Goal: Task Accomplishment & Management: Manage account settings

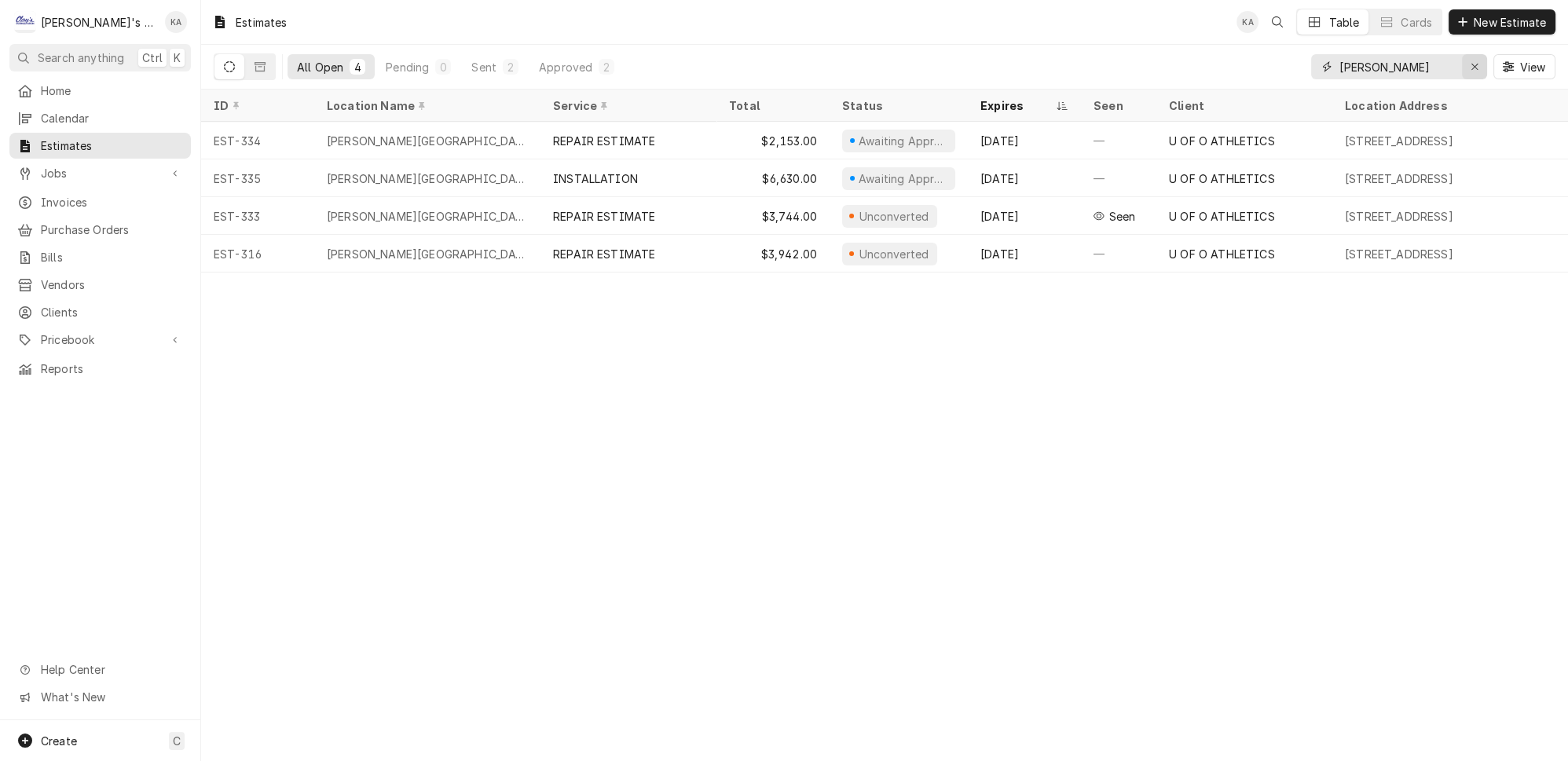
click at [1479, 61] on icon "Erase input" at bounding box center [1475, 66] width 9 height 11
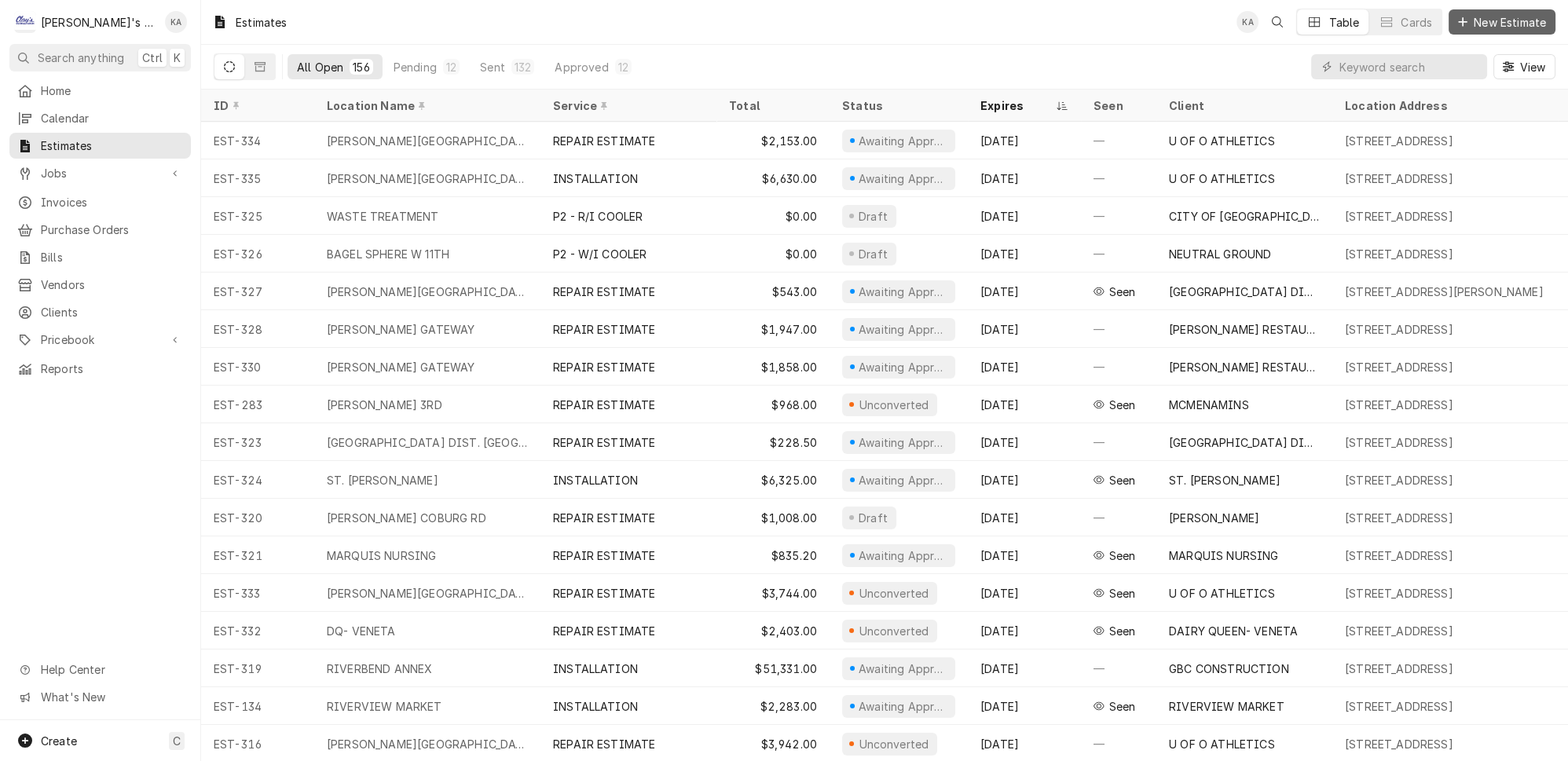
click at [1511, 21] on span "New Estimate" at bounding box center [1509, 22] width 78 height 17
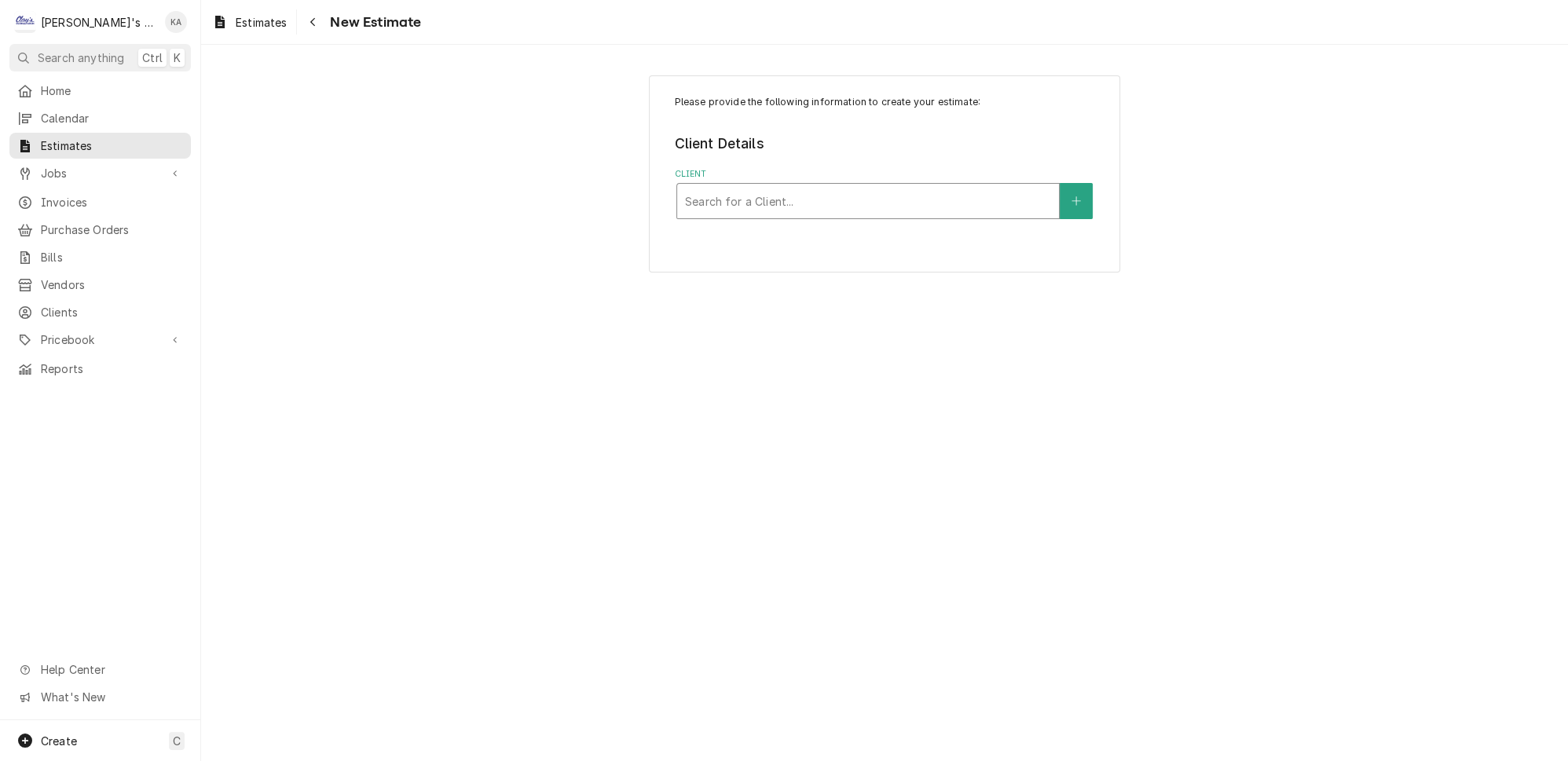
click at [860, 191] on div "Client" at bounding box center [868, 201] width 366 height 28
type input "FISHERMAN'"
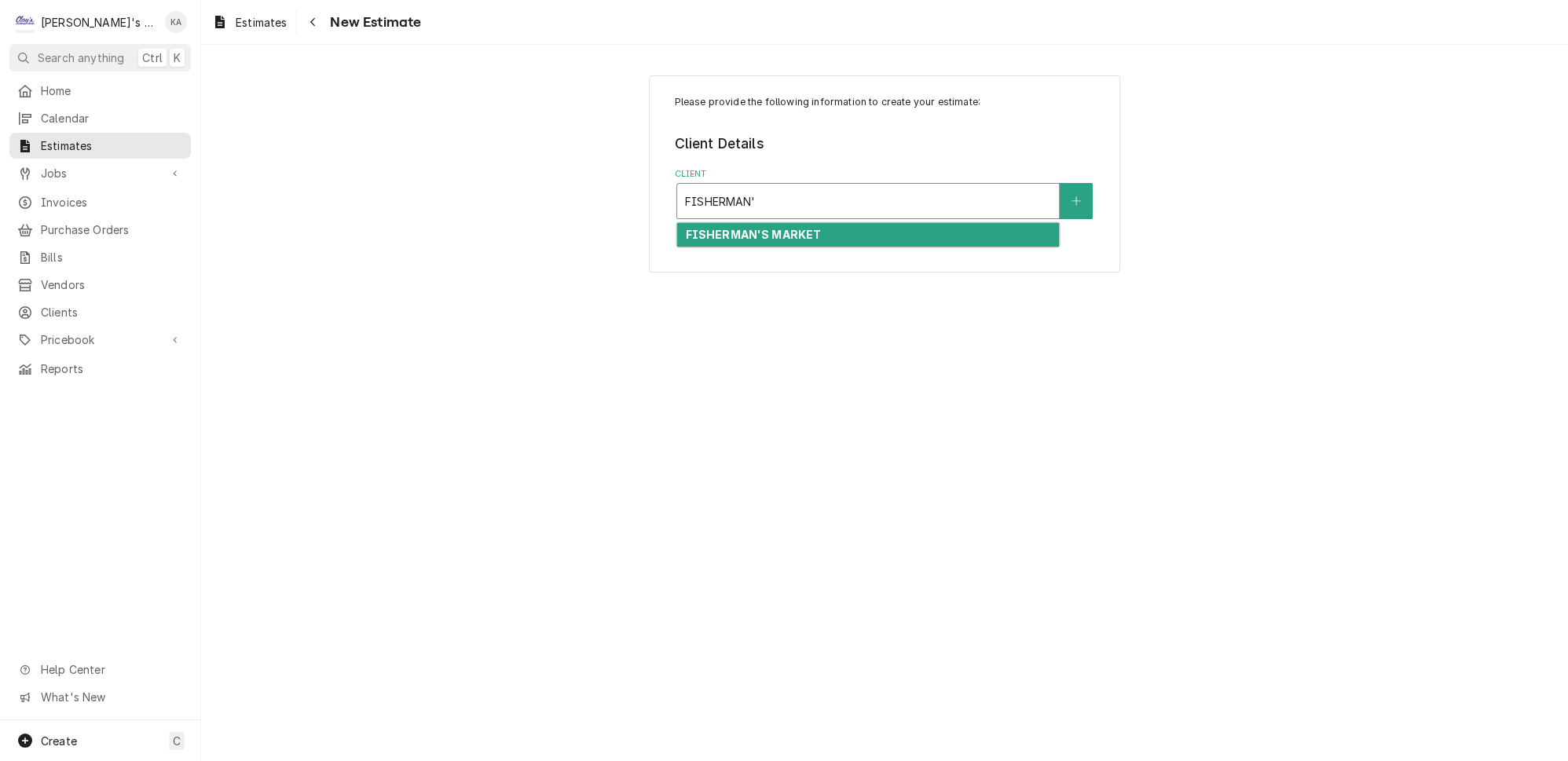
click at [855, 224] on div "FISHERMAN'S MARKET" at bounding box center [868, 235] width 382 height 25
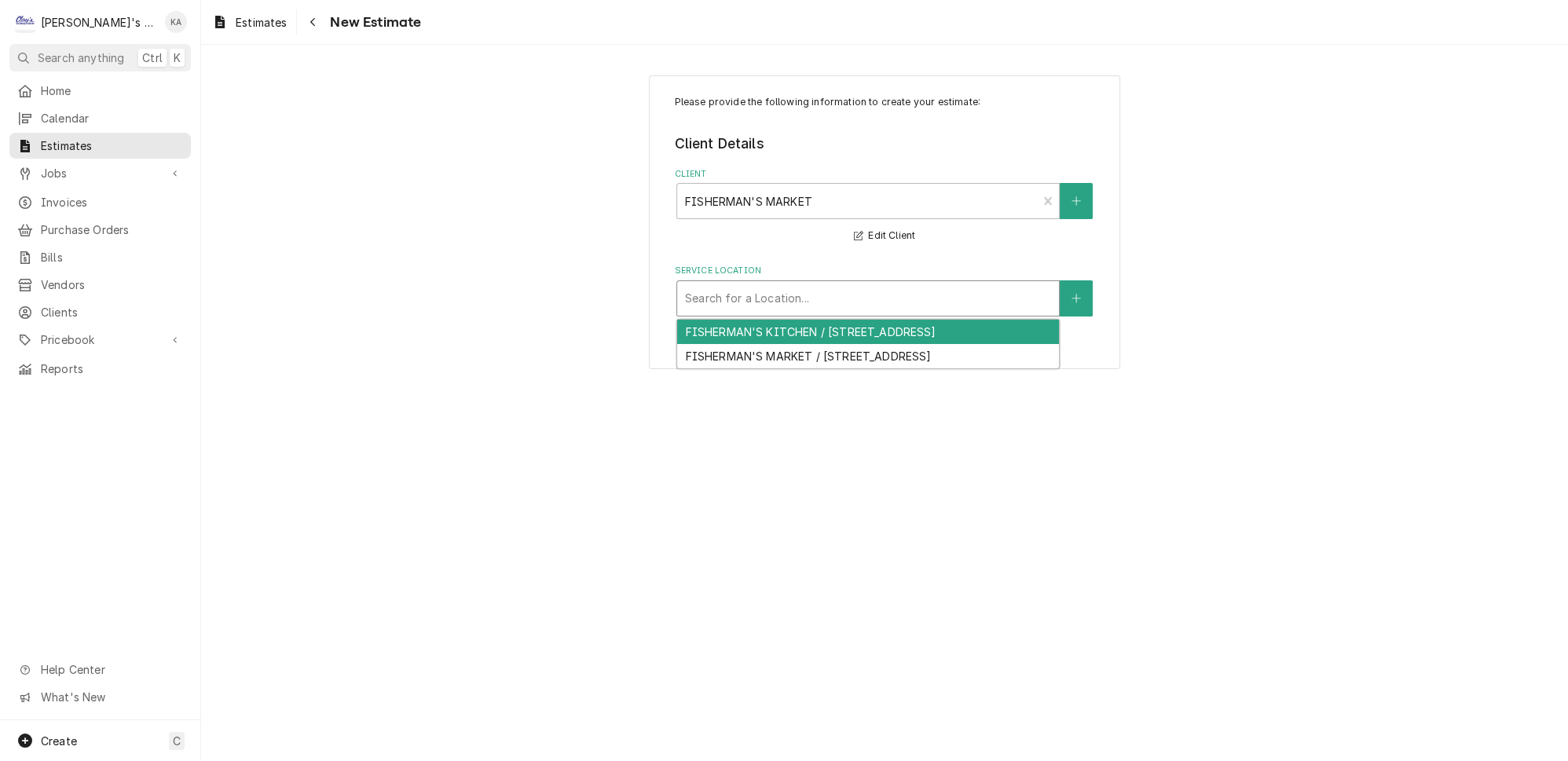
click at [842, 284] on div "Service Location" at bounding box center [868, 298] width 366 height 28
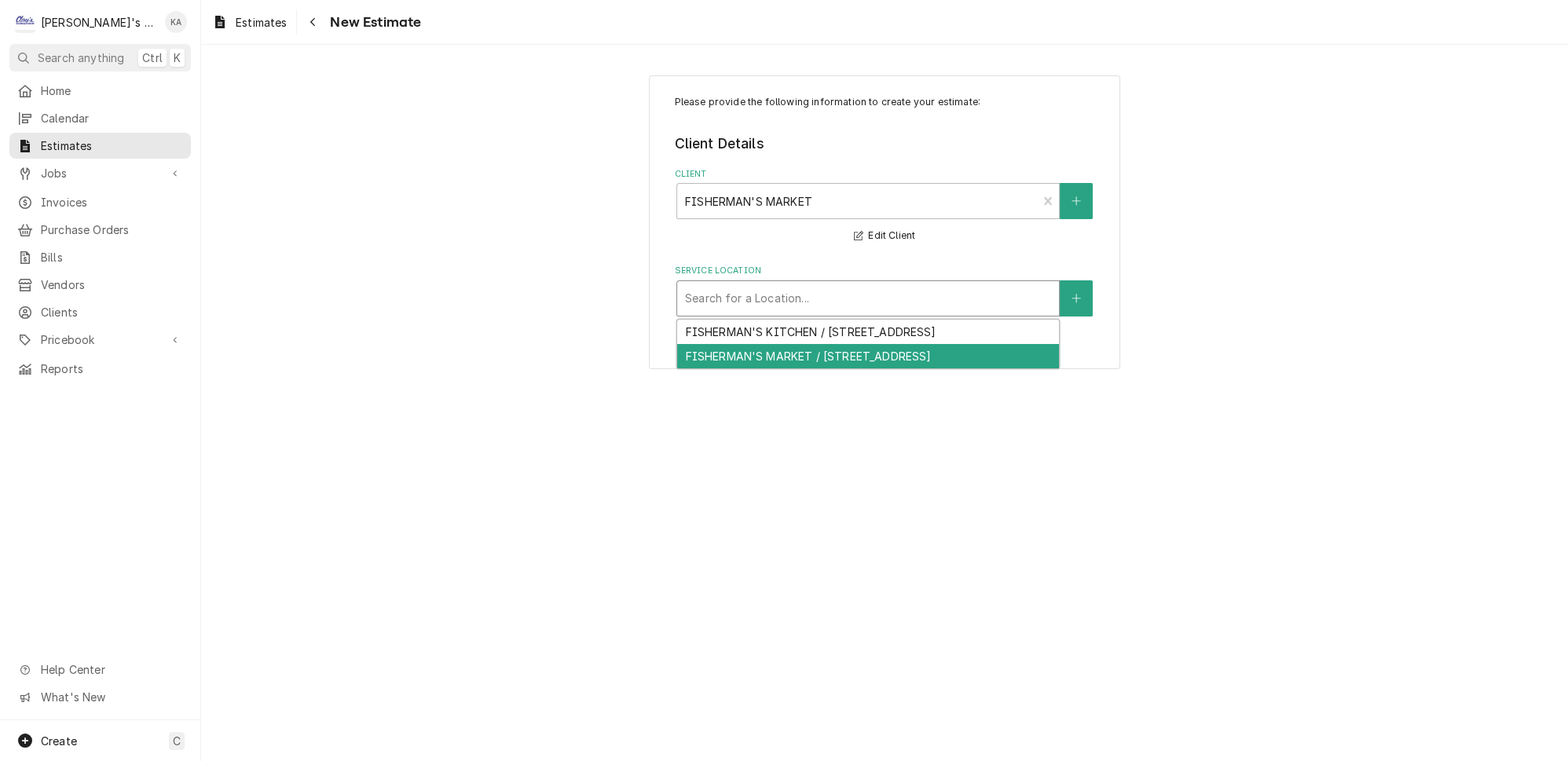
click at [858, 344] on div "FISHERMAN'S MARKET / 830 W 7TH AVE, EUGENE, OR 97402" at bounding box center [868, 356] width 382 height 25
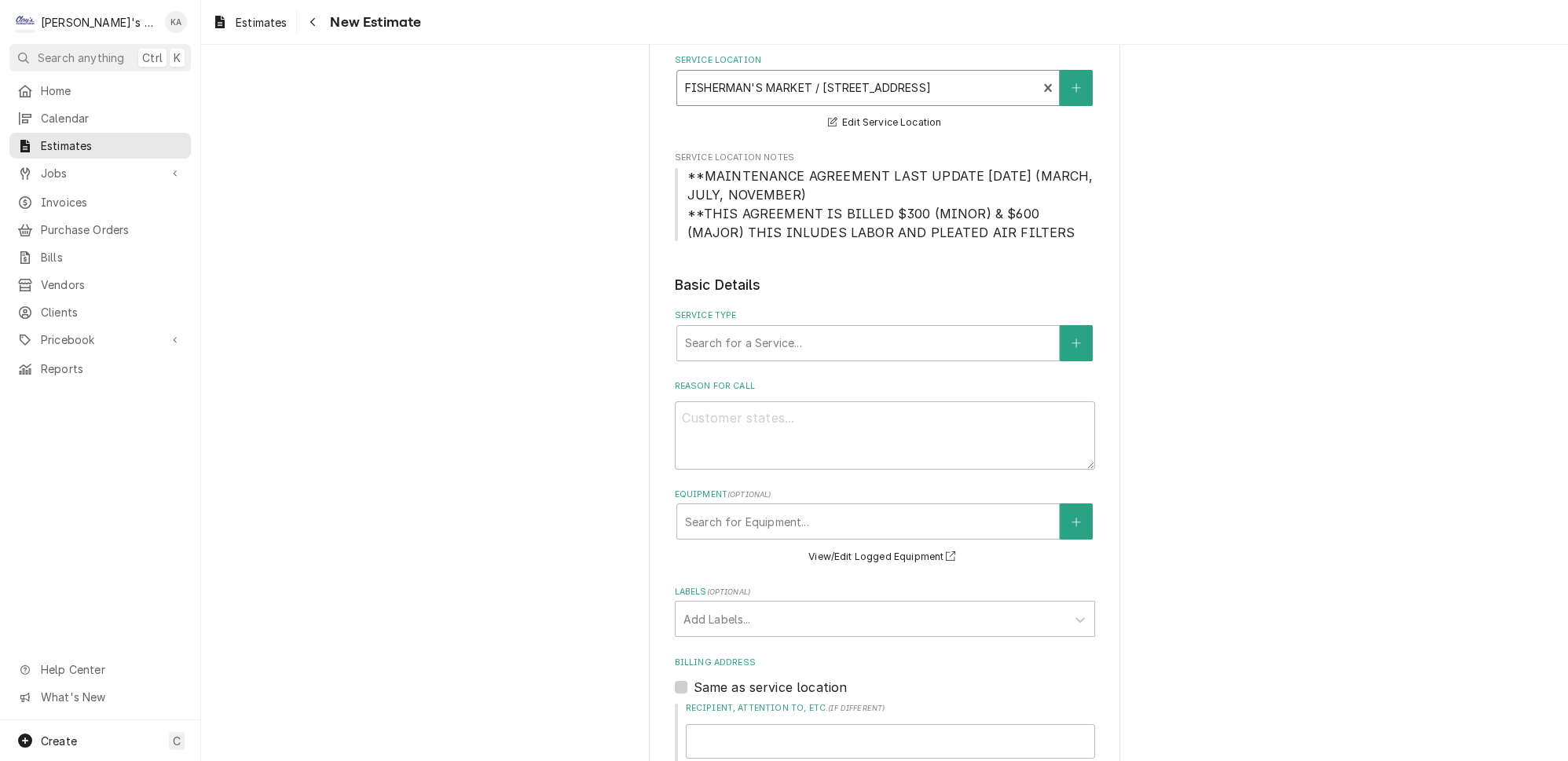
scroll to position [357, 0]
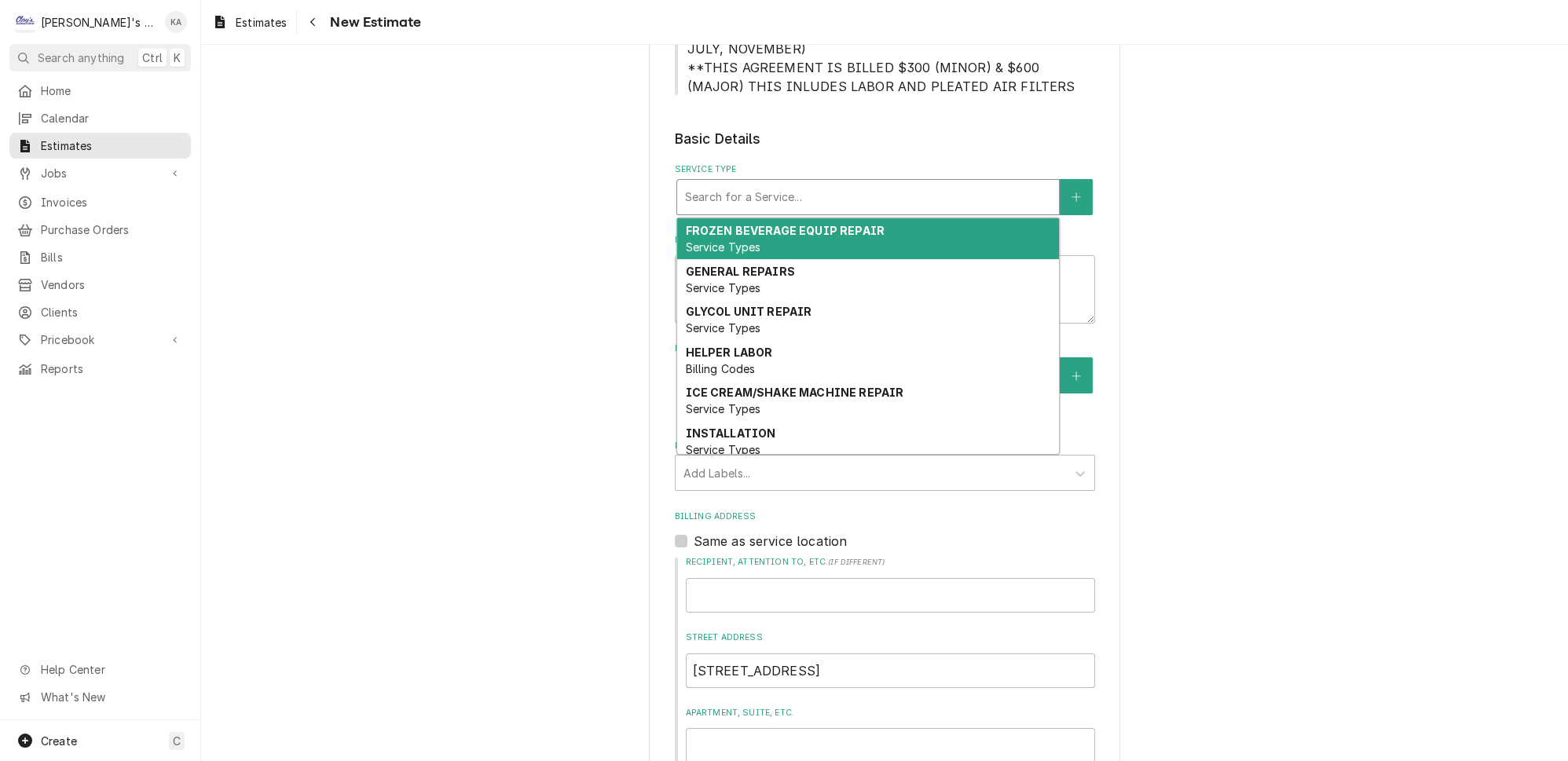
click at [858, 184] on div "Service Type" at bounding box center [868, 197] width 366 height 28
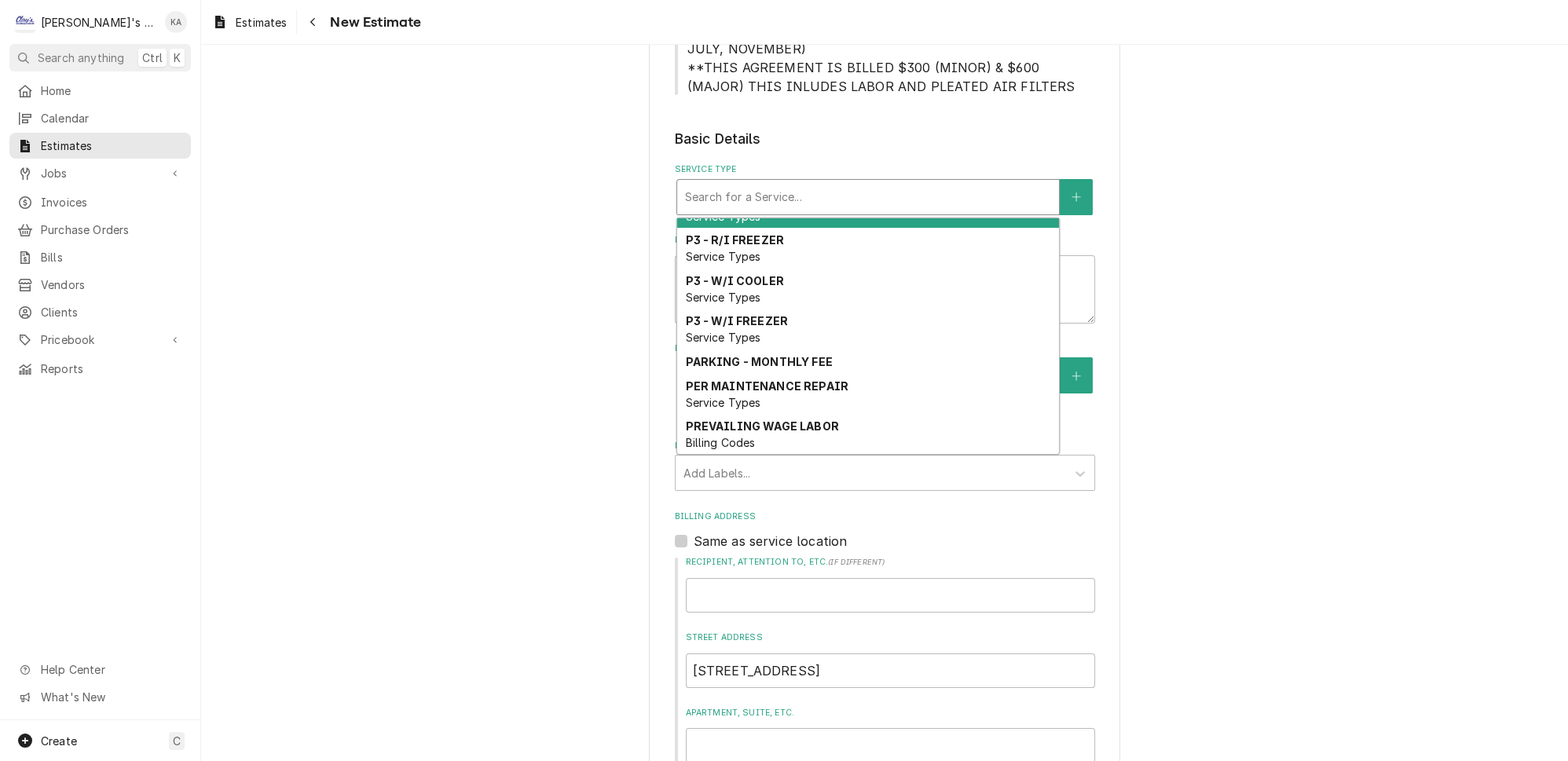
scroll to position [1085, 0]
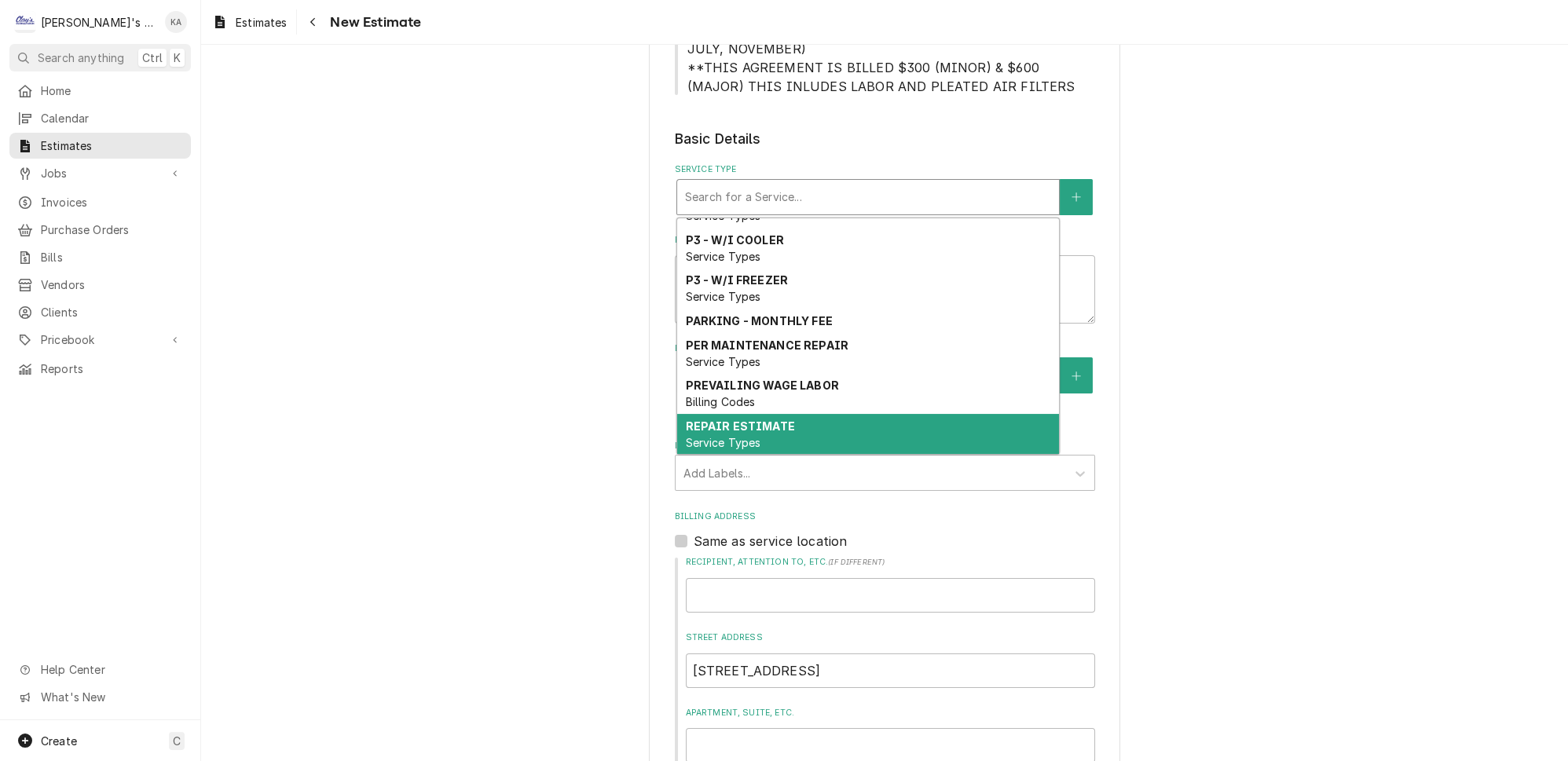
click at [754, 419] on strong "REPAIR ESTIMATE" at bounding box center [740, 426] width 109 height 13
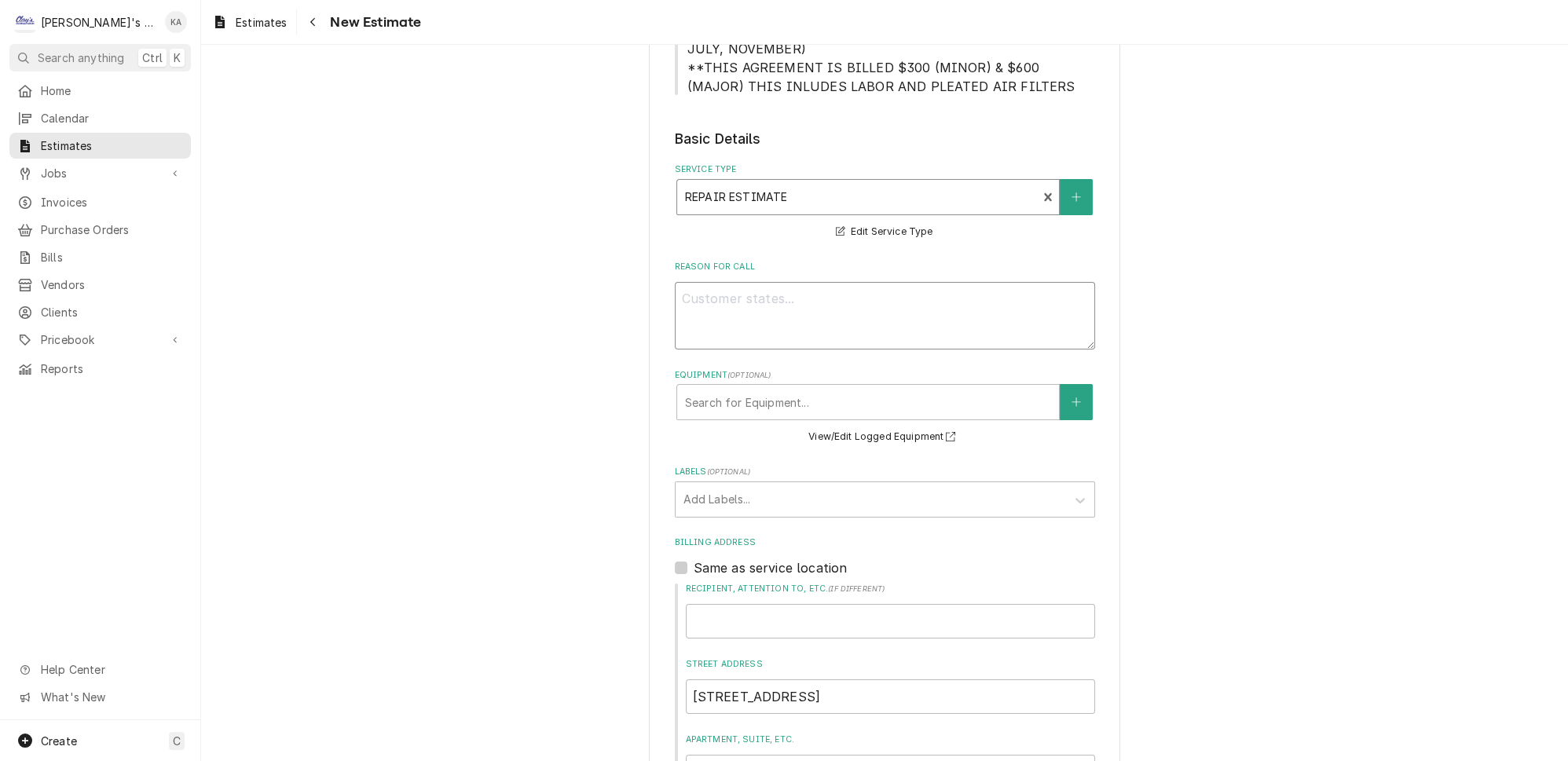
click at [699, 286] on textarea "Reason For Call" at bounding box center [884, 316] width 420 height 67
type textarea "x"
type textarea "9"
type textarea "x"
type textarea "9/"
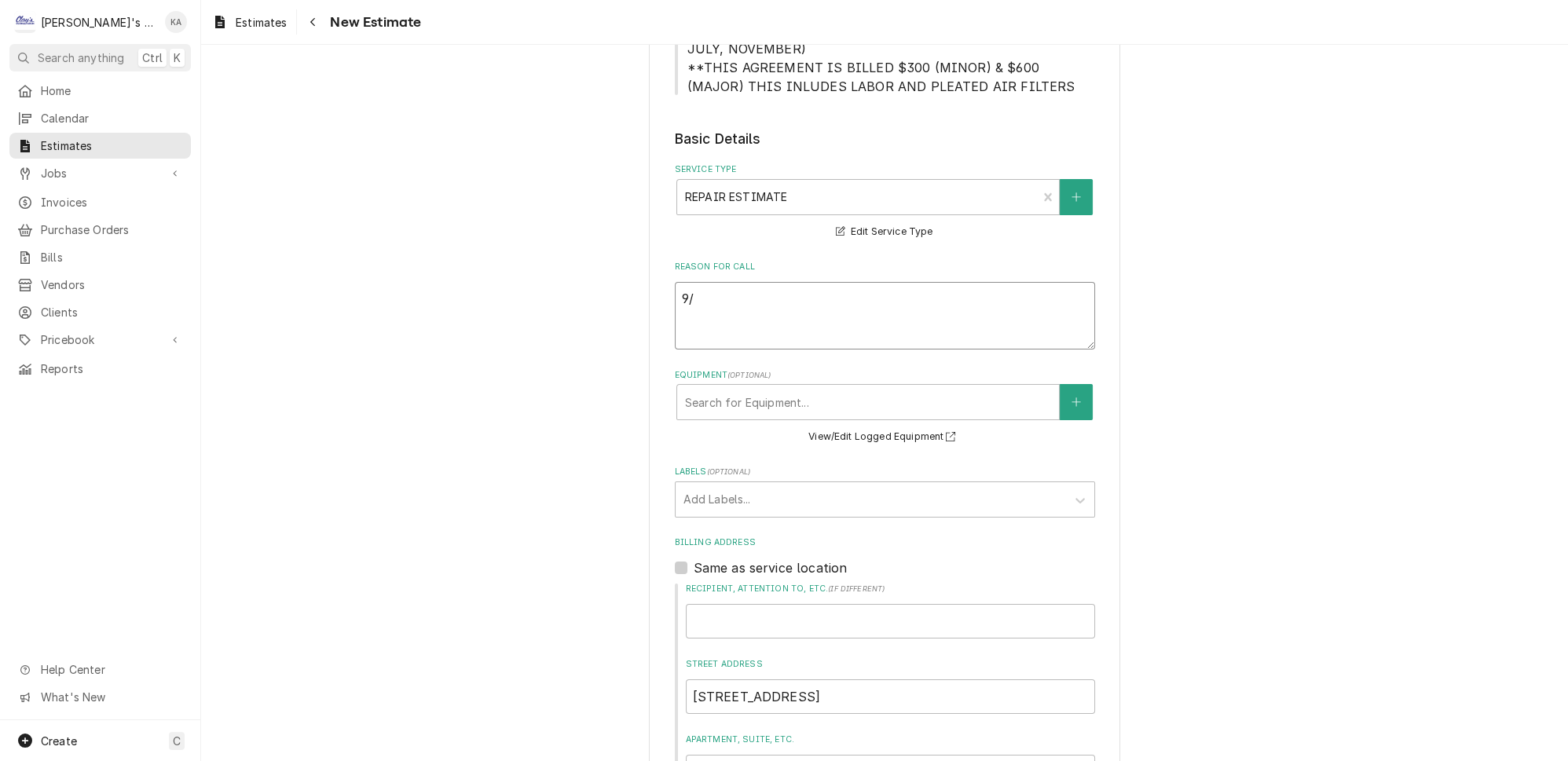
type textarea "x"
type textarea "9/1"
type textarea "x"
type textarea "9/12"
type textarea "x"
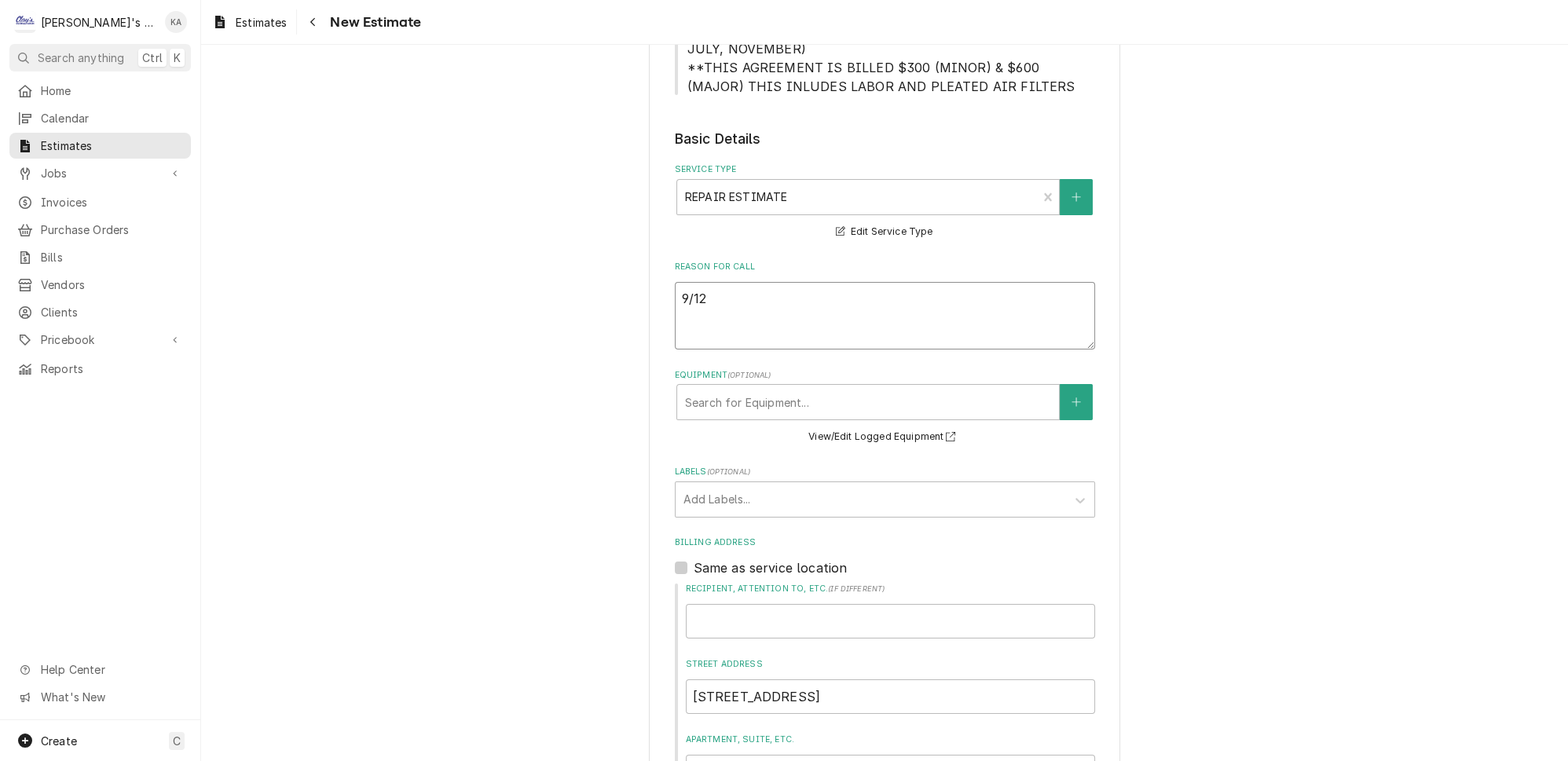
type textarea "9/12/"
type textarea "x"
type textarea "9/12/2"
type textarea "x"
type textarea "9/12/20"
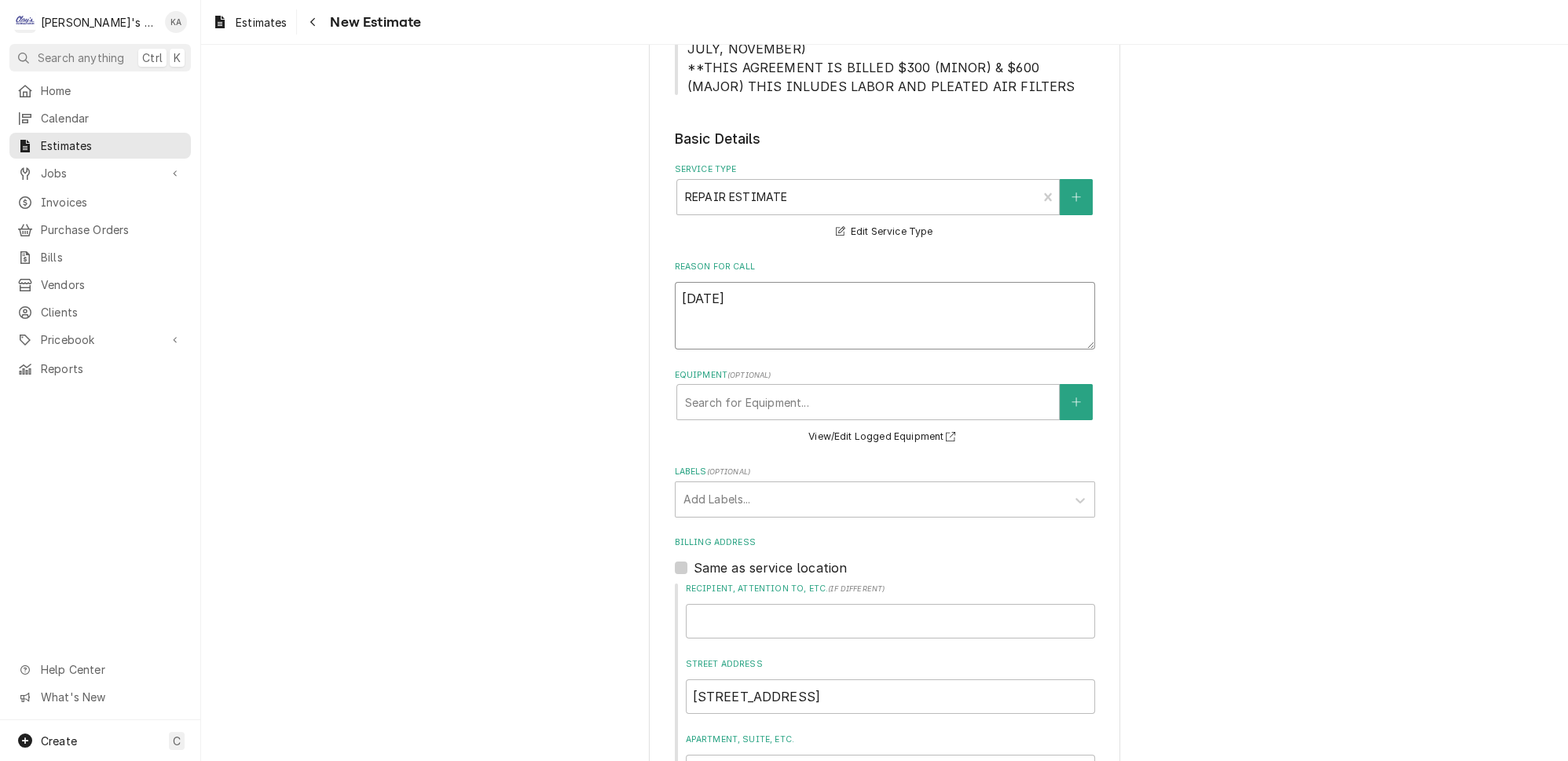
type textarea "x"
type textarea "9/12/202"
type textarea "x"
type textarea "9/12/2025"
type textarea "x"
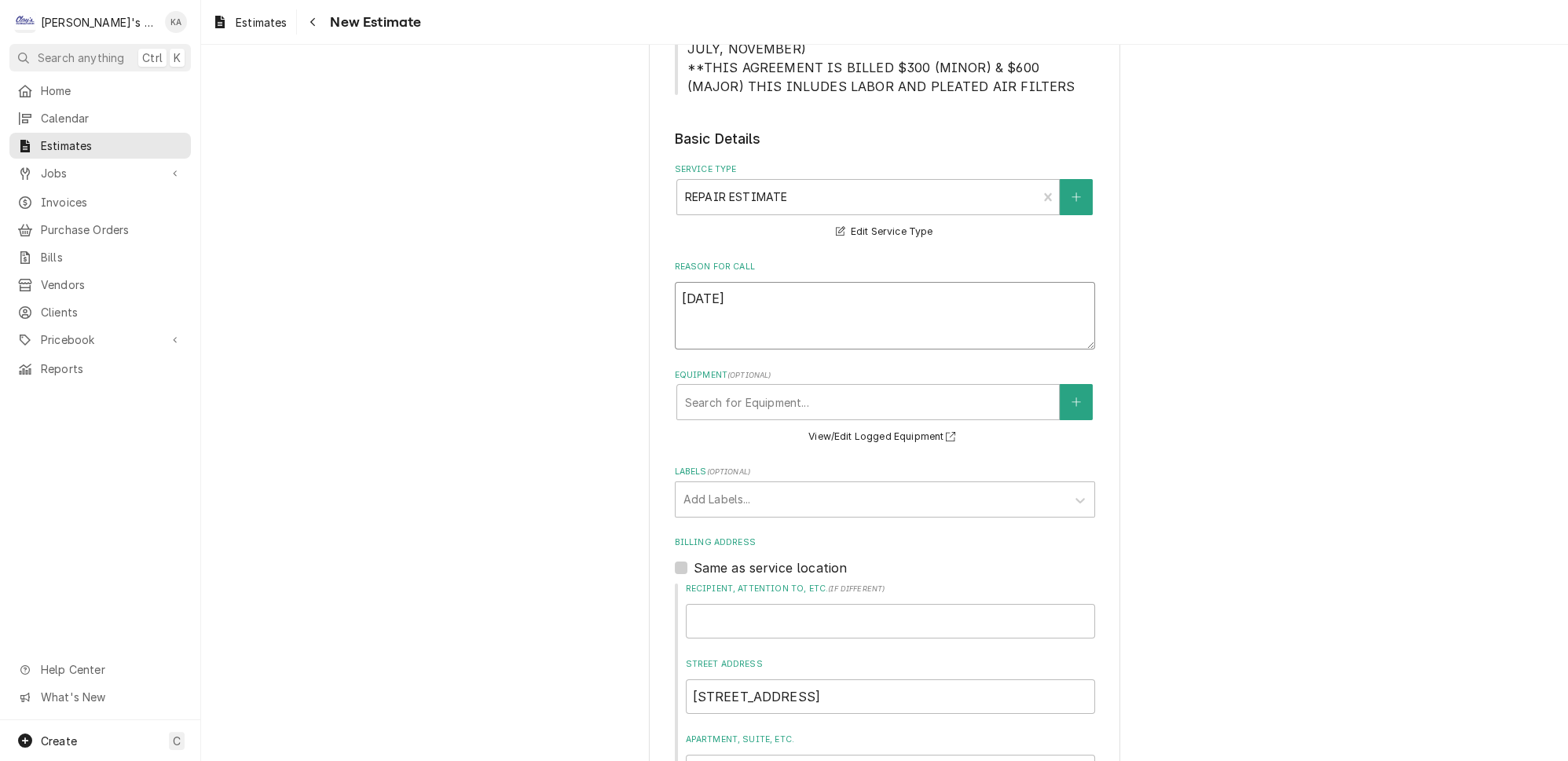
type textarea "9/12/2025"
type textarea "x"
type textarea "9/12/2025 E"
type textarea "x"
type textarea "9/12/2025 ES"
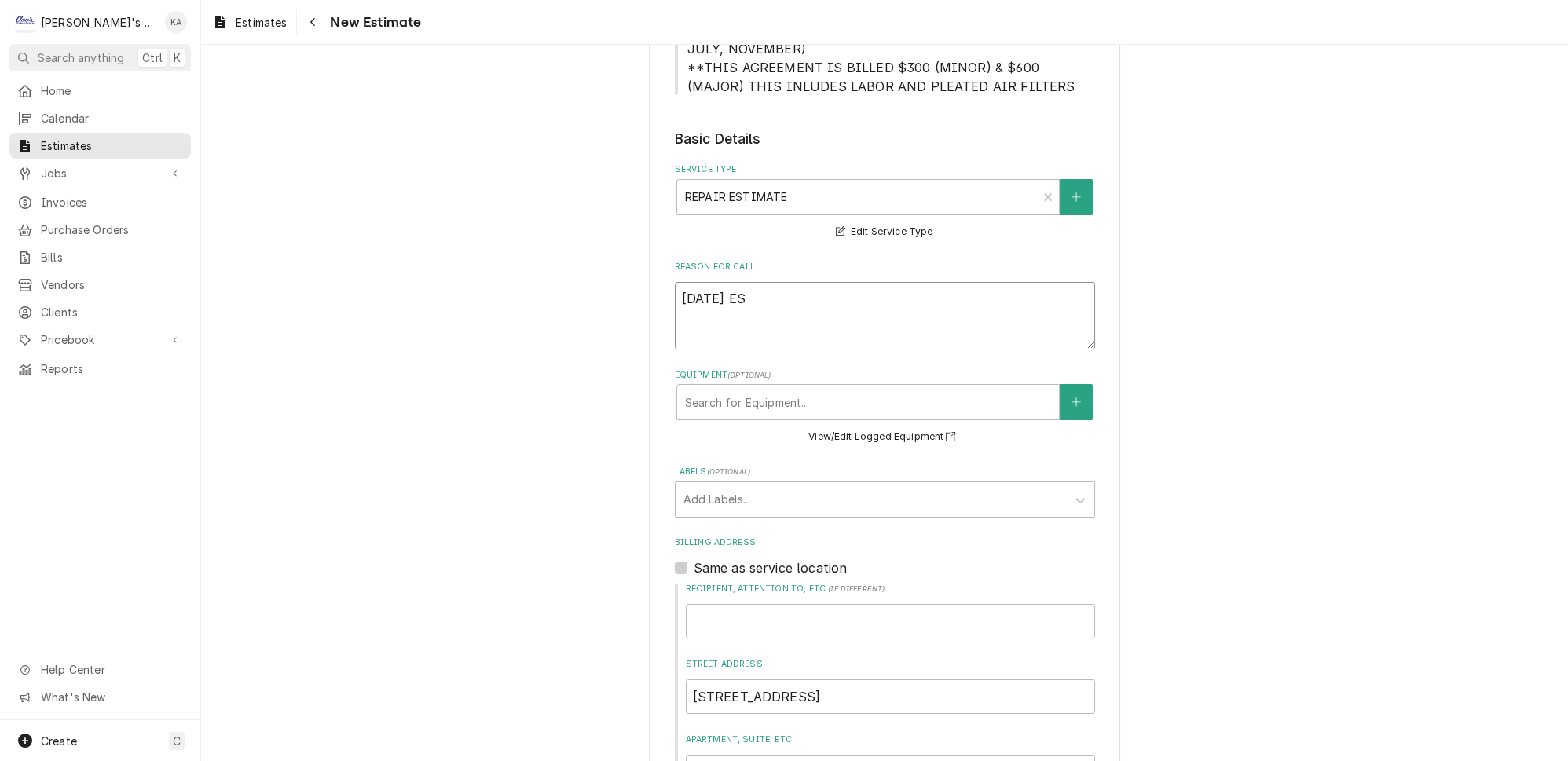
type textarea "x"
type textarea "9/12/2025 EST"
type textarea "x"
type textarea "9/12/2025 ESTI"
type textarea "x"
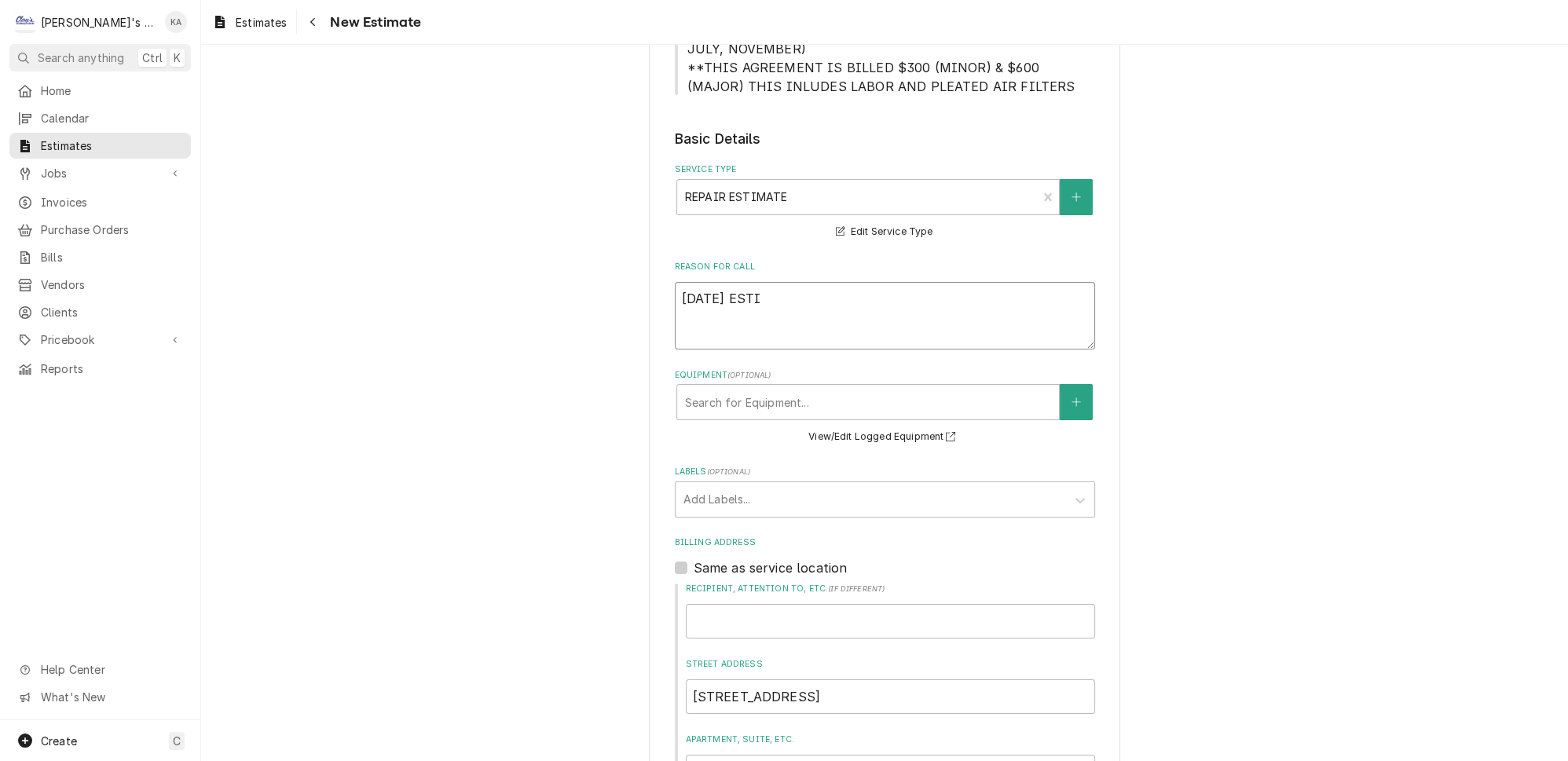
type textarea "9/12/2025 ESTIM"
type textarea "x"
type textarea "9/12/2025 ESTIMA"
type textarea "x"
type textarea "9/12/2025 ESTIMAT"
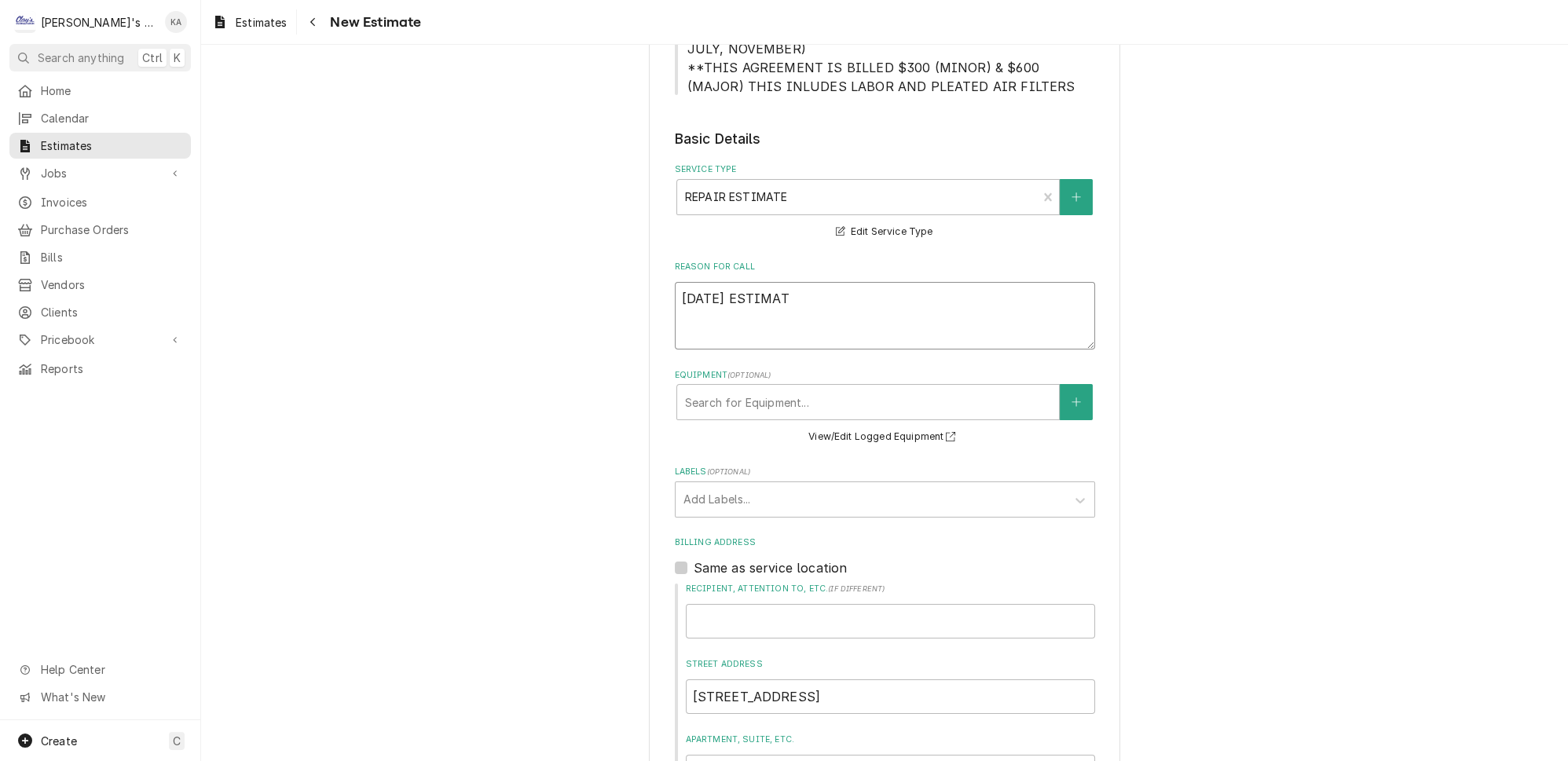
type textarea "x"
type textarea "9/12/2025 ESTIMATE"
type textarea "x"
type textarea "9/12/2025 ESTIMATE"
type textarea "x"
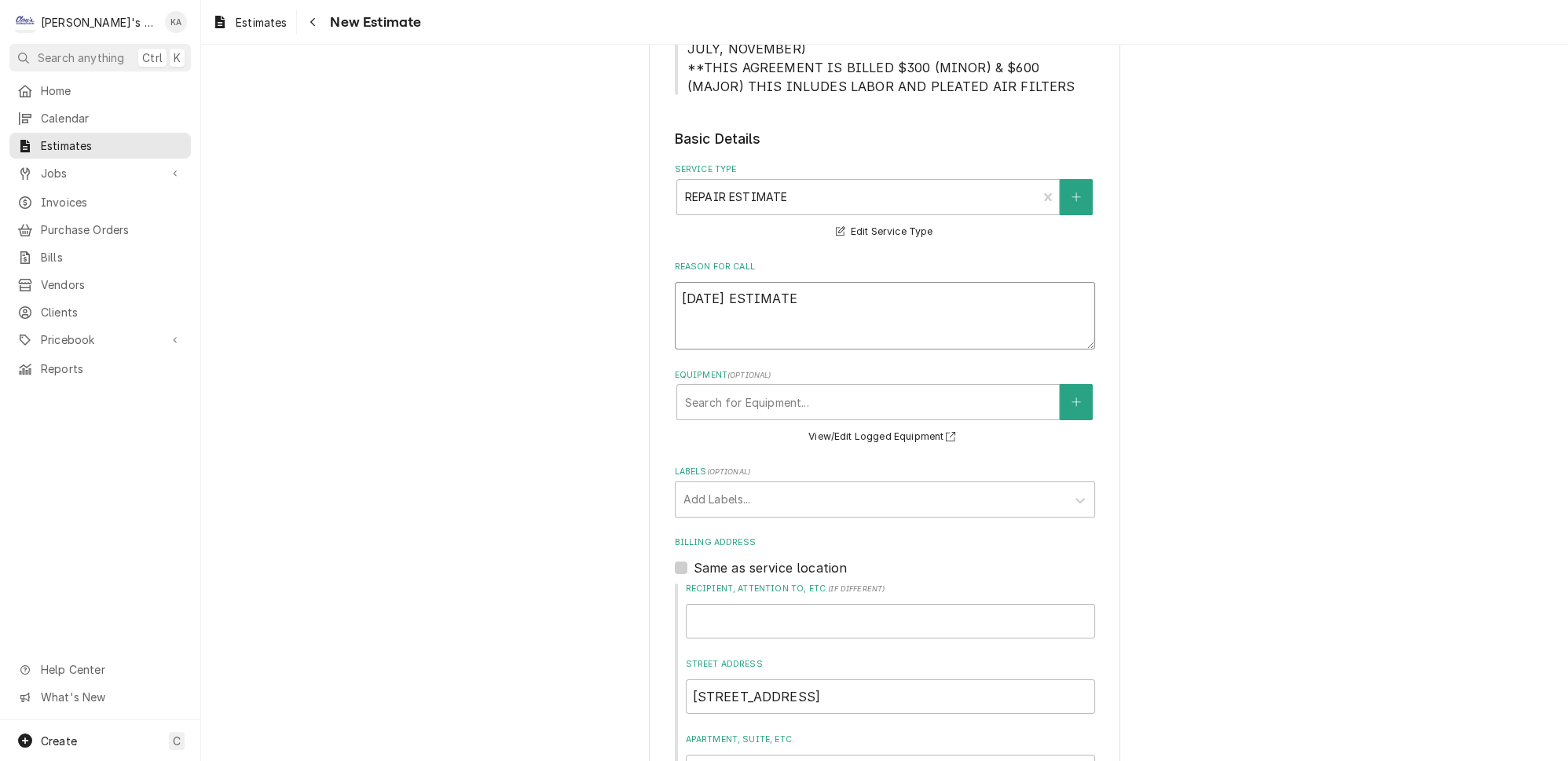
type textarea "9/12/2025 ESTIMATE F"
type textarea "x"
type textarea "9/12/2025 ESTIMATE FO"
type textarea "x"
type textarea "9/12/2025 ESTIMATE FOR"
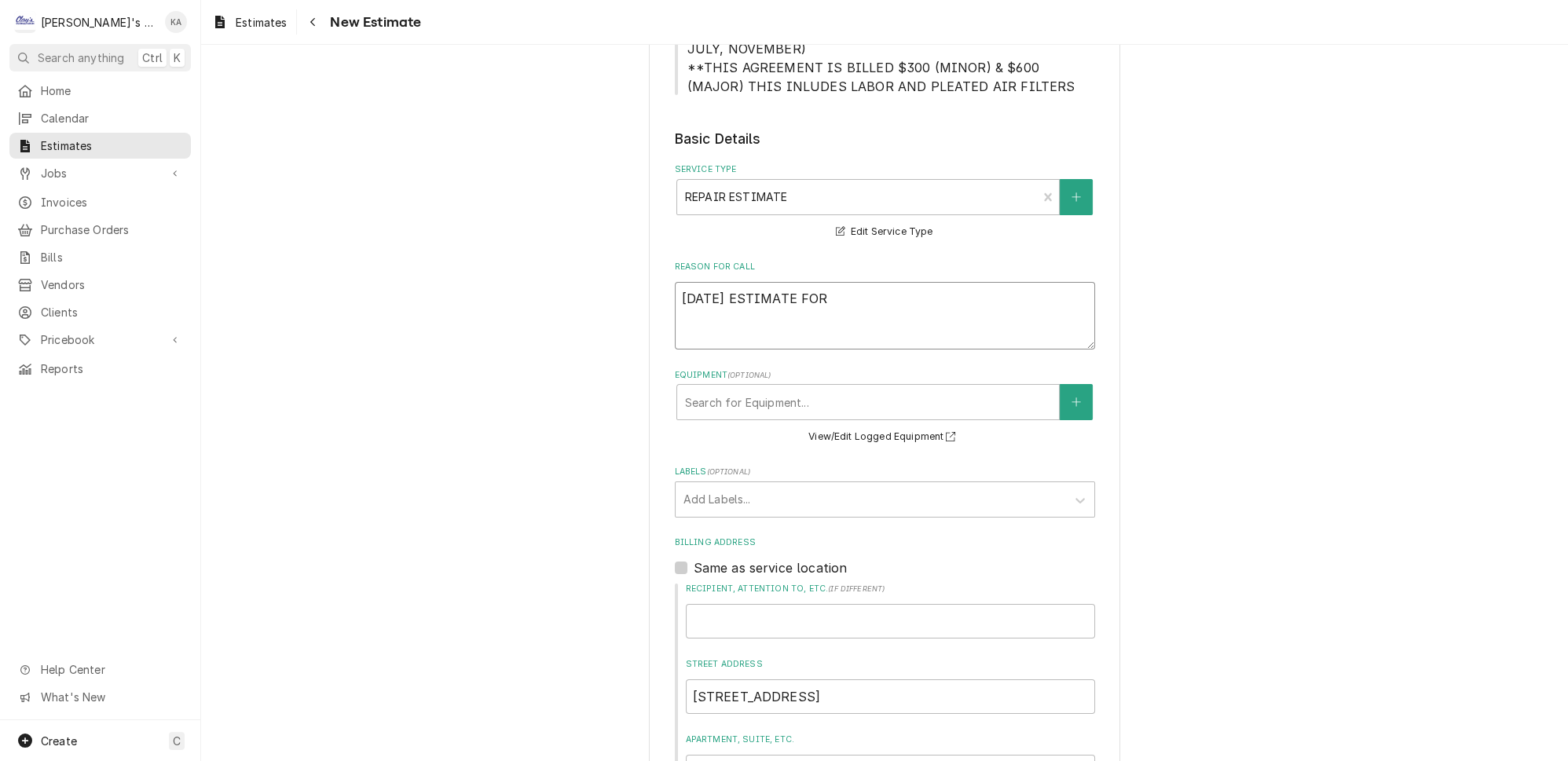
type textarea "x"
type textarea "9/12/2025 ESTIMATE FOR"
type textarea "x"
type textarea "9/12/2025 ESTIMATE FOR R"
type textarea "x"
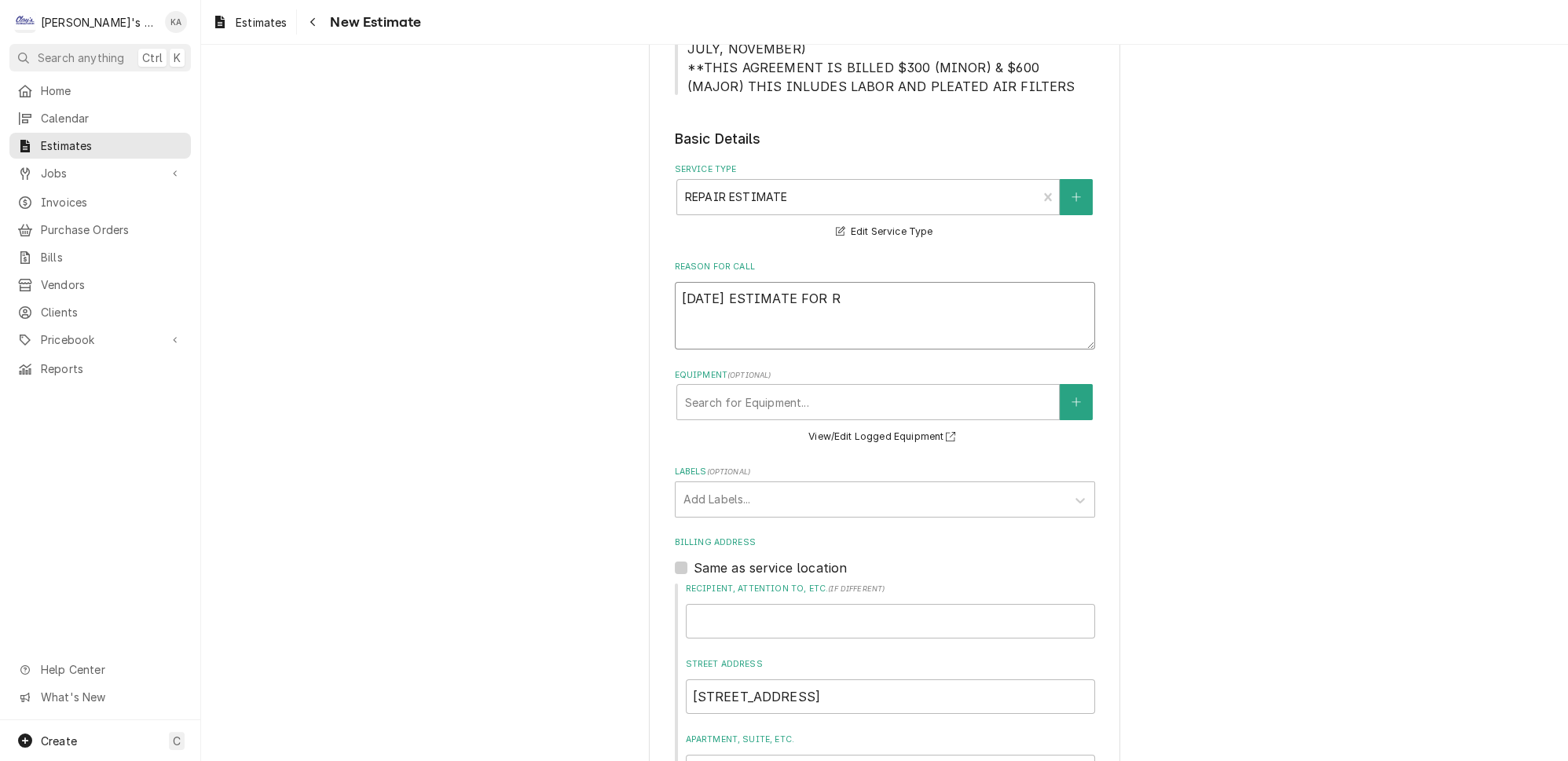
type textarea "9/12/2025 ESTIMATE FOR RE"
type textarea "x"
type textarea "9/12/2025 ESTIMATE FOR REP"
type textarea "x"
type textarea "9/12/2025 ESTIMATE FOR REPL"
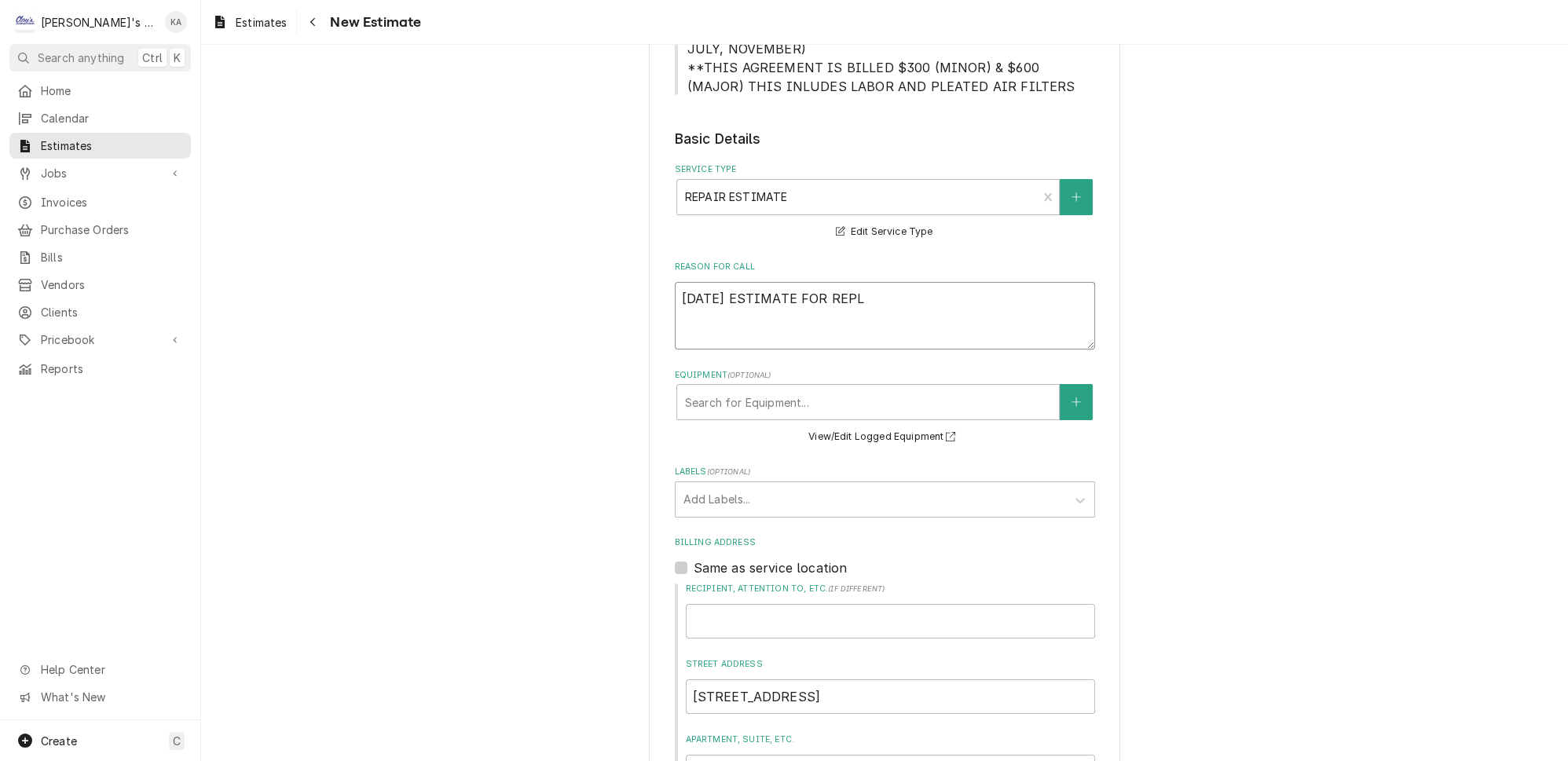
type textarea "x"
type textarea "9/12/2025 ESTIMATE FOR REPLA"
type textarea "x"
type textarea "9/12/2025 ESTIMATE FOR REPLAC"
type textarea "x"
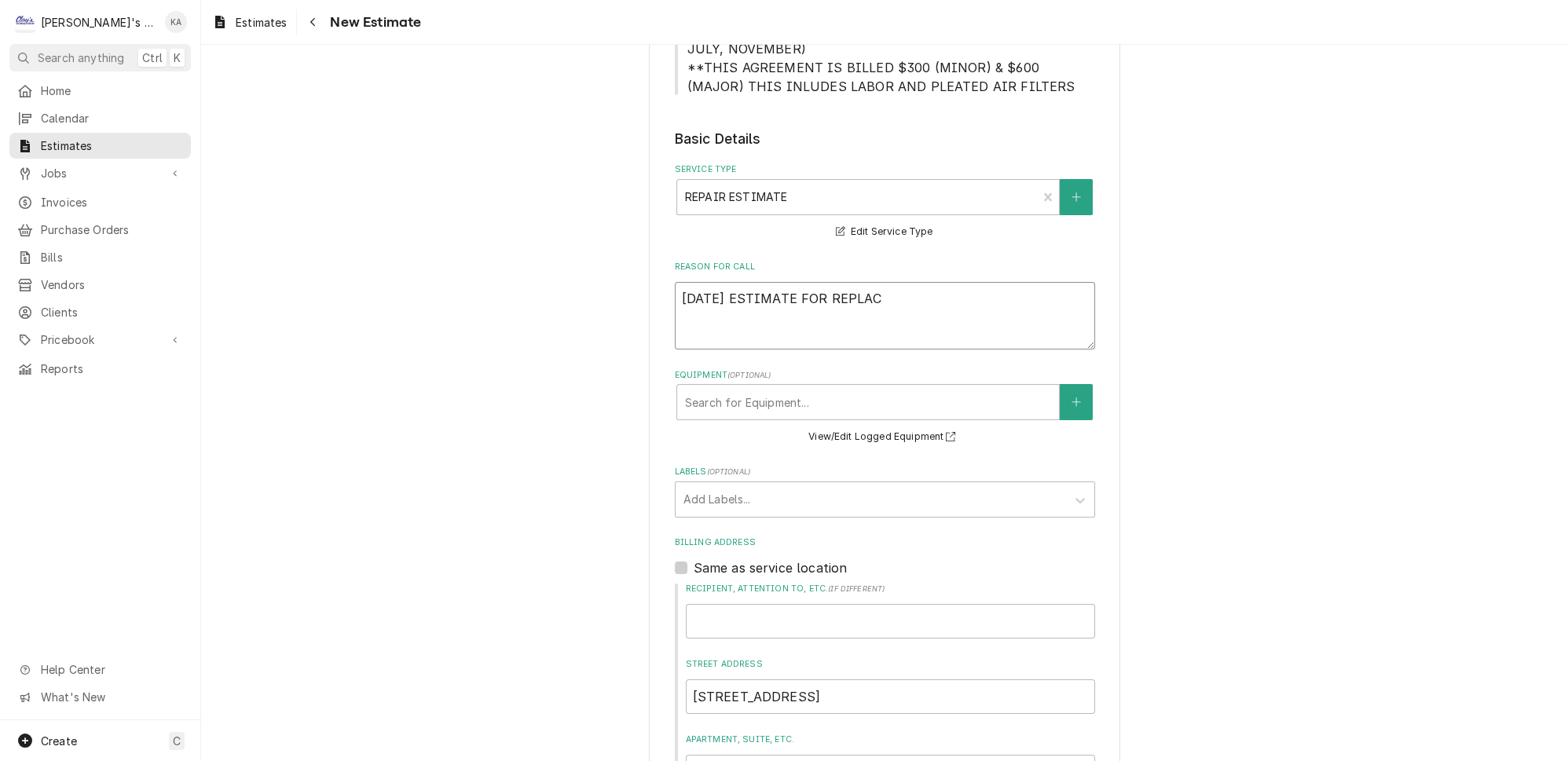
type textarea "9/12/2025 ESTIMATE FOR REPLACI"
type textarea "x"
type textarea "9/12/2025 ESTIMATE FOR REPLACIN"
type textarea "x"
type textarea "9/12/2025 ESTIMATE FOR REPLACING"
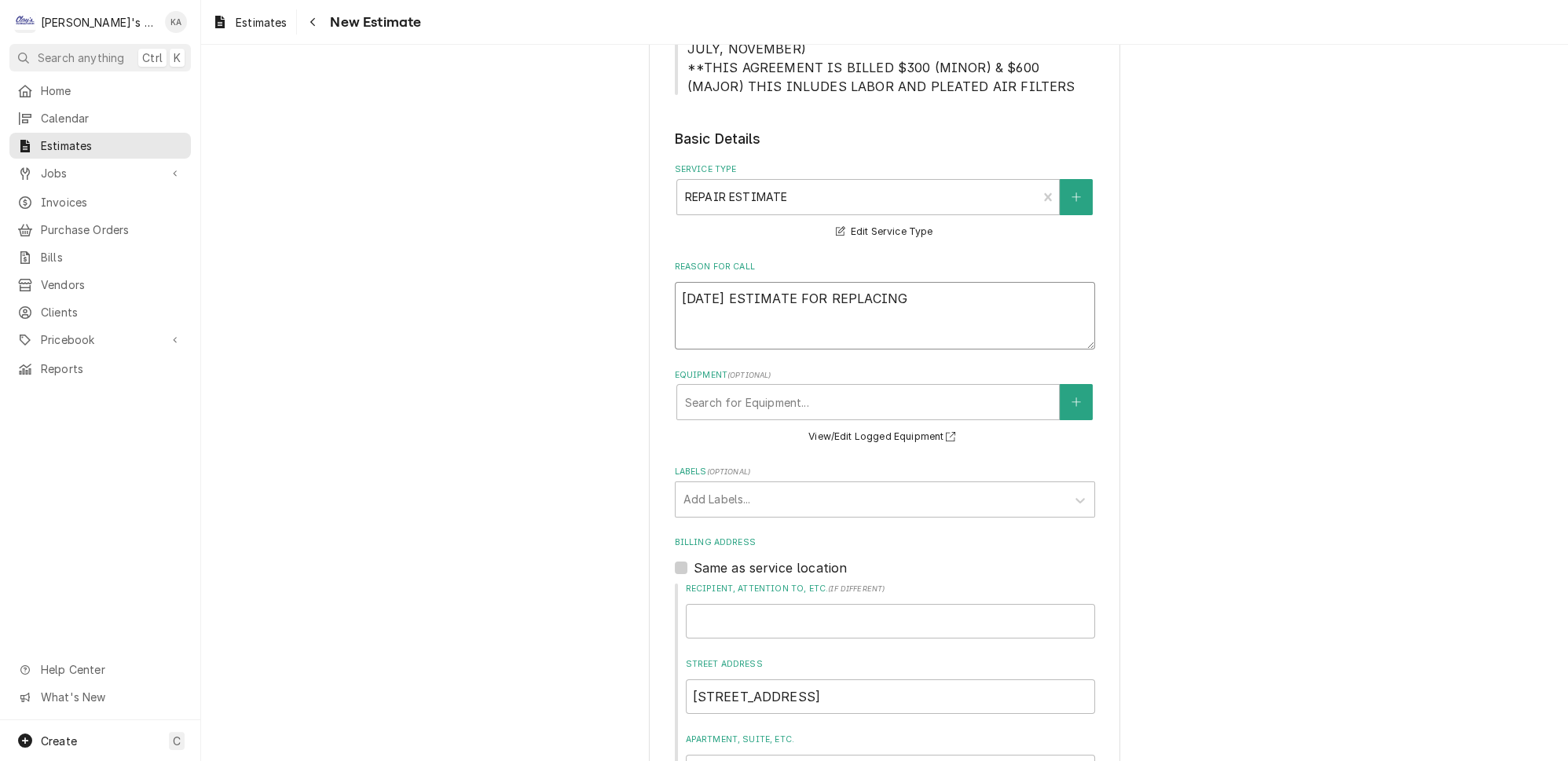
type textarea "x"
type textarea "9/12/2025 ESTIMATE FOR REPLACING"
type textarea "x"
type textarea "9/12/2025 ESTIMATE FOR REPLACING T"
type textarea "x"
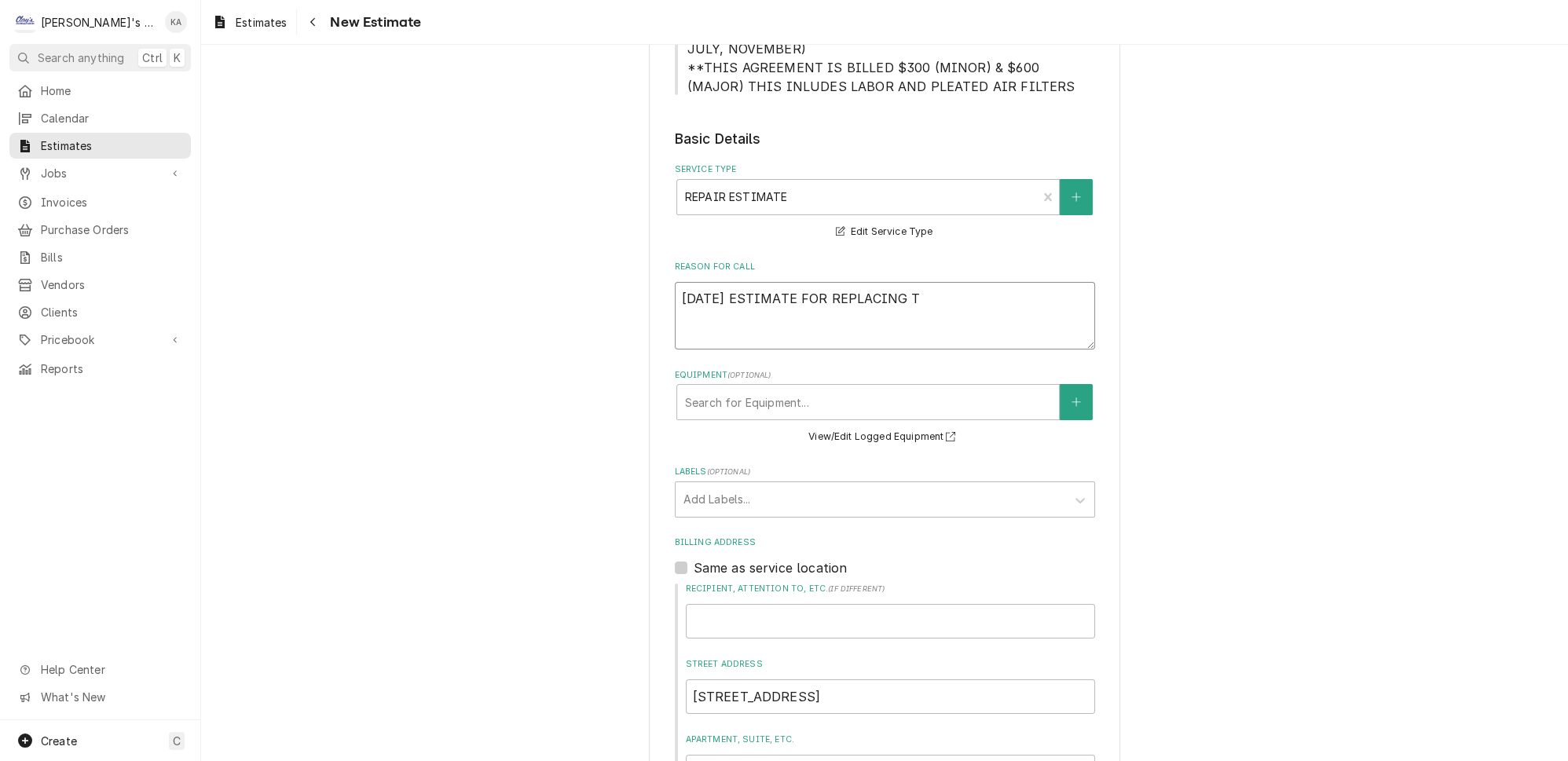
type textarea "9/12/2025 ESTIMATE FOR REPLACING TH"
type textarea "x"
type textarea "9/12/2025 ESTIMATE FOR REPLACING THE"
type textarea "x"
type textarea "9/12/2025 ESTIMATE FOR REPLACING THE"
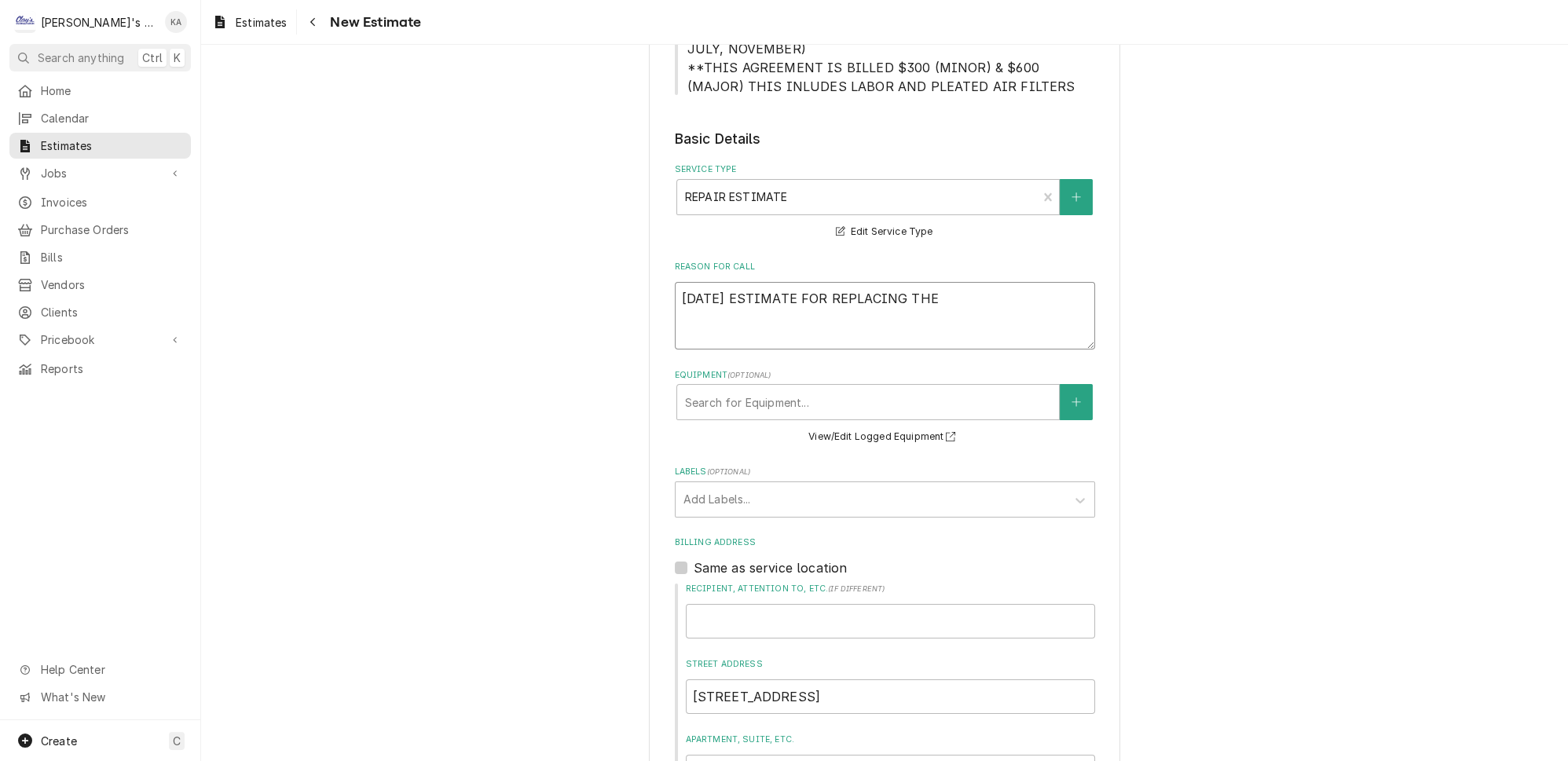
type textarea "x"
type textarea "9/12/2025 ESTIMATE FOR REPLACING THE G"
type textarea "x"
type textarea "9/12/2025 ESTIMATE FOR REPLACING THE GL"
type textarea "x"
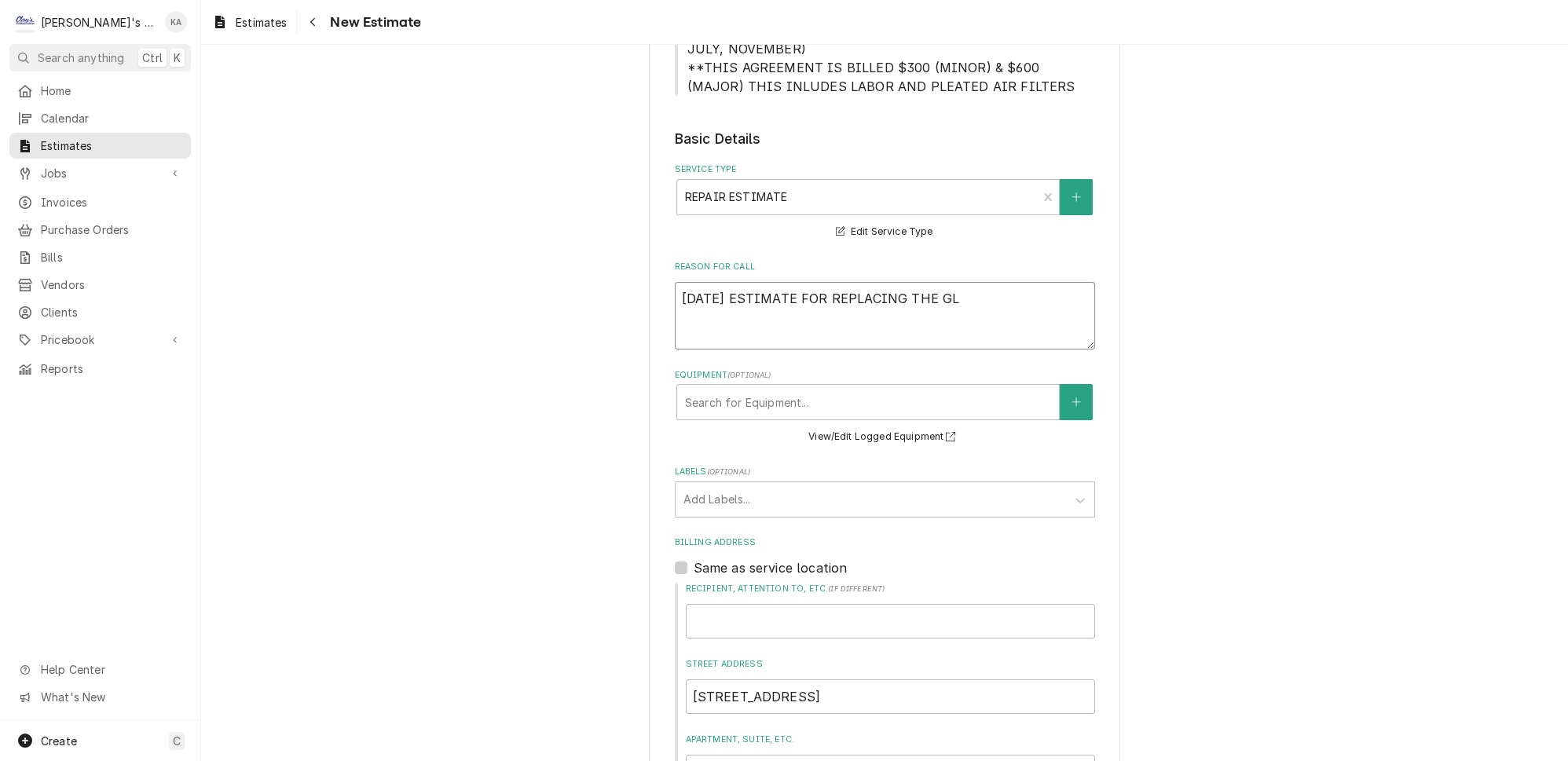
type textarea "9/12/2025 ESTIMATE FOR REPLACING THE GLY"
type textarea "x"
type textarea "9/12/2025 ESTIMATE FOR REPLACING THE GLYC"
type textarea "x"
type textarea "9/12/2025 ESTIMATE FOR REPLACING THE GLYCO"
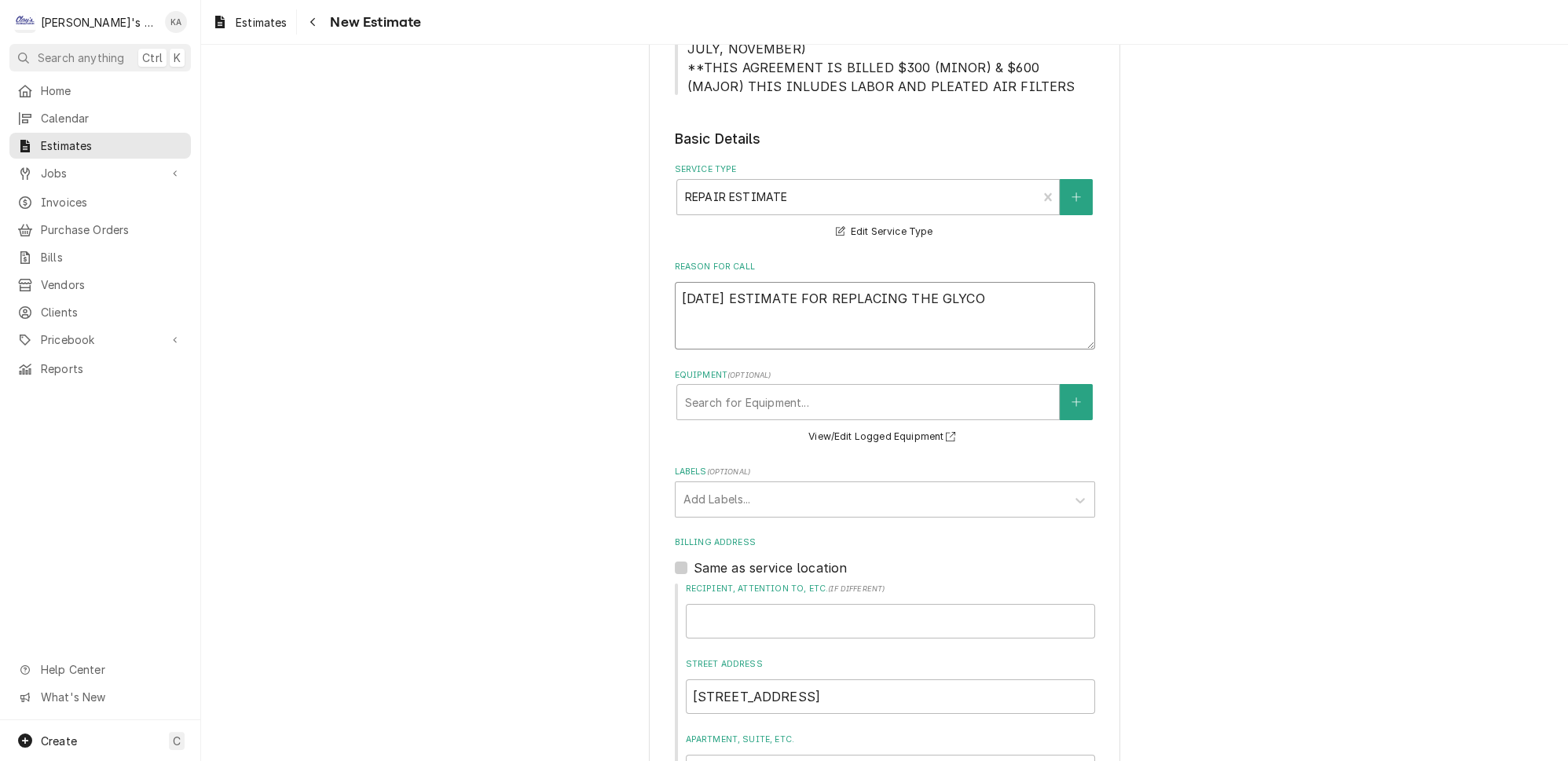
type textarea "x"
type textarea "9/12/2025 ESTIMATE FOR REPLACING THE GLYCOL"
type textarea "x"
type textarea "9/12/2025 ESTIMATE FOR REPLACING THE GLYCOL"
type textarea "x"
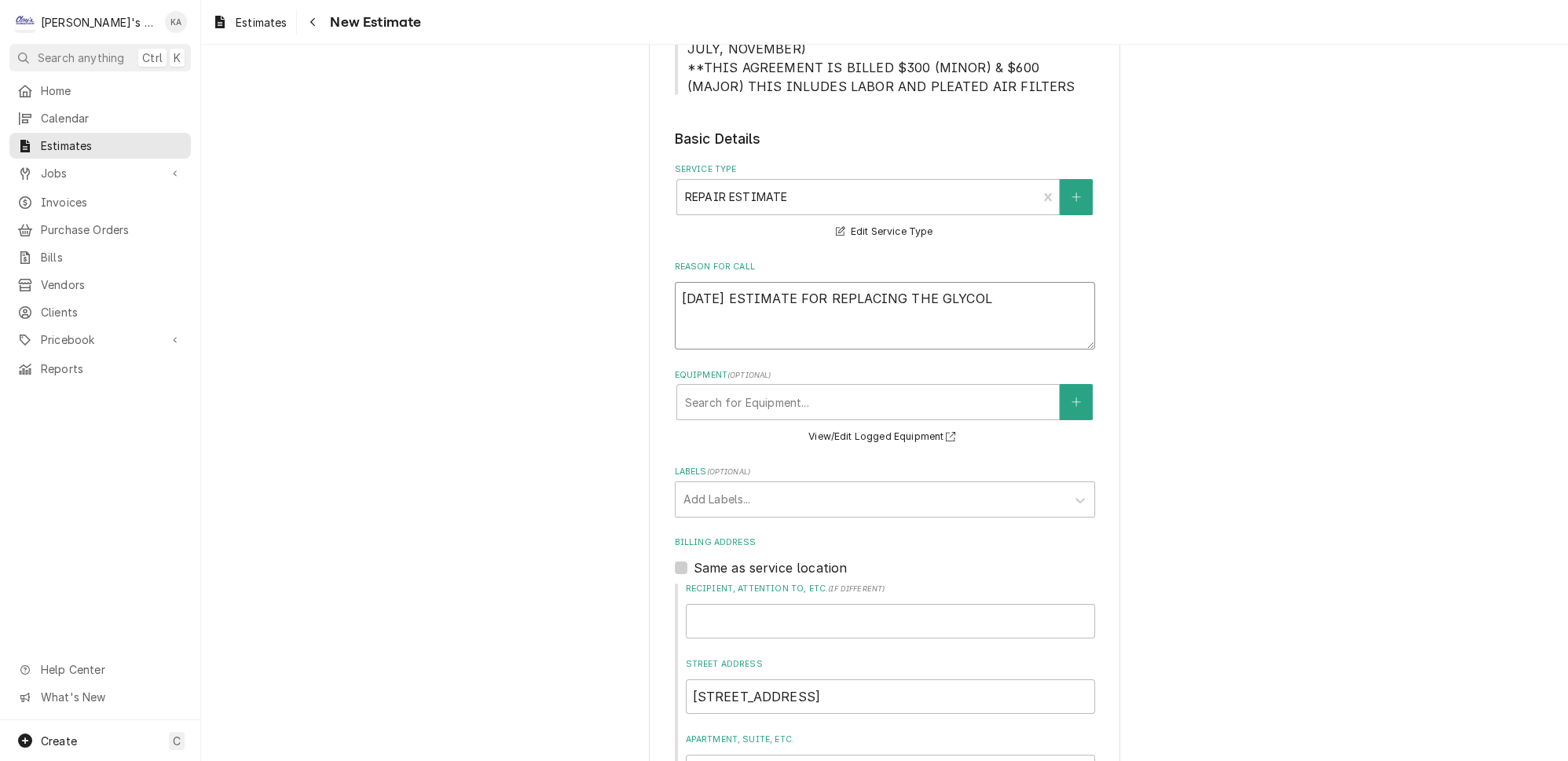
type textarea "9/12/2025 ESTIMATE FOR REPLACING THE GLYCOL P"
type textarea "x"
type textarea "9/12/2025 ESTIMATE FOR REPLACING THE GLYCOL PU"
type textarea "x"
type textarea "9/12/2025 ESTIMATE FOR REPLACING THE GLYCOL PUM"
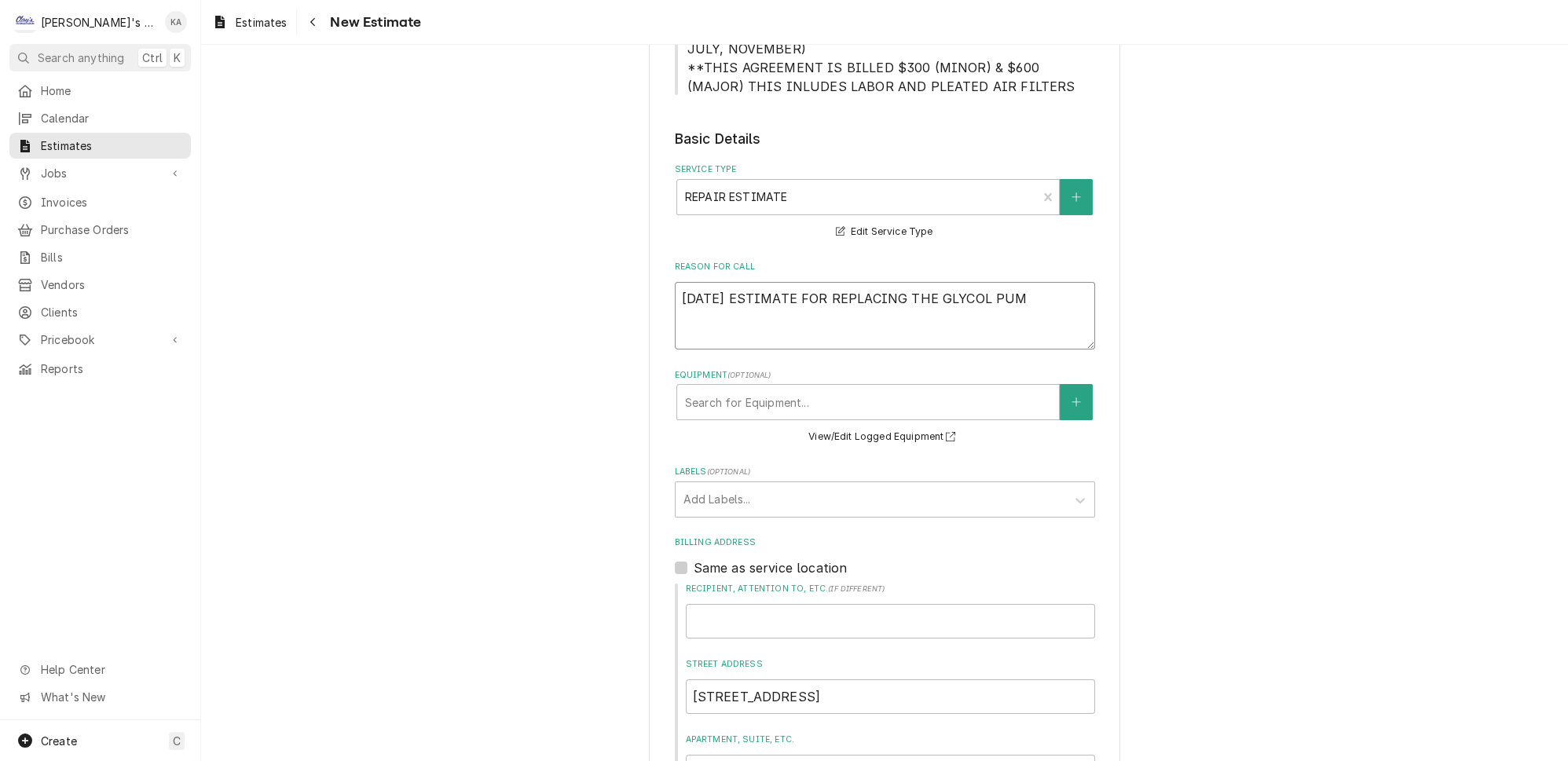
type textarea "x"
type textarea "9/12/2025 ESTIMATE FOR REPLACING THE GLYCOL PUMP"
type textarea "x"
type textarea "9/12/2025 ESTIMATE FOR REPLACING THE GLYCOL PUMP"
type textarea "x"
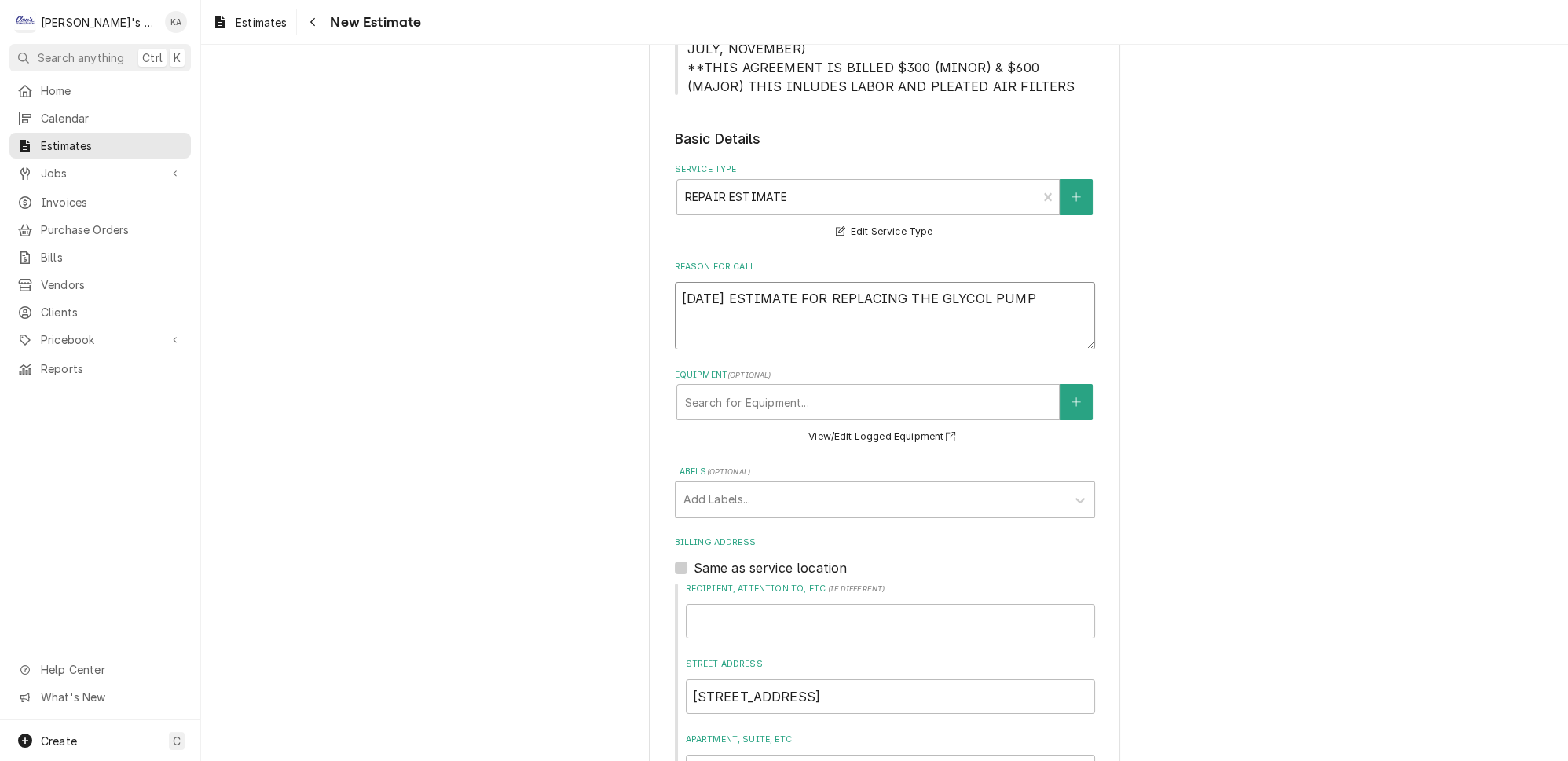
type textarea "9/12/2025 ESTIMATE FOR REPLACING THE GLYCOL PUMP F"
type textarea "x"
type textarea "9/12/2025 ESTIMATE FOR REPLACING THE GLYCOL PUMP FO"
type textarea "x"
type textarea "9/12/2025 ESTIMATE FOR REPLACING THE GLYCOL PUMP FOR"
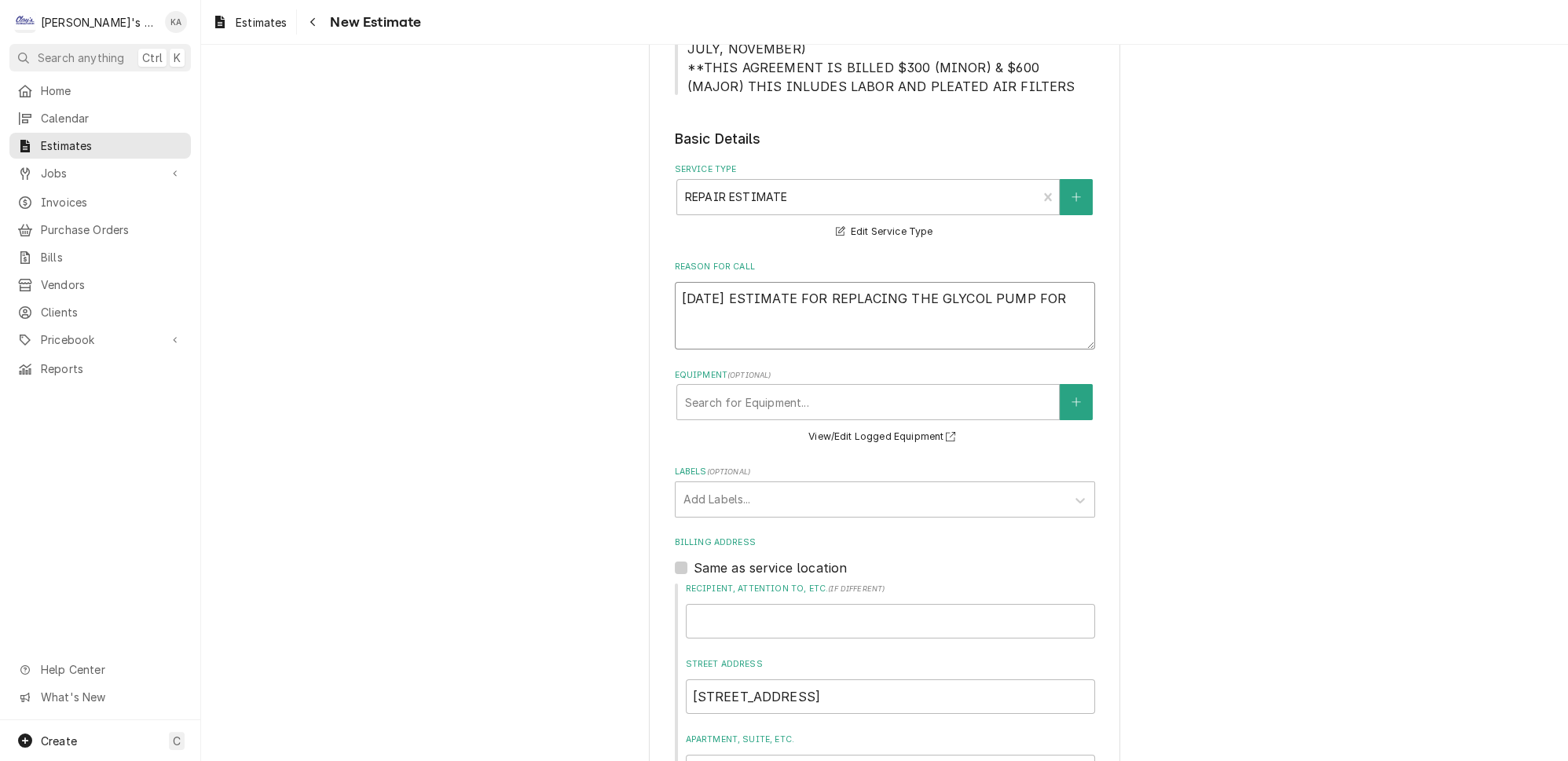
type textarea "x"
type textarea "9/12/2025 ESTIMATE FOR REPLACING THE GLYCOL PUMP FOR"
type textarea "x"
type textarea "9/12/2025 ESTIMATE FOR REPLACING THE GLYCOL PUMP FOR T"
type textarea "x"
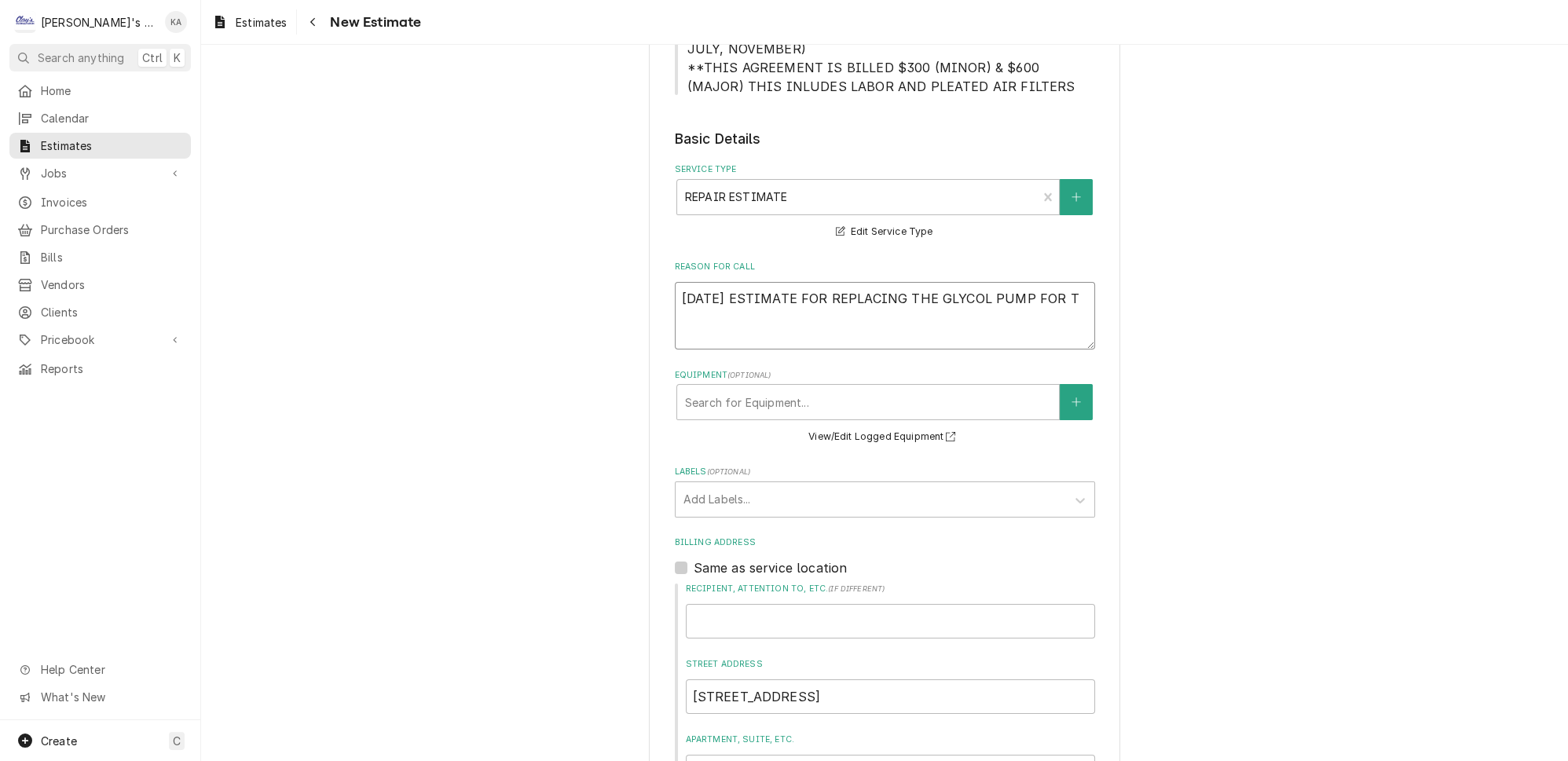
type textarea "9/12/2025 ESTIMATE FOR REPLACING THE GLYCOL PUMP FOR TH"
type textarea "x"
type textarea "9/12/2025 ESTIMATE FOR REPLACING THE GLYCOL PUMP FOR THE"
type textarea "x"
type textarea "9/12/2025 ESTIMATE FOR REPLACING THE GLYCOL PUMP FOR THE"
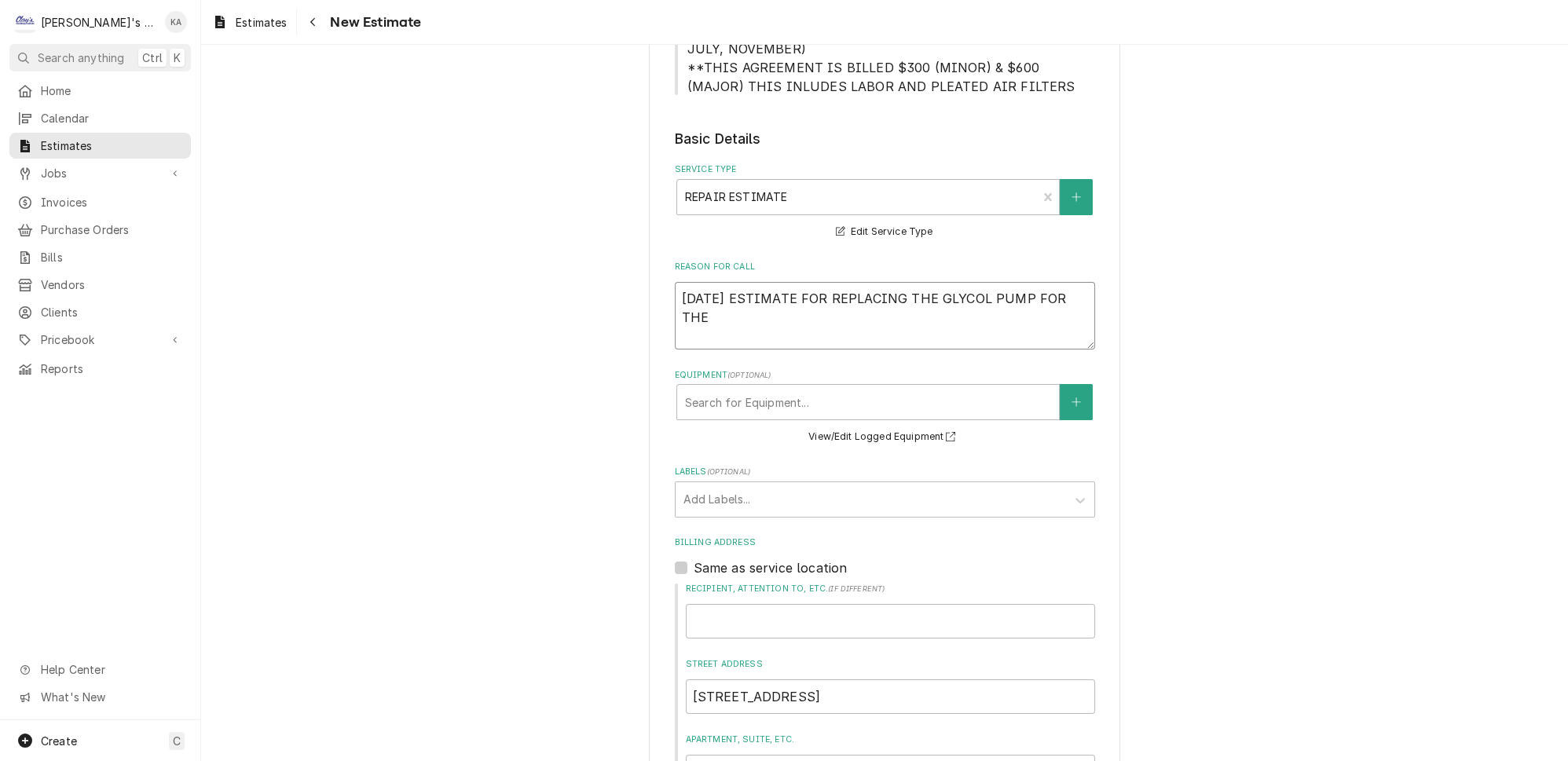
type textarea "x"
type textarea "9/12/2025 ESTIMATE FOR REPLACING THE GLYCOL PUMP FOR THE D"
type textarea "x"
type textarea "9/12/2025 ESTIMATE FOR REPLACING THE GLYCOL PUMP FOR THE DI"
type textarea "x"
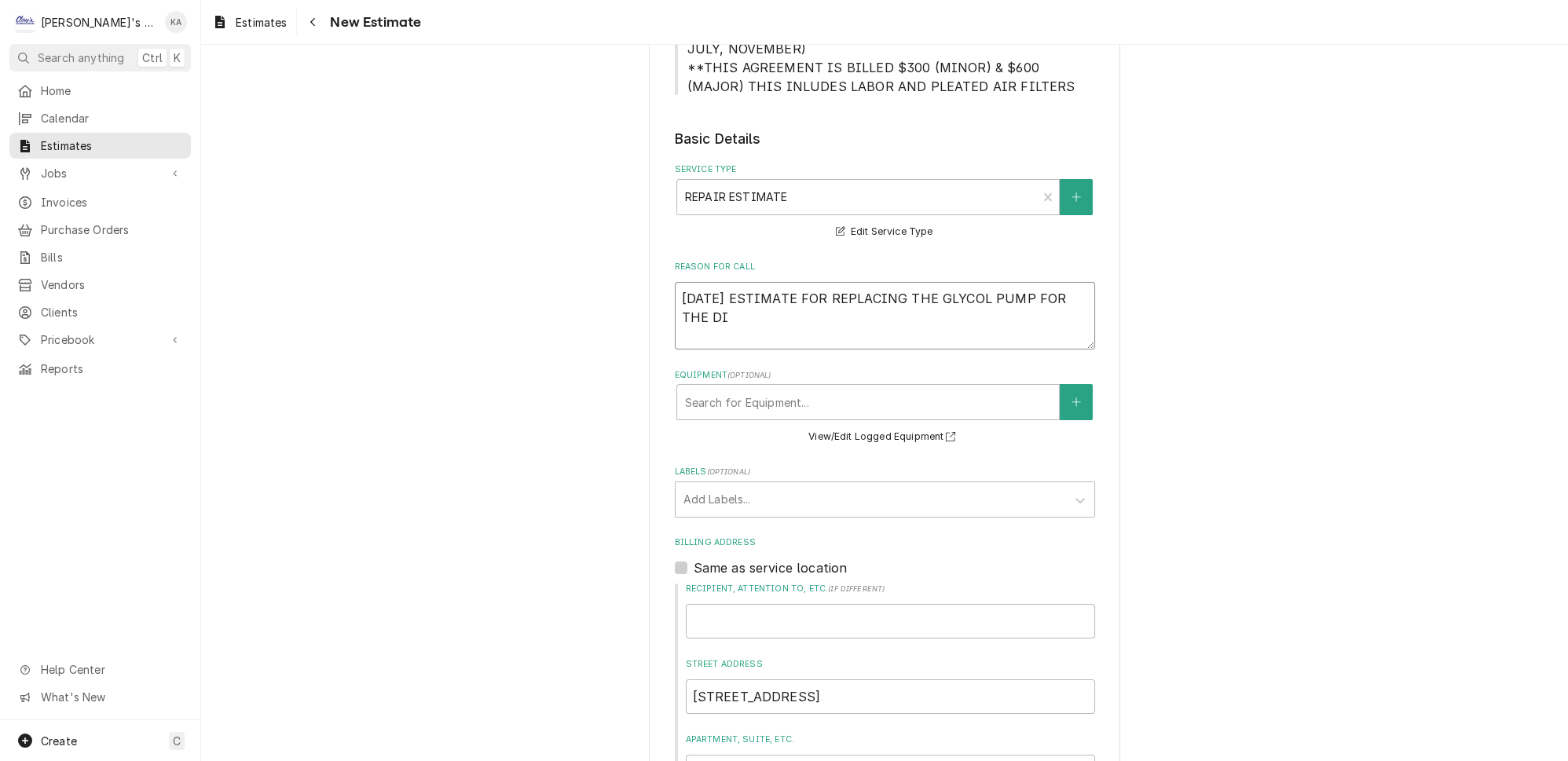
type textarea "9/12/2025 ESTIMATE FOR REPLACING THE GLYCOL PUMP FOR THE DIS"
type textarea "x"
type textarea "9/12/2025 ESTIMATE FOR REPLACING THE GLYCOL PUMP FOR THE DISP"
type textarea "x"
type textarea "9/12/2025 ESTIMATE FOR REPLACING THE GLYCOL PUMP FOR THE DISPL"
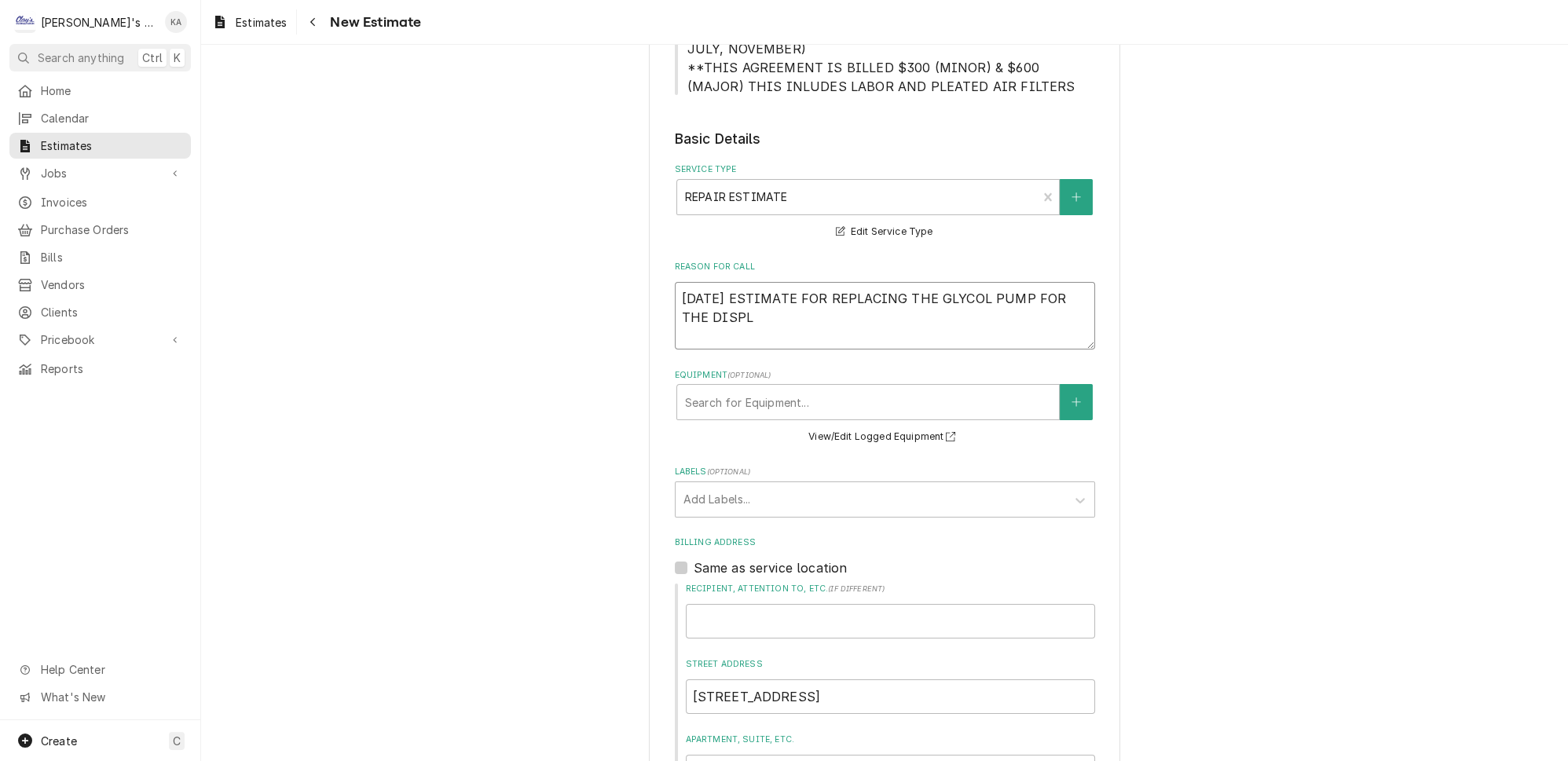
type textarea "x"
type textarea "9/12/2025 ESTIMATE FOR REPLACING THE GLYCOL PUMP FOR THE DISPLA"
type textarea "x"
type textarea "9/12/2025 ESTIMATE FOR REPLACING THE GLYCOL PUMP FOR THE DISPLAY"
type textarea "x"
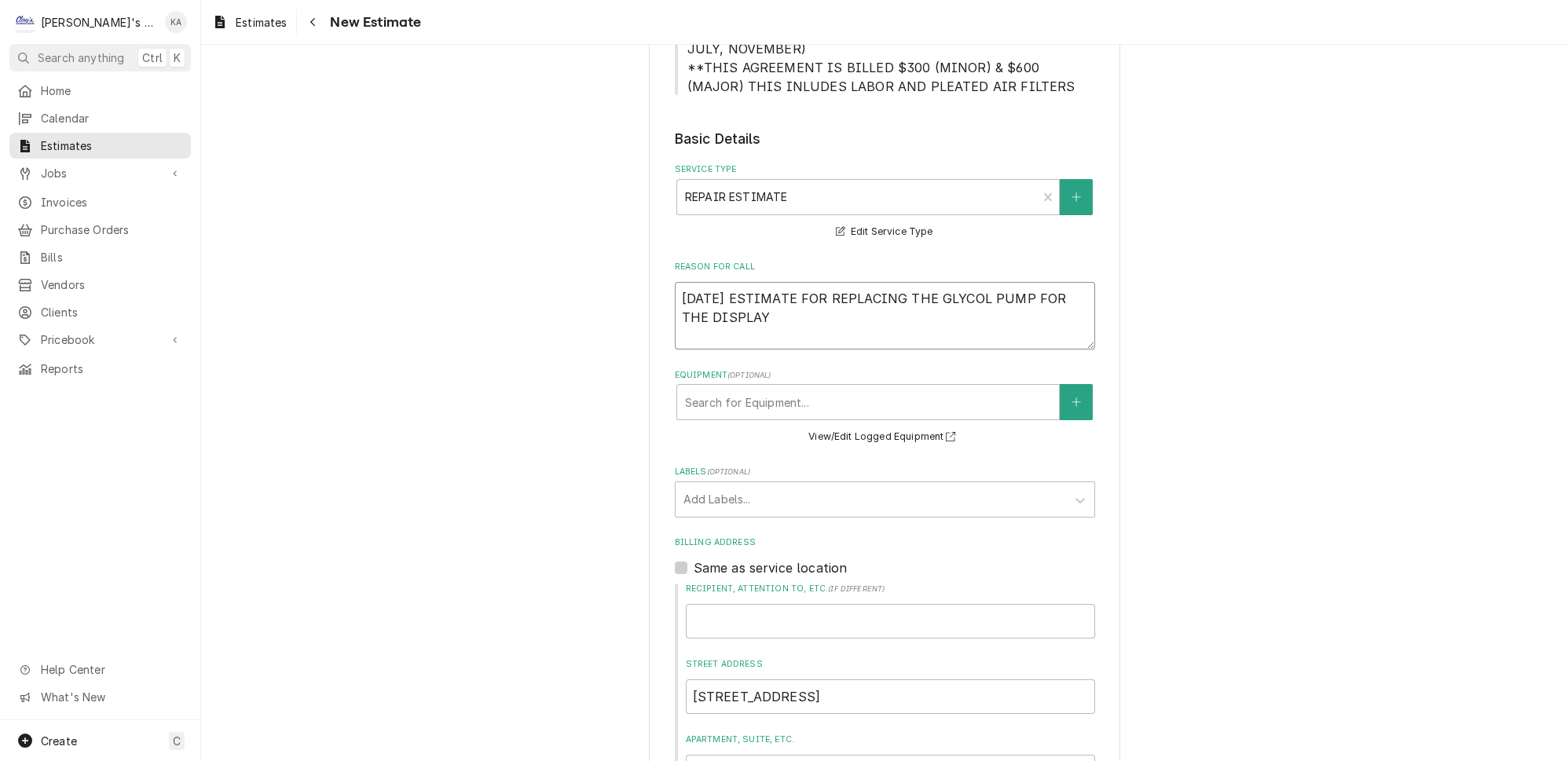
type textarea "9/12/2025 ESTIMATE FOR REPLACING THE GLYCOL PUMP FOR THE DISPLAY"
type textarea "x"
type textarea "9/12/2025 ESTIMATE FOR REPLACING THE GLYCOL PUMP FOR THE DISPLAY C"
type textarea "x"
type textarea "9/12/2025 ESTIMATE FOR REPLACING THE GLYCOL PUMP FOR THE DISPLAY CA"
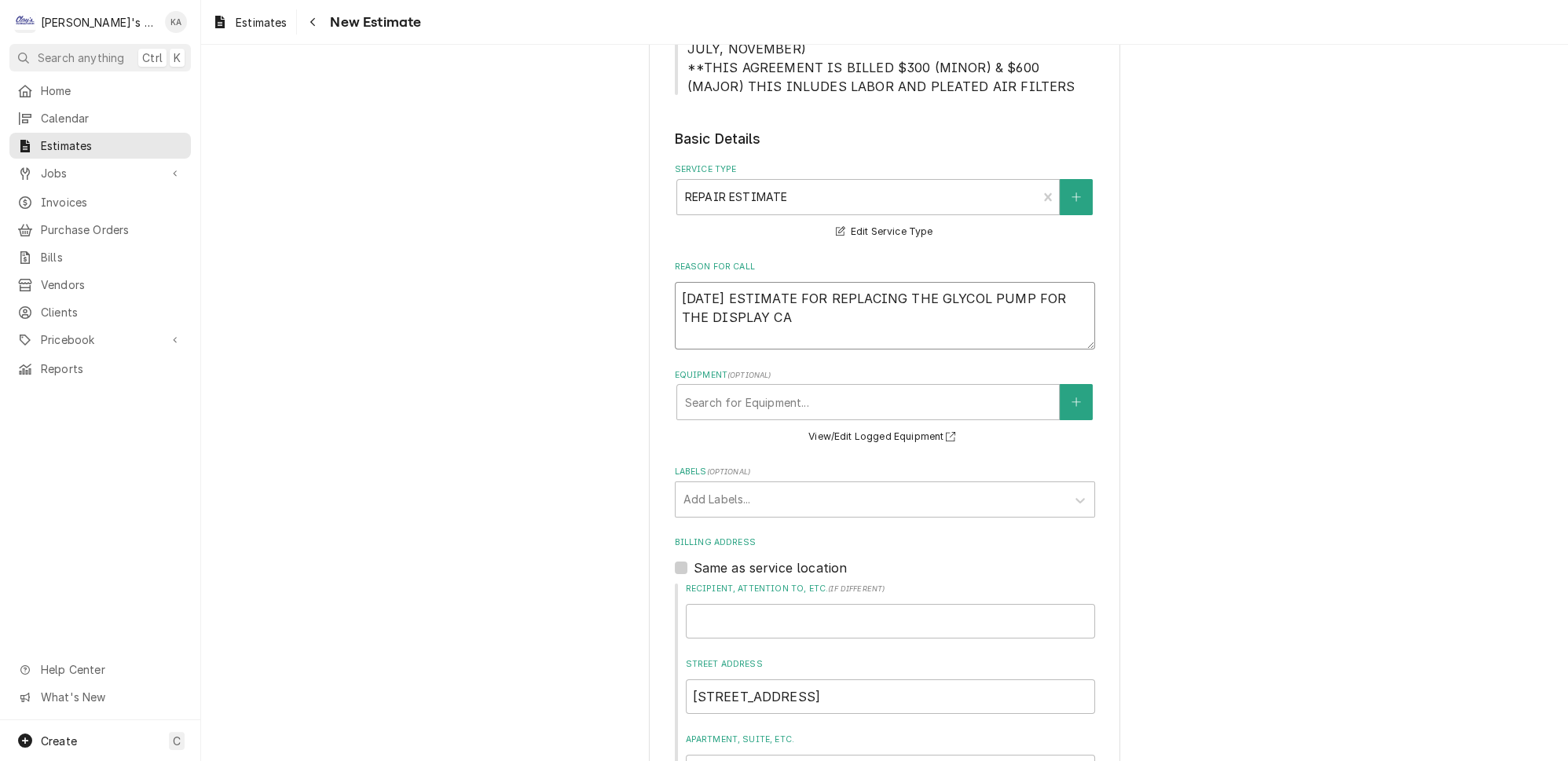
type textarea "x"
type textarea "9/12/2025 ESTIMATE FOR REPLACING THE GLYCOL PUMP FOR THE DISPLAY CAS"
type textarea "x"
type textarea "9/12/2025 ESTIMATE FOR REPLACING THE GLYCOL PUMP FOR THE DISPLAY CASE"
type textarea "x"
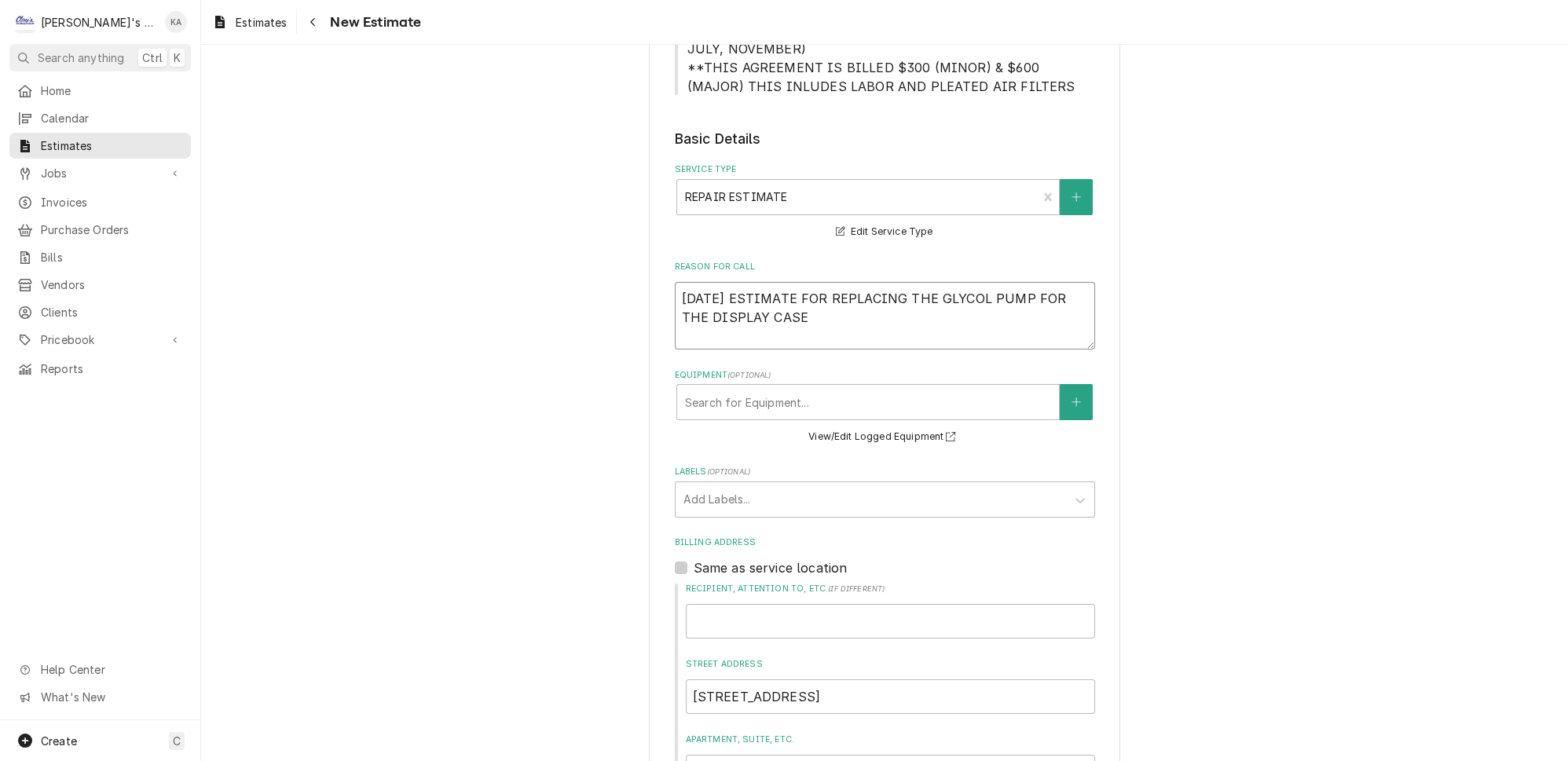
type textarea "9/12/2025 ESTIMATE FOR REPLACING THE GLYCOL PUMP FOR THE DISPLAY CASE"
type textarea "x"
type textarea "9/12/2025 ESTIMATE FOR REPLACING THE GLYCOL PUMP FOR THE DISPLAY CASE"
type textarea "x"
type textarea "9/12/2025 ESTIMATE FOR REPLACING THE GLYCOL PUMP FOR THE DISPLAY CASE T"
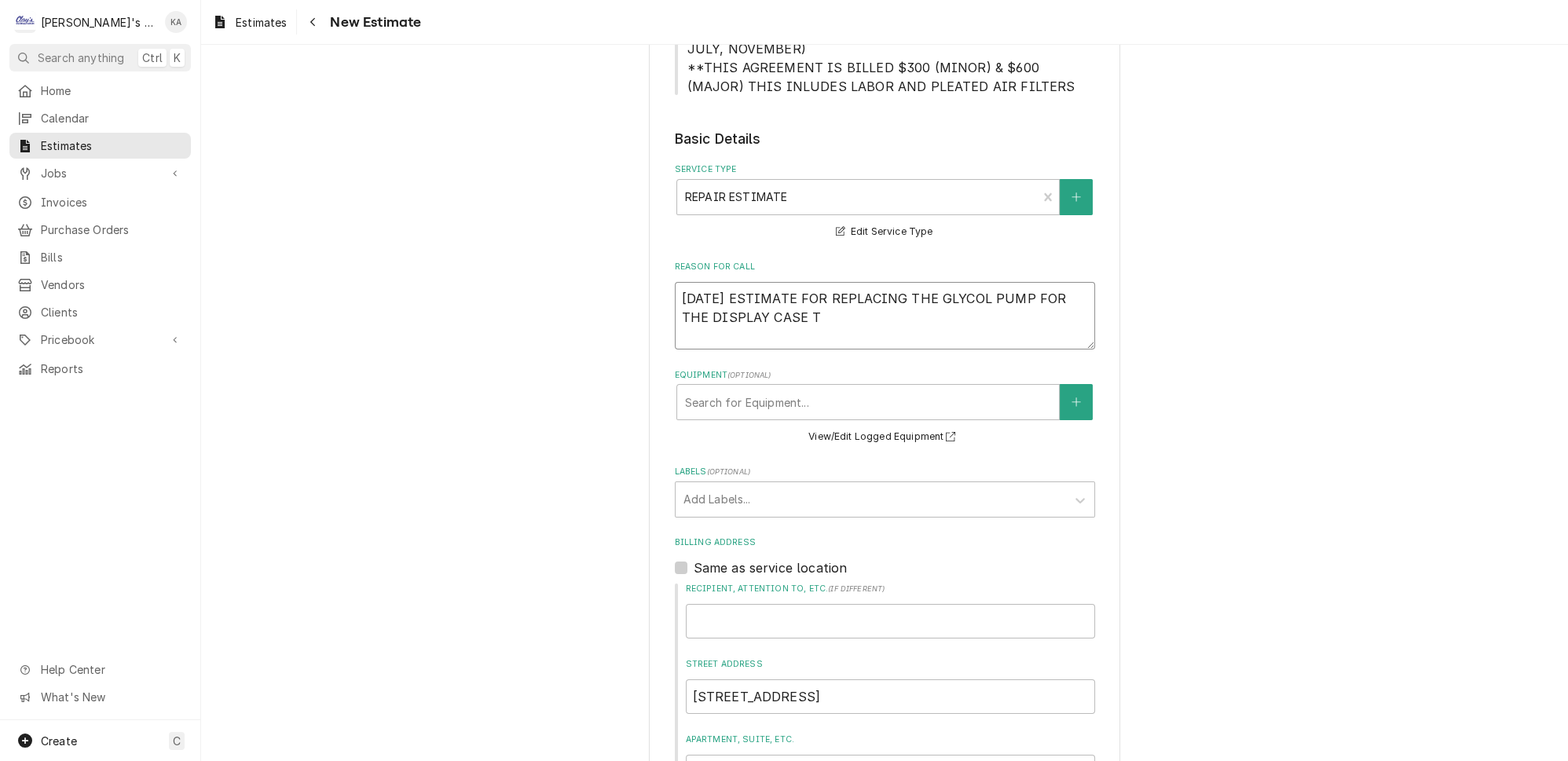
type textarea "x"
type textarea "9/12/2025 ESTIMATE FOR REPLACING THE GLYCOL PUMP FOR THE DISPLAY CASE TH"
type textarea "x"
type textarea "9/12/2025 ESTIMATE FOR REPLACING THE GLYCOL PUMP FOR THE DISPLAY CASE THA"
type textarea "x"
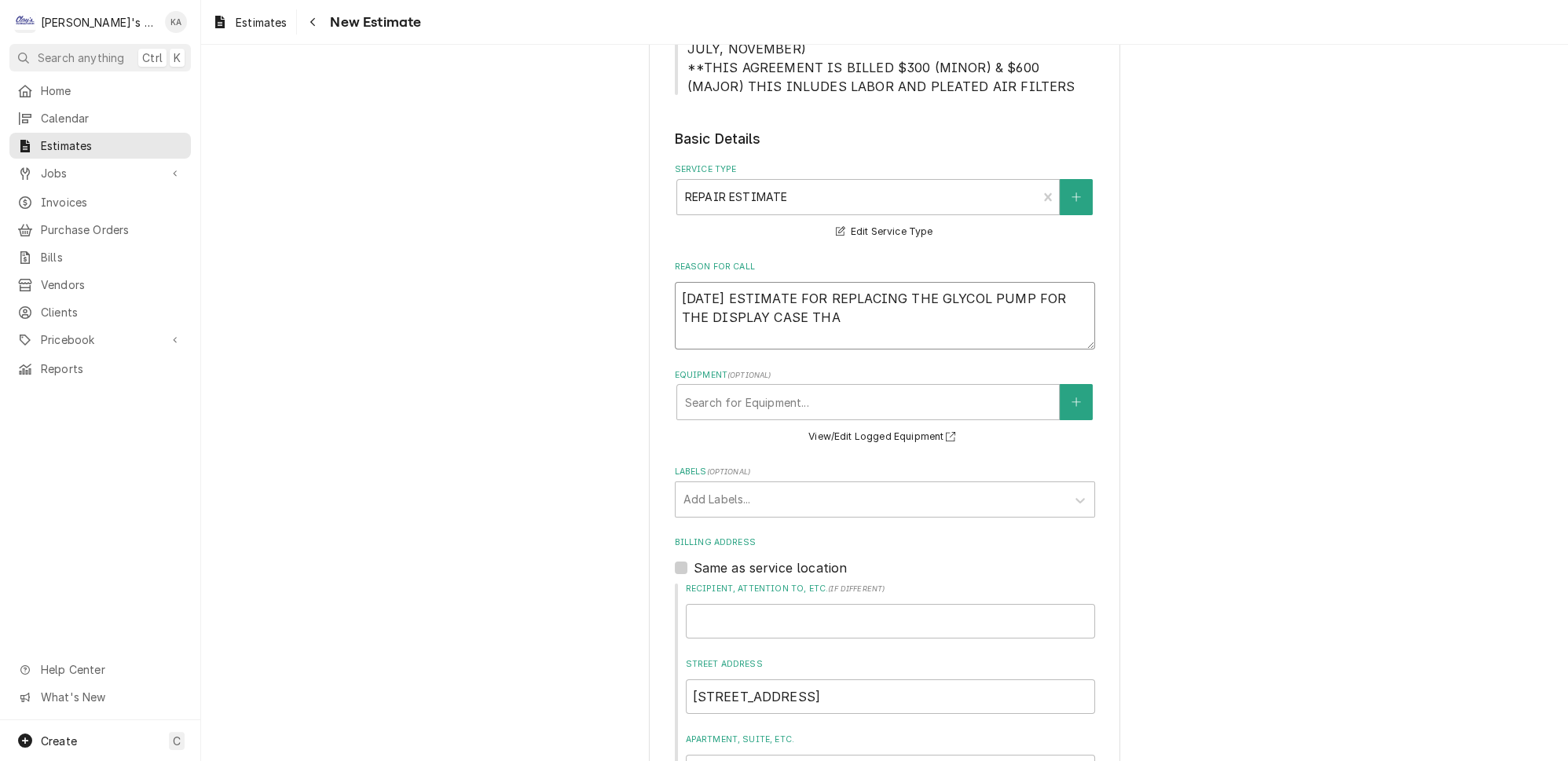
type textarea "9/12/2025 ESTIMATE FOR REPLACING THE GLYCOL PUMP FOR THE DISPLAY CASE THAT"
type textarea "x"
type textarea "9/12/2025 ESTIMATE FOR REPLACING THE GLYCOL PUMP FOR THE DISPLAY CASE THAT"
type textarea "x"
type textarea "9/12/2025 ESTIMATE FOR REPLACING THE GLYCOL PUMP FOR THE DISPLAY CASE THAT W"
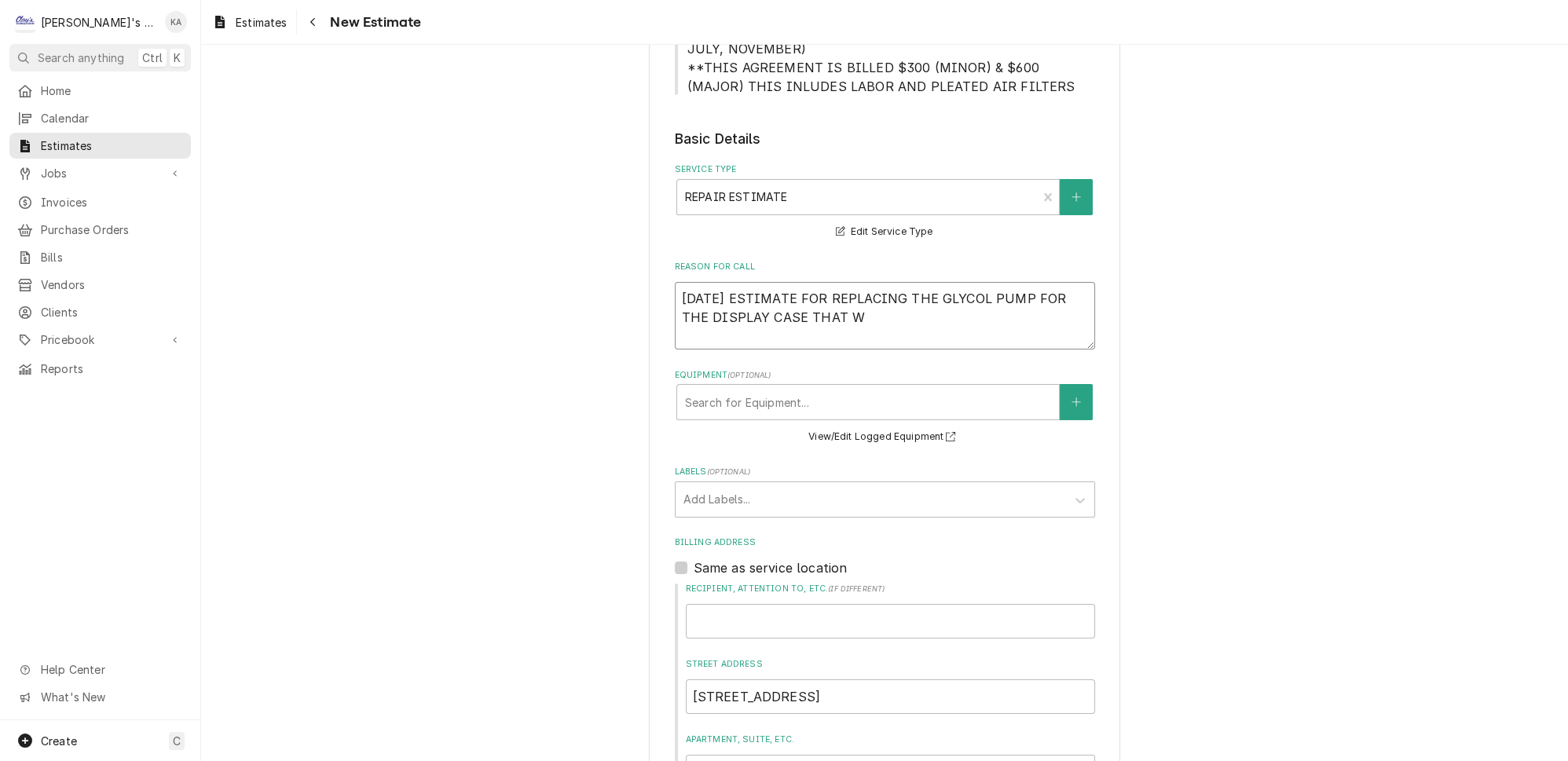
type textarea "x"
type textarea "9/12/2025 ESTIMATE FOR REPLACING THE GLYCOL PUMP FOR THE DISPLAY CASE THAT WA"
type textarea "x"
type textarea "9/12/2025 ESTIMATE FOR REPLACING THE GLYCOL PUMP FOR THE DISPLAY CASE THAT WAS"
type textarea "x"
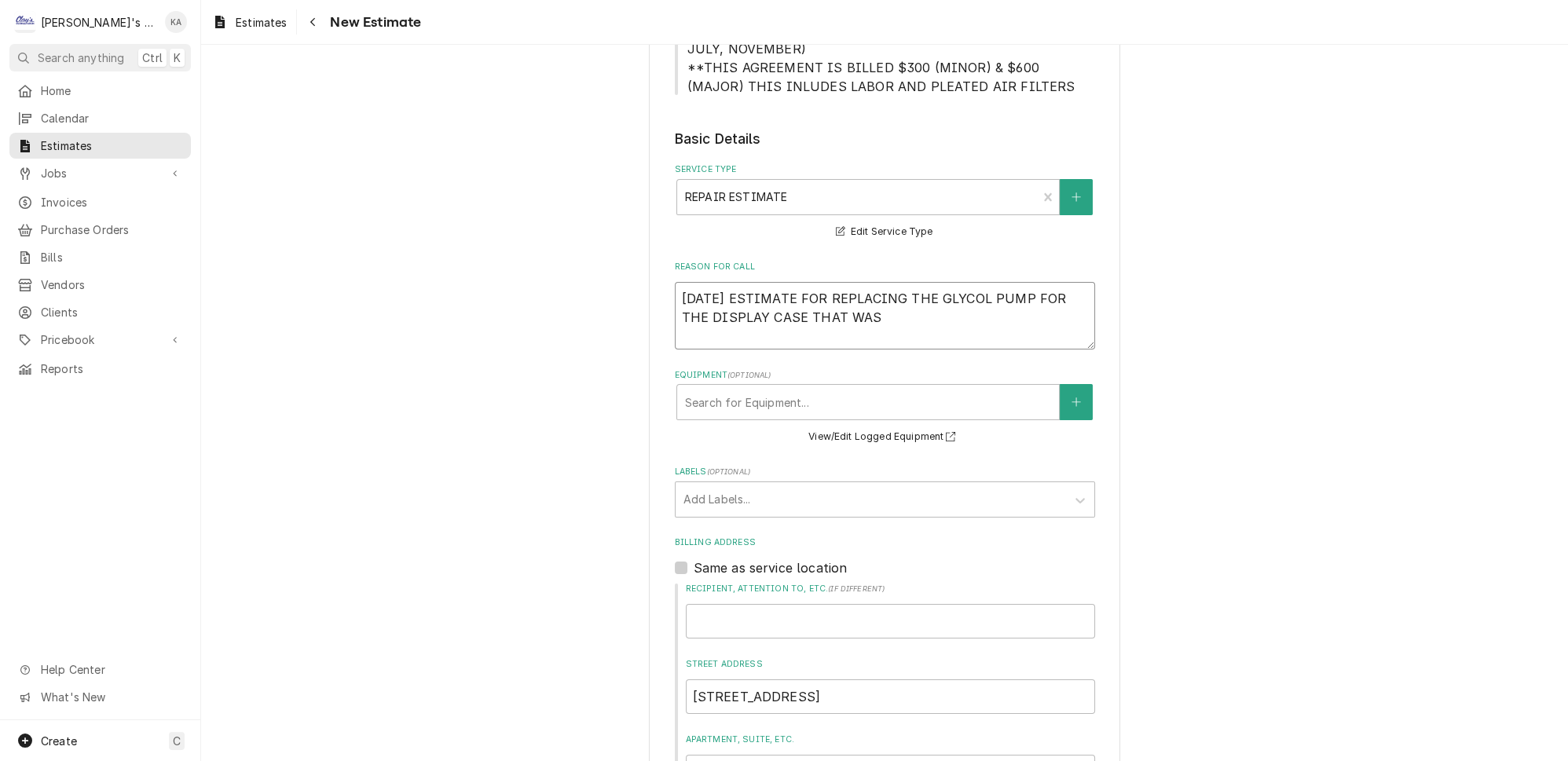
type textarea "9/12/2025 ESTIMATE FOR REPLACING THE GLYCOL PUMP FOR THE DISPLAY CASE THAT WAS"
type textarea "x"
type textarea "9/12/2025 ESTIMATE FOR REPLACING THE GLYCOL PUMP FOR THE DISPLAY CASE THAT WAS F"
type textarea "x"
type textarea "9/12/2025 ESTIMATE FOR REPLACING THE GLYCOL PUMP FOR THE DISPLAY CASE THAT WAS …"
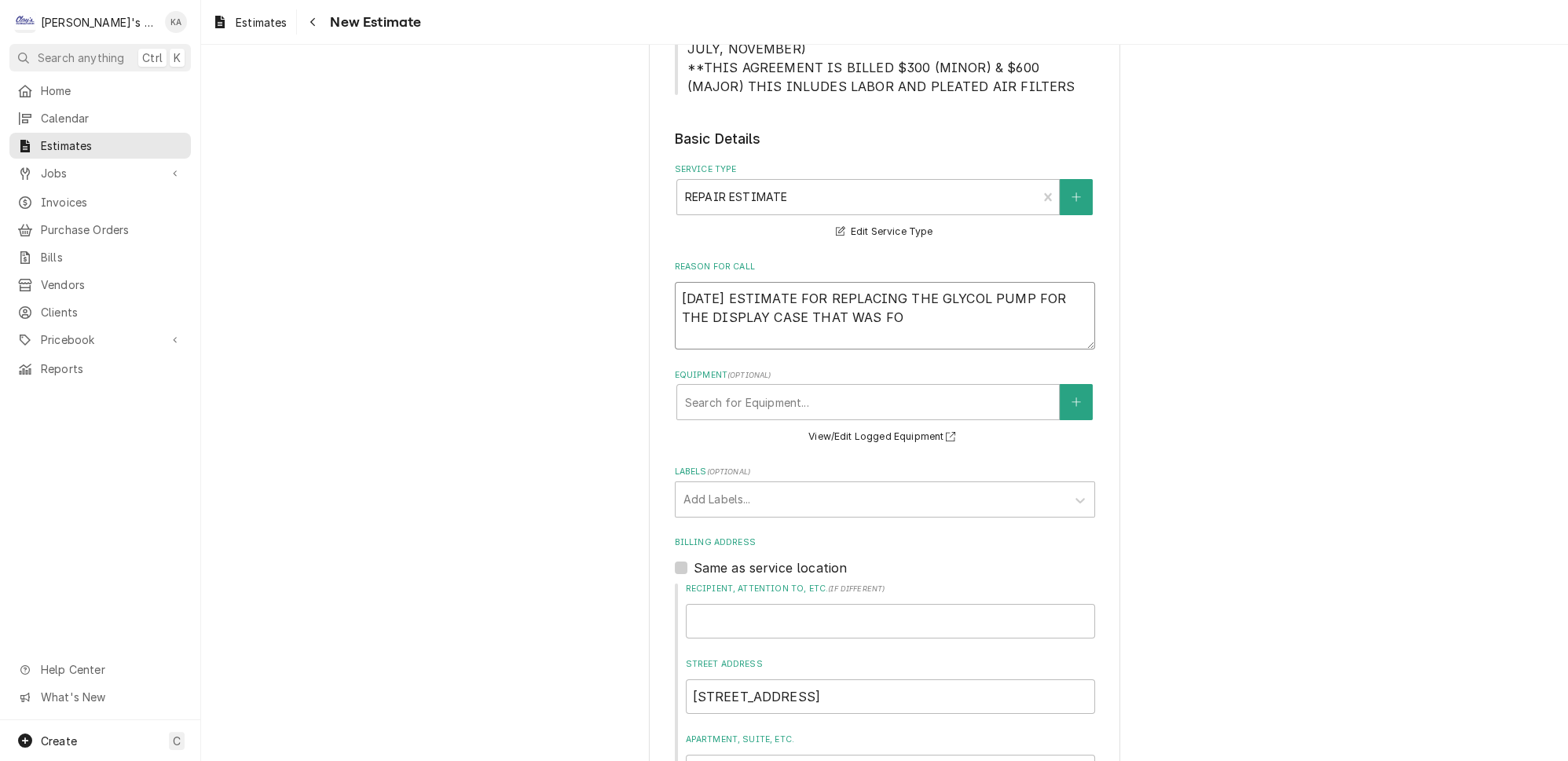
type textarea "x"
type textarea "9/12/2025 ESTIMATE FOR REPLACING THE GLYCOL PUMP FOR THE DISPLAY CASE THAT WAS …"
type textarea "x"
type textarea "9/12/2025 ESTIMATE FOR REPLACING THE GLYCOL PUMP FOR THE DISPLAY CASE THAT WAS …"
type textarea "x"
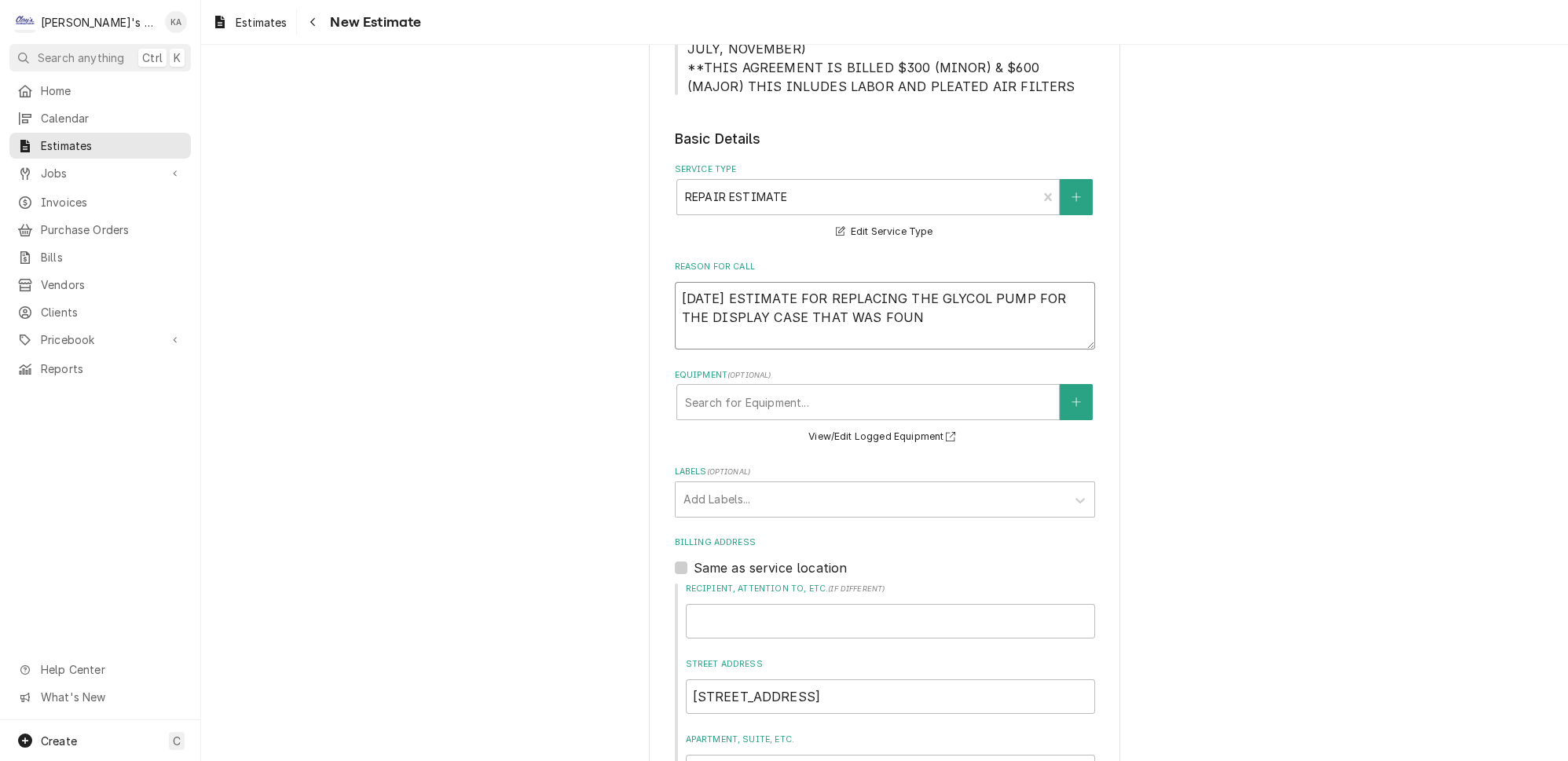
type textarea "9/12/2025 ESTIMATE FOR REPLACING THE GLYCOL PUMP FOR THE DISPLAY CASE THAT WAS …"
type textarea "x"
type textarea "9/12/2025 ESTIMATE FOR REPLACING THE GLYCOL PUMP FOR THE DISPLAY CASE THAT WAS …"
type textarea "x"
type textarea "9/12/2025 ESTIMATE FOR REPLACING THE GLYCOL PUMP FOR THE DISPLAY CASE THAT WAS …"
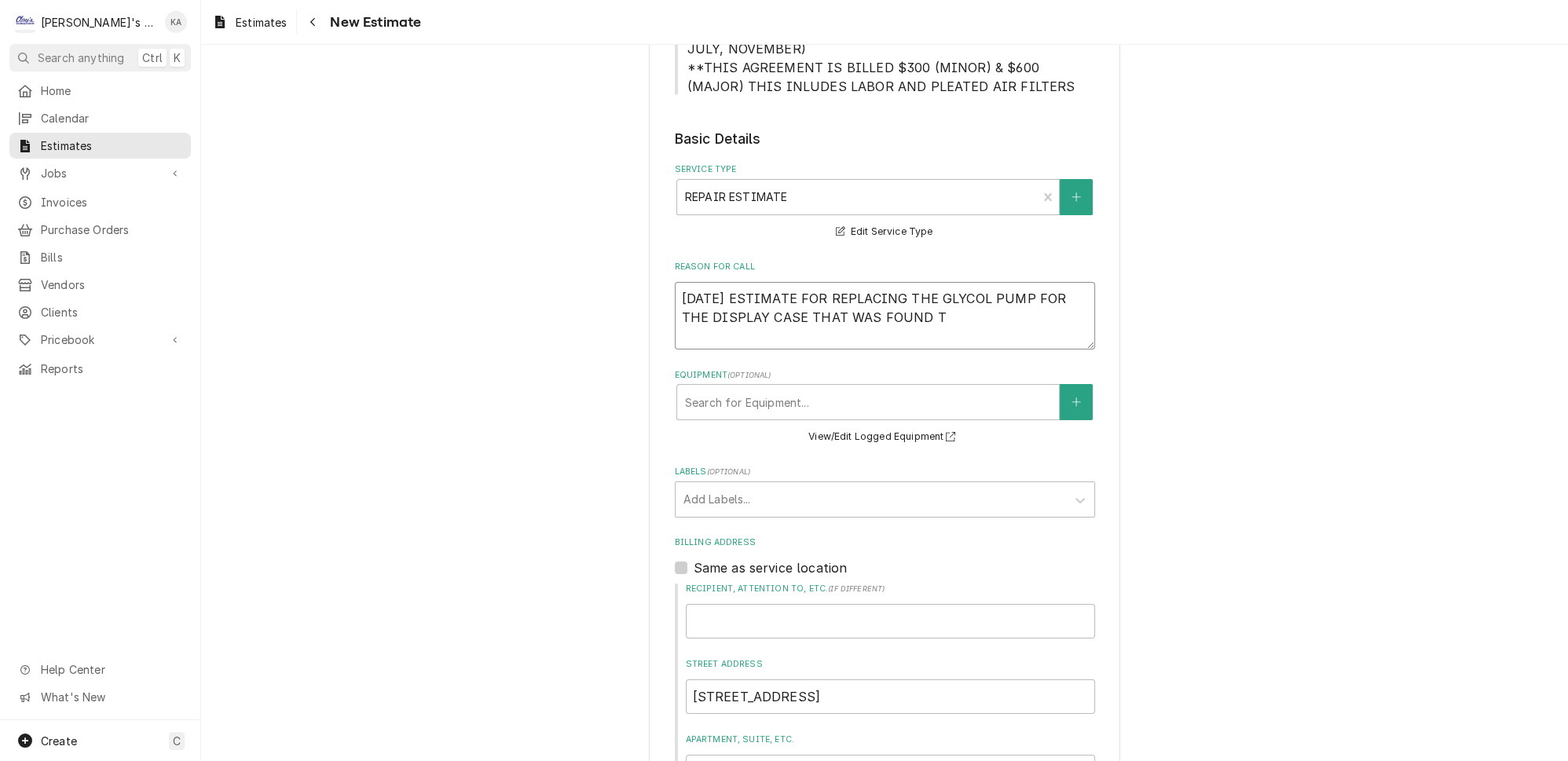
type textarea "x"
type textarea "9/12/2025 ESTIMATE FOR REPLACING THE GLYCOL PUMP FOR THE DISPLAY CASE THAT WAS …"
type textarea "x"
type textarea "9/12/2025 ESTIMATE FOR REPLACING THE GLYCOL PUMP FOR THE DISPLAY CASE THAT WAS …"
type textarea "x"
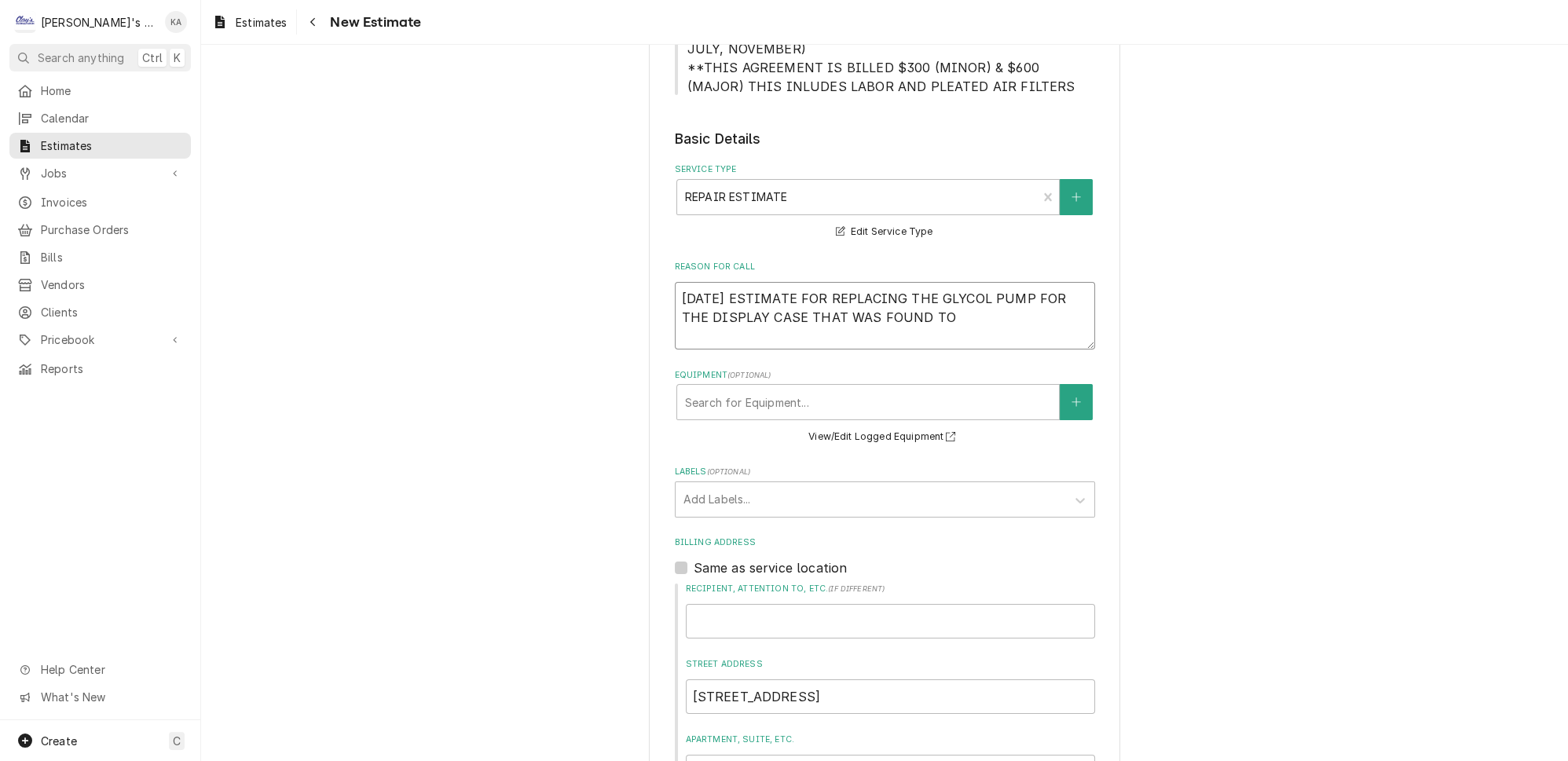
type textarea "9/12/2025 ESTIMATE FOR REPLACING THE GLYCOL PUMP FOR THE DISPLAY CASE THAT WAS …"
type textarea "x"
type textarea "9/12/2025 ESTIMATE FOR REPLACING THE GLYCOL PUMP FOR THE DISPLAY CASE THAT WAS …"
type textarea "x"
type textarea "9/12/2025 ESTIMATE FOR REPLACING THE GLYCOL PUMP FOR THE DISPLAY CASE THAT WAS …"
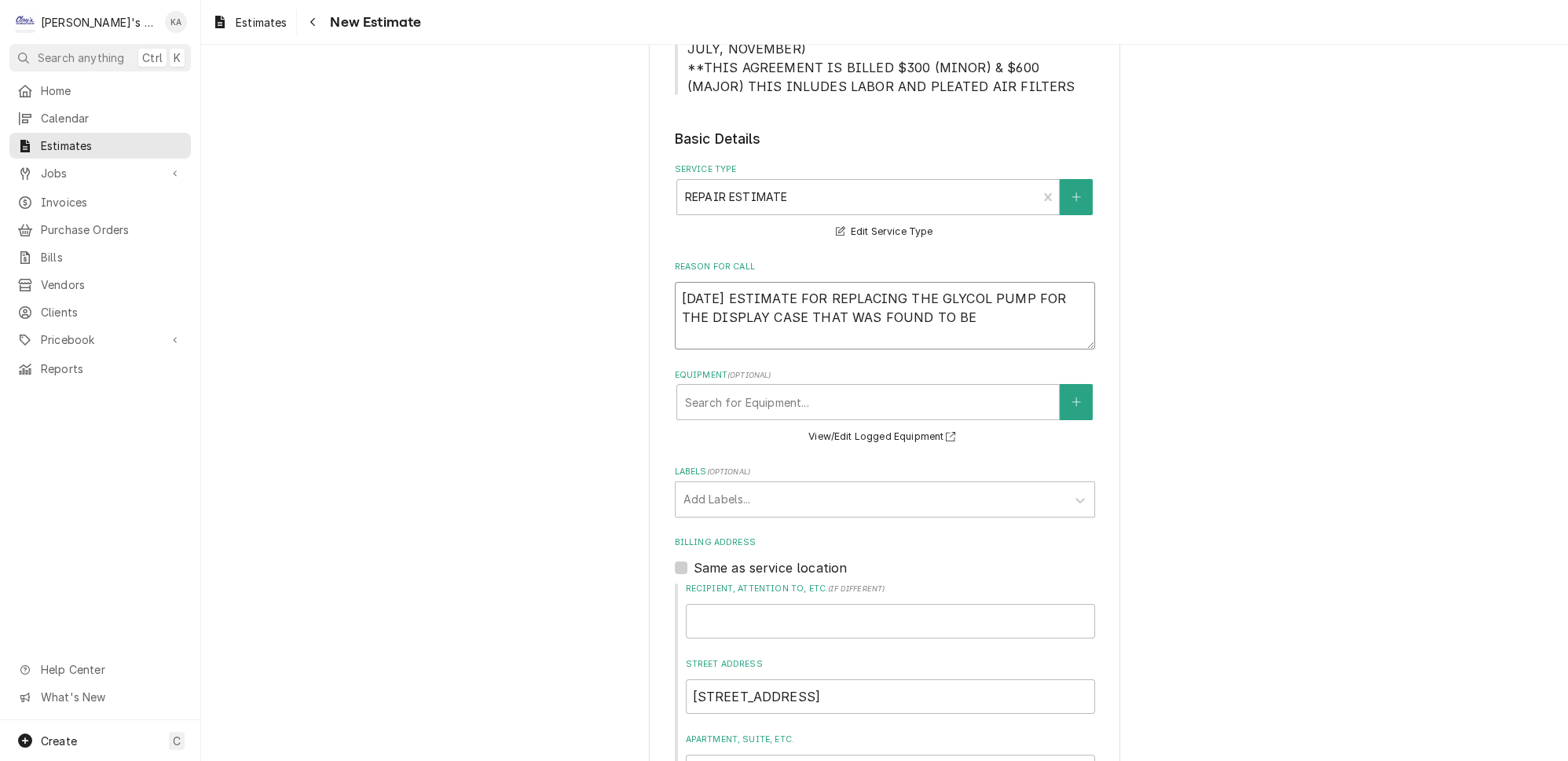
type textarea "x"
type textarea "9/12/2025 ESTIMATE FOR REPLACING THE GLYCOL PUMP FOR THE DISPLAY CASE THAT WAS …"
type textarea "x"
type textarea "9/12/2025 ESTIMATE FOR REPLACING THE GLYCOL PUMP FOR THE DISPLAY CASE THAT WAS …"
type textarea "x"
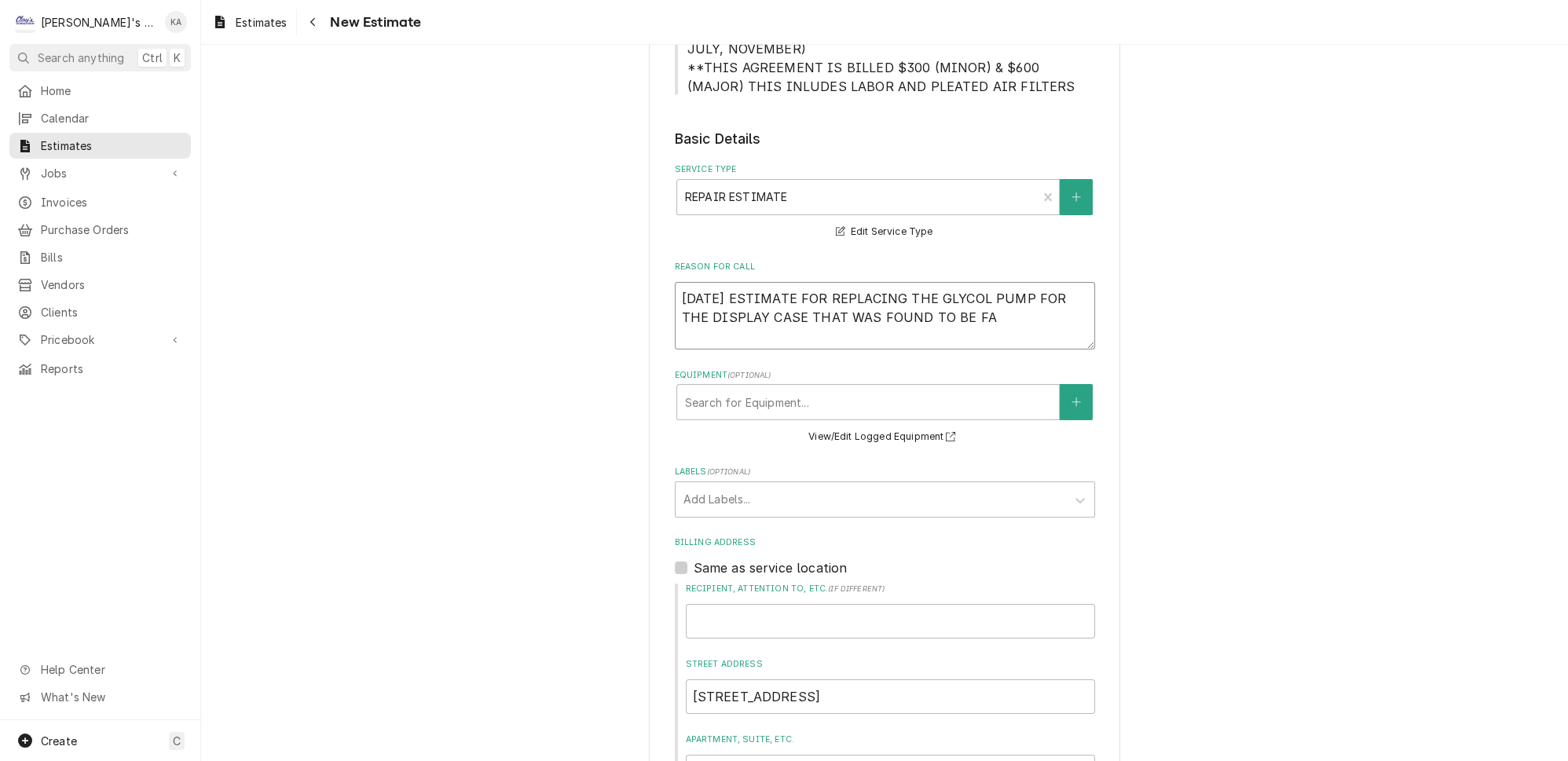
type textarea "9/12/2025 ESTIMATE FOR REPLACING THE GLYCOL PUMP FOR THE DISPLAY CASE THAT WAS …"
type textarea "x"
type textarea "9/12/2025 ESTIMATE FOR REPLACING THE GLYCOL PUMP FOR THE DISPLAY CASE THAT WAS …"
type textarea "x"
type textarea "9/12/2025 ESTIMATE FOR REPLACING THE GLYCOL PUMP FOR THE DISPLAY CASE THAT WAS …"
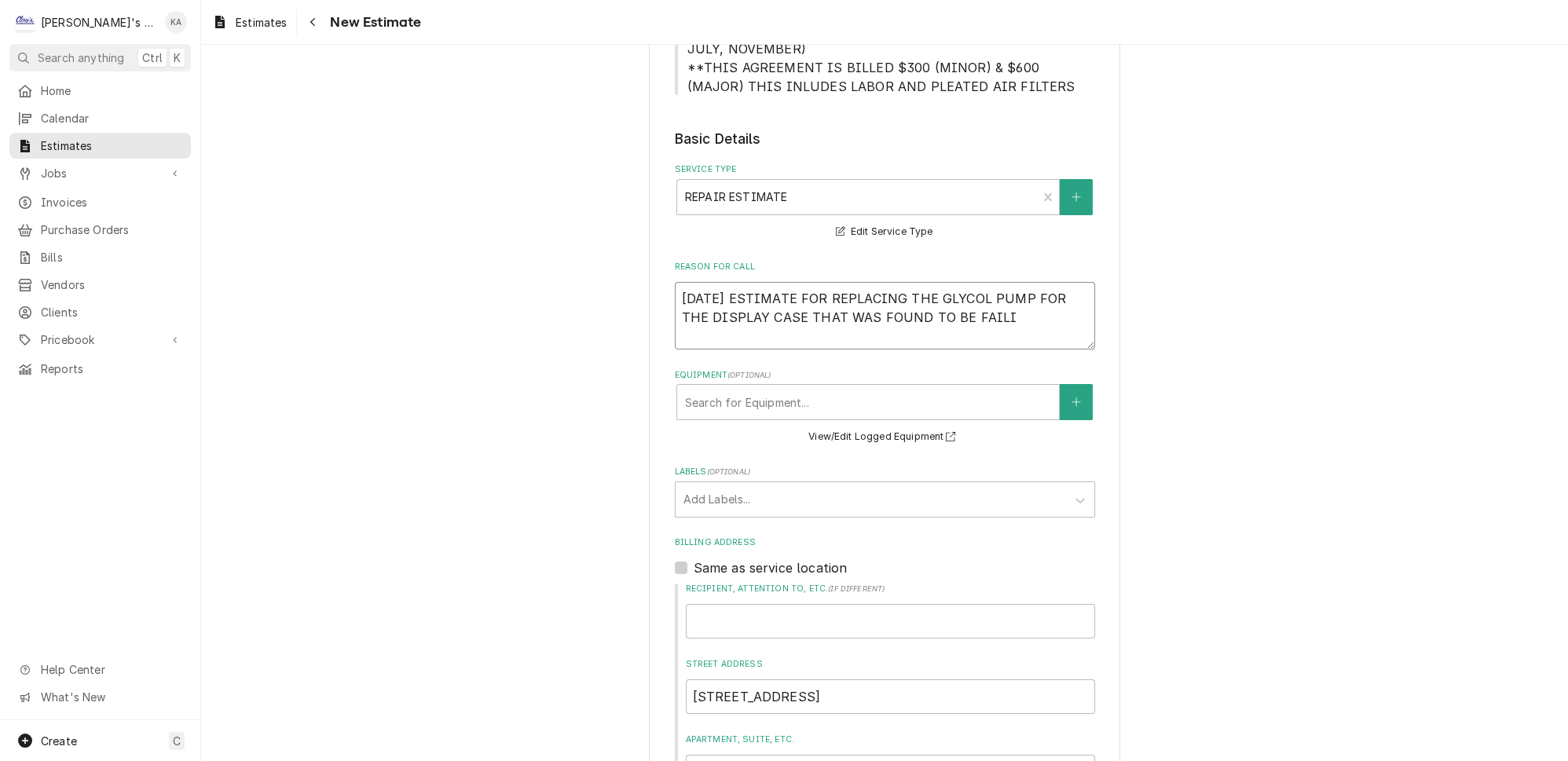
type textarea "x"
type textarea "9/12/2025 ESTIMATE FOR REPLACING THE GLYCOL PUMP FOR THE DISPLAY CASE THAT WAS …"
type textarea "x"
type textarea "9/12/2025 ESTIMATE FOR REPLACING THE GLYCOL PUMP FOR THE DISPLAY CASE THAT WAS …"
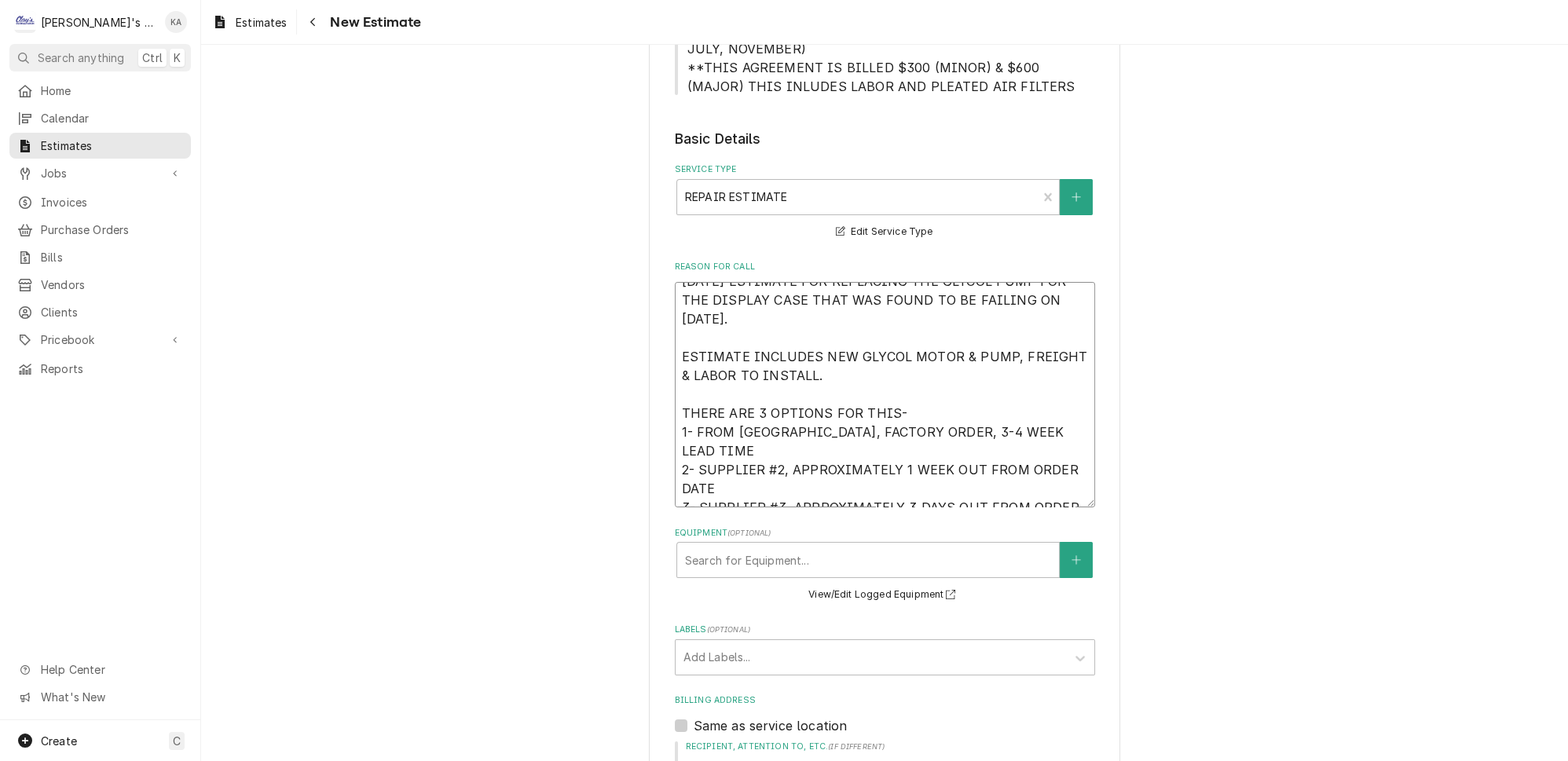
scroll to position [17, 0]
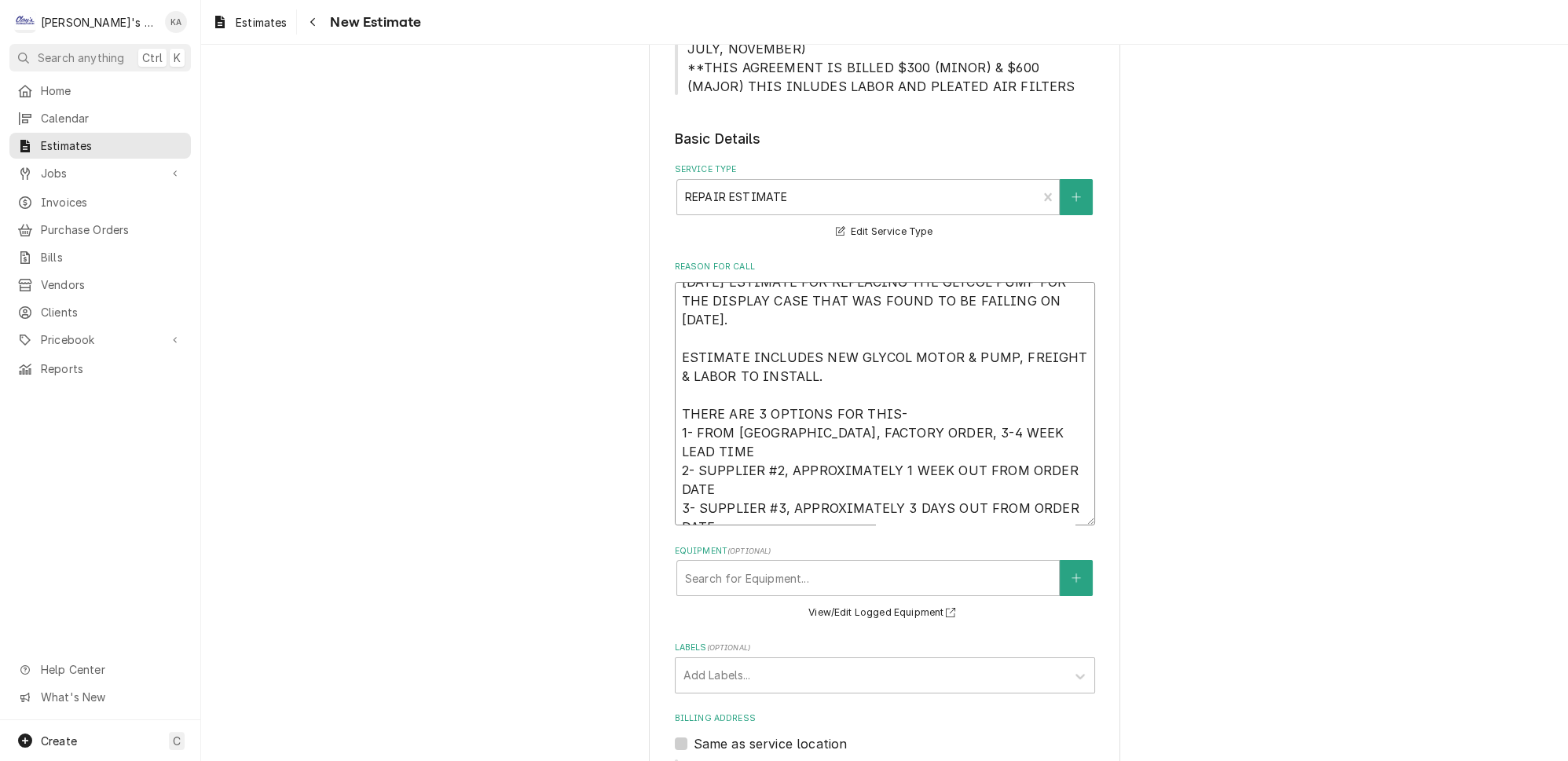
click at [716, 464] on textarea "9/12/2025 ESTIMATE FOR REPLACING THE GLYCOL PUMP FOR THE DISPLAY CASE THAT WAS …" at bounding box center [884, 404] width 420 height 244
drag, startPoint x: 890, startPoint y: 463, endPoint x: 717, endPoint y: 460, distance: 173.0
click at [717, 460] on textarea "9/12/2025 ESTIMATE FOR REPLACING THE GLYCOL PUMP FOR THE DISPLAY CASE THAT WAS …" at bounding box center [884, 404] width 420 height 244
click at [756, 496] on textarea "9/12/2025 ESTIMATE FOR REPLACING THE GLYCOL PUMP FOR THE DISPLAY CASE THAT WAS …" at bounding box center [884, 404] width 420 height 244
paste textarea "WITH SATANDARD SHIPPING"
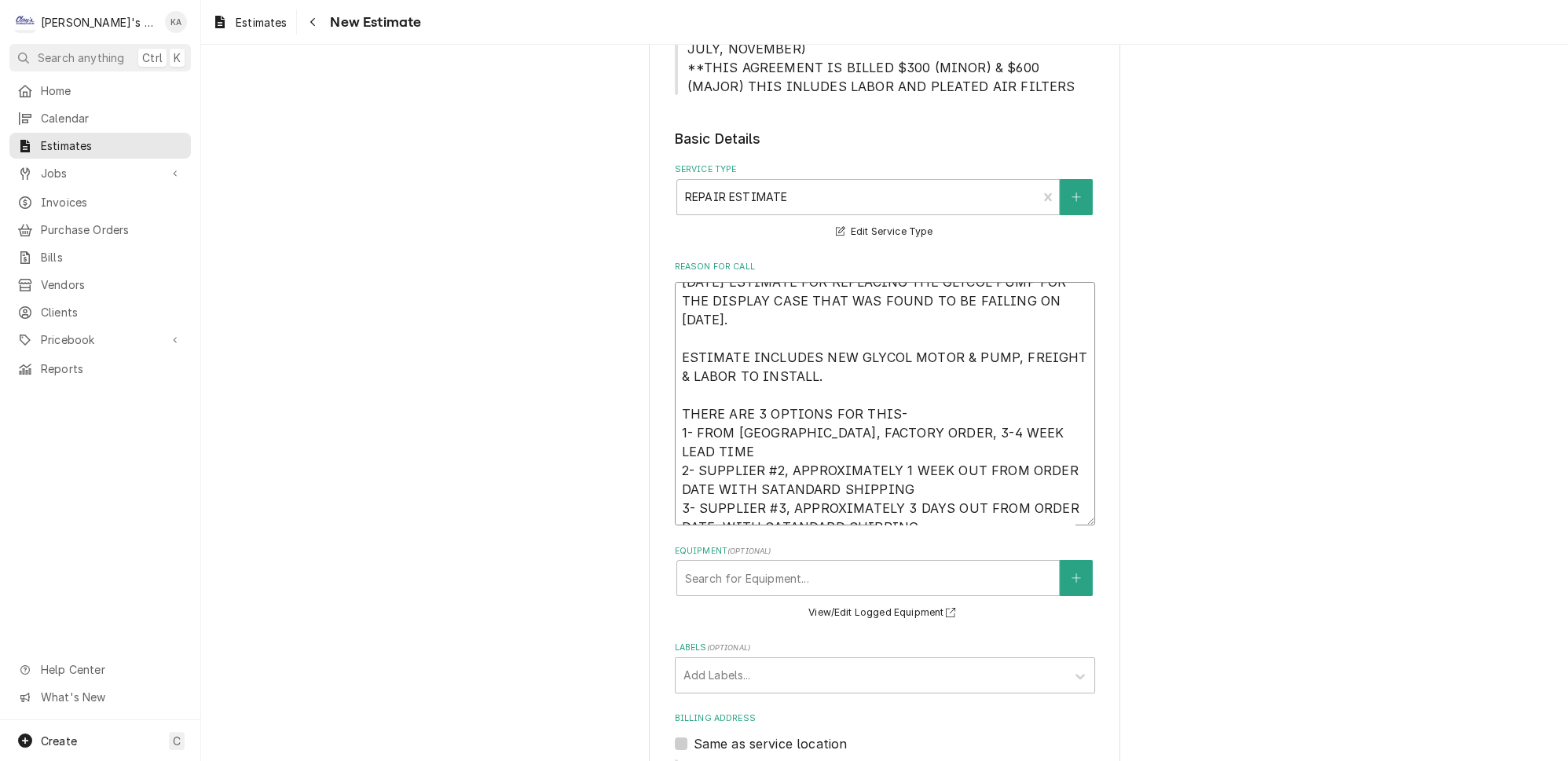
click at [742, 424] on textarea "9/12/2025 ESTIMATE FOR REPLACING THE GLYCOL PUMP FOR THE DISPLAY CASE THAT WAS …" at bounding box center [884, 404] width 420 height 244
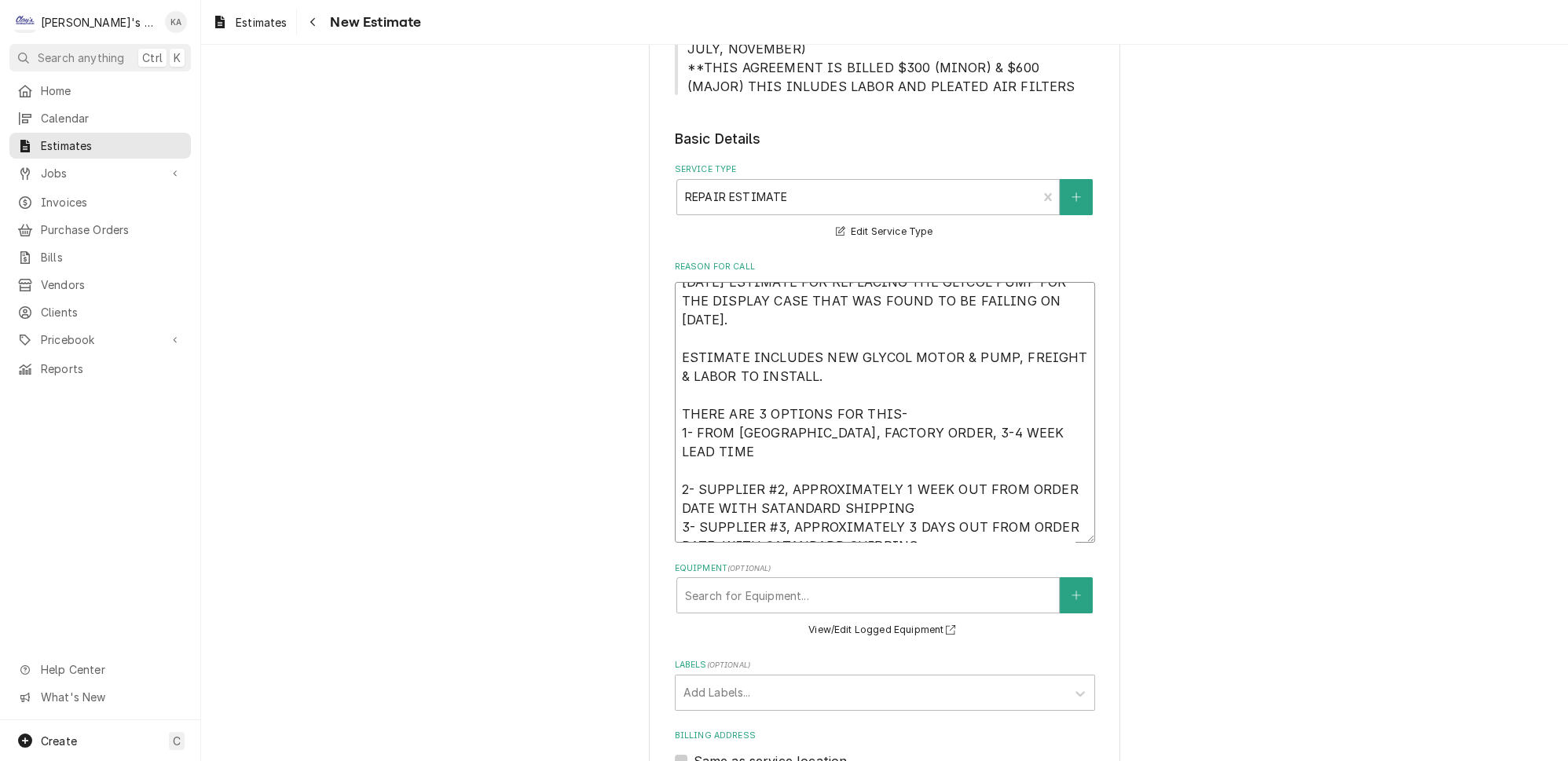
click at [906, 476] on textarea "9/12/2025 ESTIMATE FOR REPLACING THE GLYCOL PUMP FOR THE DISPLAY CASE THAT WAS …" at bounding box center [884, 413] width 420 height 261
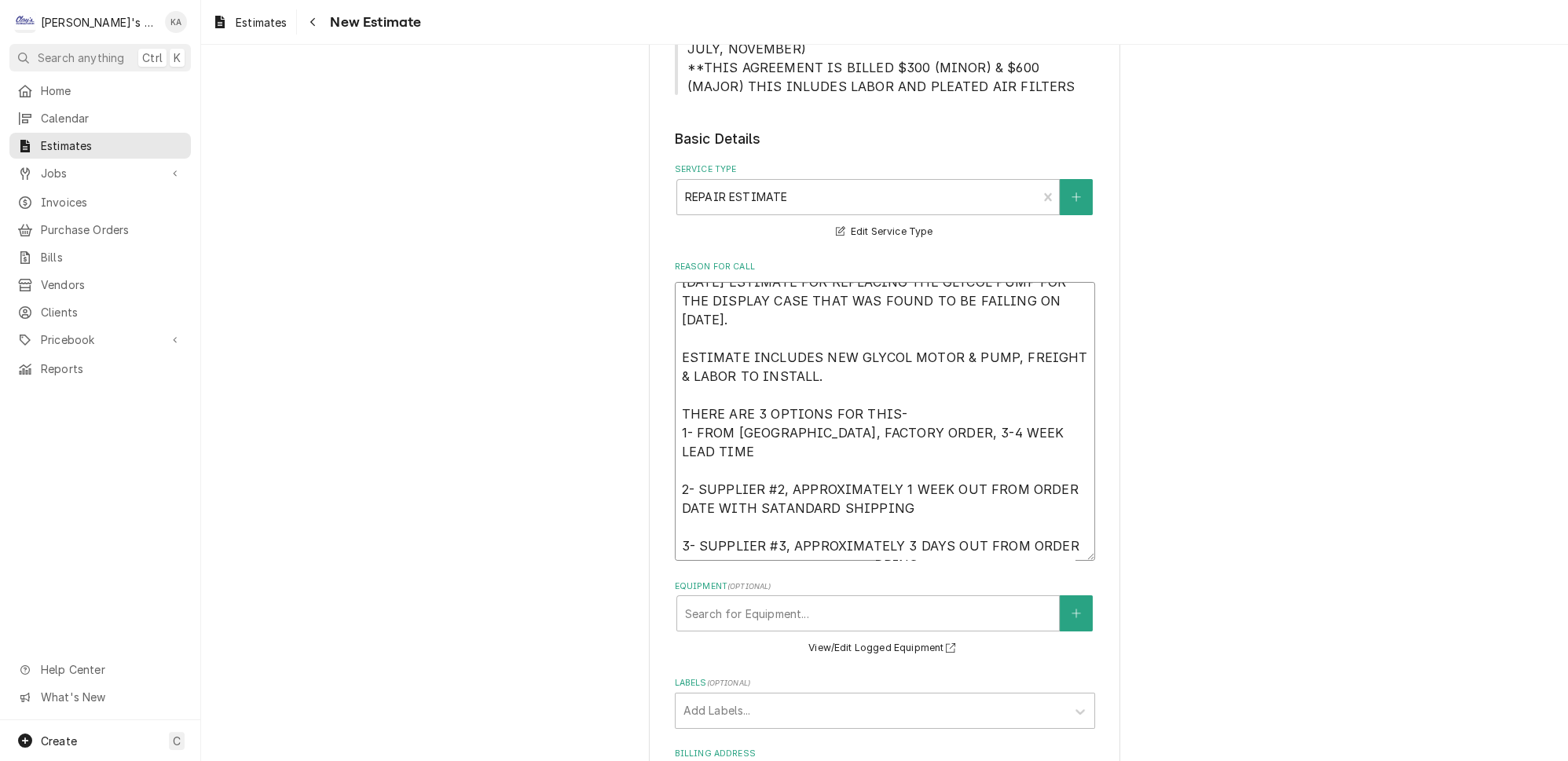
click at [939, 536] on textarea "9/12/2025 ESTIMATE FOR REPLACING THE GLYCOL PUMP FOR THE DISPLAY CASE THAT WAS …" at bounding box center [884, 422] width 420 height 279
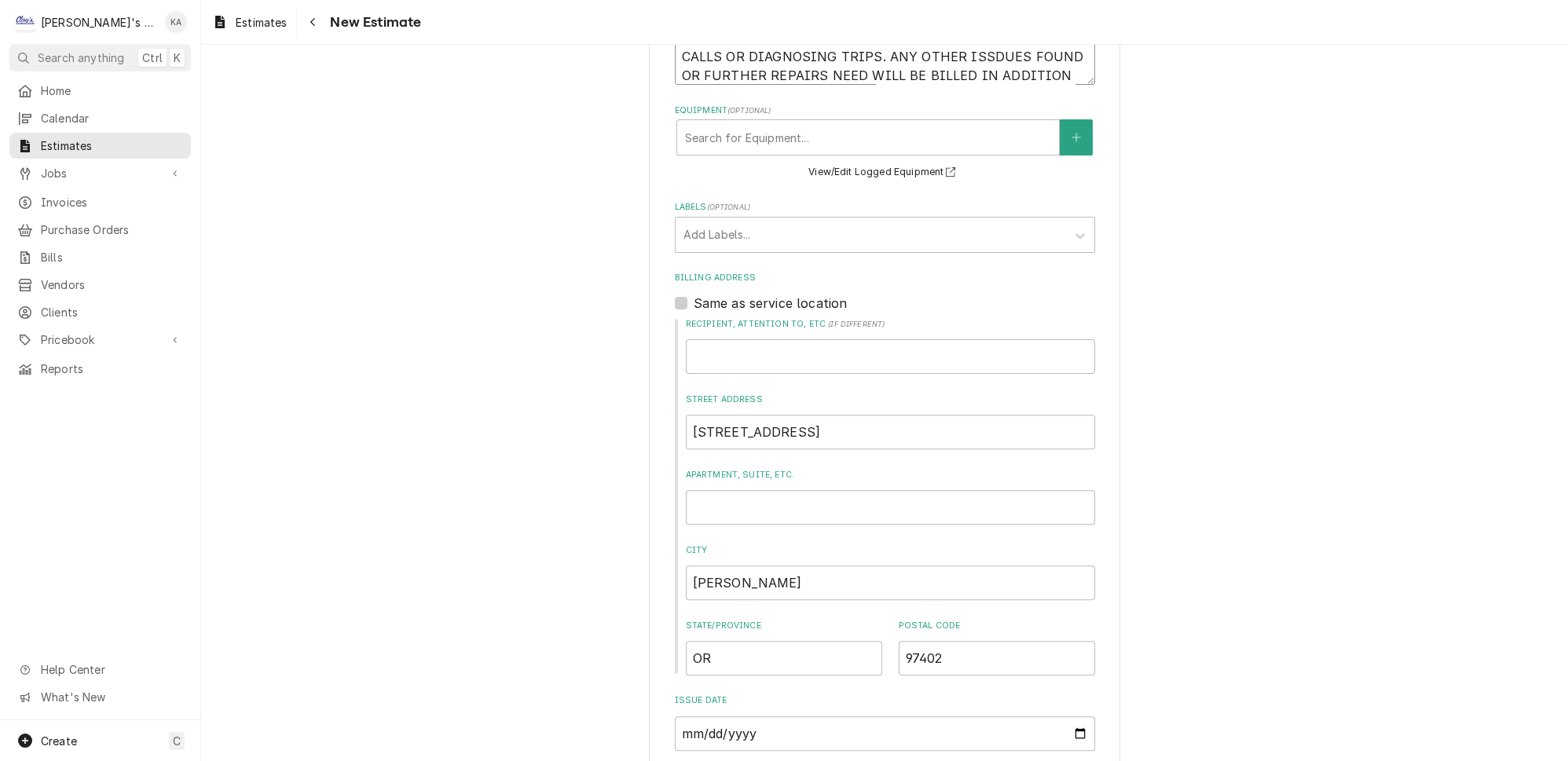
scroll to position [928, 0]
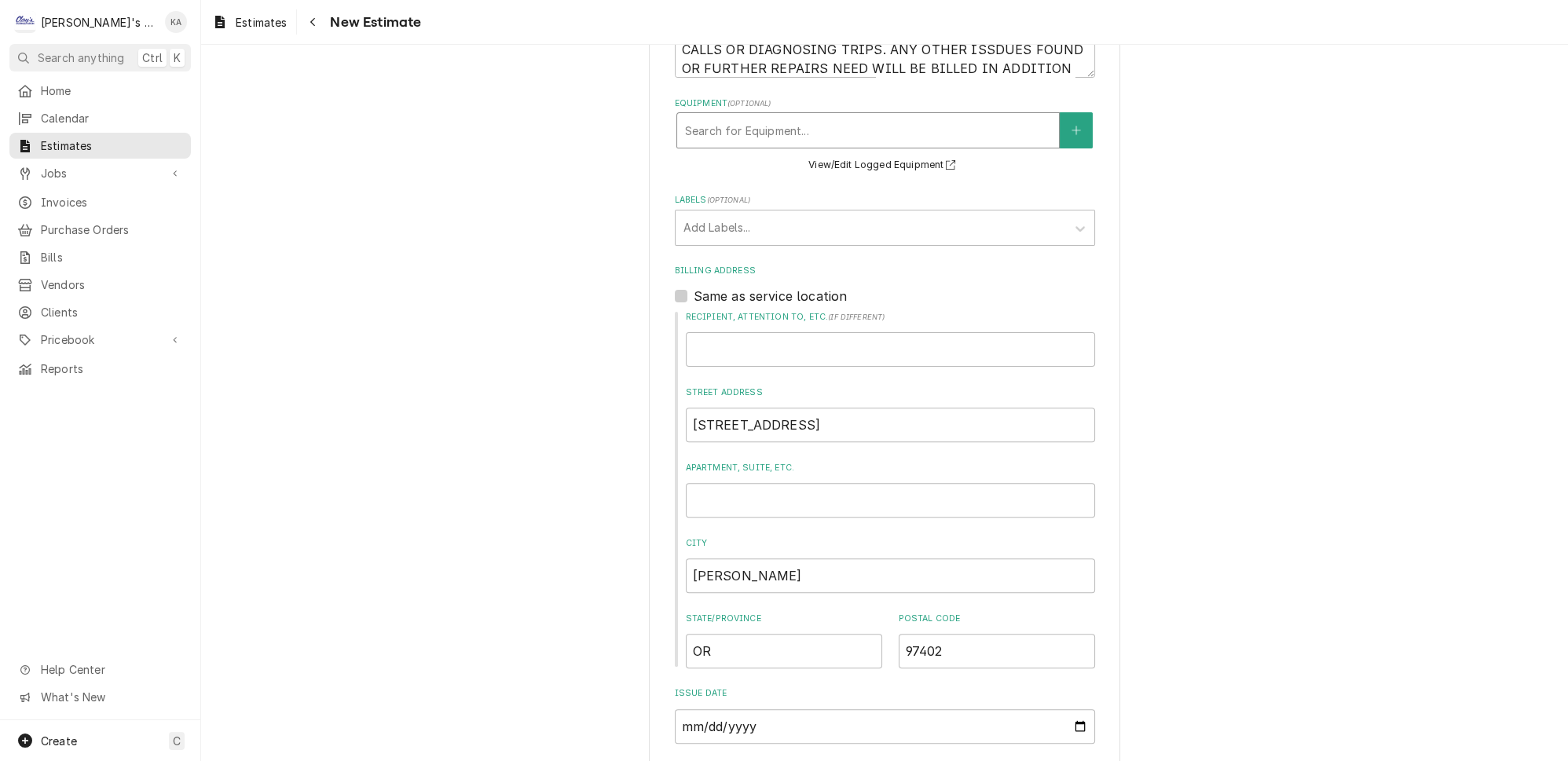
click at [819, 116] on div "Equipment" at bounding box center [868, 131] width 366 height 28
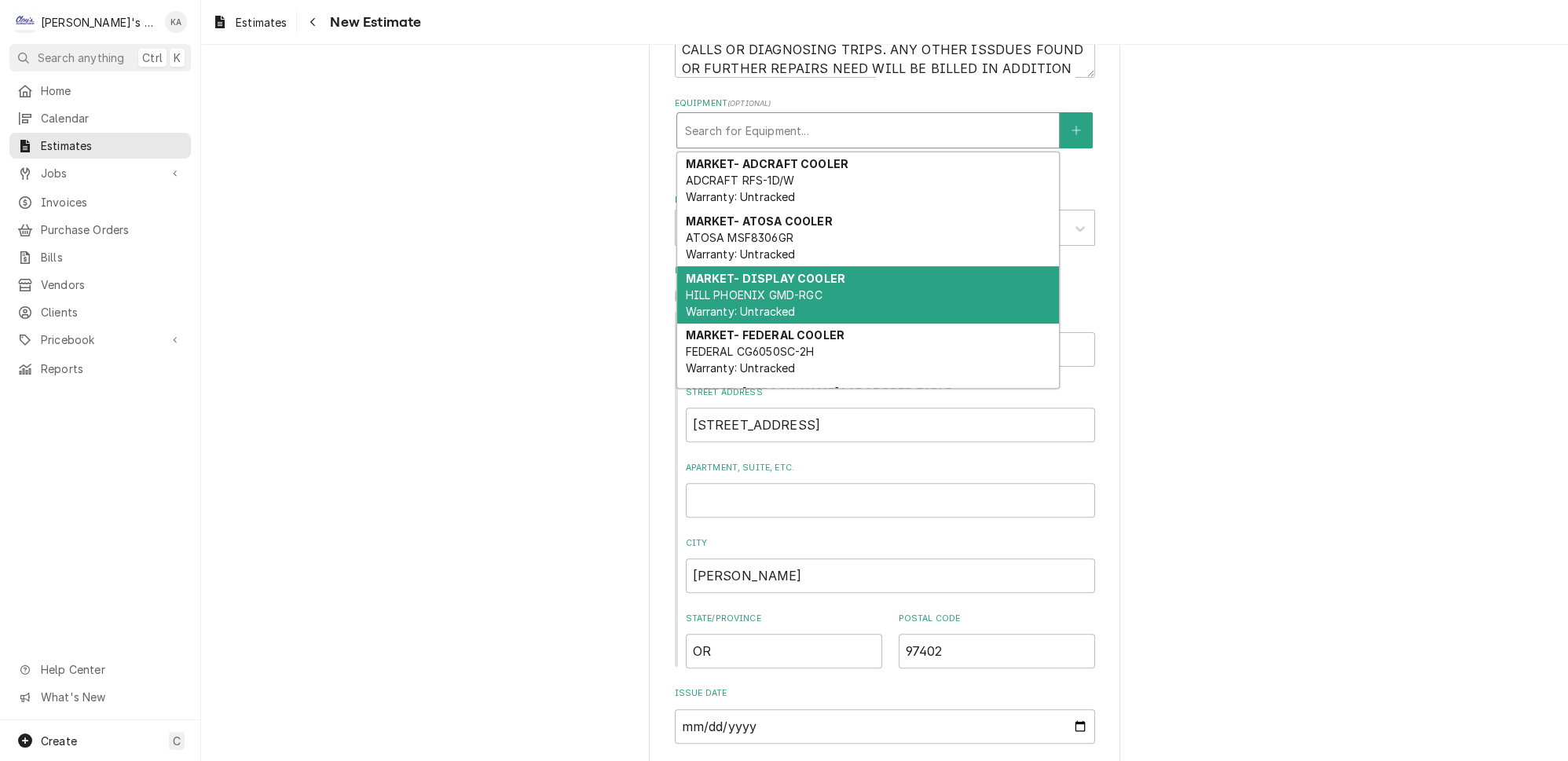
click at [786, 288] on span "HILL PHOENIX GMD-RGC Warranty: Untracked" at bounding box center [753, 303] width 137 height 30
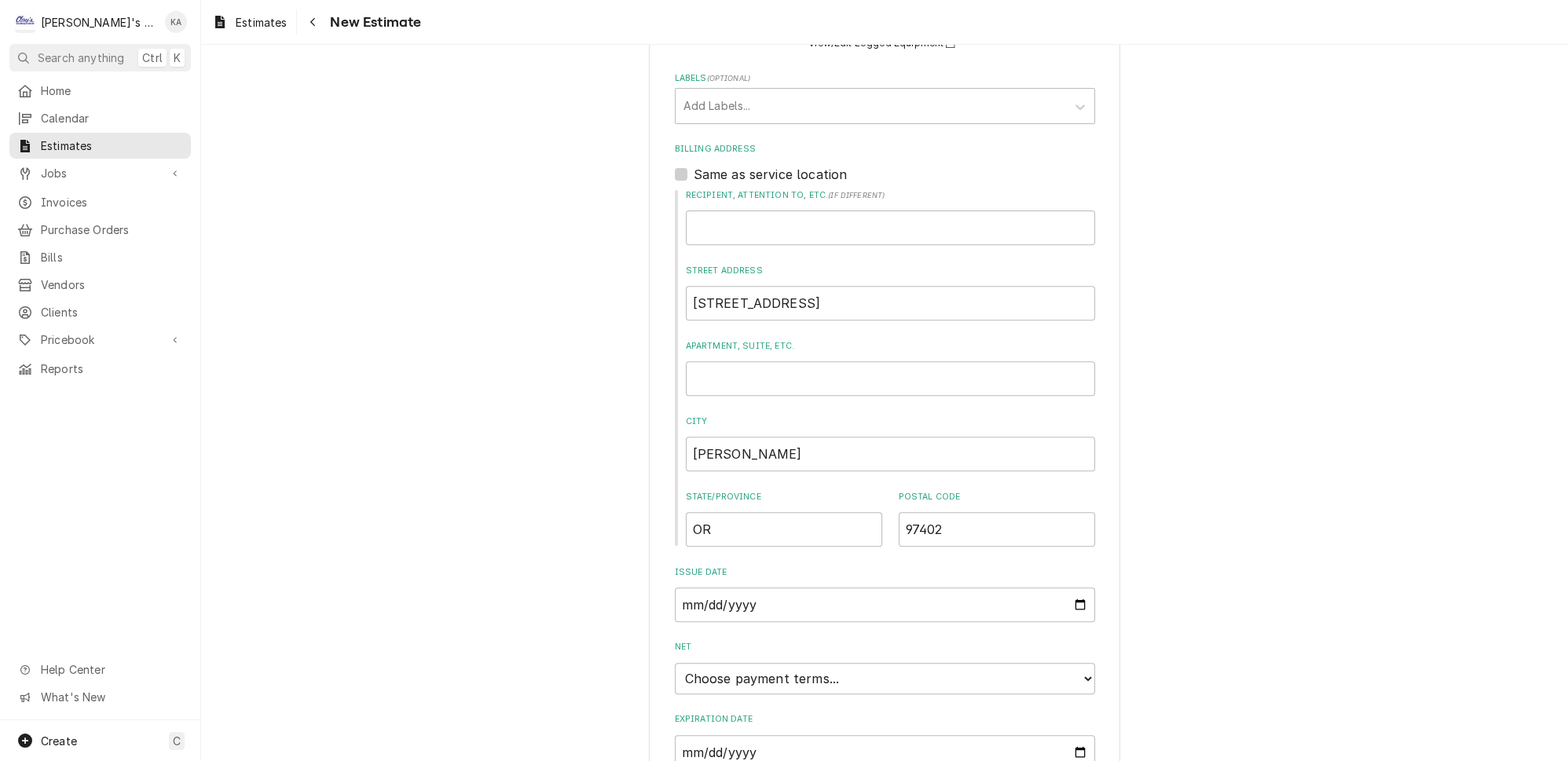
scroll to position [1184, 0]
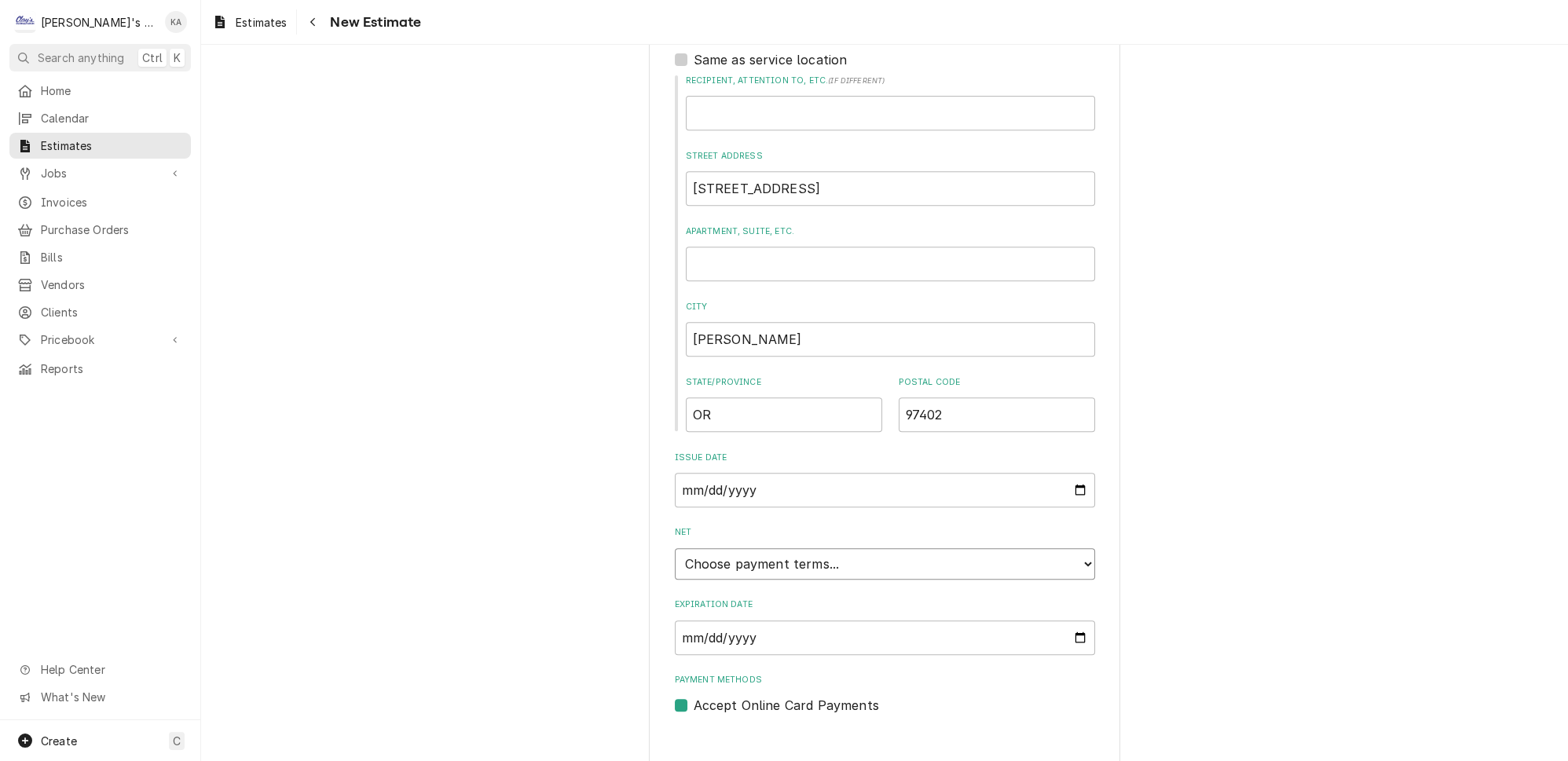
click at [1059, 548] on select "Choose payment terms... Same Day Net 7 Net 14 Net 21 Net 30 Net 45 Net 60 Net 90" at bounding box center [884, 564] width 420 height 32
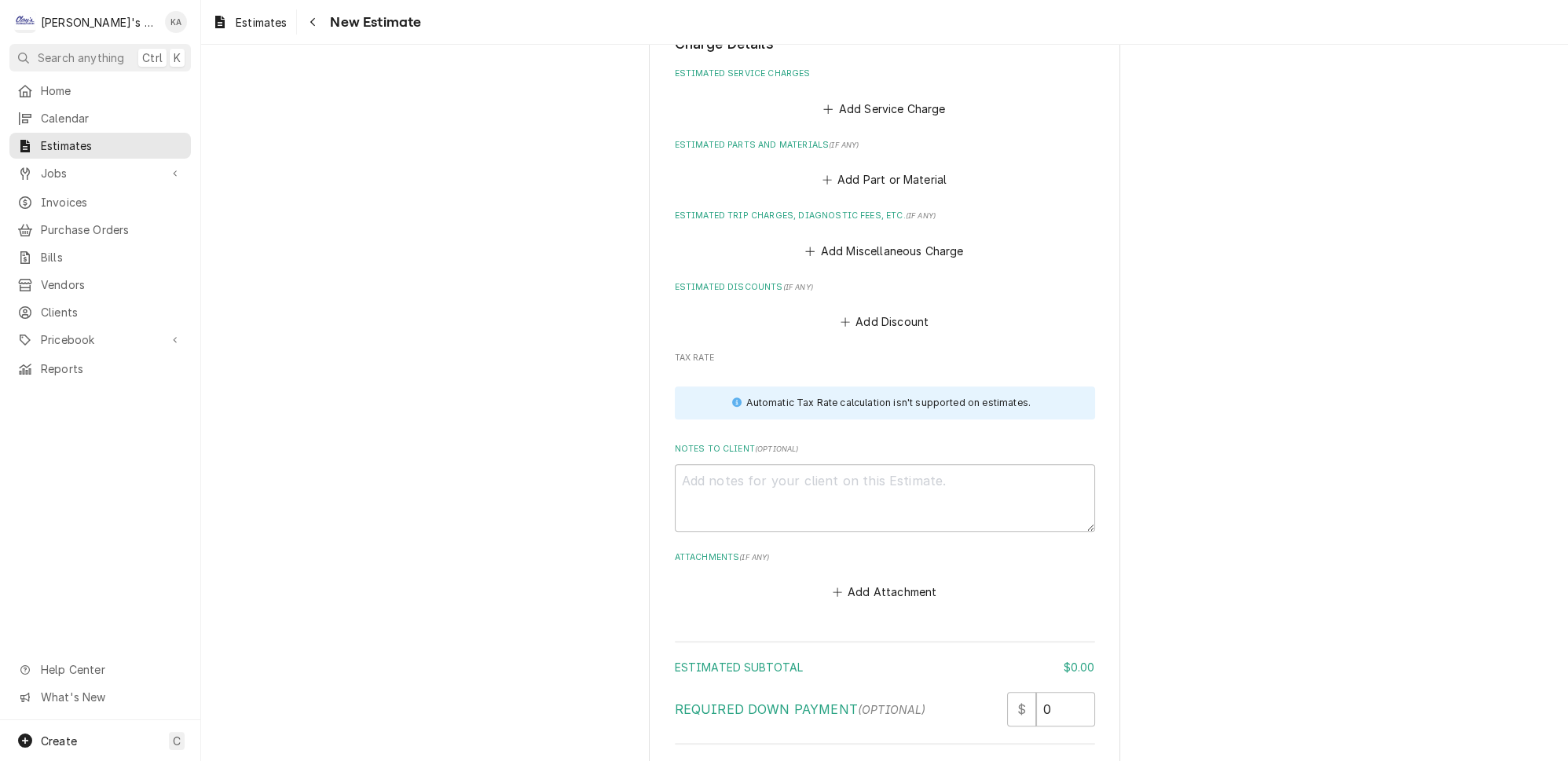
scroll to position [1755, 0]
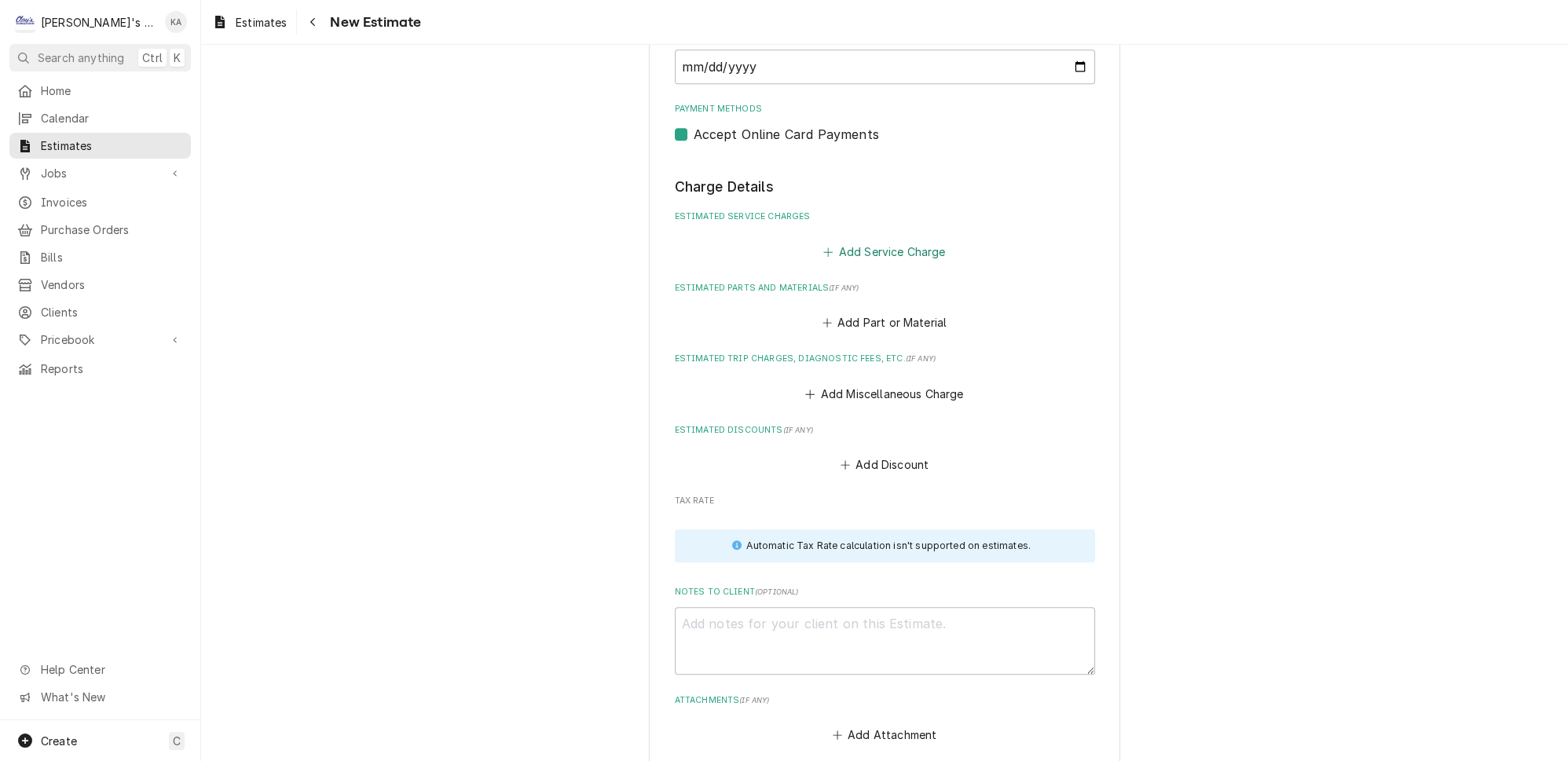
click at [885, 240] on button "Add Service Charge" at bounding box center [884, 252] width 127 height 22
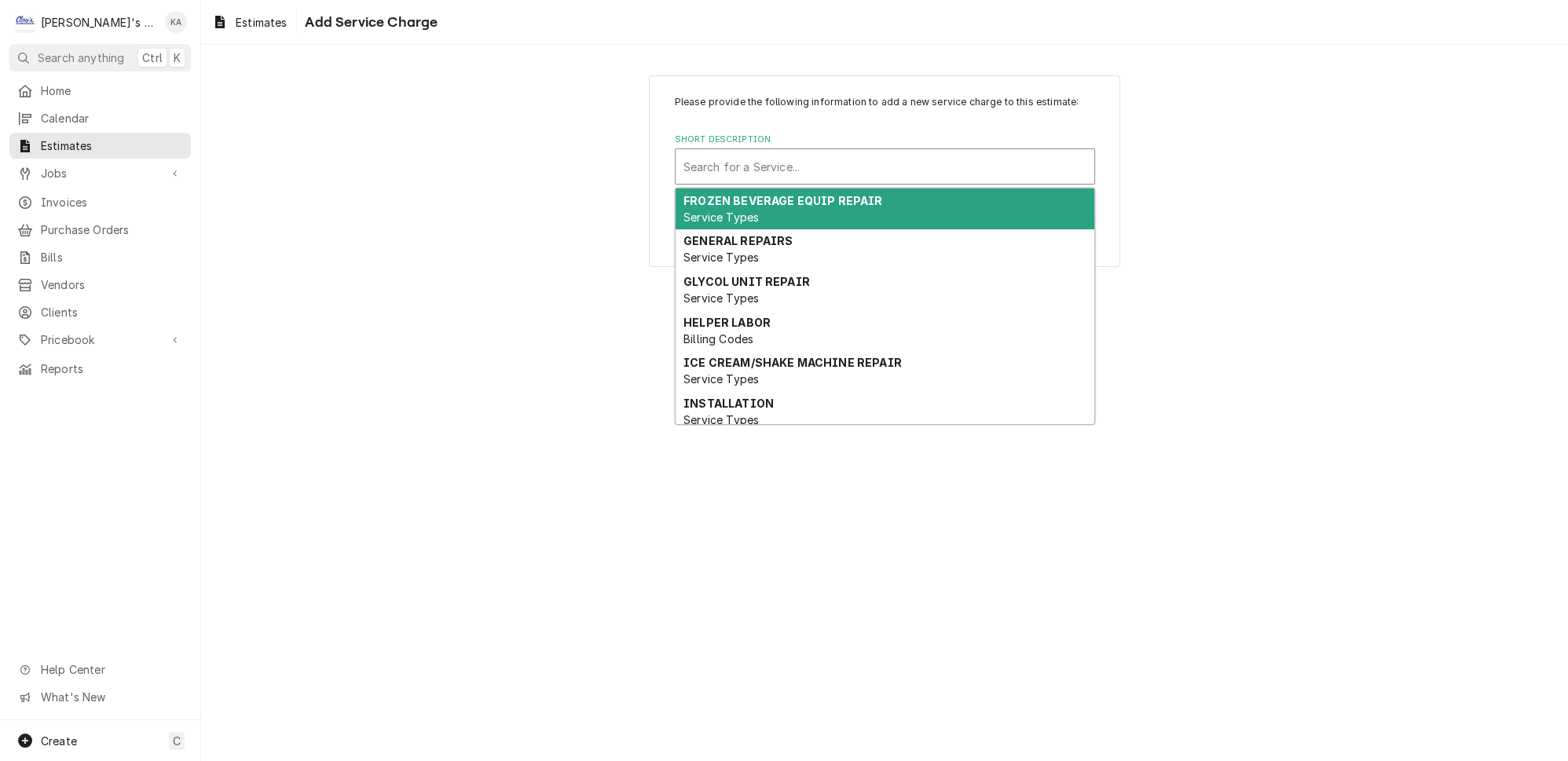
click at [839, 176] on div "Short Description" at bounding box center [884, 167] width 403 height 28
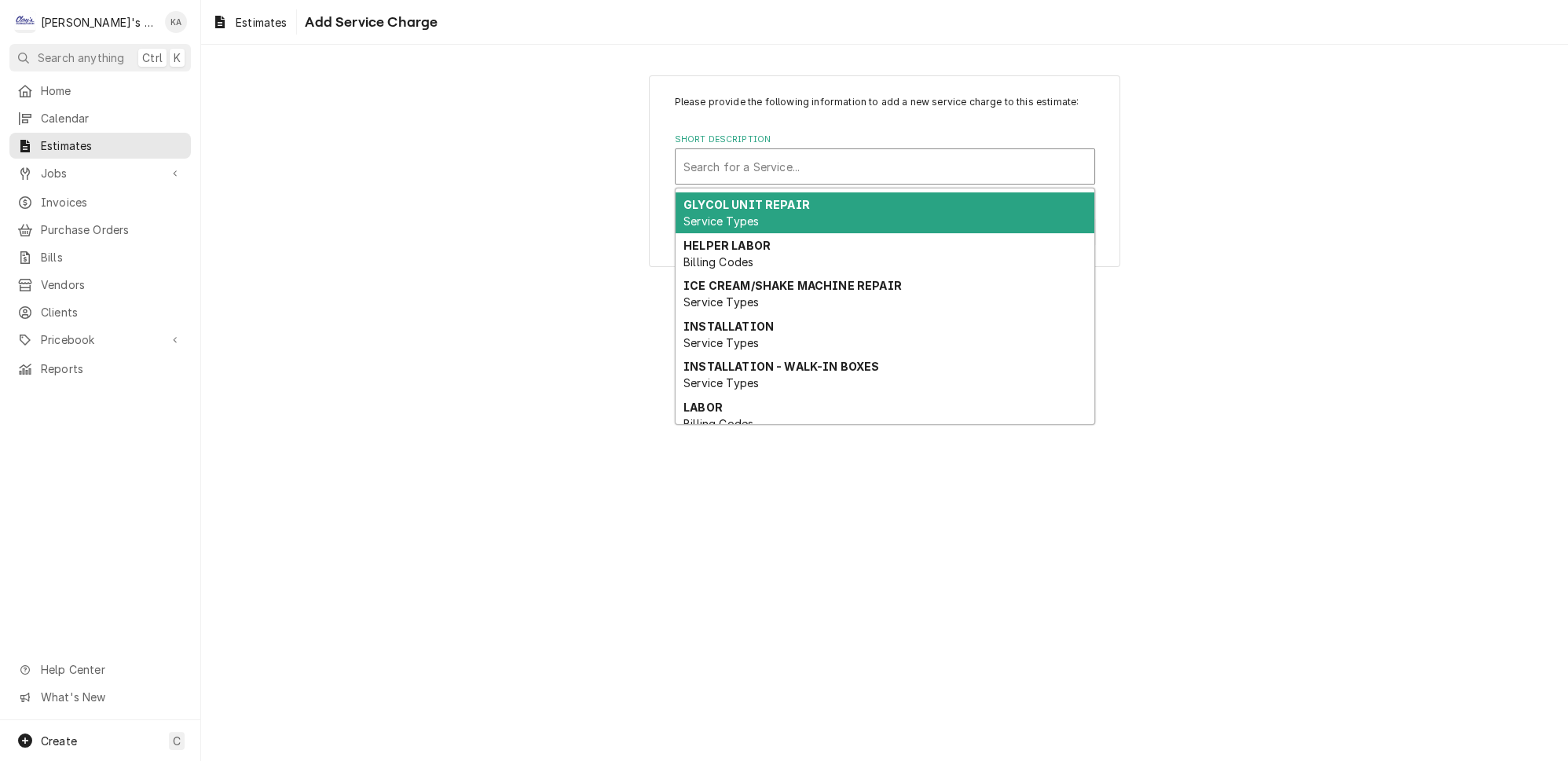
scroll to position [142, 0]
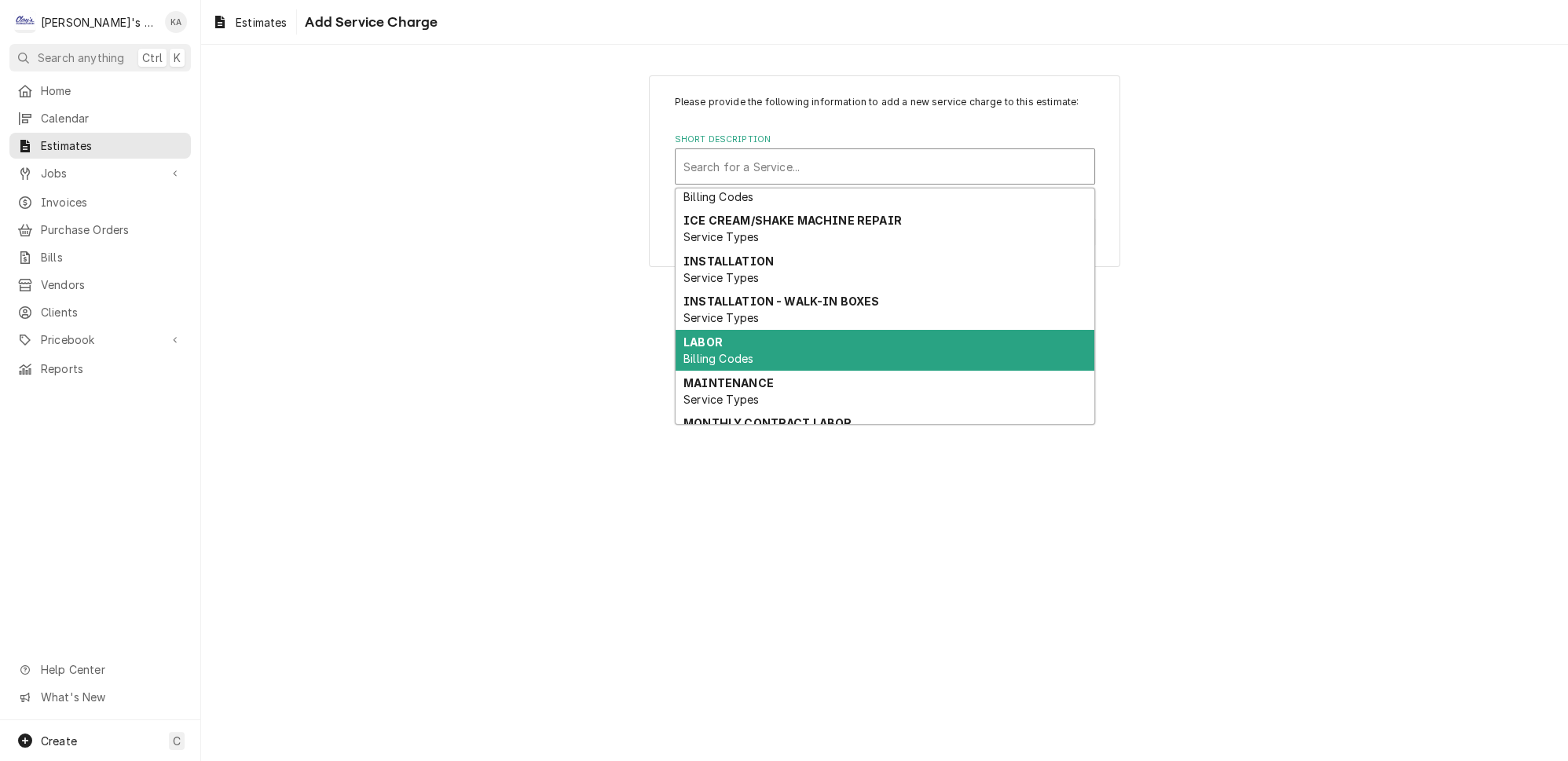
click at [728, 352] on span "Billing Codes" at bounding box center [718, 358] width 70 height 13
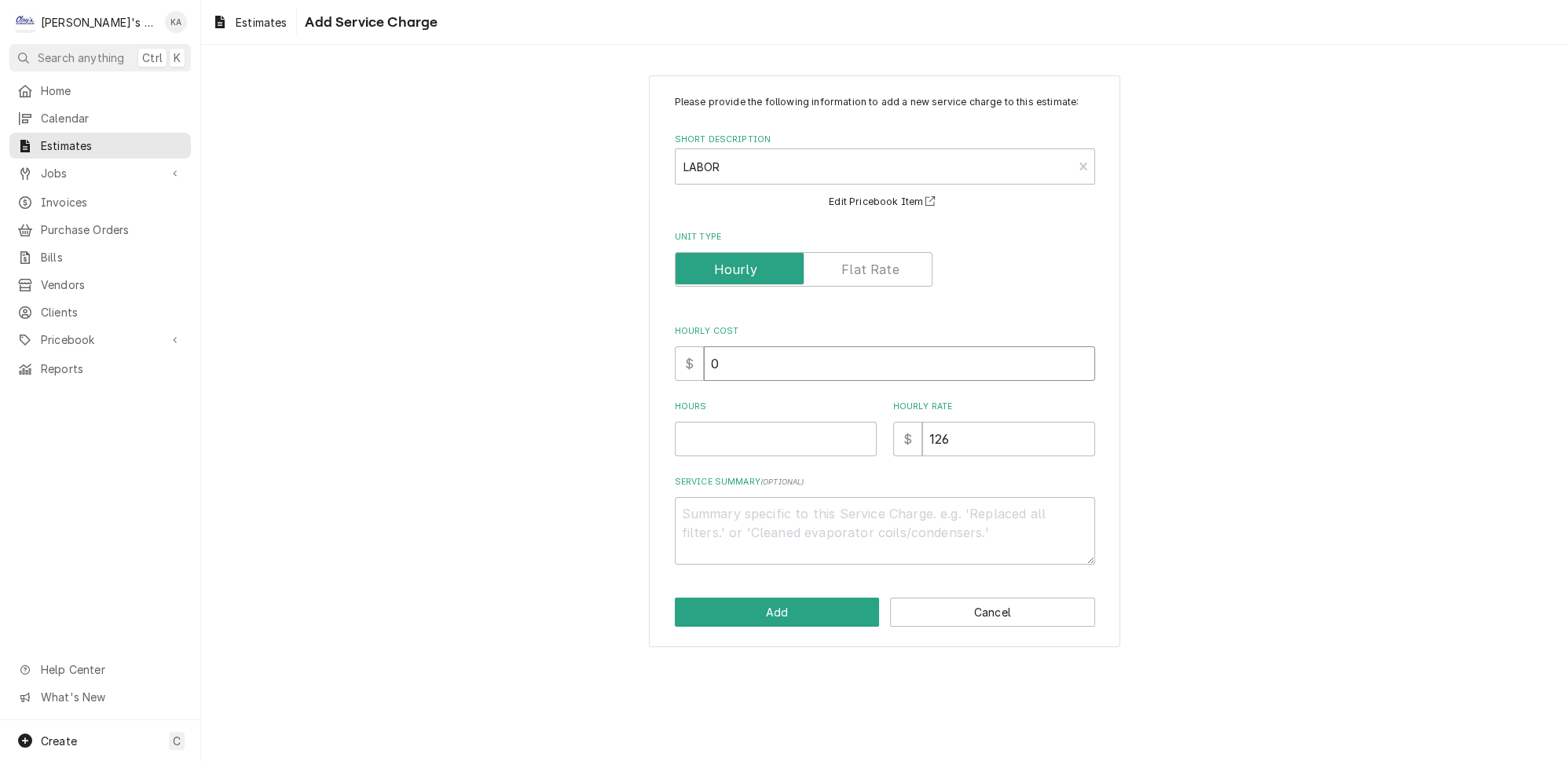
click at [716, 371] on input "0" at bounding box center [900, 364] width 392 height 35
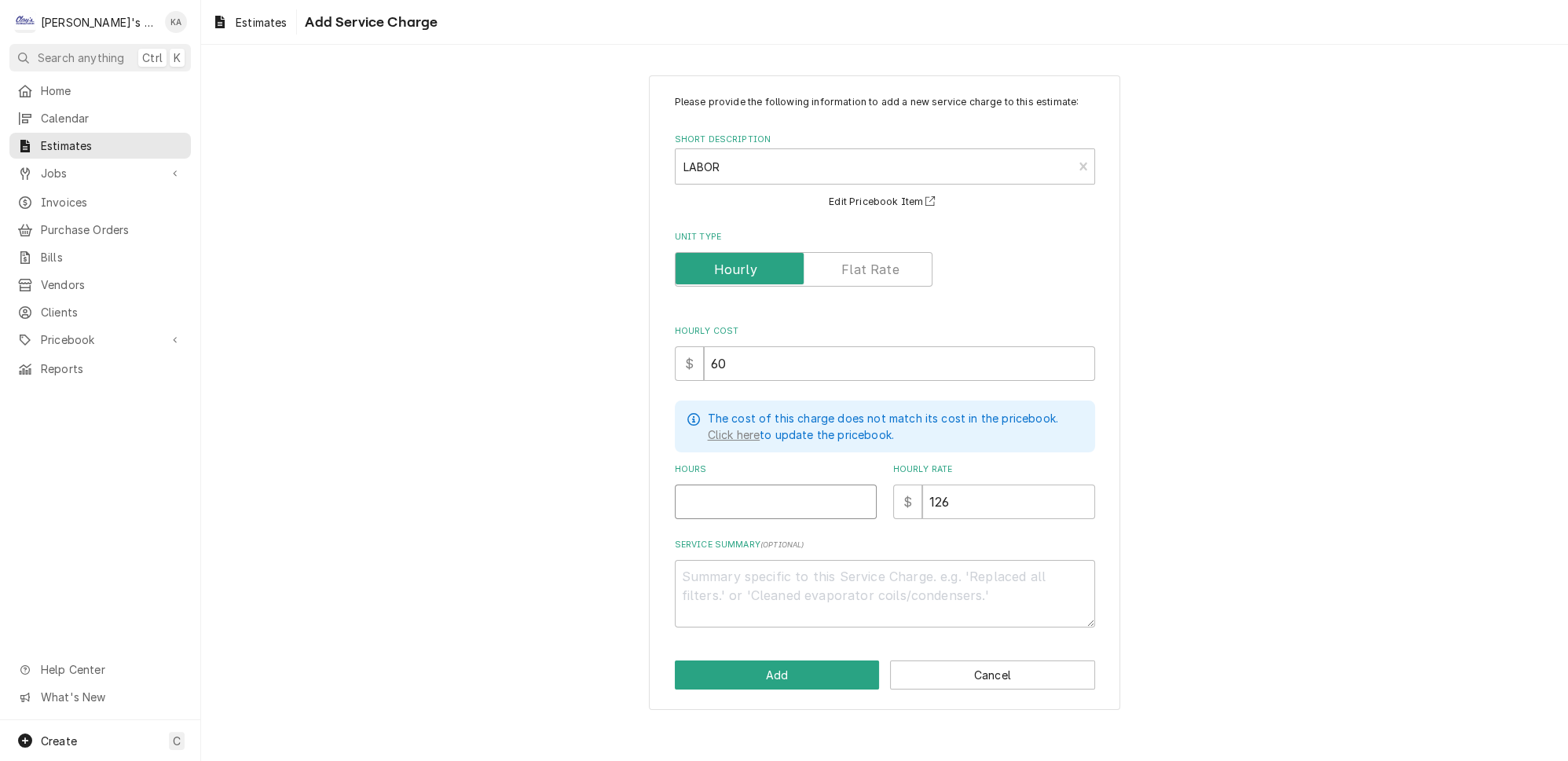
click at [723, 500] on input "Hours" at bounding box center [775, 502] width 202 height 35
click at [714, 579] on textarea "Service Summary ( optional )" at bounding box center [884, 593] width 420 height 67
click at [791, 674] on button "Add" at bounding box center [777, 675] width 205 height 29
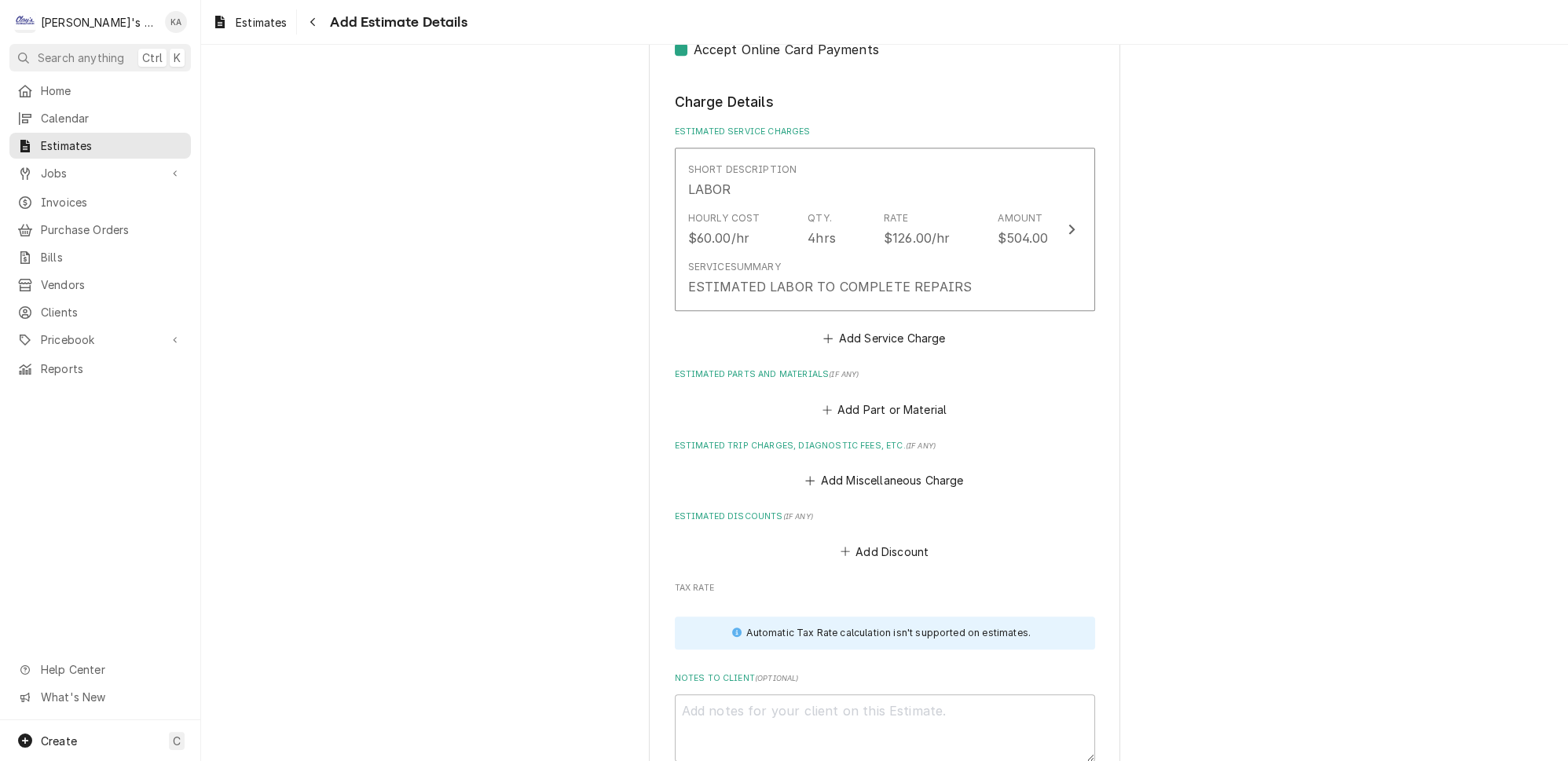
scroll to position [1880, 0]
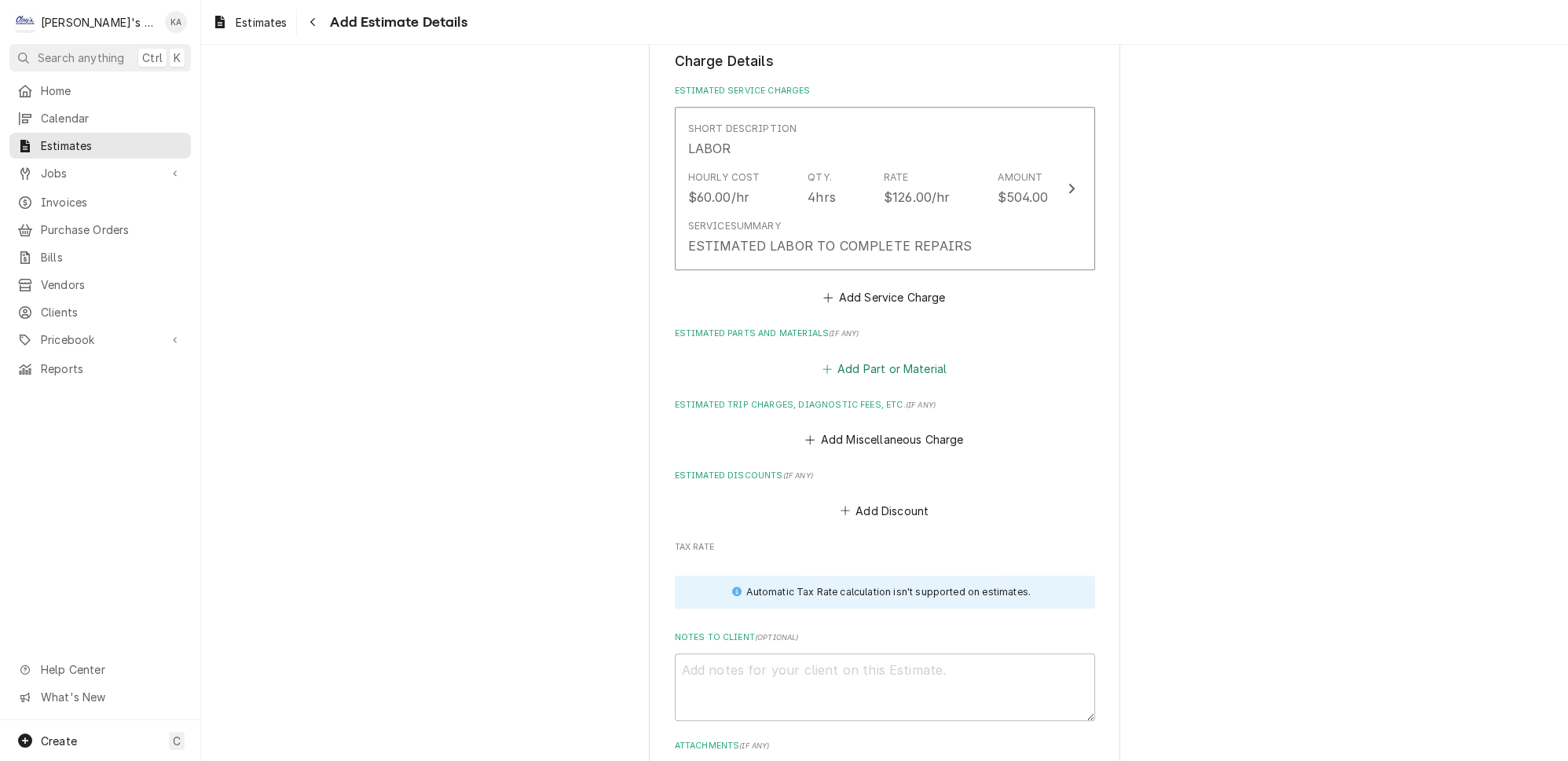
click at [845, 358] on button "Add Part or Material" at bounding box center [884, 369] width 130 height 22
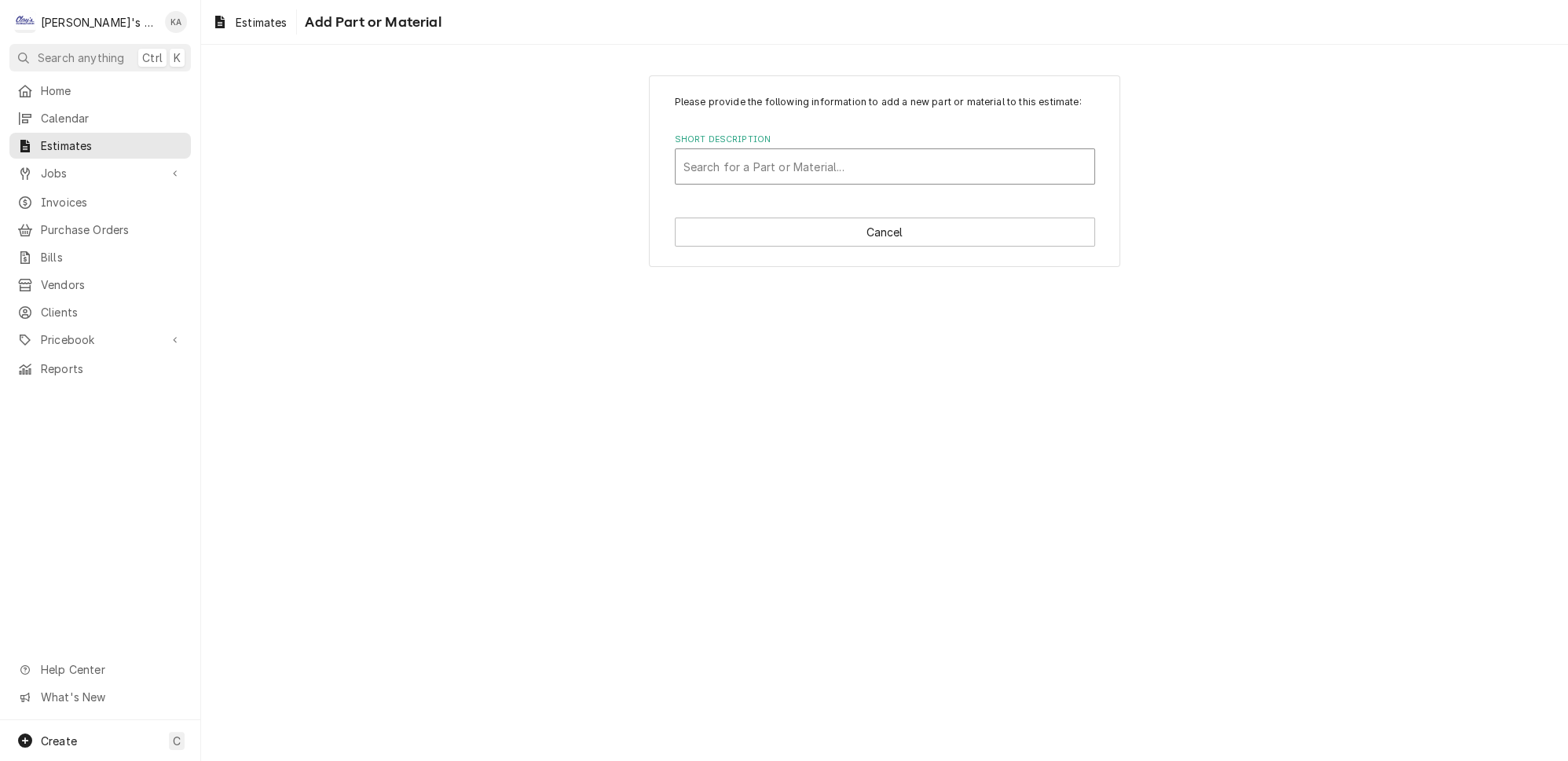
click at [718, 177] on div "Short Description" at bounding box center [884, 167] width 403 height 28
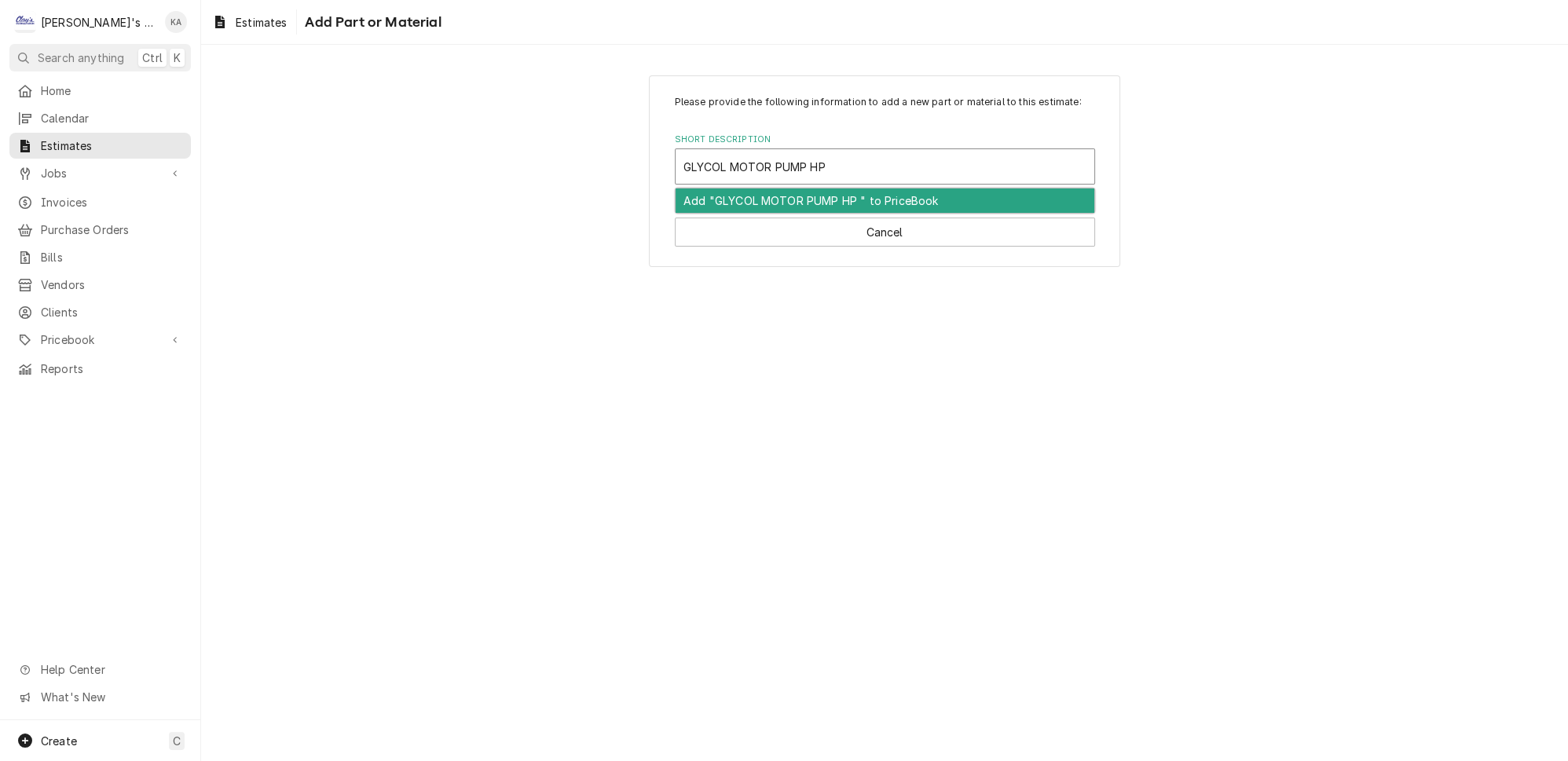
paste input "HP182202-660"
click at [826, 175] on input "GLYCOL MOTOR PUMP HP HP182202-660" at bounding box center [797, 167] width 226 height 25
click at [824, 206] on div "Add "GLYCOL MOTOR PUMP HP182202-660" to PriceBook" at bounding box center [884, 200] width 419 height 25
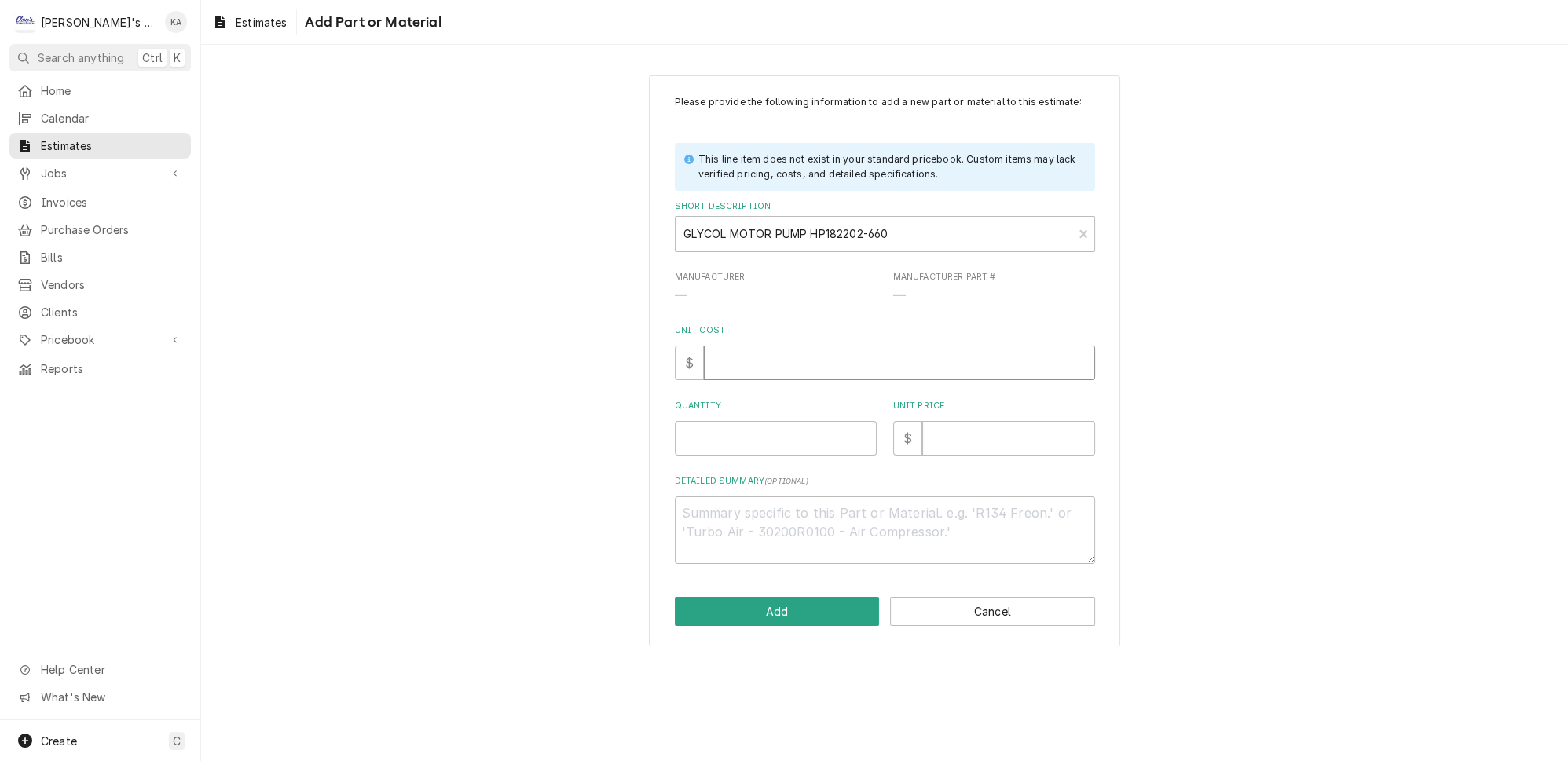
click at [761, 371] on input "Unit Cost" at bounding box center [900, 363] width 392 height 35
click at [705, 518] on textarea "Detailed Summary ( optional )" at bounding box center [884, 530] width 420 height 67
click at [784, 617] on button "Add" at bounding box center [777, 611] width 205 height 29
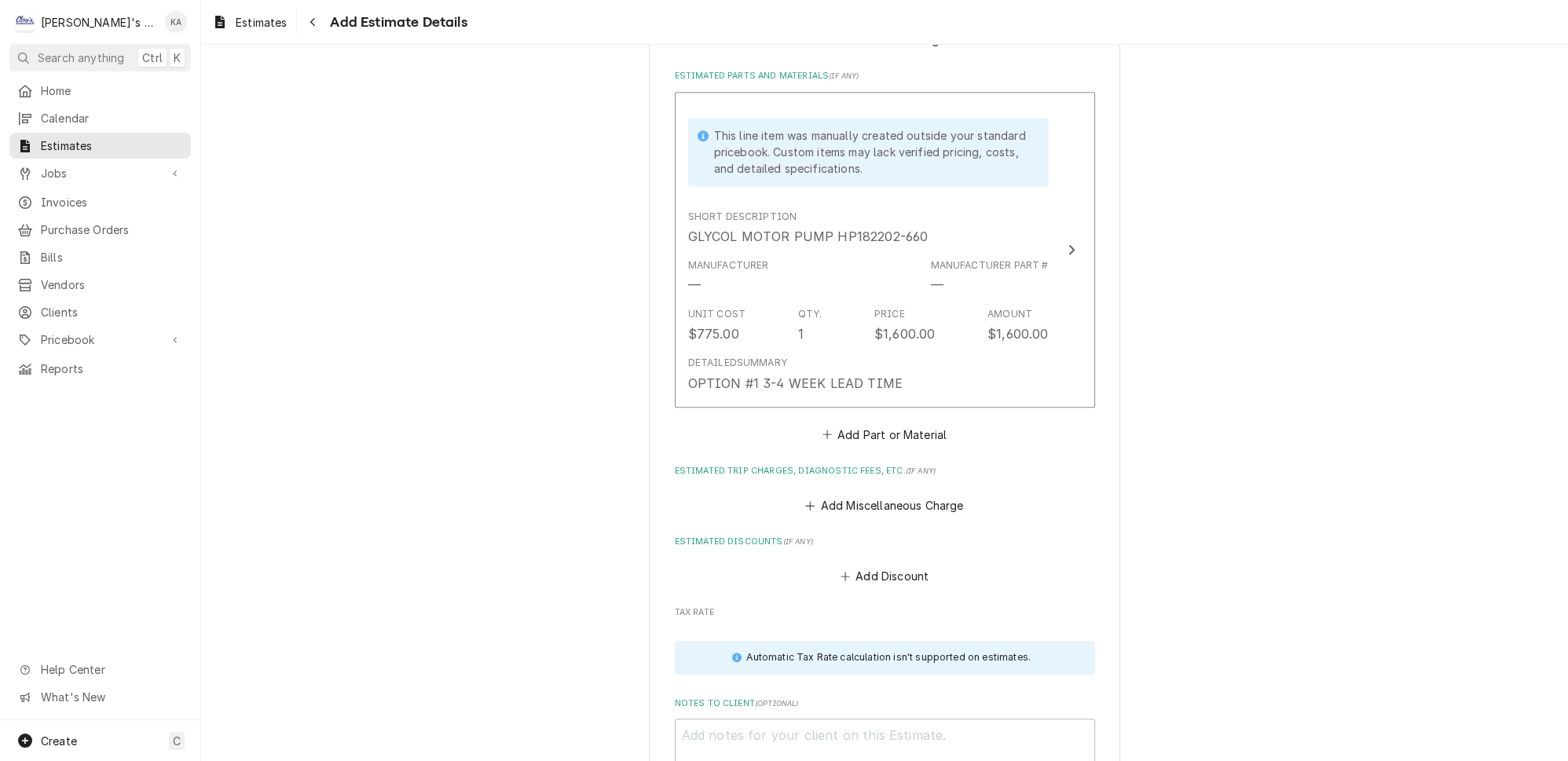
scroll to position [2149, 0]
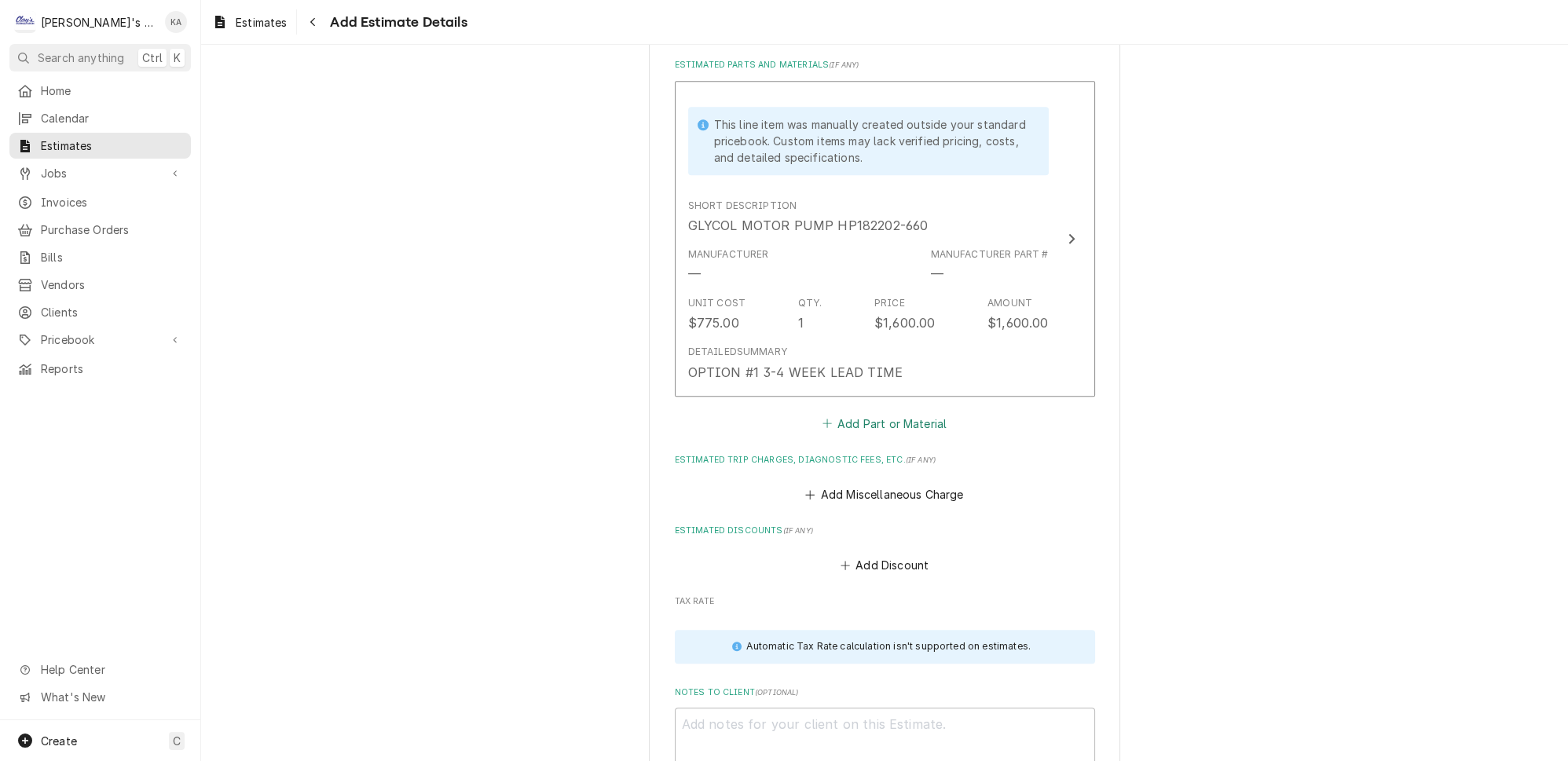
click at [895, 412] on button "Add Part or Material" at bounding box center [884, 423] width 130 height 22
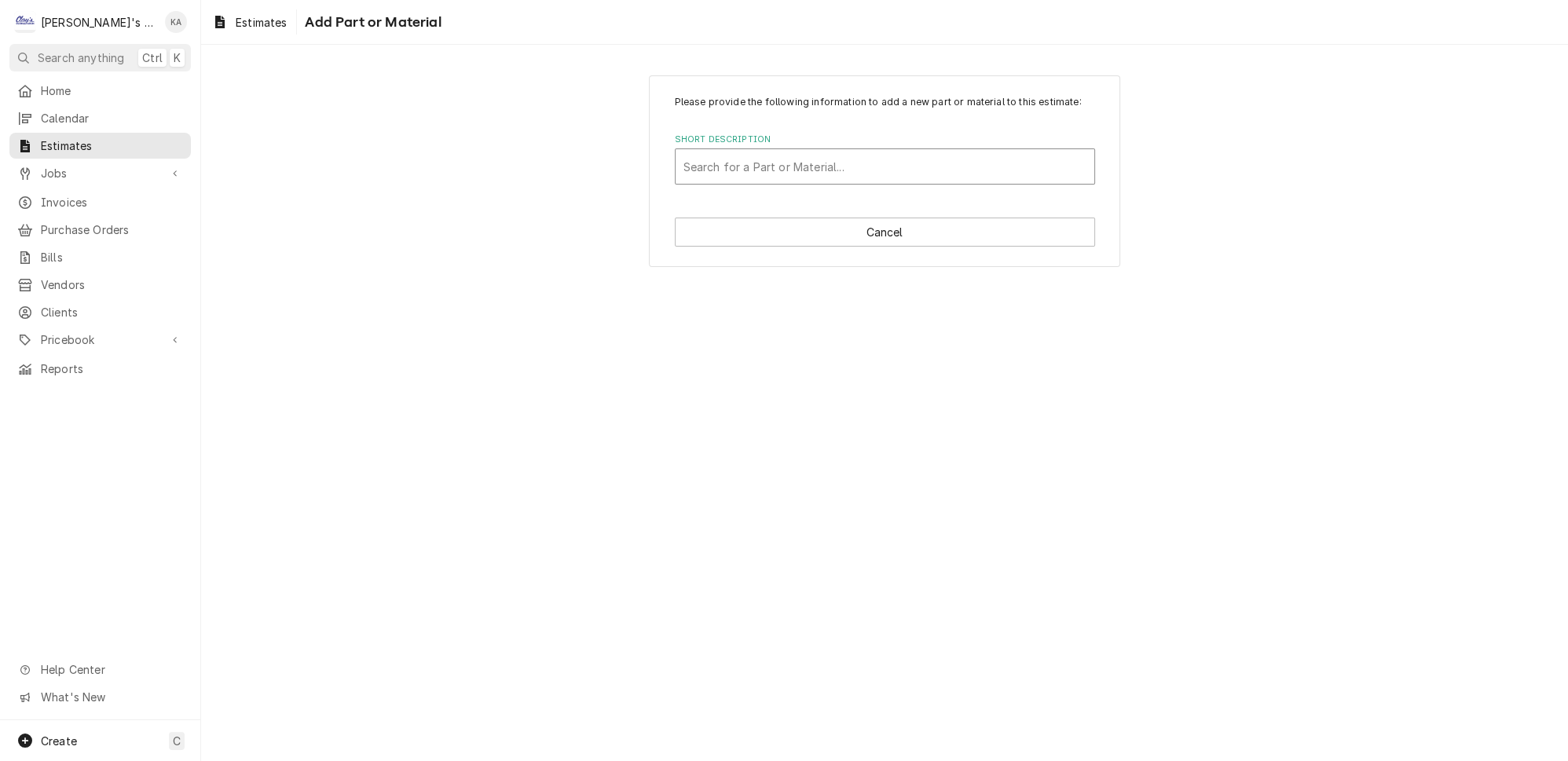
click at [813, 173] on div "Short Description" at bounding box center [884, 167] width 403 height 28
drag, startPoint x: 813, startPoint y: 173, endPoint x: 1437, endPoint y: 362, distance: 652.0
click at [1437, 362] on div "Please provide the following information to add a new part or material to this …" at bounding box center [884, 403] width 1367 height 717
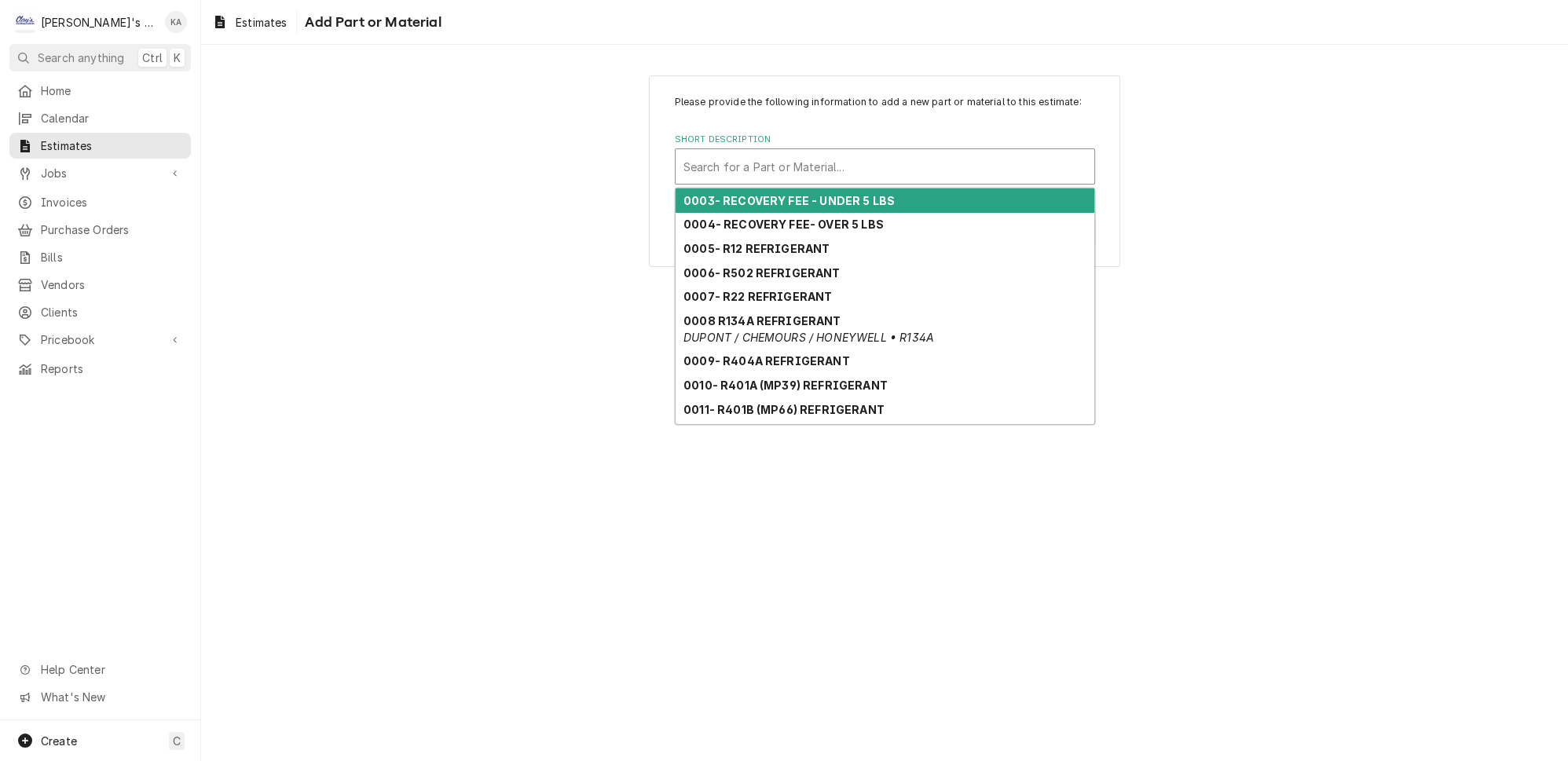
click at [737, 175] on div "Short Description" at bounding box center [884, 167] width 403 height 28
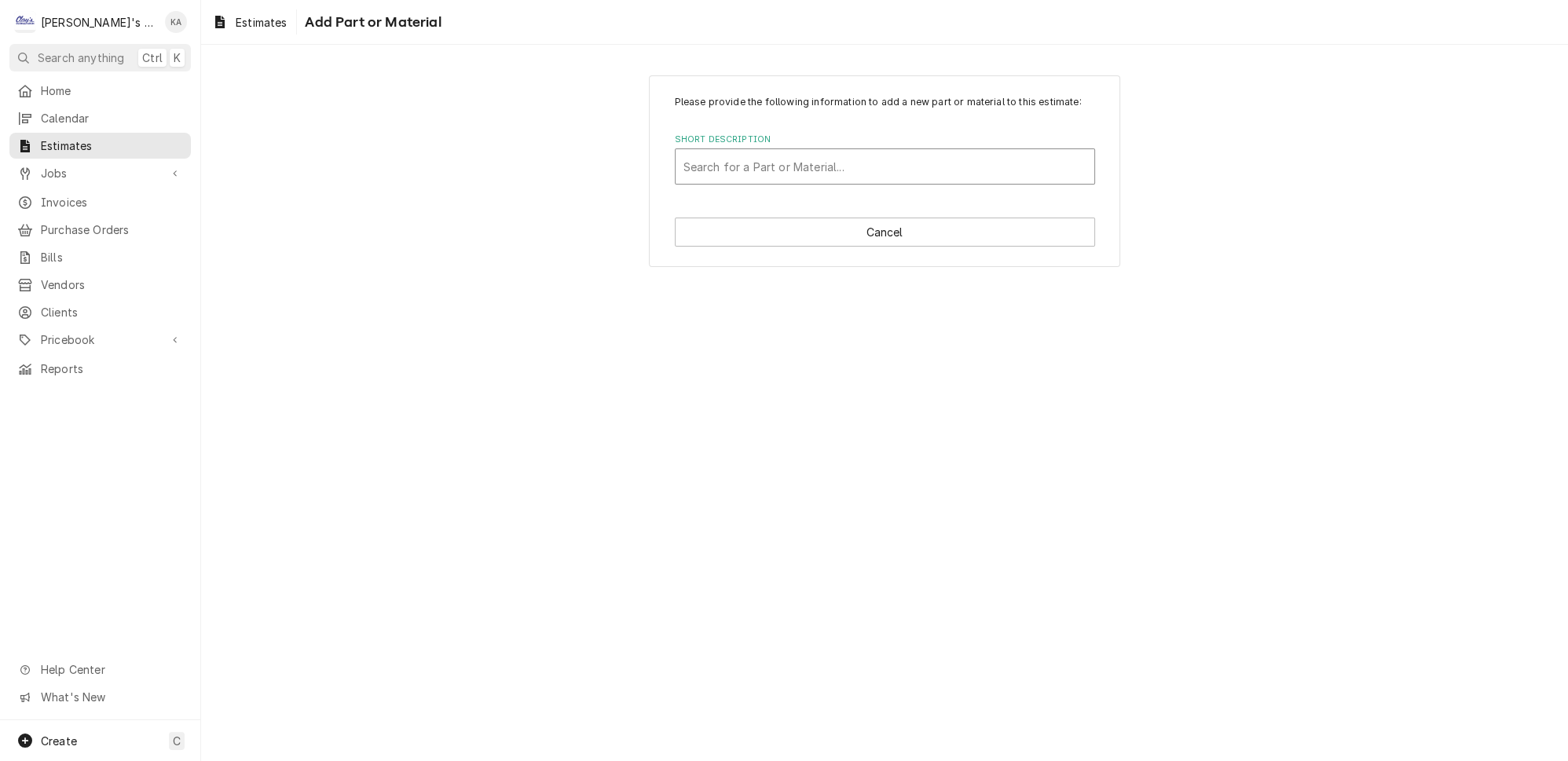
drag, startPoint x: 729, startPoint y: 175, endPoint x: 1242, endPoint y: 434, distance: 574.7
click at [1242, 434] on div "Please provide the following information to add a new part or material to this …" at bounding box center [884, 403] width 1367 height 717
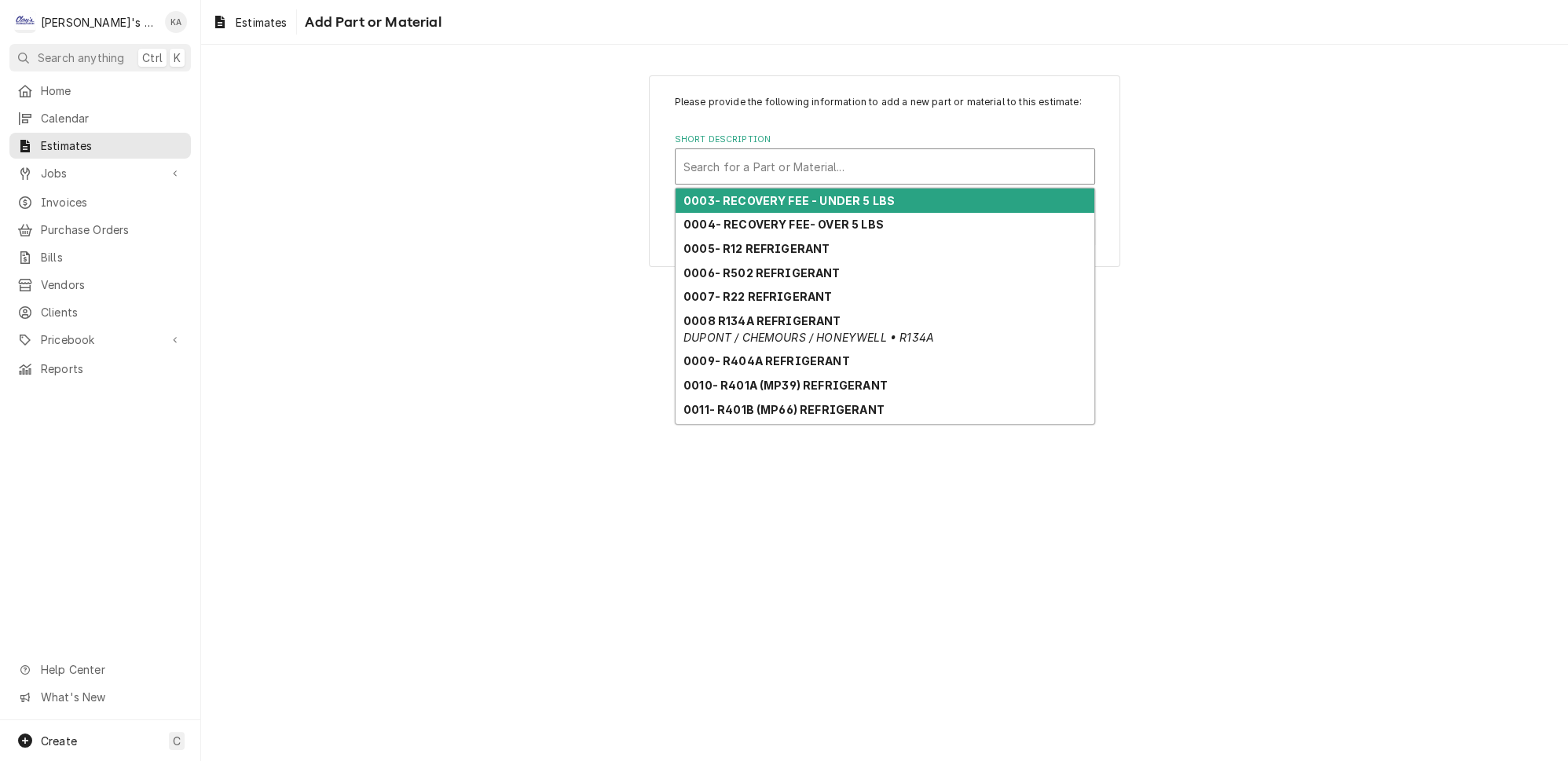
click at [744, 179] on div "Short Description" at bounding box center [884, 167] width 403 height 28
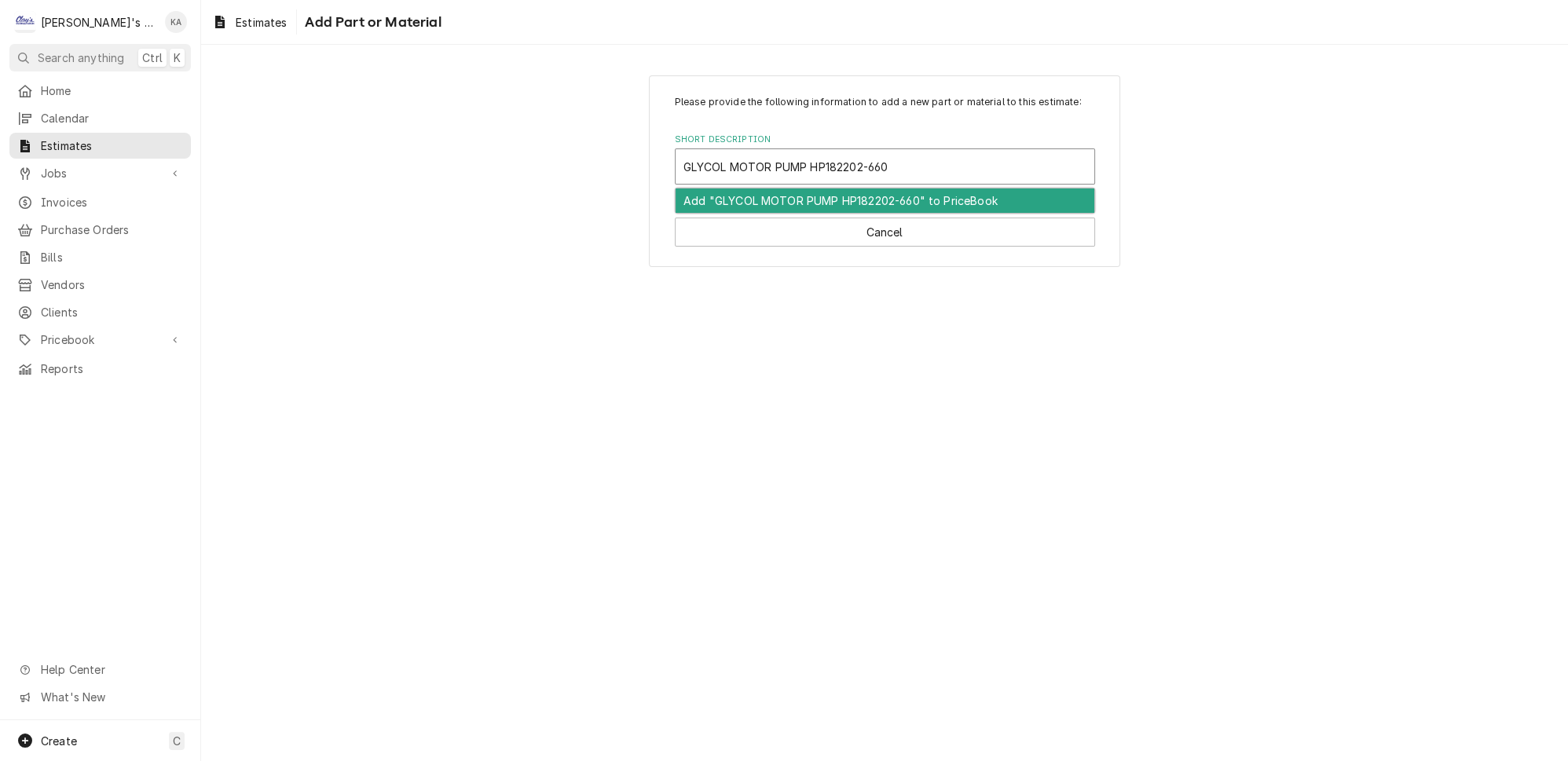
click at [797, 205] on div "Add "GLYCOL MOTOR PUMP HP182202-660" to PriceBook" at bounding box center [884, 200] width 419 height 25
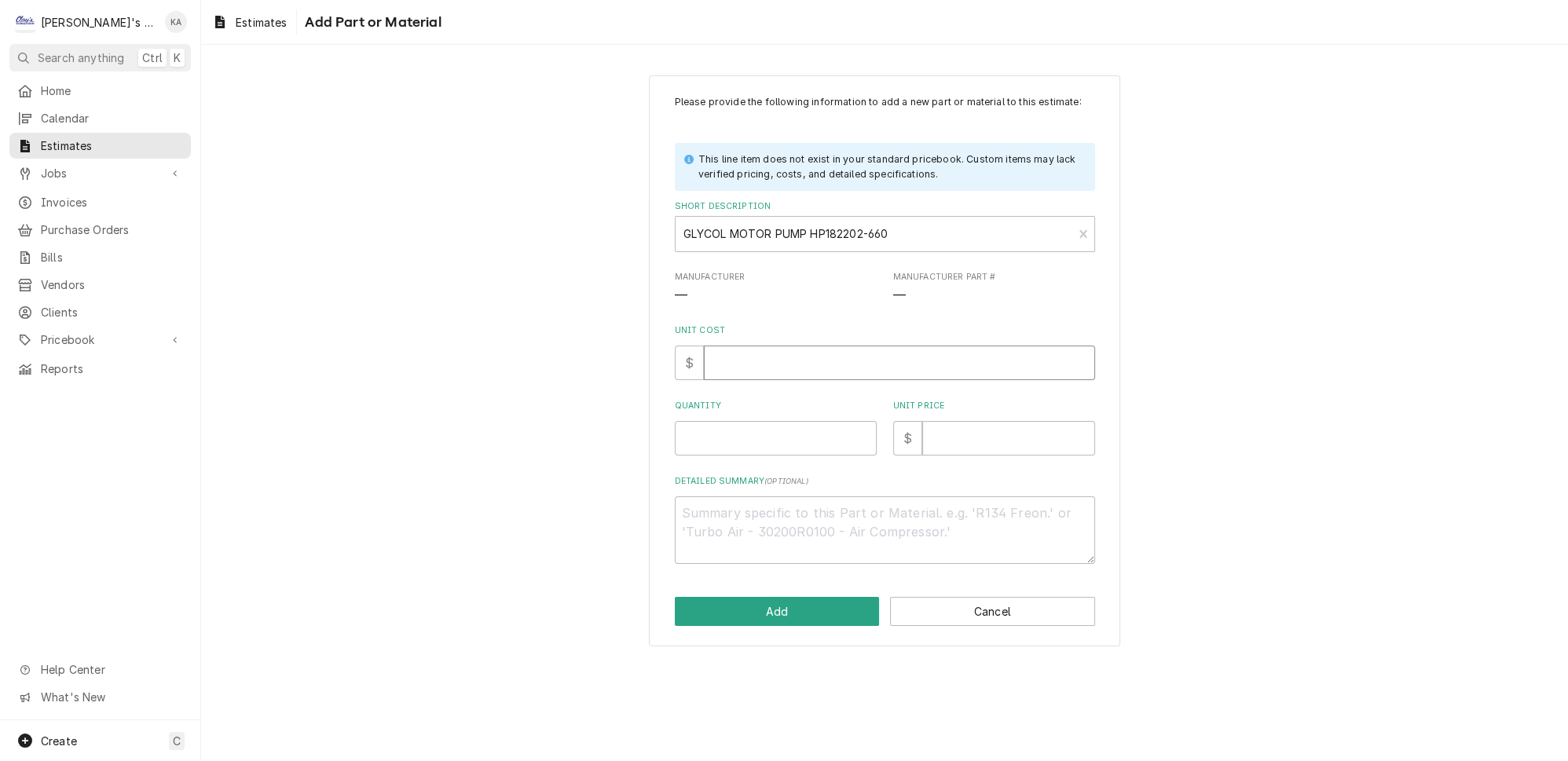
click at [763, 380] on input "Unit Cost" at bounding box center [900, 363] width 392 height 35
click at [699, 518] on textarea "Detailed Summary ( optional )" at bounding box center [884, 530] width 420 height 67
click at [797, 615] on button "Add" at bounding box center [777, 611] width 205 height 29
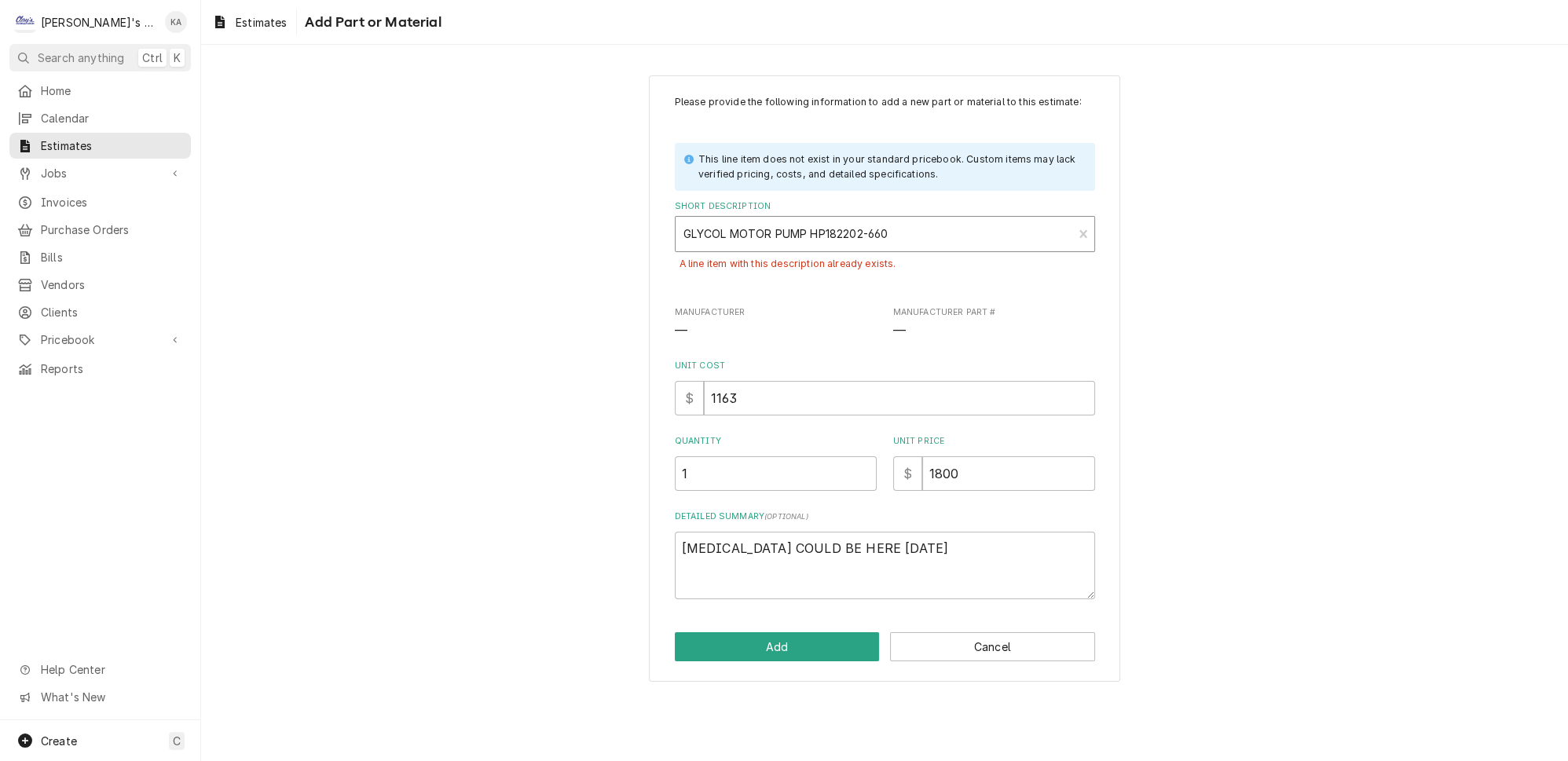
click at [900, 245] on div "Short Description" at bounding box center [874, 234] width 382 height 28
drag, startPoint x: 901, startPoint y: 245, endPoint x: 748, endPoint y: 238, distance: 153.2
click at [748, 238] on div "Short Description" at bounding box center [874, 234] width 382 height 28
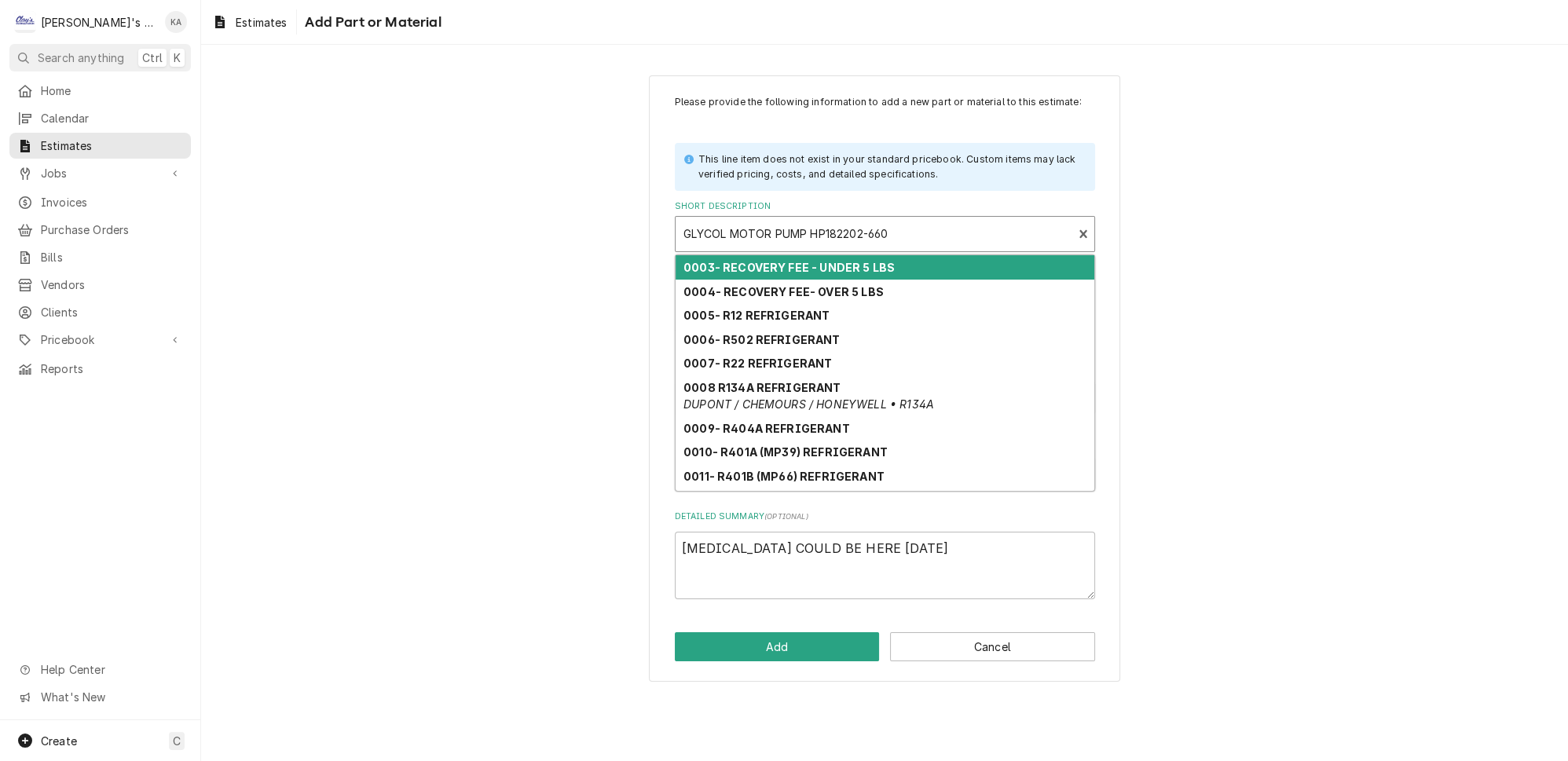
drag, startPoint x: 687, startPoint y: 241, endPoint x: 917, endPoint y: 242, distance: 230.0
click at [917, 242] on div "GLYCOL MOTOR PUMP HP182202-660" at bounding box center [874, 234] width 397 height 35
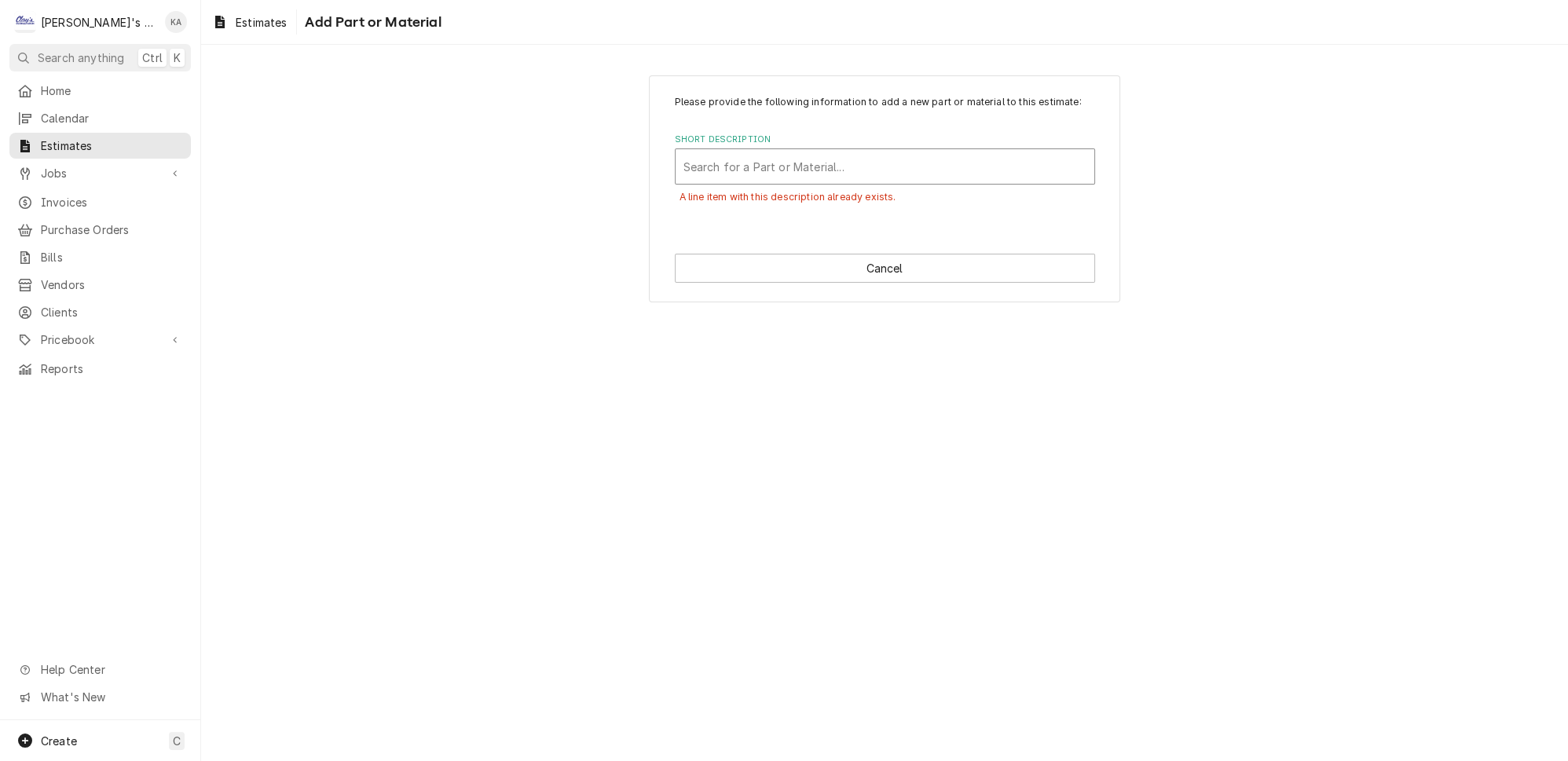
click at [772, 176] on div "Short Description" at bounding box center [884, 167] width 403 height 28
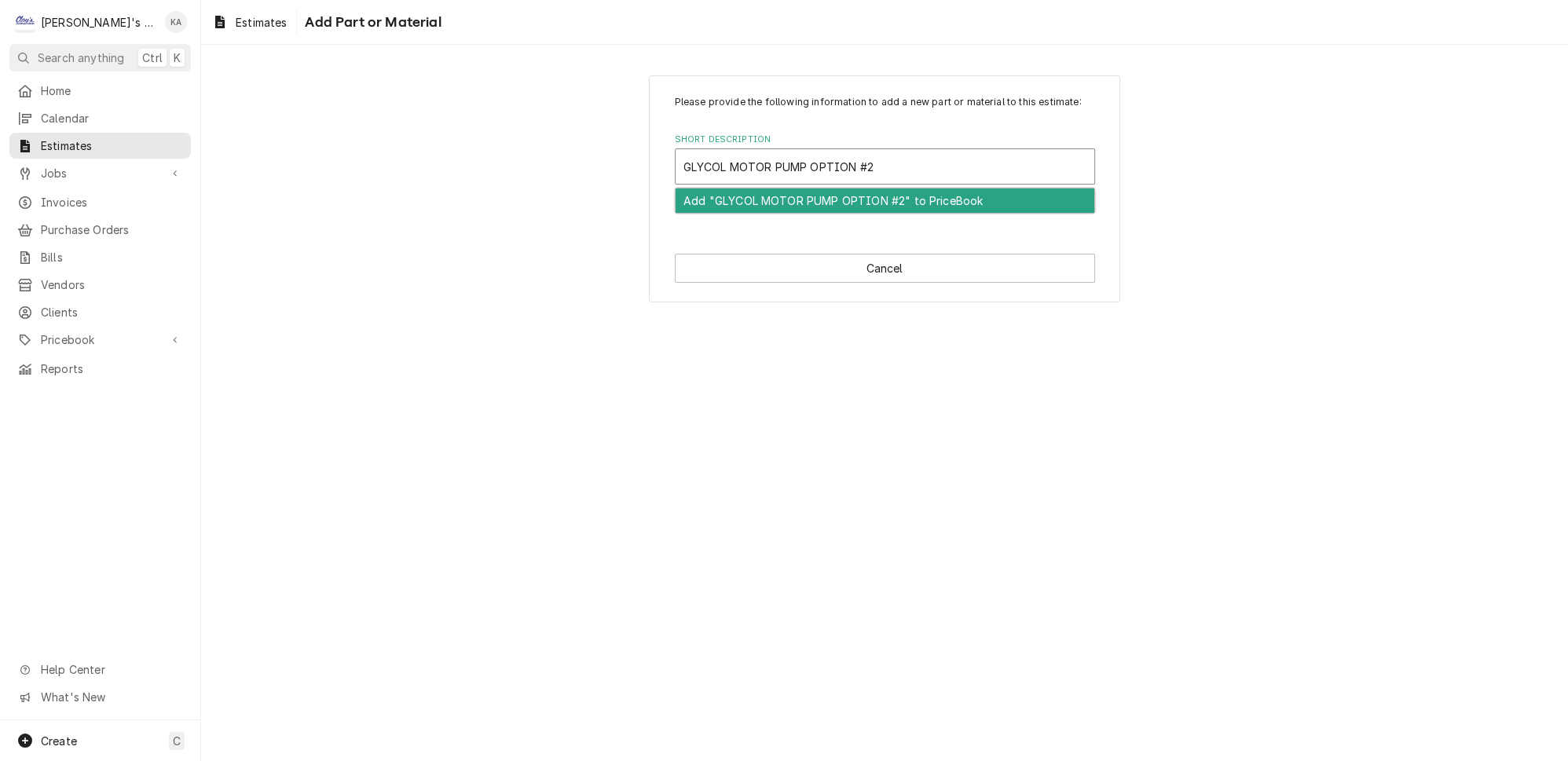
click at [809, 210] on div "Add "GLYCOL MOTOR PUMP OPTION #2" to PriceBook" at bounding box center [884, 200] width 419 height 25
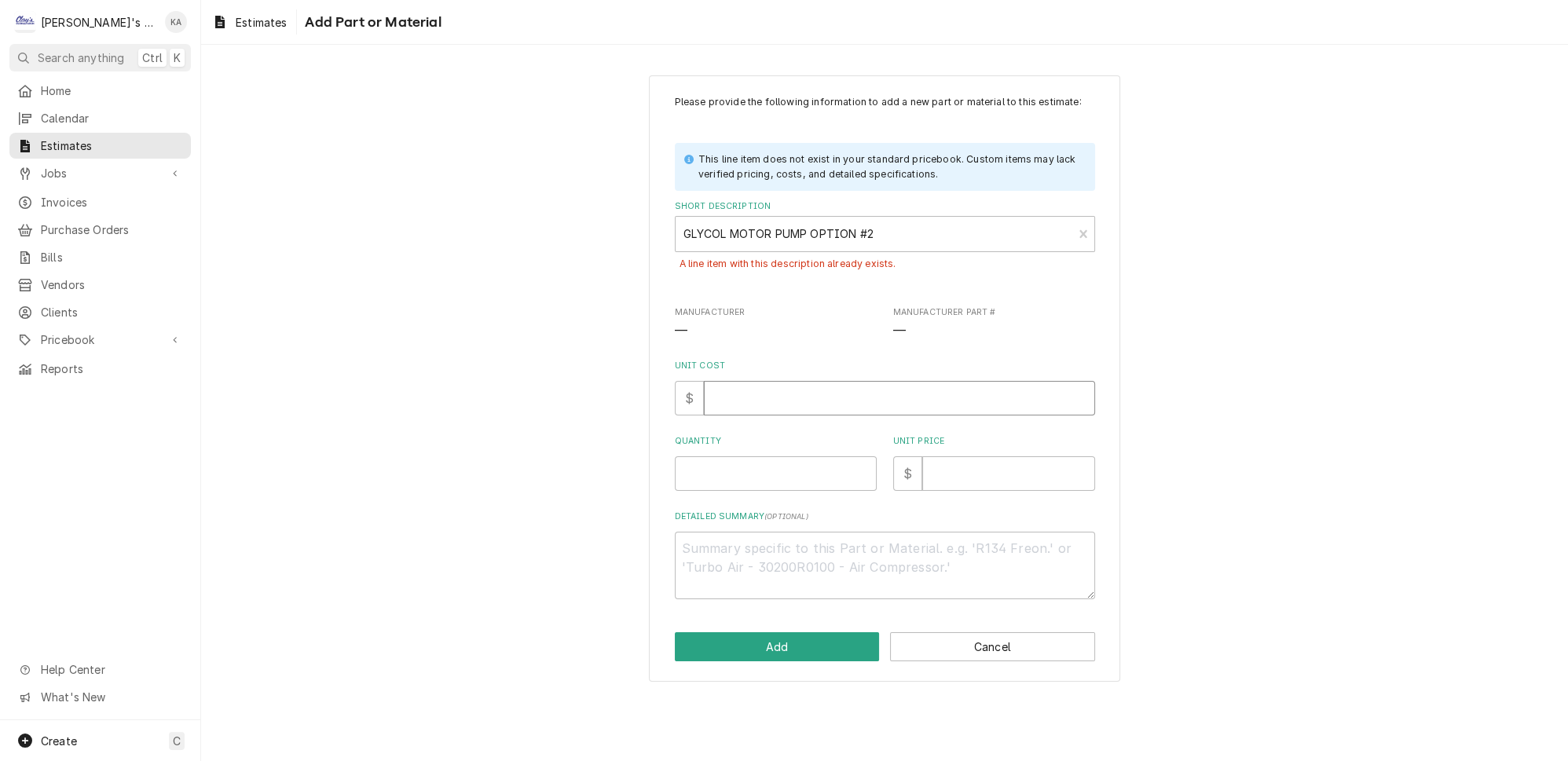
click at [801, 408] on input "Unit Cost" at bounding box center [900, 399] width 392 height 35
click at [786, 654] on button "Add" at bounding box center [777, 646] width 205 height 29
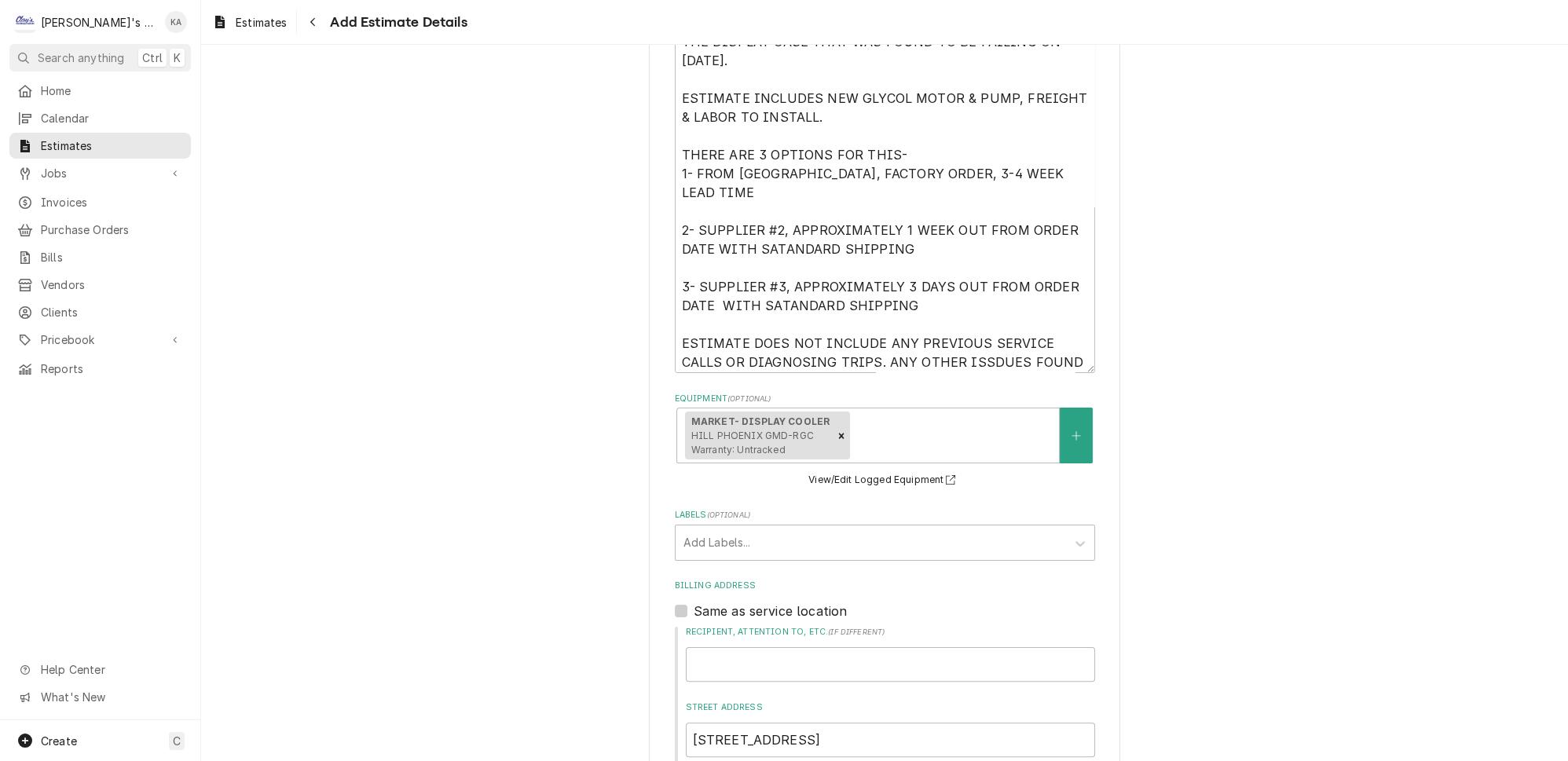
scroll to position [561, 0]
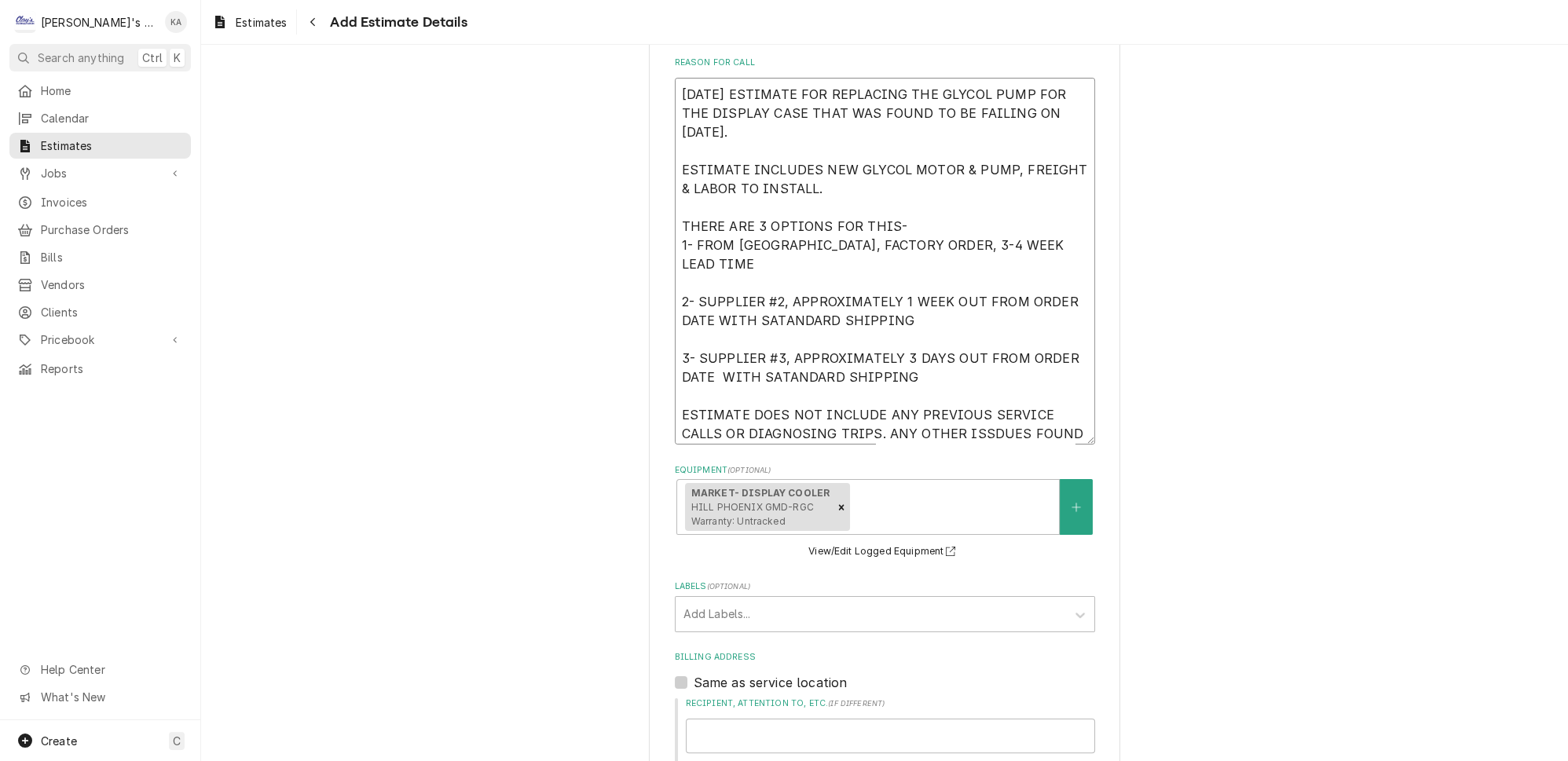
click at [782, 274] on textarea "9/12/2025 ESTIMATE FOR REPLACING THE GLYCOL PUMP FOR THE DISPLAY CASE THAT WAS …" at bounding box center [884, 261] width 420 height 367
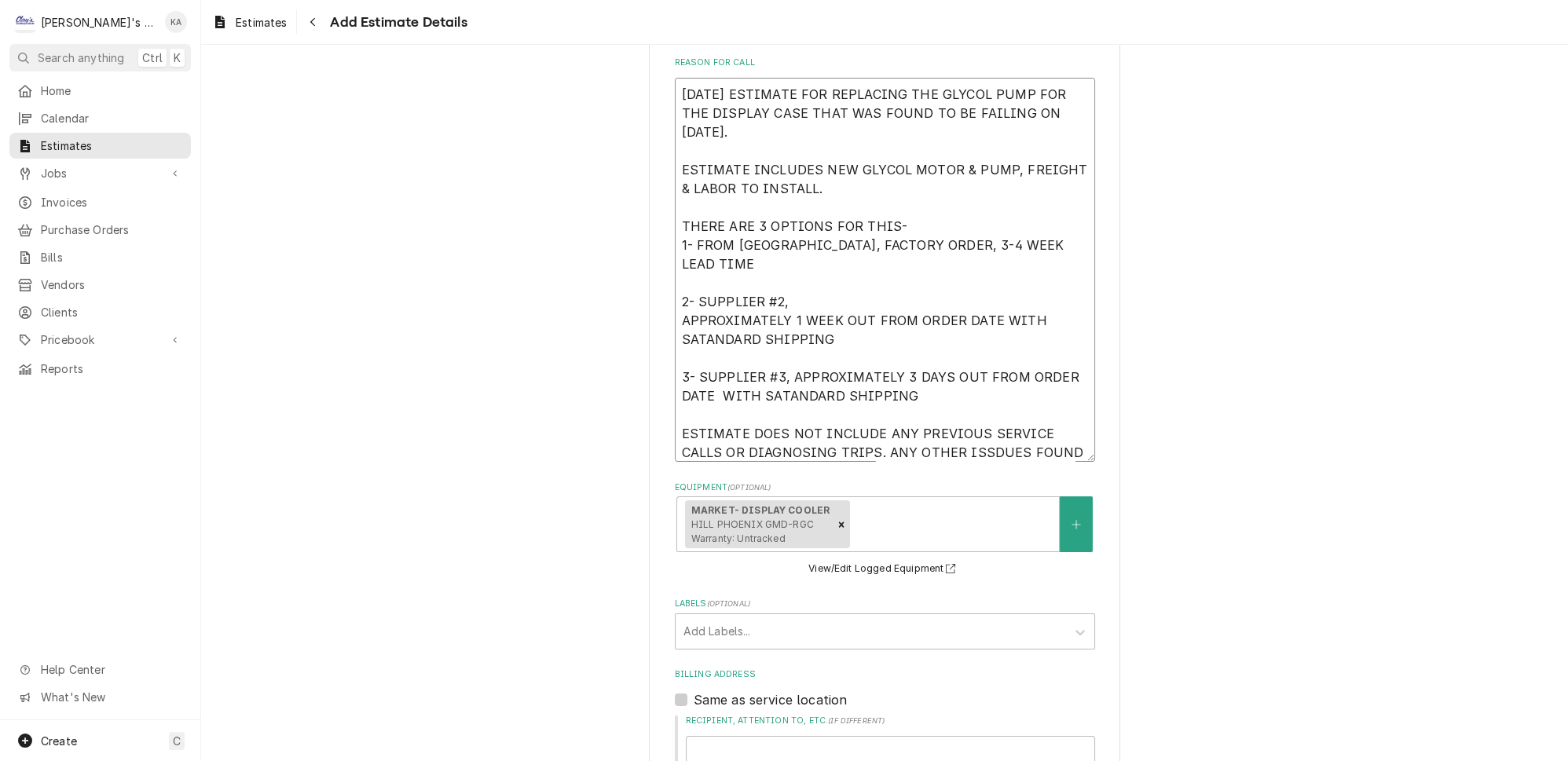
drag, startPoint x: 784, startPoint y: 343, endPoint x: 910, endPoint y: 368, distance: 128.5
click at [910, 368] on textarea "9/12/2025 ESTIMATE FOR REPLACING THE GLYCOL PUMP FOR THE DISPLAY CASE THAT WAS …" at bounding box center [884, 270] width 420 height 384
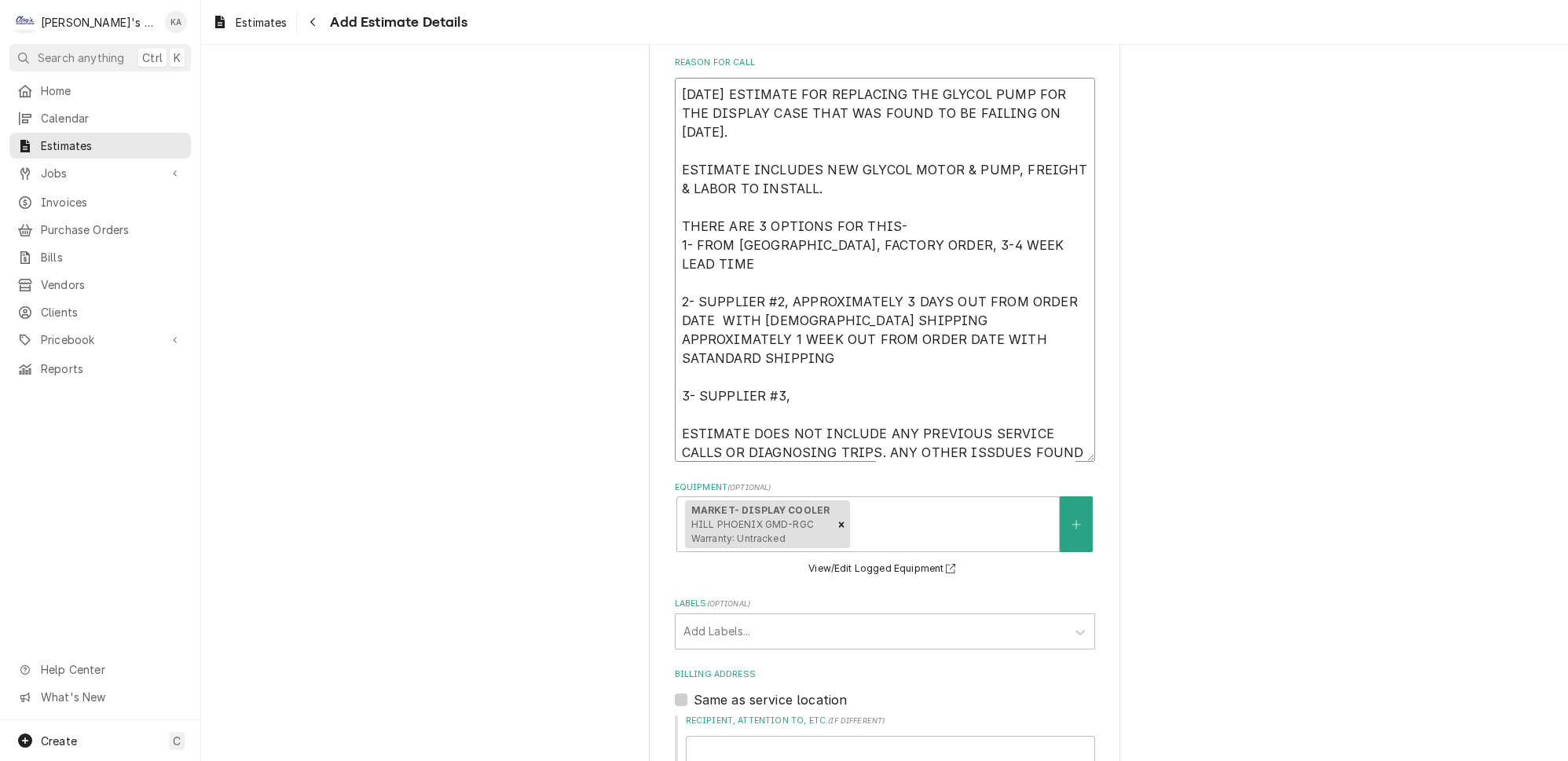
drag, startPoint x: 683, startPoint y: 312, endPoint x: 824, endPoint y: 325, distance: 141.6
click at [824, 325] on textarea "9/12/2025 ESTIMATE FOR REPLACING THE GLYCOL PUMP FOR THE DISPLAY CASE THAT WAS …" at bounding box center [884, 270] width 420 height 384
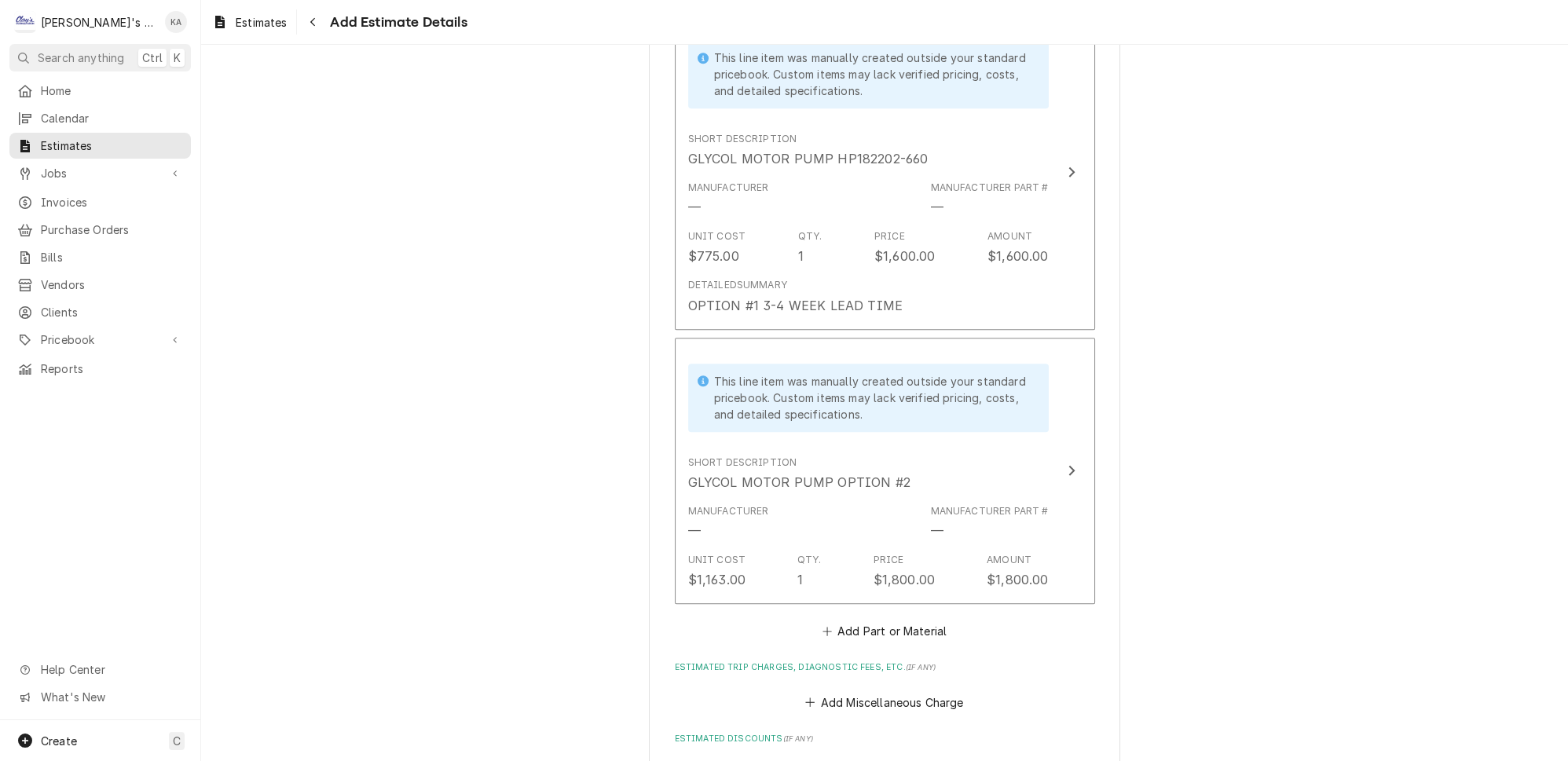
scroll to position [2275, 0]
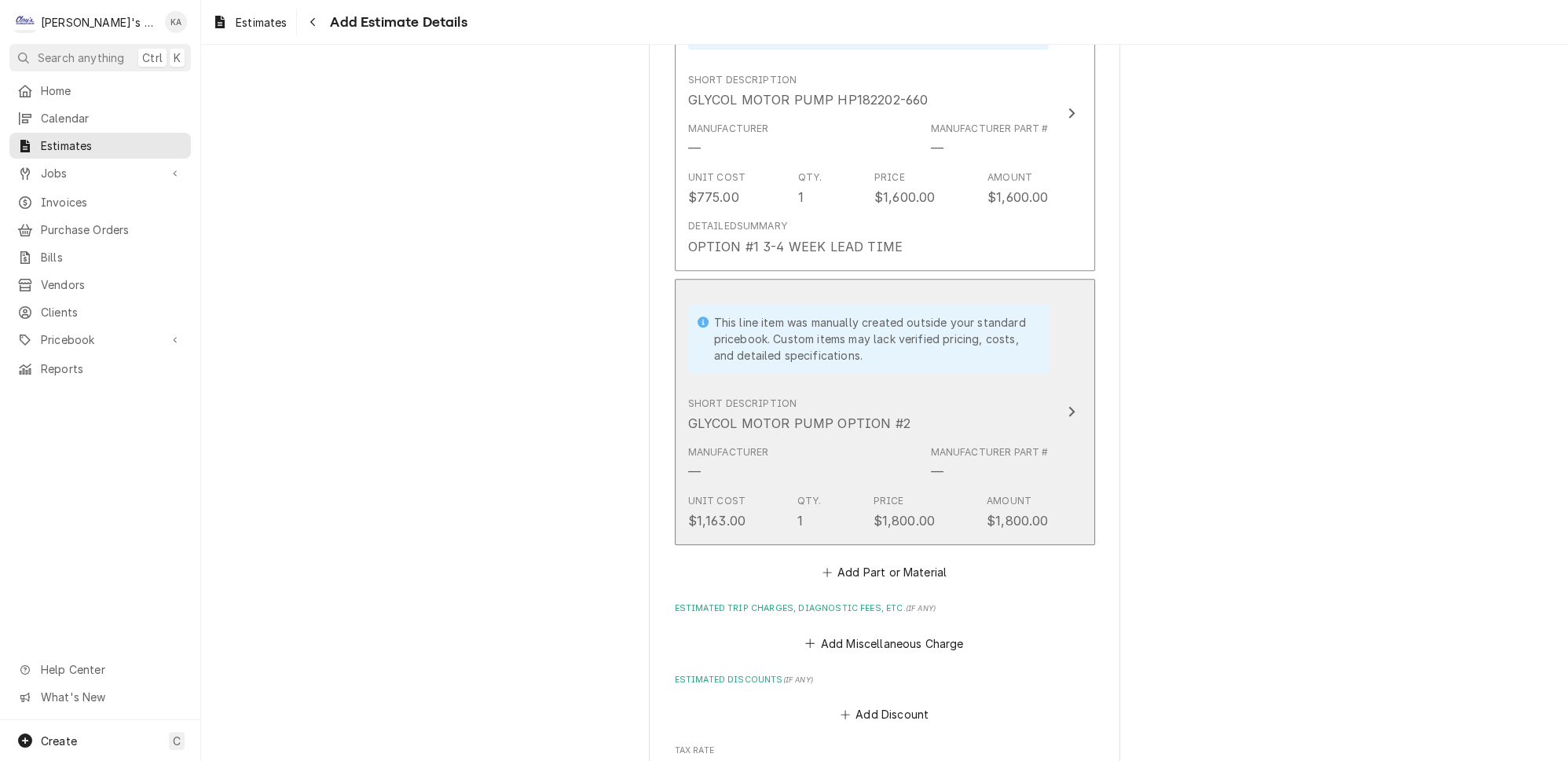
click at [1068, 405] on icon "Update Line Item" at bounding box center [1072, 411] width 8 height 13
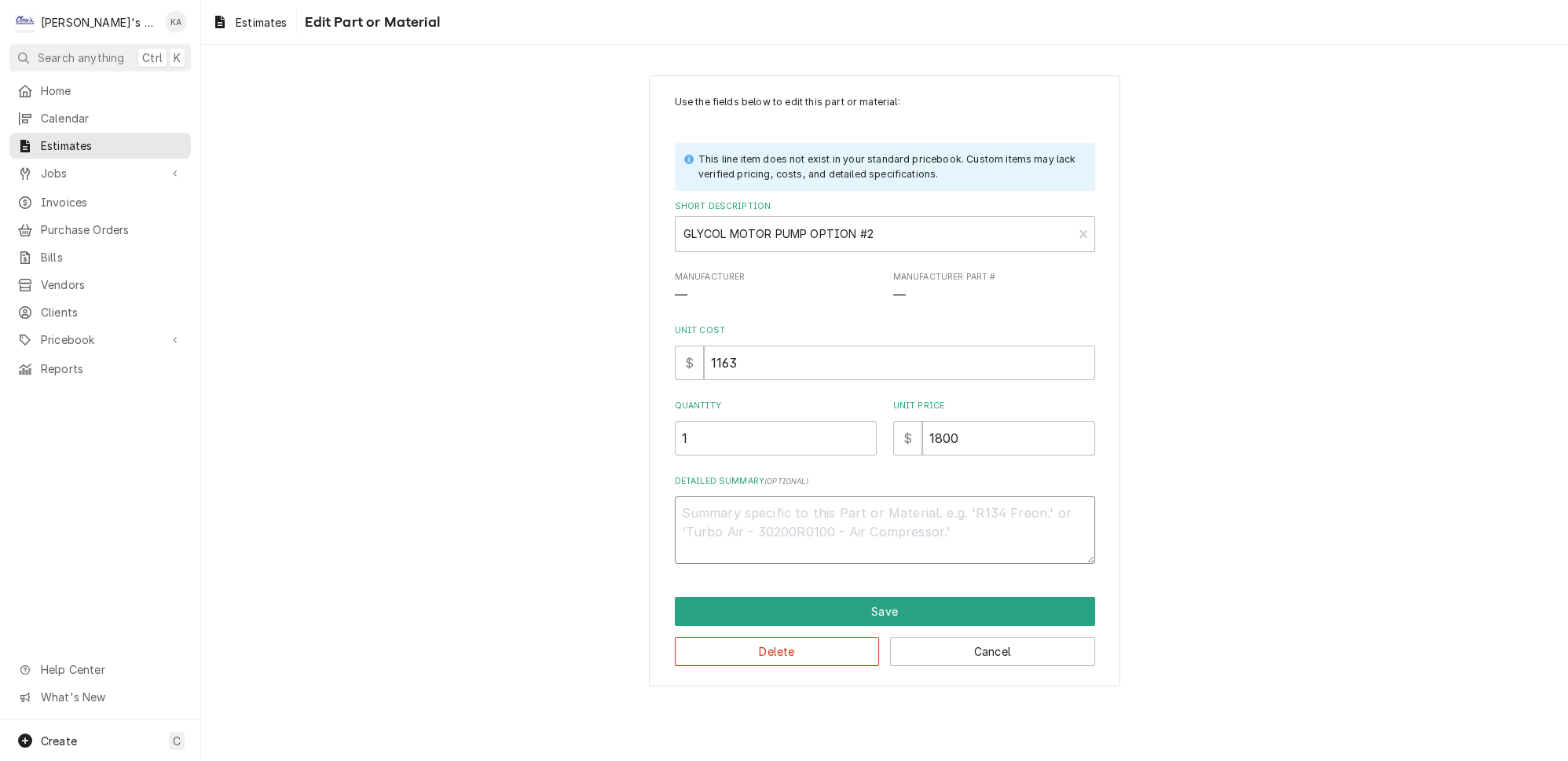
click at [690, 506] on textarea "Detailed Summary ( optional )" at bounding box center [884, 530] width 420 height 67
click at [896, 597] on button "Save" at bounding box center [884, 611] width 420 height 29
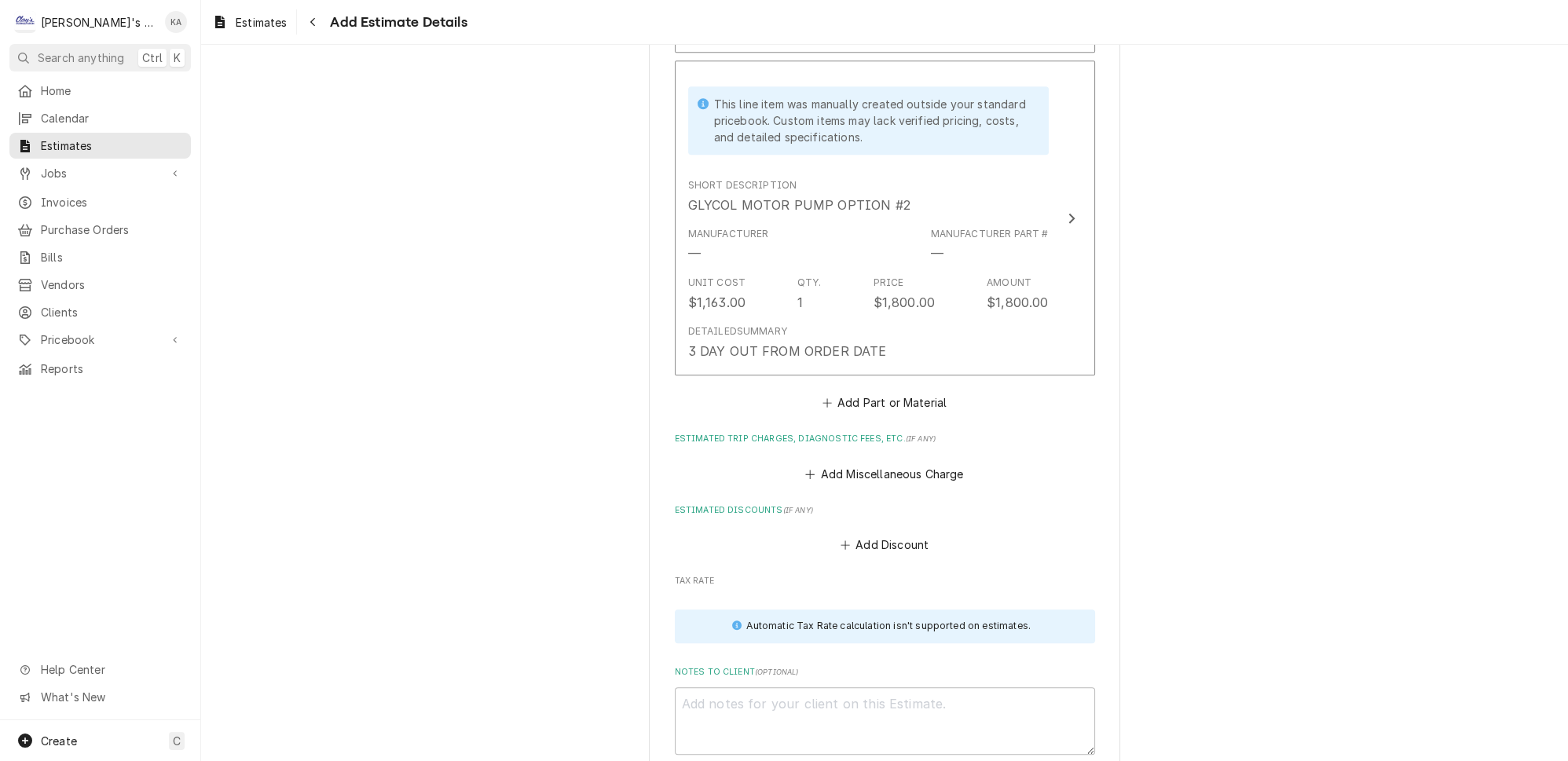
scroll to position [2543, 0]
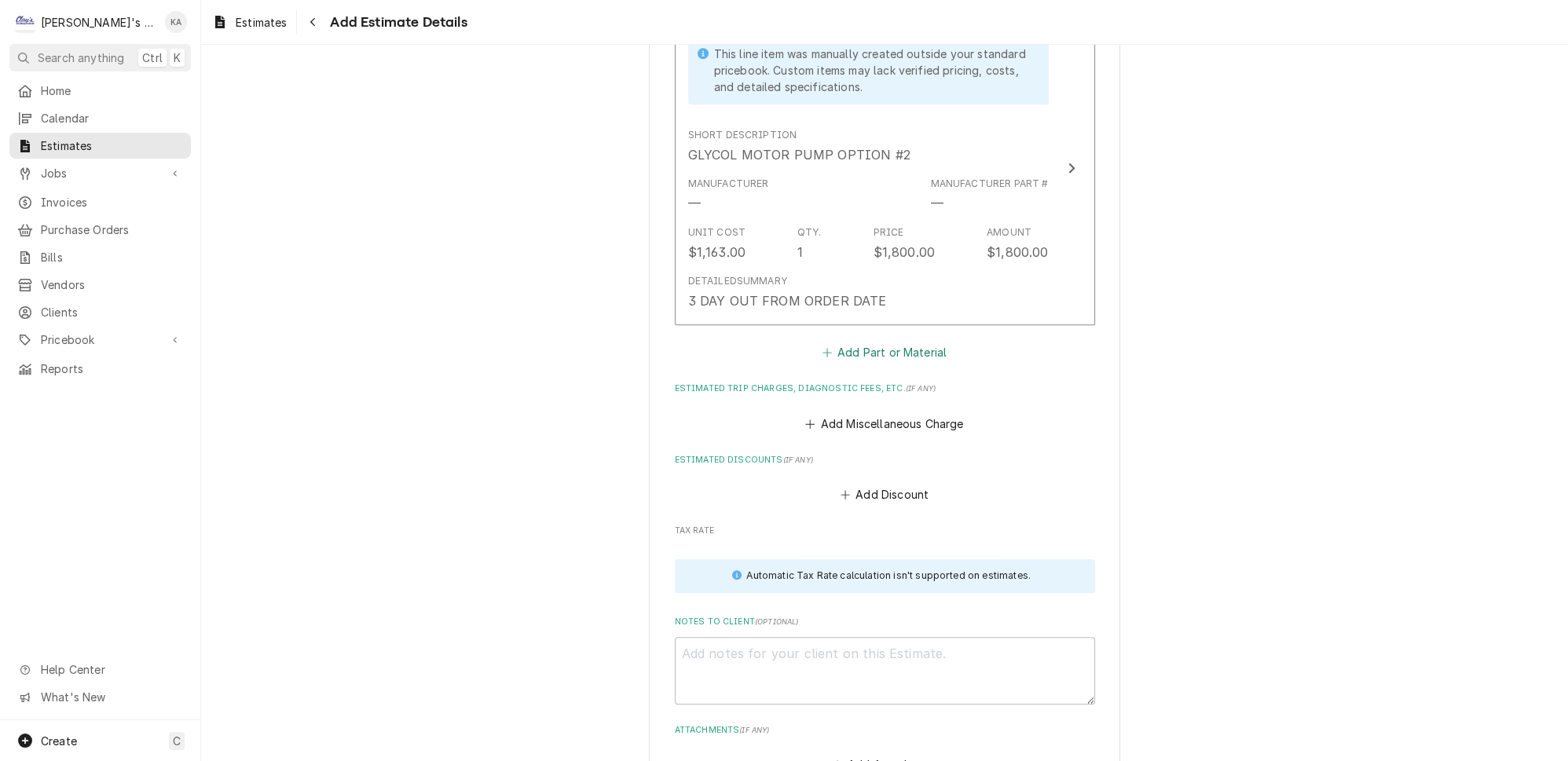
click at [883, 342] on button "Add Part or Material" at bounding box center [884, 353] width 130 height 22
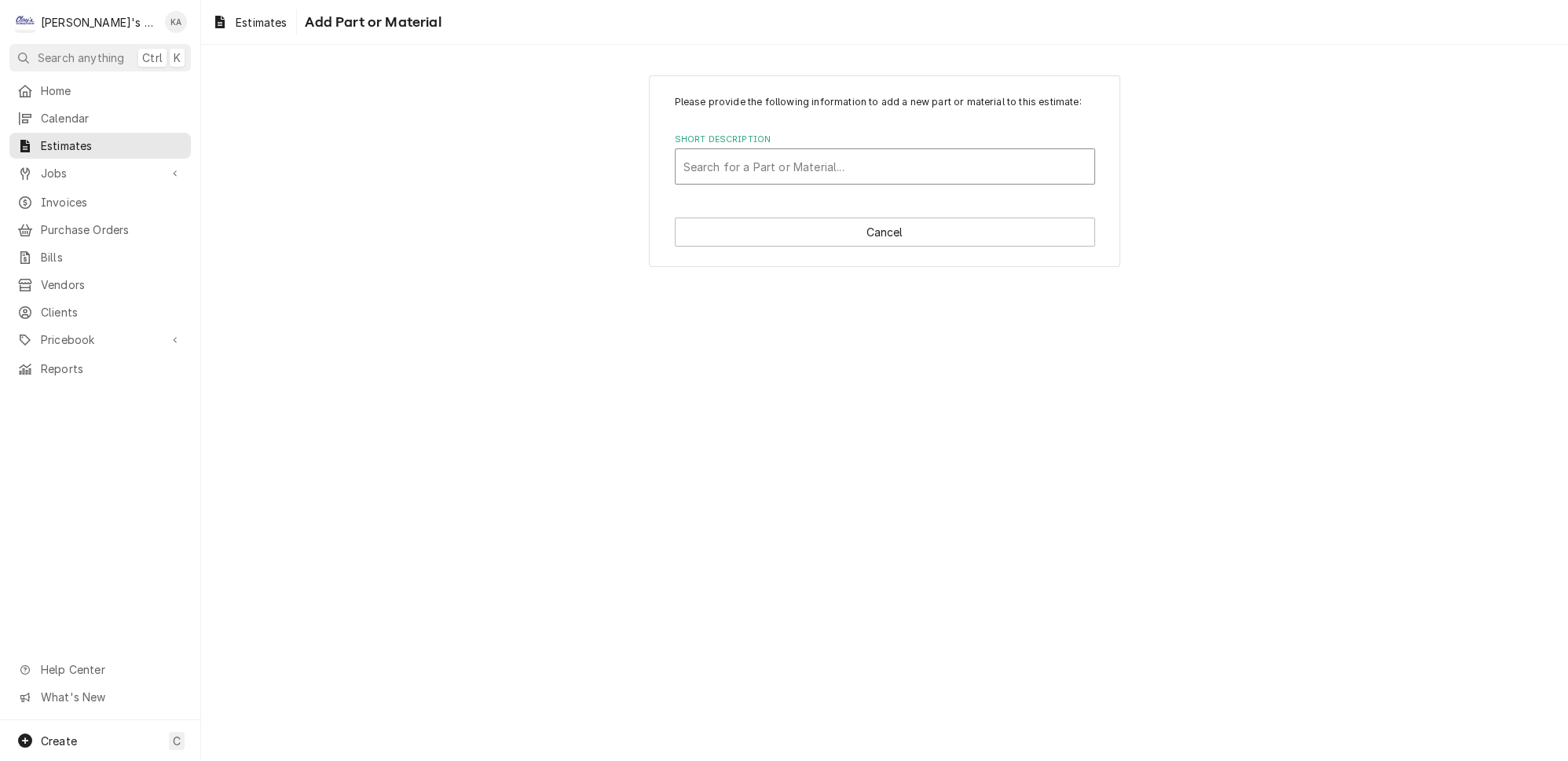
click at [784, 178] on div "Short Description" at bounding box center [884, 167] width 403 height 28
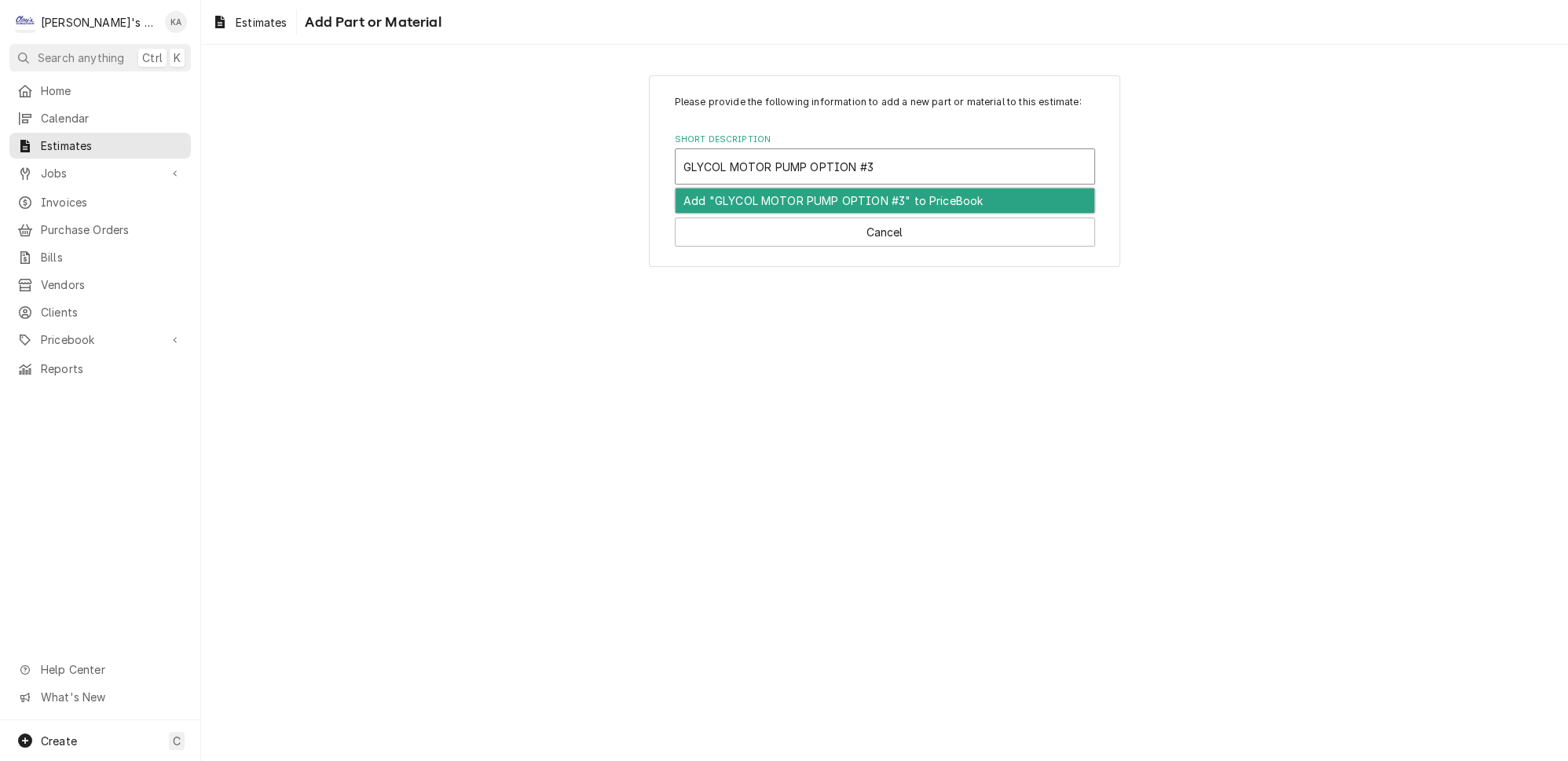
click at [801, 213] on div "Add "GLYCOL MOTOR PUMP OPTION #3" to PriceBook" at bounding box center [884, 200] width 419 height 25
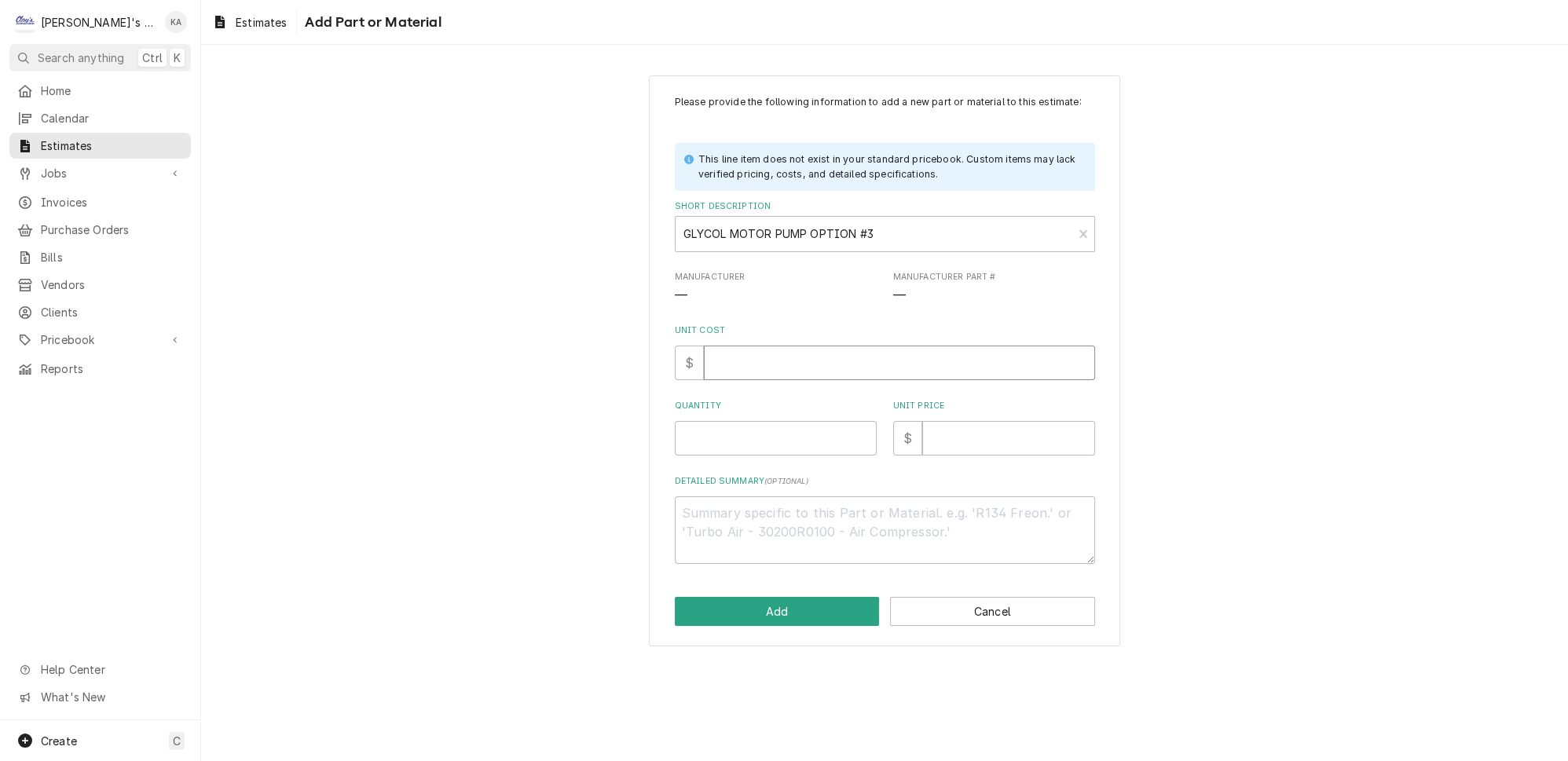
click at [730, 369] on input "Unit Cost" at bounding box center [900, 363] width 392 height 35
click at [719, 442] on input "Quantity" at bounding box center [775, 438] width 202 height 35
click at [693, 516] on textarea "Detailed Summary ( optional )" at bounding box center [884, 530] width 420 height 67
click at [794, 621] on button "Add" at bounding box center [777, 611] width 205 height 29
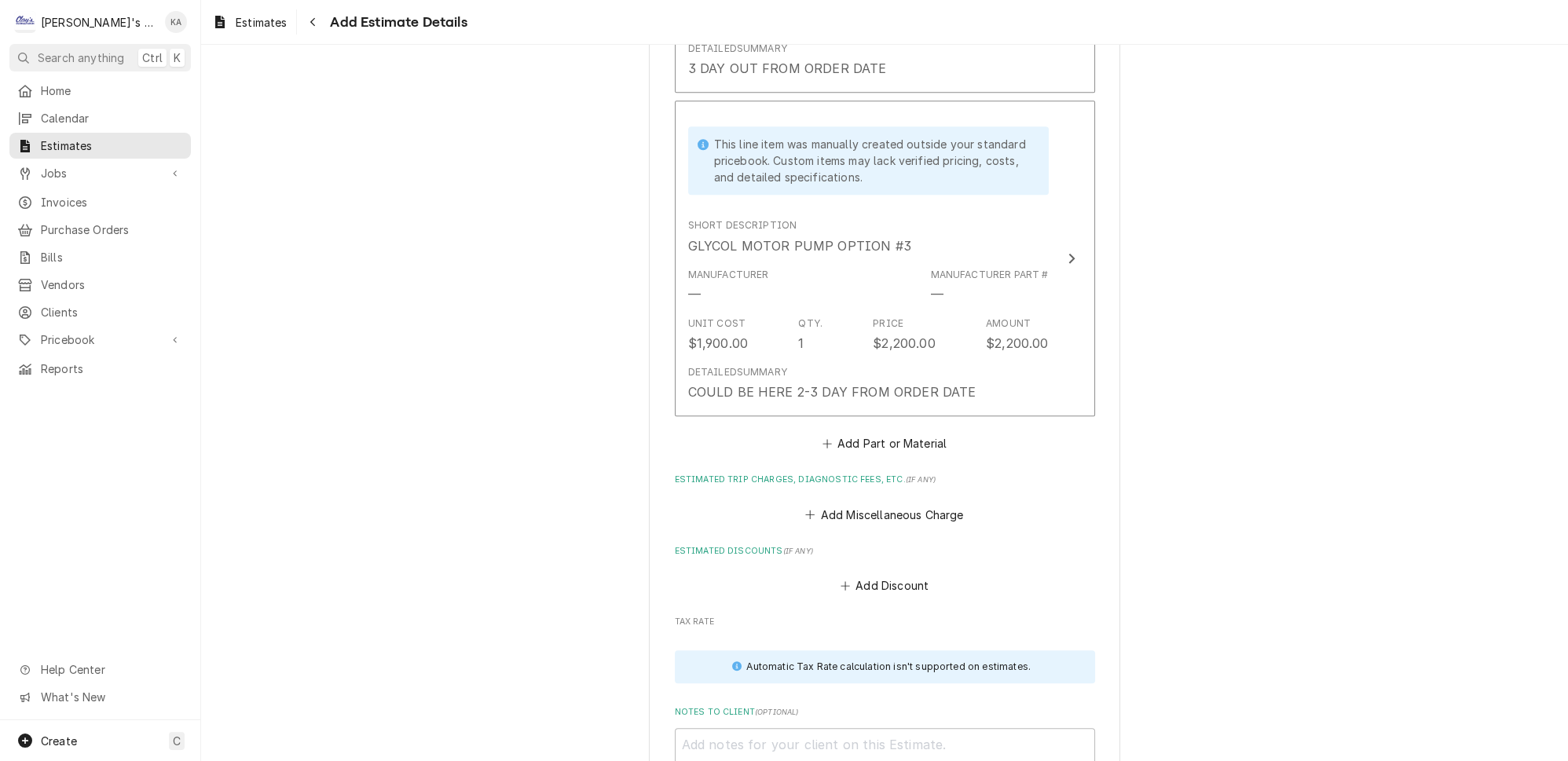
scroll to position [2883, 0]
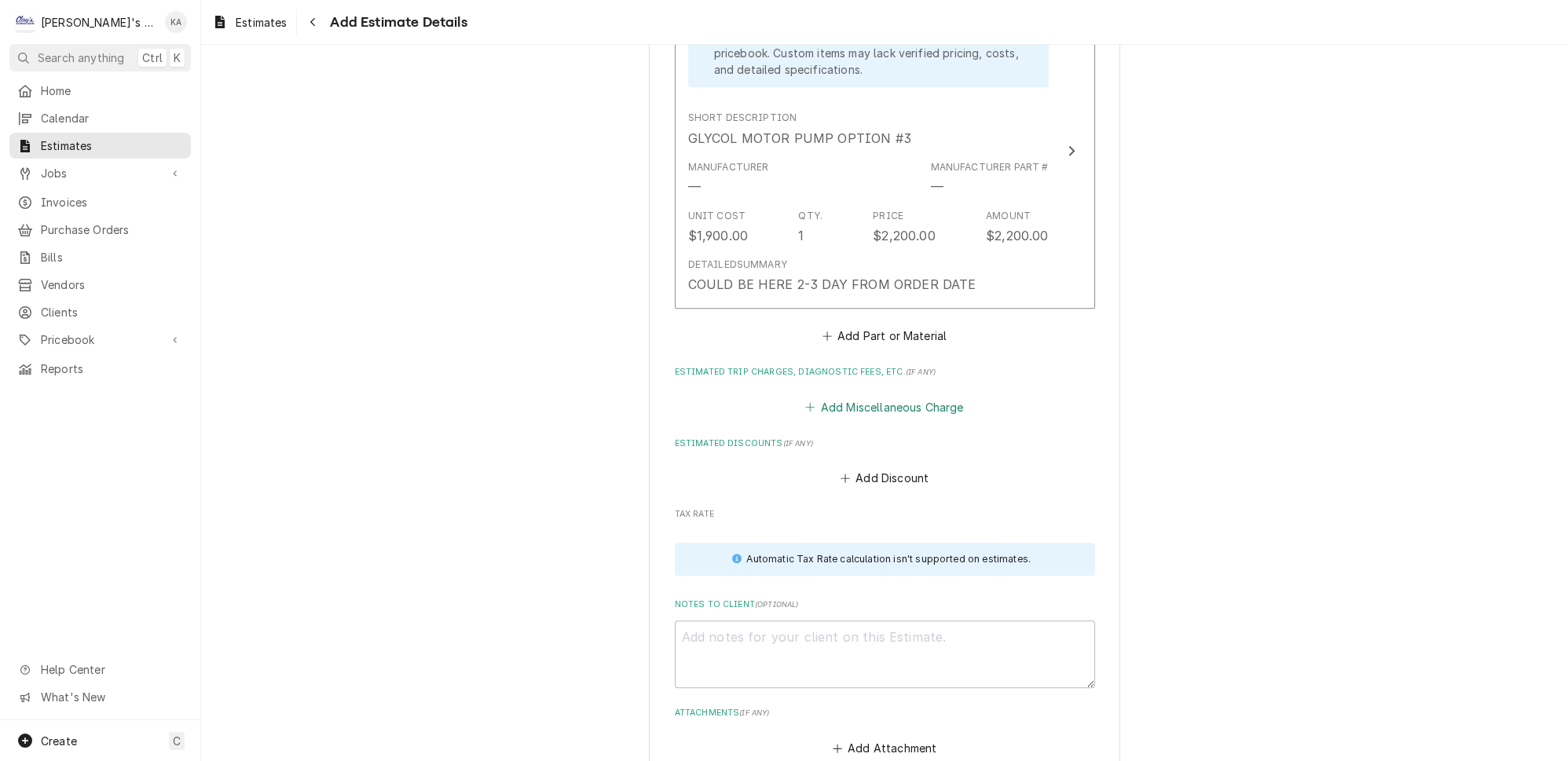
click at [873, 396] on button "Add Miscellaneous Charge" at bounding box center [884, 407] width 164 height 22
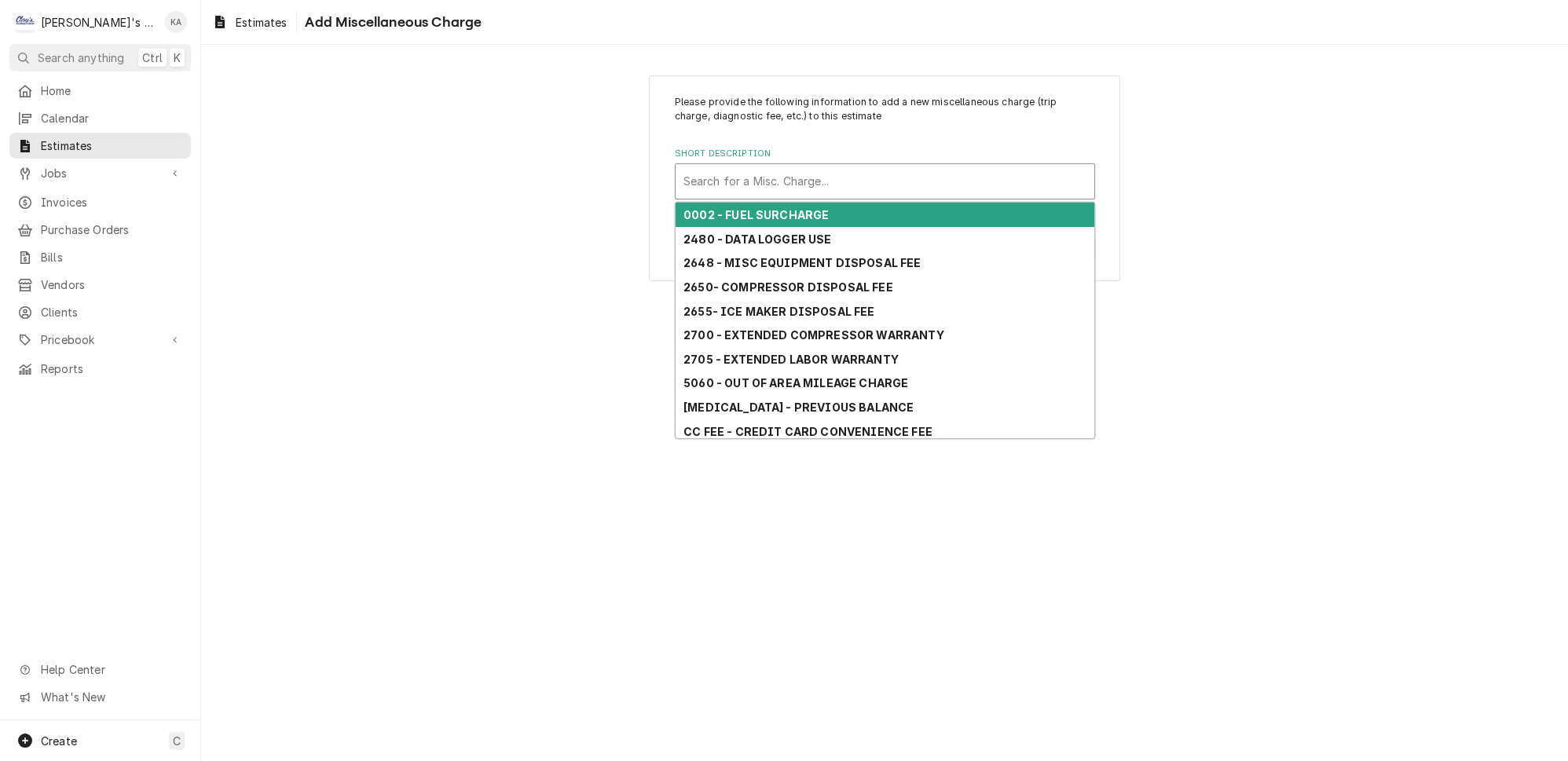
click at [854, 178] on div "Short Description" at bounding box center [884, 182] width 403 height 28
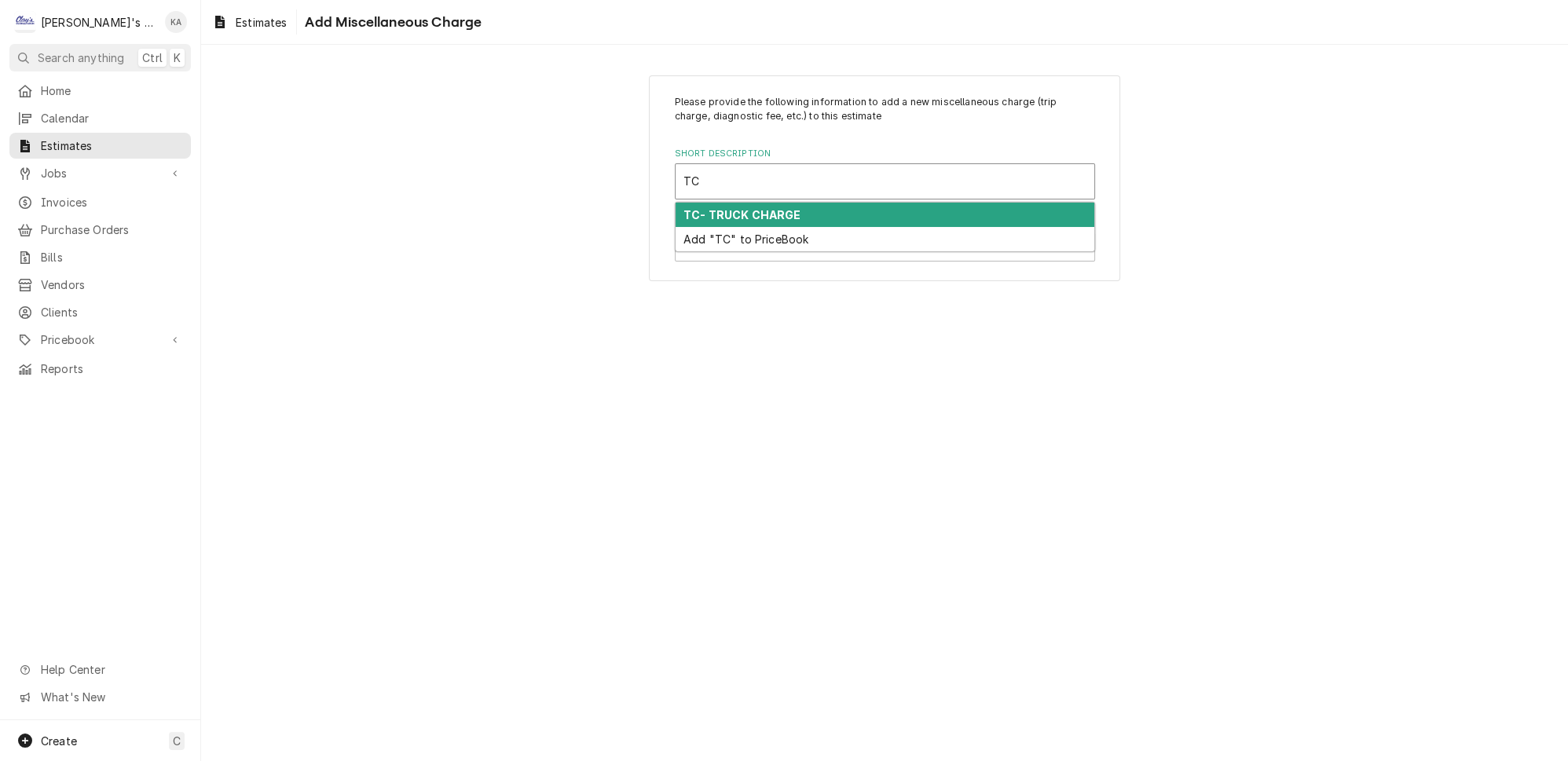
click at [873, 203] on div "TC- TRUCK CHARGE" at bounding box center [884, 214] width 419 height 25
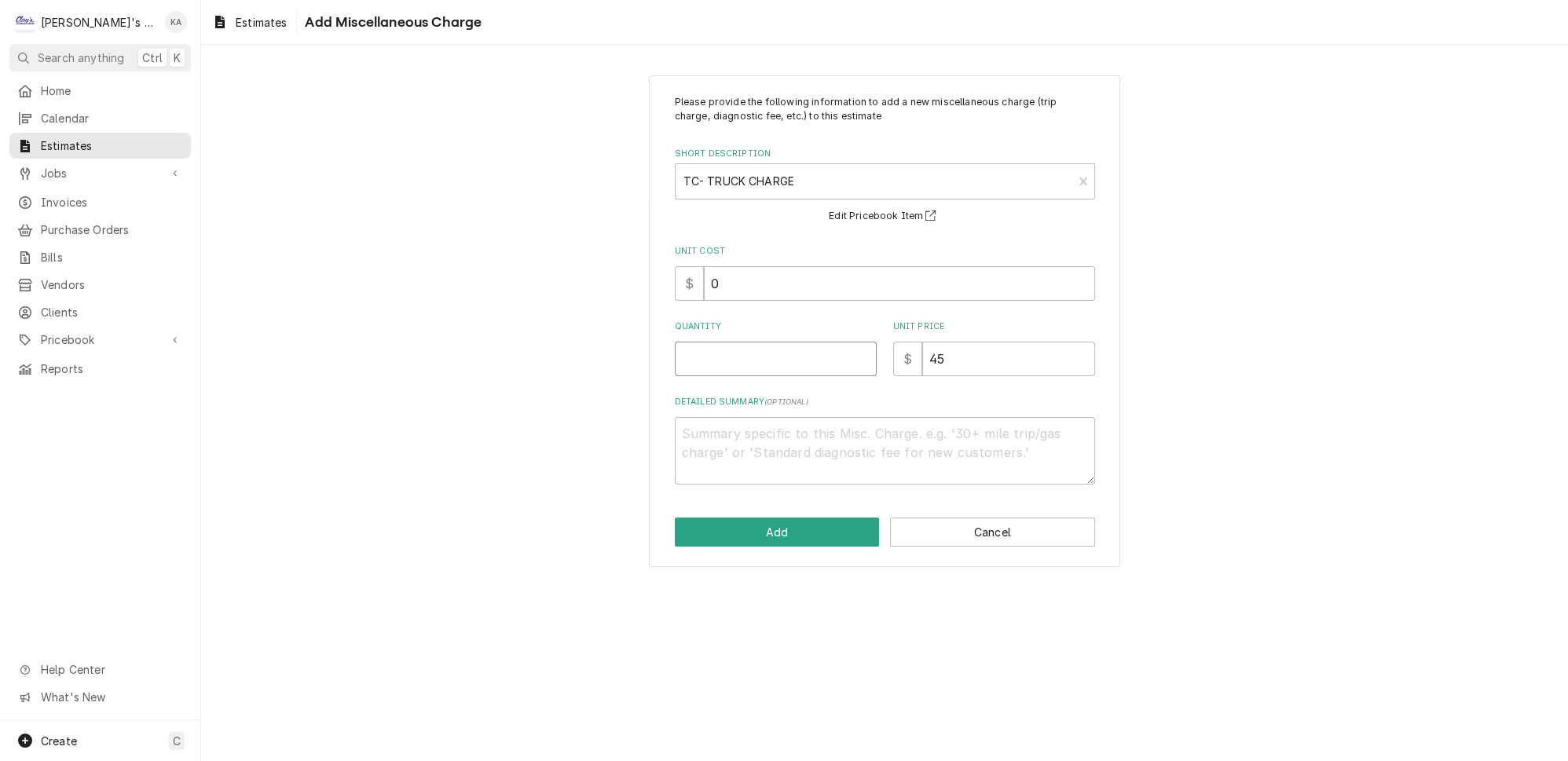
click at [695, 359] on input "Quantity" at bounding box center [775, 359] width 202 height 35
click at [797, 521] on button "Add" at bounding box center [777, 532] width 205 height 29
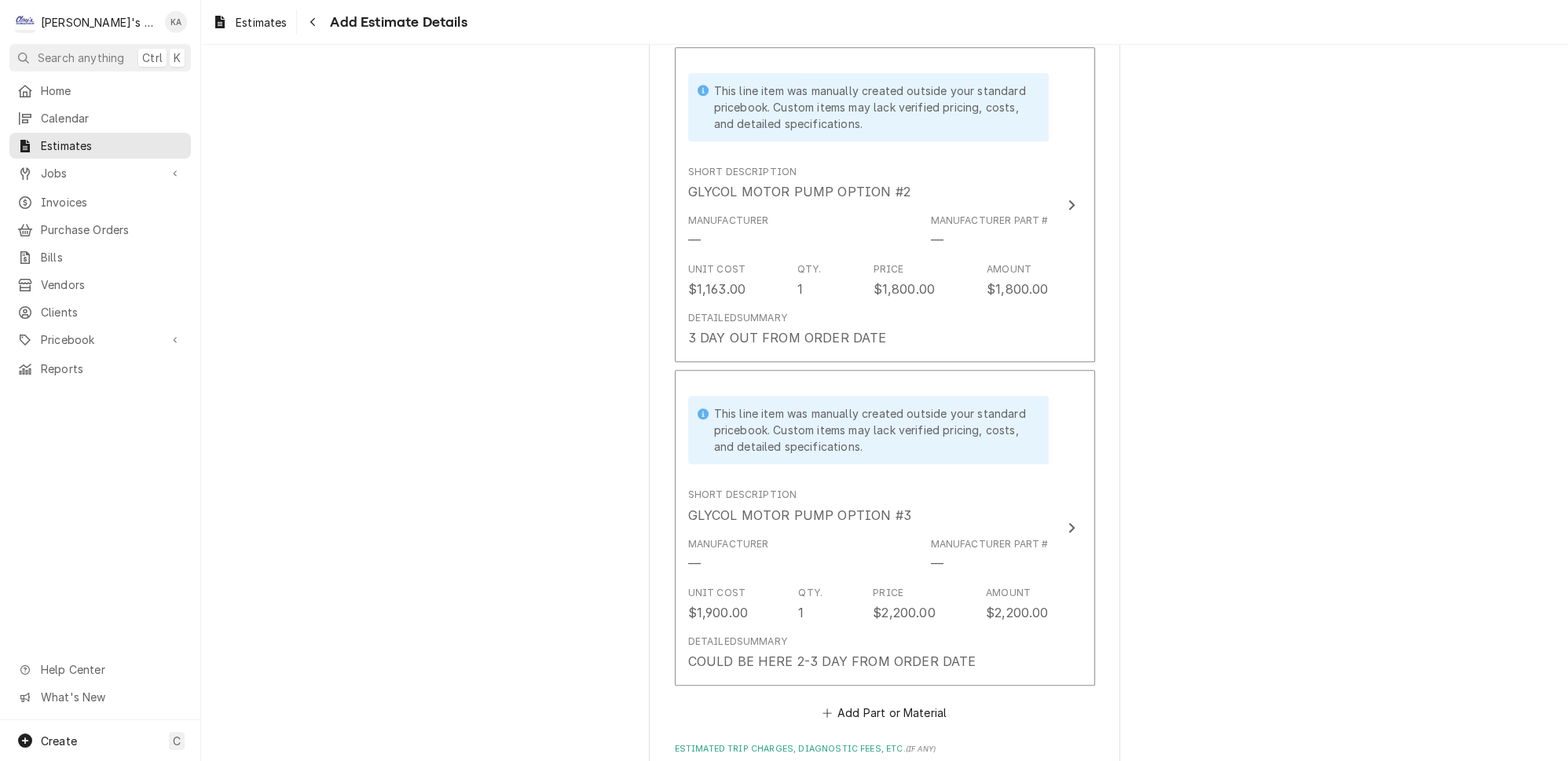
scroll to position [2509, 0]
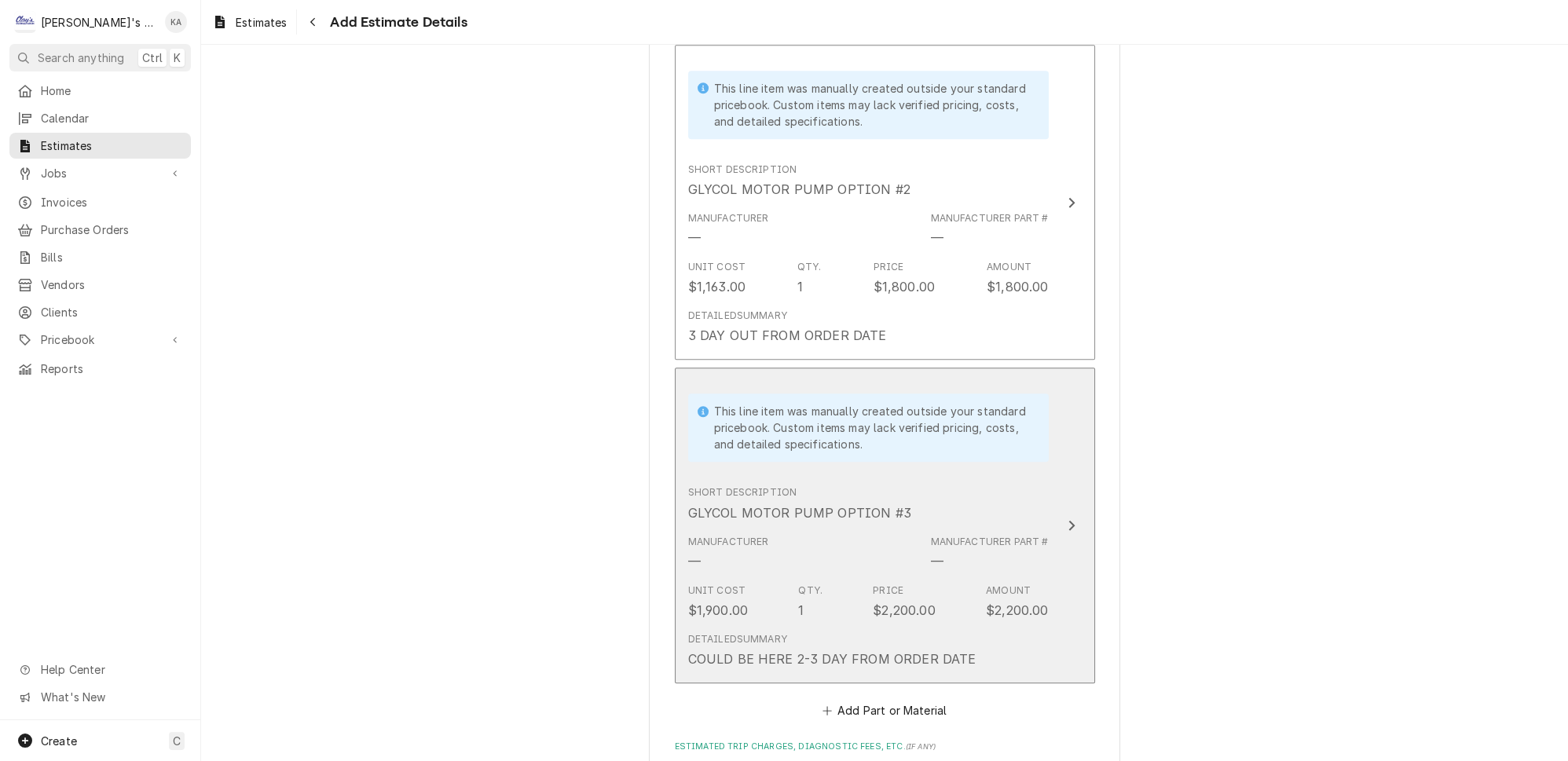
click at [1068, 519] on icon "Update Line Item" at bounding box center [1072, 525] width 8 height 13
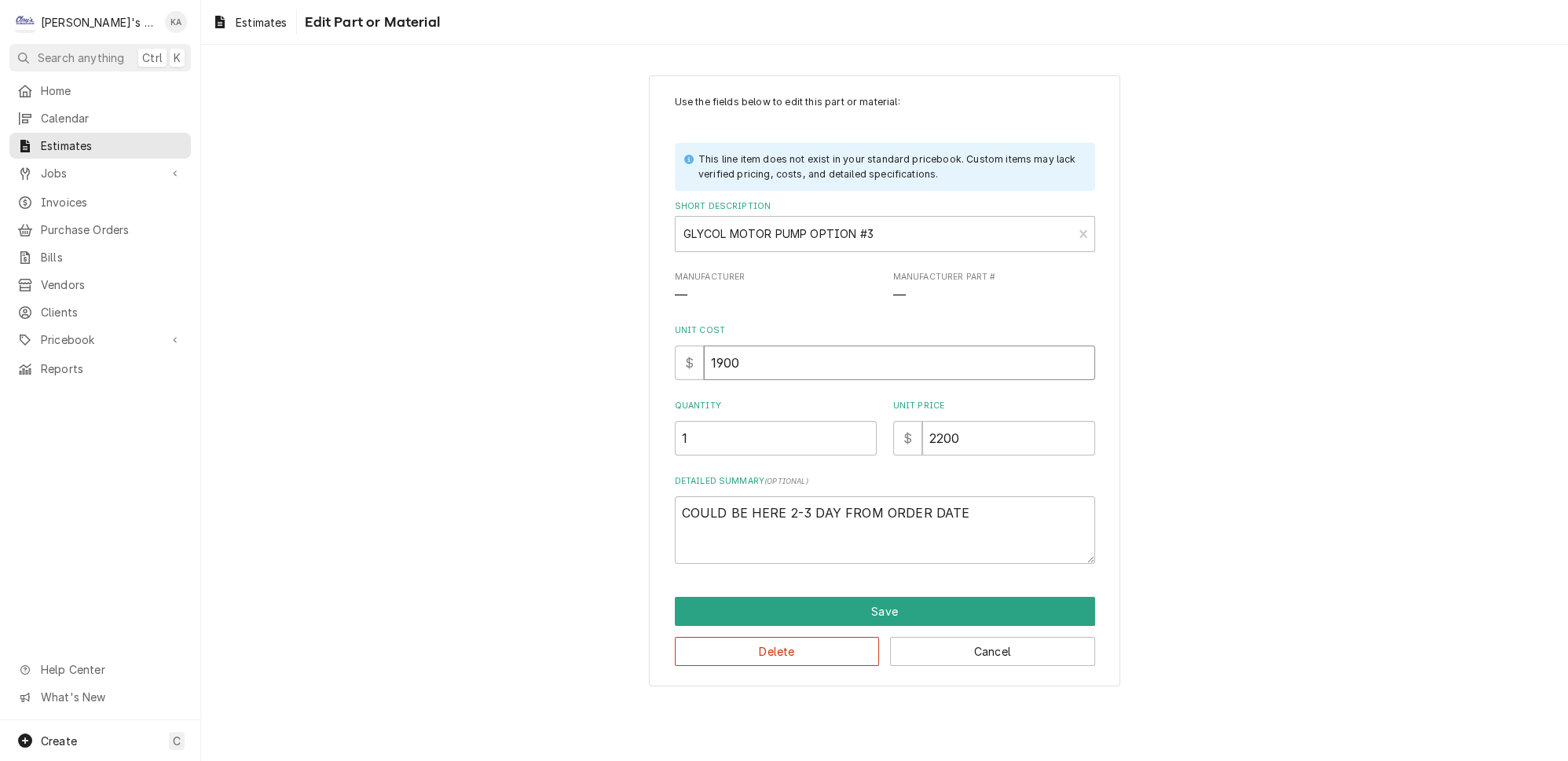
click at [725, 355] on input "1900" at bounding box center [900, 363] width 392 height 35
click at [896, 597] on button "Save" at bounding box center [884, 611] width 420 height 29
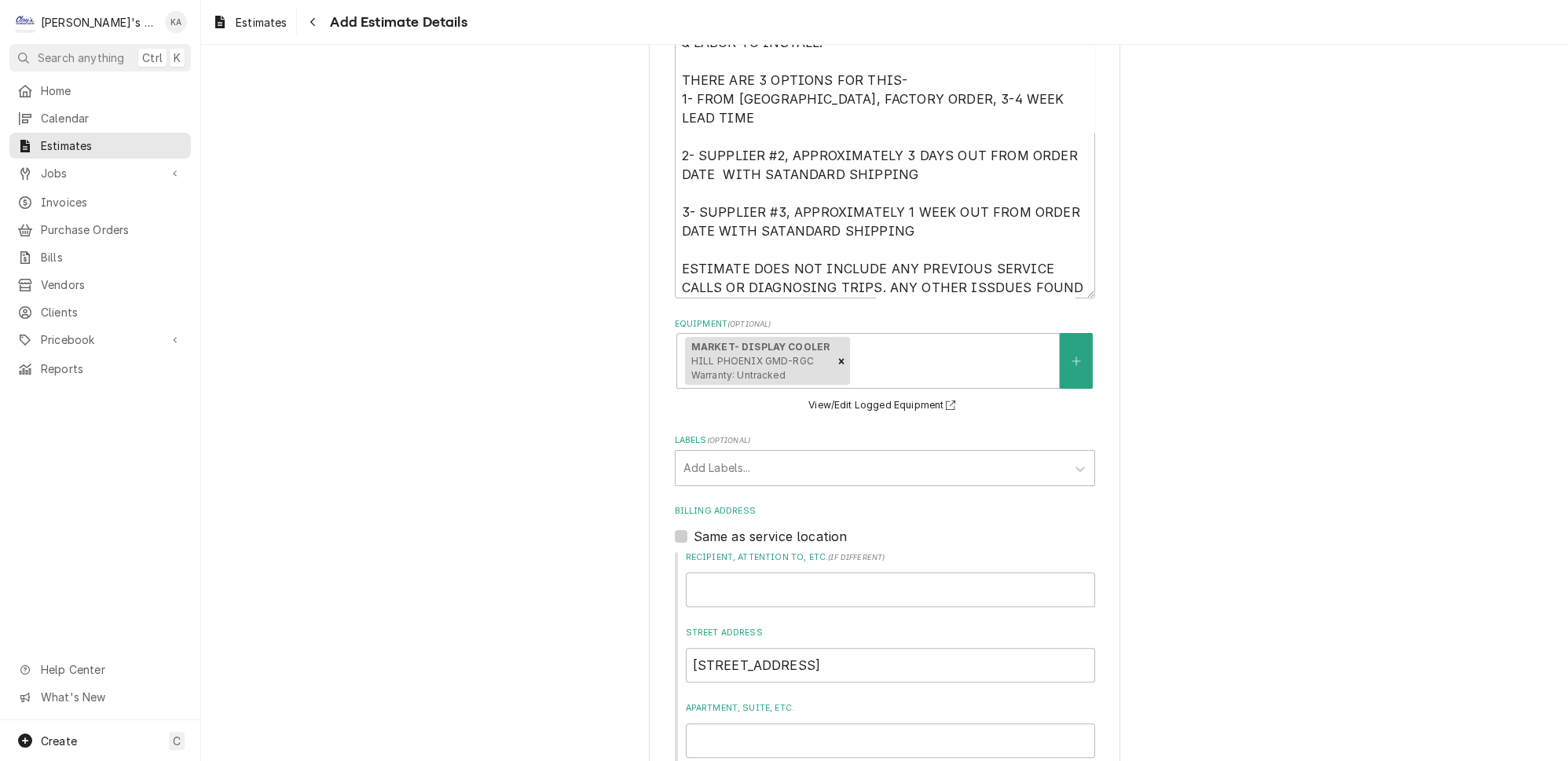
scroll to position [635, 0]
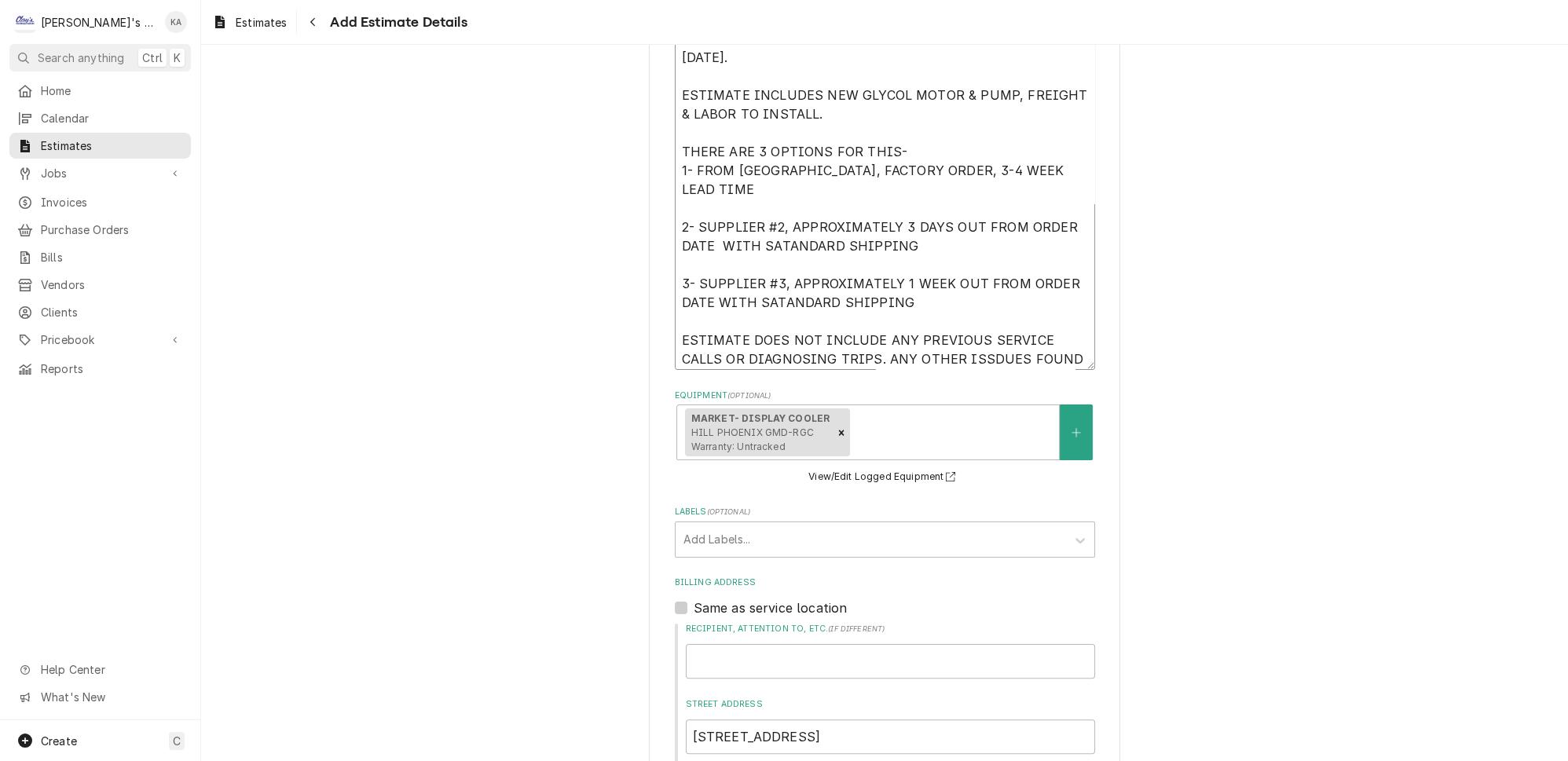
drag, startPoint x: 886, startPoint y: 252, endPoint x: 957, endPoint y: 252, distance: 71.0
click at [957, 252] on textarea "9/12/2025 ESTIMATE FOR REPLACING THE GLYCOL PUMP FOR THE DISPLAY CASE THAT WAS …" at bounding box center [884, 187] width 420 height 367
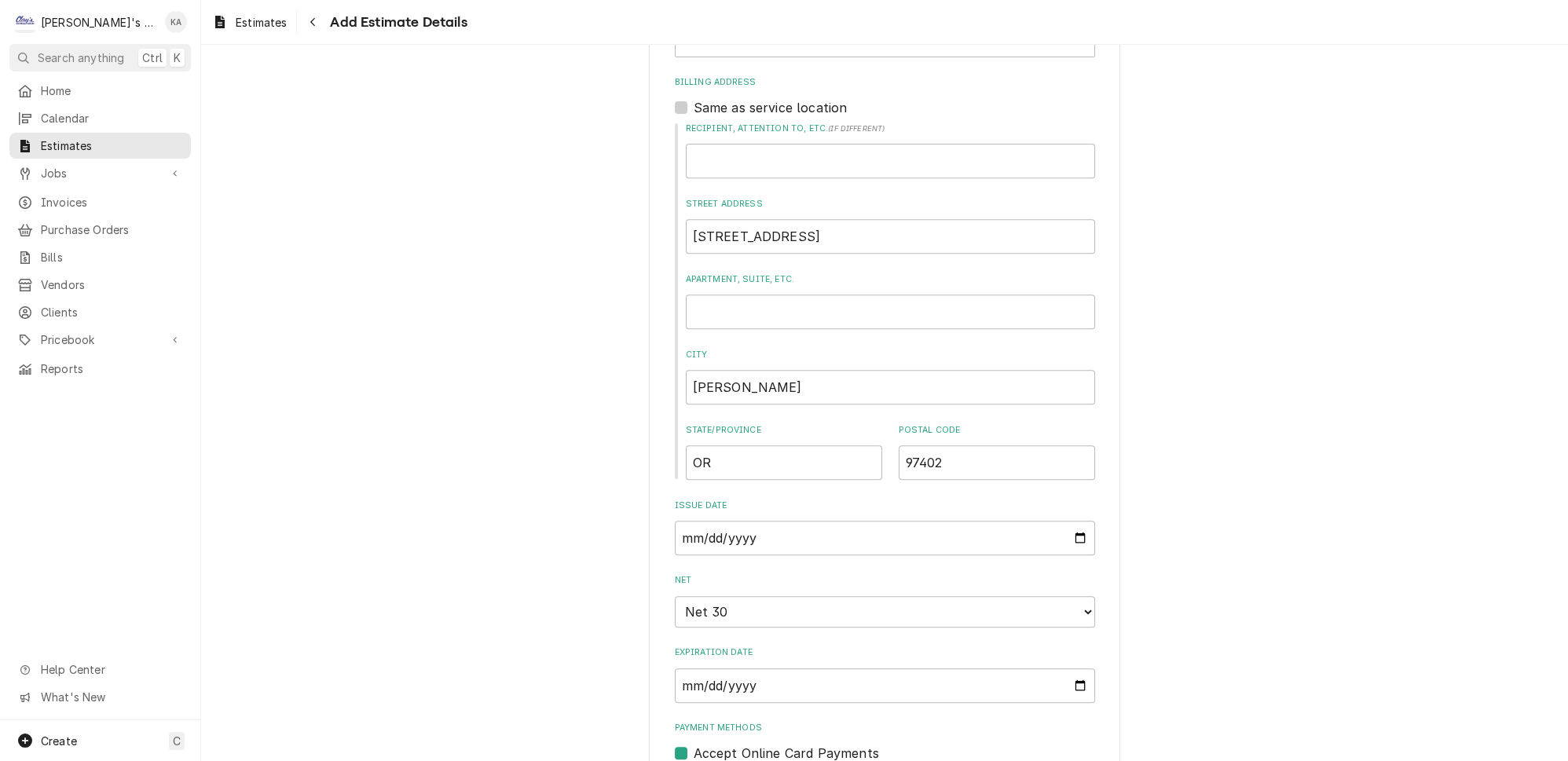
scroll to position [707, 0]
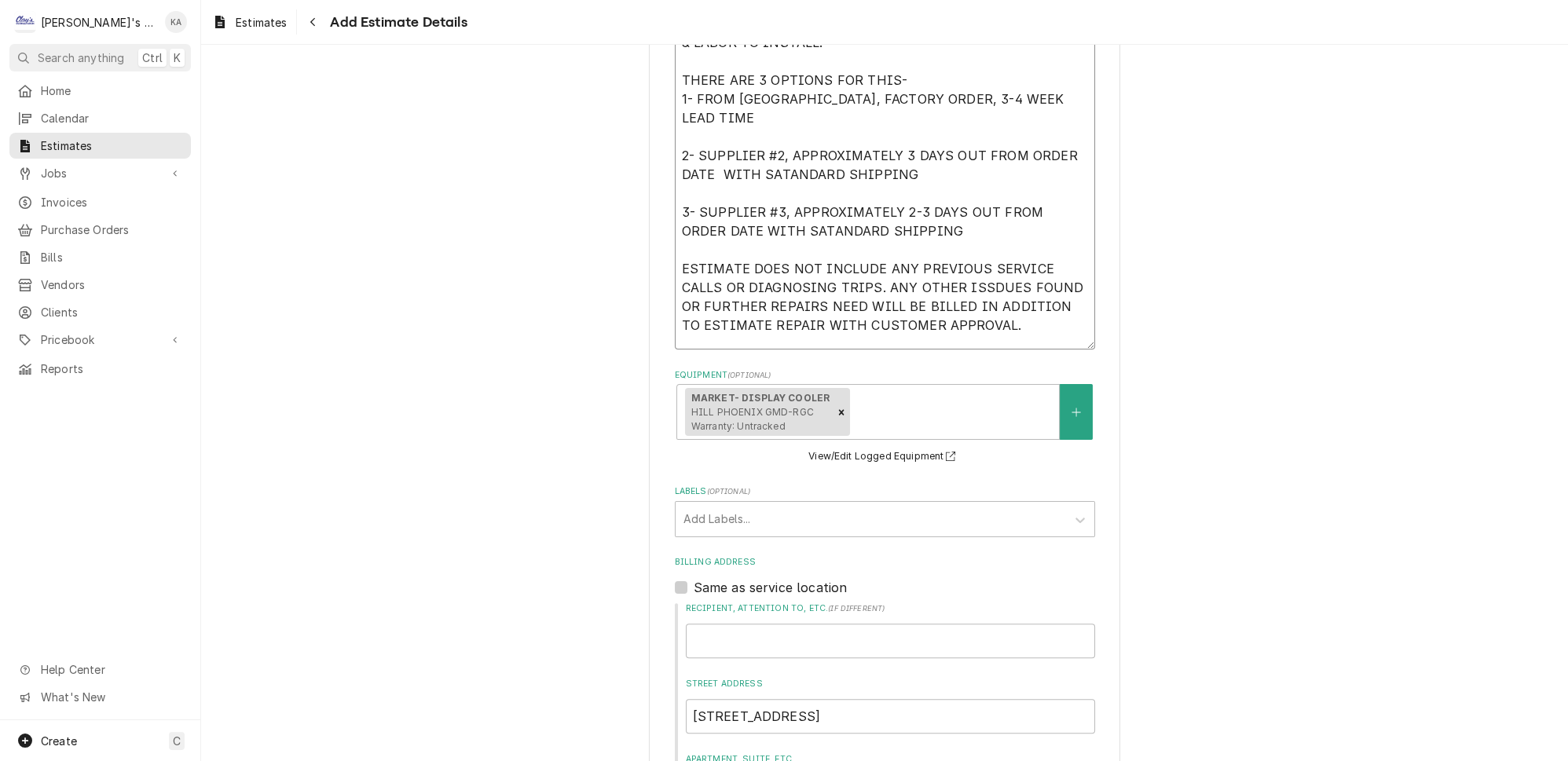
drag, startPoint x: 1066, startPoint y: 282, endPoint x: 1067, endPoint y: 334, distance: 52.0
click at [1067, 334] on textarea "9/12/2025 ESTIMATE FOR REPLACING THE GLYCOL PUMP FOR THE DISPLAY CASE THAT WAS …" at bounding box center [884, 141] width 420 height 418
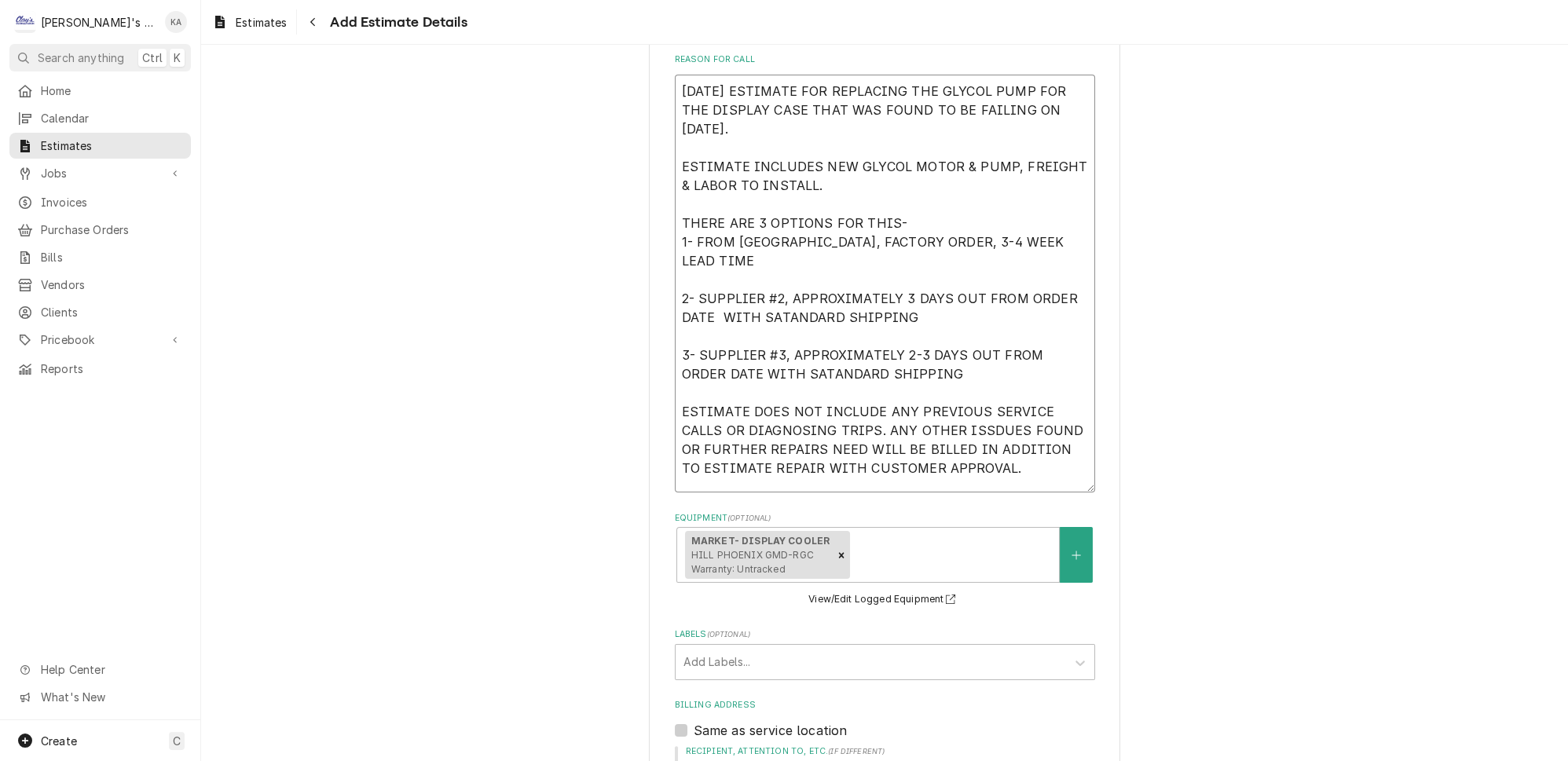
scroll to position [494, 0]
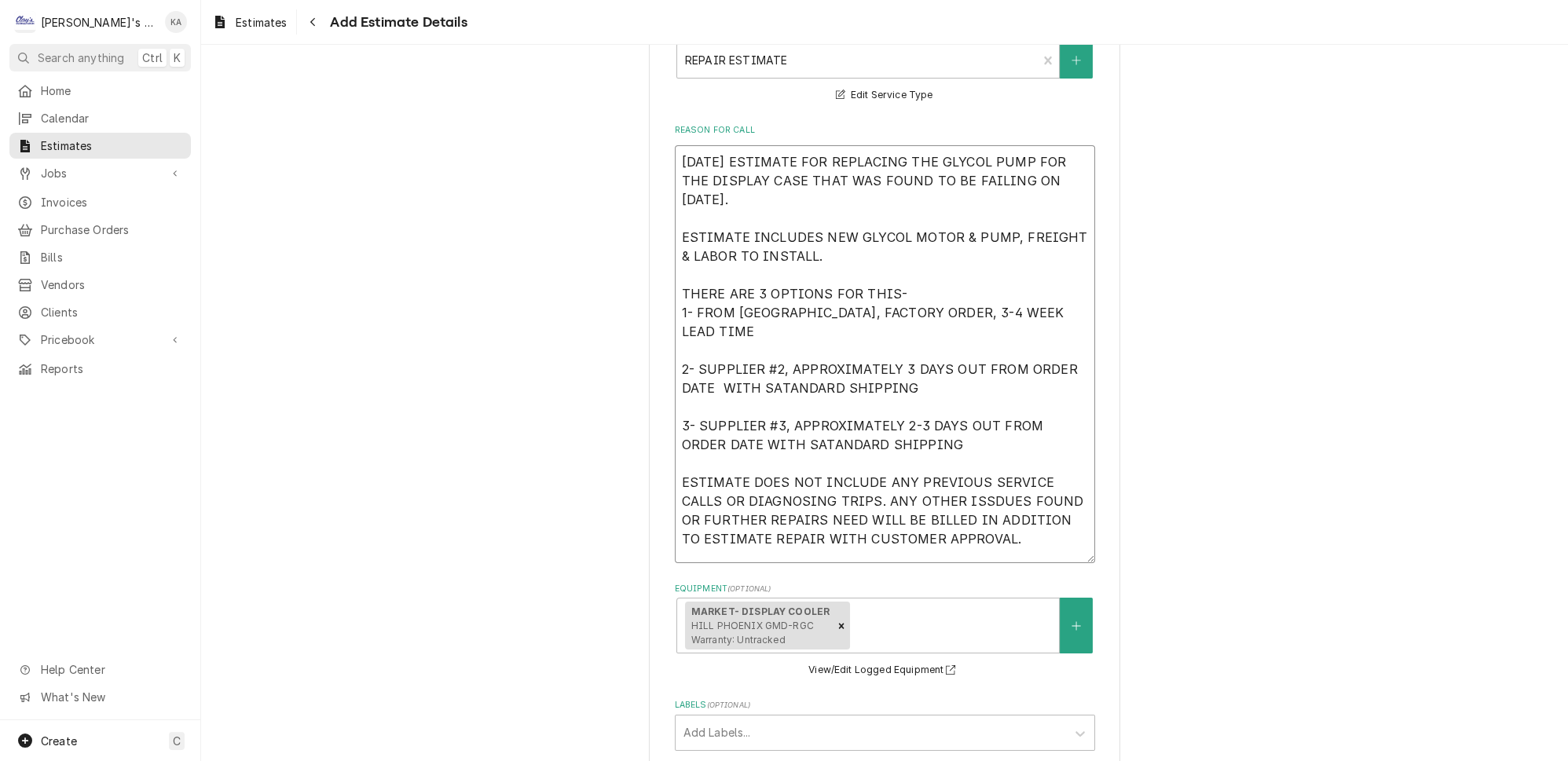
drag, startPoint x: 974, startPoint y: 486, endPoint x: 655, endPoint y: 147, distance: 465.5
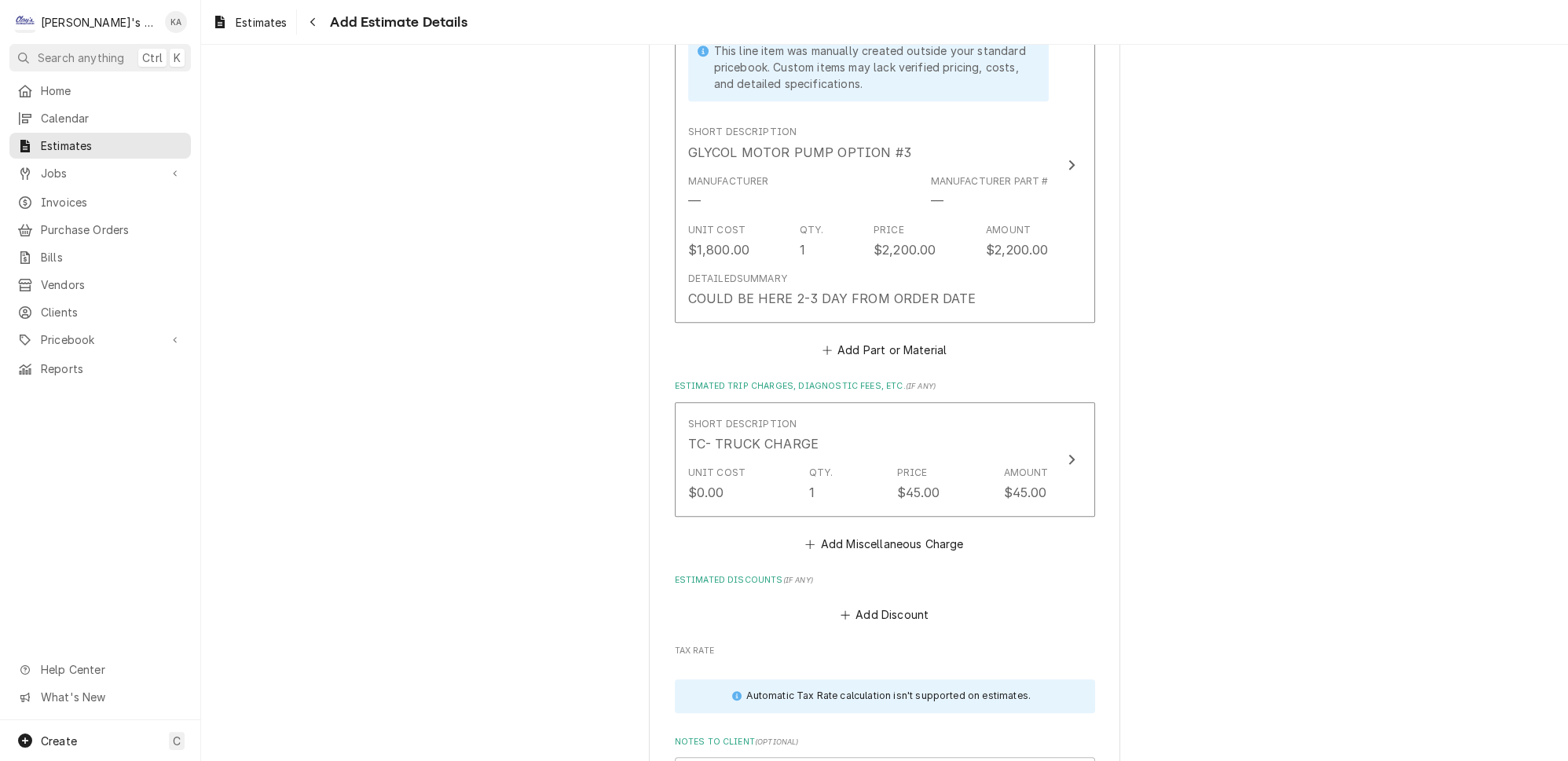
scroll to position [3318, 0]
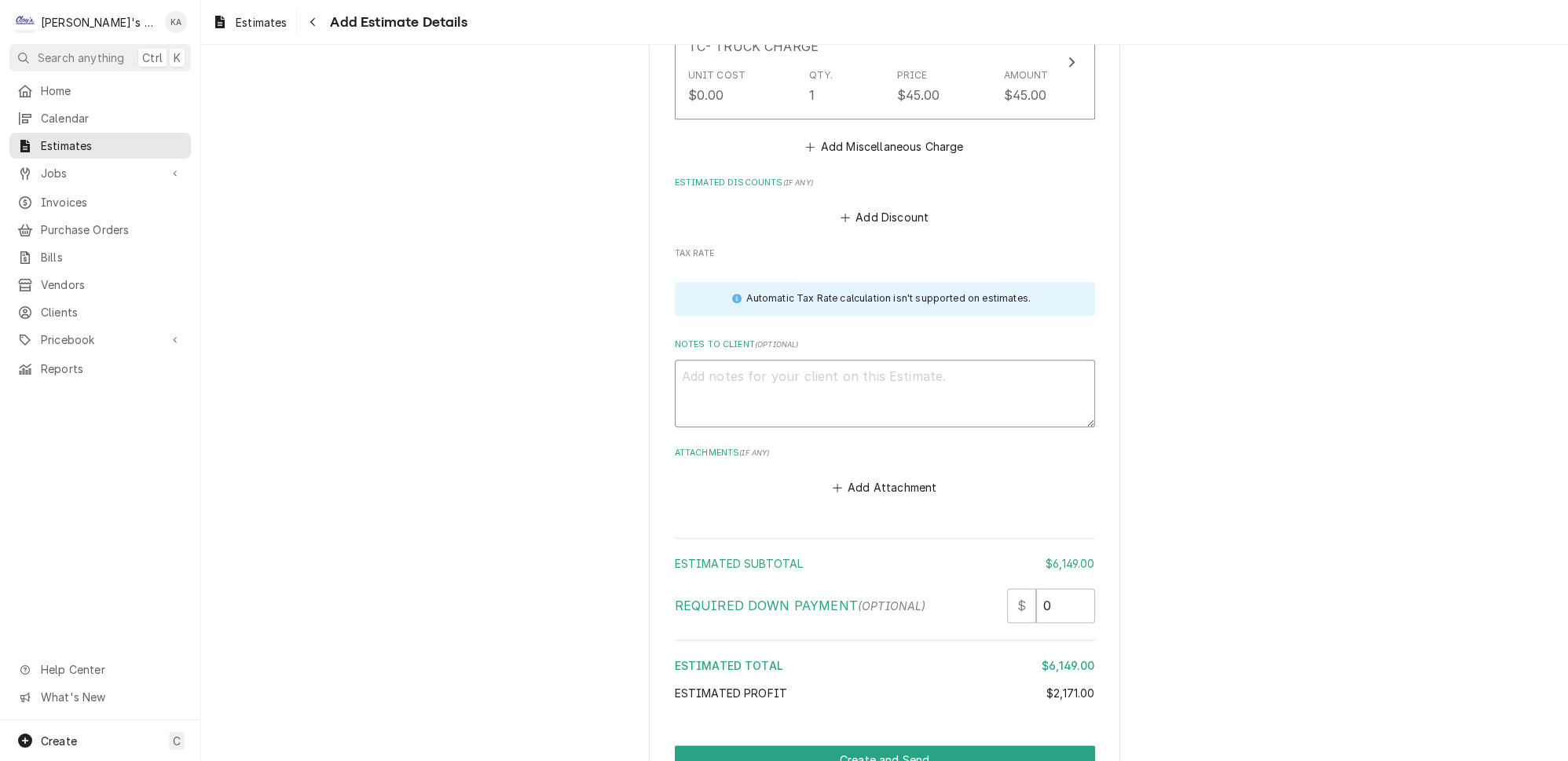
click at [699, 360] on textarea "Notes to Client ( optional )" at bounding box center [884, 393] width 420 height 67
paste textarea "9/12/2025 ESTIMATE FOR REPLACING THE GLYCOL PUMP FOR THE DISPLAY CASE THAT WAS …"
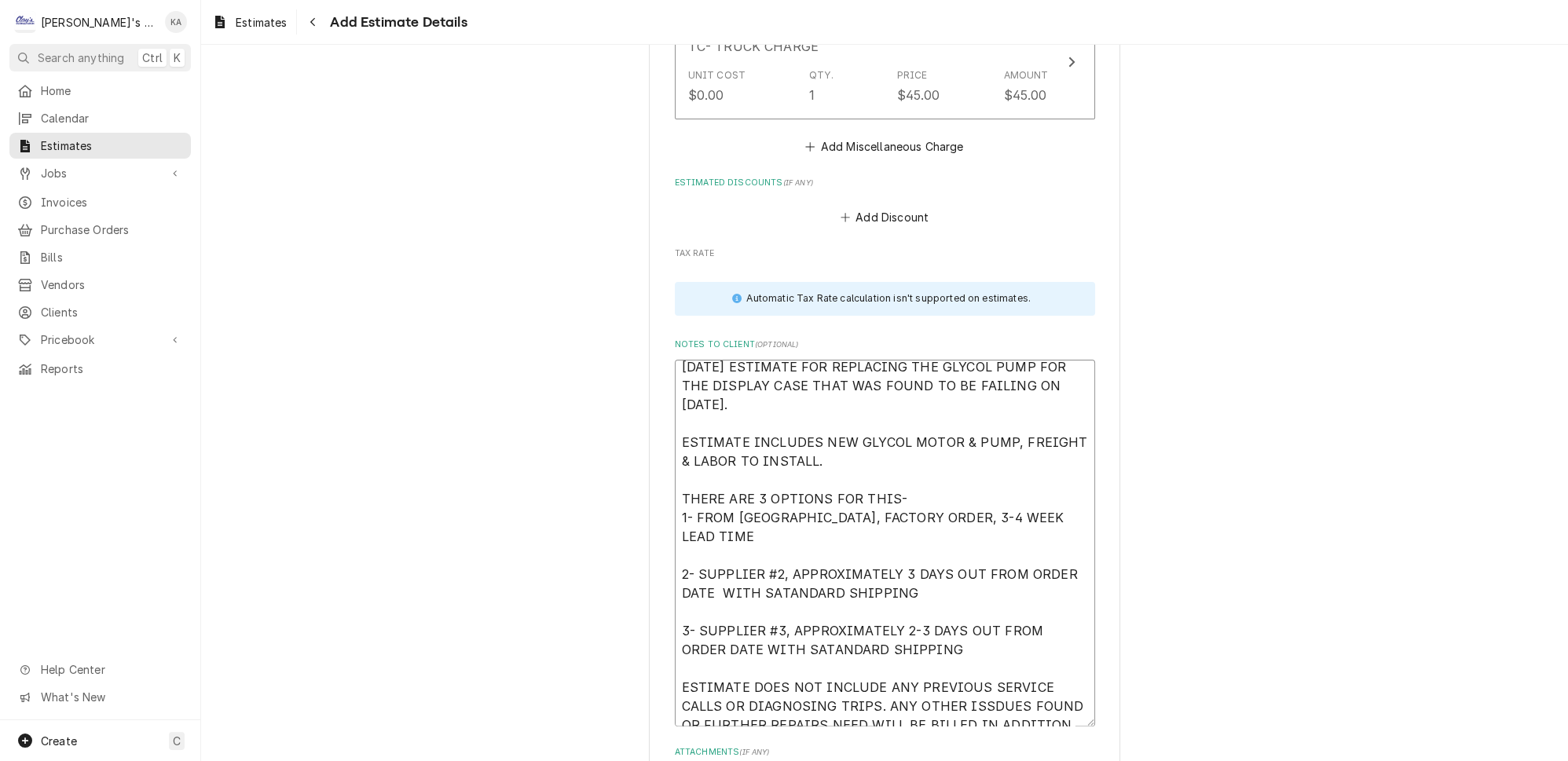
scroll to position [3105, 0]
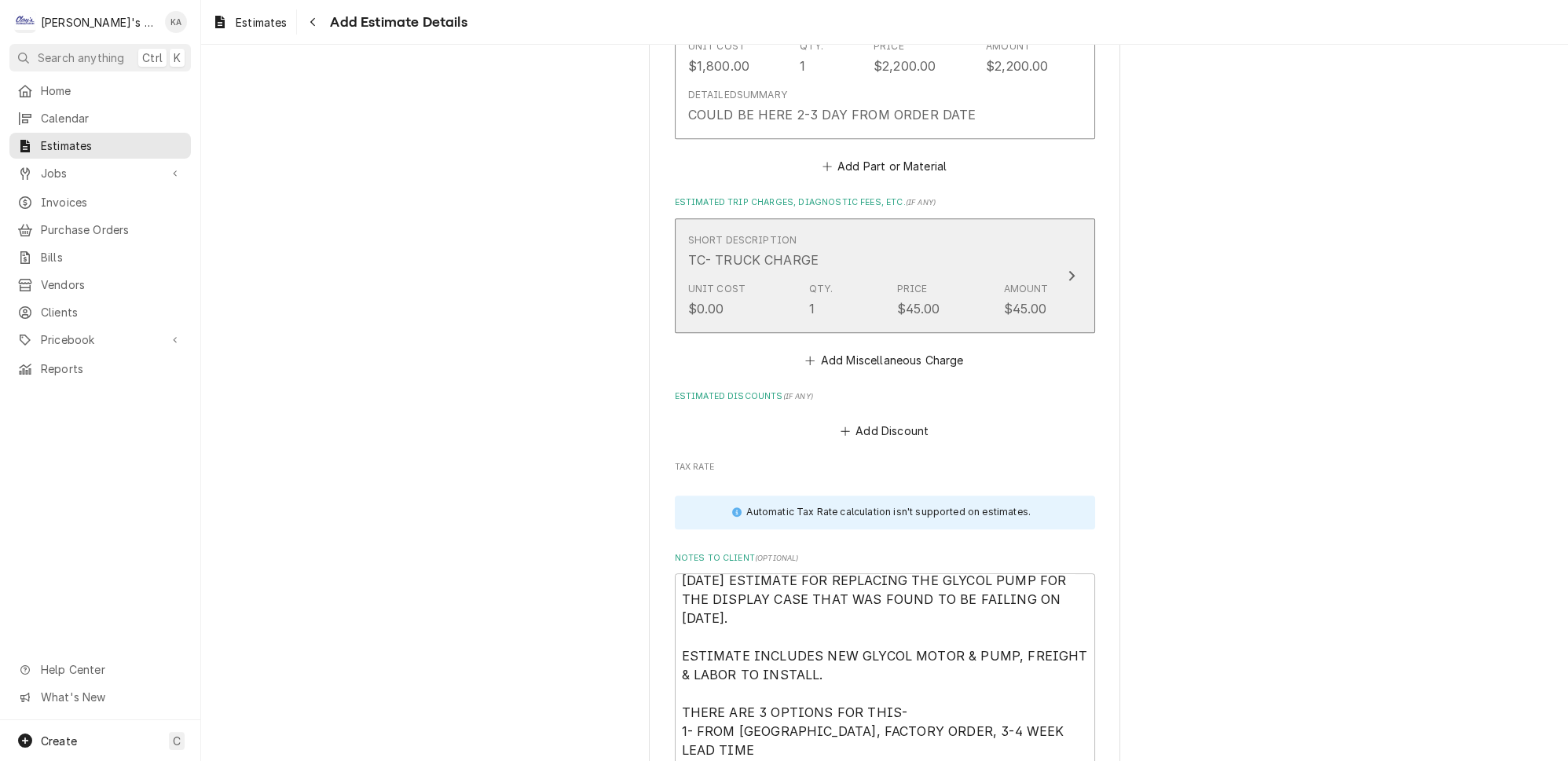
click at [1068, 270] on icon "Update Line Item" at bounding box center [1072, 276] width 8 height 13
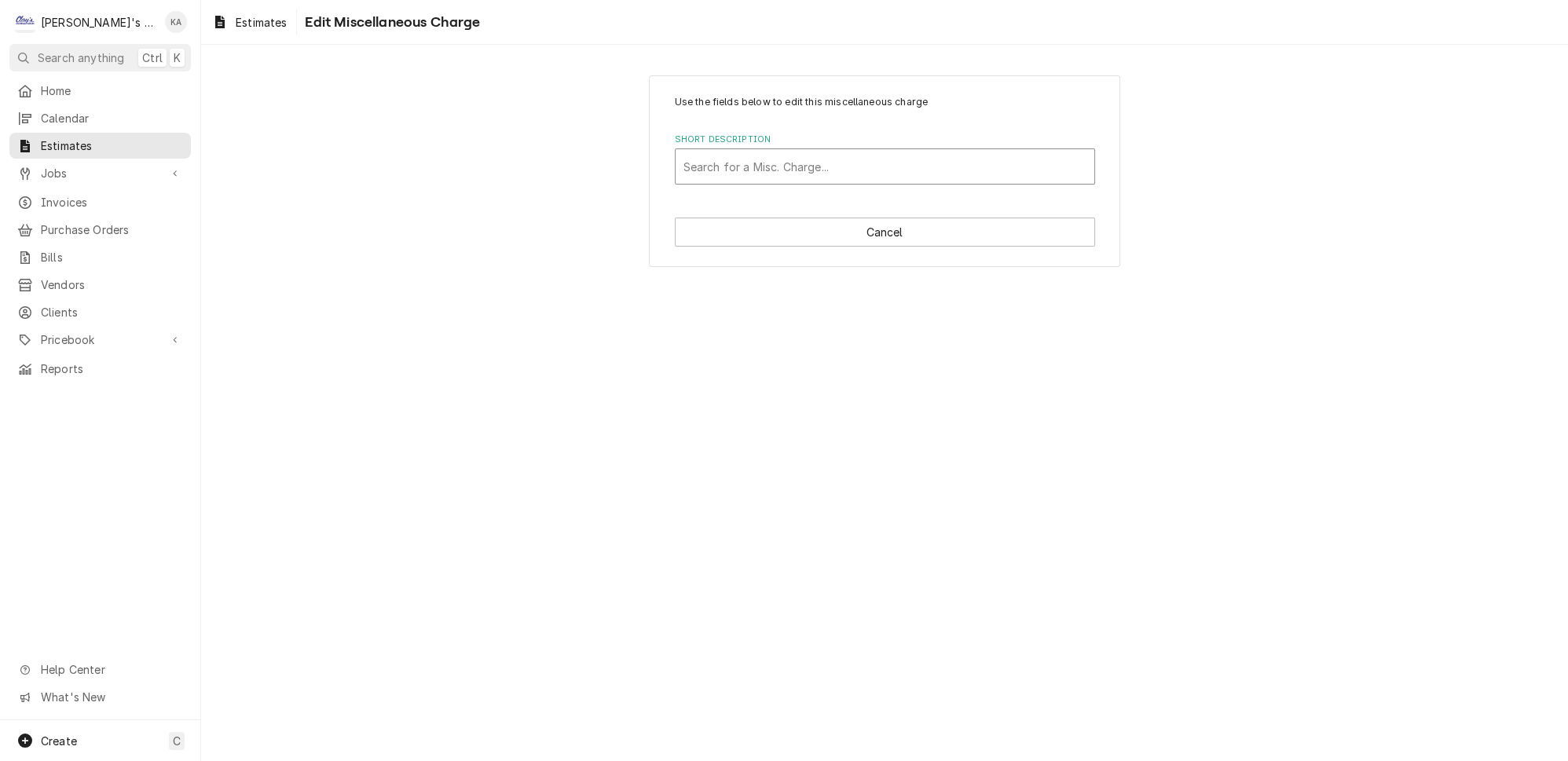
click at [840, 162] on div "Short Description" at bounding box center [884, 167] width 403 height 28
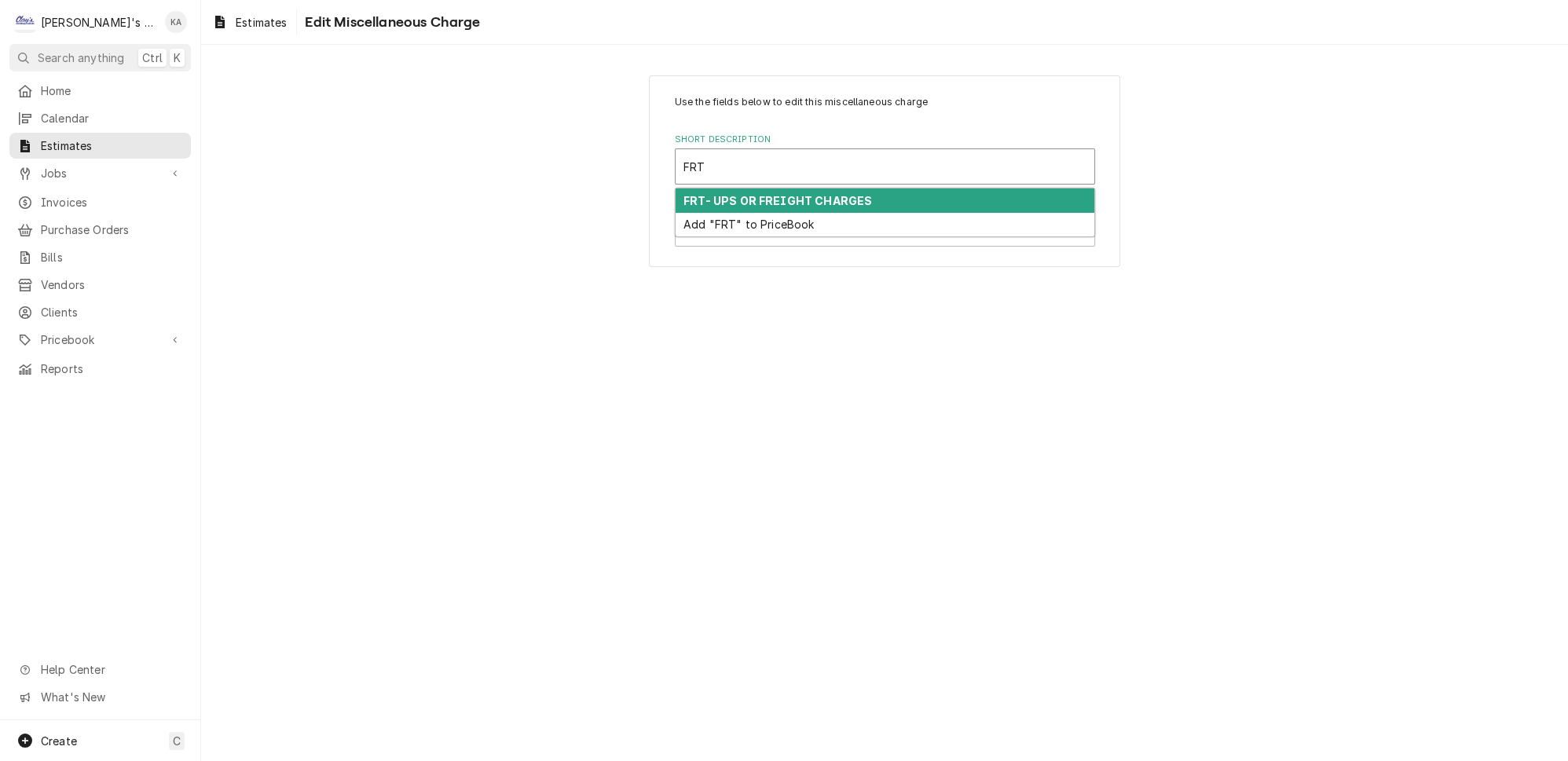
click at [855, 194] on strong "FRT- UPS OR FREIGHT CHARGES" at bounding box center [778, 200] width 188 height 13
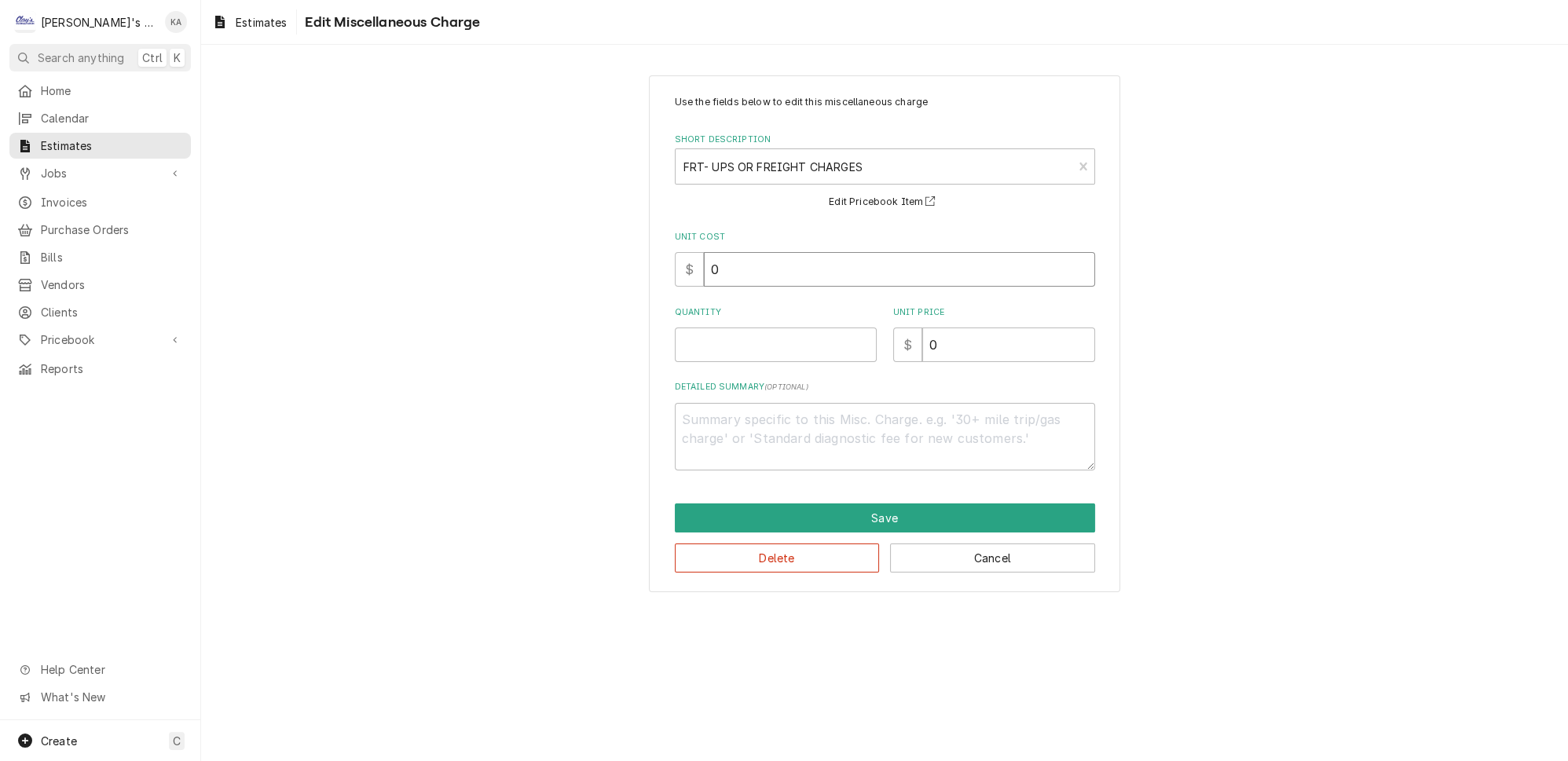
click at [714, 263] on input "0" at bounding box center [900, 270] width 392 height 35
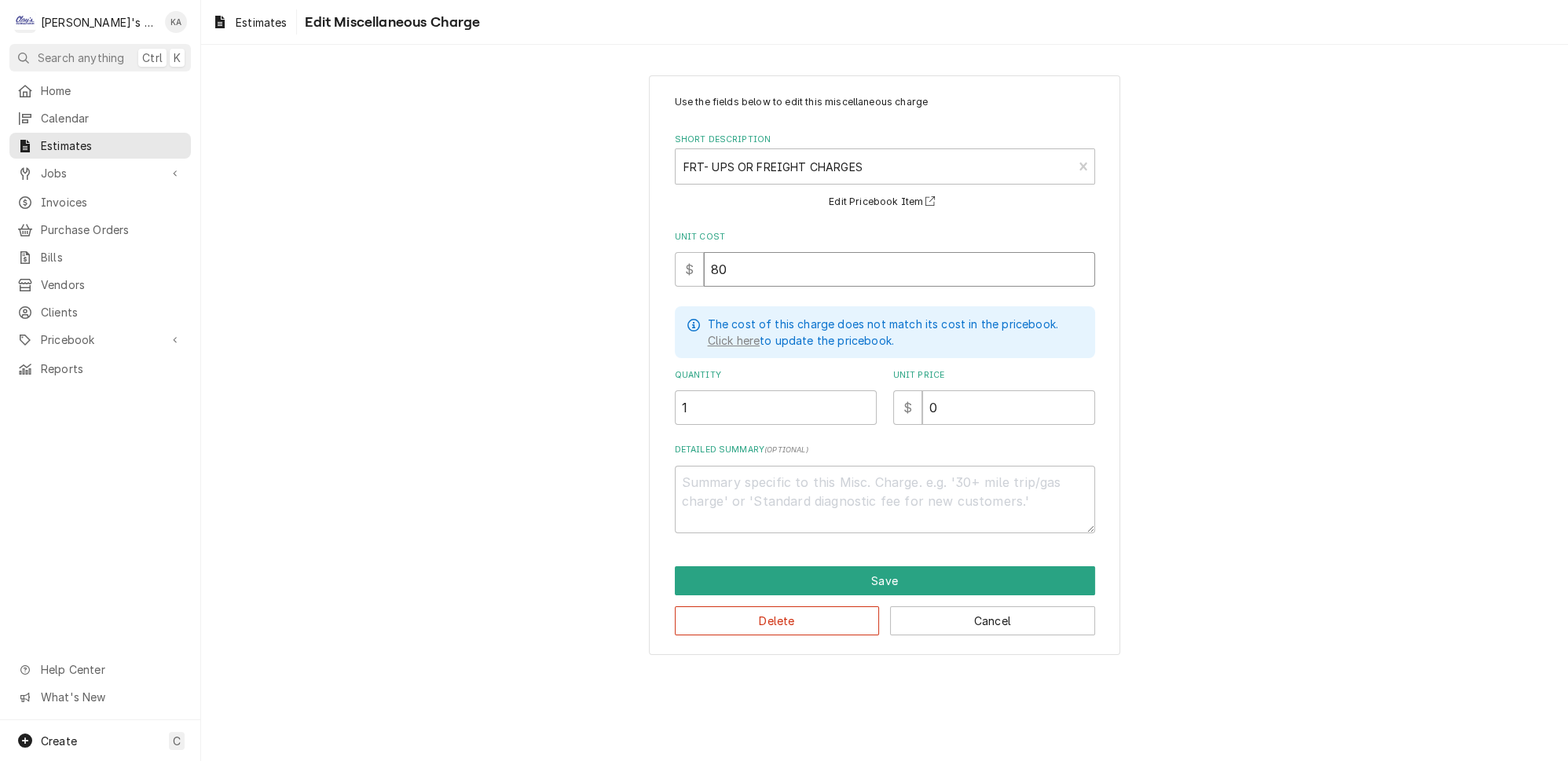
click at [720, 265] on input "80" at bounding box center [900, 270] width 392 height 35
click at [703, 466] on textarea "Detailed Summary ( optional )" at bounding box center [884, 499] width 420 height 67
click at [885, 566] on button "Save" at bounding box center [884, 581] width 420 height 29
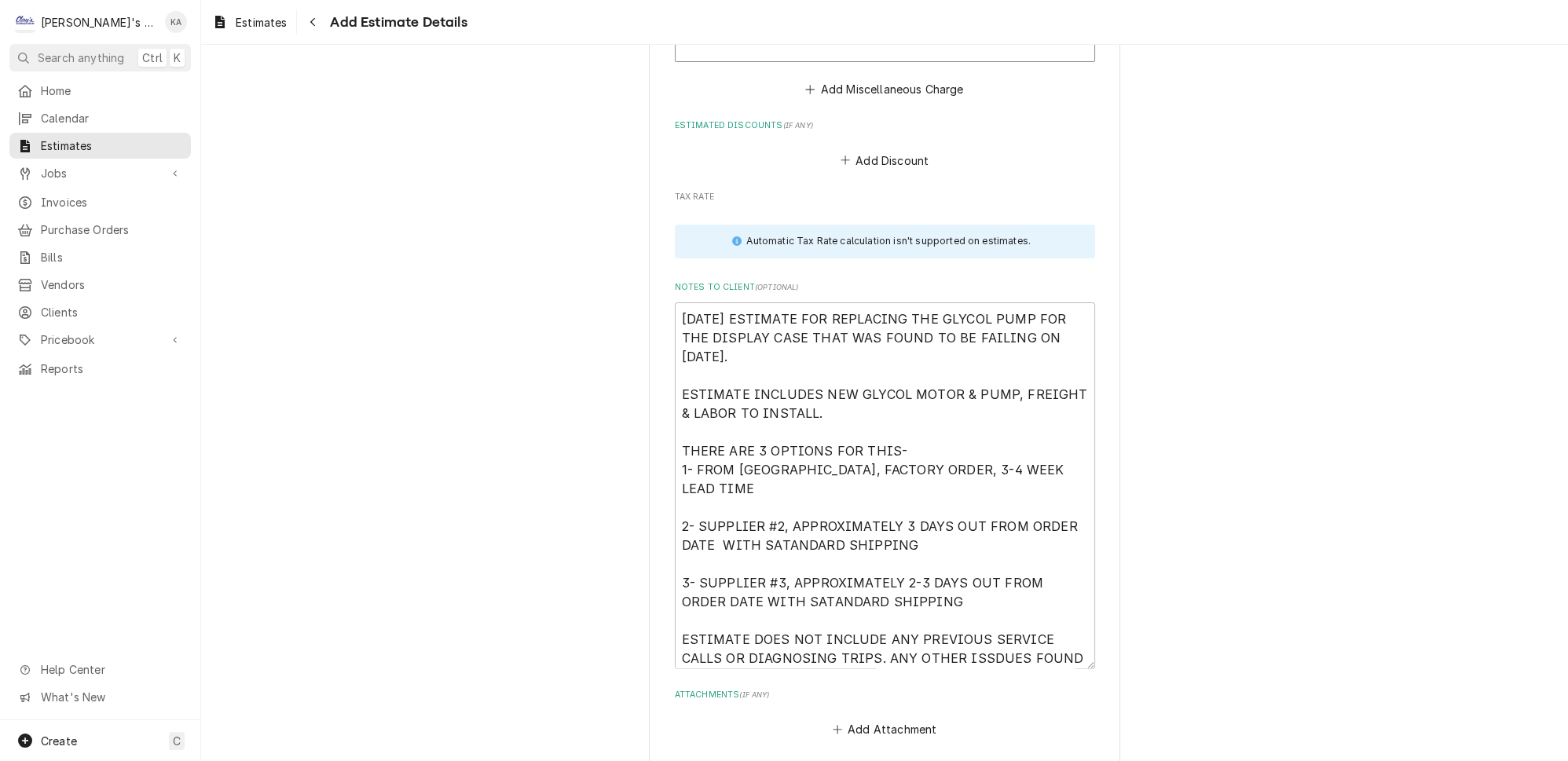
scroll to position [3615, 0]
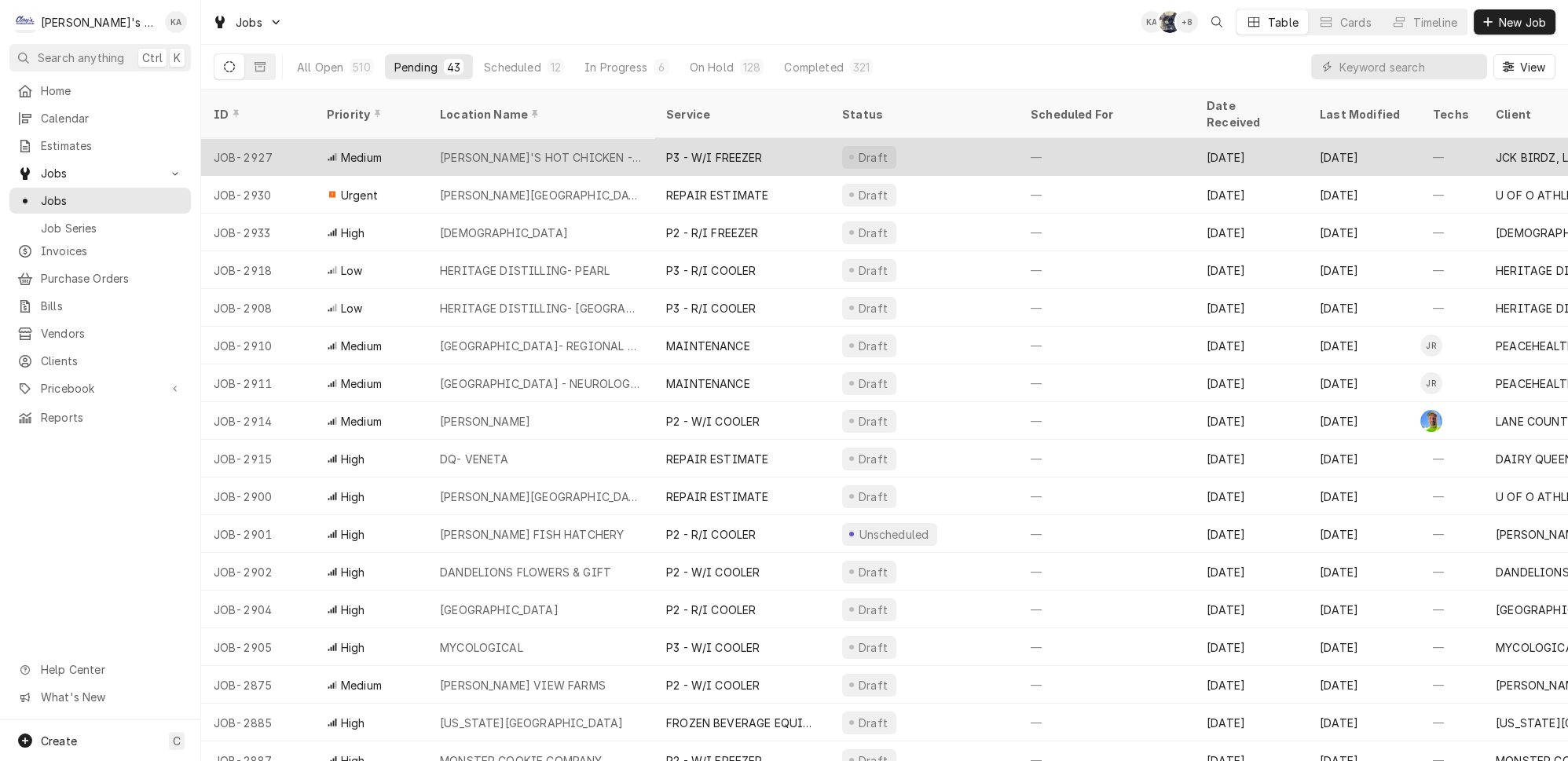
click at [498, 150] on div "DAVE'S HOT CHICKEN - CAMPUS" at bounding box center [540, 157] width 201 height 17
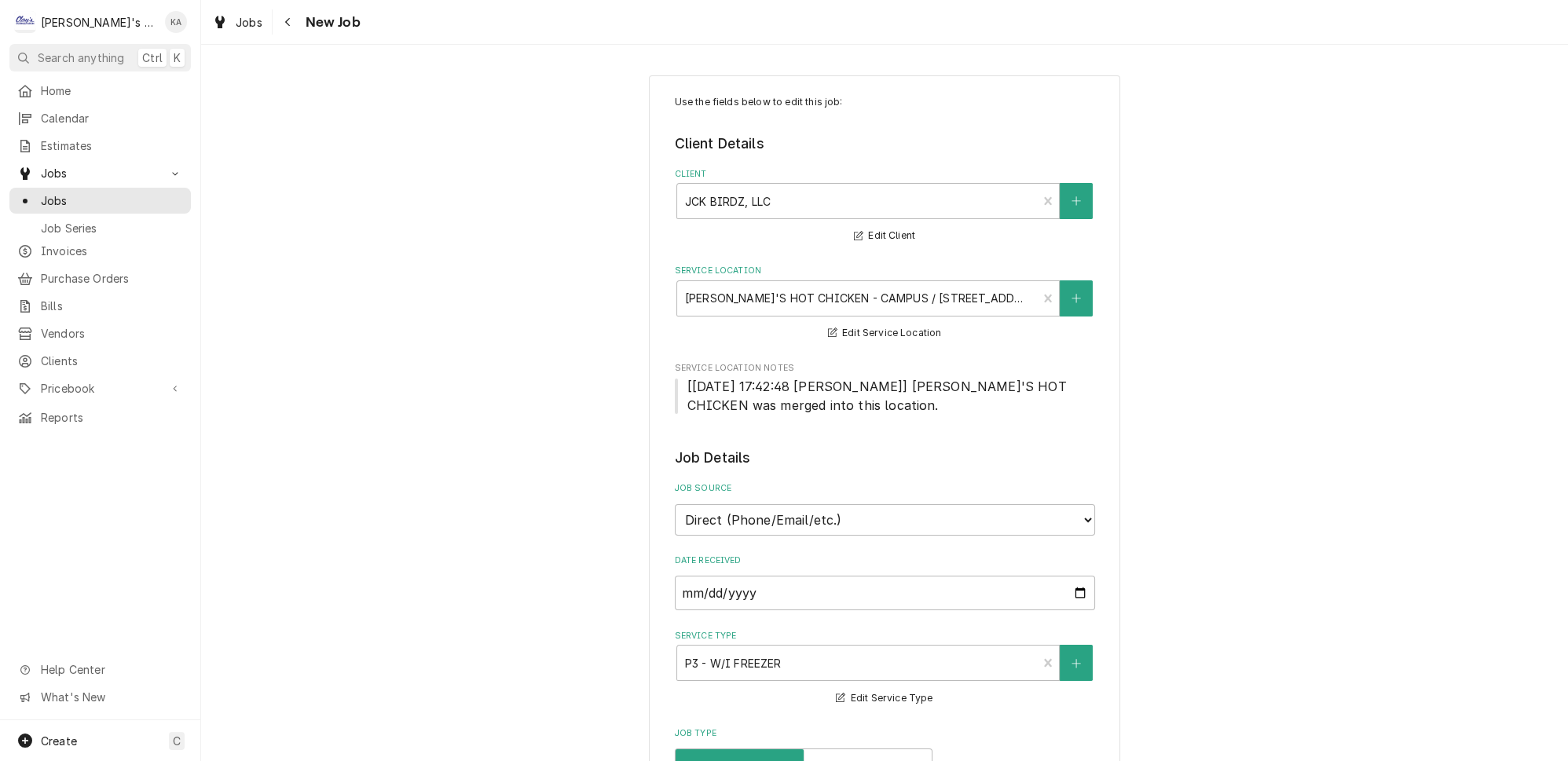
type textarea "x"
click at [54, 192] on span "Jobs" at bounding box center [112, 200] width 142 height 17
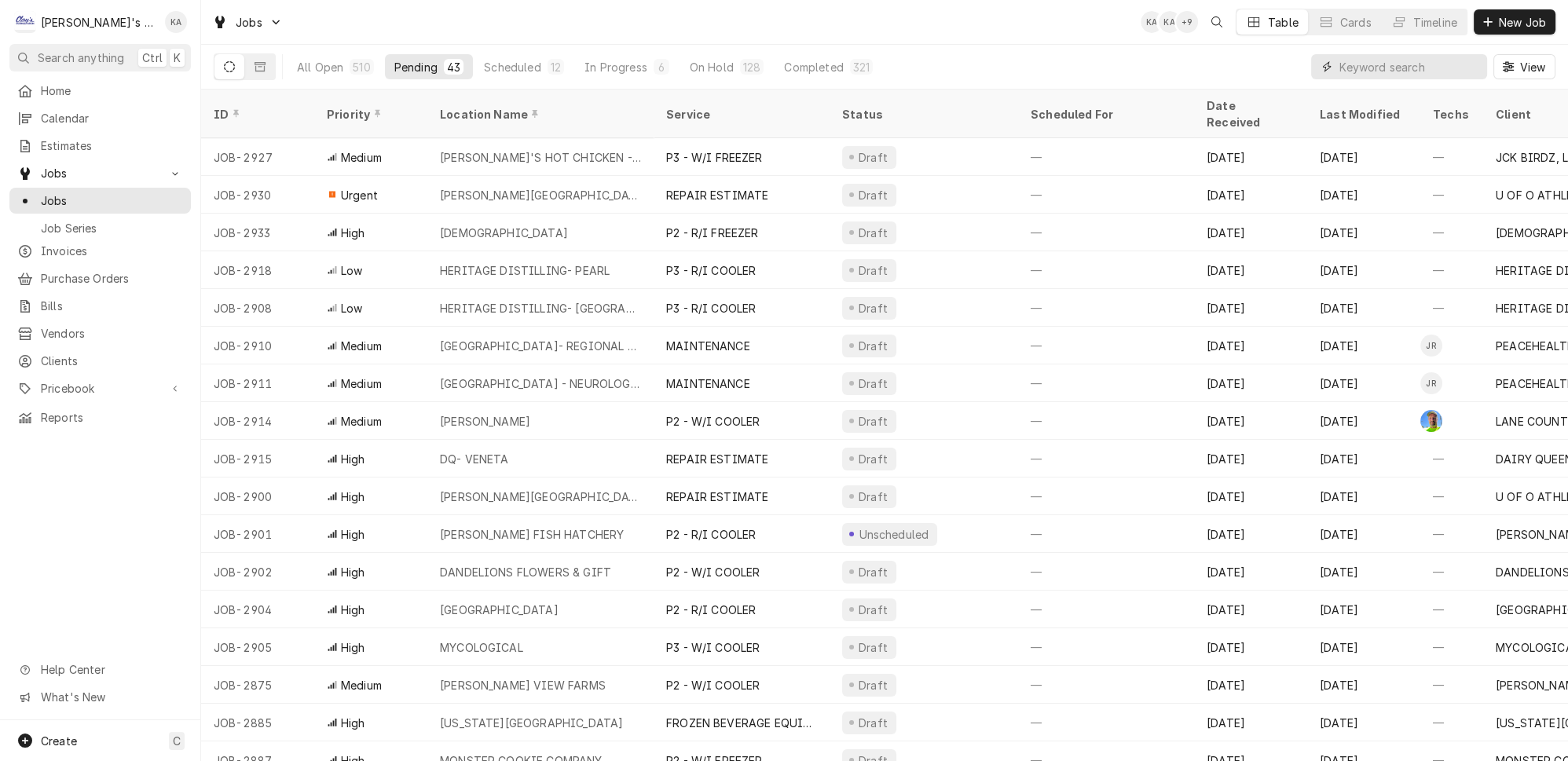
click at [1358, 57] on input "Dynamic Content Wrapper" at bounding box center [1409, 67] width 140 height 25
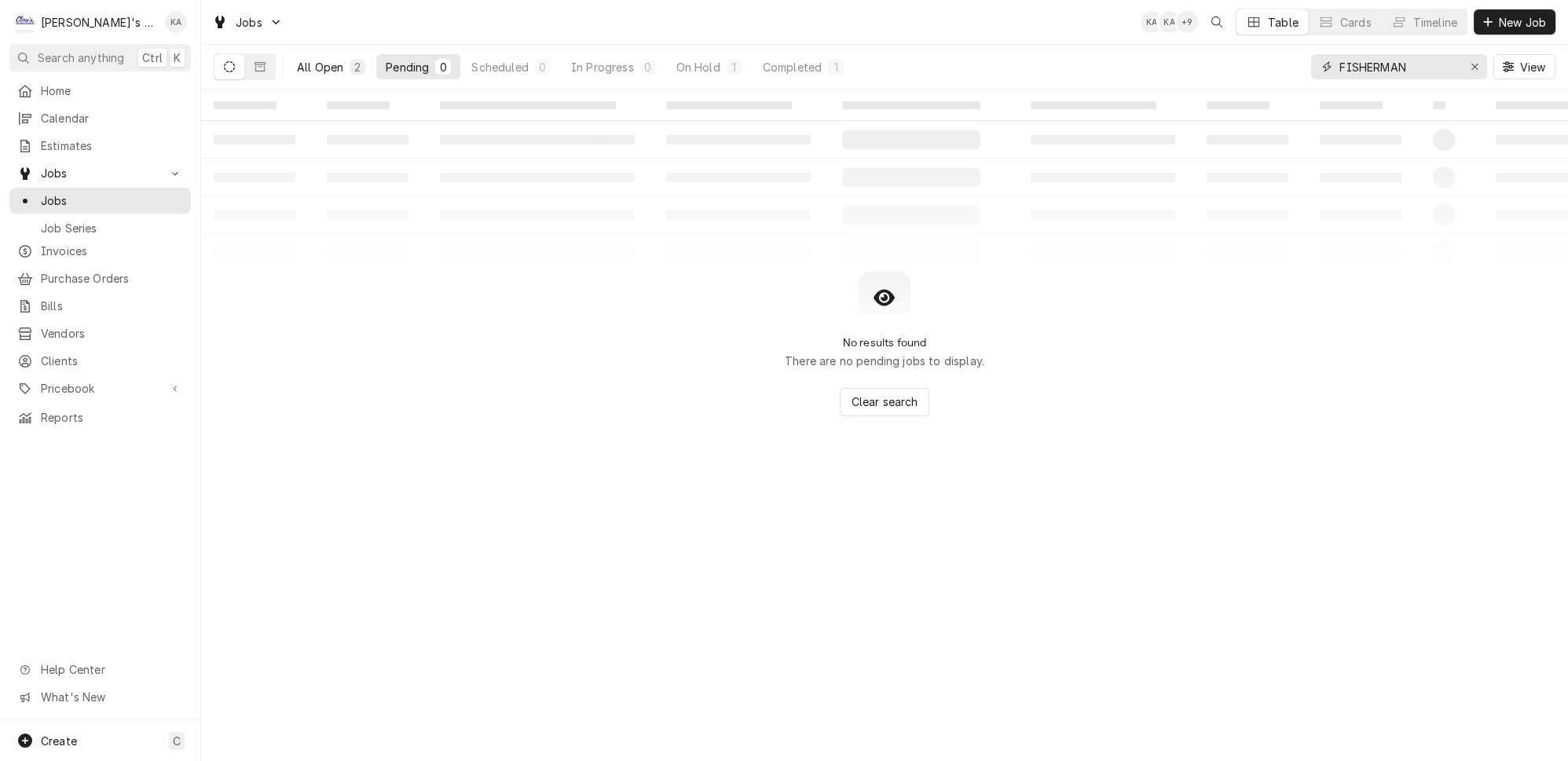
type input "FISHERMAN"
click at [297, 60] on div "All Open" at bounding box center [320, 66] width 47 height 17
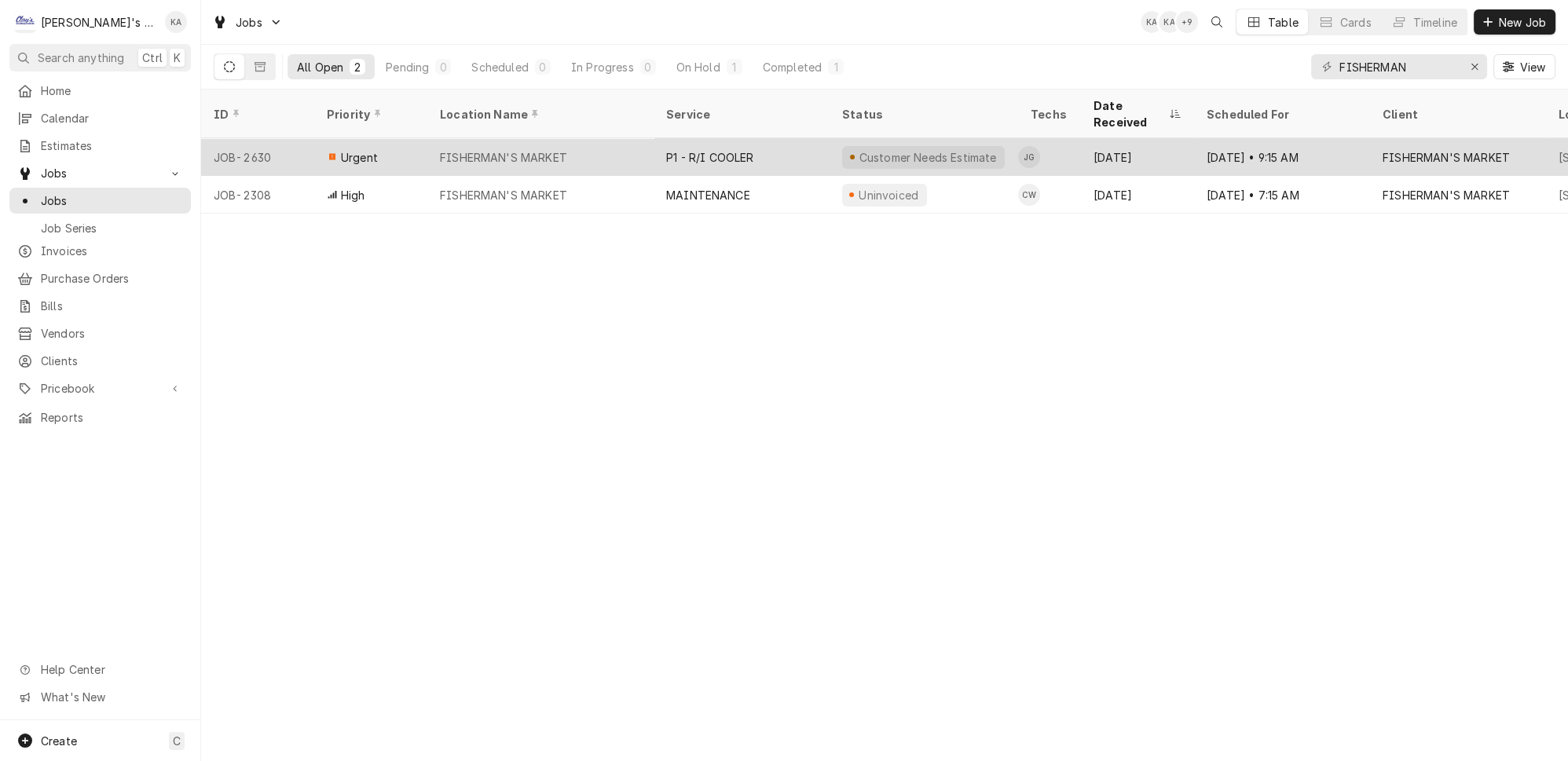
click at [454, 150] on div "FISHERMAN'S MARKET" at bounding box center [503, 157] width 127 height 17
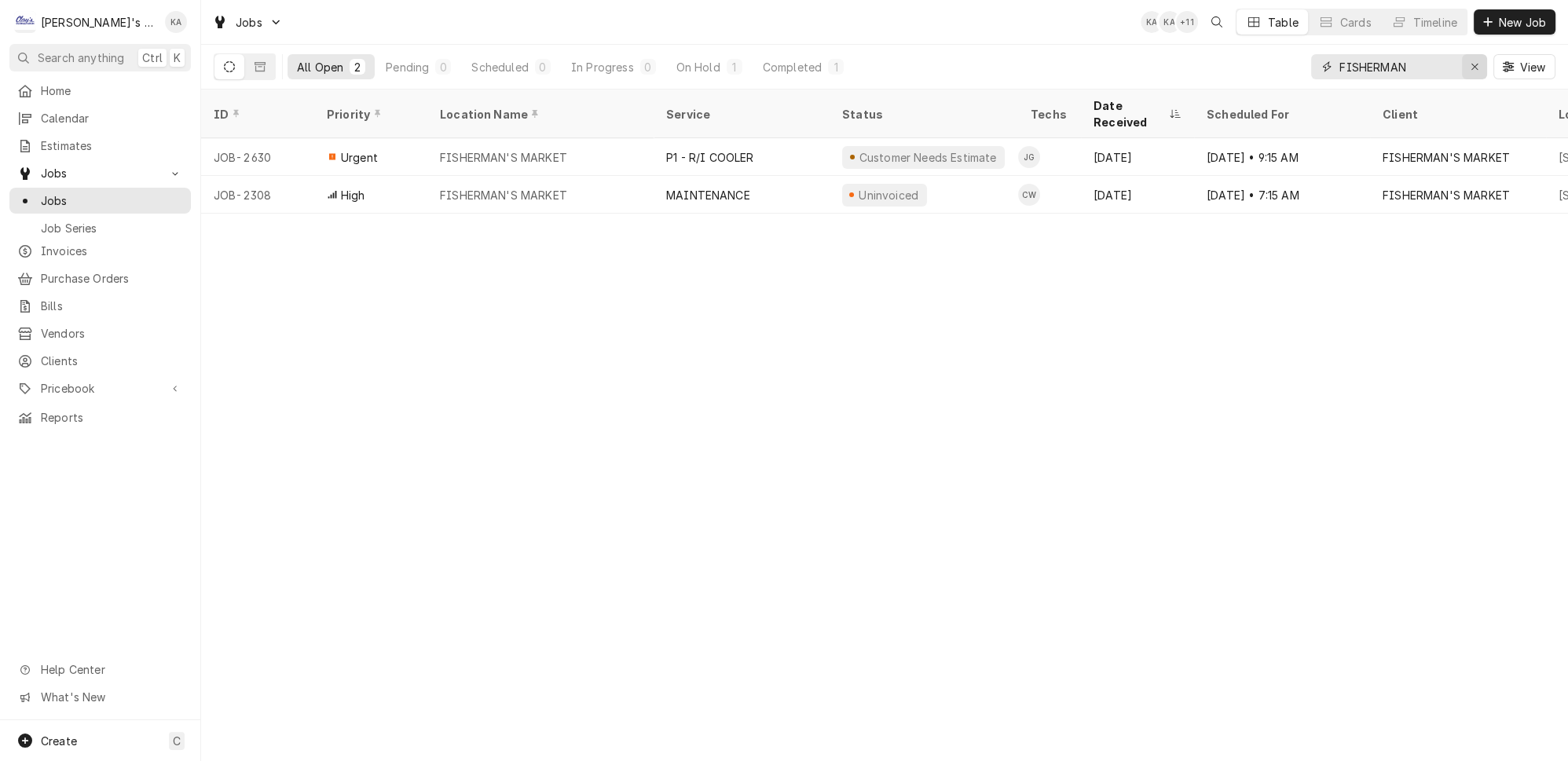
click at [1483, 62] on div "Erase input" at bounding box center [1475, 66] width 16 height 16
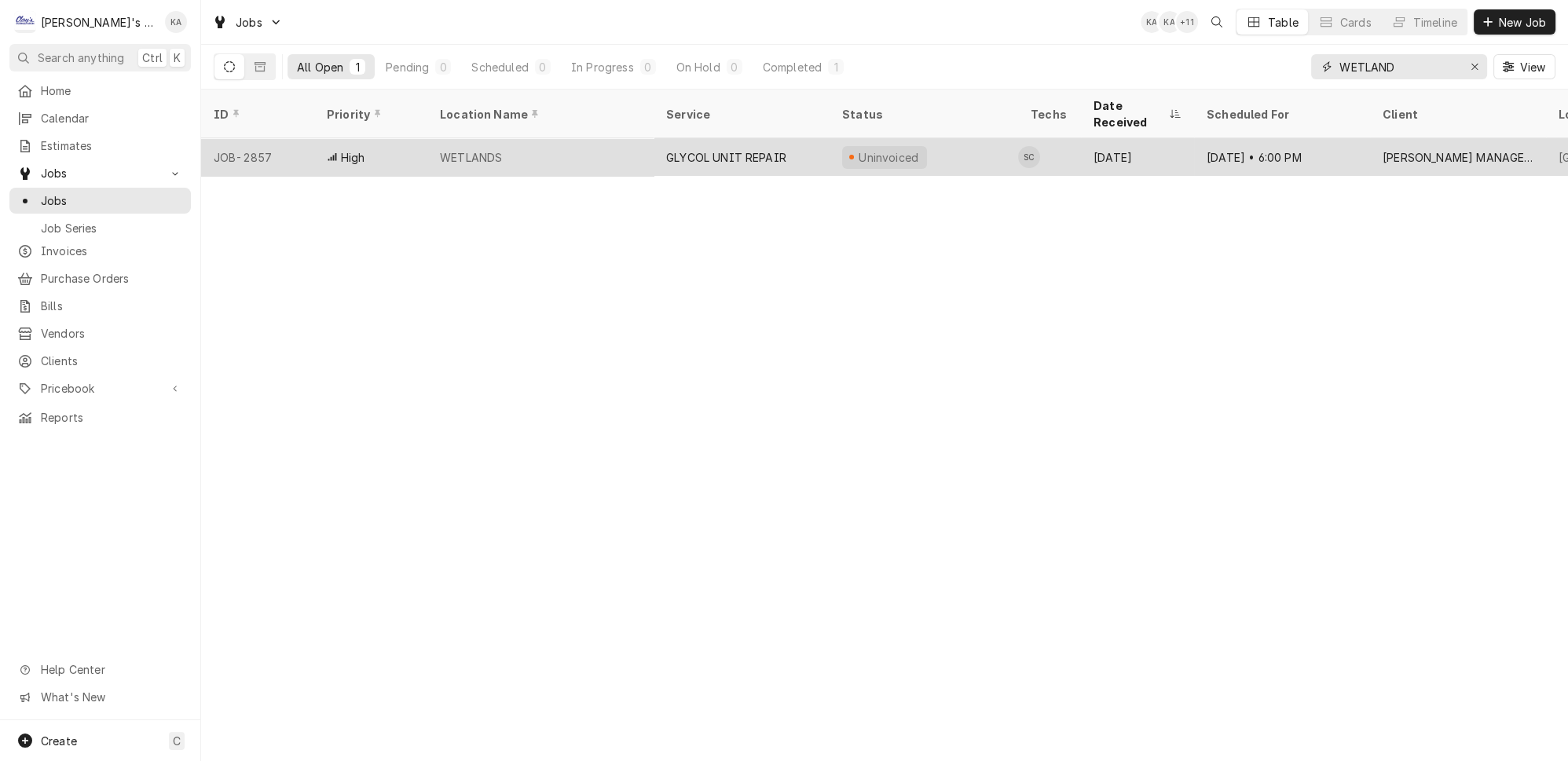
type input "WETLAND"
click at [706, 138] on div "GLYCOL UNIT REPAIR" at bounding box center [741, 157] width 176 height 38
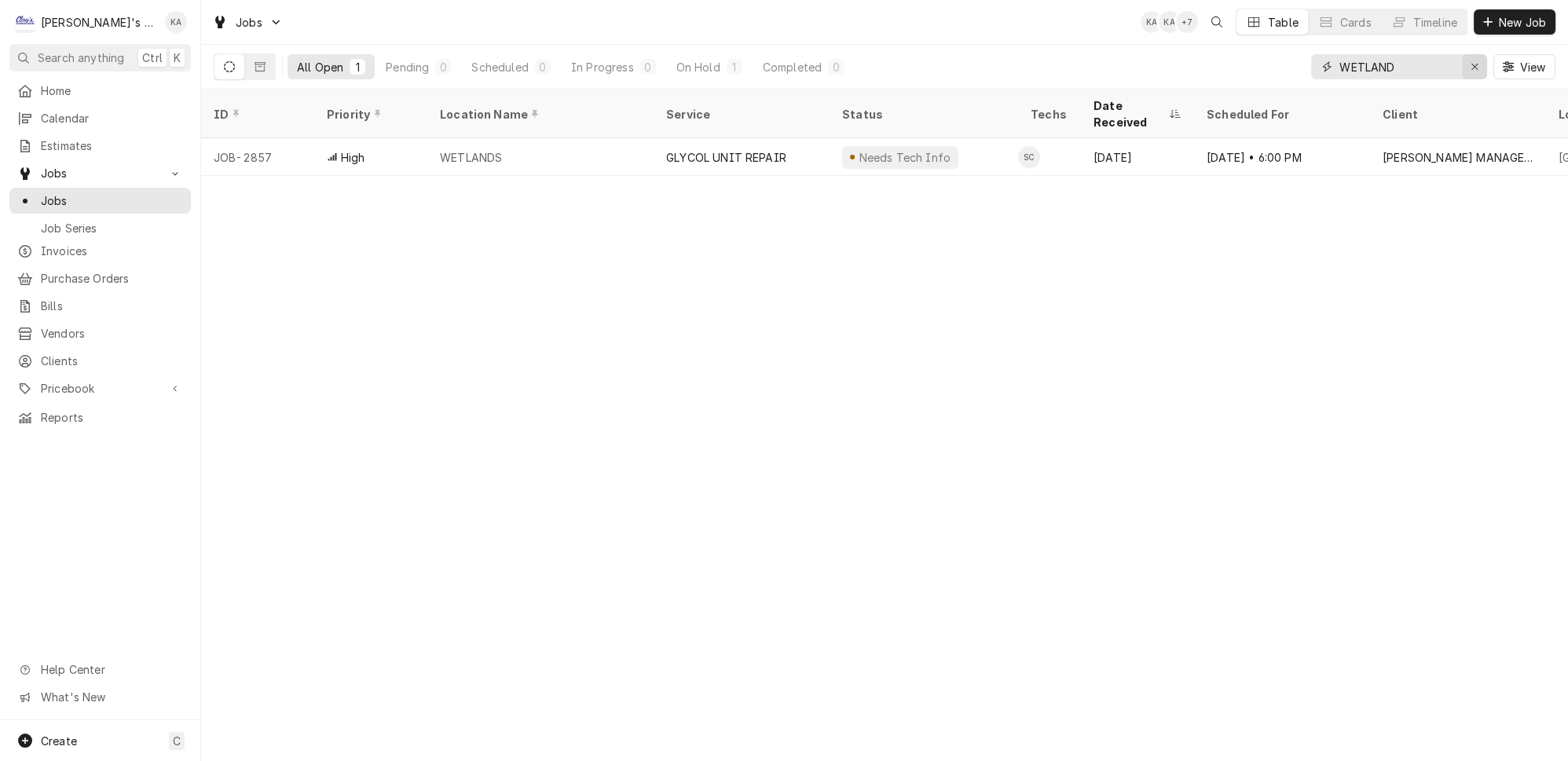
click at [1478, 63] on icon "Erase input" at bounding box center [1475, 66] width 6 height 6
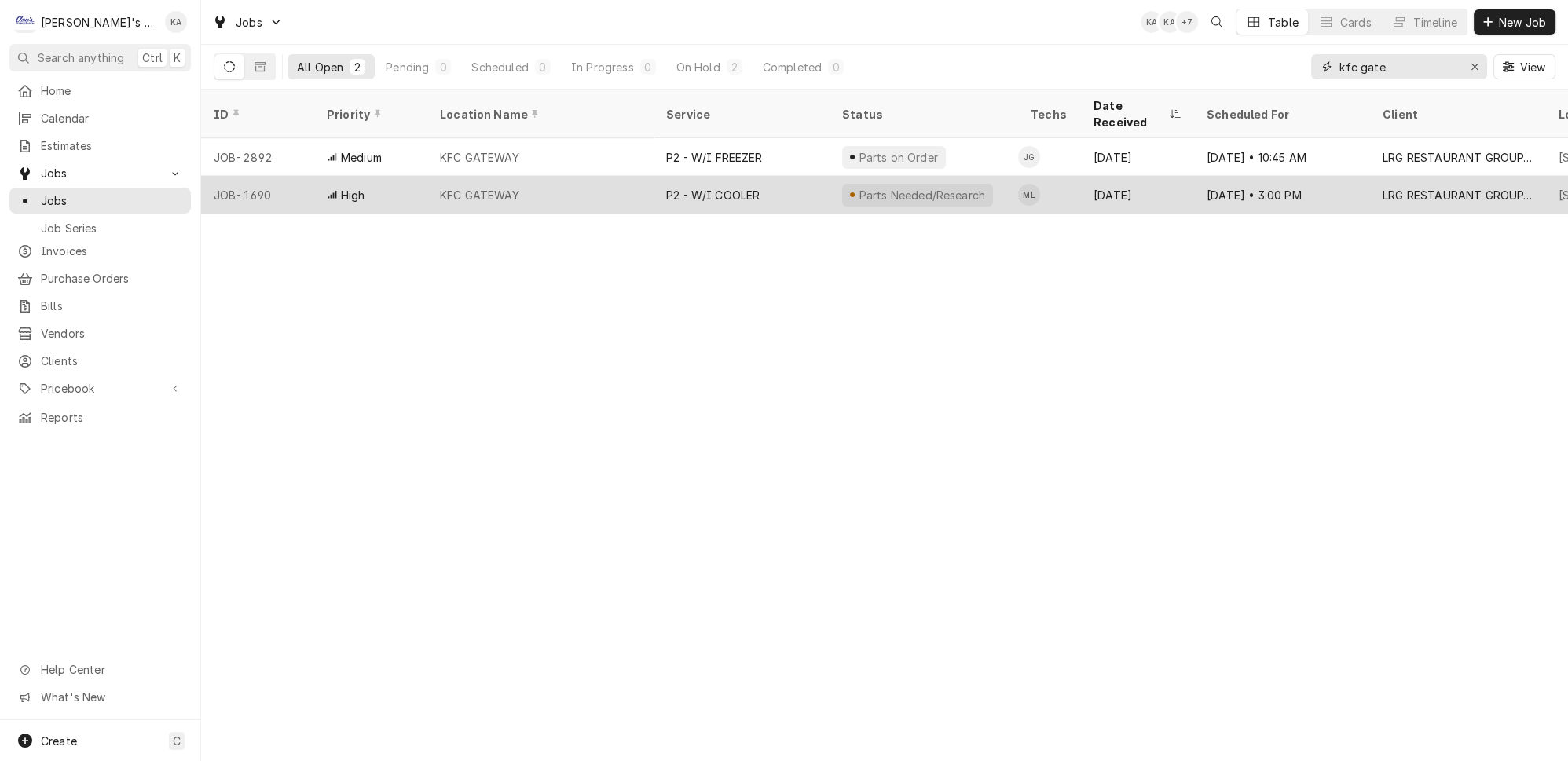
type input "kfc gate"
click at [572, 177] on div "KFC GATEWAY" at bounding box center [540, 195] width 226 height 38
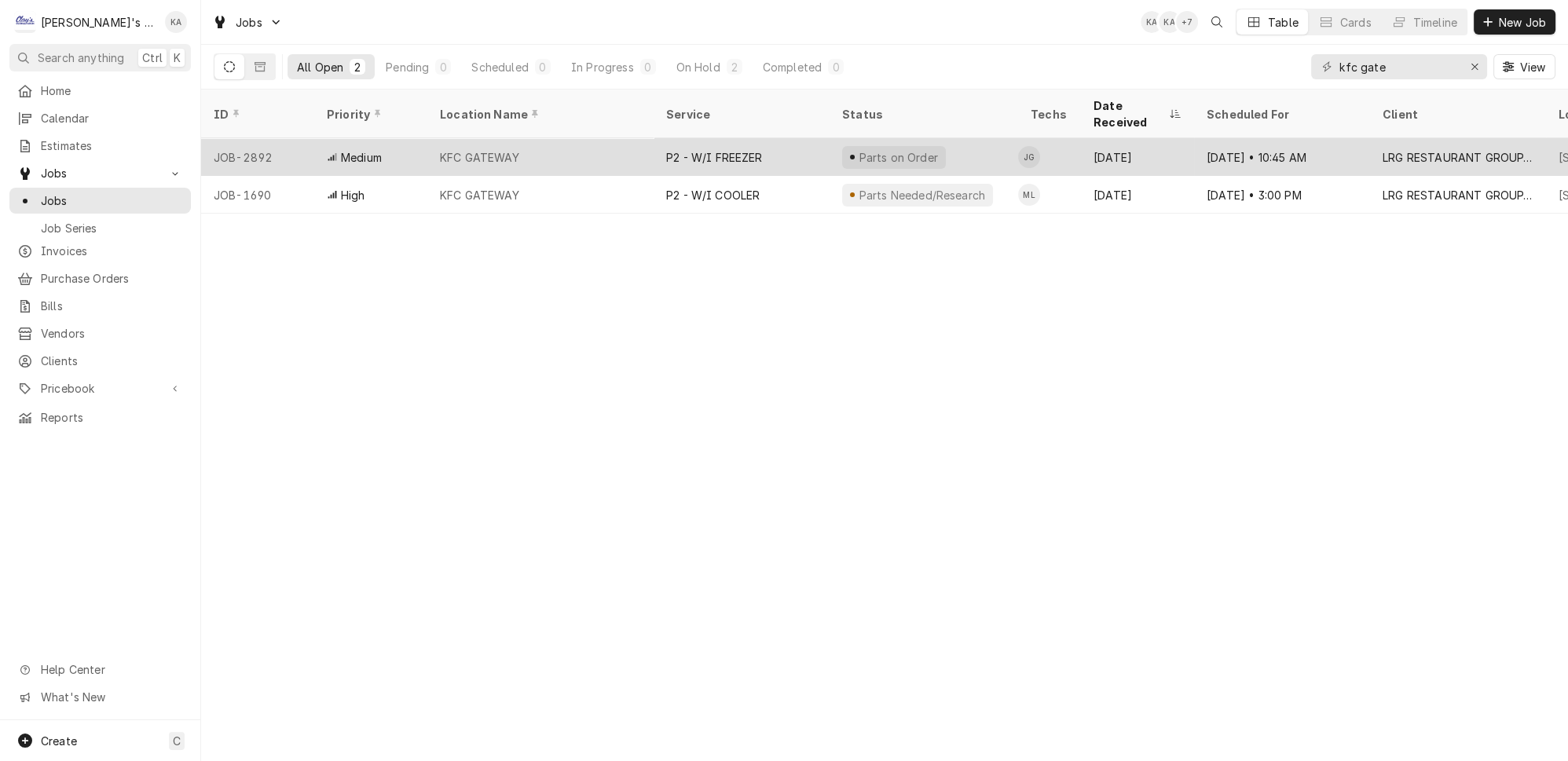
click at [536, 138] on div "KFC GATEWAY" at bounding box center [540, 157] width 226 height 38
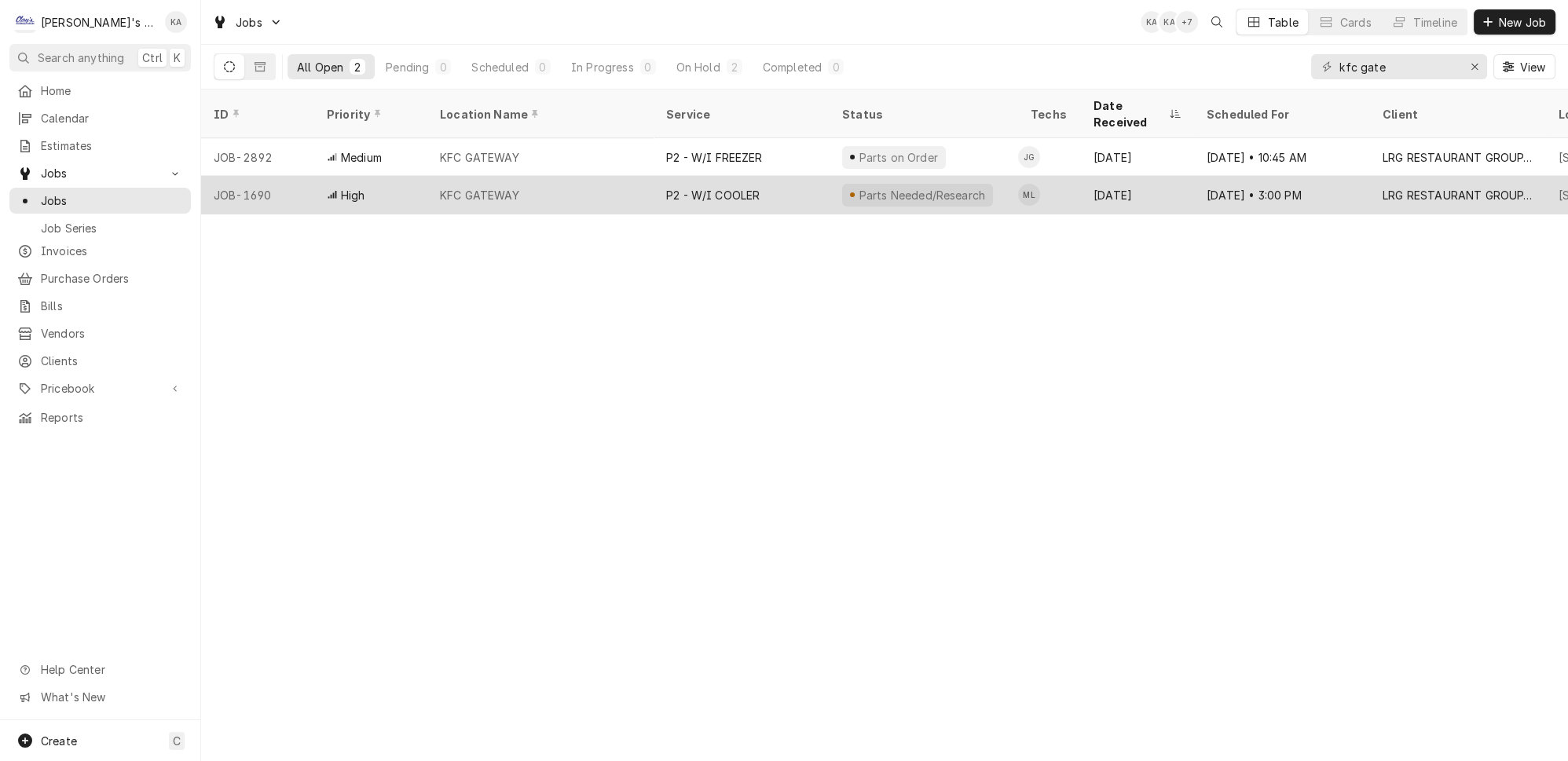
click at [566, 176] on div "KFC GATEWAY" at bounding box center [540, 195] width 226 height 38
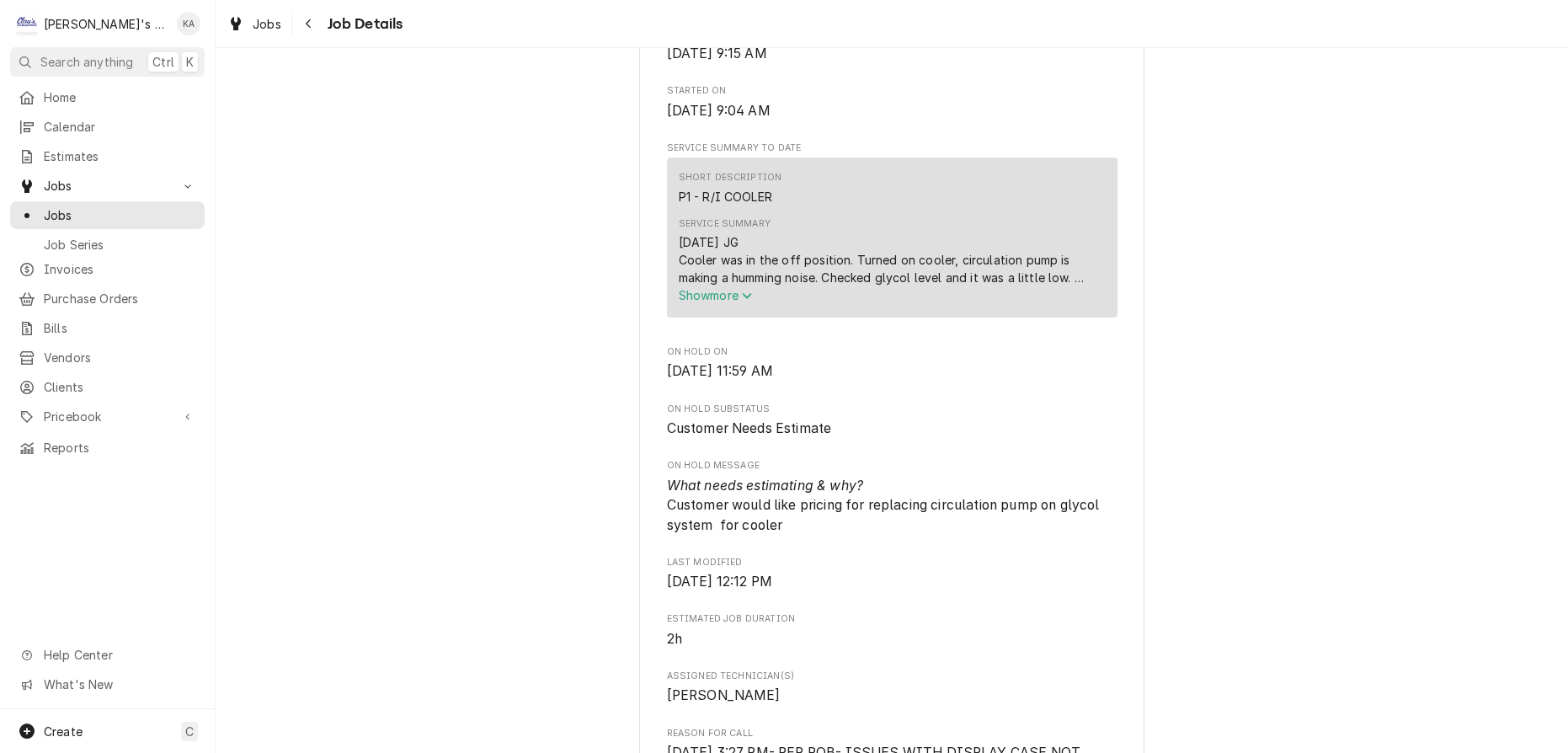
scroll to position [689, 0]
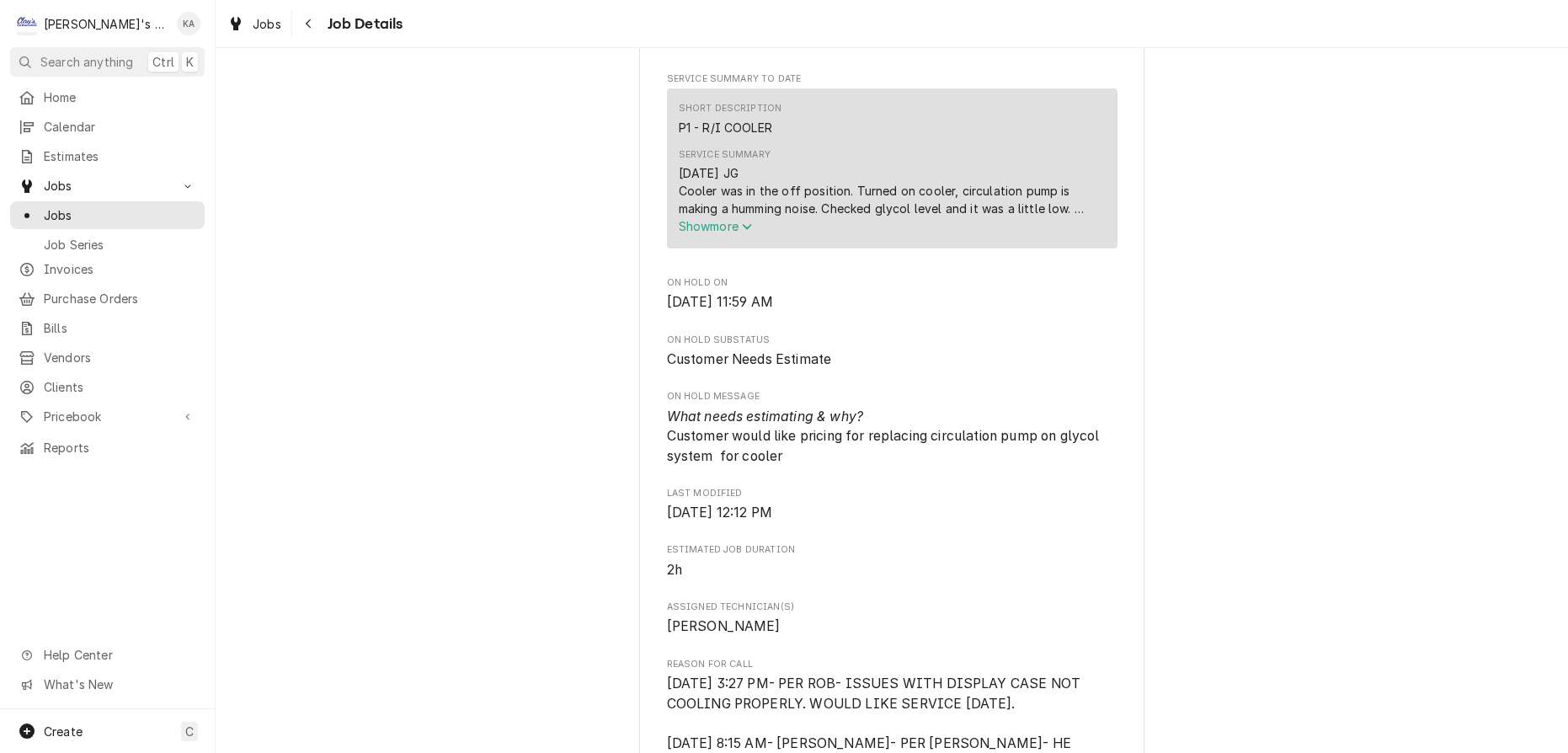
click at [740, 233] on span "Show more" at bounding box center [715, 226] width 74 height 14
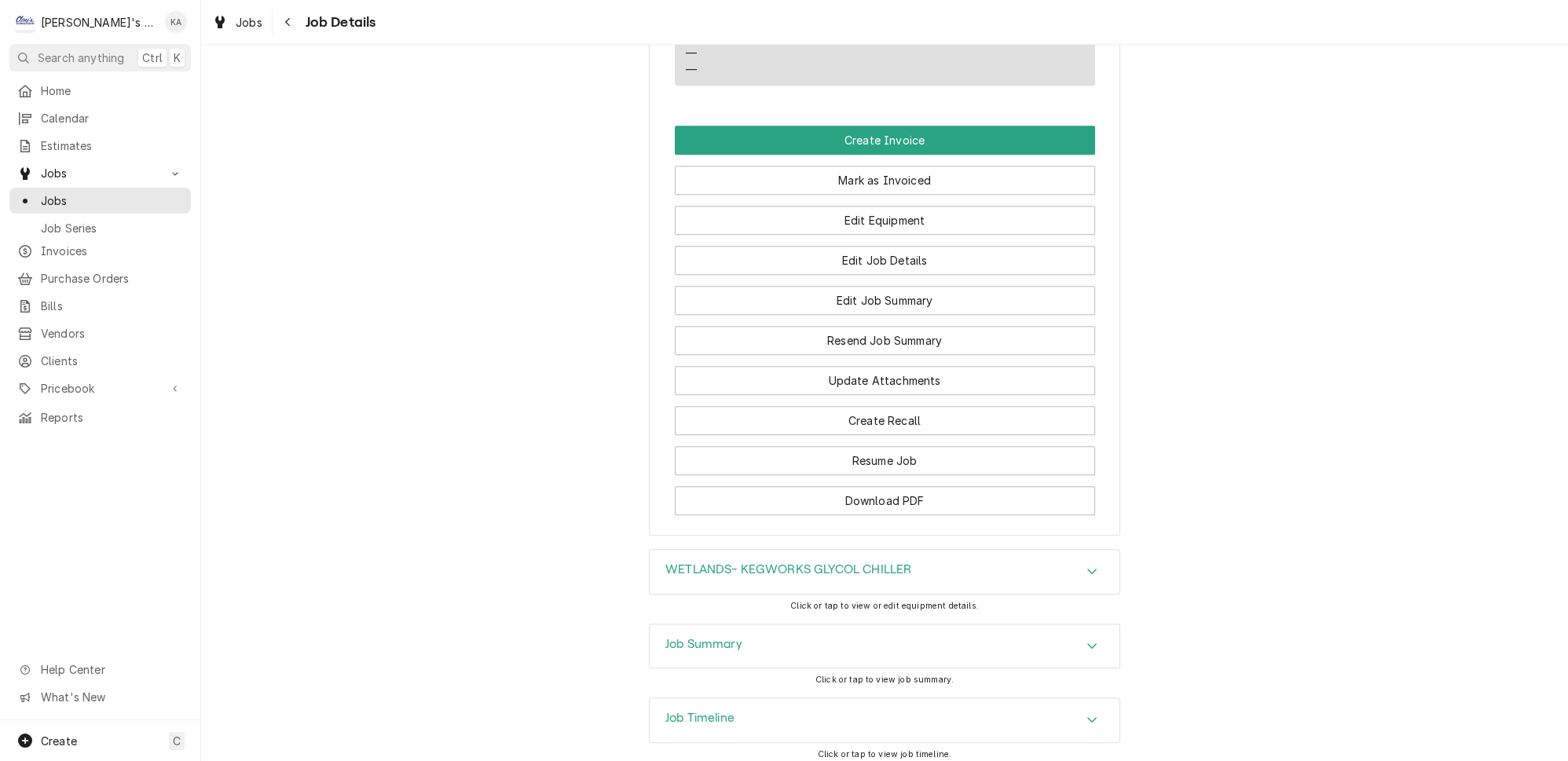
scroll to position [1794, 0]
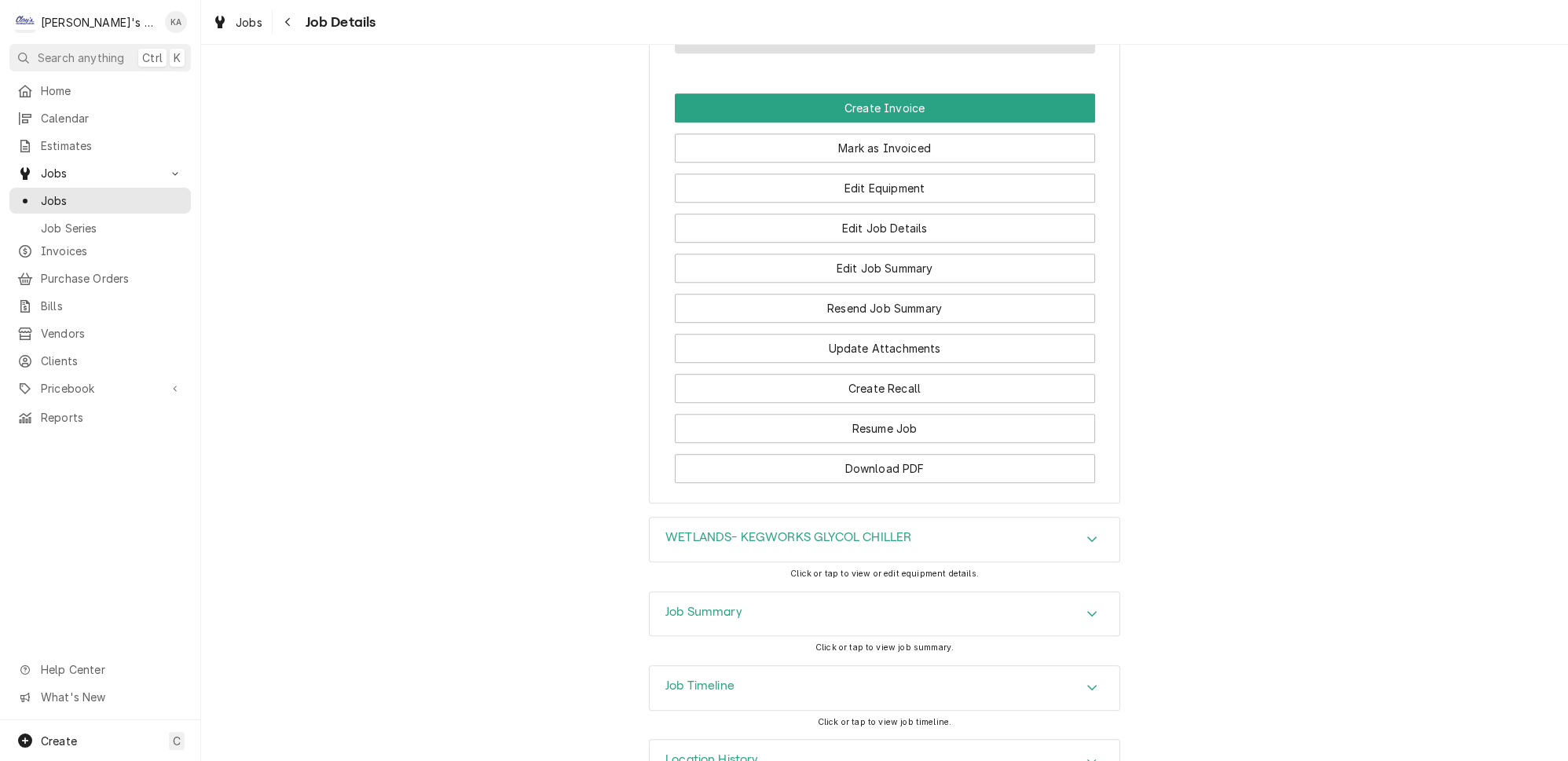
click at [1086, 608] on icon "Accordion Header" at bounding box center [1092, 614] width 11 height 13
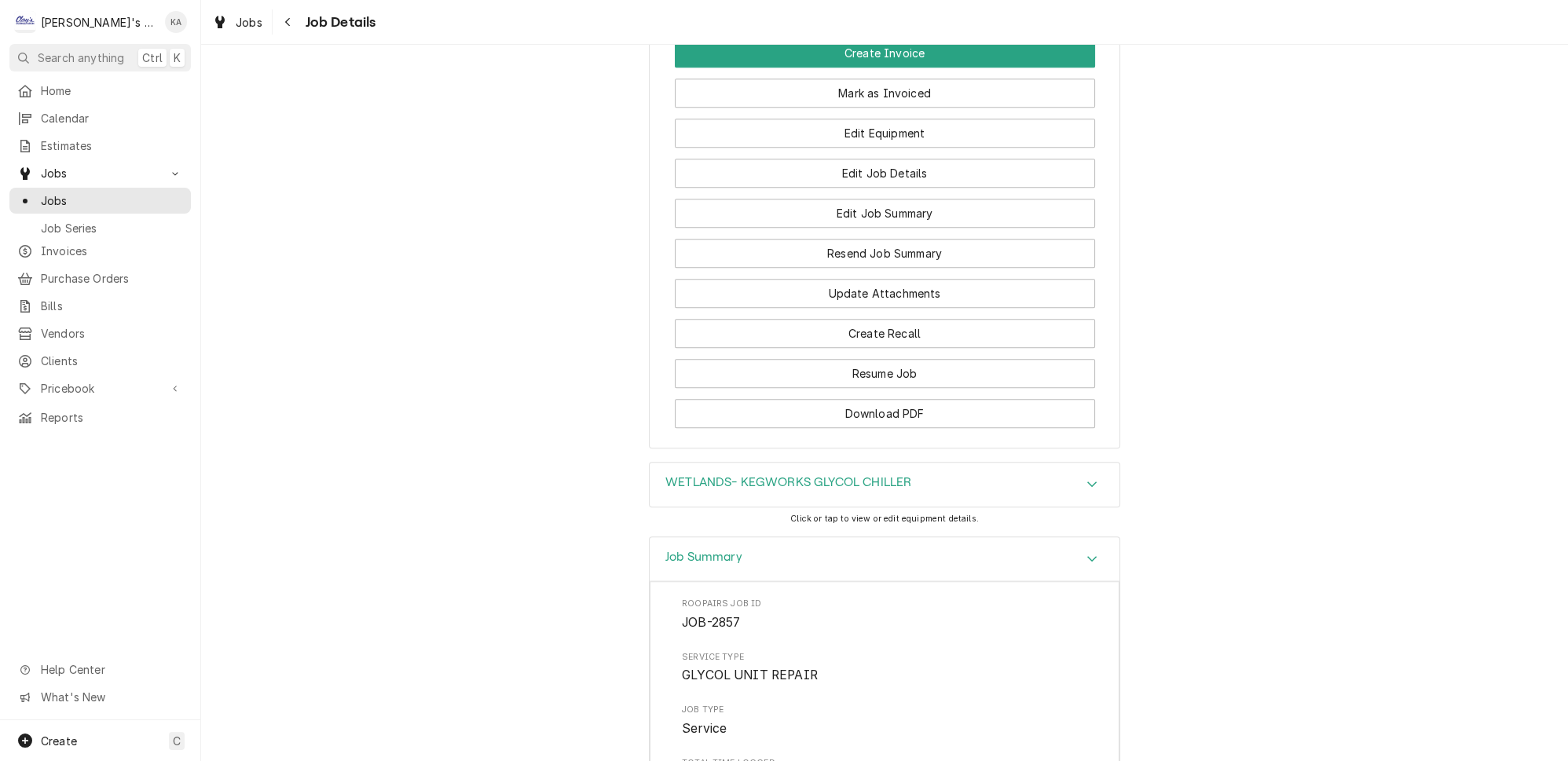
scroll to position [1651, 0]
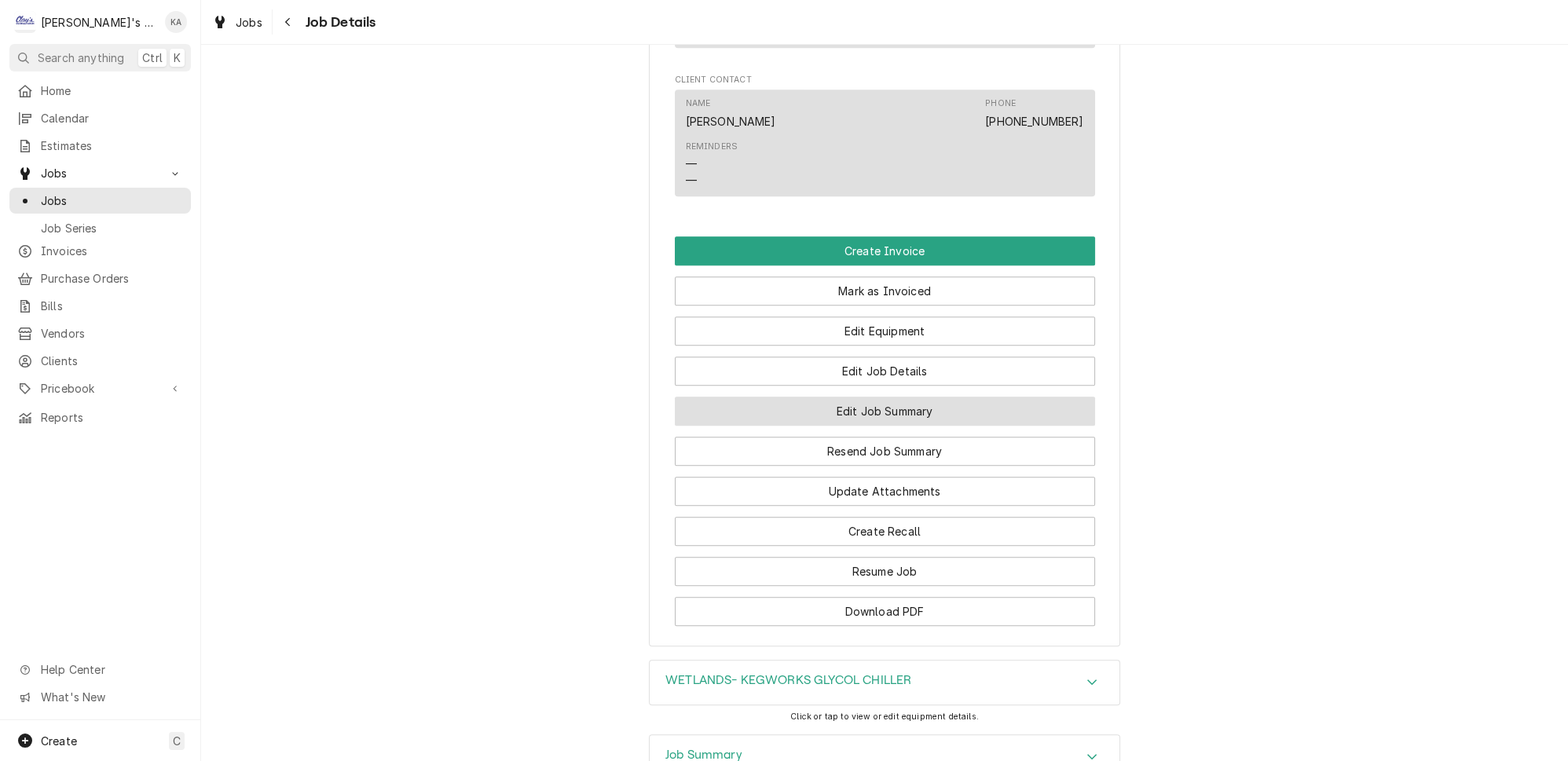
click at [892, 396] on button "Edit Job Summary" at bounding box center [884, 411] width 420 height 29
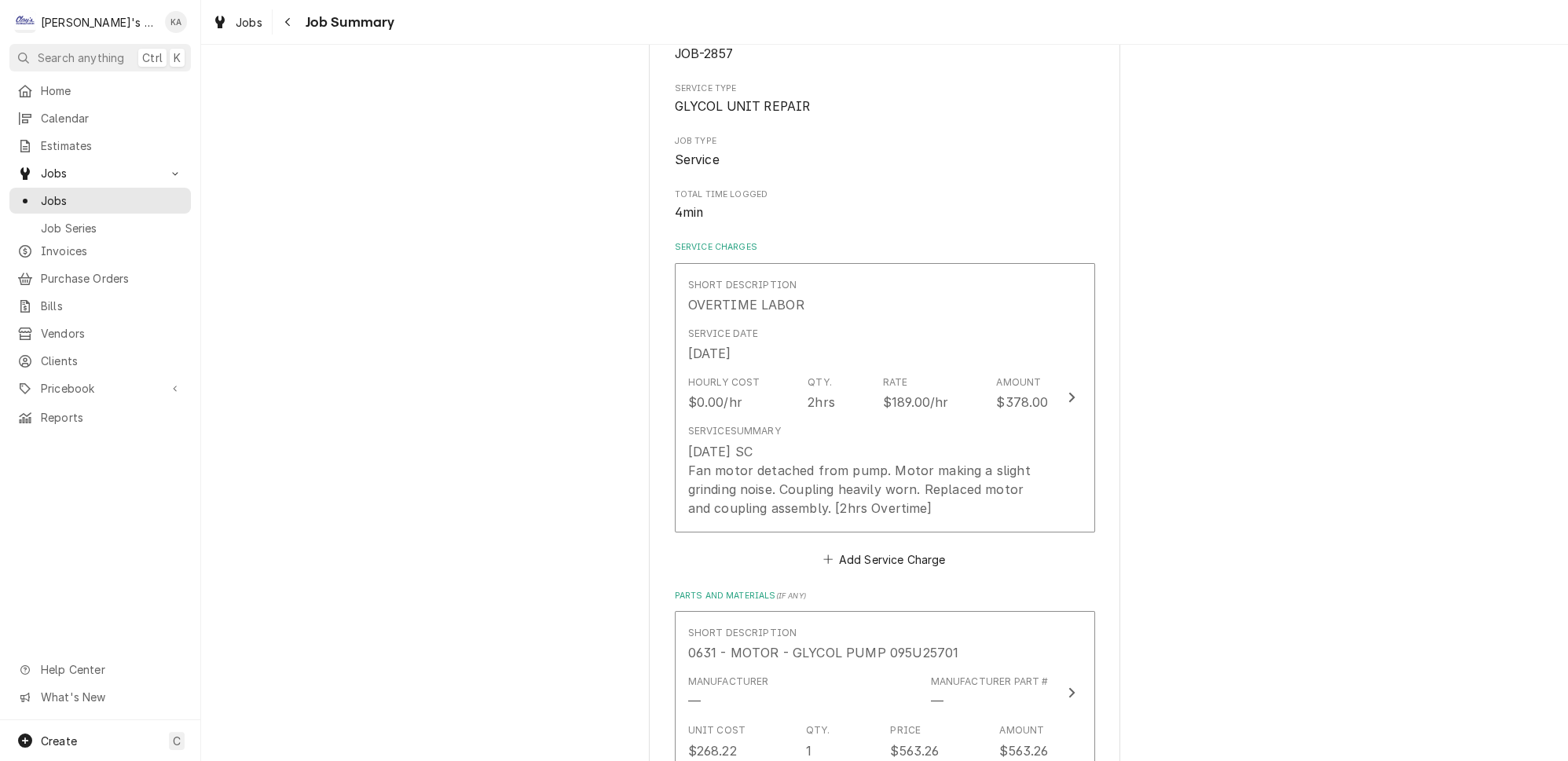
scroll to position [214, 0]
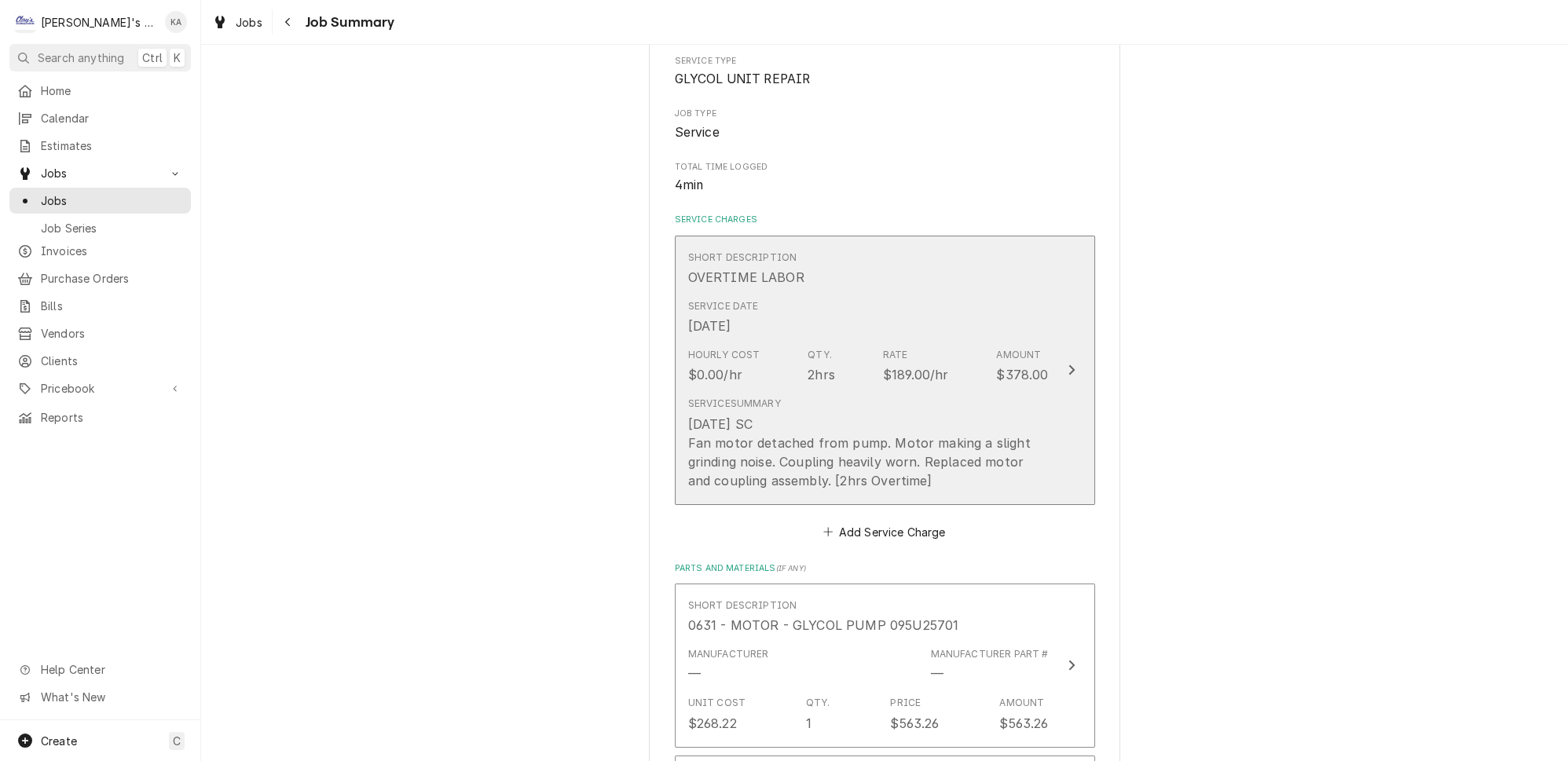
click at [1067, 421] on button "Short Description OVERTIME LABOR Service Date [DATE] Hourly Cost $0.00/hr Qty. …" at bounding box center [884, 370] width 420 height 270
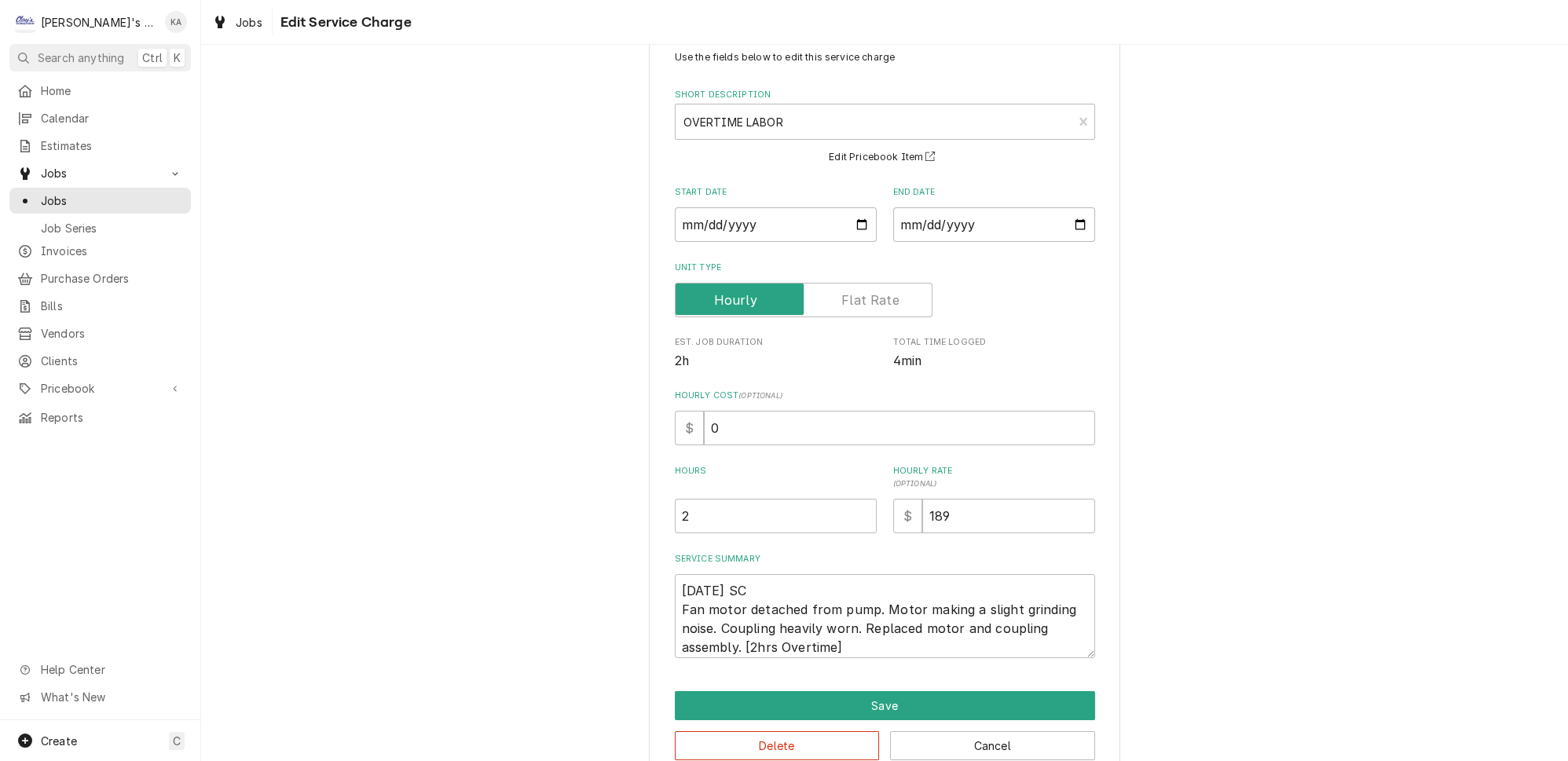
scroll to position [63, 0]
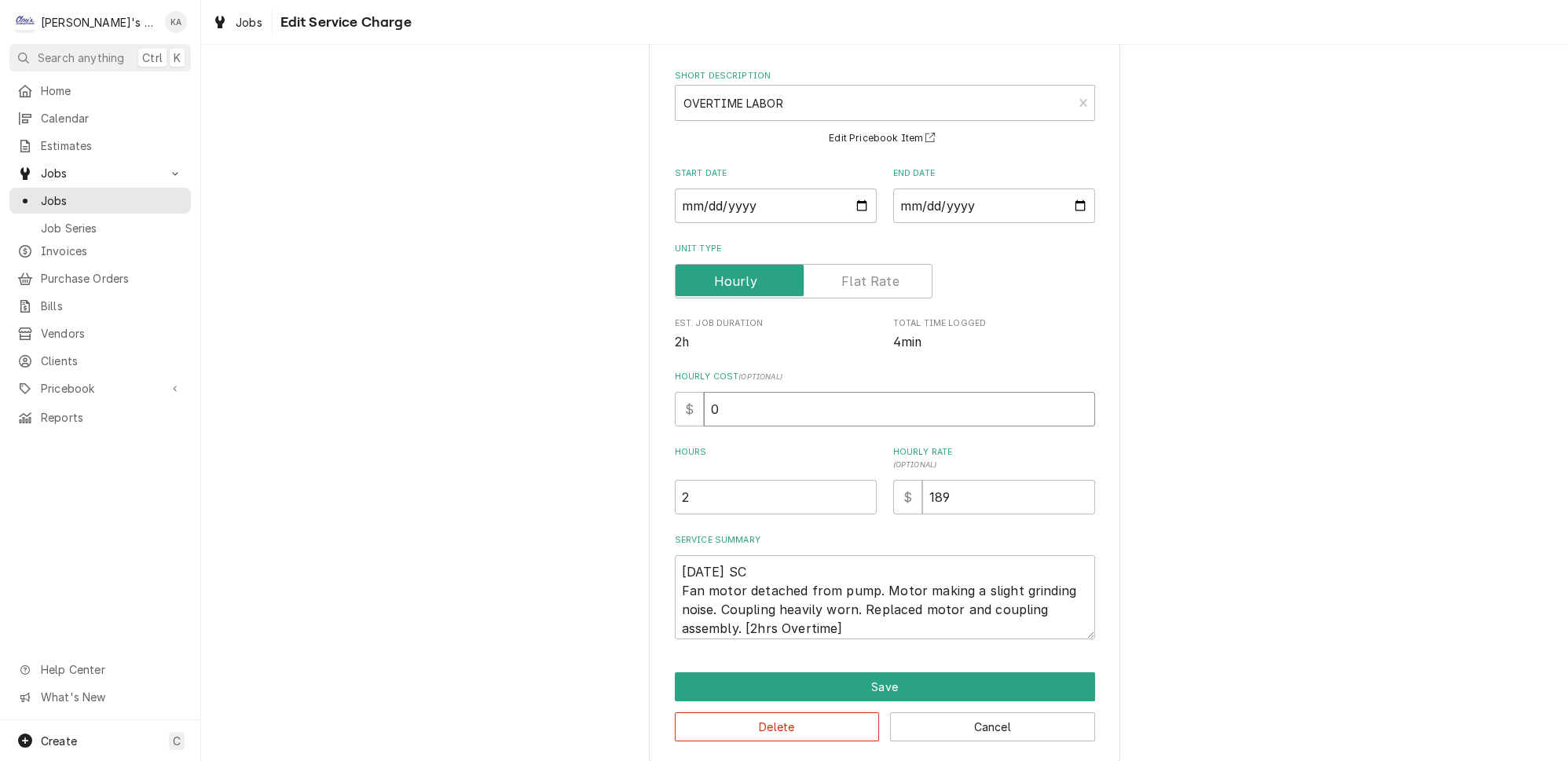
click at [740, 406] on input "0" at bounding box center [900, 410] width 392 height 35
type textarea "x"
type input "6"
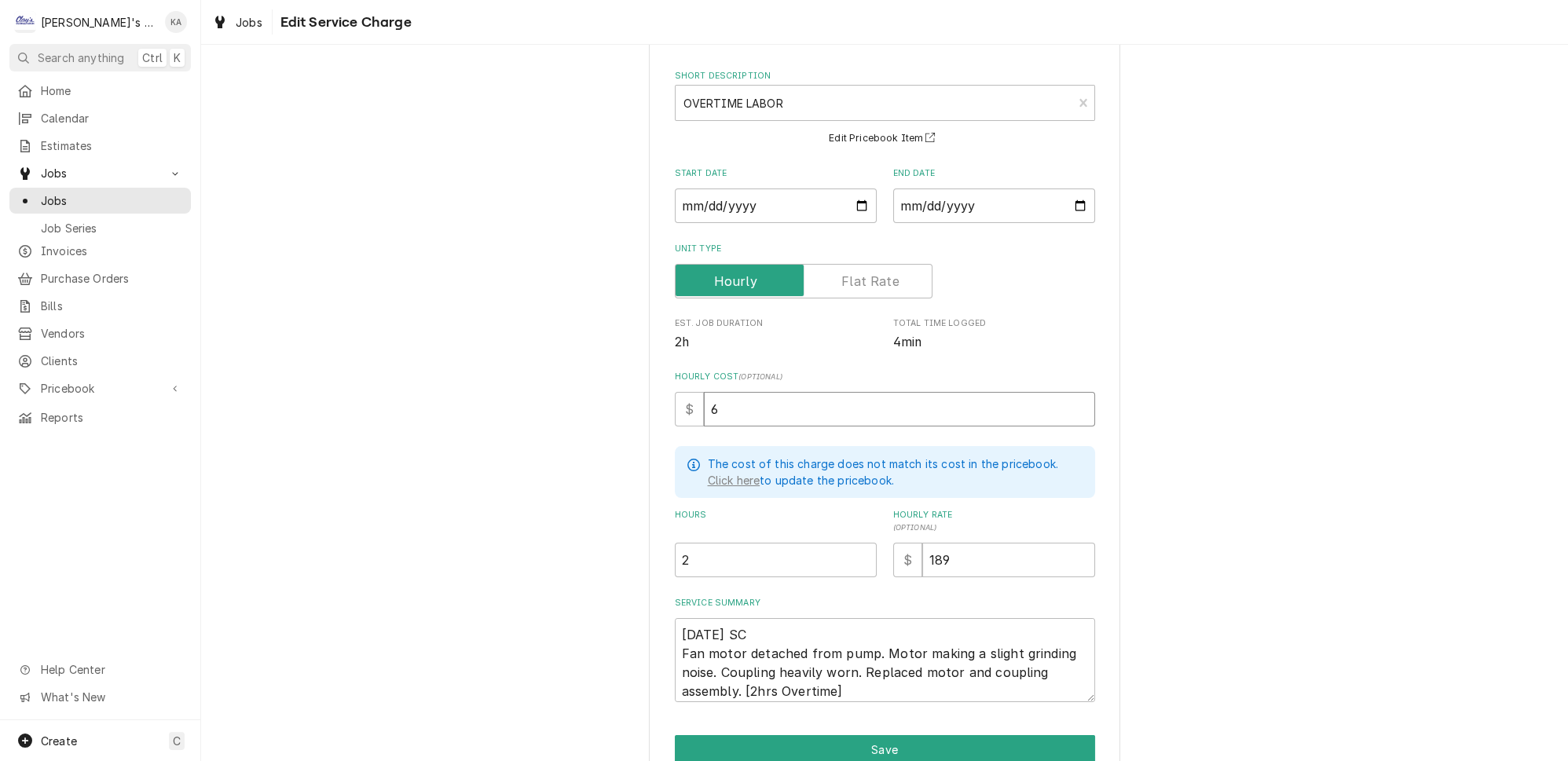
type textarea "x"
type input "65"
click at [760, 675] on textarea "9/4/2025 SC Fan motor detached from pump. Motor making a slight grinding noise.…" at bounding box center [884, 661] width 420 height 84
type textarea "x"
type textarea "9/4/2025 SC Fan motor detached from pump. Motor making a slight grinding noise.…"
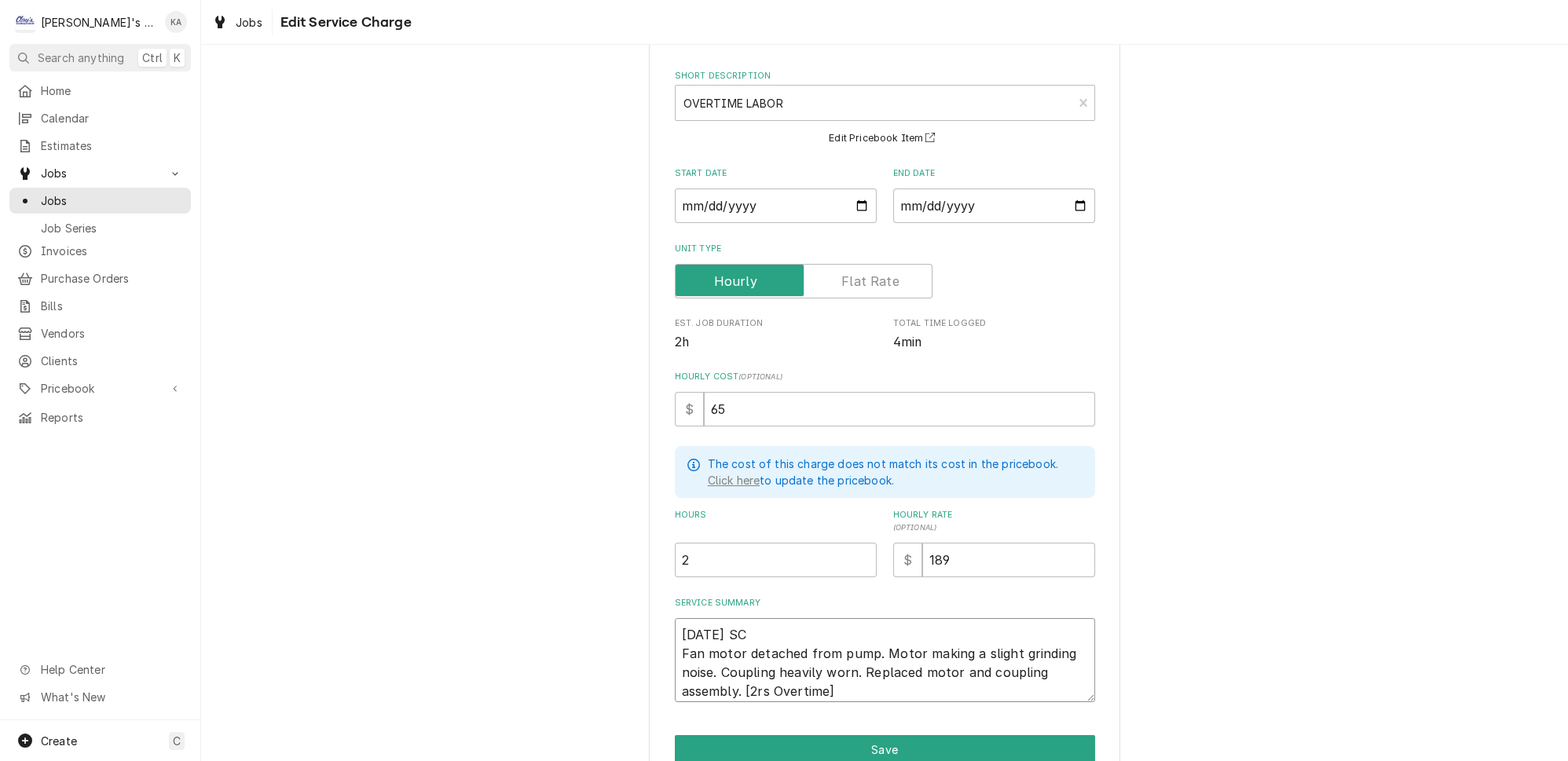
type textarea "x"
type textarea "9/4/2025 SC Fan motor detached from pump. Motor making a slight grinding noise.…"
type textarea "x"
type textarea "9/4/2025 SC Fan motor detached from pump. Motor making a slight grinding noise.…"
type textarea "x"
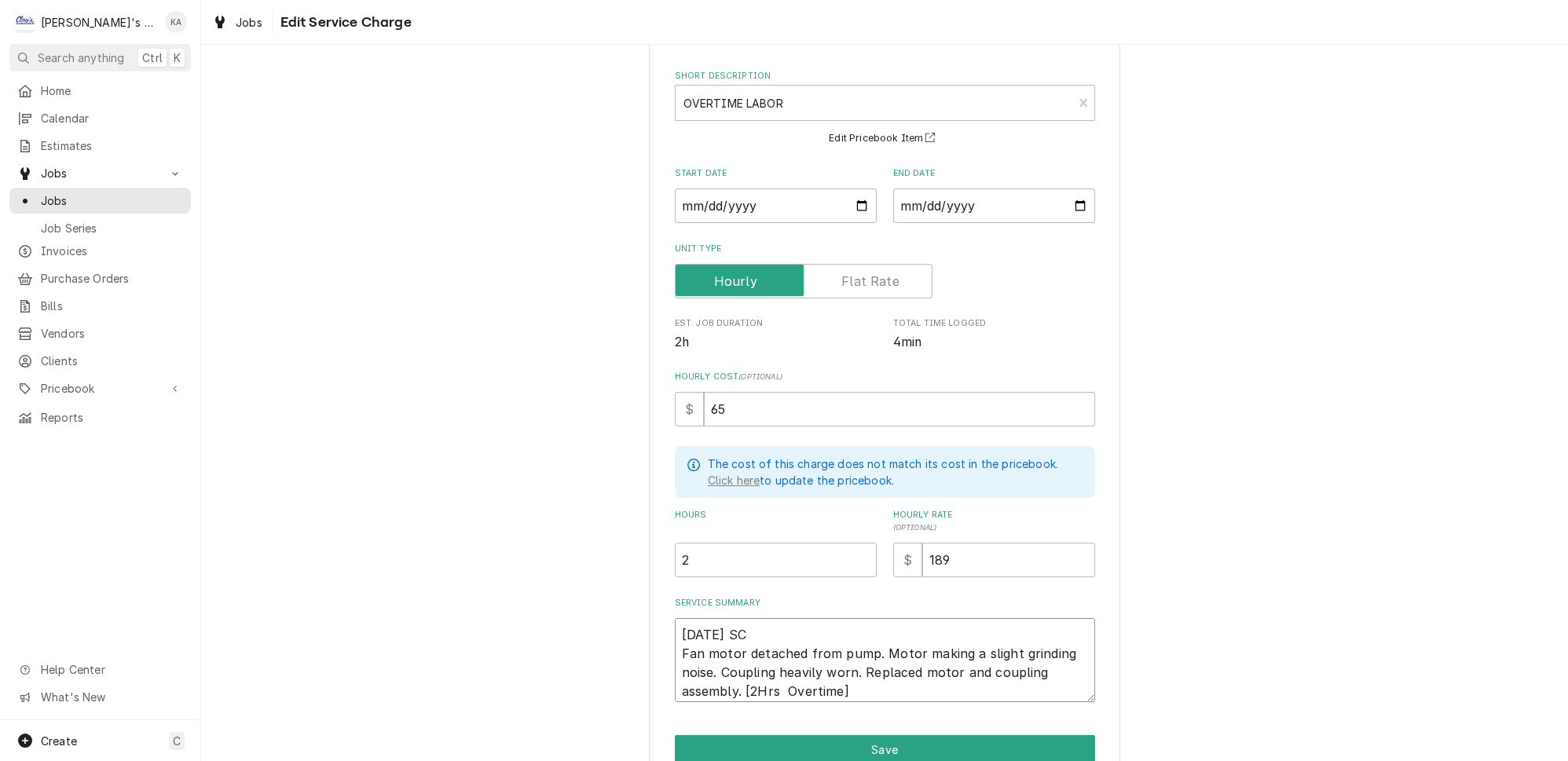
type textarea "9/4/2025 SC Fan motor detached from pump. Motor making a slight grinding noise.…"
type textarea "x"
type textarea "9/4/2025 SC Fan motor detached from pump. Motor making a slight grinding noise.…"
type textarea "x"
type textarea "9/4/2025 SC Fan motor detached from pump. Motor making a slight grinding noise.…"
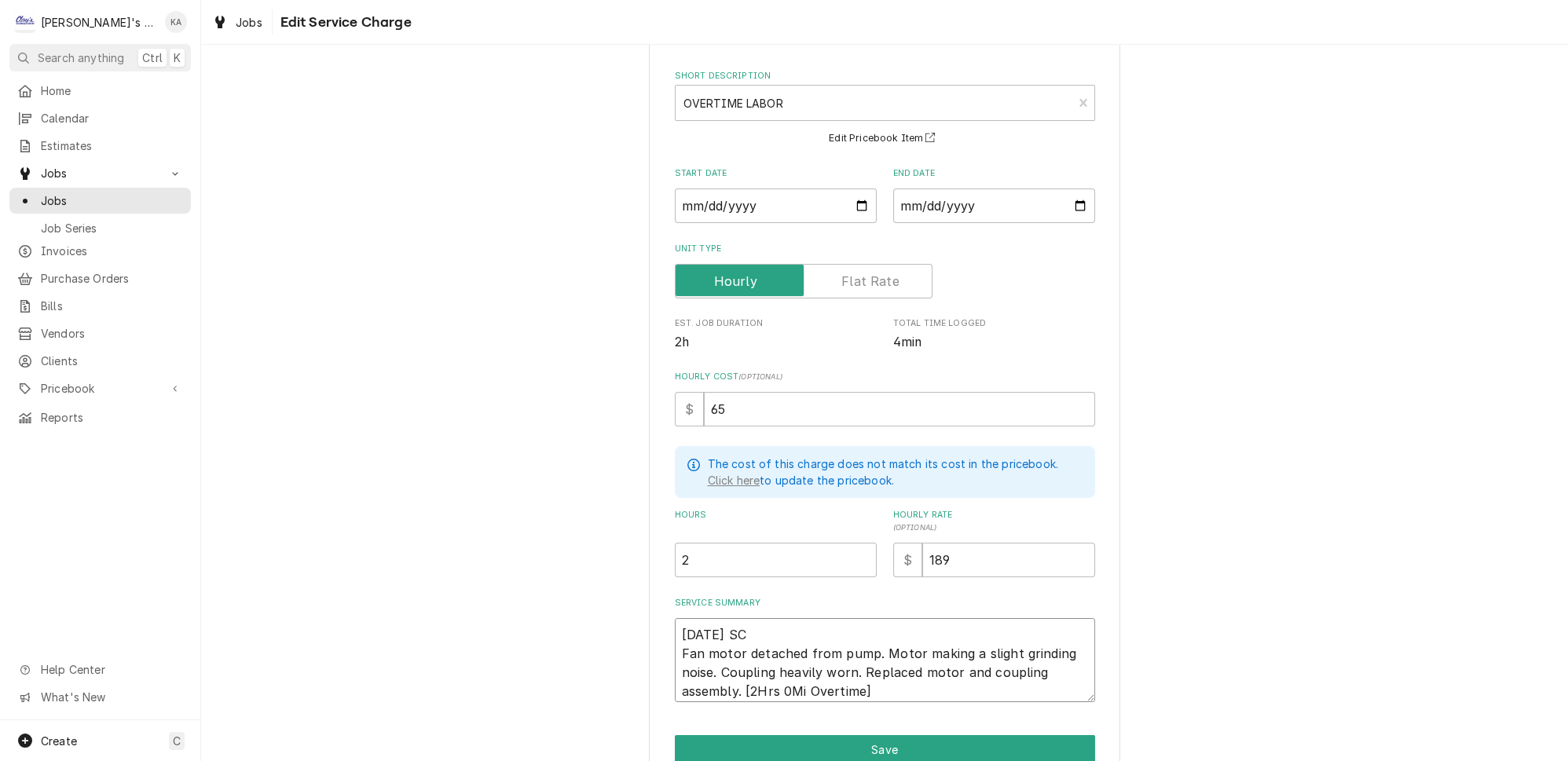
type textarea "x"
type textarea "9/4/2025 SC Fan motor detached from pump. Motor making a slight grinding noise.…"
type textarea "x"
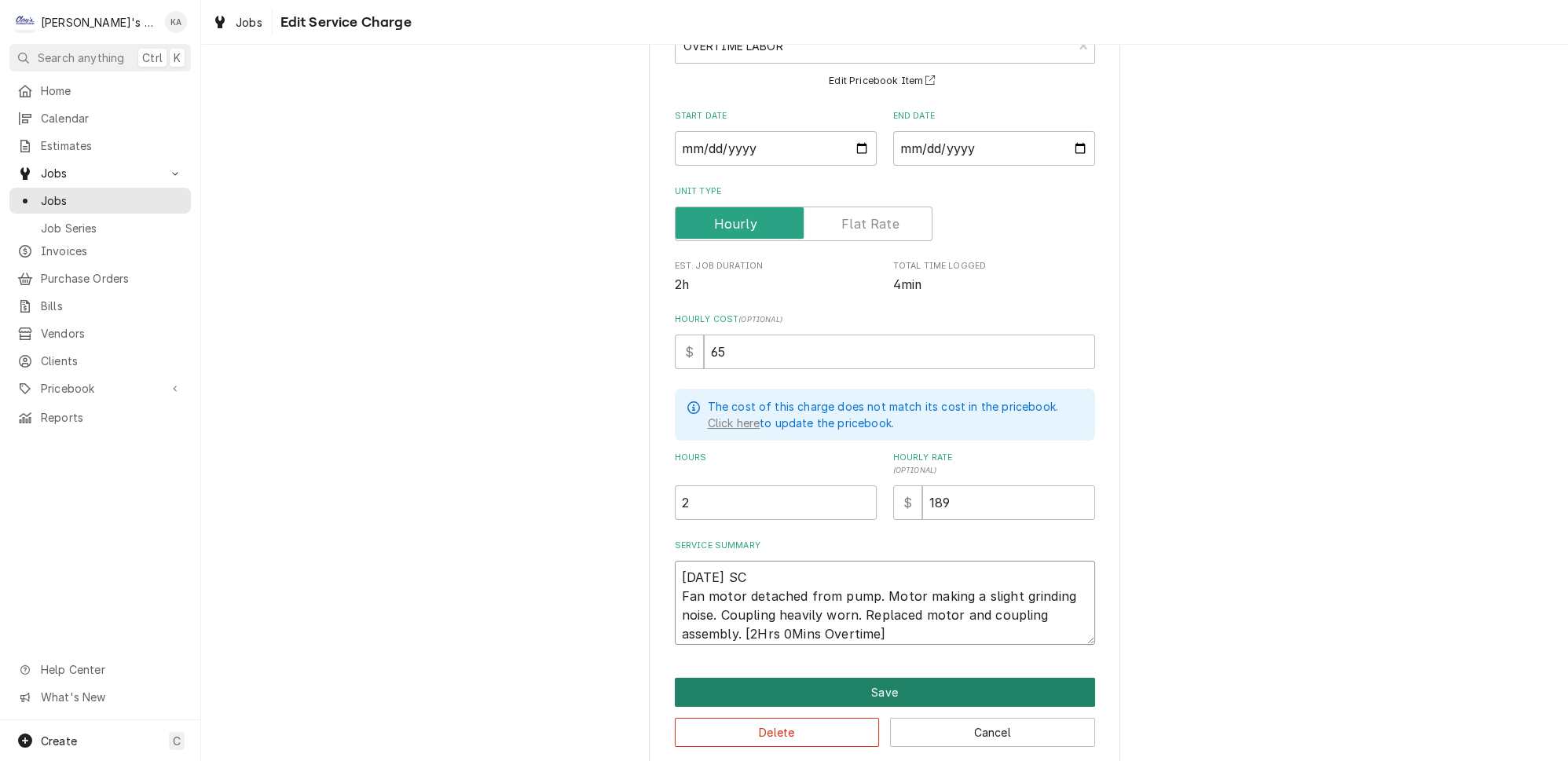
type textarea "9/4/2025 SC Fan motor detached from pump. Motor making a slight grinding noise.…"
click at [877, 678] on button "Save" at bounding box center [884, 692] width 420 height 29
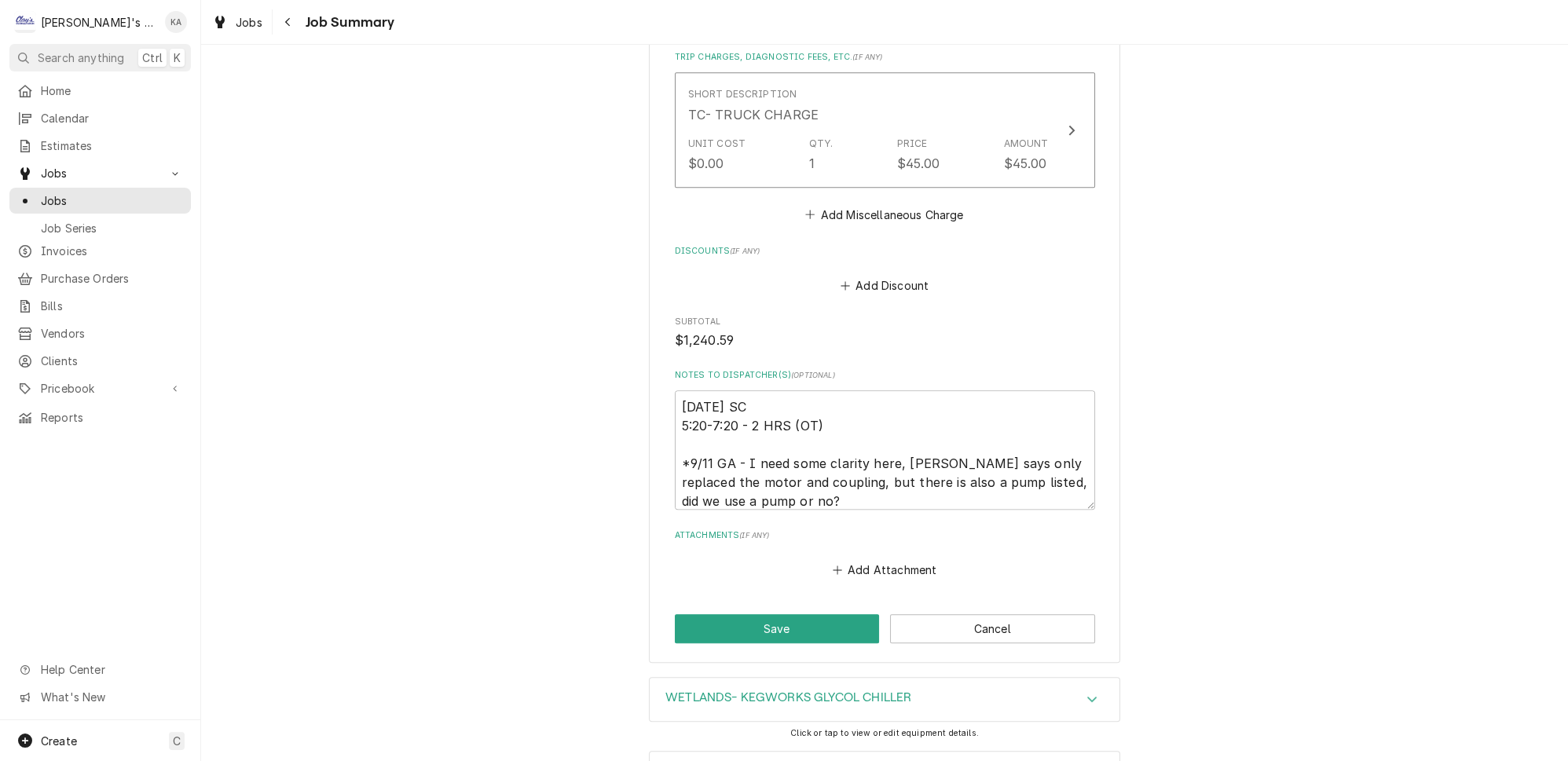
scroll to position [1412, 0]
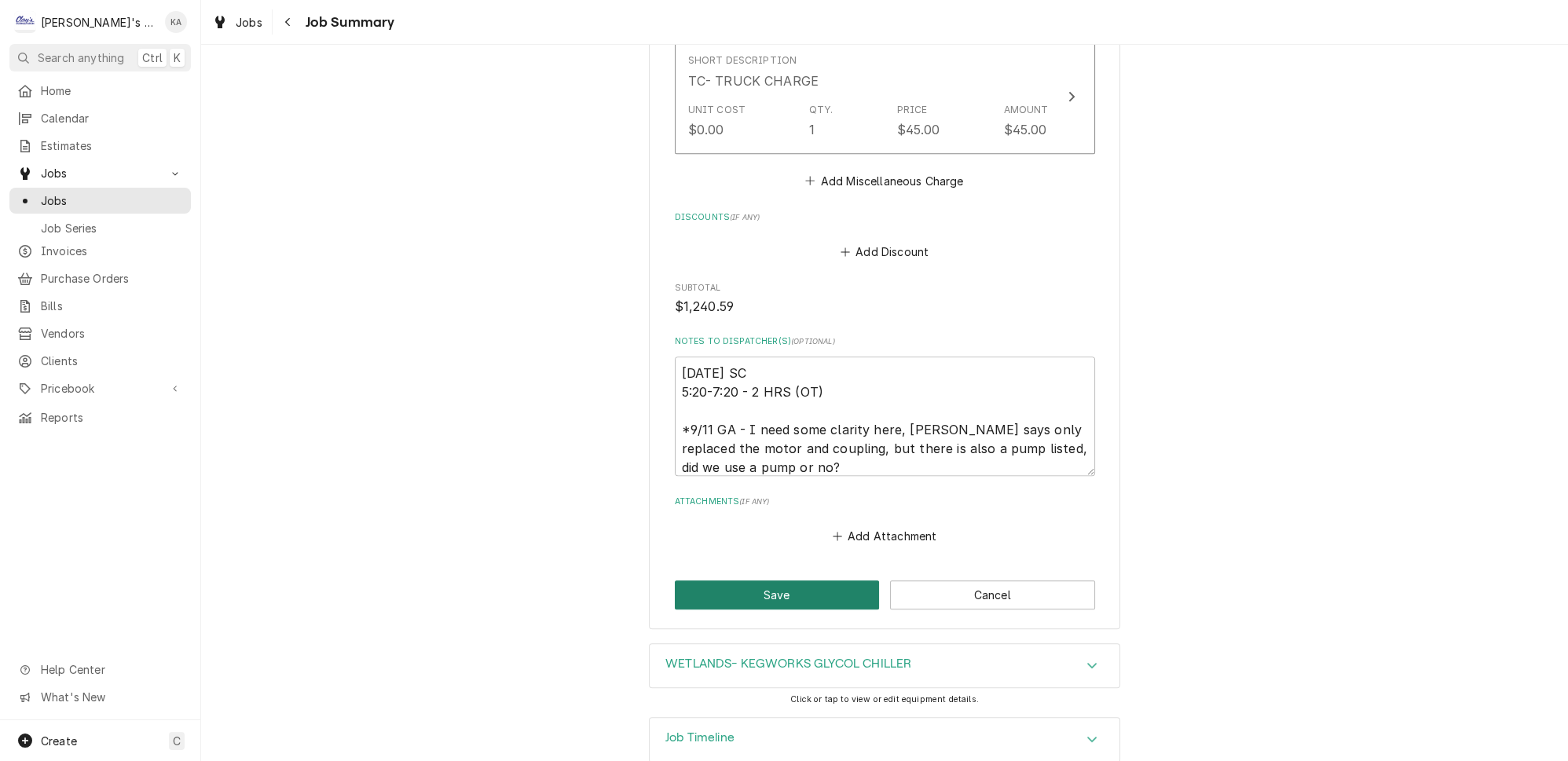
click at [754, 581] on button "Save" at bounding box center [777, 595] width 205 height 29
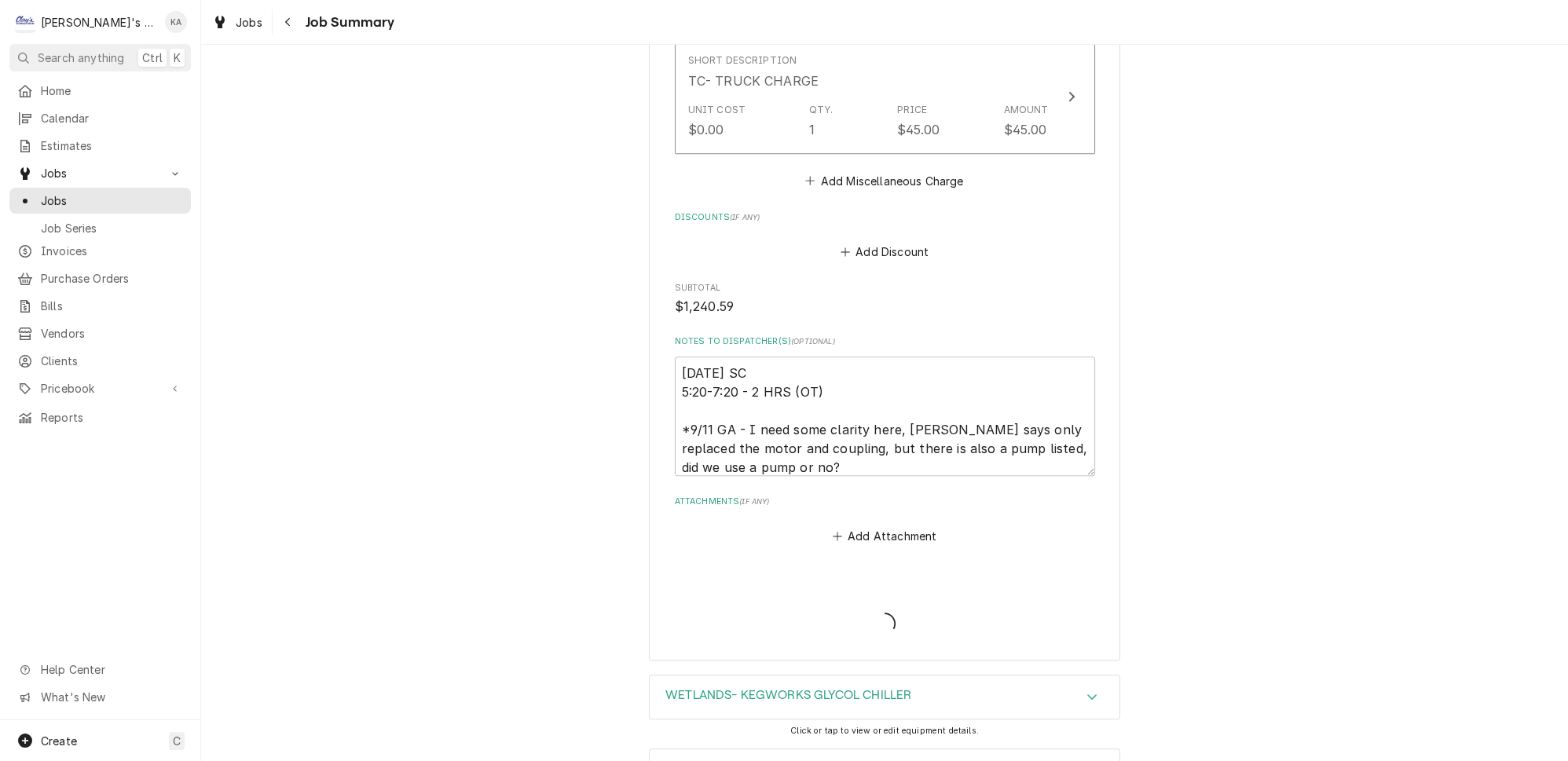
type textarea "x"
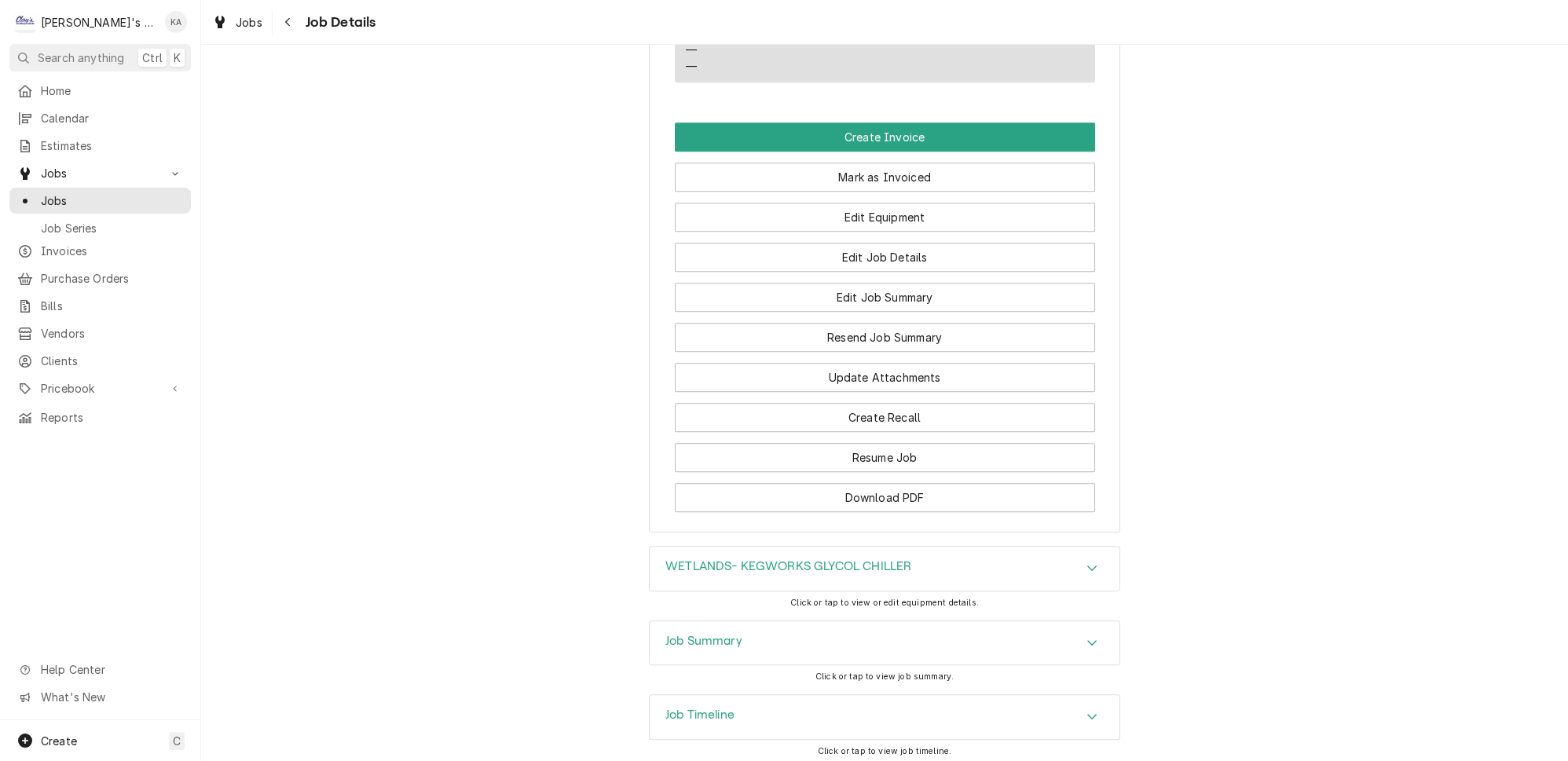
scroll to position [1785, 0]
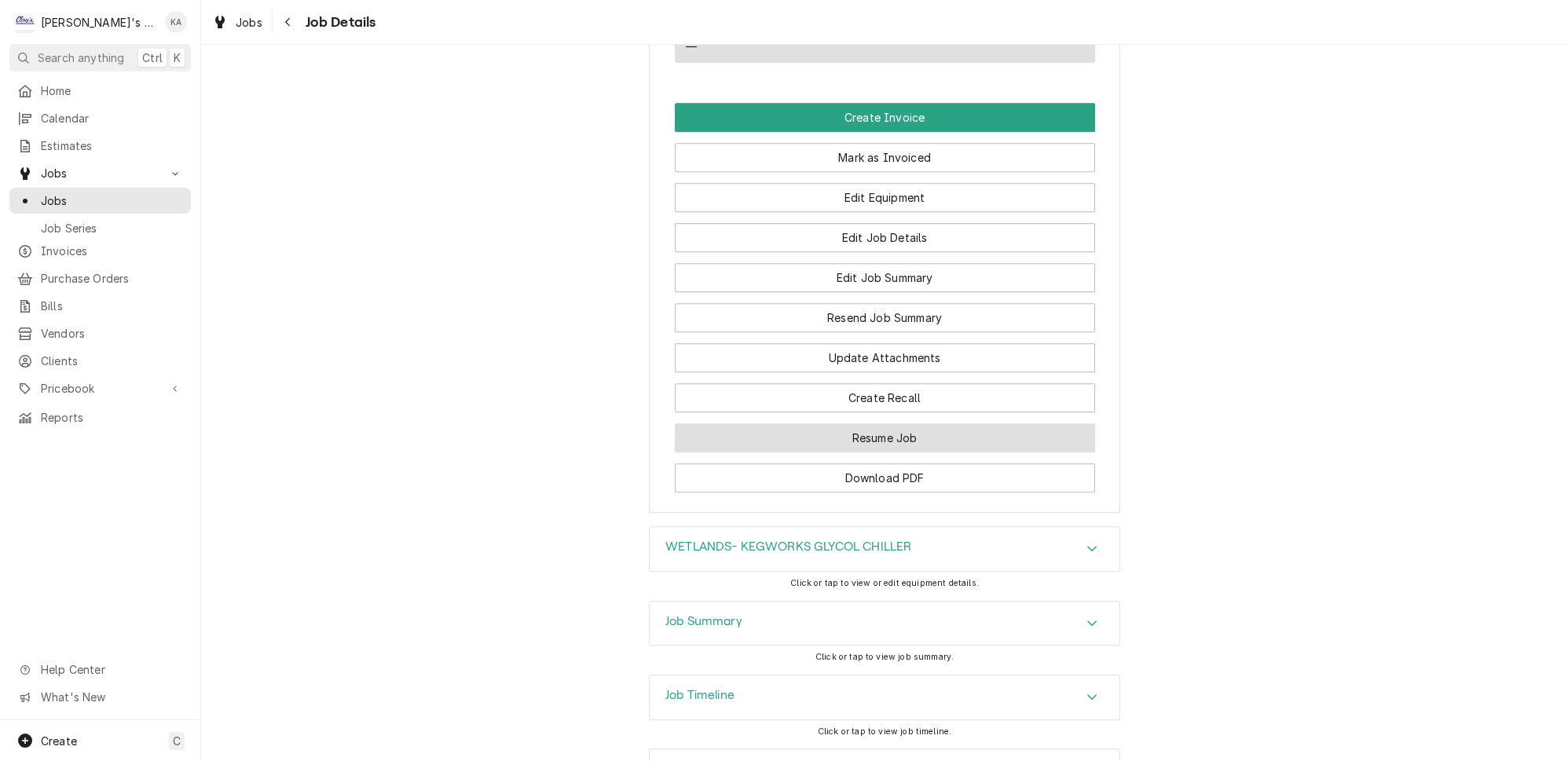
click at [881, 423] on button "Resume Job" at bounding box center [884, 437] width 420 height 29
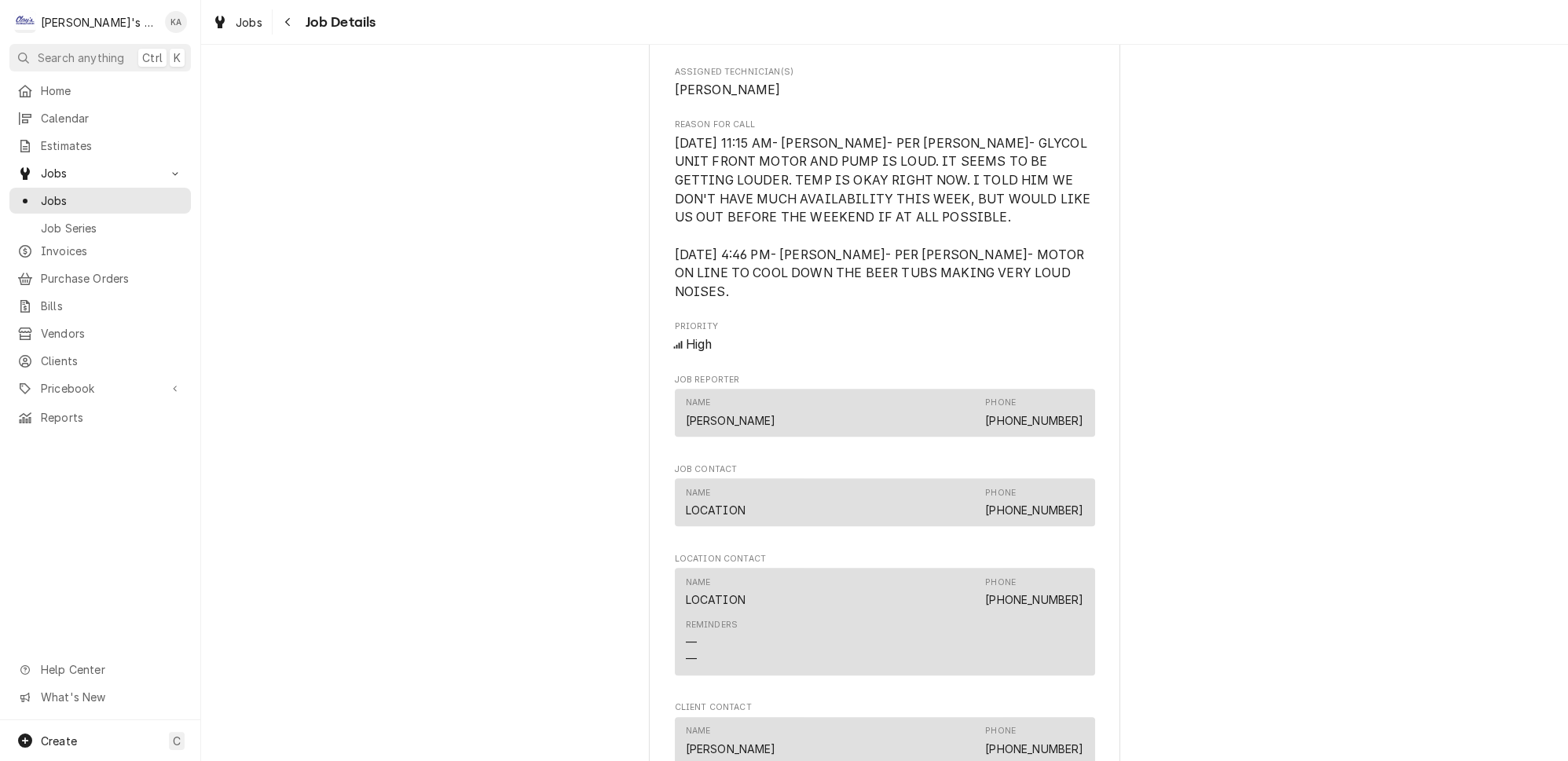
scroll to position [1870, 0]
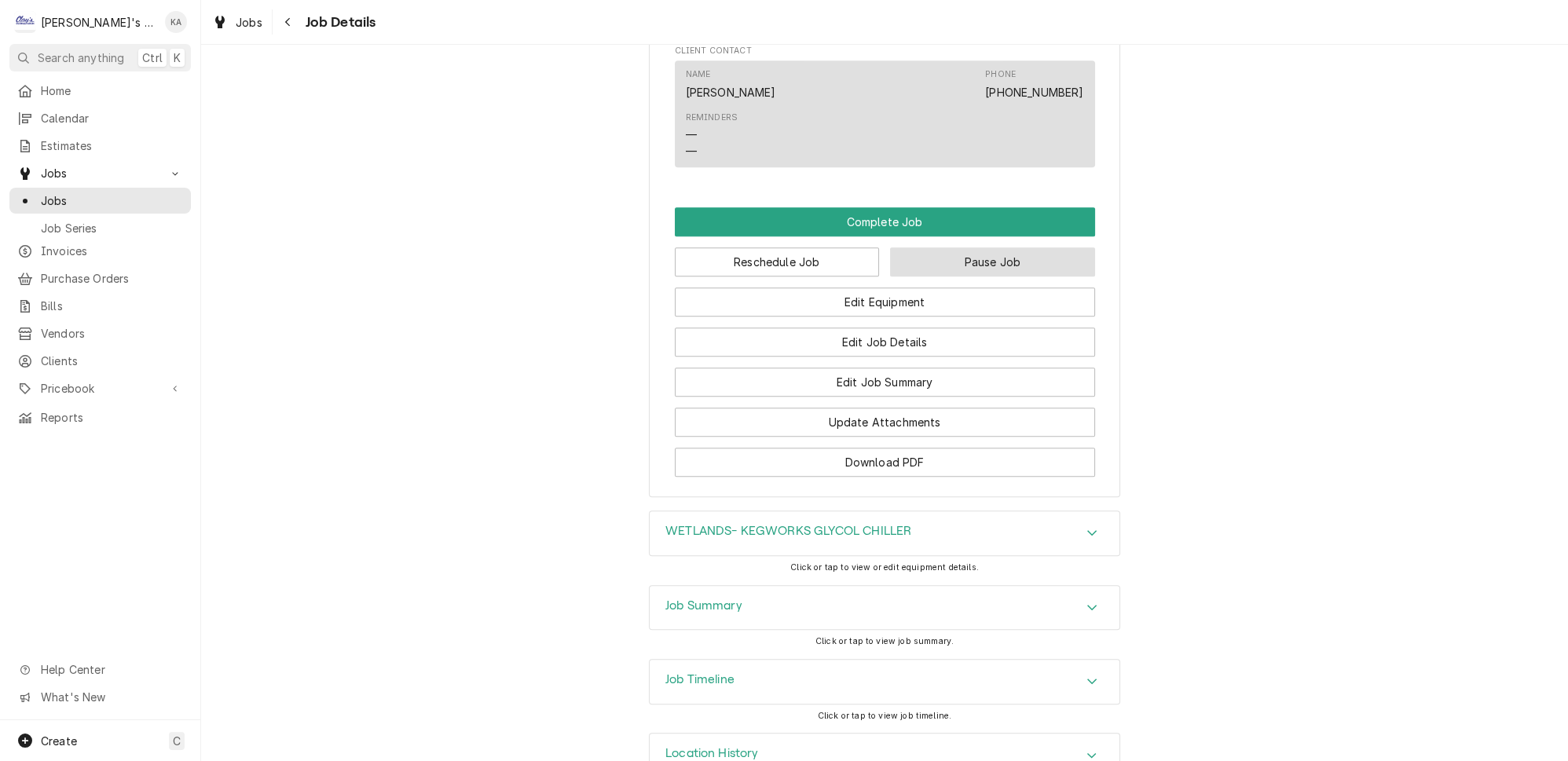
click at [978, 248] on button "Pause Job" at bounding box center [992, 262] width 205 height 29
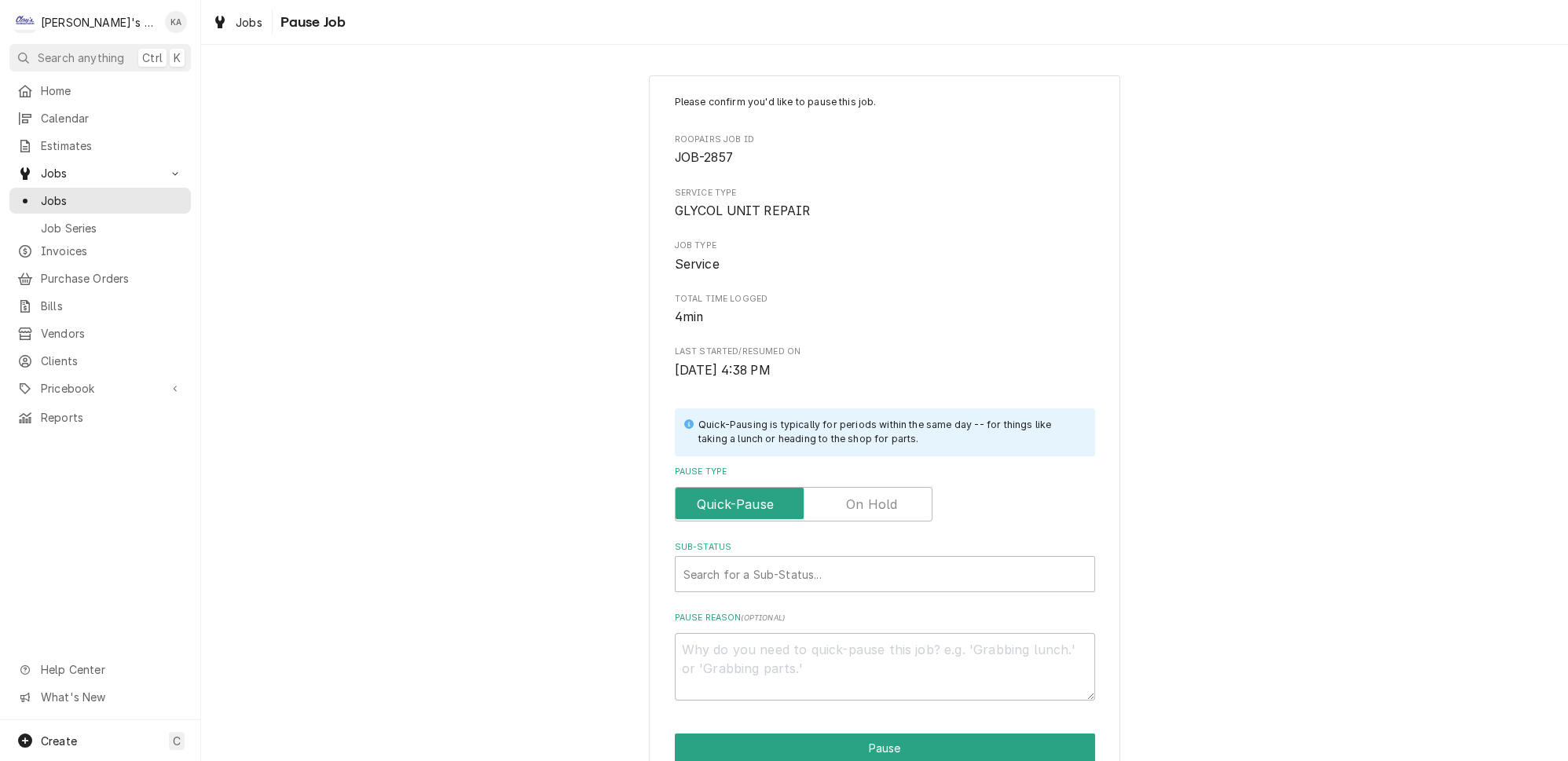
click at [844, 498] on label "Pause Type" at bounding box center [804, 505] width 258 height 35
click at [844, 498] on input "Pause Type" at bounding box center [804, 505] width 244 height 35
checkbox input "true"
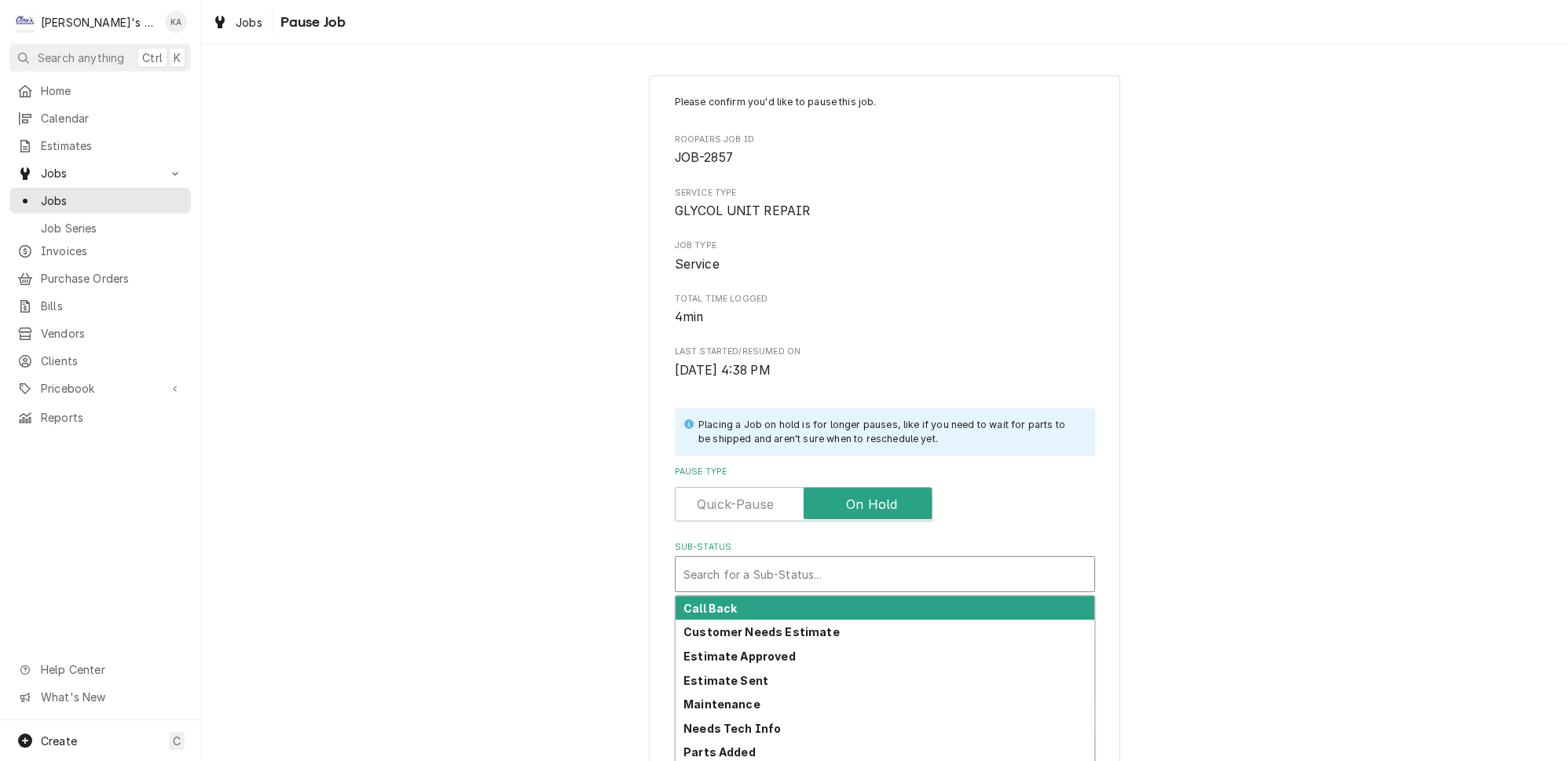
click at [720, 569] on div "Sub-Status" at bounding box center [884, 574] width 403 height 28
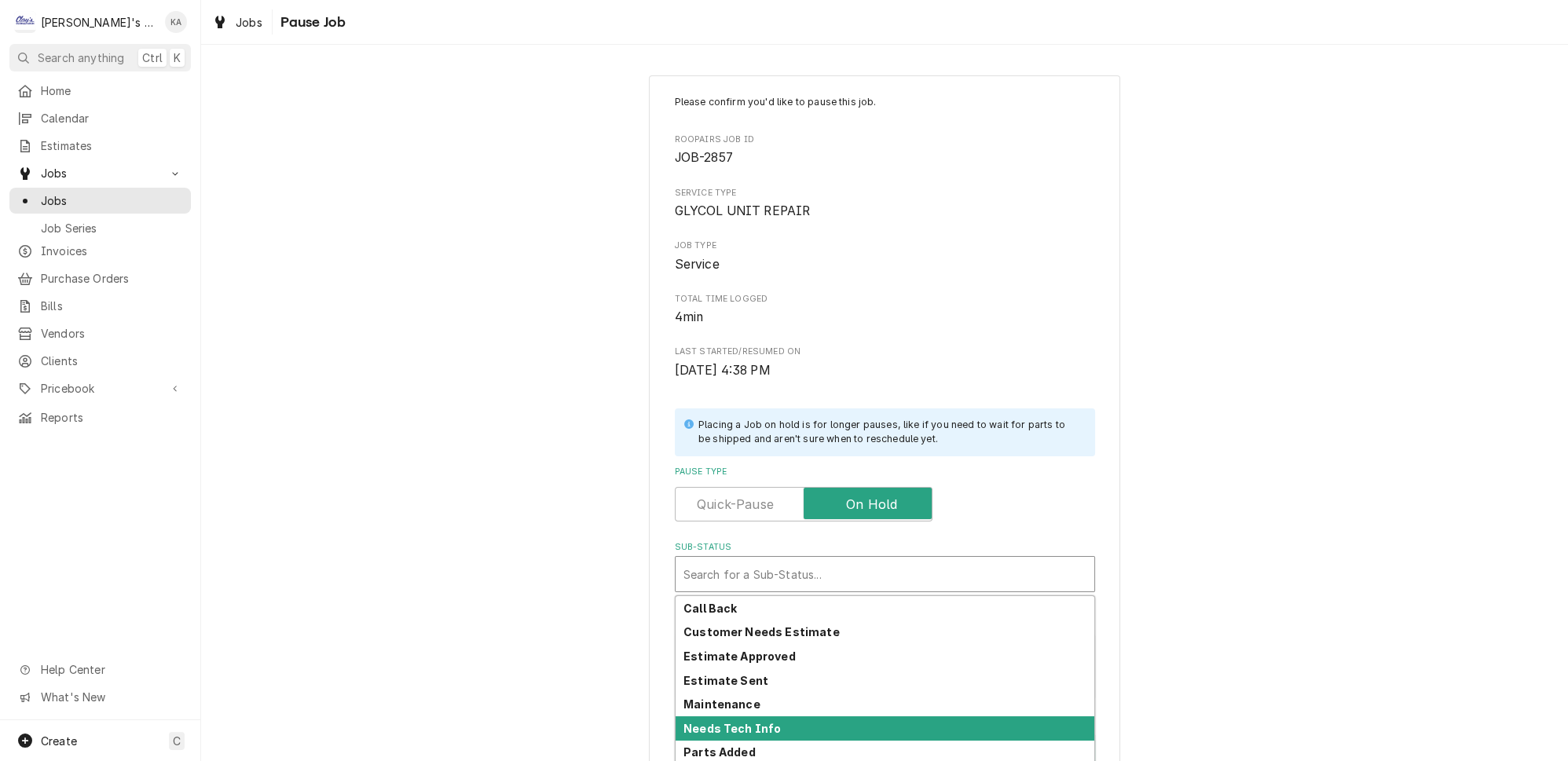
click at [756, 722] on strong "Needs Tech Info" at bounding box center [732, 729] width 97 height 13
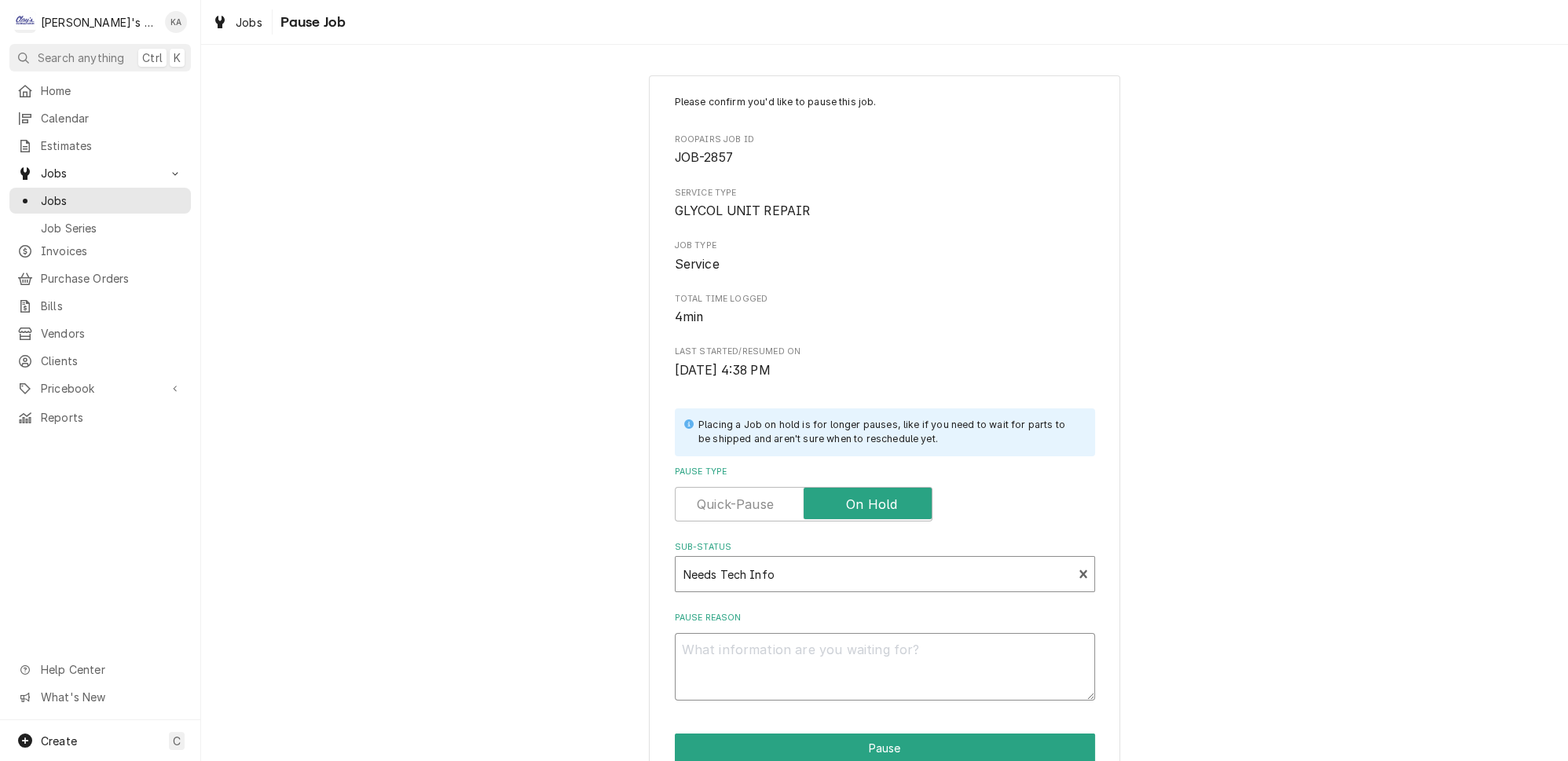
click at [683, 641] on textarea "Pause Reason" at bounding box center [884, 666] width 420 height 67
type textarea "x"
type textarea "D"
type textarea "x"
type textarea "DI"
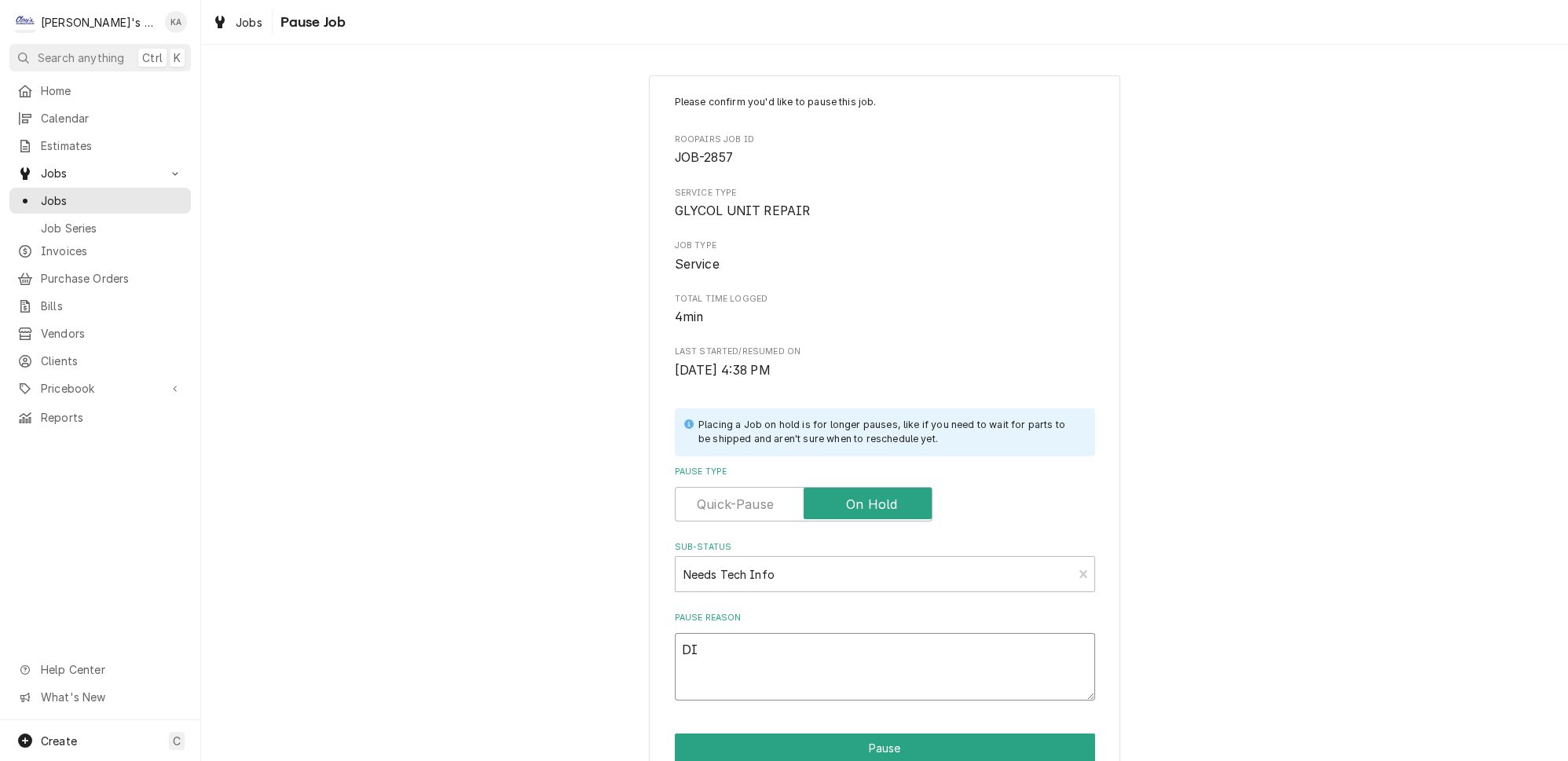
type textarea "x"
type textarea "DID"
type textarea "x"
type textarea "DID"
type textarea "x"
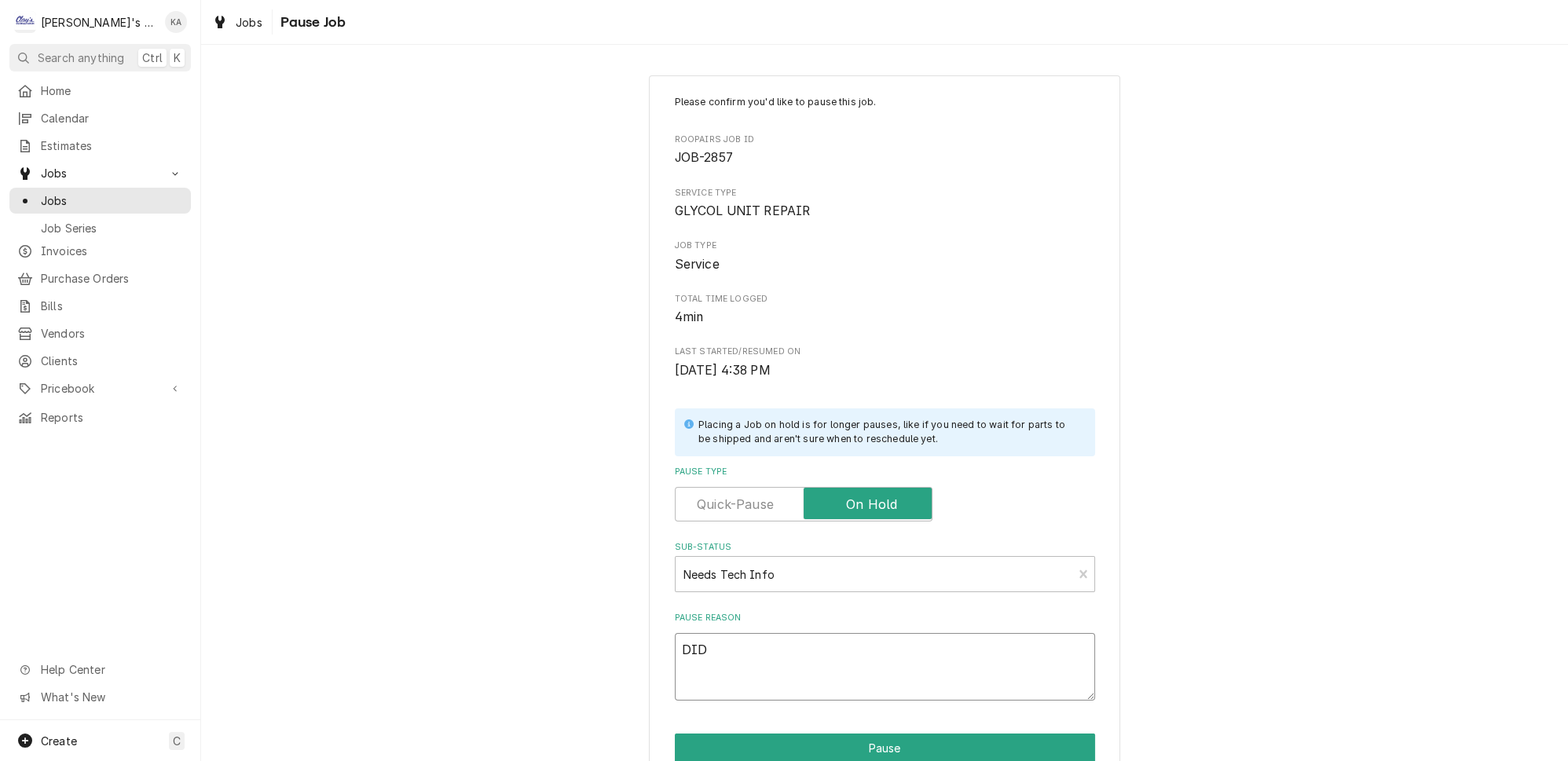
type textarea "DID W"
type textarea "x"
type textarea "DID WE"
type textarea "x"
type textarea "DID WE"
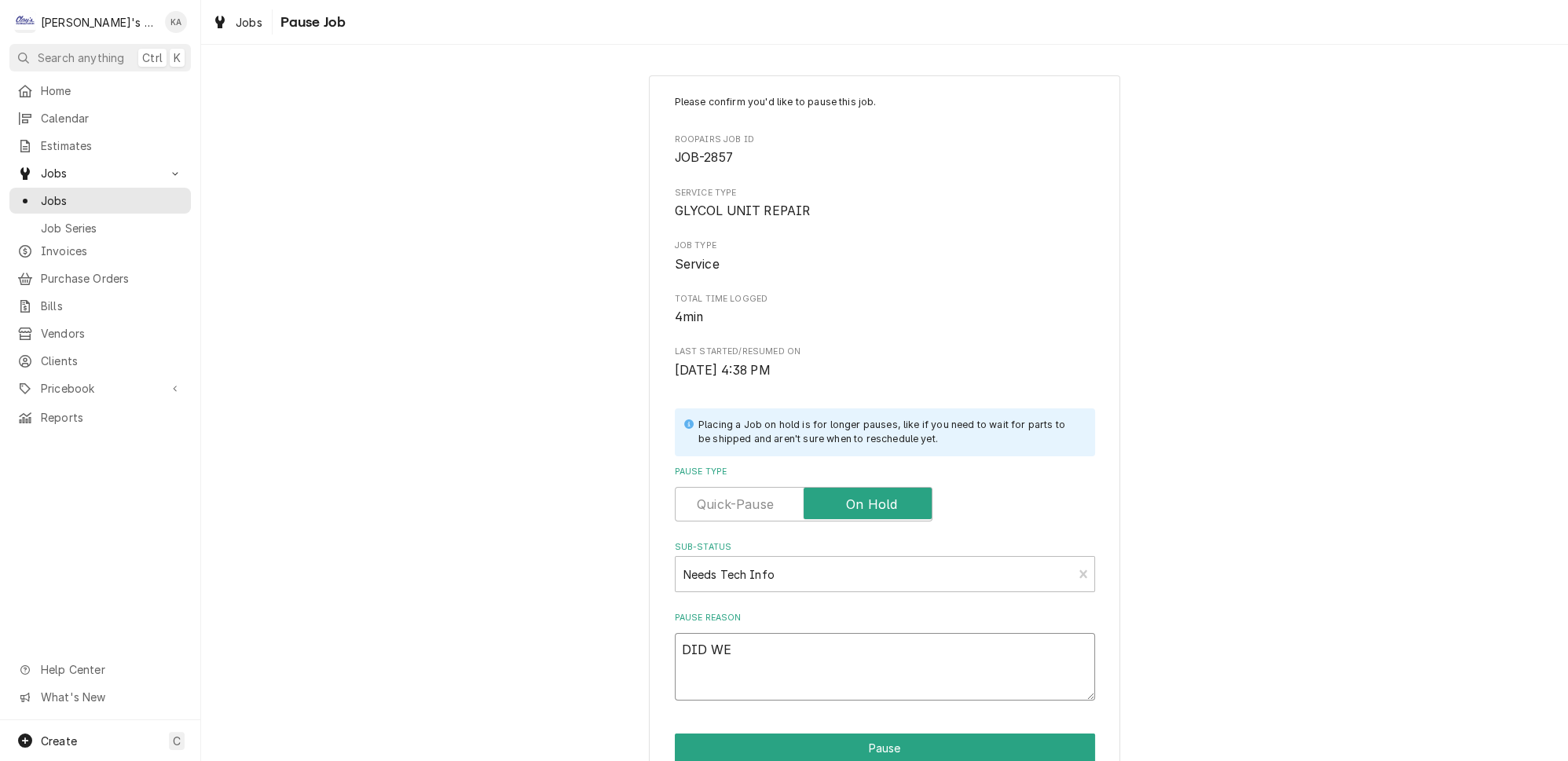
type textarea "x"
type textarea "DID WE U"
type textarea "x"
type textarea "DID WE US"
type textarea "x"
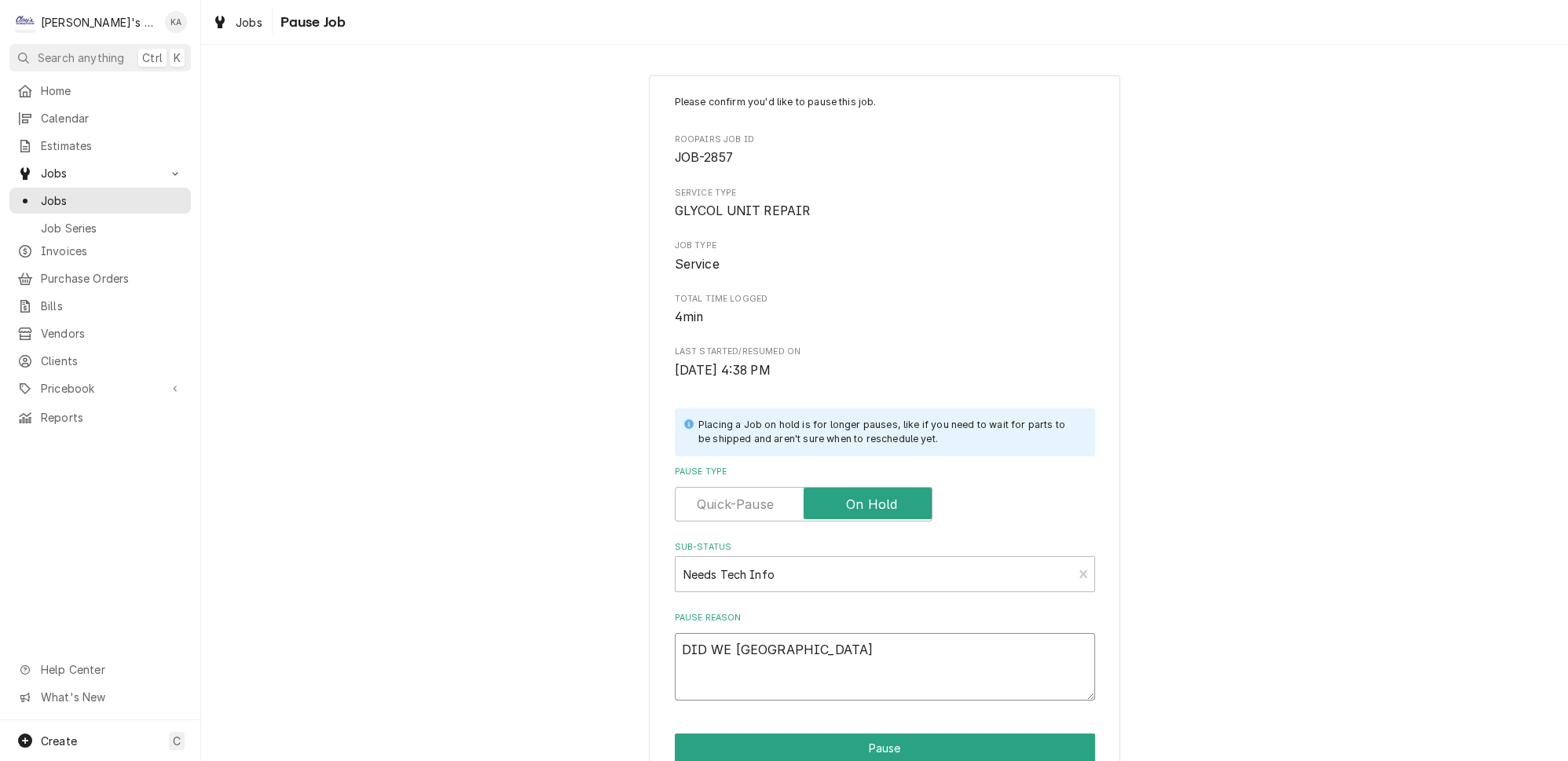
type textarea "DID WE USE"
type textarea "x"
type textarea "DID WE USE"
type textarea "x"
type textarea "DID WE USE T"
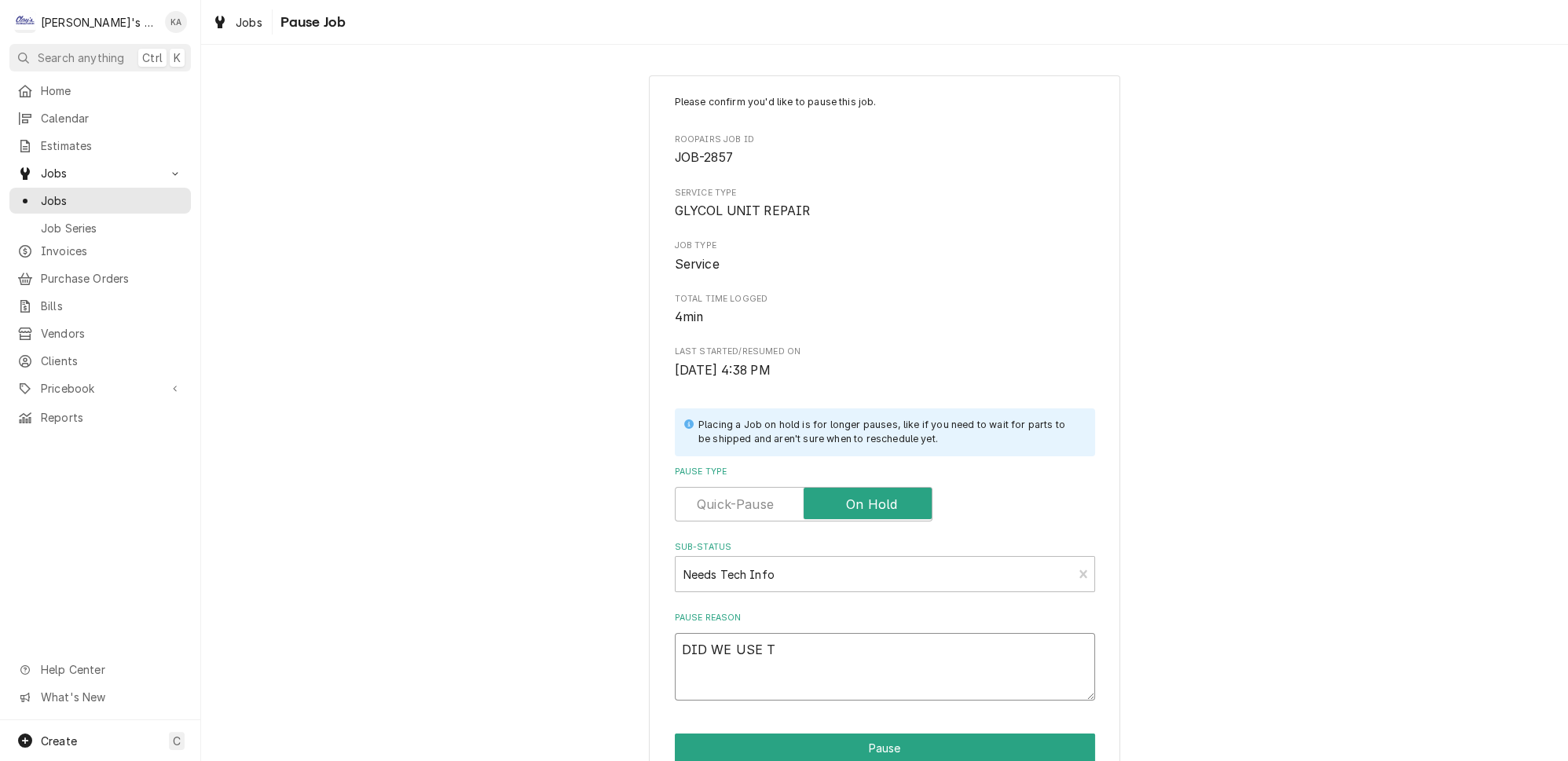
type textarea "x"
type textarea "DID WE USE TH"
type textarea "x"
type textarea "DID WE USE THE"
type textarea "x"
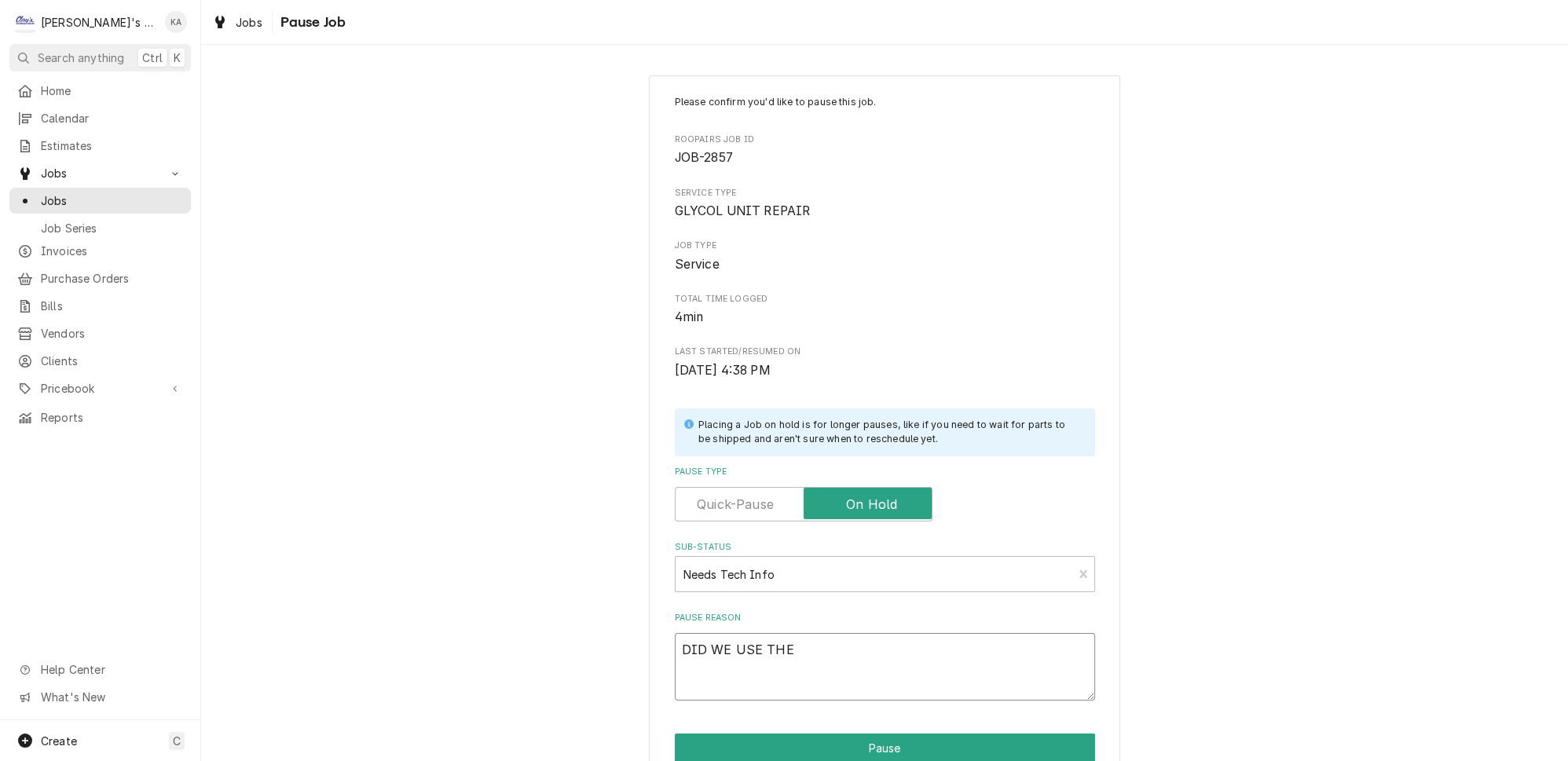
type textarea "DID WE USE THE"
type textarea "x"
type textarea "DID WE USE THE M"
type textarea "x"
type textarea "DID WE USE THE MO"
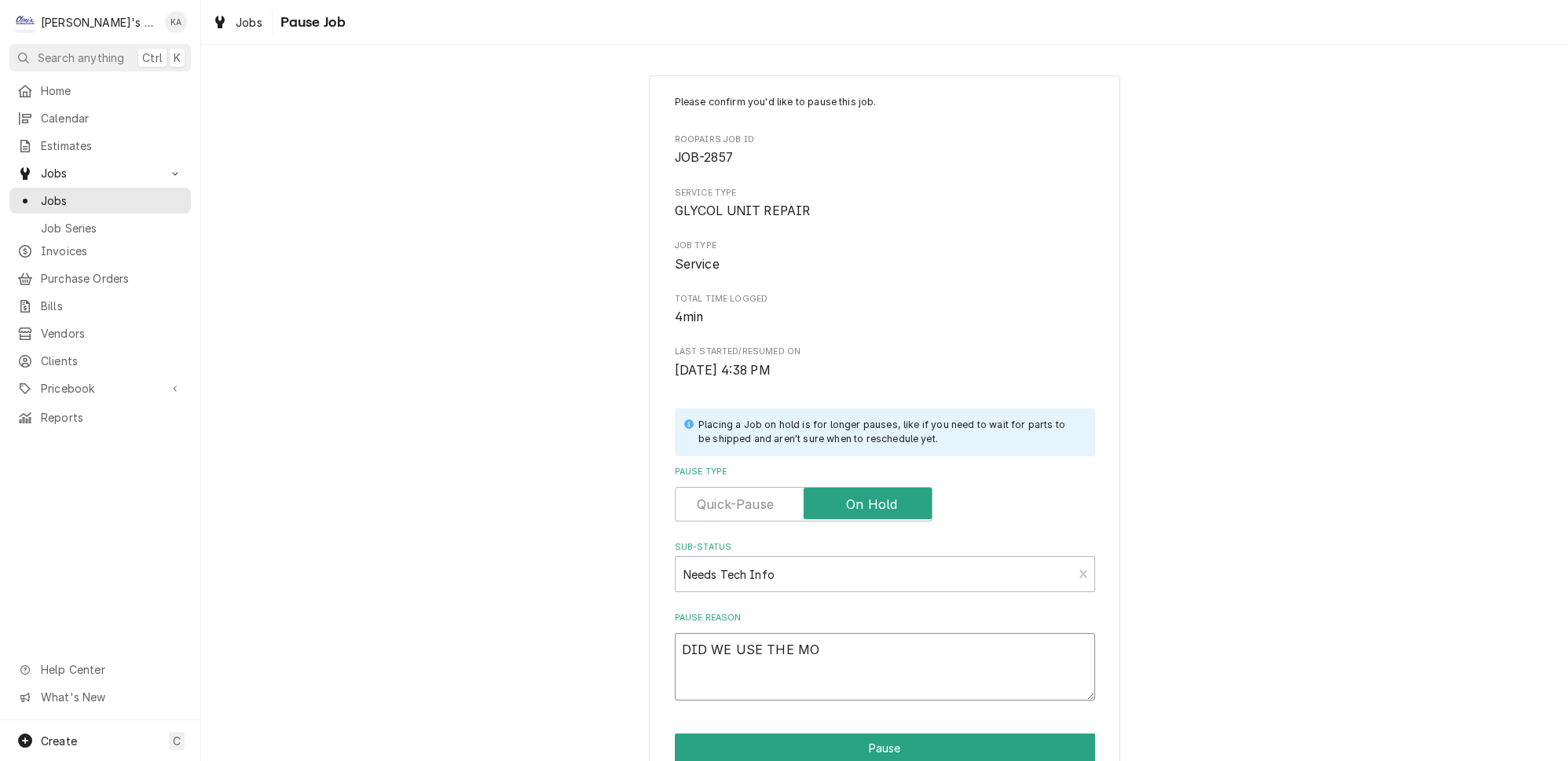
type textarea "x"
type textarea "DID WE USE THE MOT"
type textarea "x"
type textarea "DID WE USE THE MOTO"
type textarea "x"
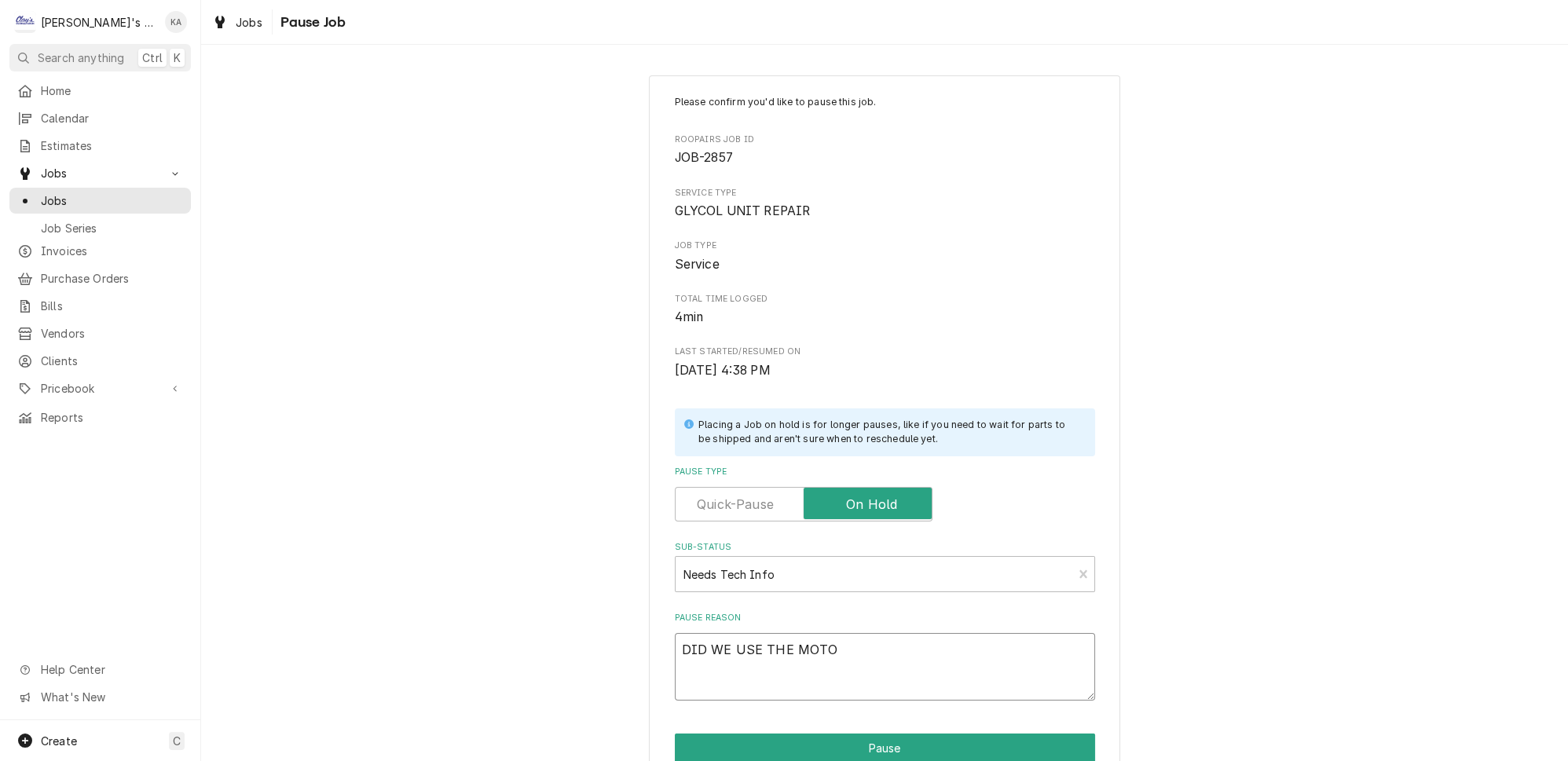
type textarea "DID WE USE THE MOTOR"
type textarea "x"
type textarea "DID WE USE THE MOTOR"
type textarea "x"
type textarea "DID WE USE THE MOTOR"
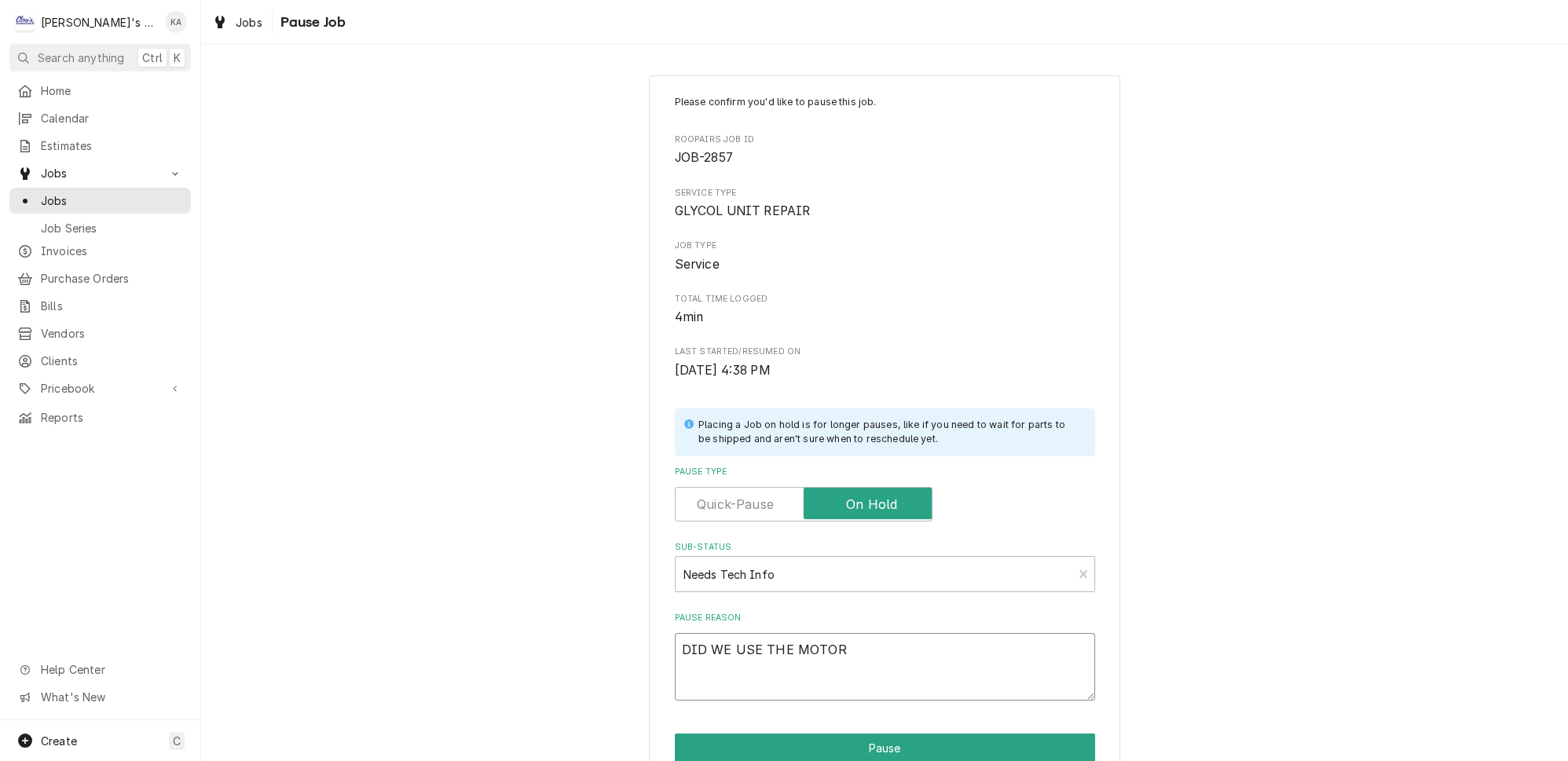
type textarea "x"
type textarea "DID WE USE THE MOTOR,"
type textarea "x"
type textarea "DID WE USE THE MOTOR,"
type textarea "x"
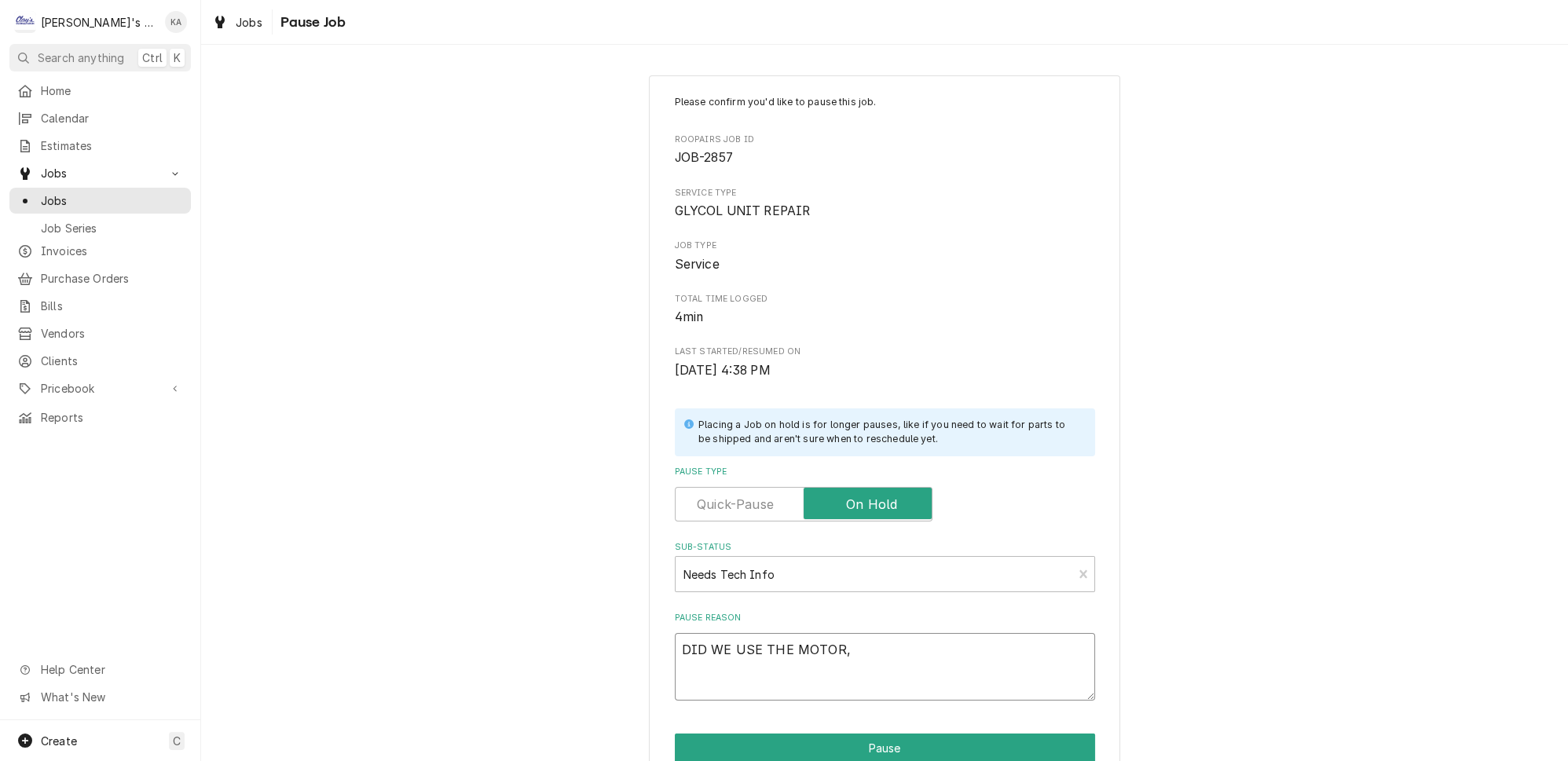
type textarea "DID WE USE THE MOTOR, P"
type textarea "x"
type textarea "DID WE USE THE MOTOR, PU"
type textarea "x"
type textarea "DID WE USE THE MOTOR, PUM"
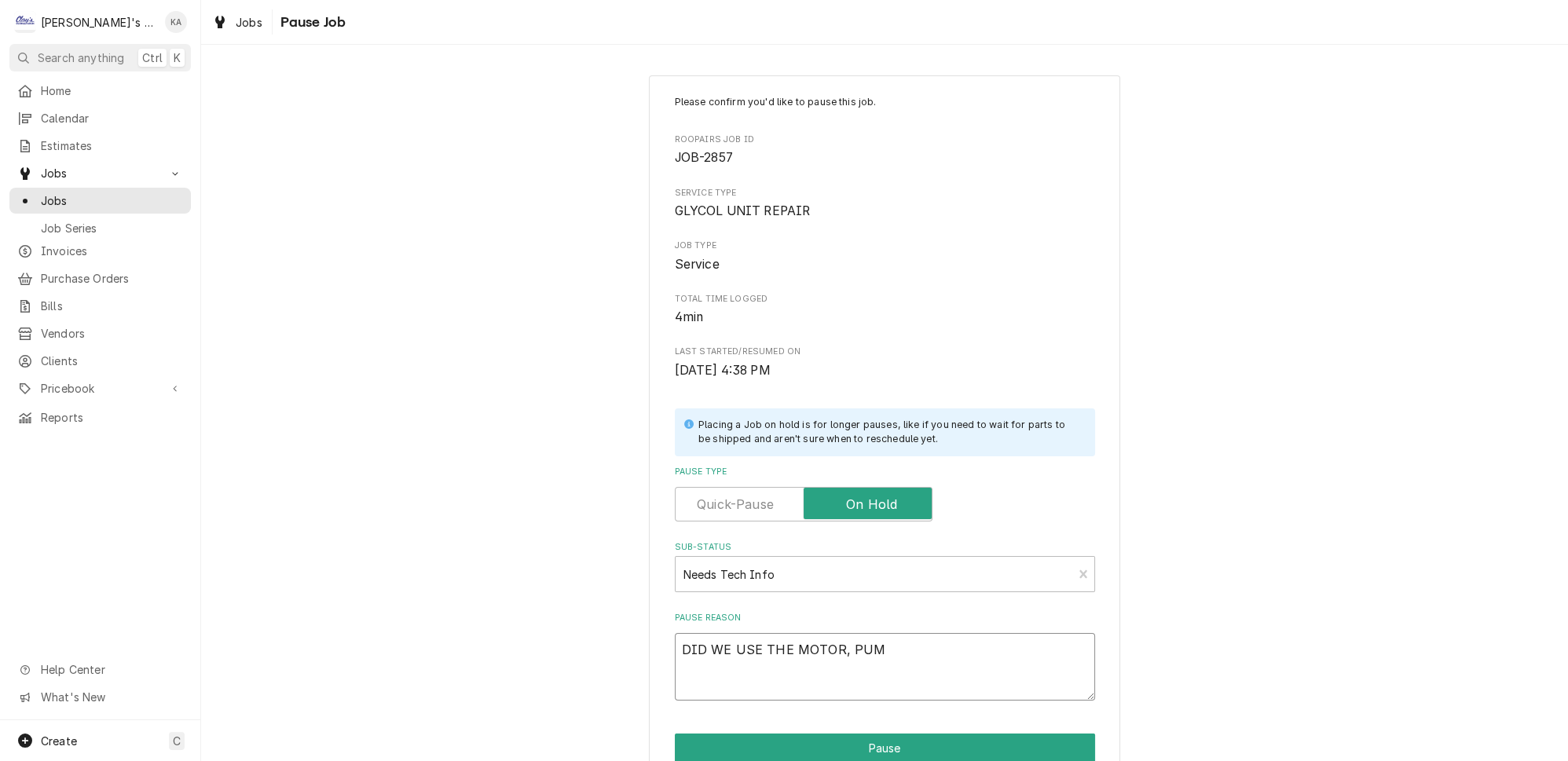
type textarea "x"
type textarea "DID WE USE THE MOTOR, PUMP"
type textarea "x"
type textarea "DID WE USE THE MOTOR, PUMP"
type textarea "x"
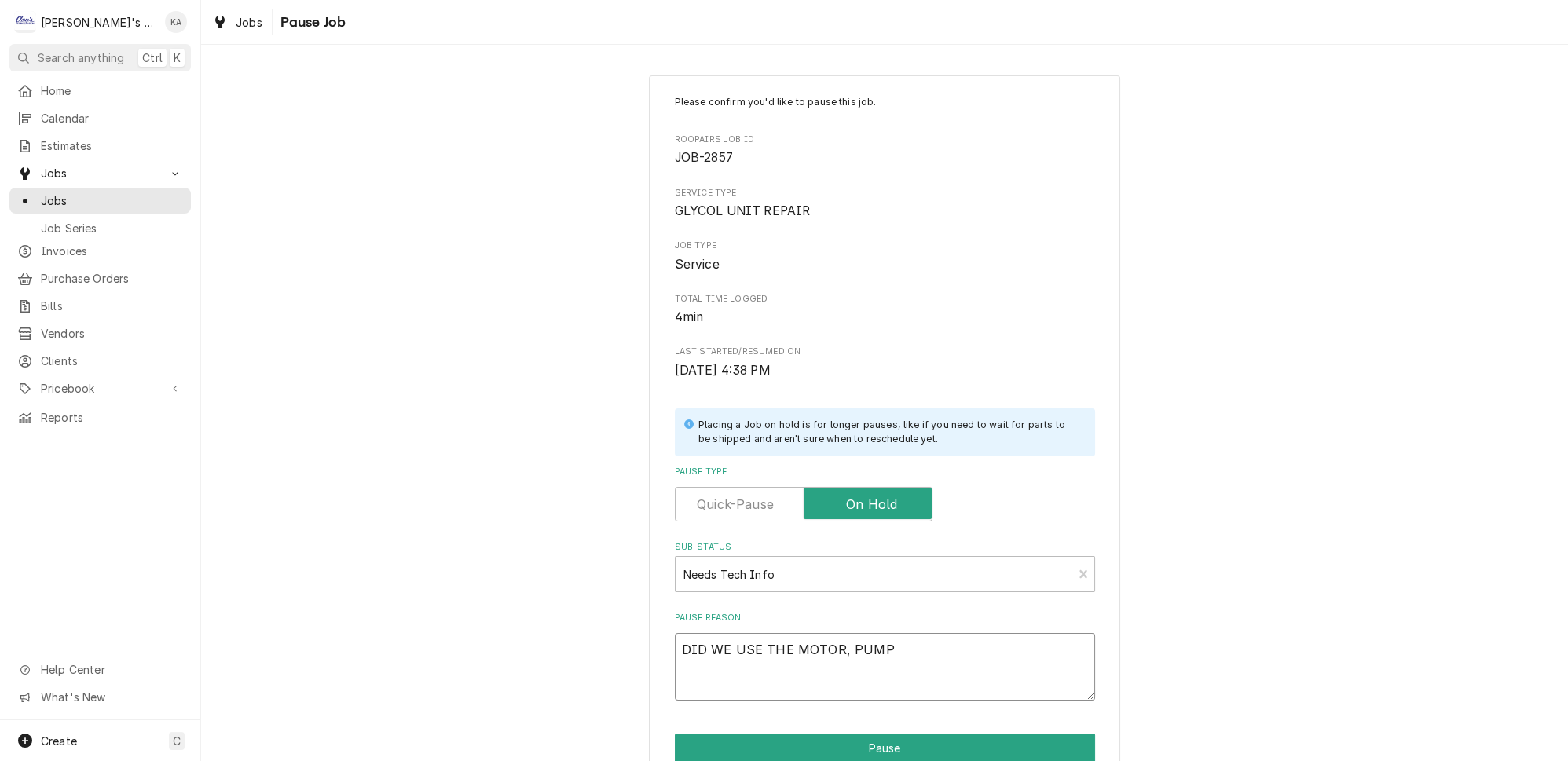
type textarea "DID WE USE THE MOTOR, PUMP &"
type textarea "x"
type textarea "DID WE USE THE MOTOR, PUMP &"
type textarea "x"
type textarea "DID WE USE THE MOTOR, PUMP & C"
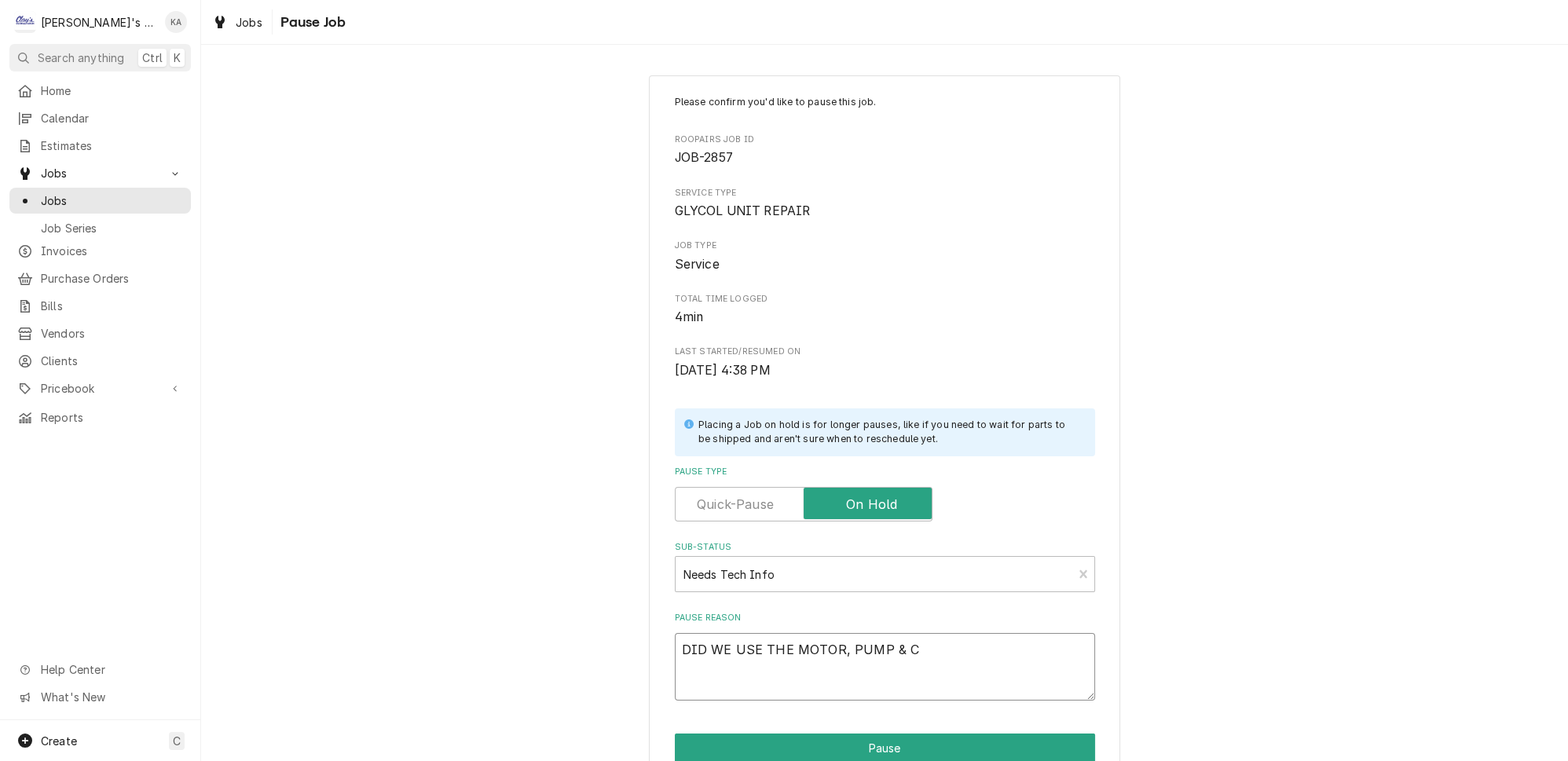
type textarea "x"
type textarea "DID WE USE THE MOTOR, PUMP & CO"
type textarea "x"
type textarea "DID WE USE THE MOTOR, PUMP & COU"
type textarea "x"
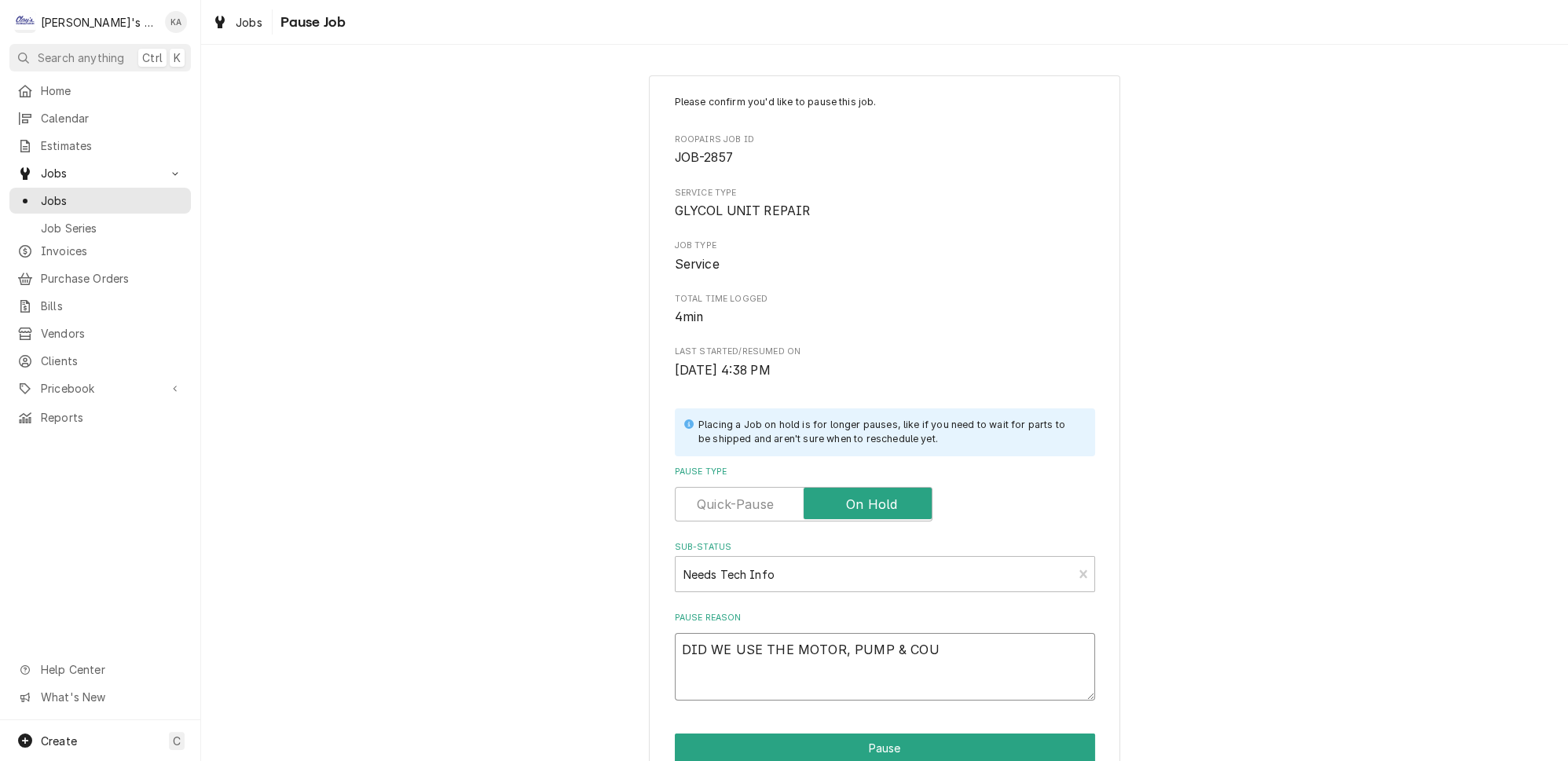
type textarea "DID WE USE THE MOTOR, PUMP & COUP"
type textarea "x"
type textarea "DID WE USE THE MOTOR, PUMP & COUPL"
type textarea "x"
type textarea "DID WE USE THE MOTOR, PUMP & COUPLI"
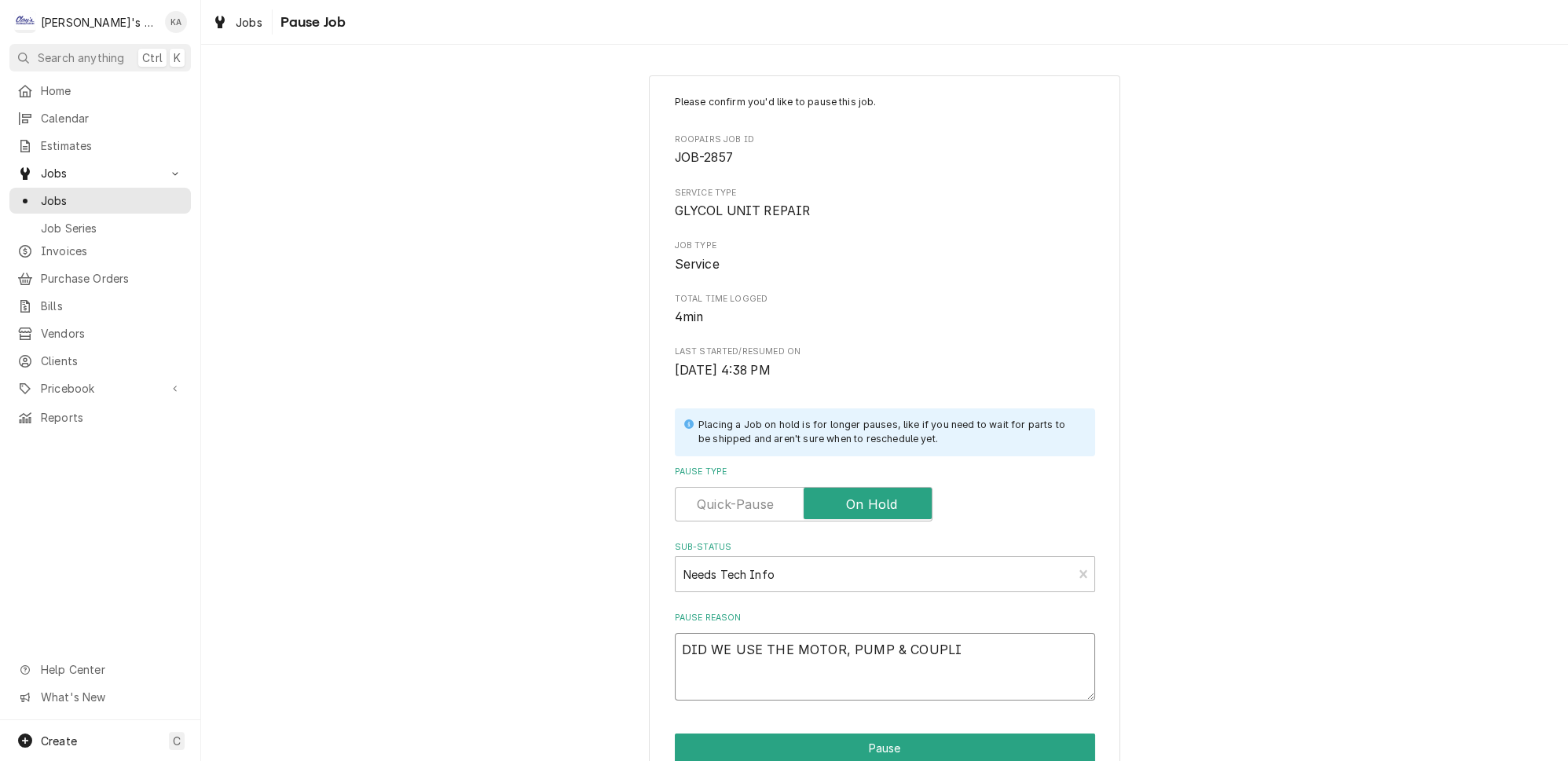
type textarea "x"
type textarea "DID WE USE THE MOTOR, PUMP & COUPLIN"
type textarea "x"
type textarea "DID WE USE THE MOTOR, PUMP & COUPLING"
type textarea "x"
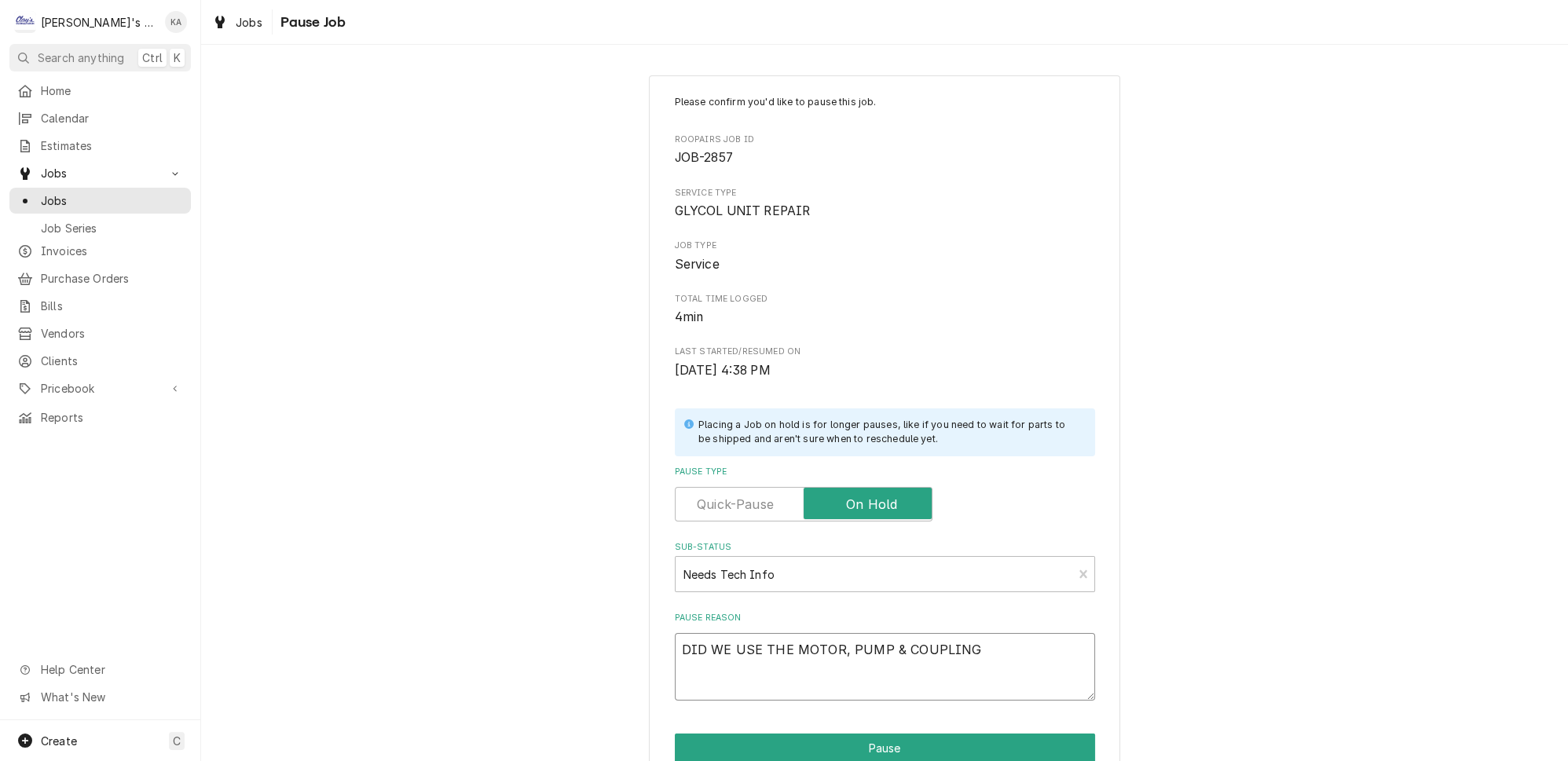
type textarea "DID WE USE THE MOTOR, PUMP & COUPLING?"
type textarea "x"
type textarea "DID WE USE THE MOTOR, PUMP & COUPLING?"
type textarea "x"
type textarea "DID WE USE THE MOTOR, PUMP & COUPLING? N"
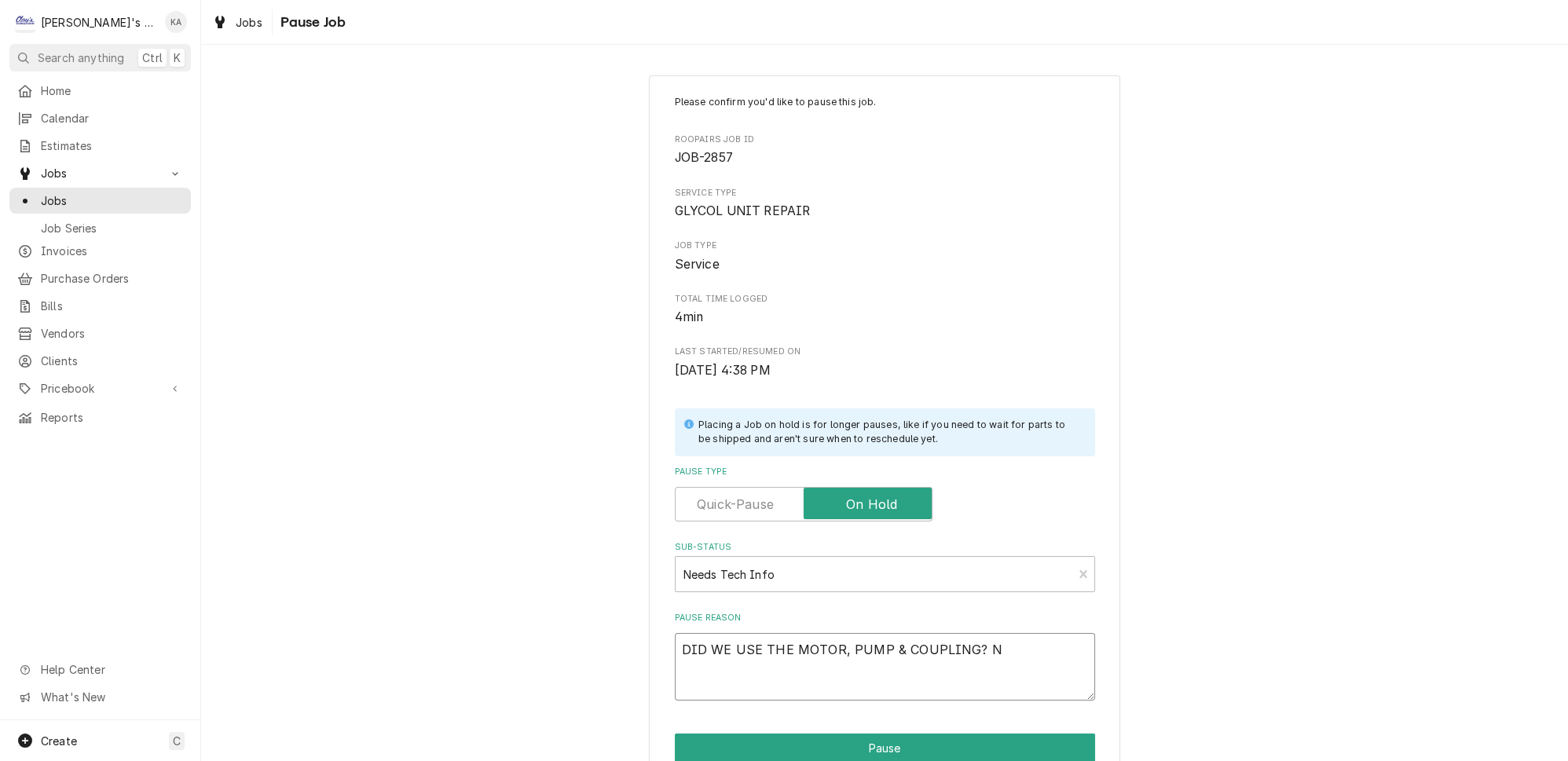
type textarea "x"
type textarea "DID WE USE THE MOTOR, PUMP & COUPLING? NO"
type textarea "x"
type textarea "DID WE USE THE MOTOR, PUMP & COUPLING? NOT"
type textarea "x"
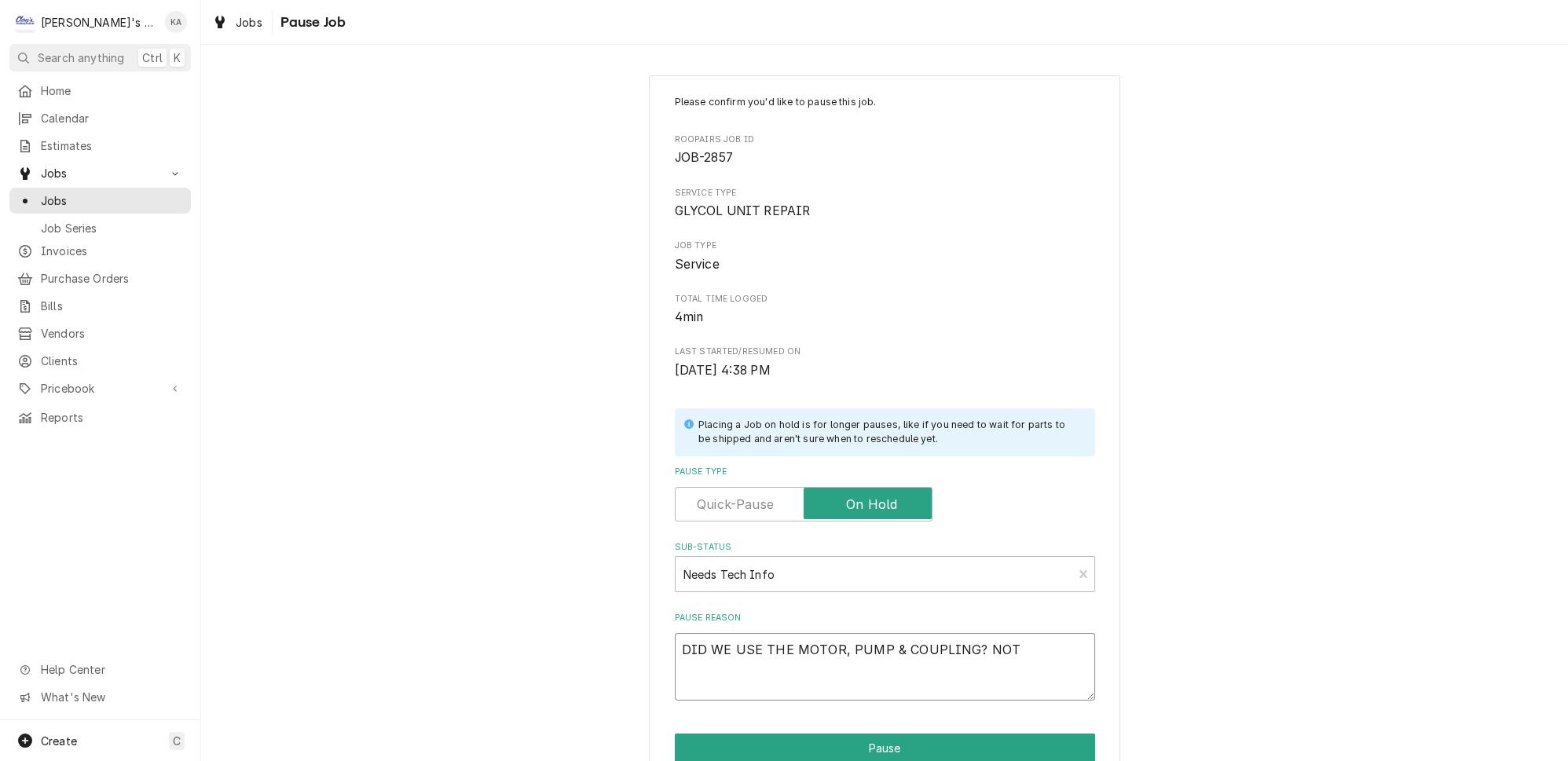
type textarea "DID WE USE THE MOTOR, PUMP & COUPLING? NOT"
type textarea "x"
type textarea "DID WE USE THE MOTOR, PUMP & COUPLING? NOT 1"
type textarea "x"
type textarea "DID WE USE THE MOTOR, PUMP & COUPLING? NOT 10"
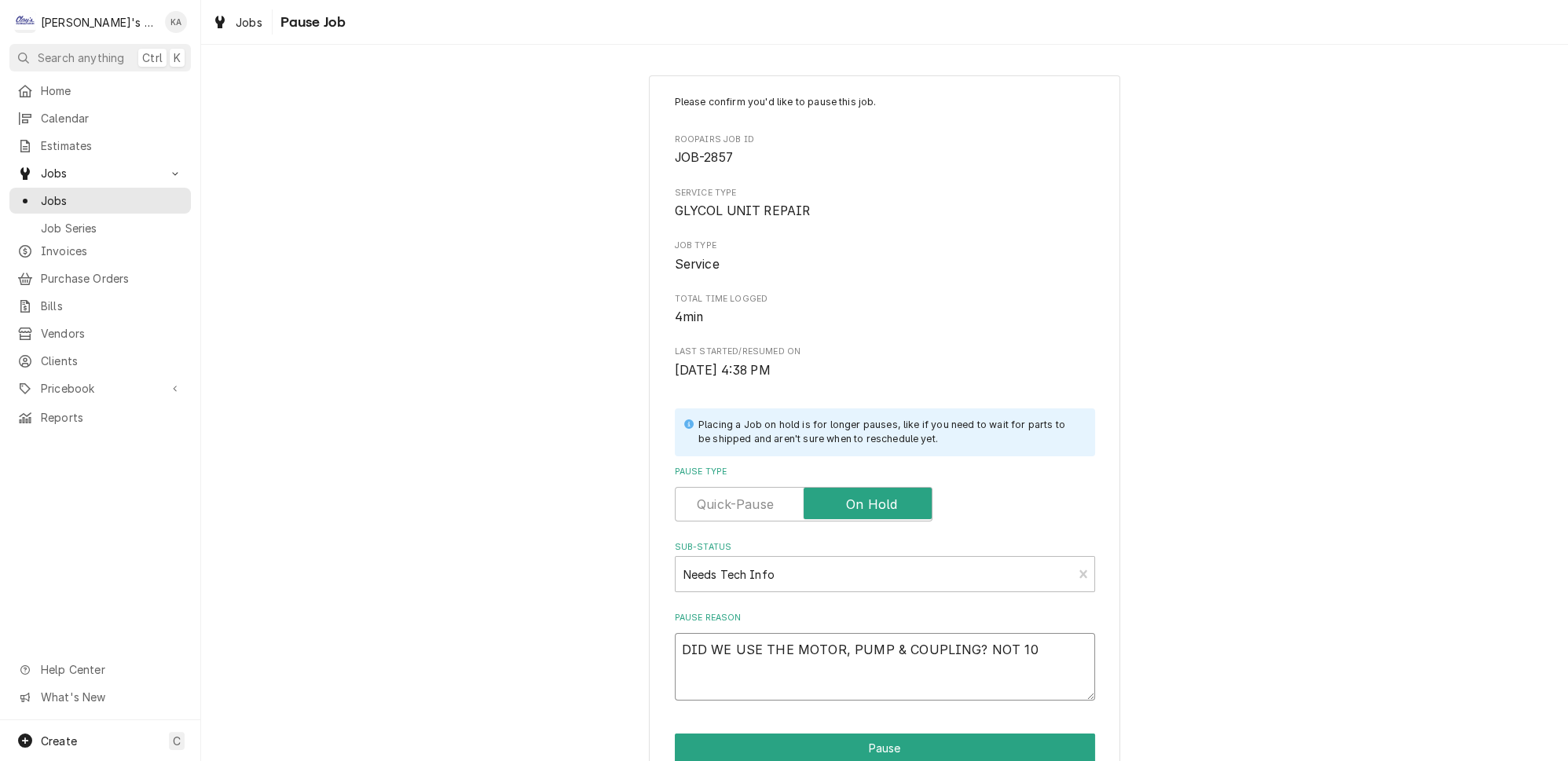
type textarea "x"
type textarea "DID WE USE THE MOTOR, PUMP & COUPLING? NOT 100"
type textarea "x"
type textarea "DID WE USE THE MOTOR, PUMP & COUPLING? NOT 100$"
type textarea "x"
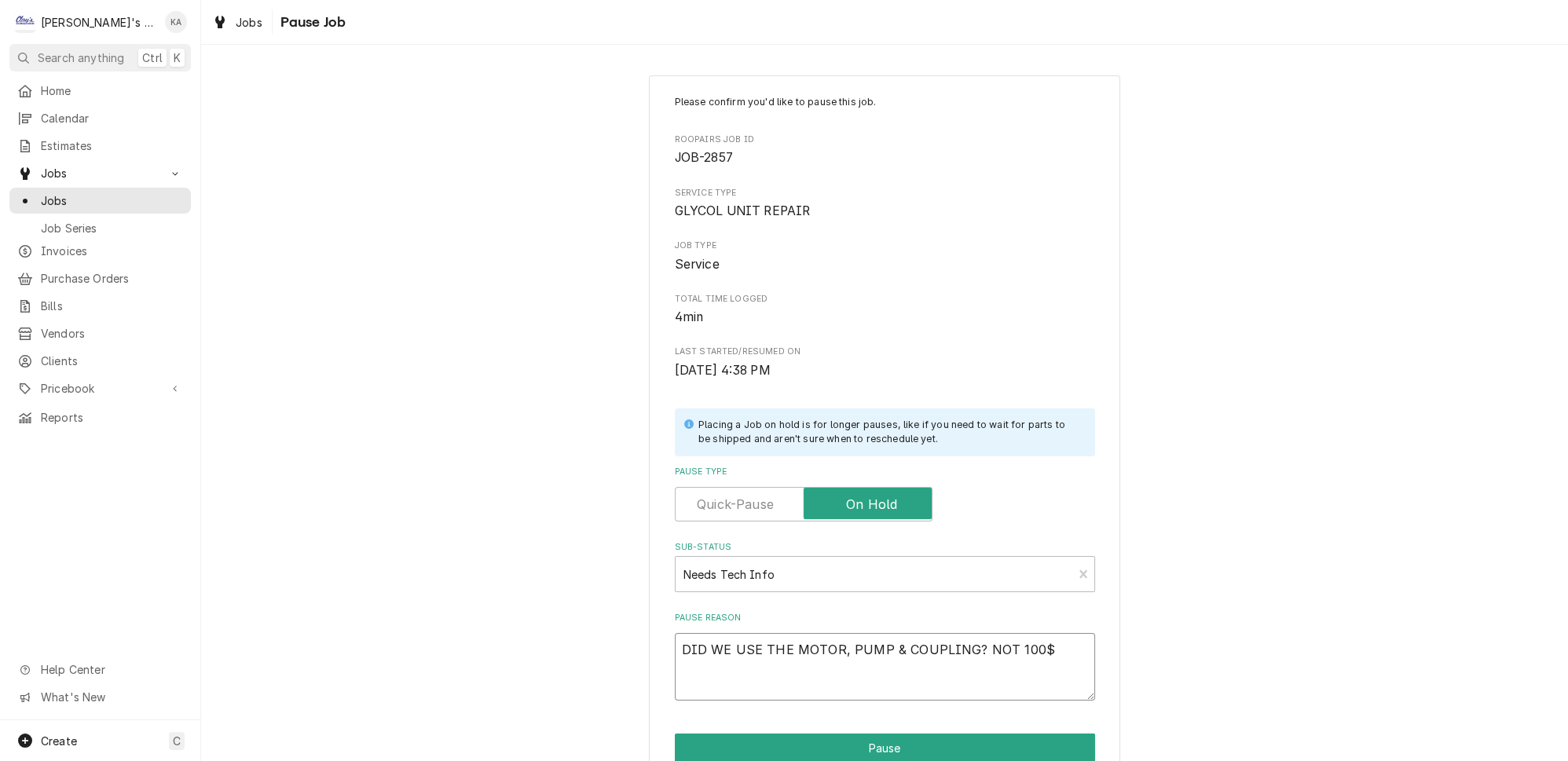
type textarea "DID WE USE THE MOTOR, PUMP & COUPLING? NOT 100$"
type textarea "x"
type textarea "DID WE USE THE MOTOR, PUMP & COUPLING? NOT 100$ C"
type textarea "x"
type textarea "DID WE USE THE MOTOR, PUMP & COUPLING? NOT 100$ CL"
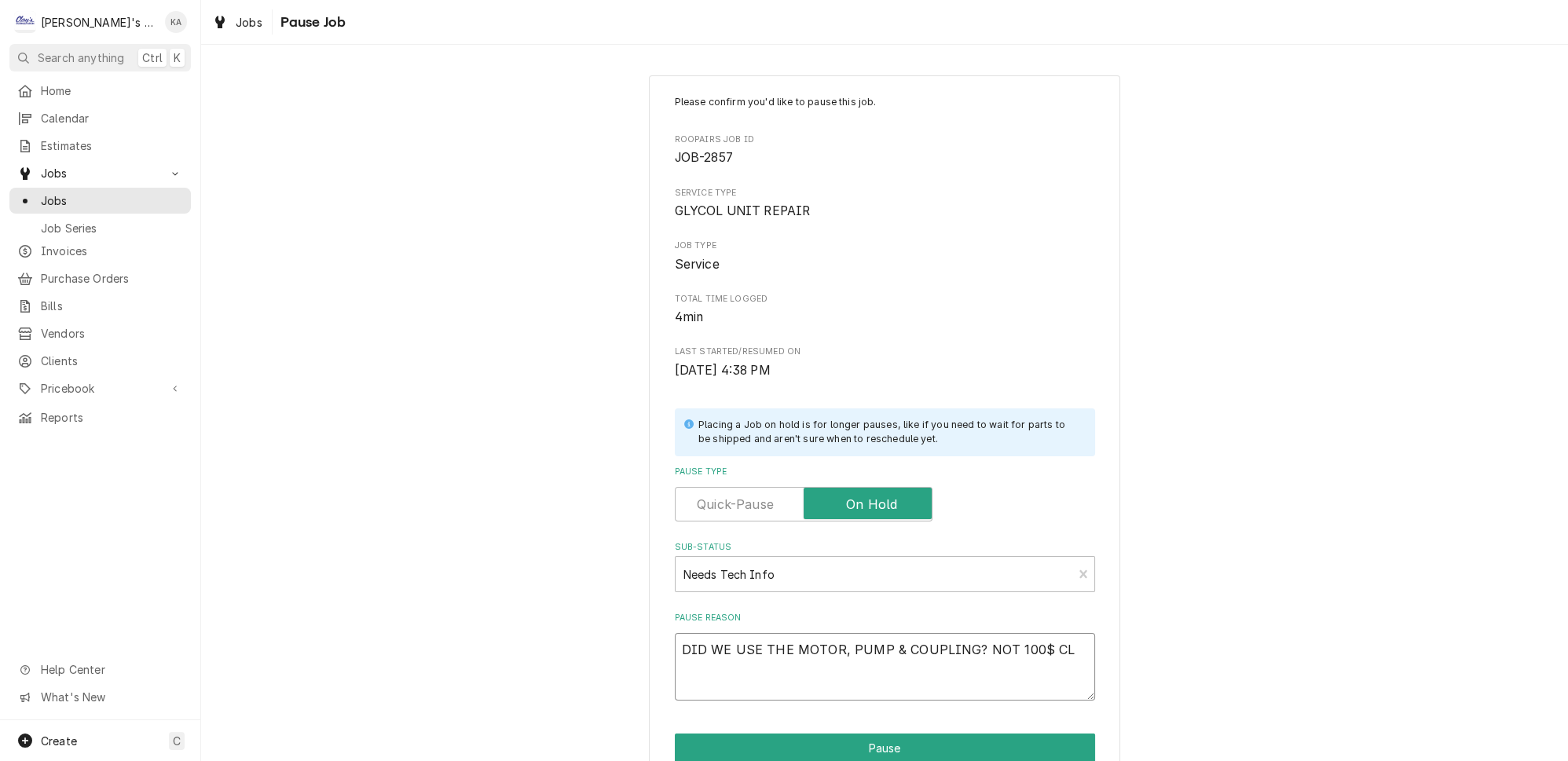
type textarea "x"
type textarea "DID WE USE THE MOTOR, PUMP & COUPLING? NOT 100$ CLE"
type textarea "x"
type textarea "DID WE USE THE MOTOR, PUMP & COUPLING? NOT 100$ CLEA"
type textarea "x"
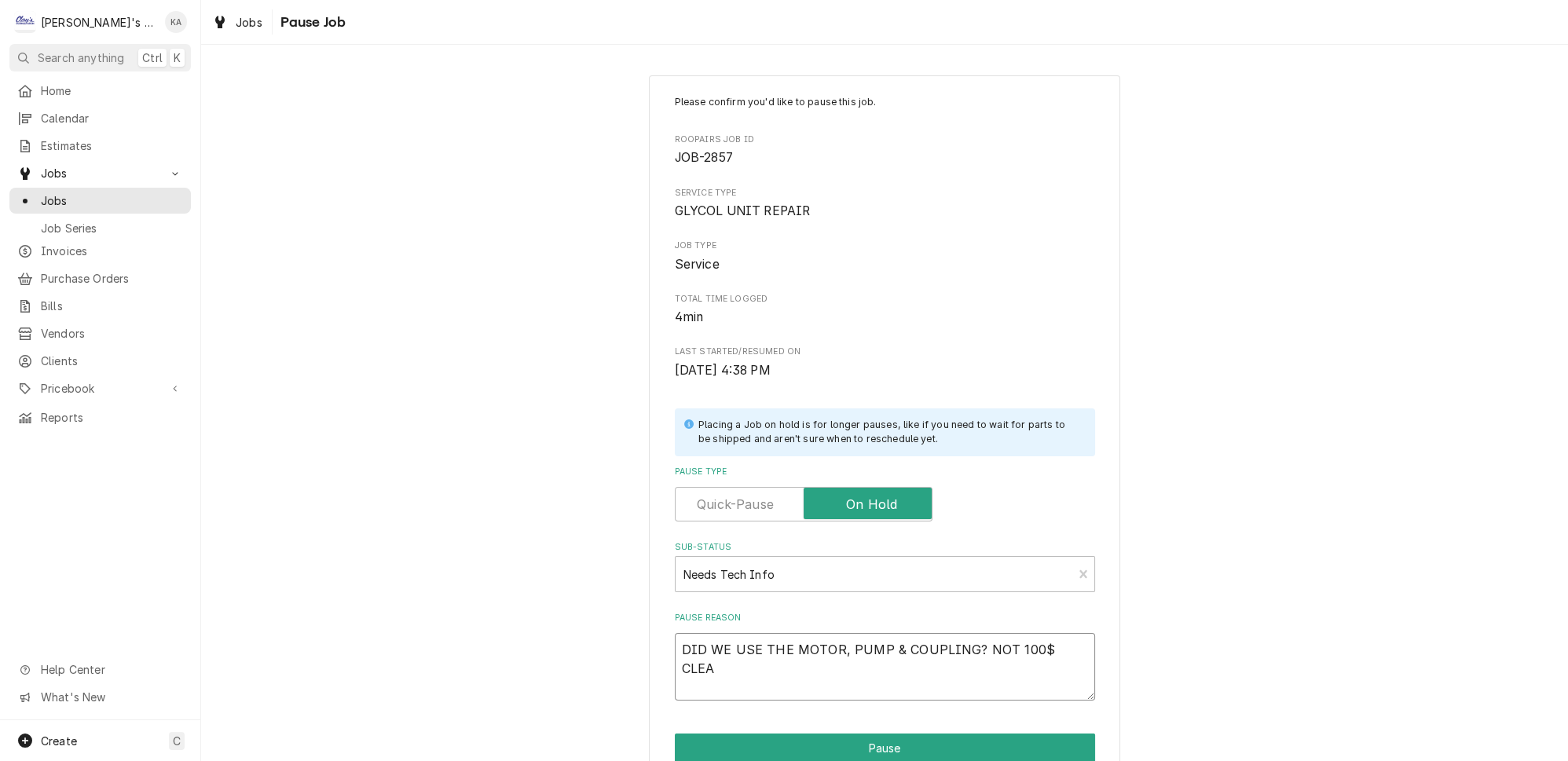
type textarea "DID WE USE THE MOTOR, PUMP & COUPLING? NOT 100$ CLEAR"
type textarea "x"
type textarea "DID WE USE THE MOTOR, PUMP & COUPLING? NOT 100 CLEAR"
type textarea "x"
type textarea "DID WE USE THE MOTOR, PUMP & COUPLING? NOT 100% CLEAR"
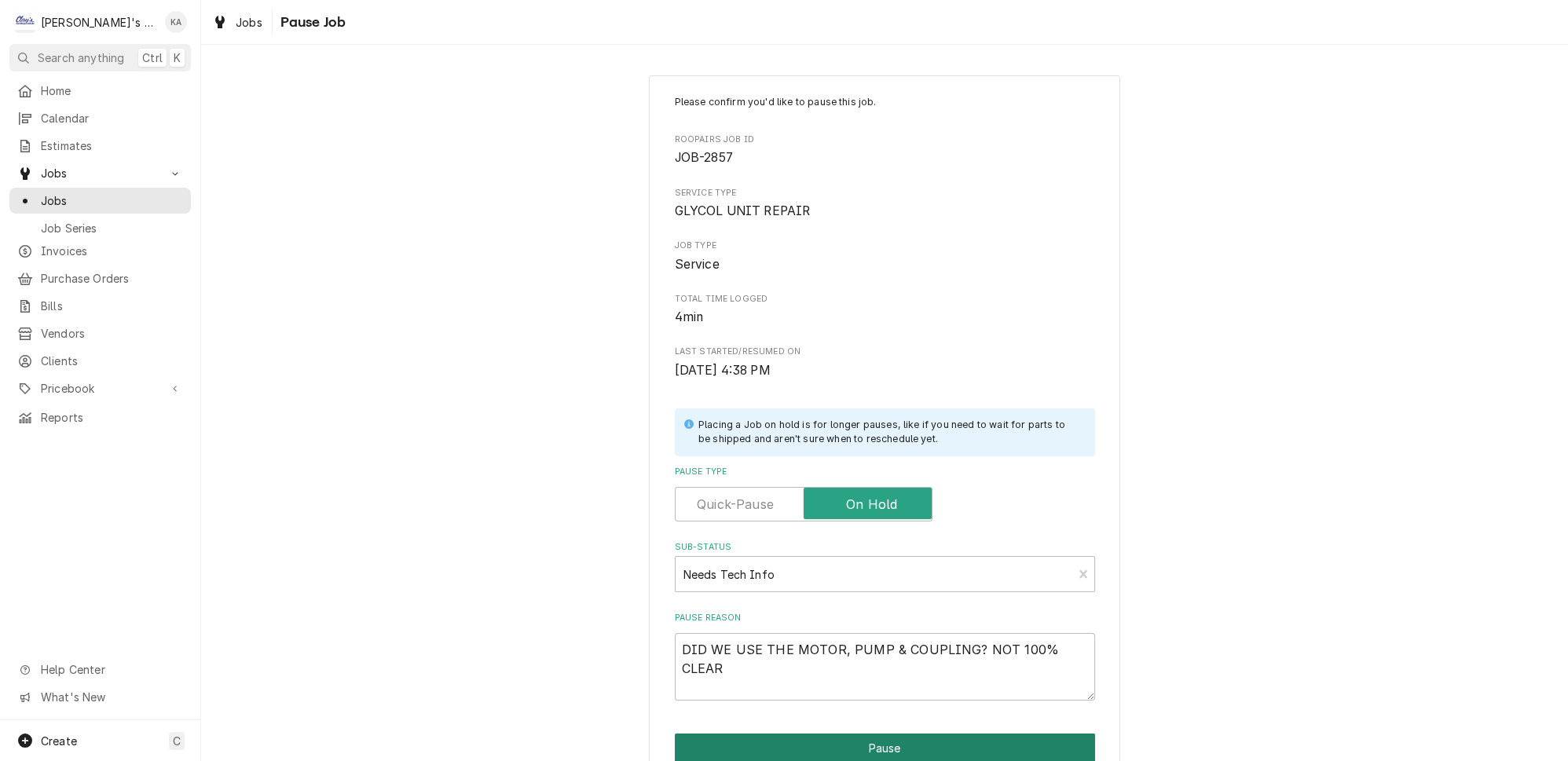
click at [896, 744] on button "Pause" at bounding box center [884, 748] width 420 height 29
type textarea "x"
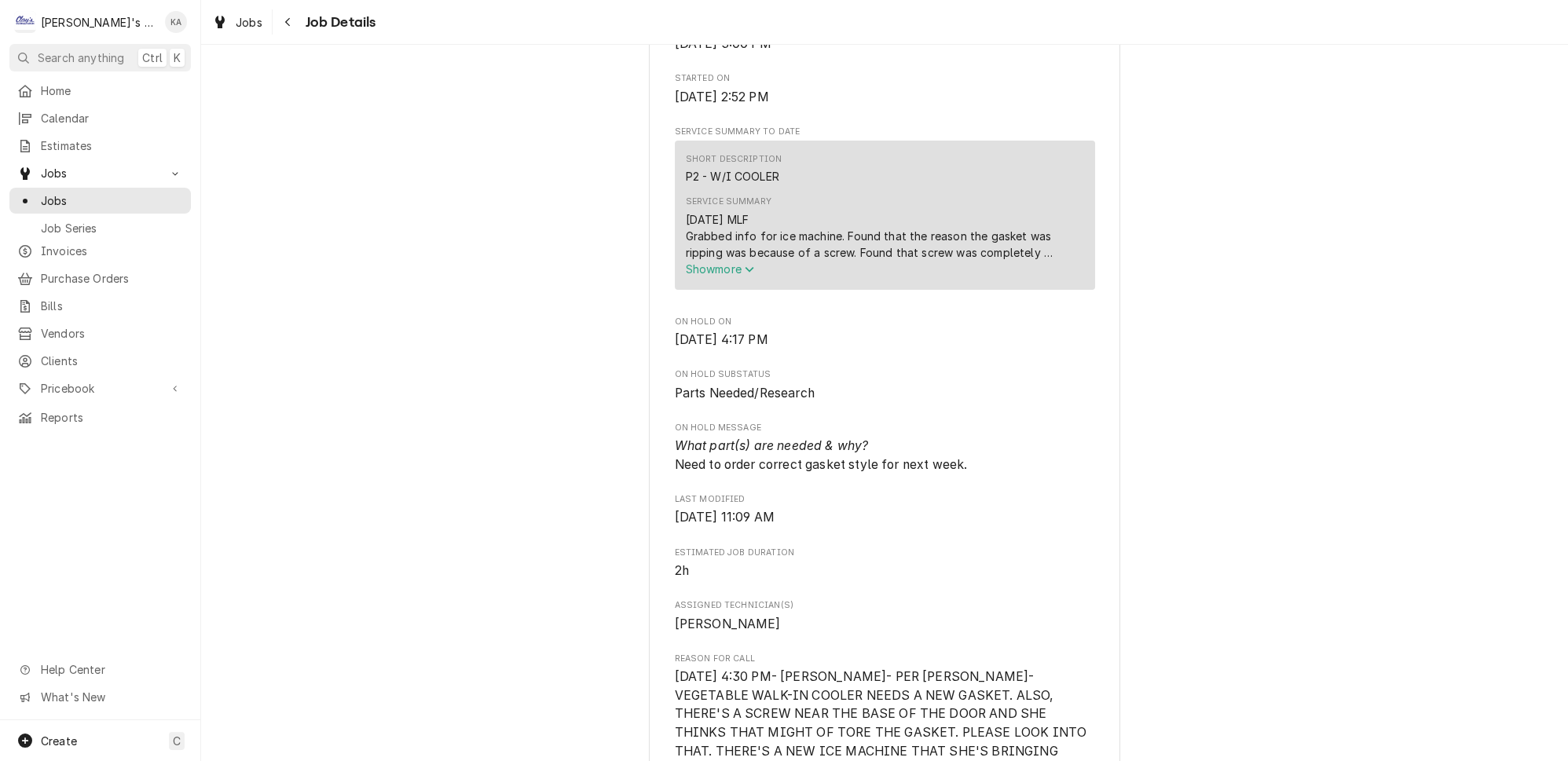
scroll to position [571, 0]
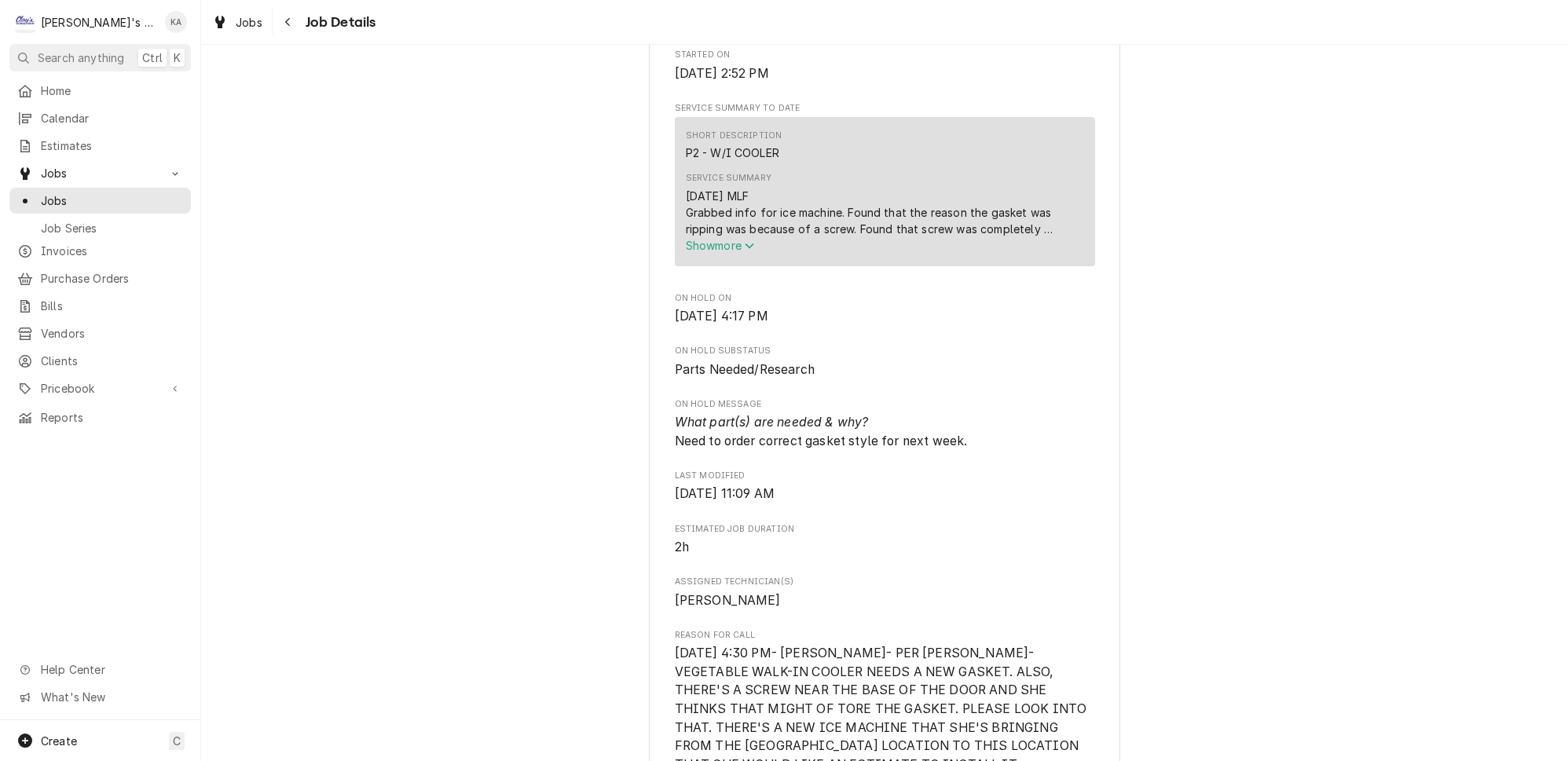
click at [748, 249] on icon "Service Summary" at bounding box center [748, 246] width 9 height 6
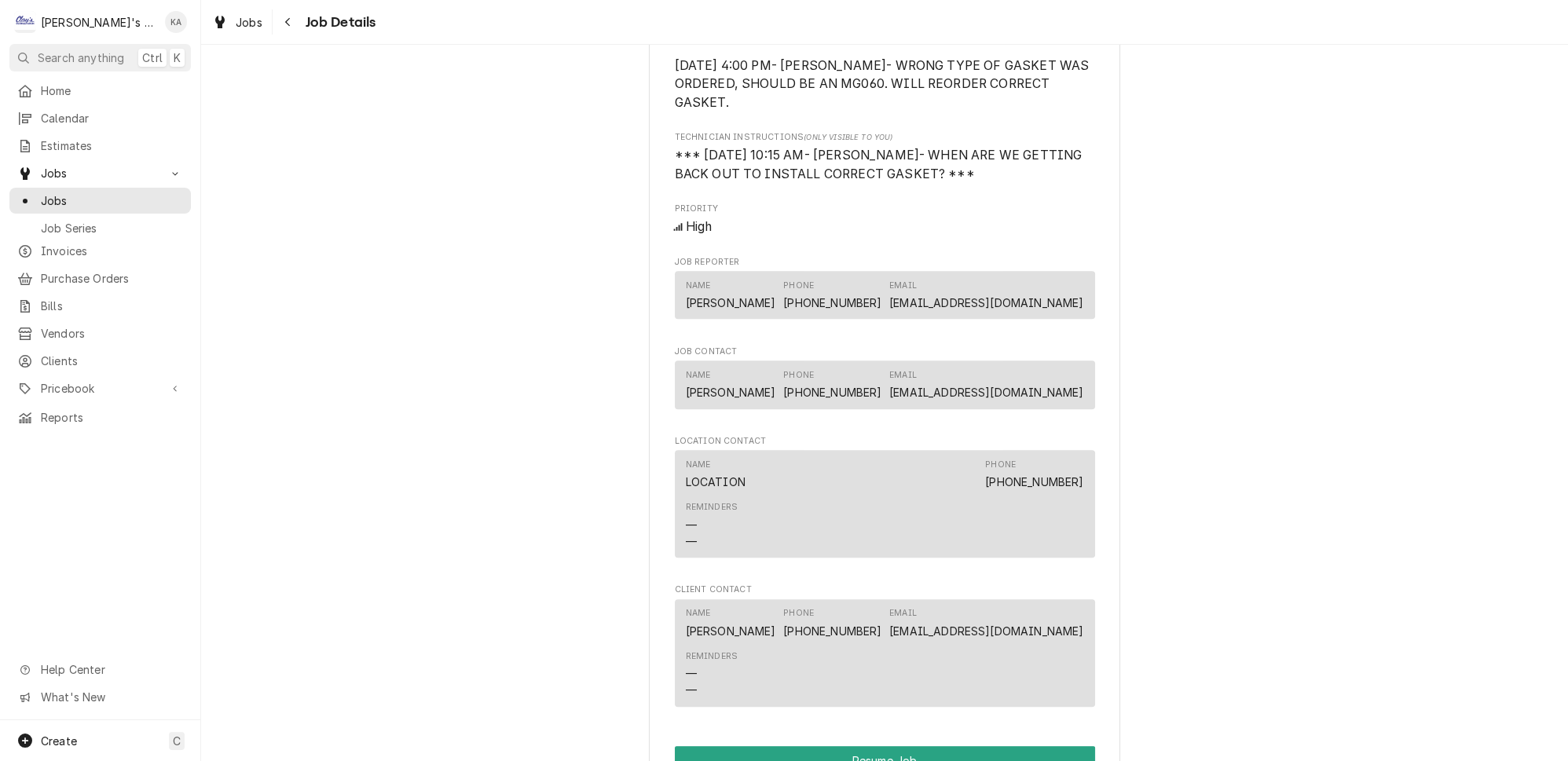
scroll to position [1620, 0]
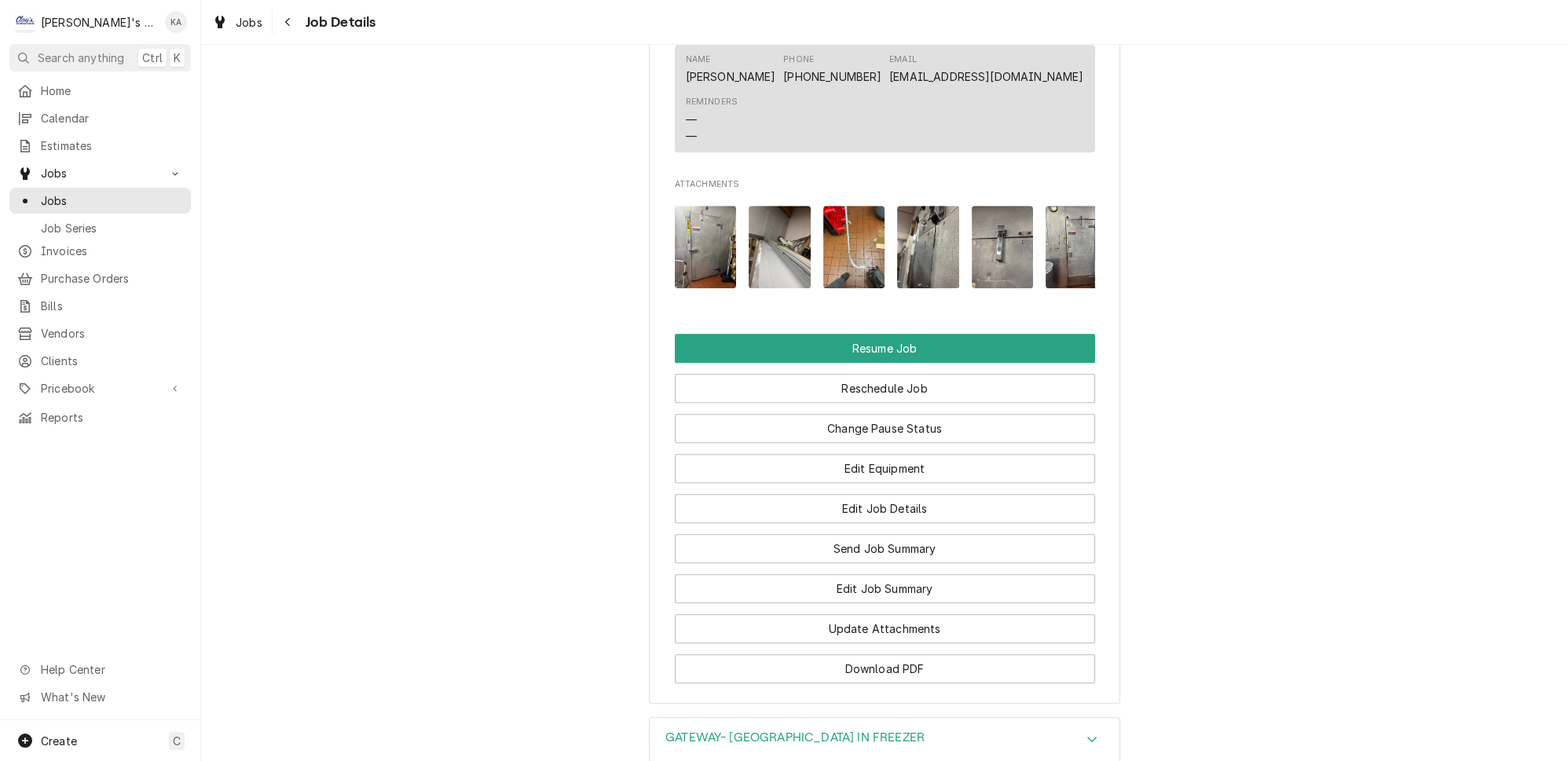
scroll to position [0, 23]
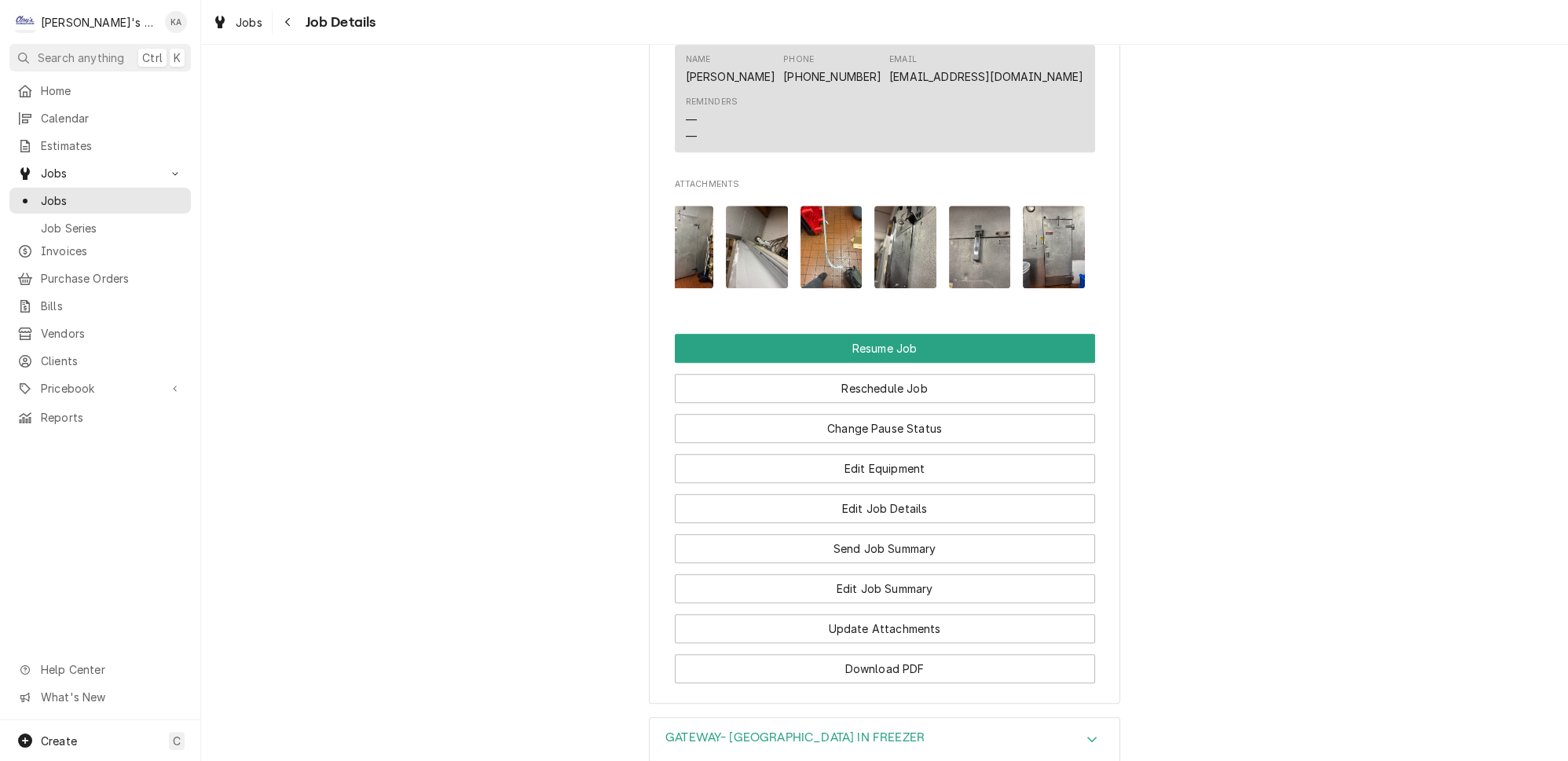
click at [747, 273] on img "Attachments" at bounding box center [757, 247] width 62 height 82
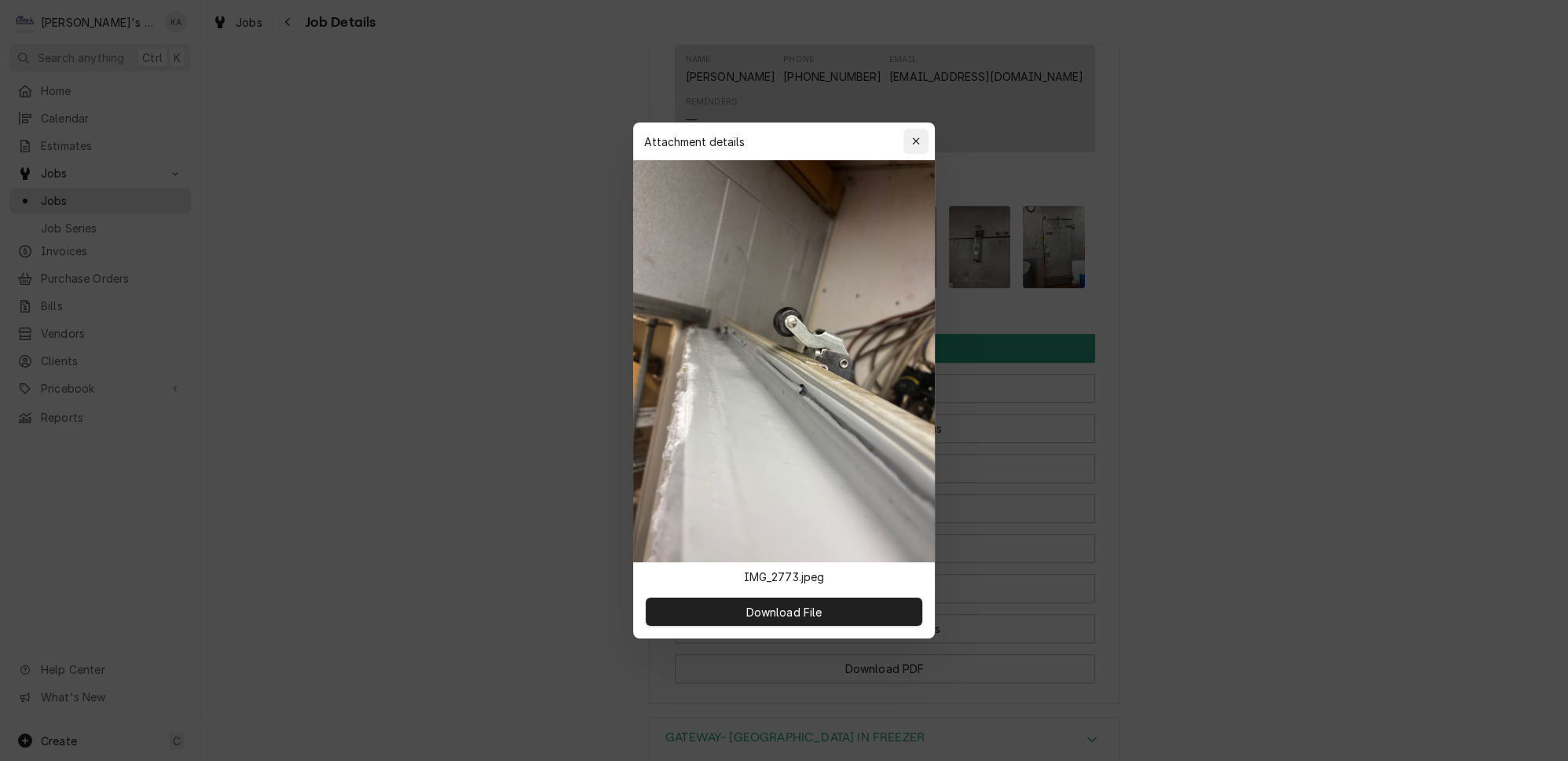
click at [912, 147] on icon "button" at bounding box center [916, 142] width 9 height 11
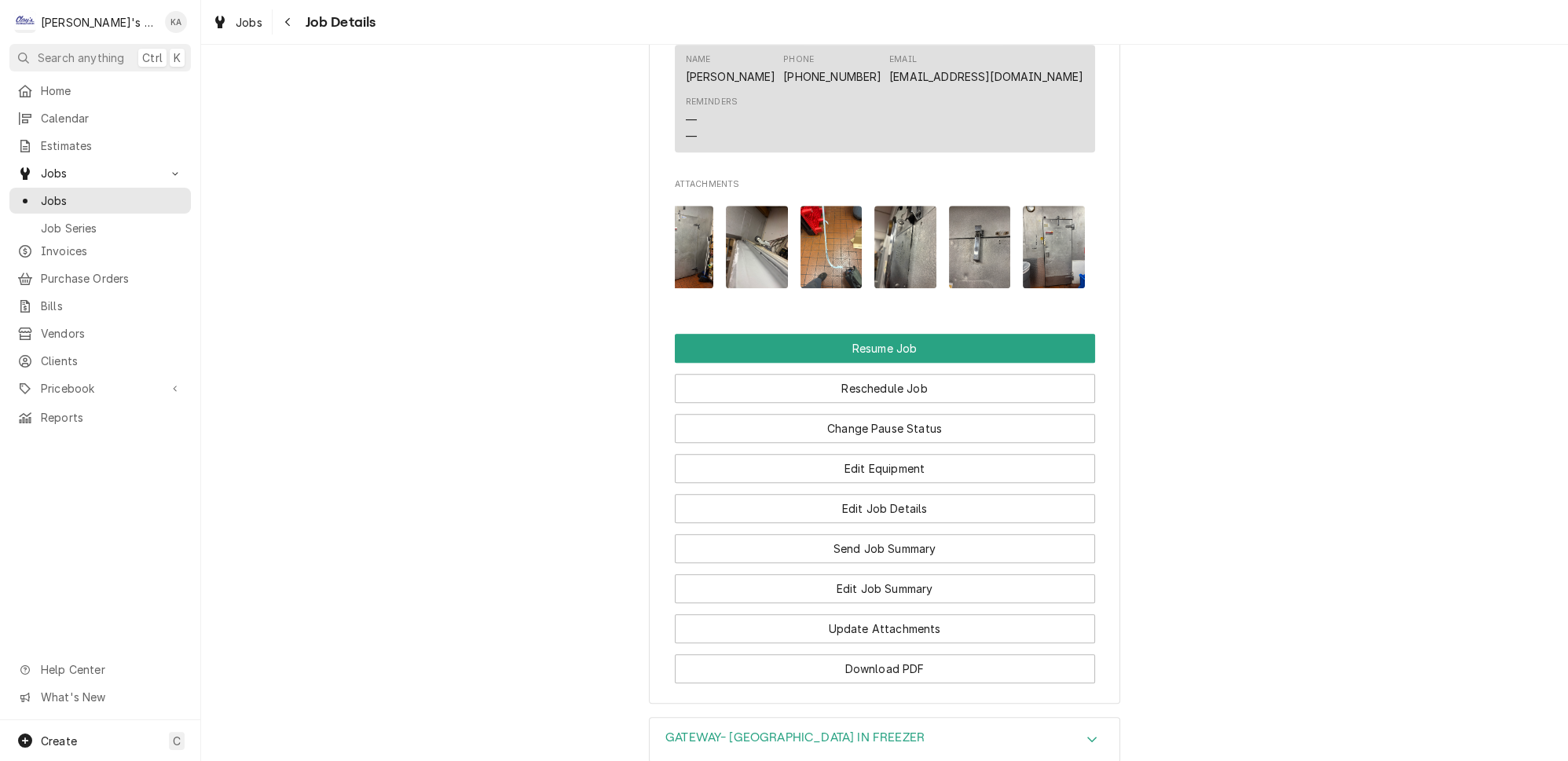
click at [892, 271] on img "Attachments" at bounding box center [905, 247] width 62 height 82
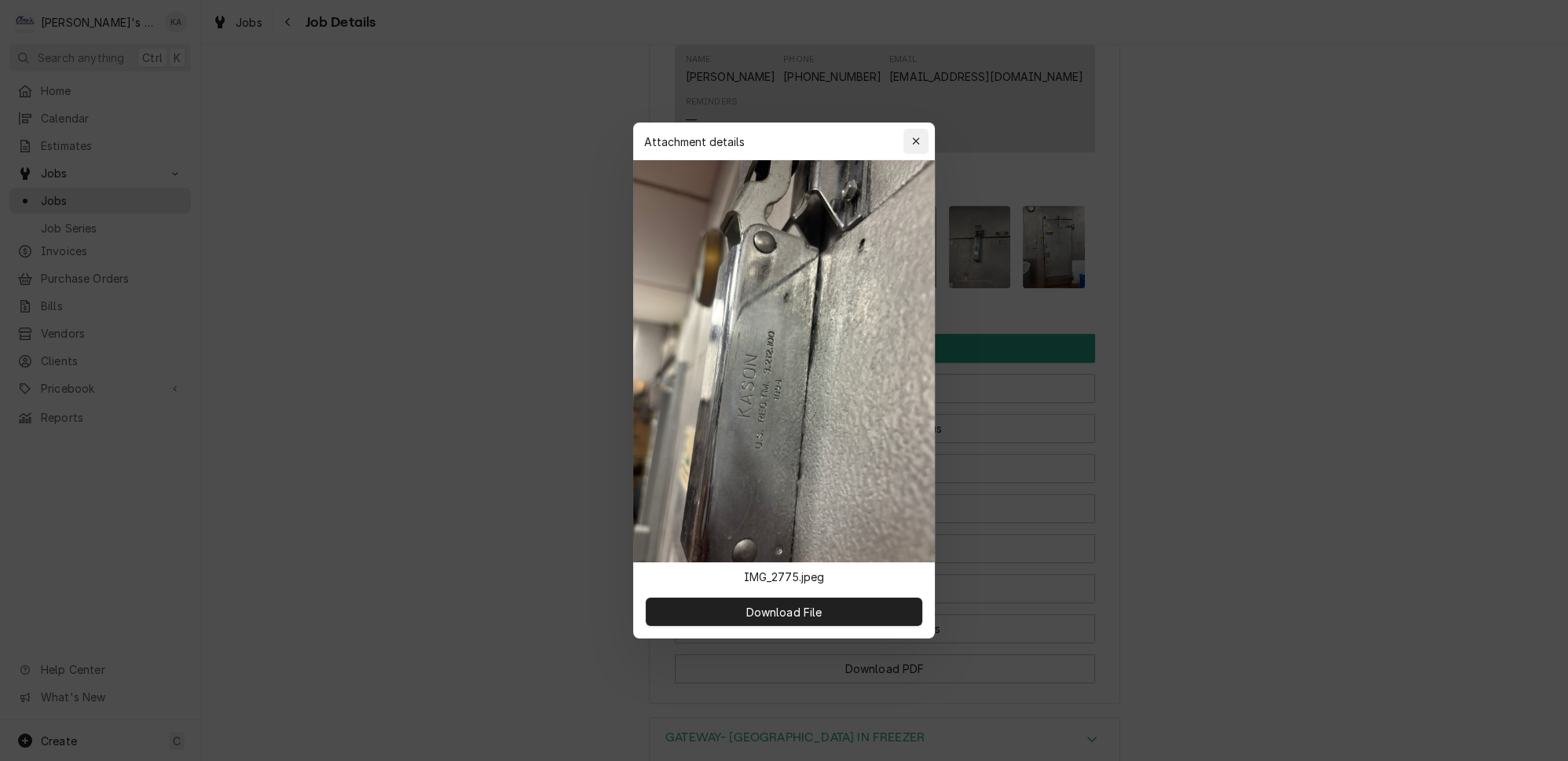
click at [912, 145] on icon "button" at bounding box center [915, 141] width 7 height 7
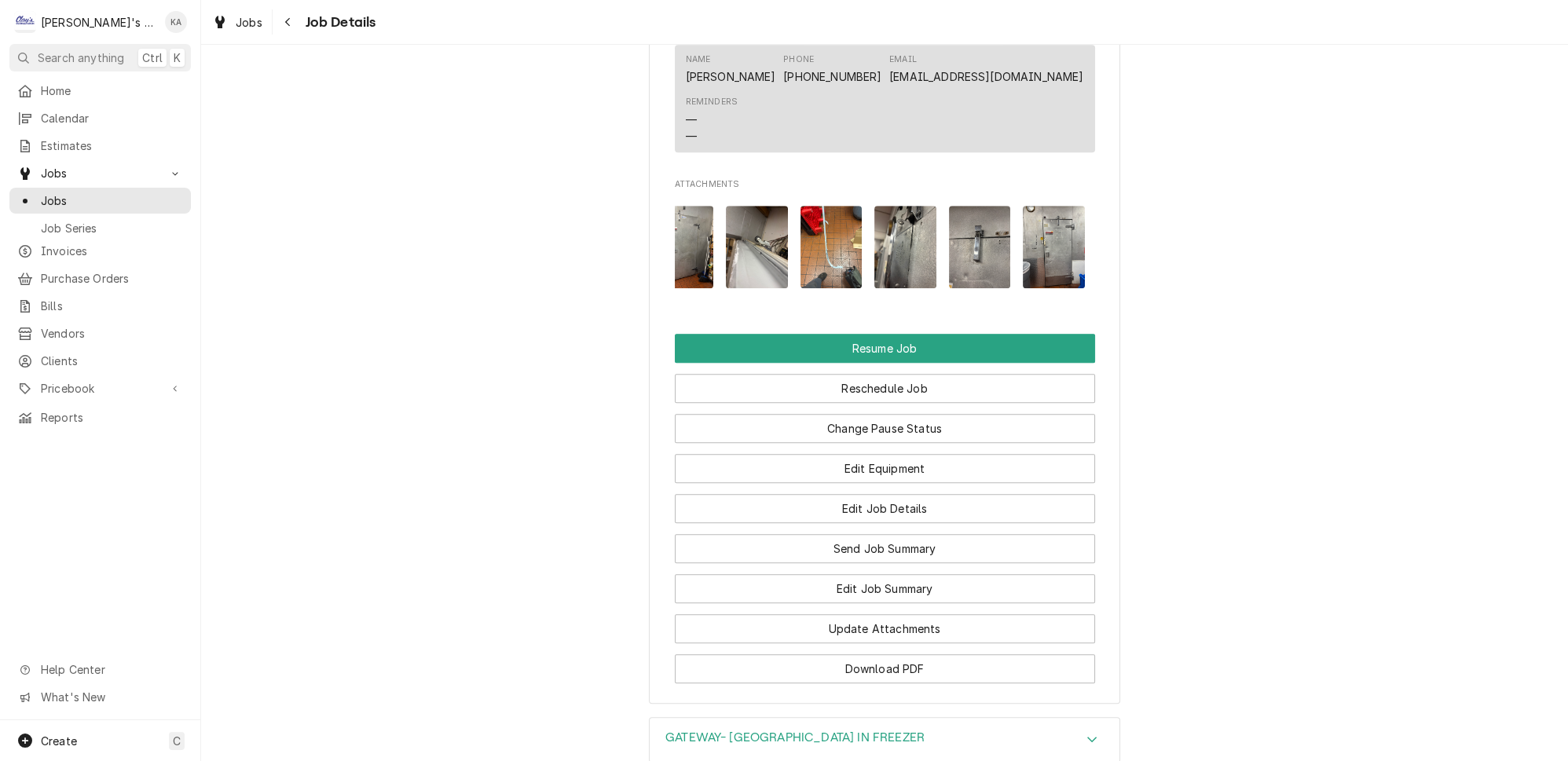
click at [823, 269] on img "Attachments" at bounding box center [831, 247] width 62 height 82
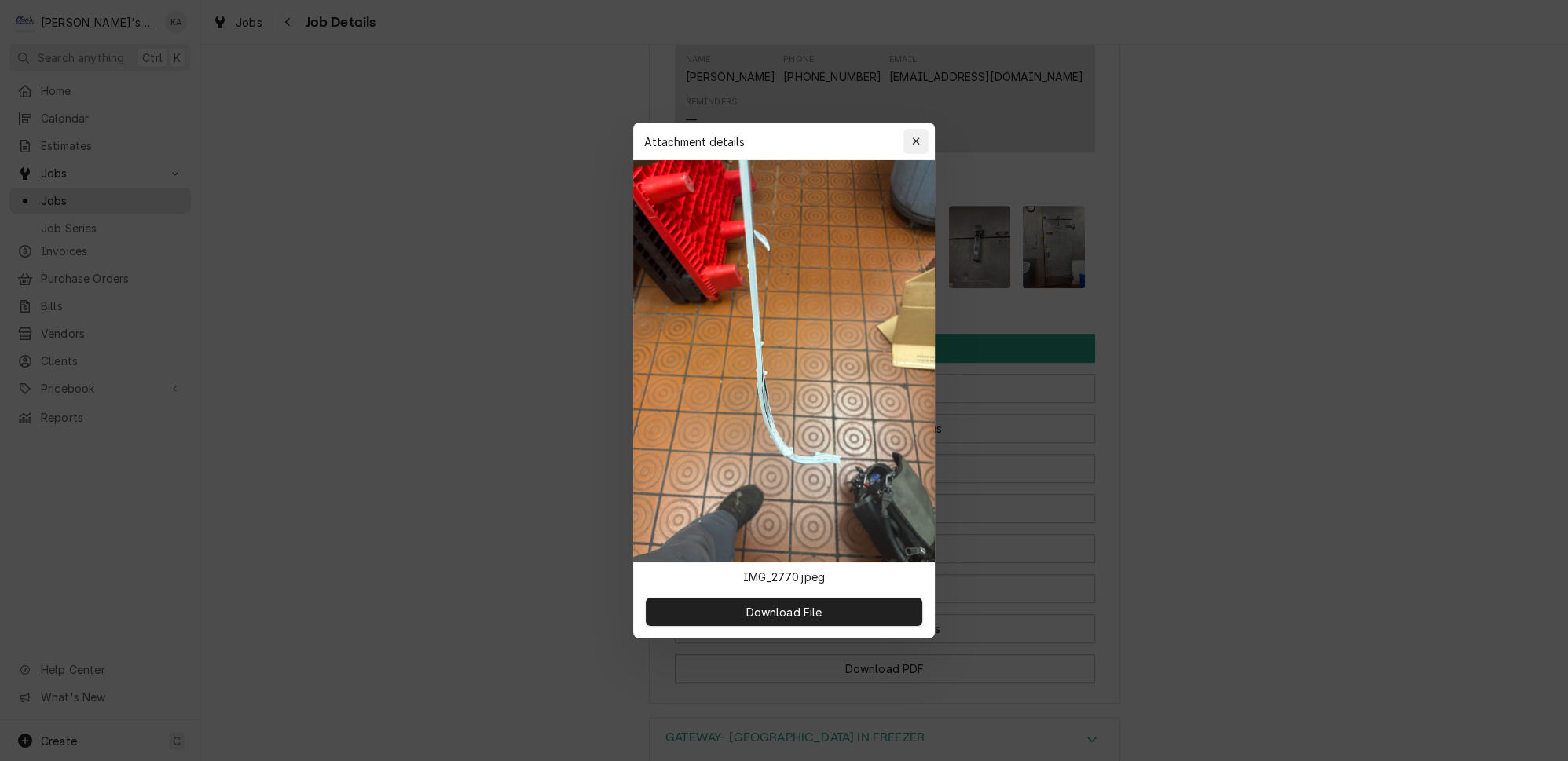
click at [912, 145] on icon "button" at bounding box center [915, 141] width 7 height 7
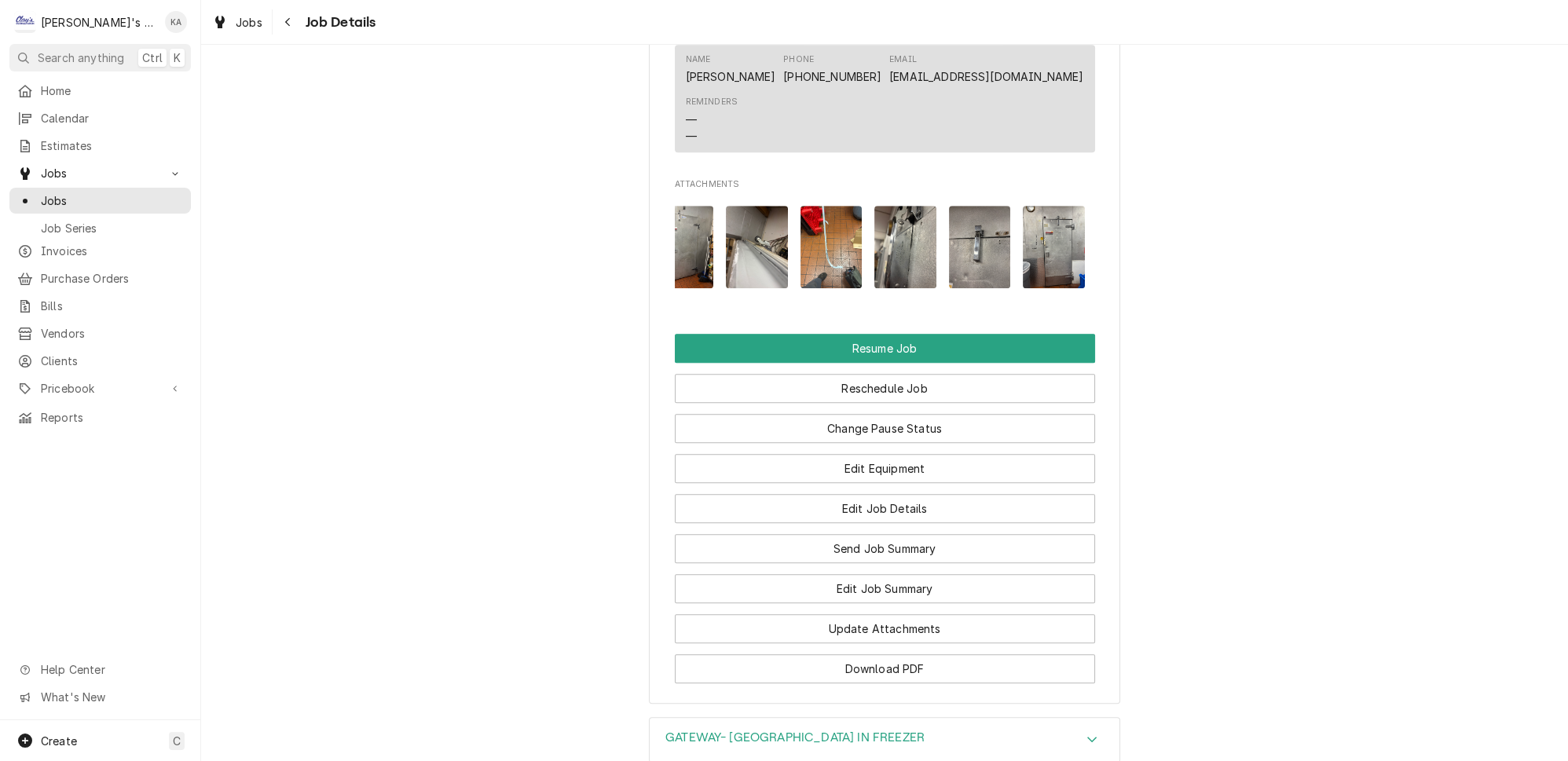
scroll to position [1857, 0]
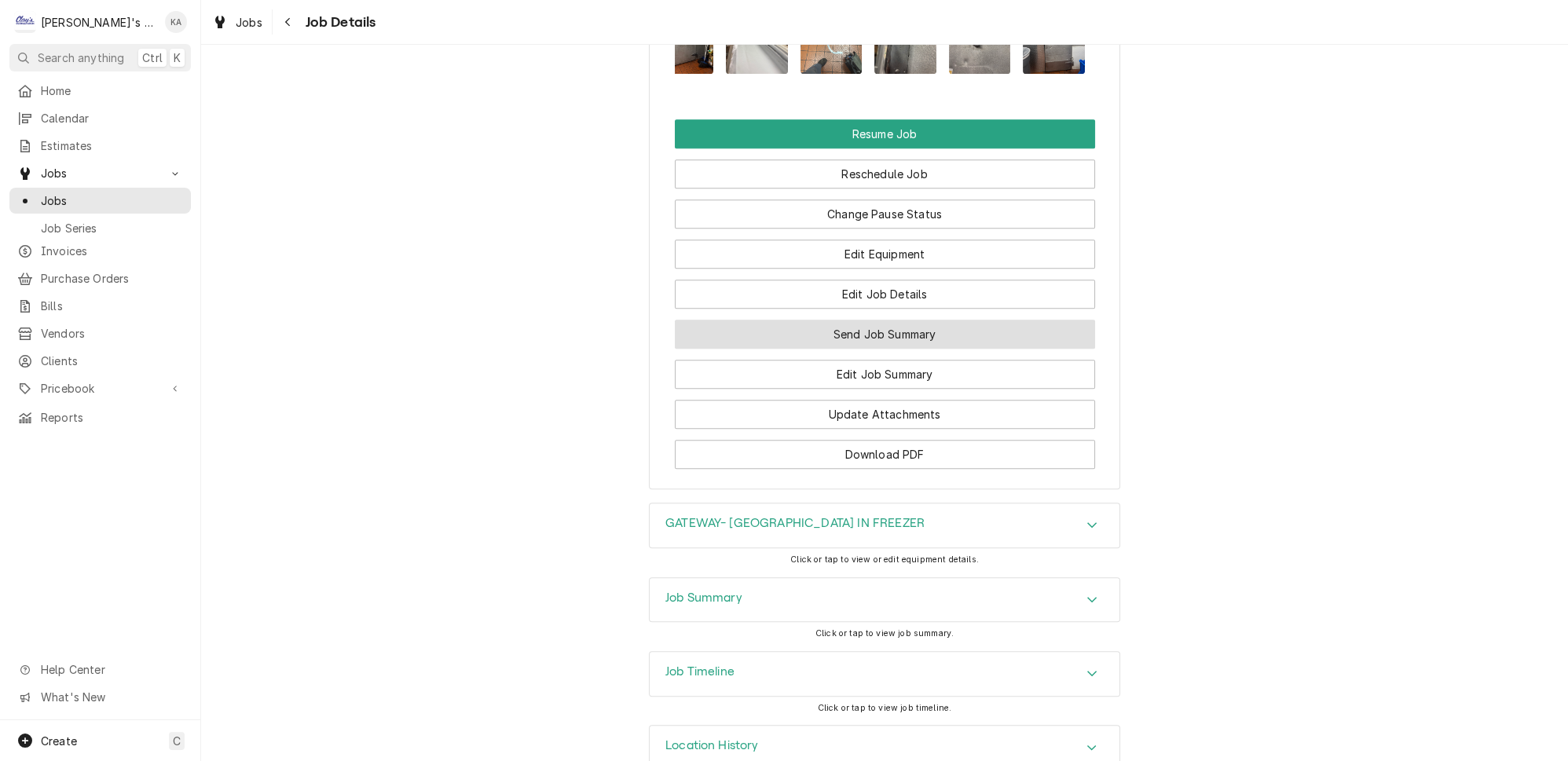
click at [862, 339] on button "Send Job Summary" at bounding box center [884, 334] width 420 height 29
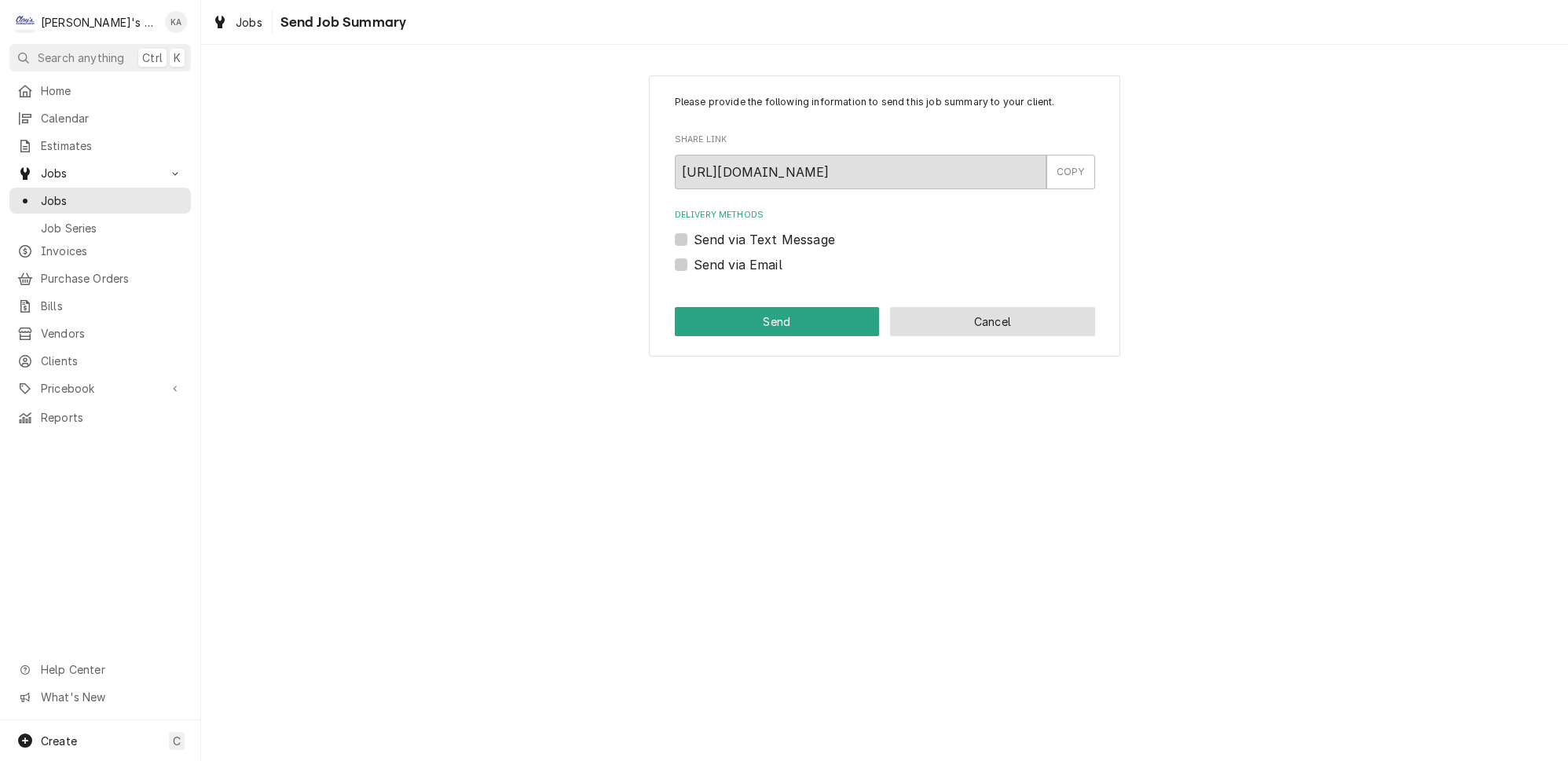
click at [979, 327] on button "Cancel" at bounding box center [992, 321] width 205 height 29
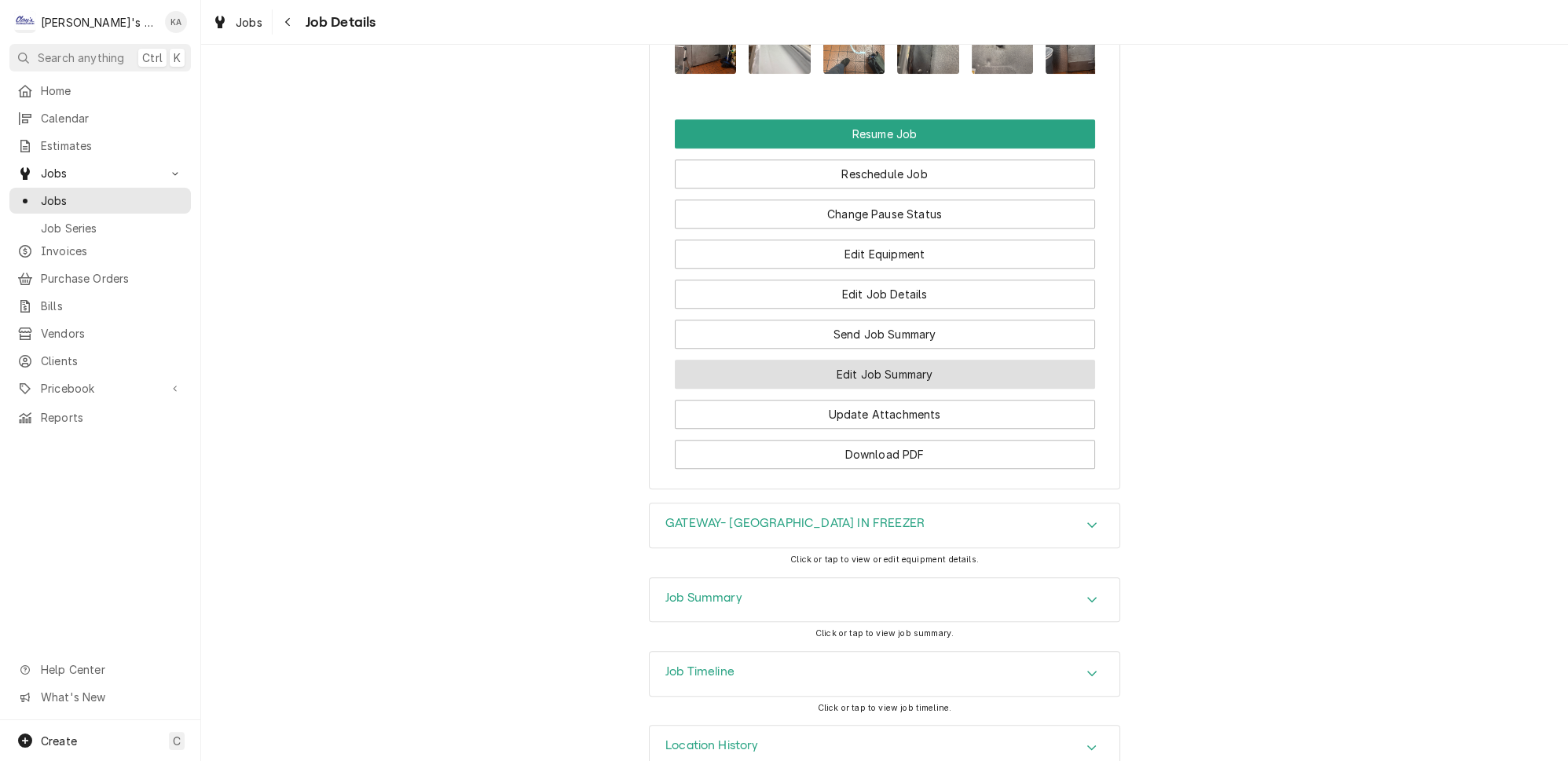
click at [852, 380] on button "Edit Job Summary" at bounding box center [884, 374] width 420 height 29
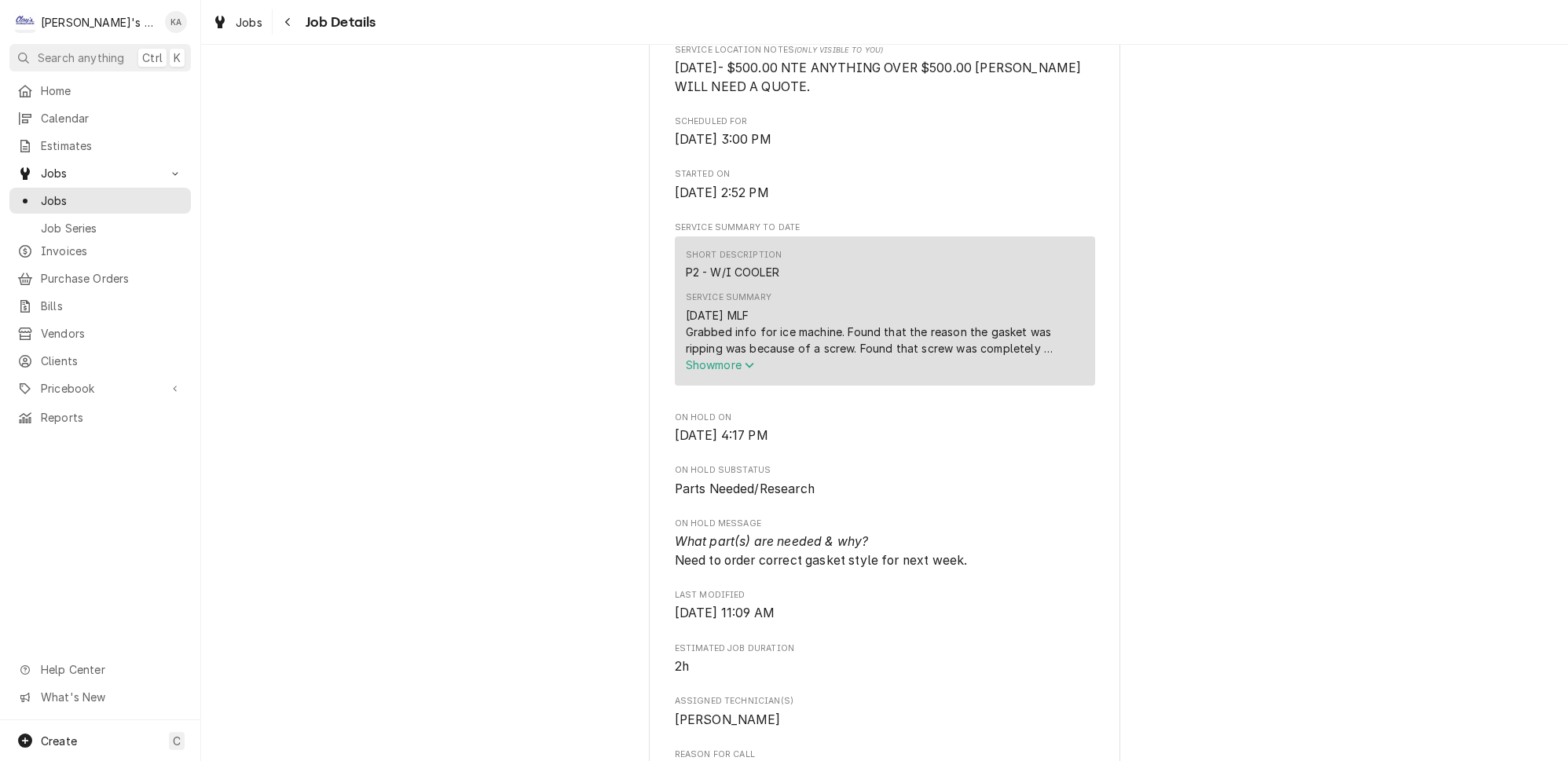
scroll to position [571, 0]
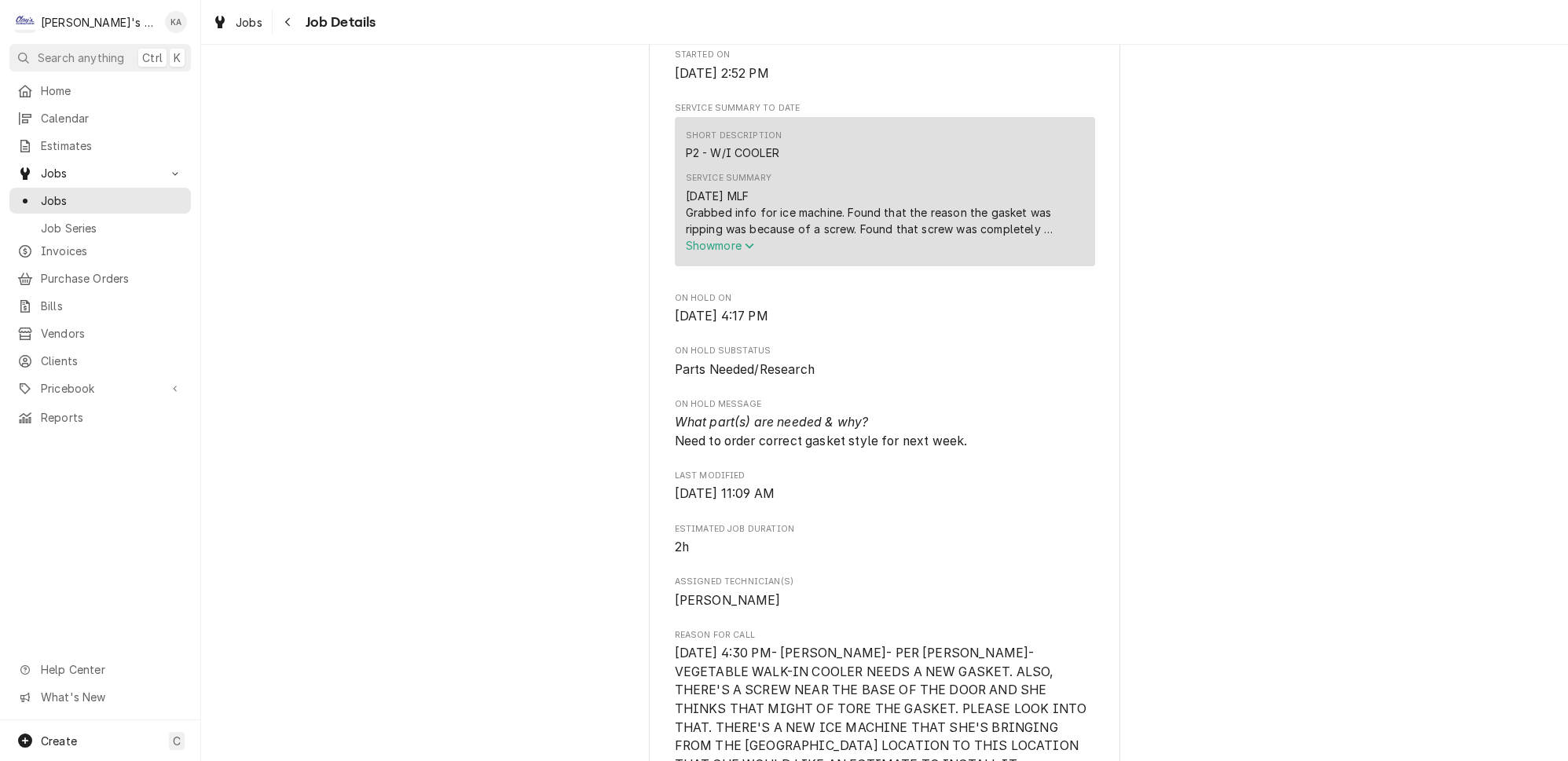
click at [747, 249] on icon "Service Summary" at bounding box center [748, 246] width 9 height 6
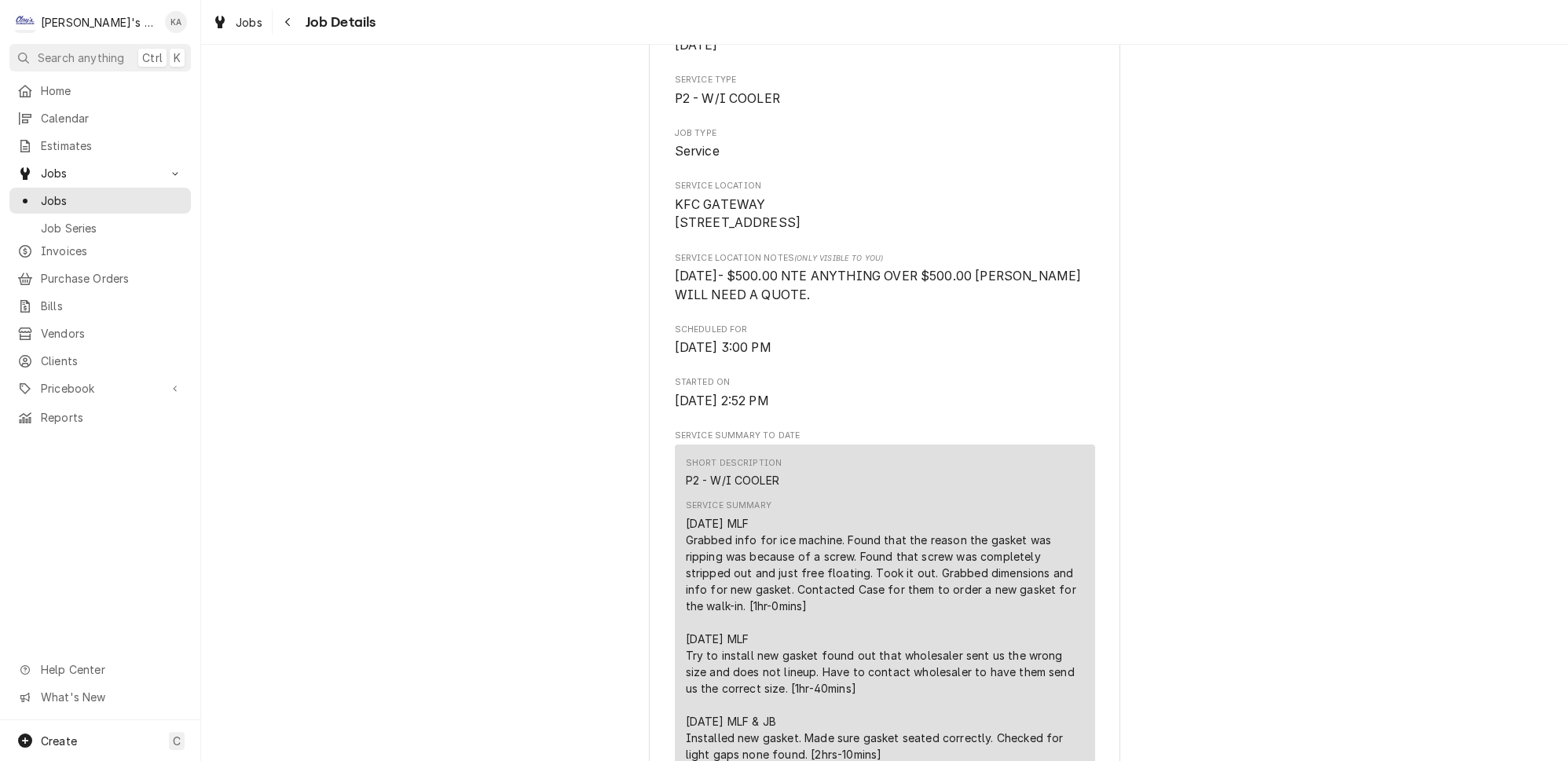
scroll to position [214, 0]
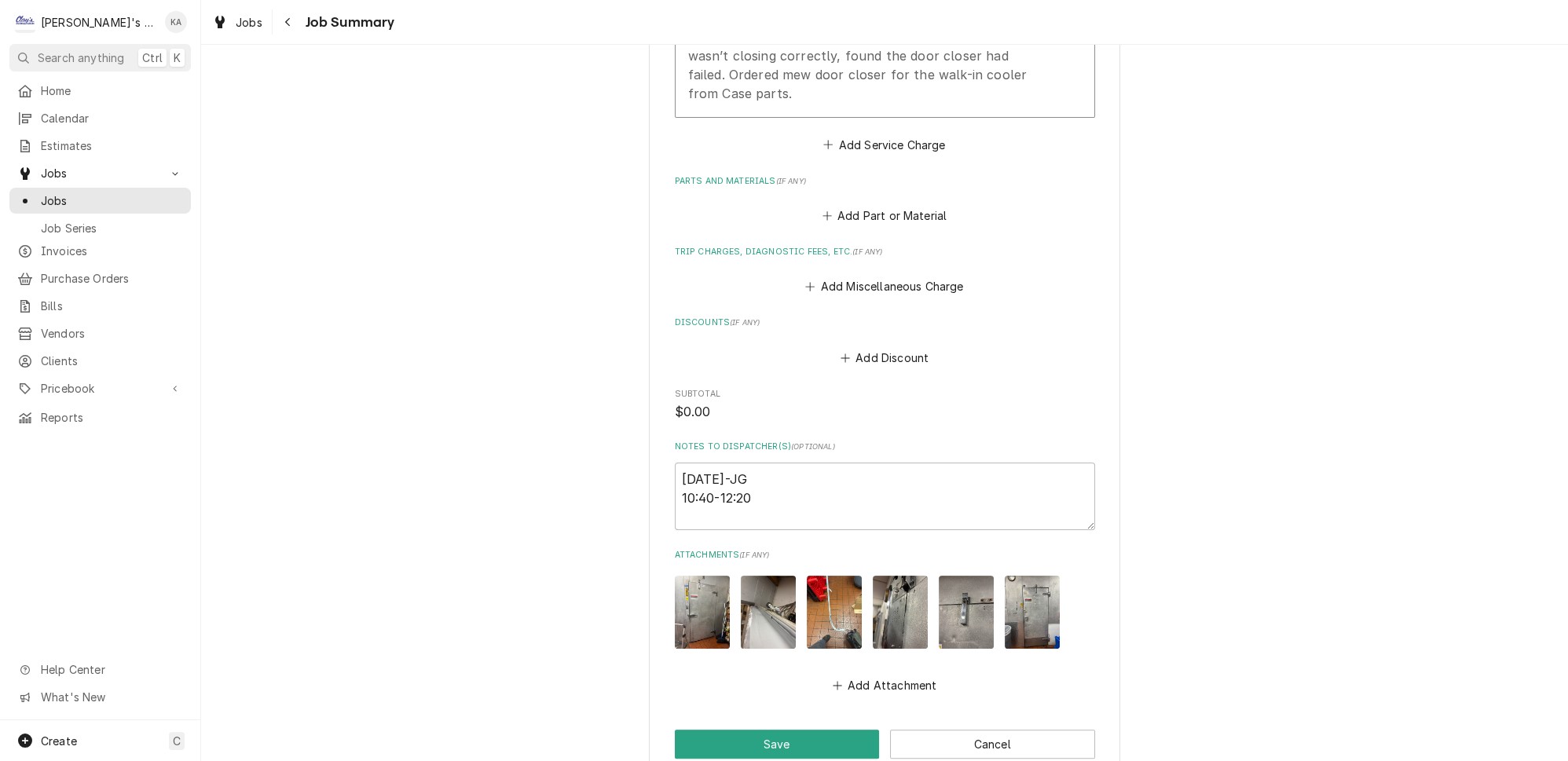
scroll to position [785, 0]
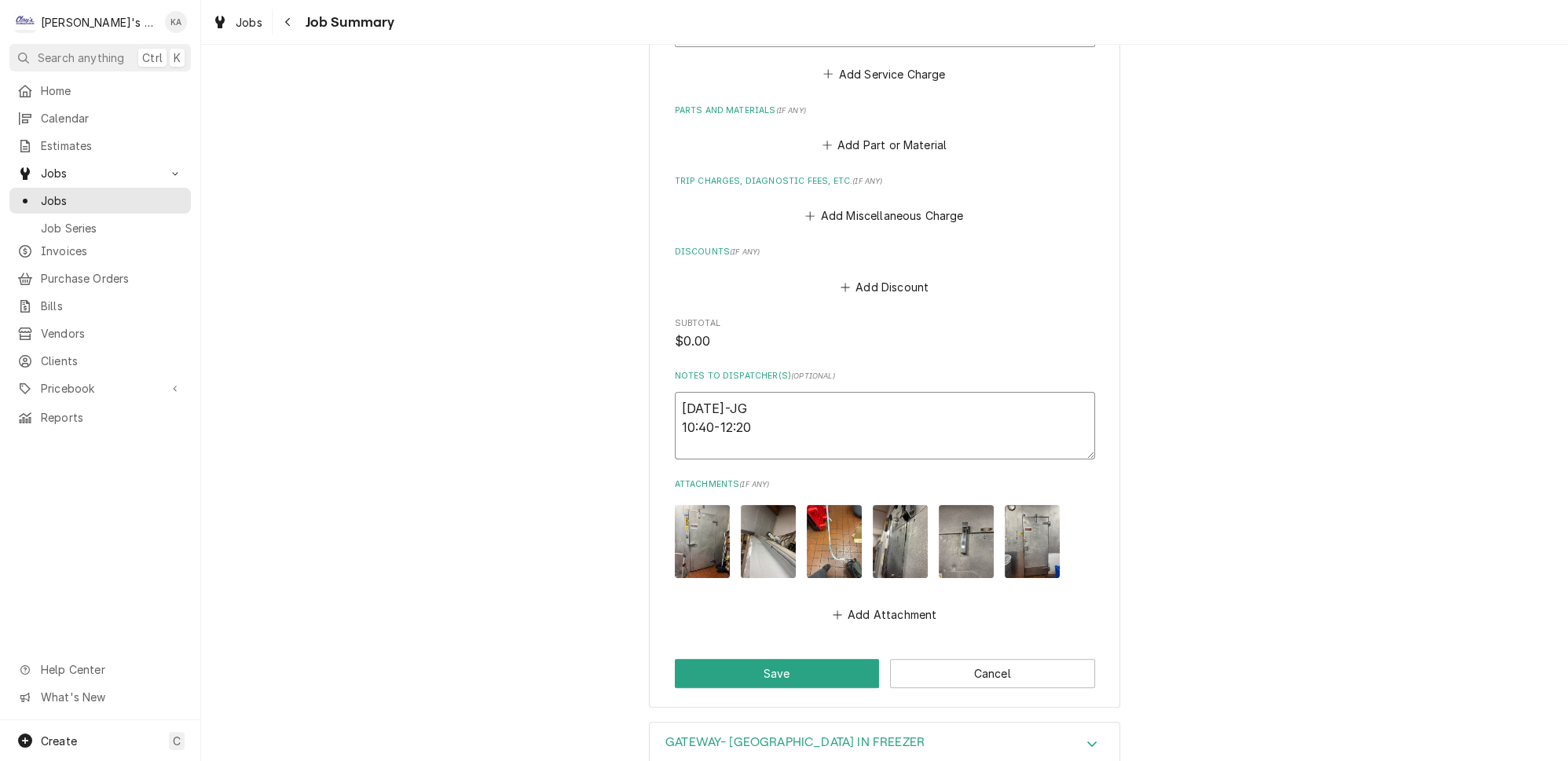
click at [689, 396] on textarea "[DATE]-JG 10:40-12:20" at bounding box center [884, 426] width 420 height 67
type textarea "x"
type textarea "[DATE]-JG 10:40-12:20"
type textarea "x"
type textarea "9/12/225-JG 10:40-12:20"
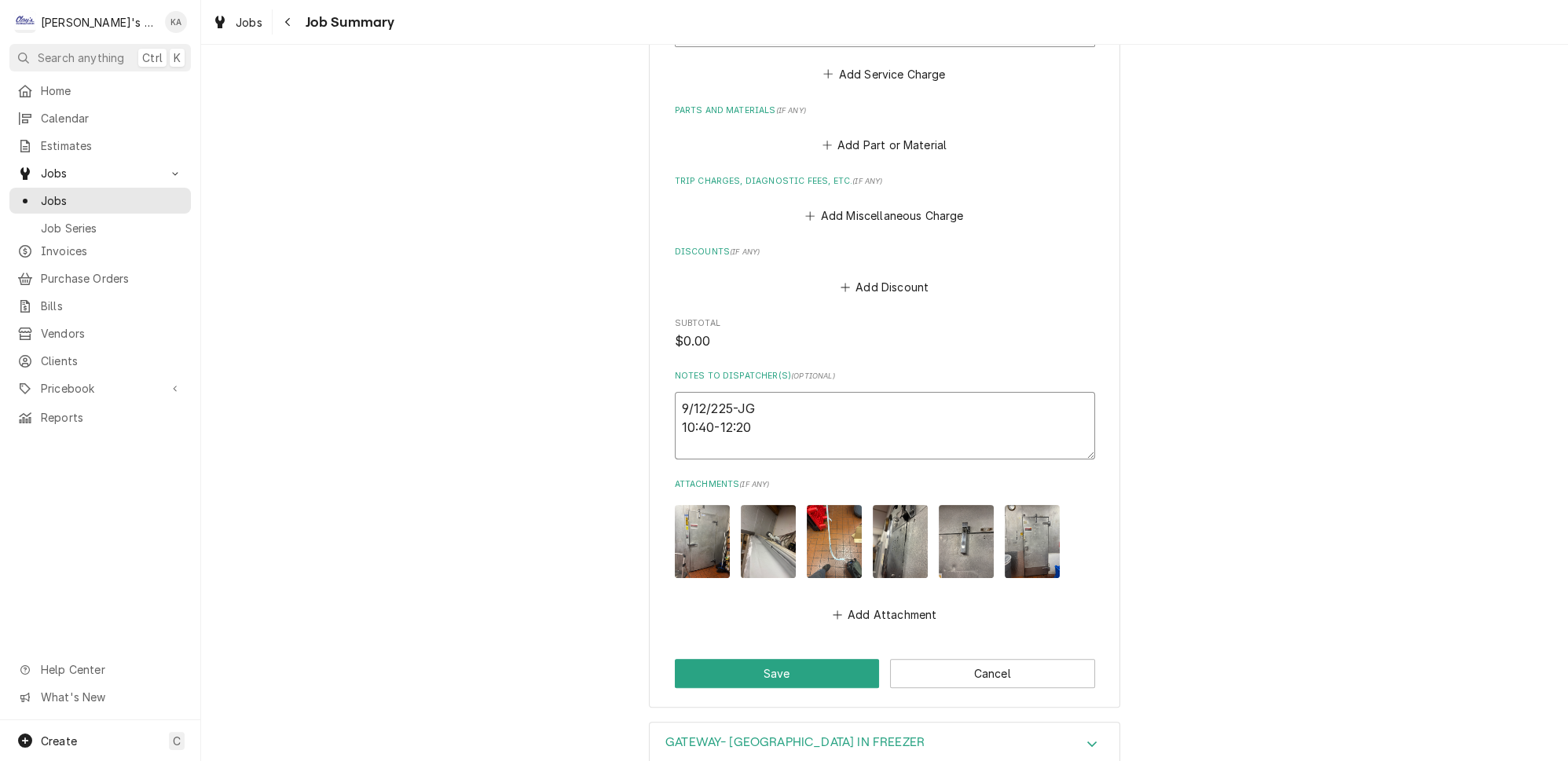
type textarea "x"
type textarea "[DATE]-JG 10:40-12:20"
click at [759, 417] on textarea "[DATE]-JG 10:40-12:20" at bounding box center [884, 426] width 420 height 67
type textarea "x"
type textarea "[DATE]-JG 10:40-12:20"
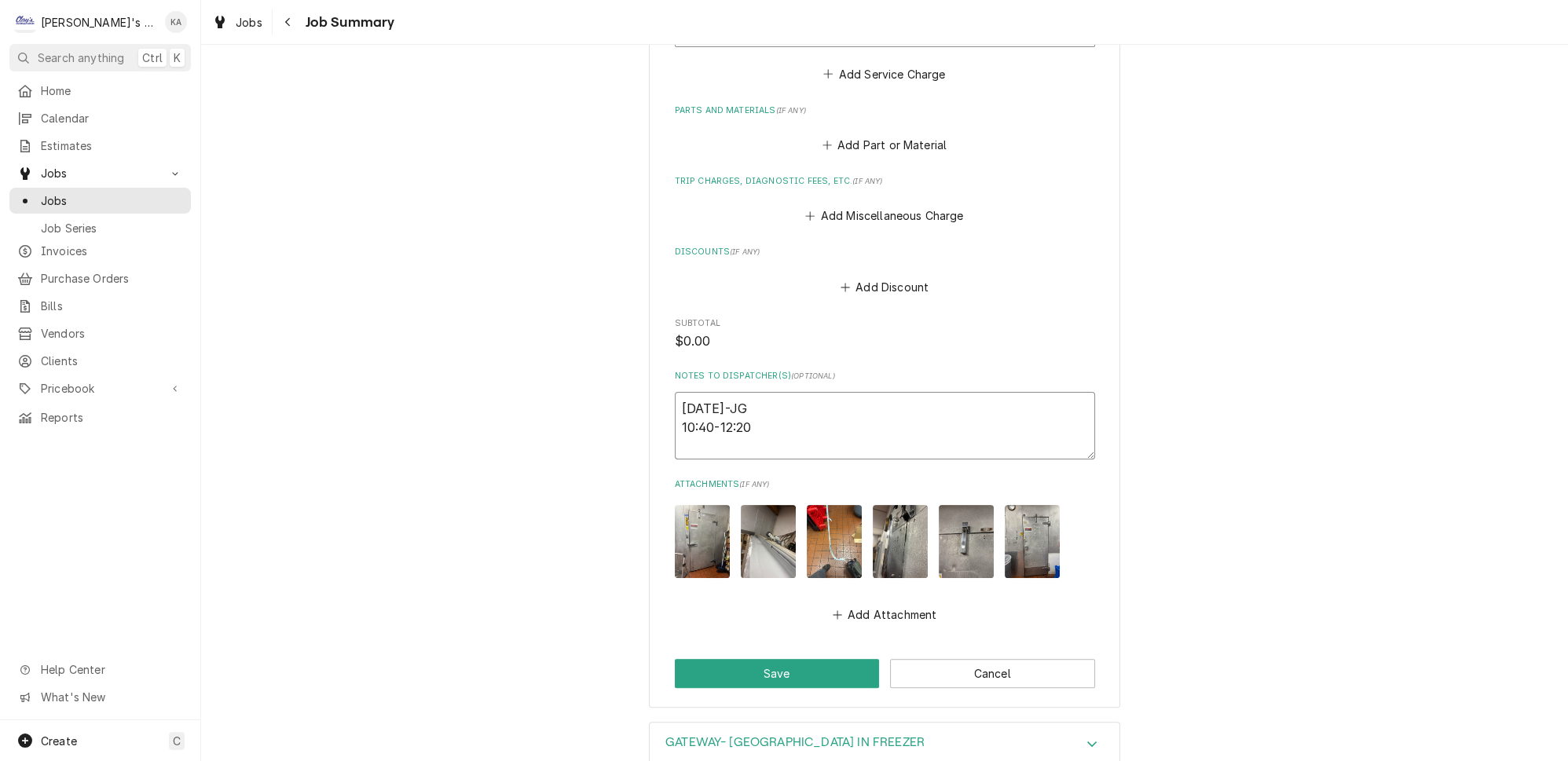
type textarea "x"
type textarea "[DATE]-JG 10:40-12:20 1"
type textarea "x"
type textarea "[DATE]-JG 10:40-12:20 1"
type textarea "x"
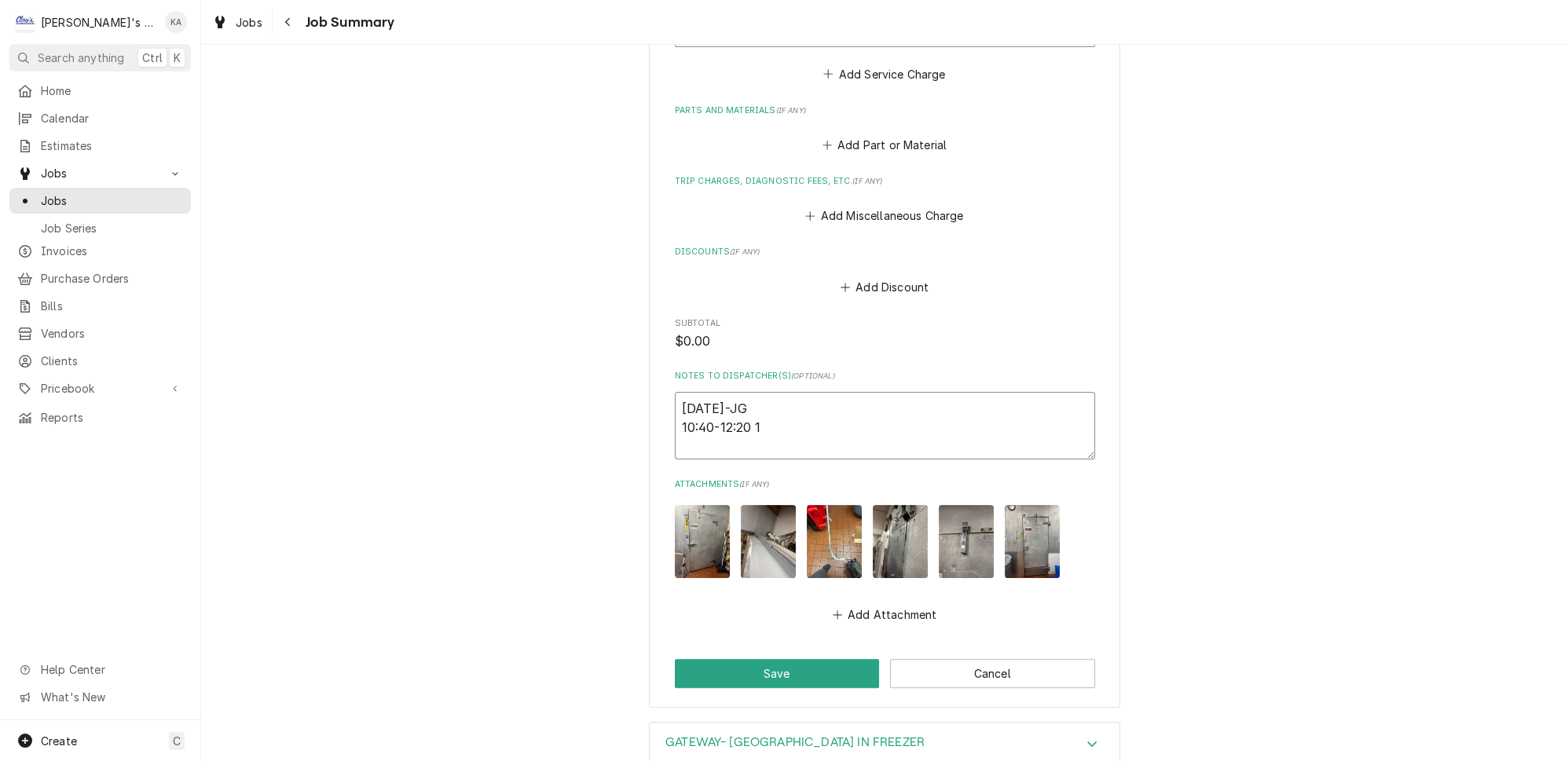
type textarea "[DATE]-JG 10:40-12:20 1 h"
type textarea "x"
type textarea "[DATE]-JG 10:40-12:20 1 hr"
type textarea "x"
type textarea "[DATE]-JG 10:40-12:20 1 hr"
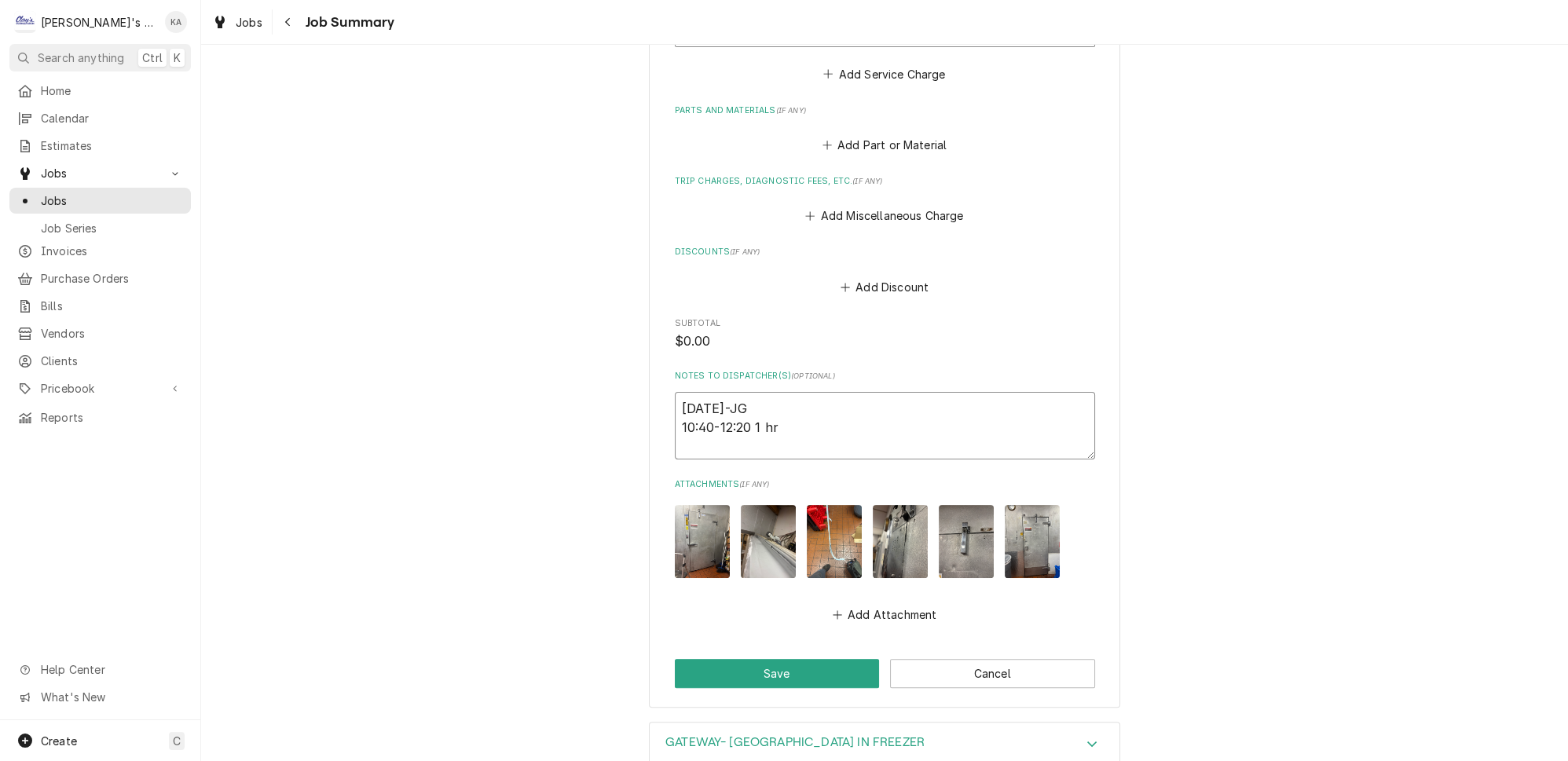
type textarea "x"
type textarea "[DATE]-JG 10:40-12:20 1 hr 4"
type textarea "x"
type textarea "[DATE]-JG 10:40-12:20 1 hr 40"
type textarea "x"
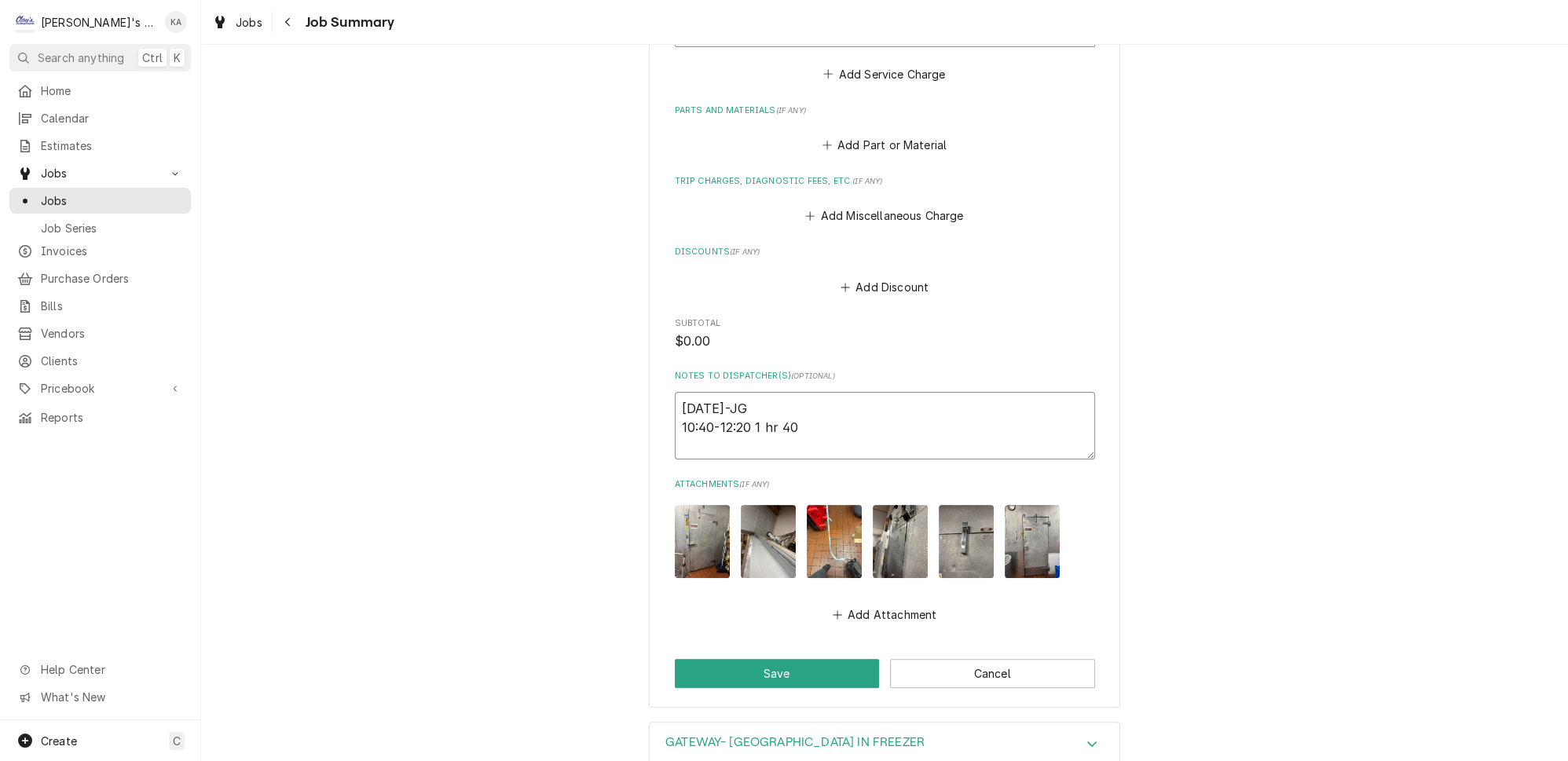
type textarea "[DATE]-JG 10:40-12:20 1 hr 40"
type textarea "x"
type textarea "[DATE]-JG 10:40-12:20 1 hr 40 m"
type textarea "x"
type textarea "[DATE]-JG 10:40-12:20 1 hr 40"
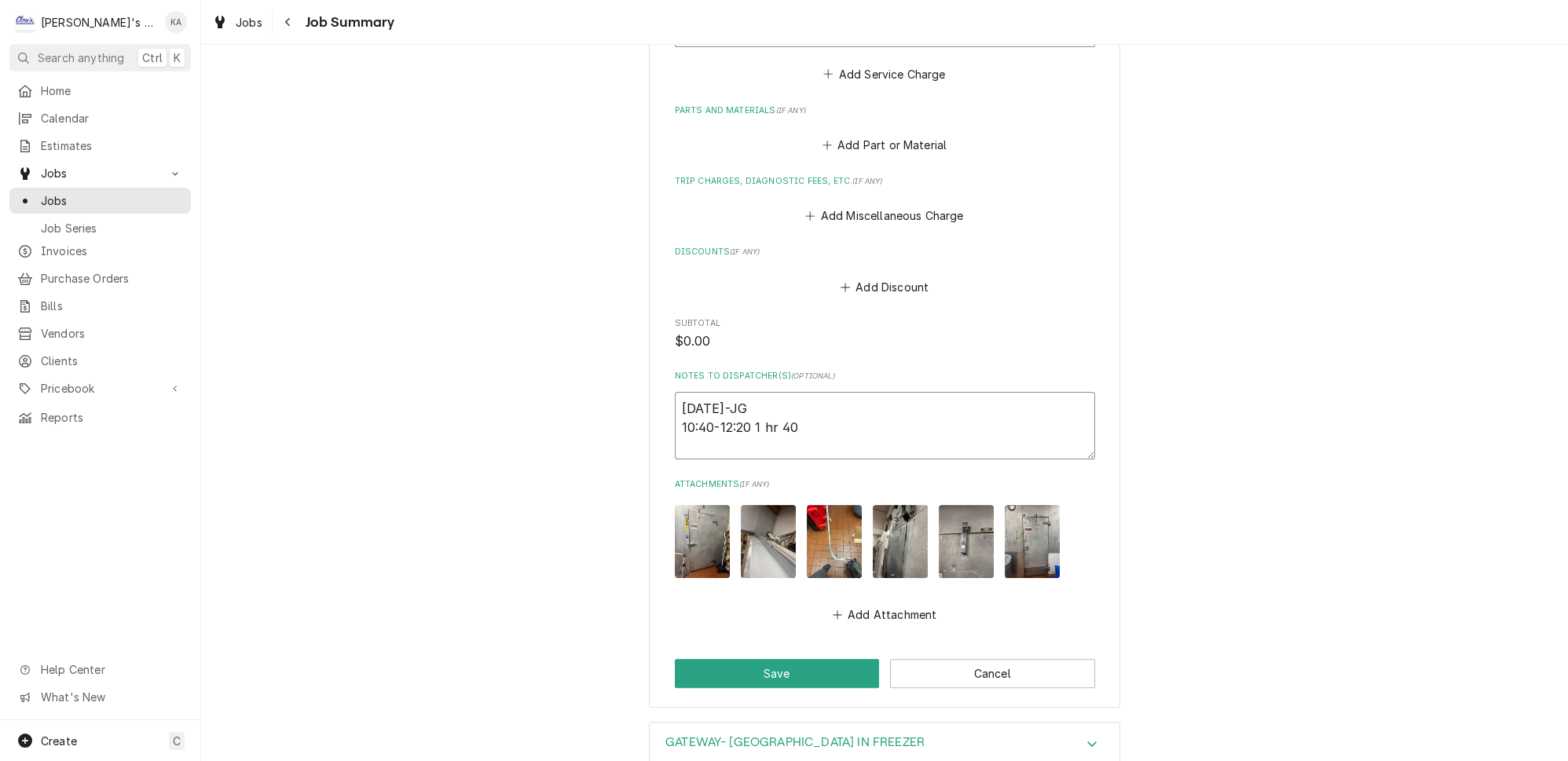
type textarea "x"
type textarea "[DATE]-JG 10:40-12:20 1 h 40"
type textarea "x"
type textarea "[DATE]-JG 10:40-12:20 1 40"
type textarea "x"
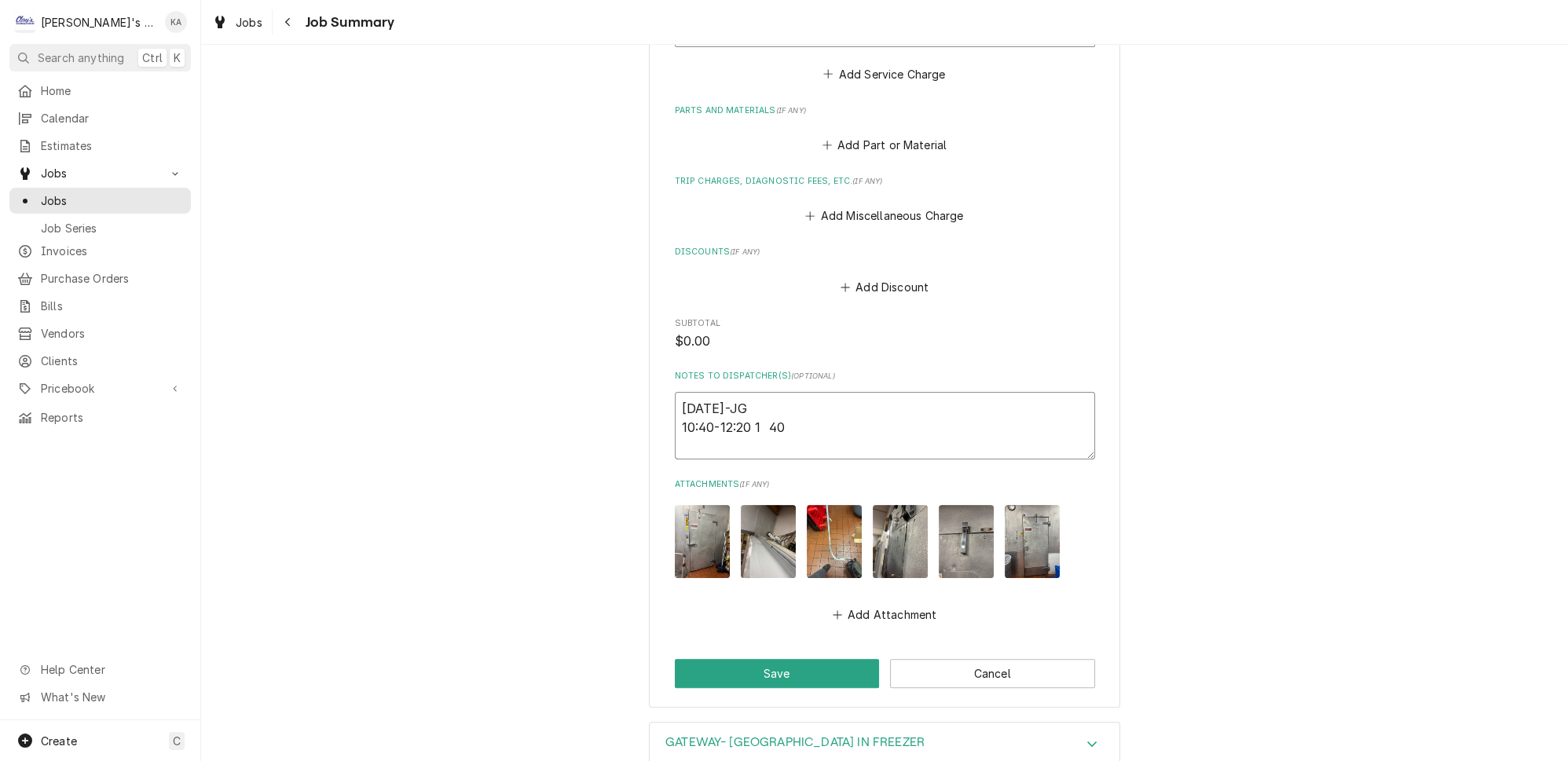
type textarea "[DATE]-JG 10:40-12:20 1 H 40"
type textarea "x"
type textarea "[DATE]-JG 10:40-12:20 1 HR 40"
type textarea "x"
type textarea "[DATE]-JG 10:40-12:20 1 HR 40"
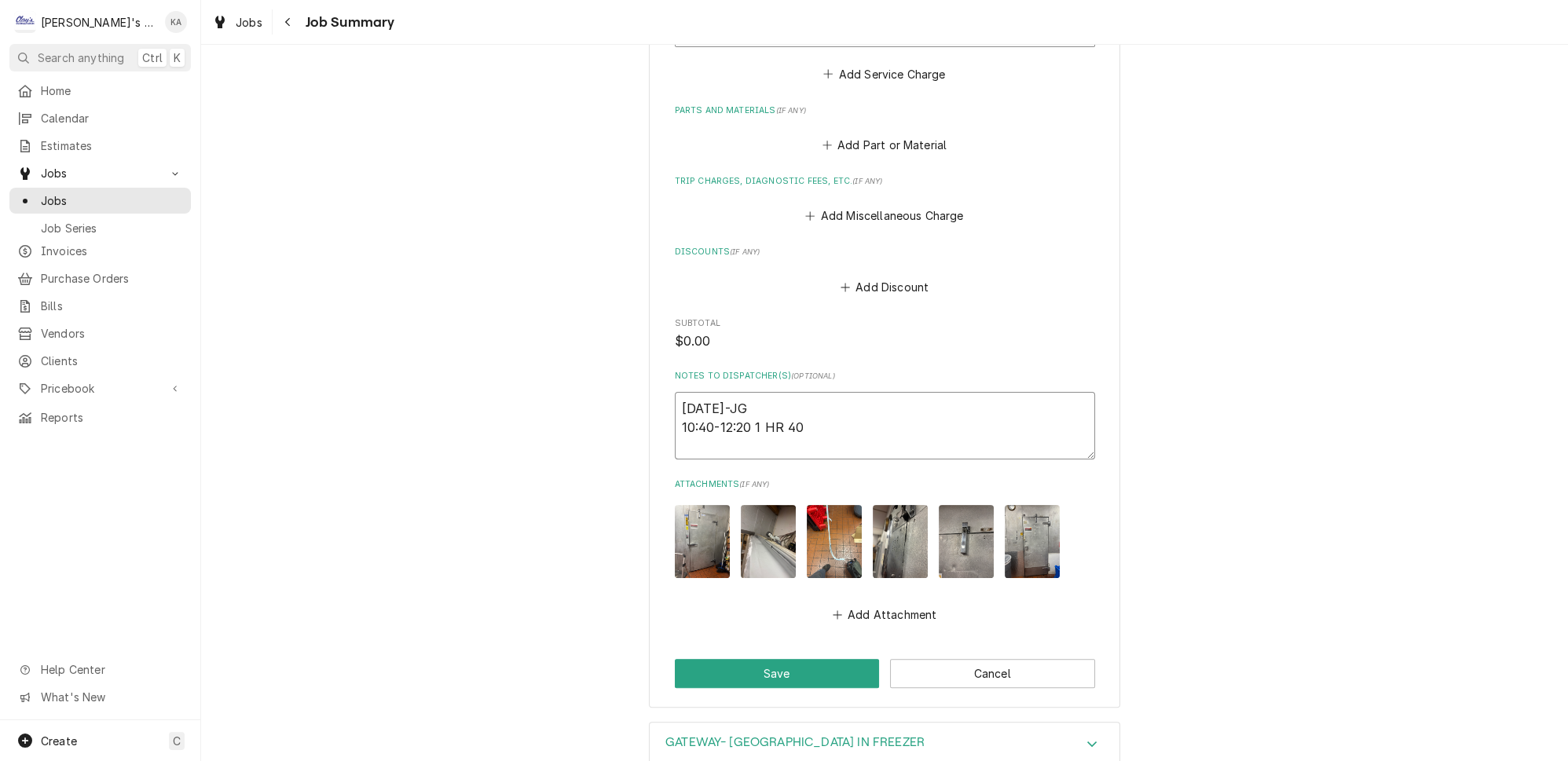
type textarea "x"
type textarea "9/12/2025-JG 10:40-12:20 1 HR 40 M"
type textarea "x"
type textarea "9/12/2025-JG 10:40-12:20 1 HR 40 MI"
type textarea "x"
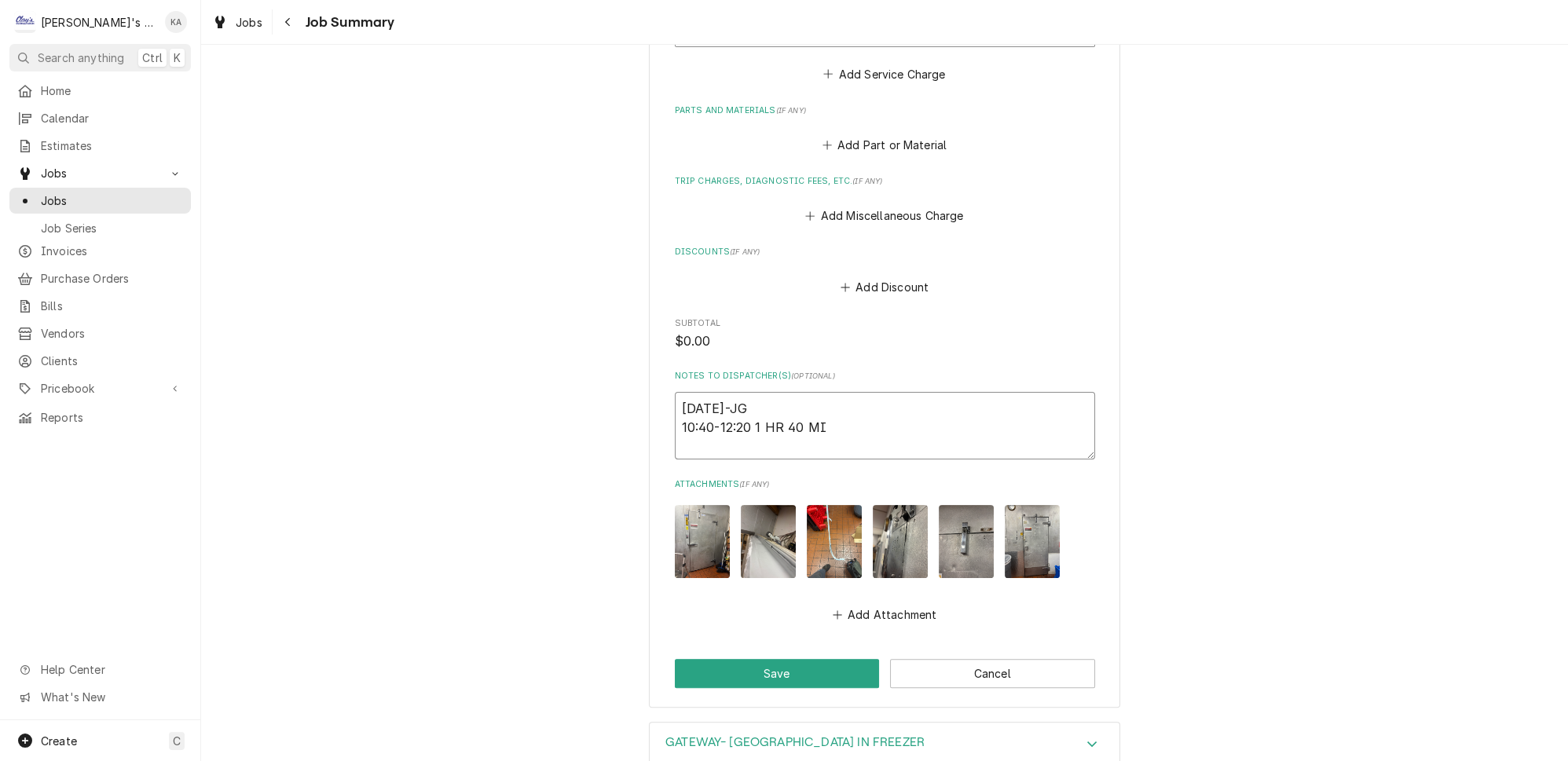
type textarea "9/12/2025-JG 10:40-12:20 1 HR 40 MIN"
type textarea "x"
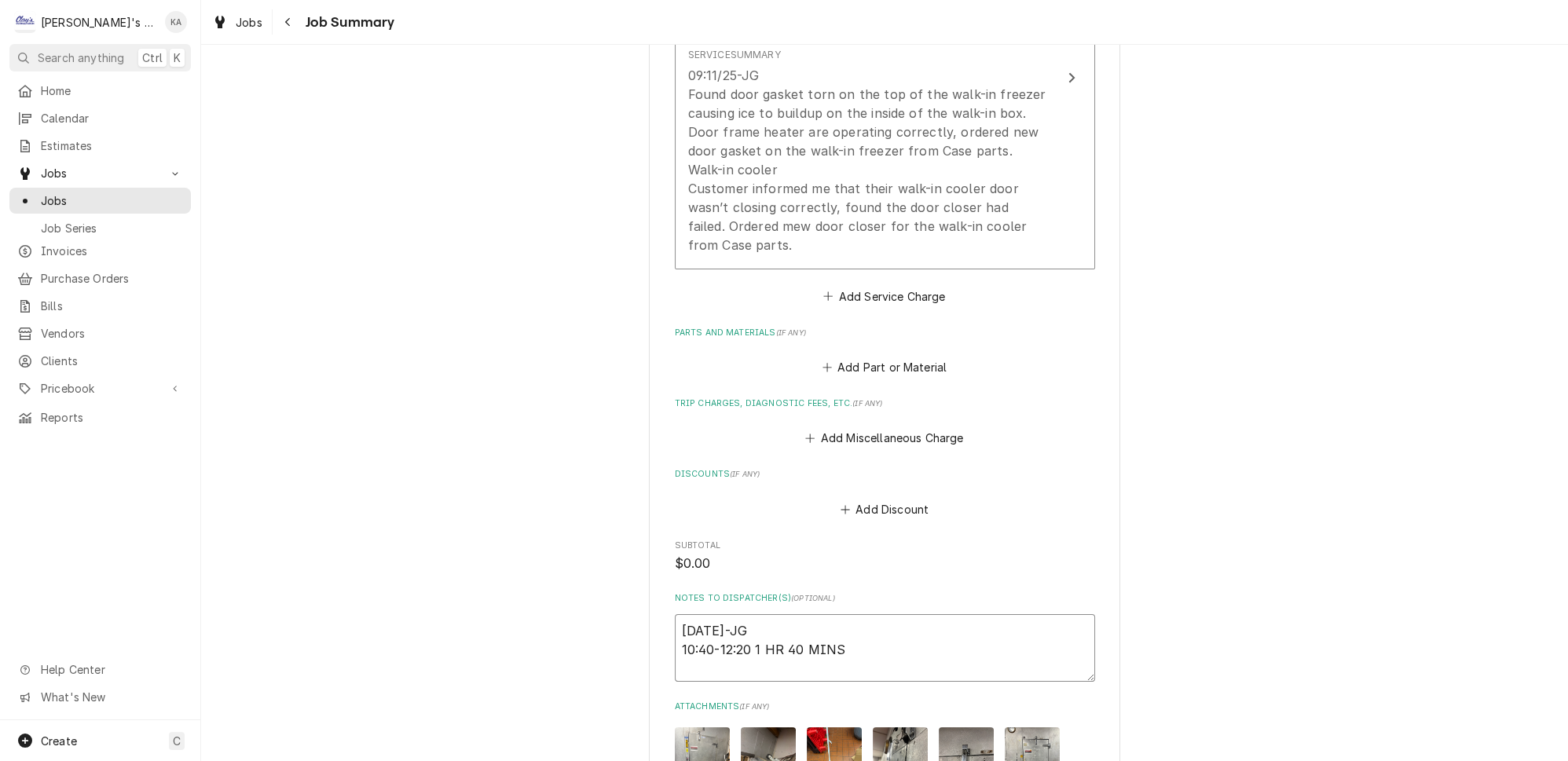
scroll to position [285, 0]
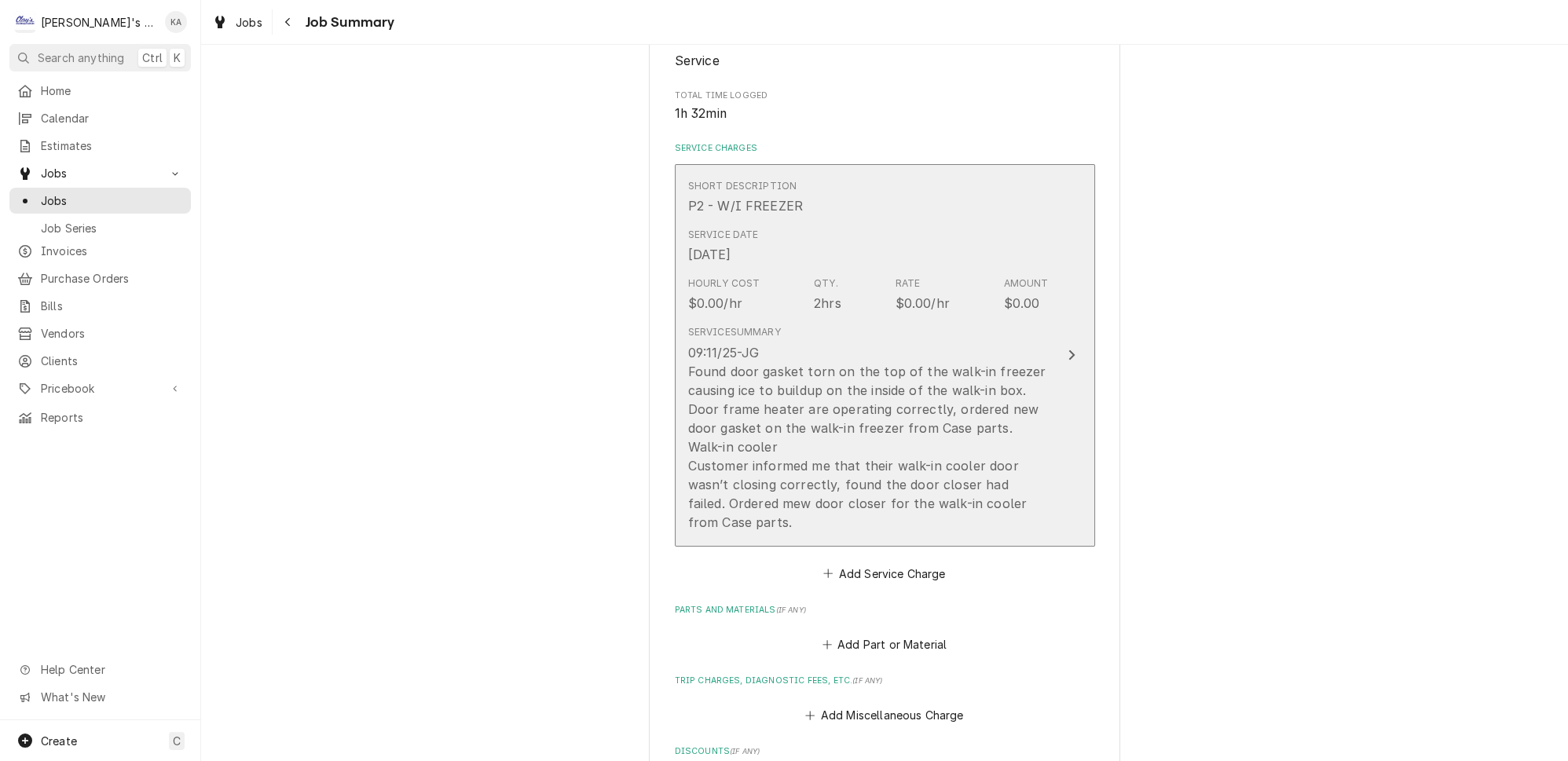
type textarea "9/12/2025-JG 10:40-12:20 1 HR 40 MINS"
click at [1048, 452] on button "Short Description P2 - W/I FREEZER Service Date Sep 12, 2025 Hourly Cost $0.00/…" at bounding box center [884, 356] width 420 height 383
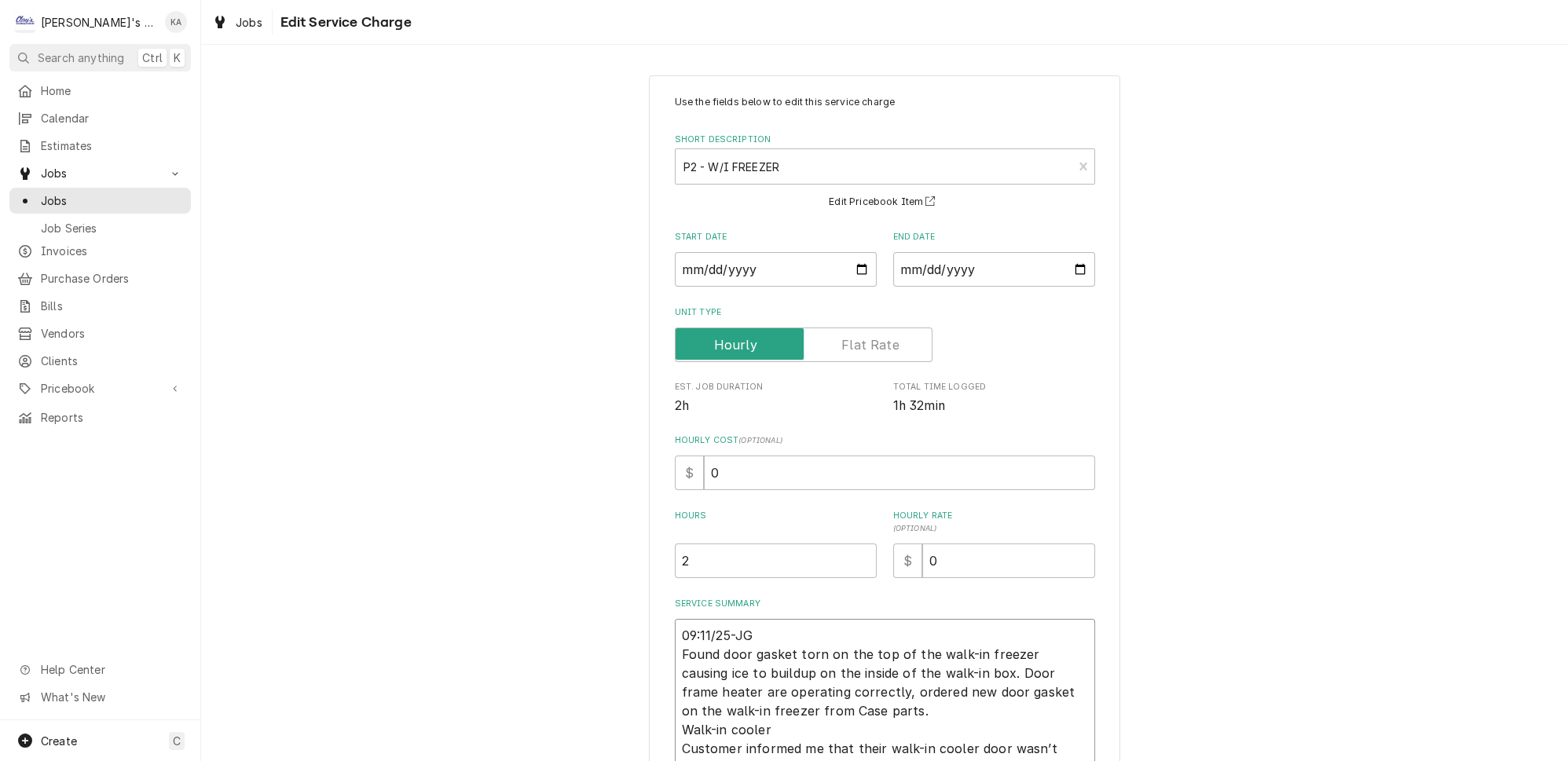
click at [688, 630] on textarea "09:11/25-JG Found door gasket torn on the top of the walk-in freezer causing ic…" at bounding box center [884, 705] width 420 height 172
type textarea "x"
type textarea "9:11/25-JG Found door gasket torn on the top of the walk-in freezer causing ice…"
type textarea "x"
type textarea "911/25-JG Found door gasket torn on the top of the walk-in freezer causing ice …"
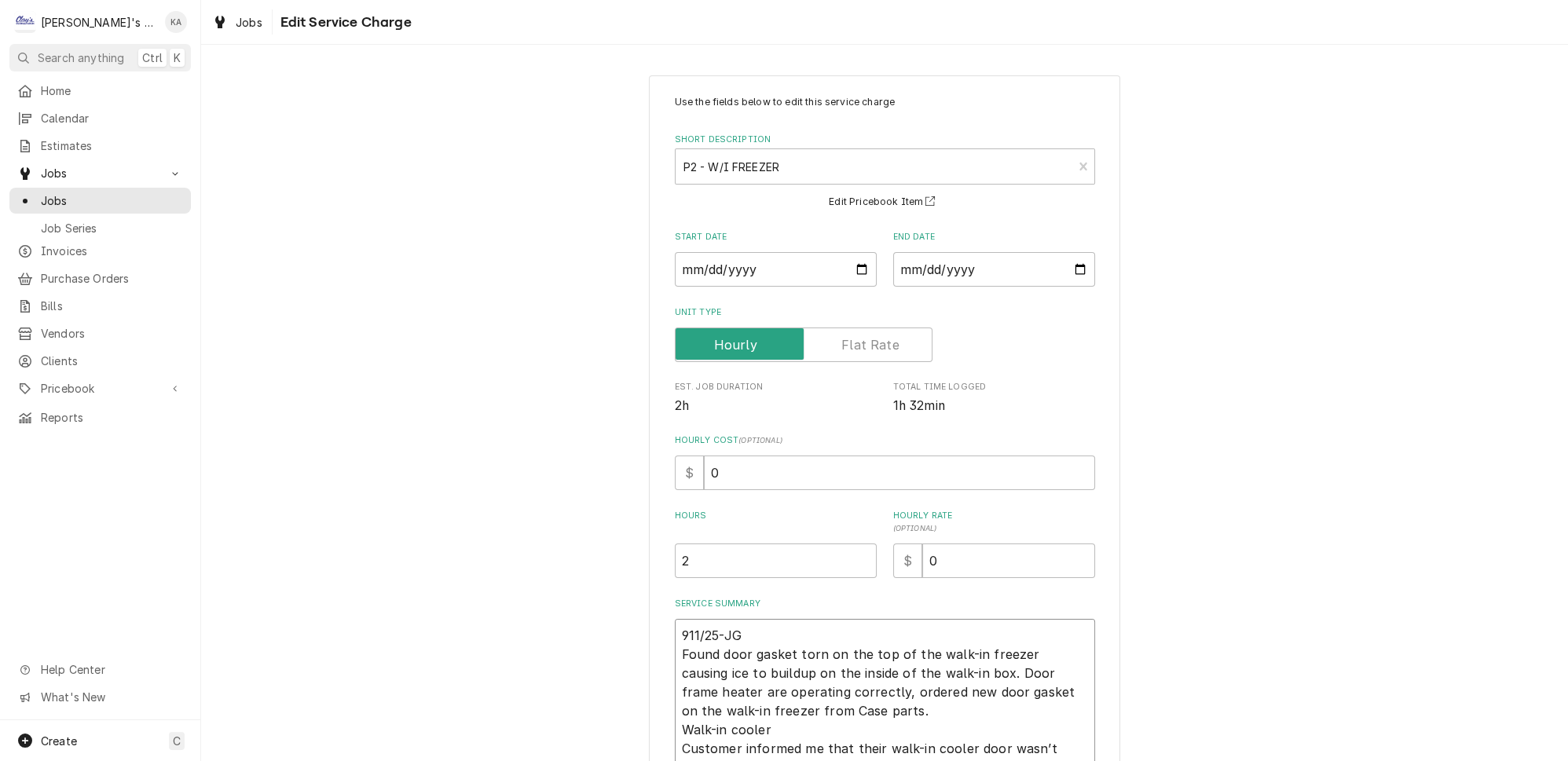
type textarea "x"
type textarea "9/11/25-JG Found door gasket torn on the top of the walk-in freezer causing ice…"
type textarea "x"
type textarea "9/11/225-JG Found door gasket torn on the top of the walk-in freezer causing ic…"
type textarea "x"
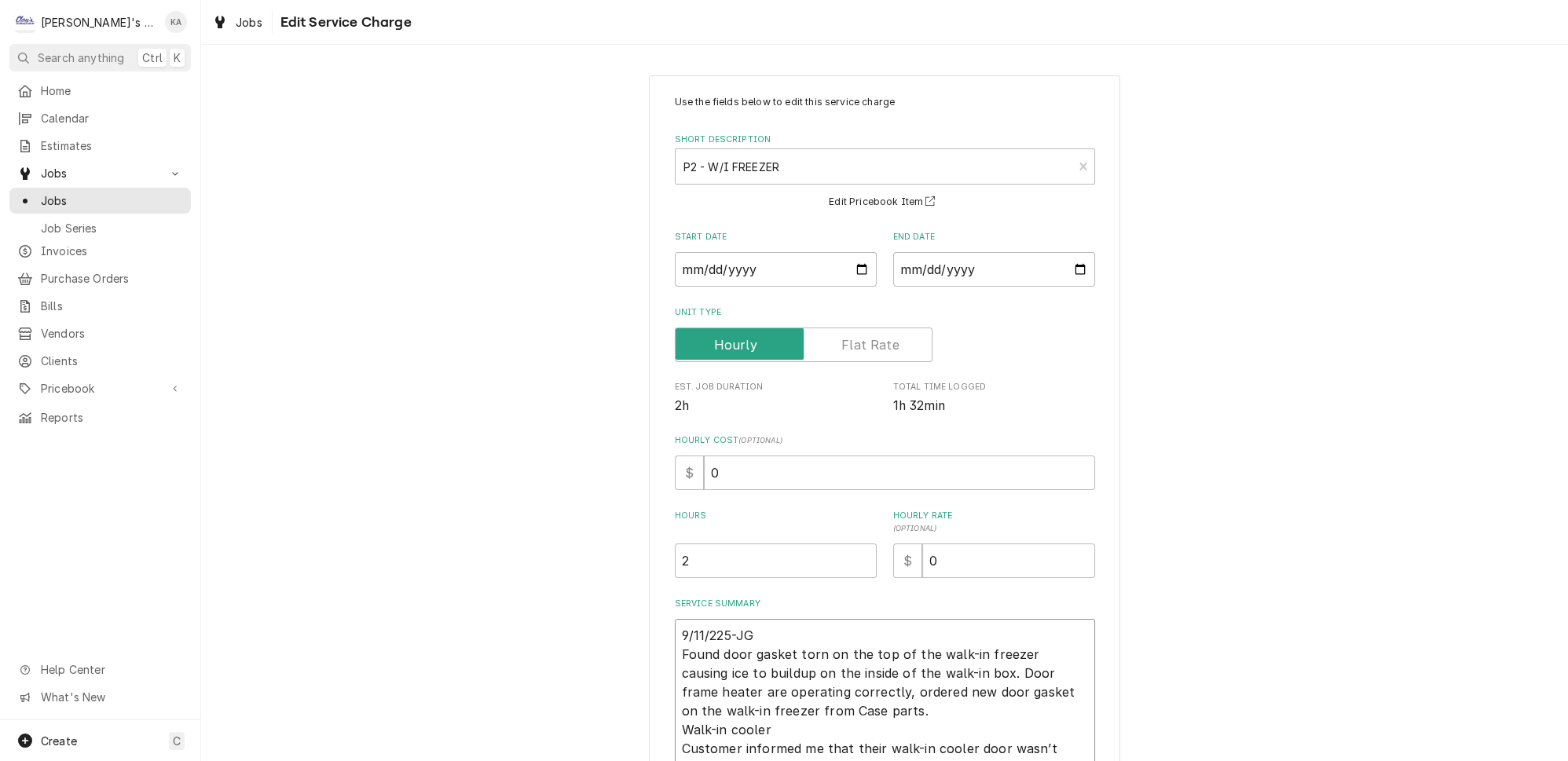
type textarea "9/11/2025-JG Found door gasket torn on the top of the walk-in freezer causing i…"
type textarea "x"
type textarea "9/11/2025JG Found door gasket torn on the top of the walk-in freezer causing ic…"
type textarea "x"
type textarea "9/11/2025 JG Found door gasket torn on the top of the walk-in freezer causing i…"
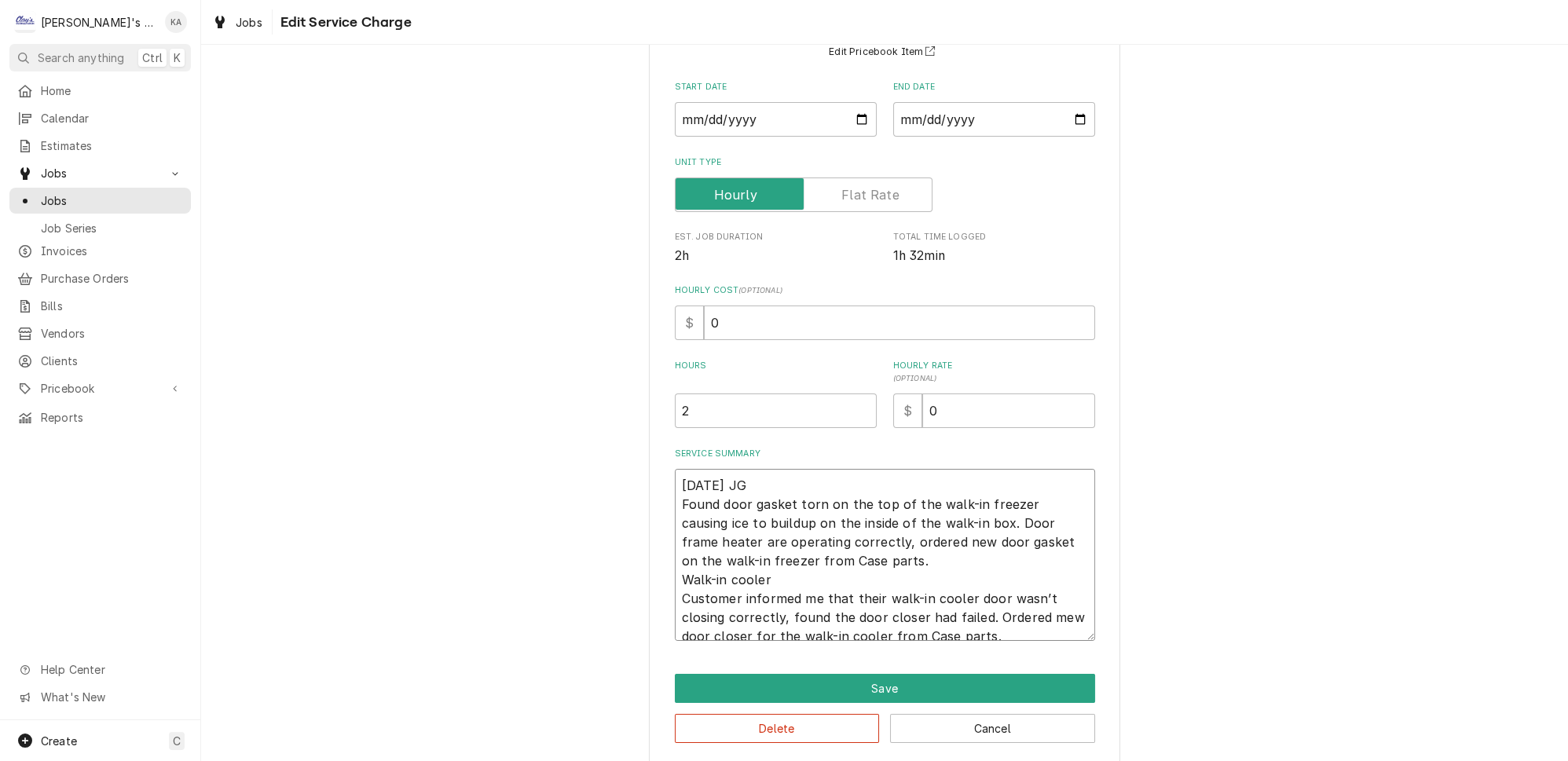
scroll to position [152, 0]
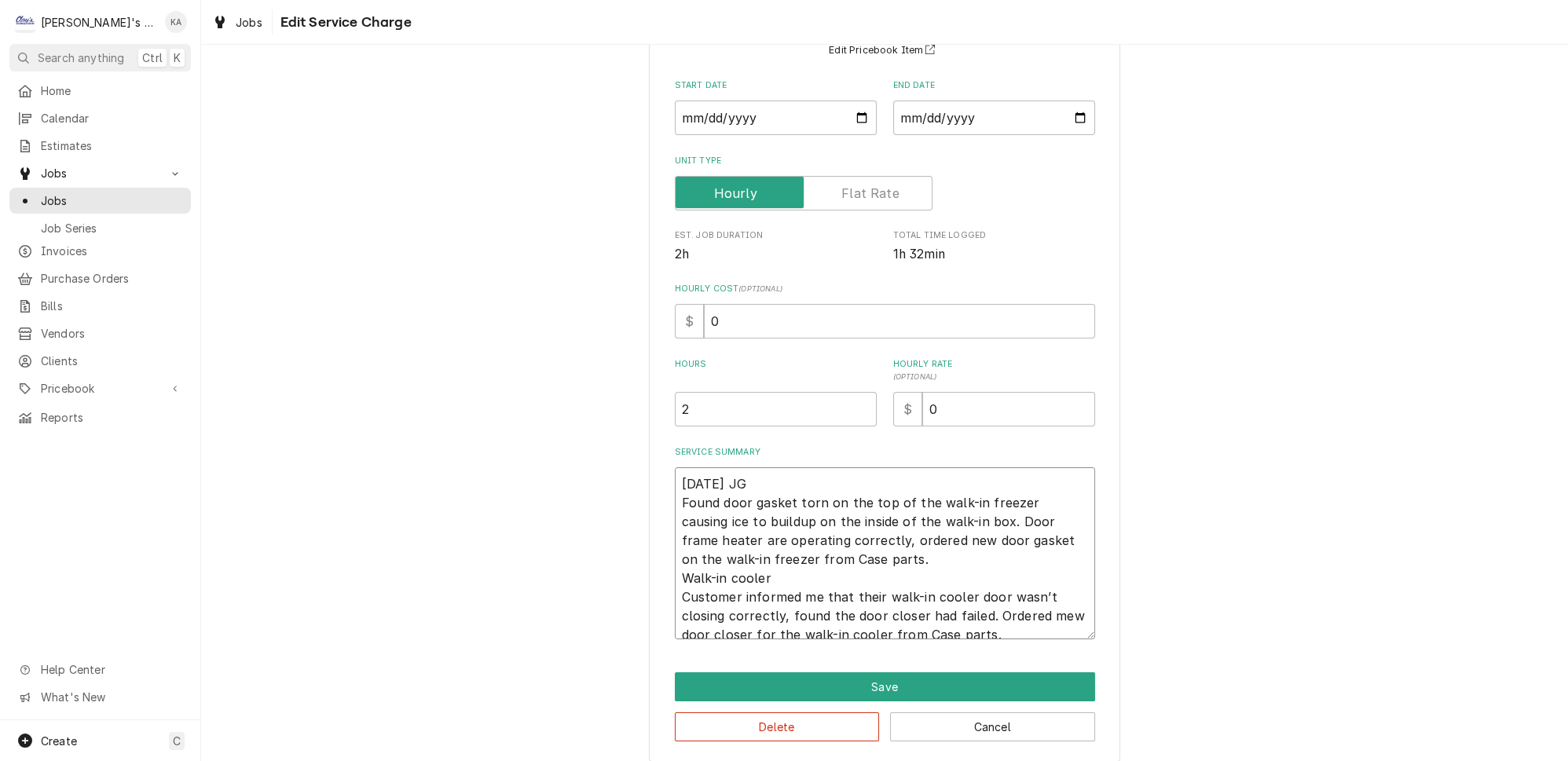
drag, startPoint x: 816, startPoint y: 547, endPoint x: 722, endPoint y: 548, distance: 94.0
click at [722, 548] on textarea "9/11/2025 JG Found door gasket torn on the top of the walk-in freezer causing i…" at bounding box center [884, 553] width 420 height 172
type textarea "x"
type textarea "9/11/2025 JG Found door gasket torn on the top of the walk-in freezer causing i…"
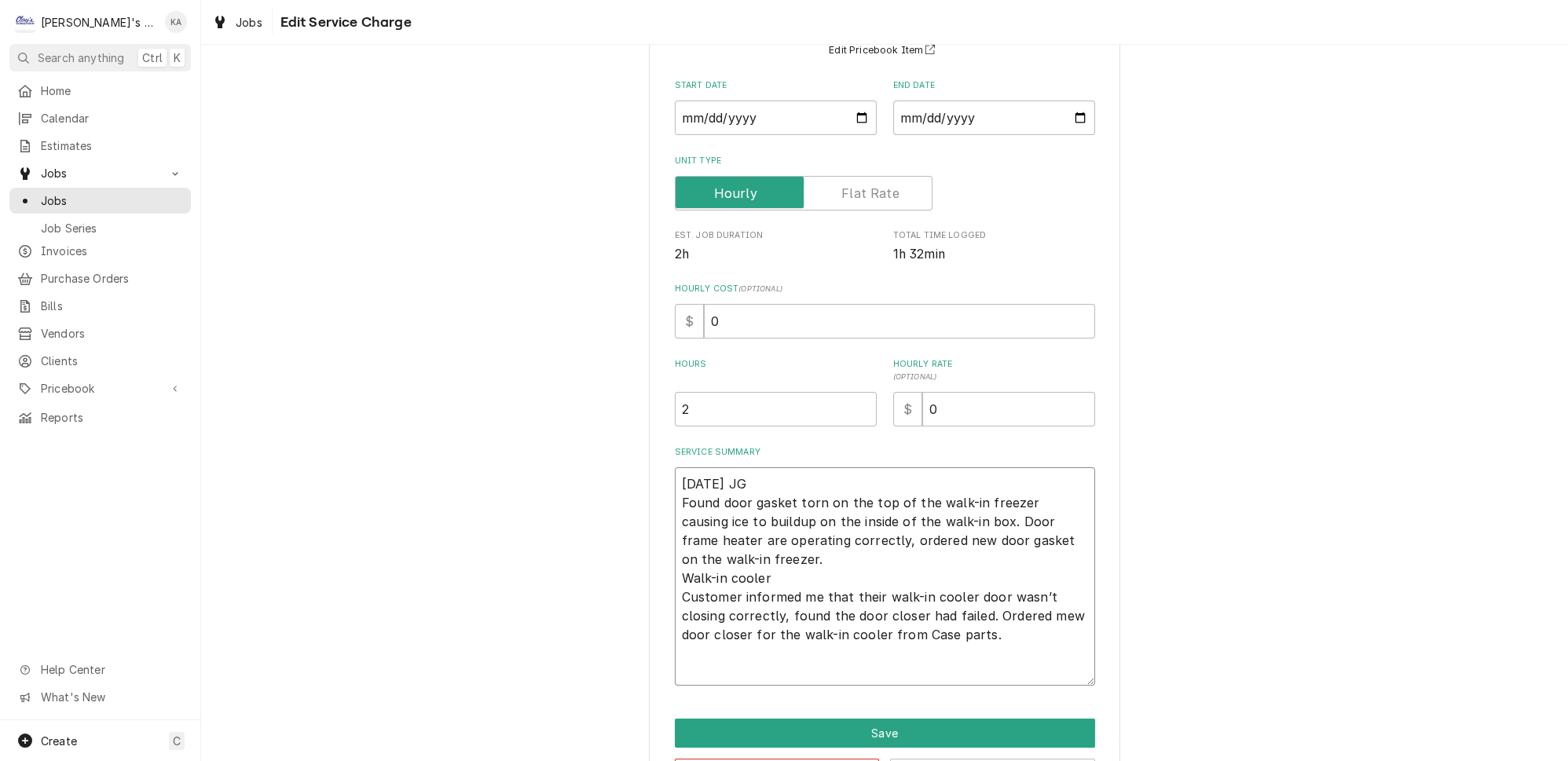
drag, startPoint x: 1064, startPoint y: 631, endPoint x: 1059, endPoint y: 678, distance: 47.3
click at [1059, 678] on textarea "9/11/2025 JG Found door gasket torn on the top of the walk-in freezer causing i…" at bounding box center [884, 577] width 420 height 218
drag, startPoint x: 965, startPoint y: 619, endPoint x: 871, endPoint y: 618, distance: 94.0
click at [871, 618] on textarea "9/11/2025 JG Found door gasket torn on the top of the walk-in freezer causing i…" at bounding box center [884, 577] width 420 height 218
type textarea "x"
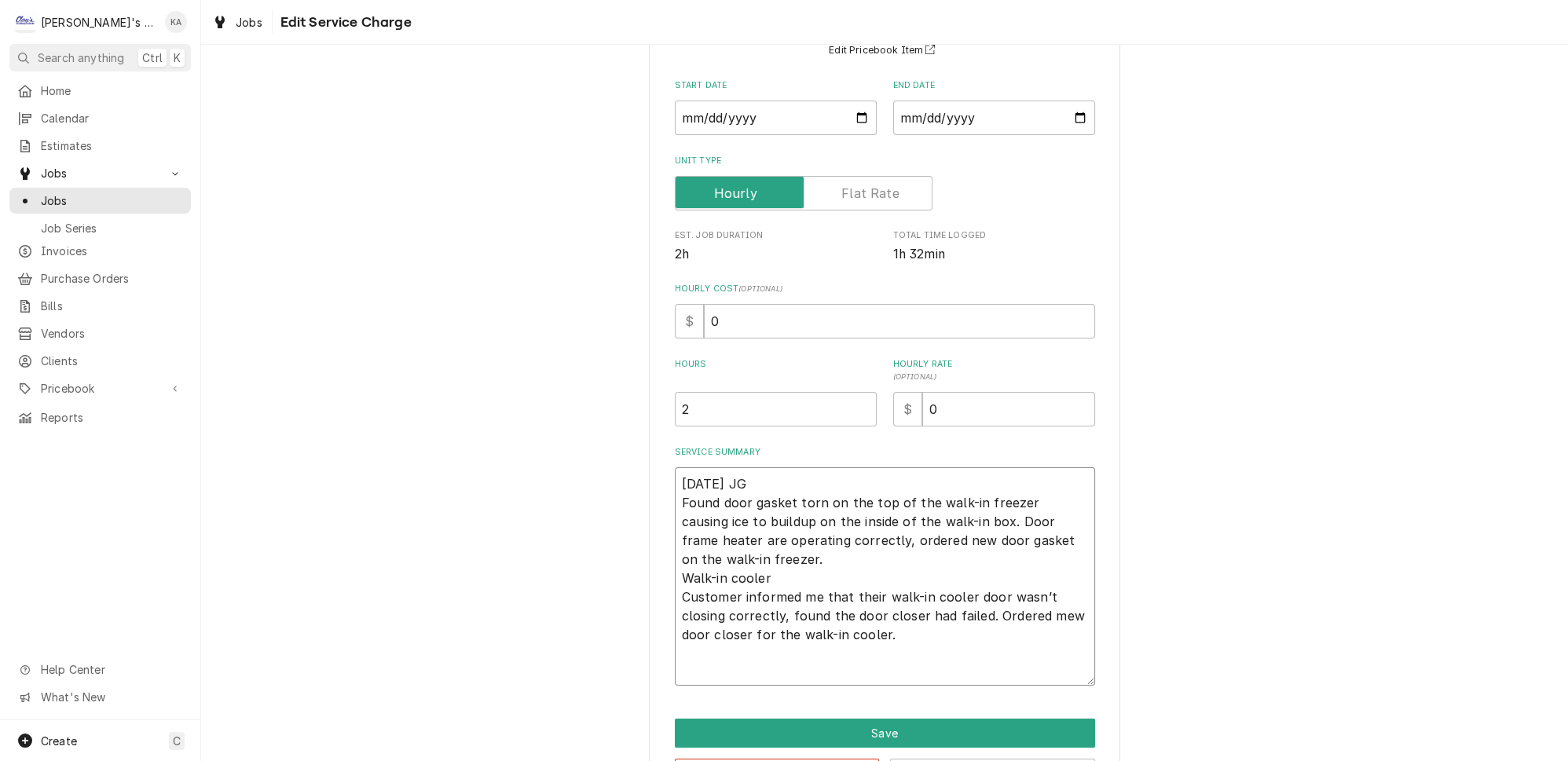
type textarea "9/11/2025 JG Found door gasket torn on the top of the walk-in freezer causing i…"
click at [711, 313] on input "0" at bounding box center [900, 321] width 392 height 35
type textarea "x"
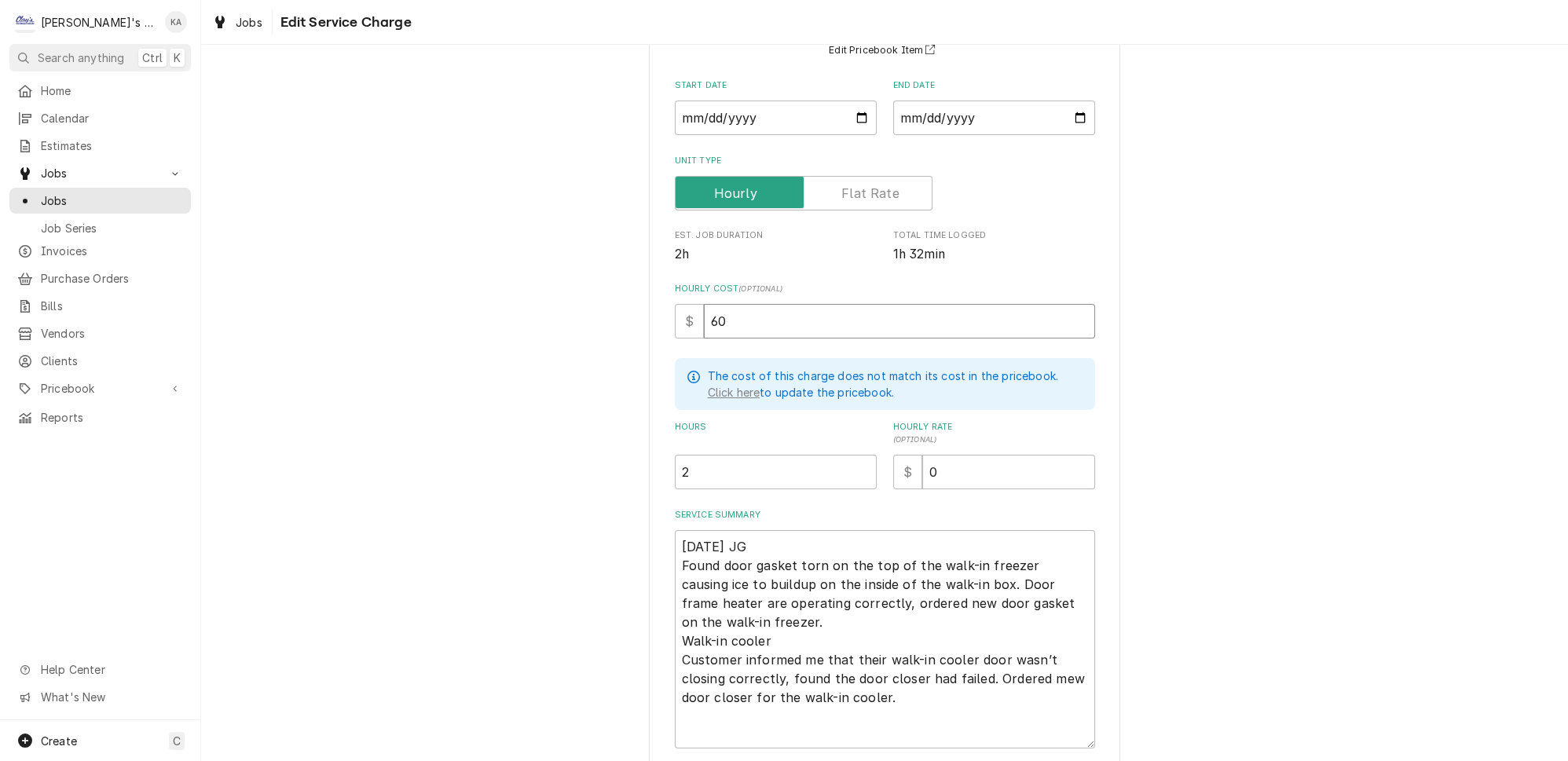
type input "60"
click at [694, 463] on input "2" at bounding box center [775, 472] width 202 height 35
type textarea "x"
type input "1"
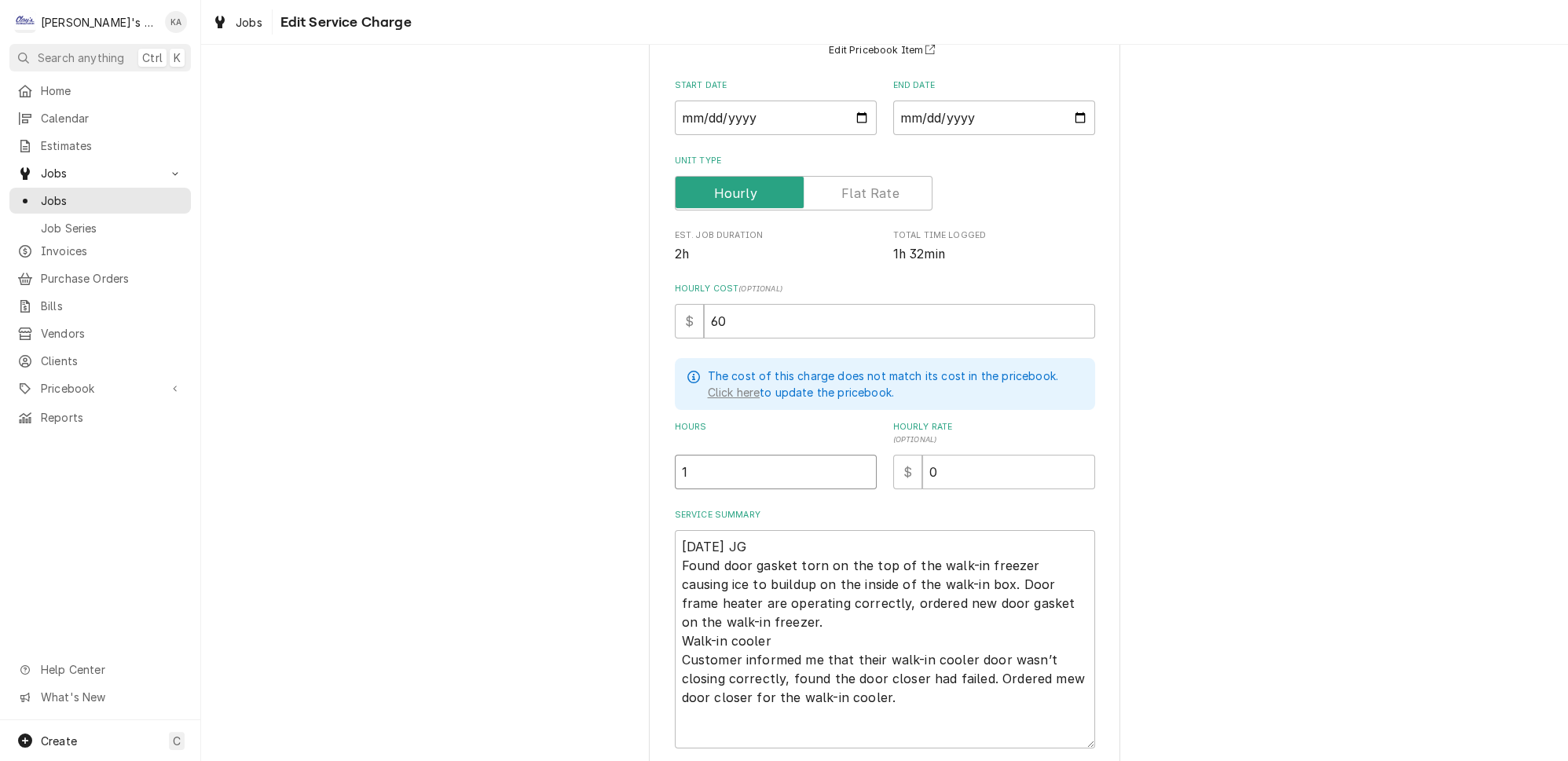
type textarea "x"
type input "1.6"
type textarea "x"
type input "1.67"
type textarea "x"
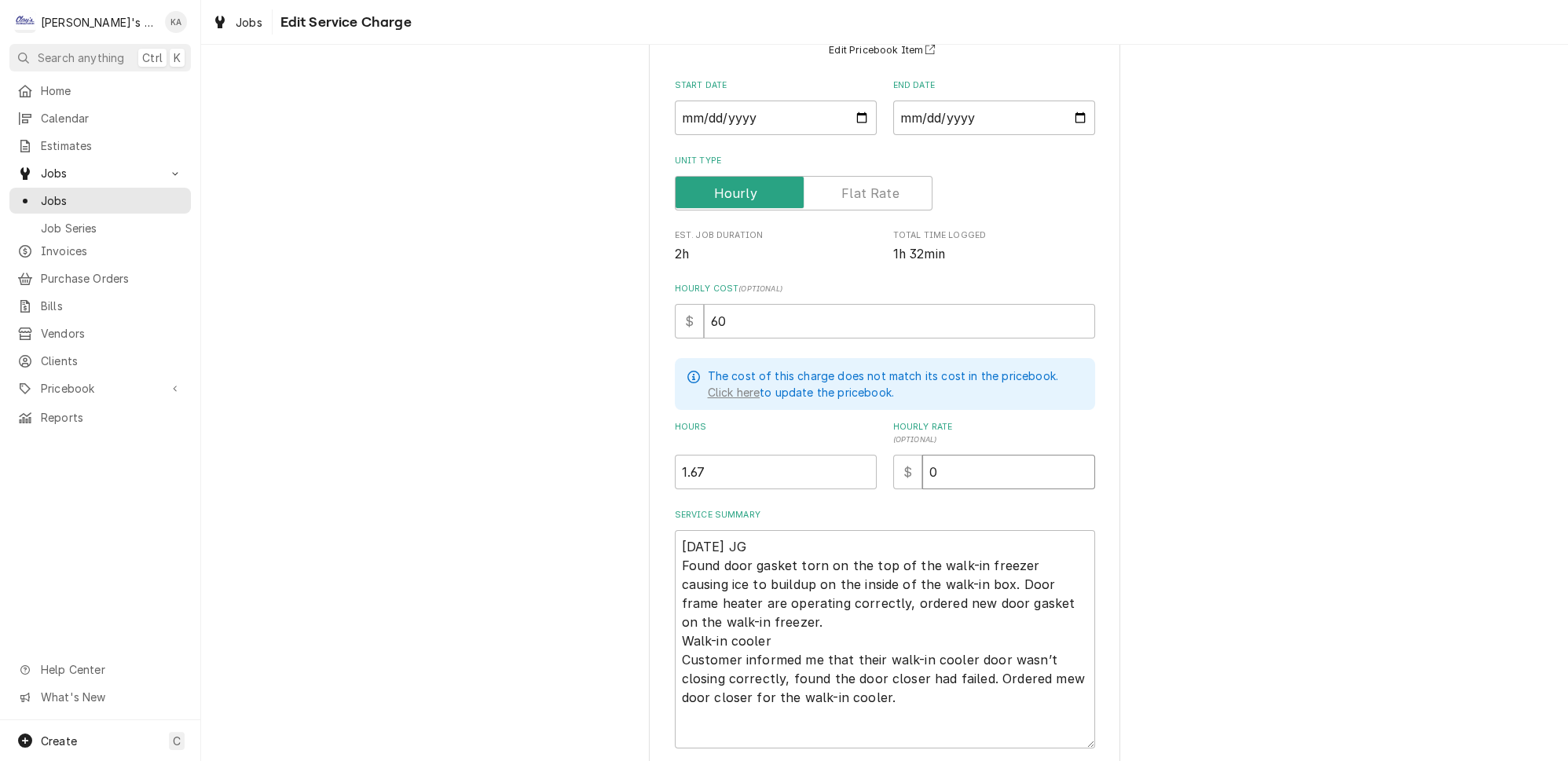
type input "1"
type textarea "x"
type input "12"
type textarea "x"
type input "126"
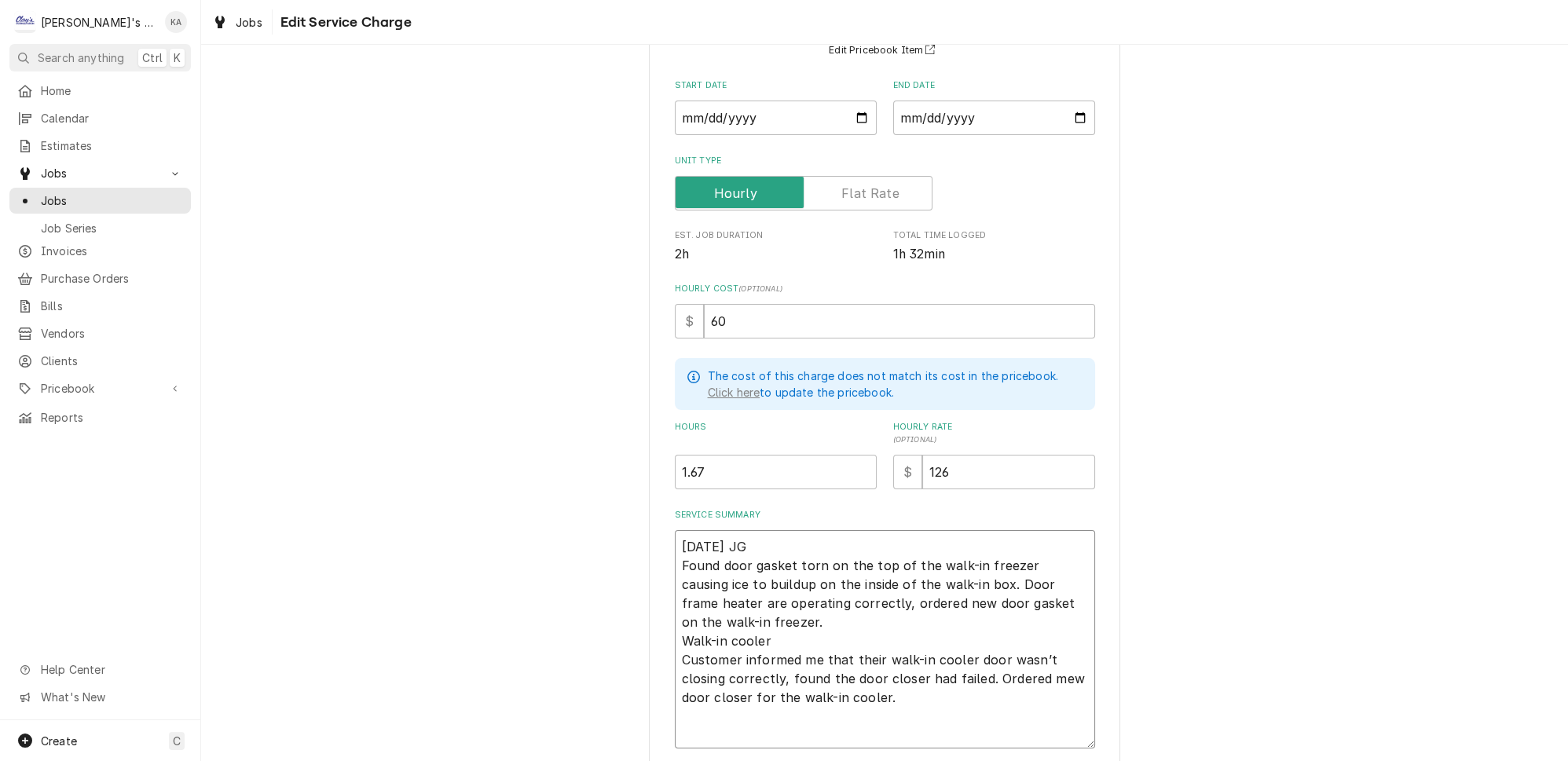
click at [892, 679] on textarea "9/11/2025 JG Found door gasket torn on the top of the walk-in freezer causing i…" at bounding box center [884, 639] width 420 height 218
type textarea "x"
type textarea "9/11/2025 JG Found door gasket torn on the top of the walk-in freezer causing i…"
type textarea "x"
type textarea "9/11/2025 JG Found door gasket torn on the top of the walk-in freezer causing i…"
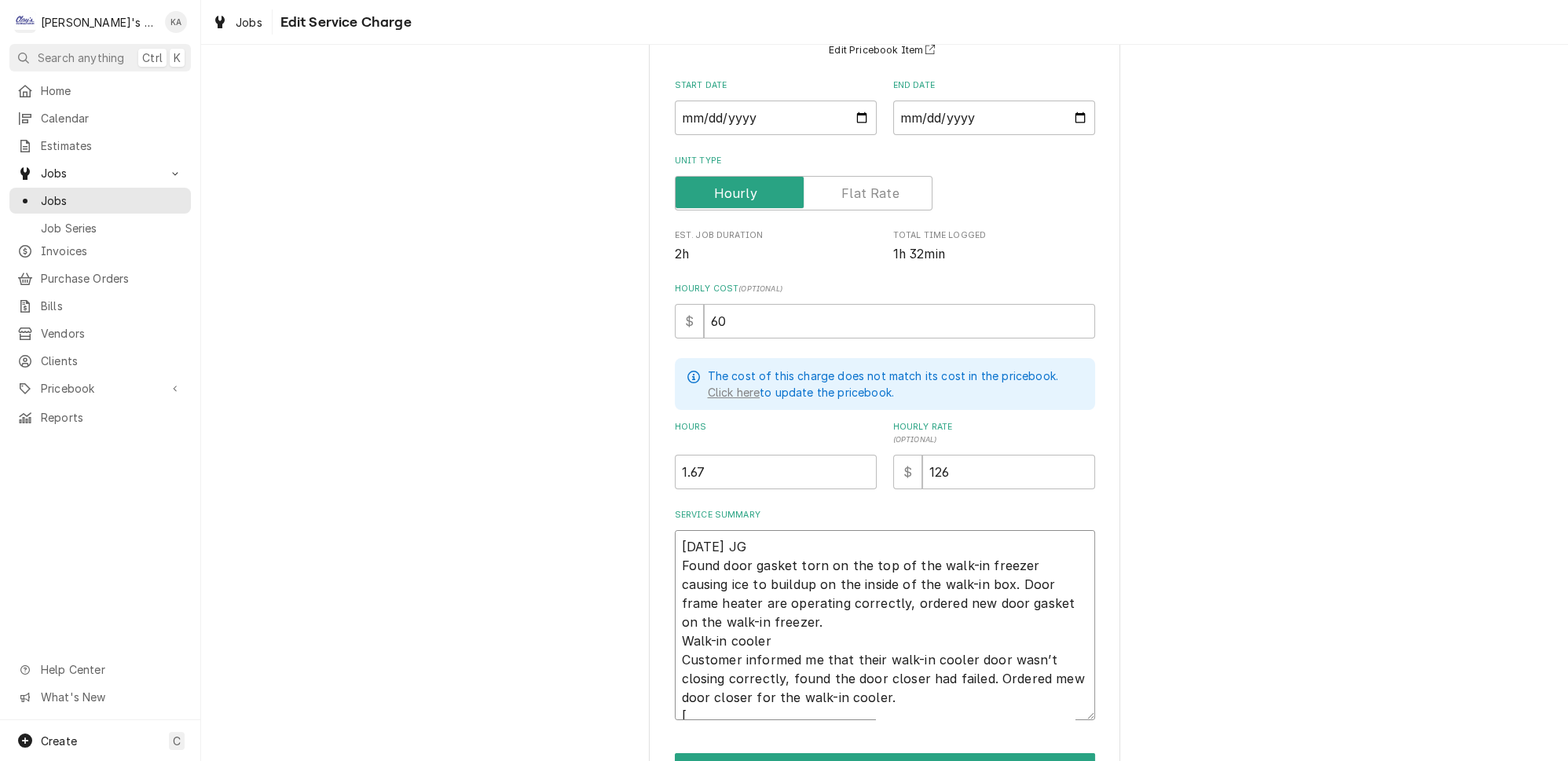
type textarea "x"
type textarea "9/11/2025 JG Found door gasket torn on the top of the walk-in freezer causing i…"
type textarea "x"
type textarea "9/11/2025 JG Found door gasket torn on the top of the walk-in freezer causing i…"
type textarea "x"
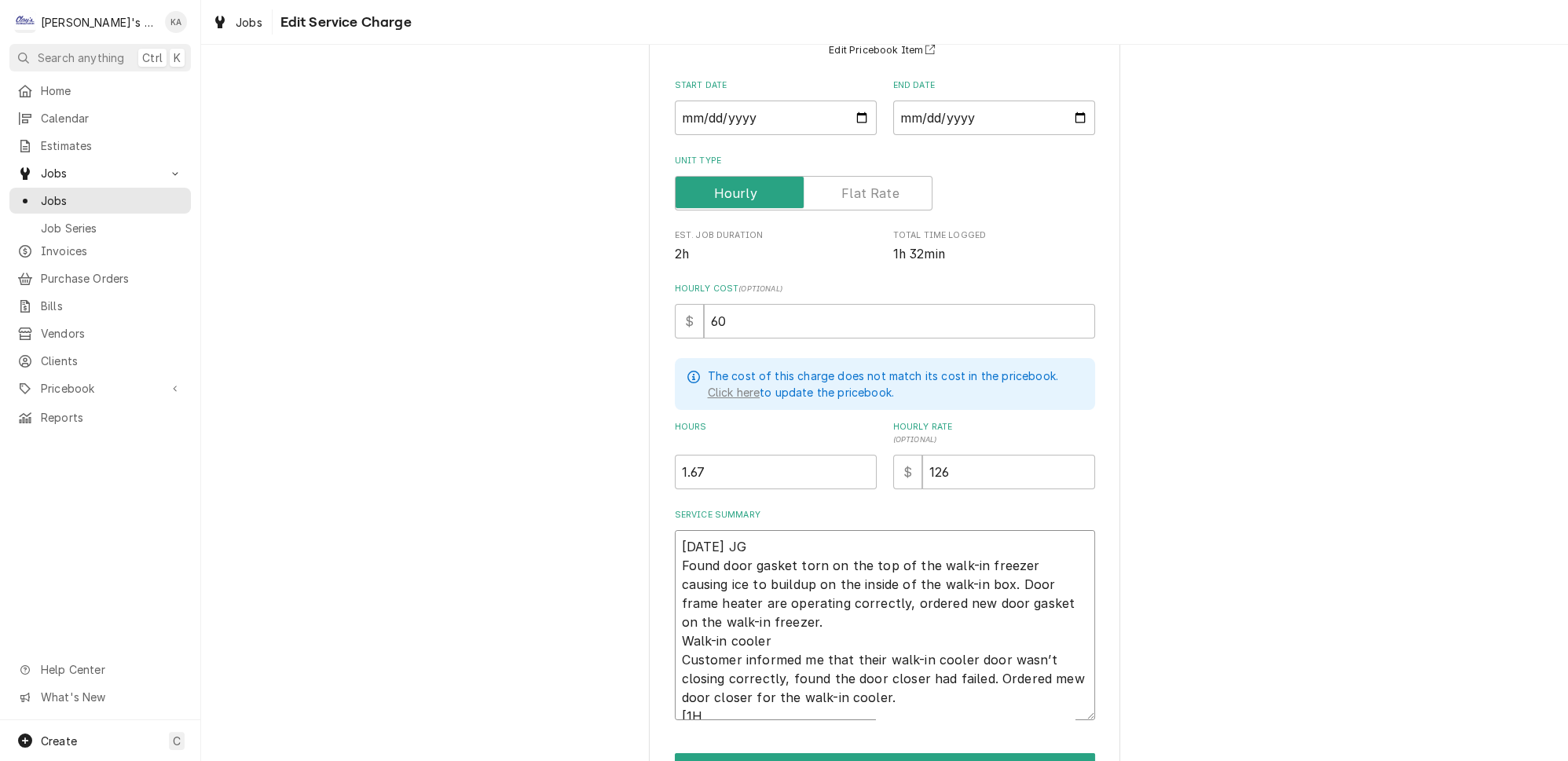
type textarea "9/11/2025 JG Found door gasket torn on the top of the walk-in freezer causing i…"
type textarea "x"
type textarea "9/11/2025 JG Found door gasket torn on the top of the walk-in freezer causing i…"
type textarea "x"
type textarea "9/11/2025 JG Found door gasket torn on the top of the walk-in freezer causing i…"
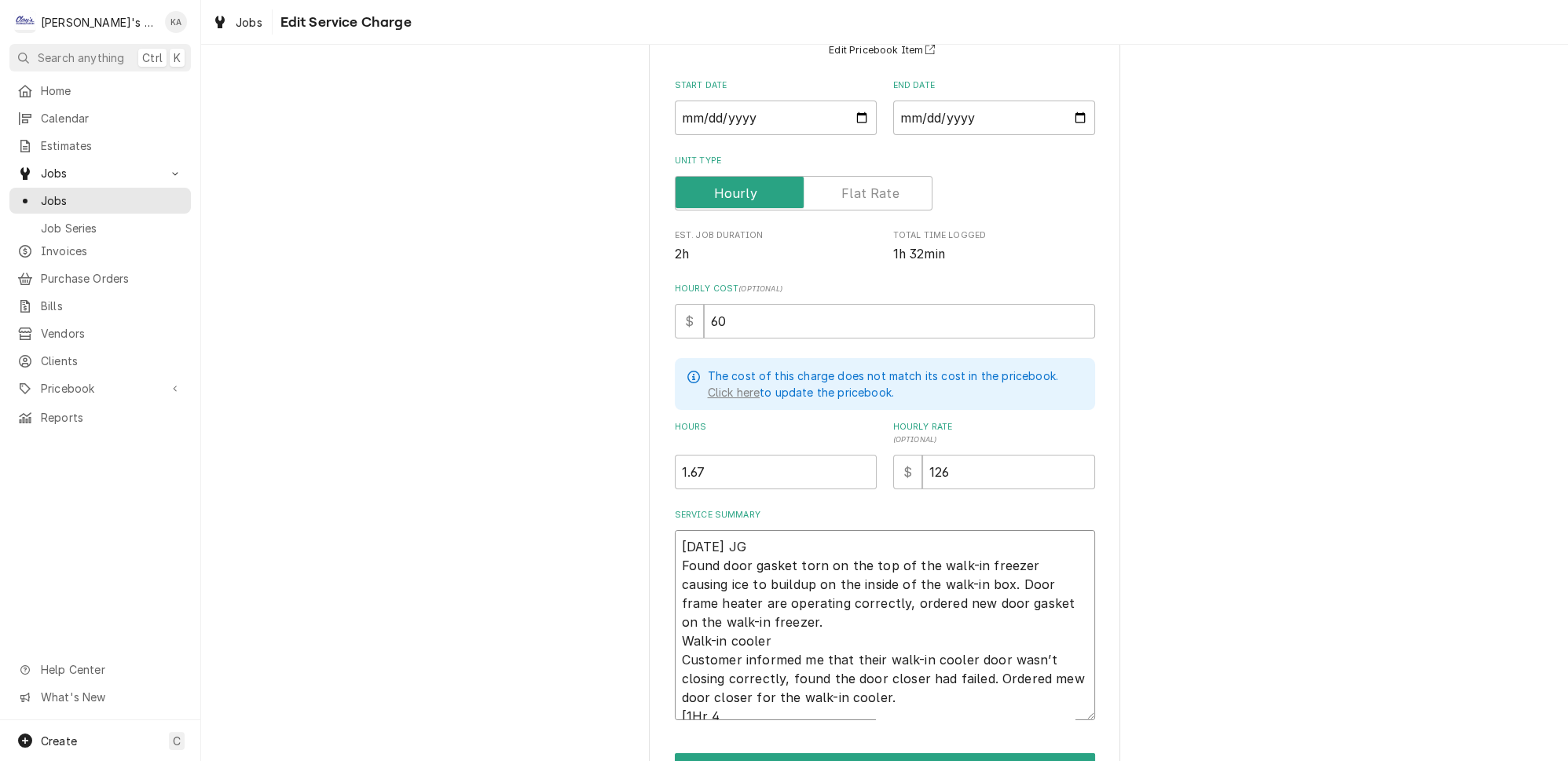
type textarea "x"
type textarea "9/11/2025 JG Found door gasket torn on the top of the walk-in freezer causing i…"
type textarea "x"
type textarea "9/11/2025 JG Found door gasket torn on the top of the walk-in freezer causing i…"
type textarea "x"
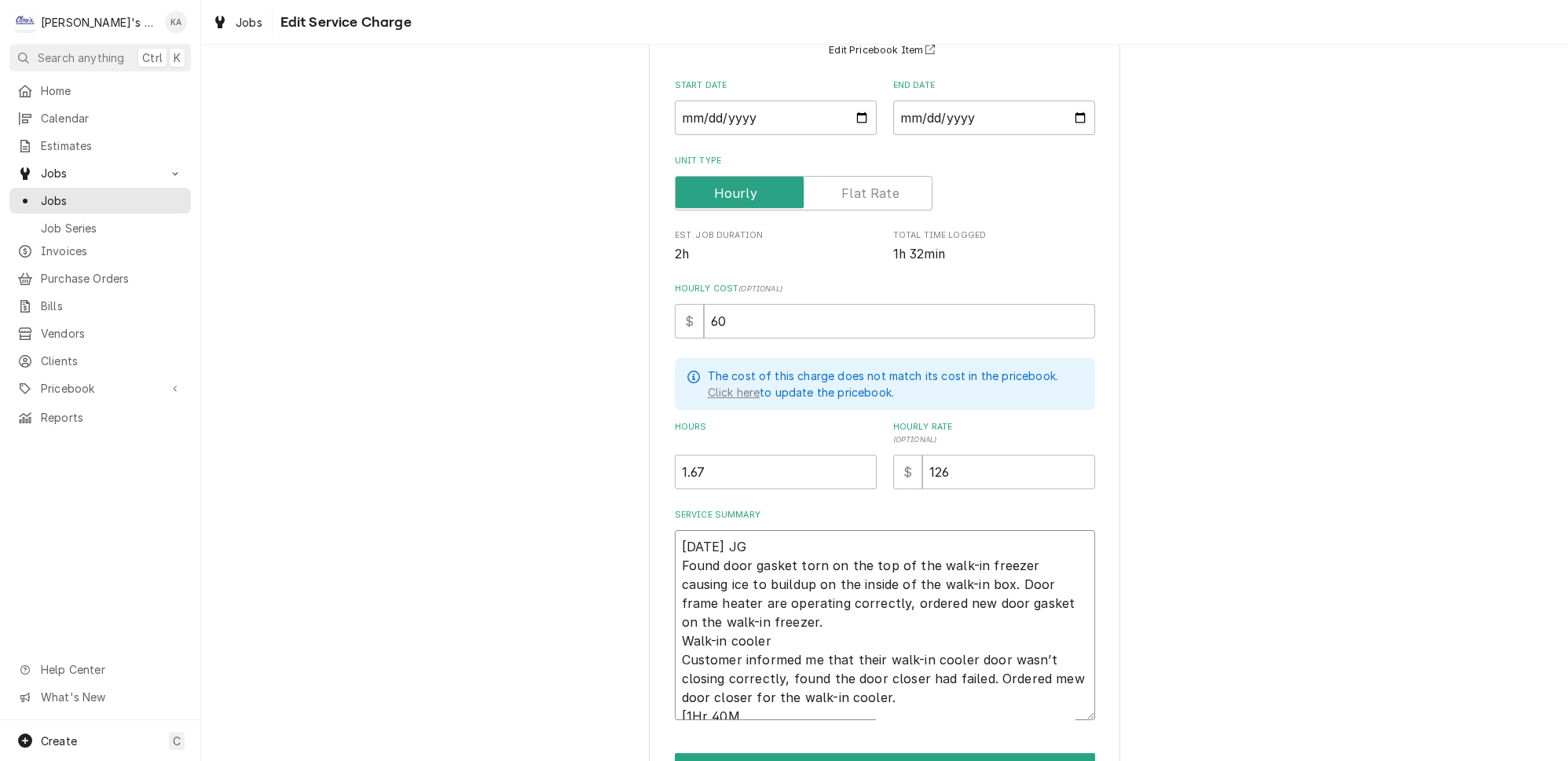
type textarea "9/11/2025 JG Found door gasket torn on the top of the walk-in freezer causing i…"
type textarea "x"
type textarea "9/11/2025 JG Found door gasket torn on the top of the walk-in freezer causing i…"
type textarea "x"
type textarea "9/11/2025 JG Found door gasket torn on the top of the walk-in freezer causing i…"
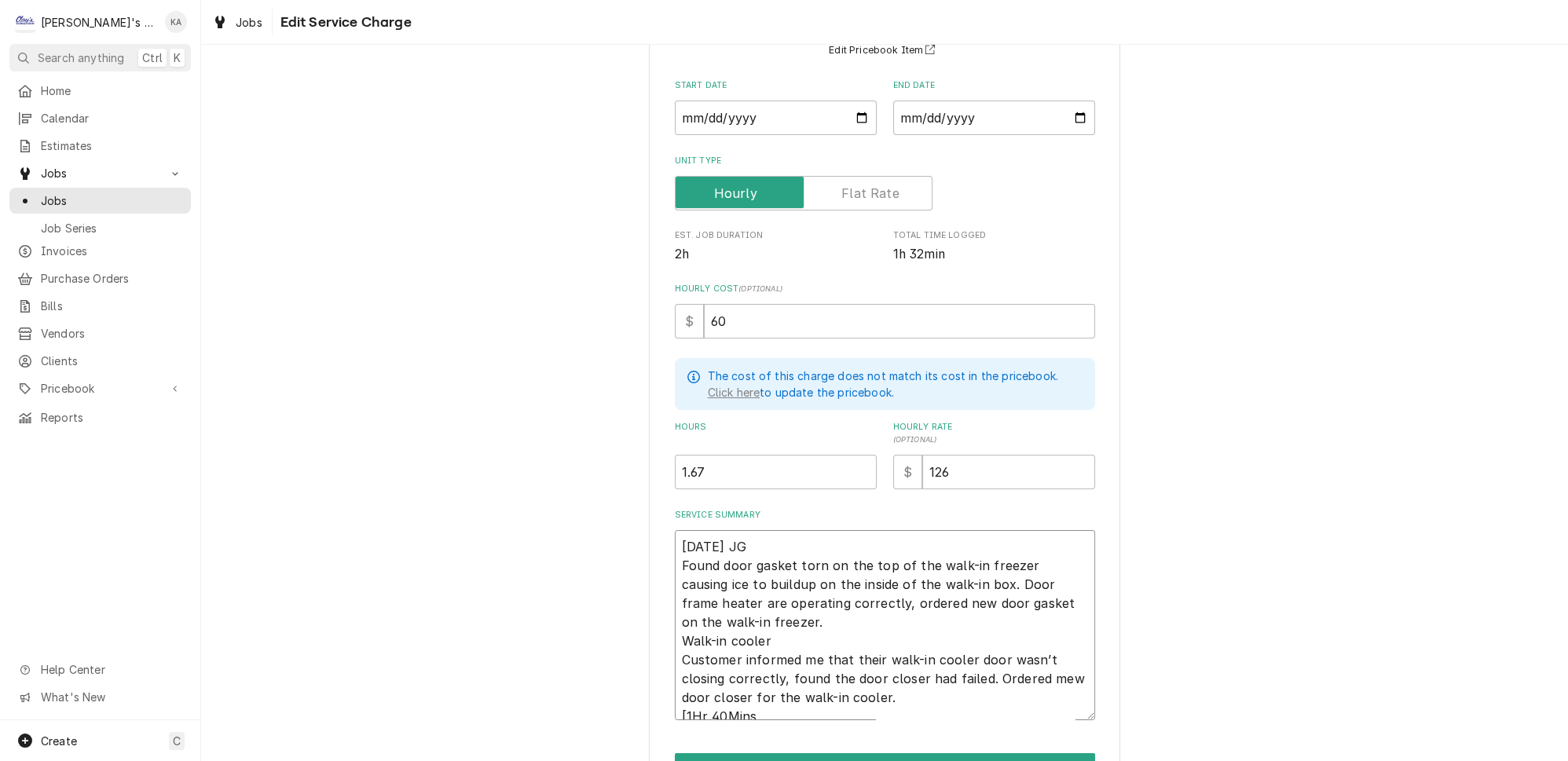
type textarea "x"
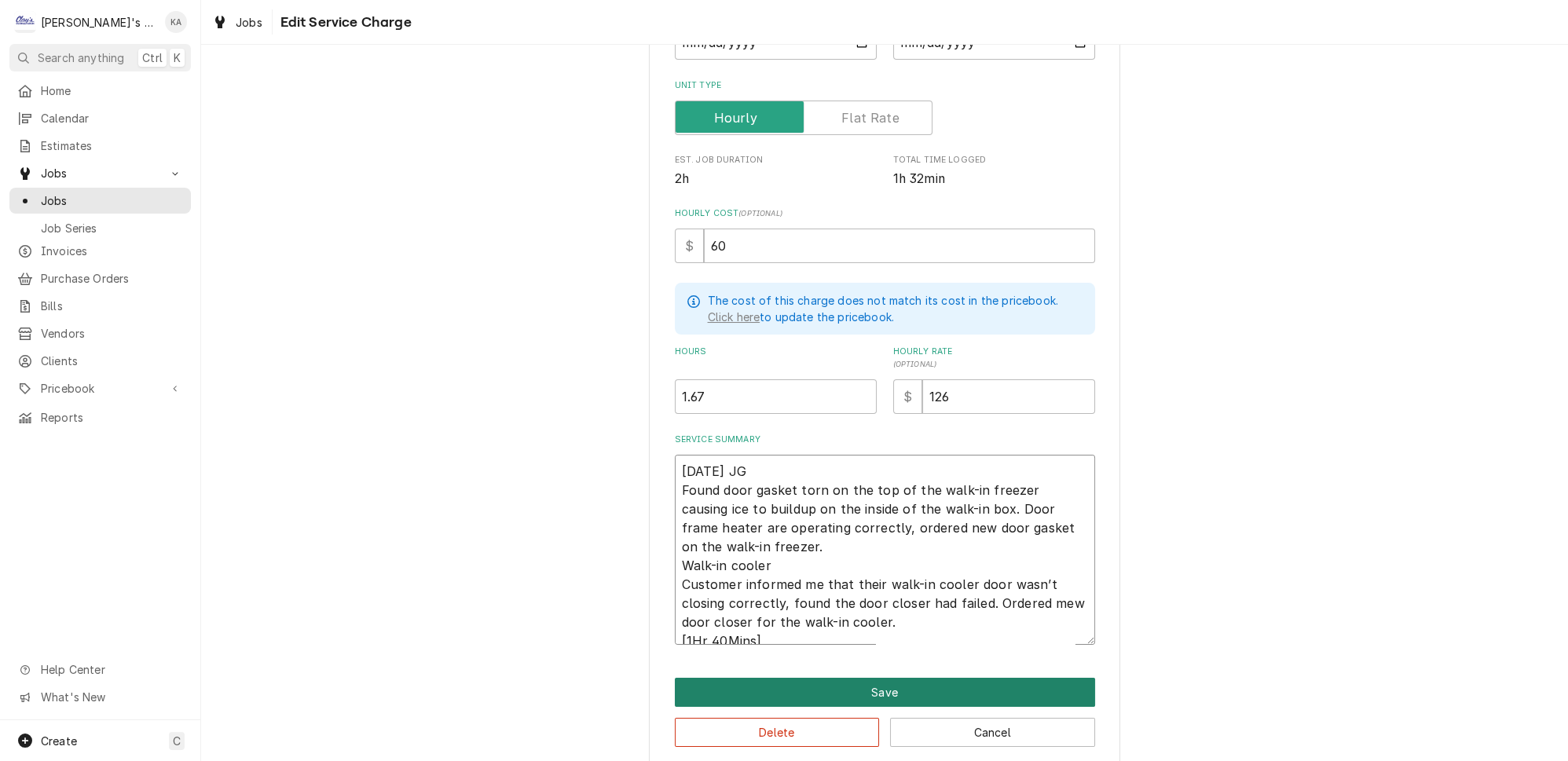
type textarea "9/11/2025 JG Found door gasket torn on the top of the walk-in freezer causing i…"
click at [889, 678] on button "Save" at bounding box center [884, 692] width 420 height 29
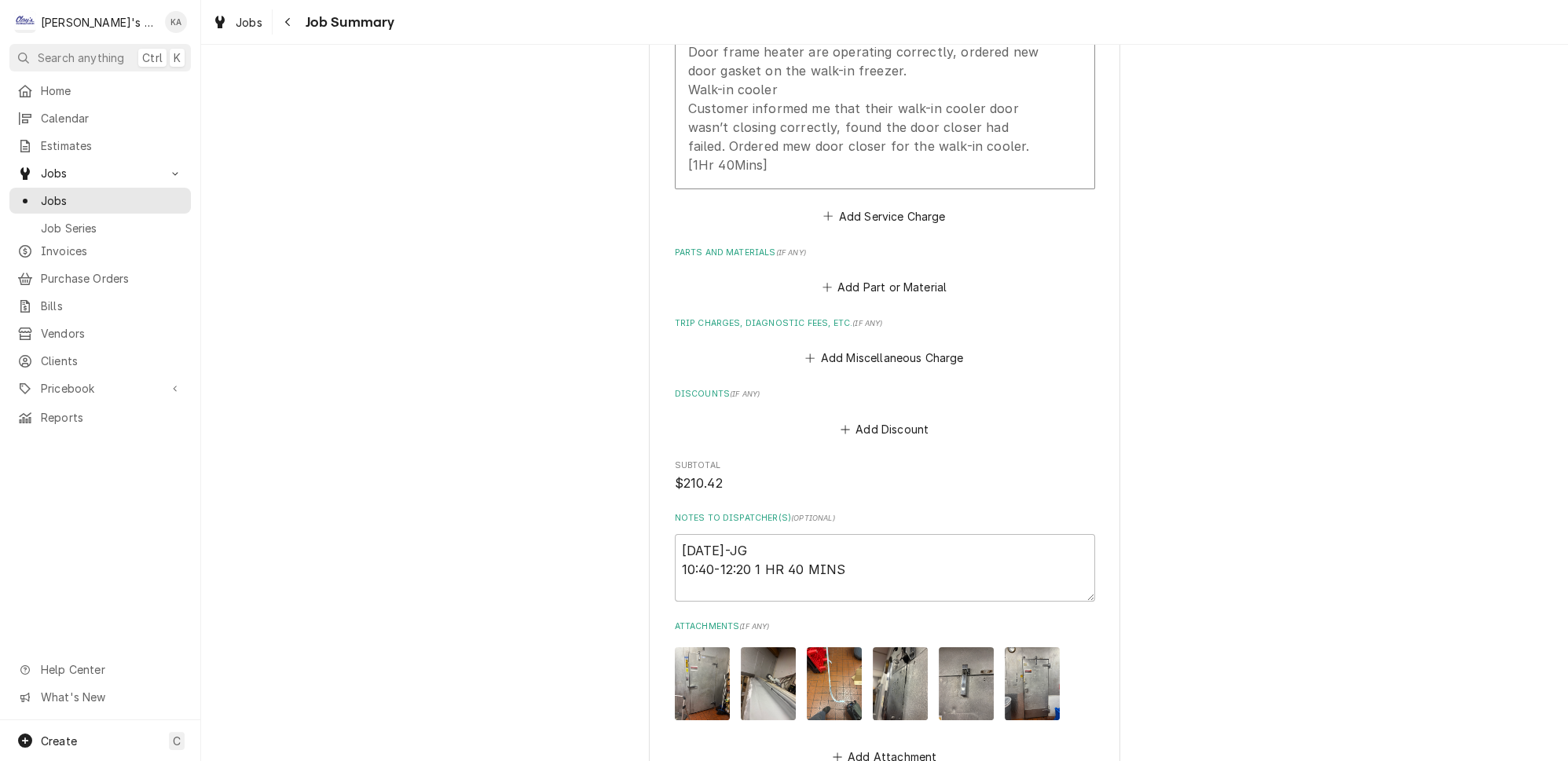
scroll to position [869, 0]
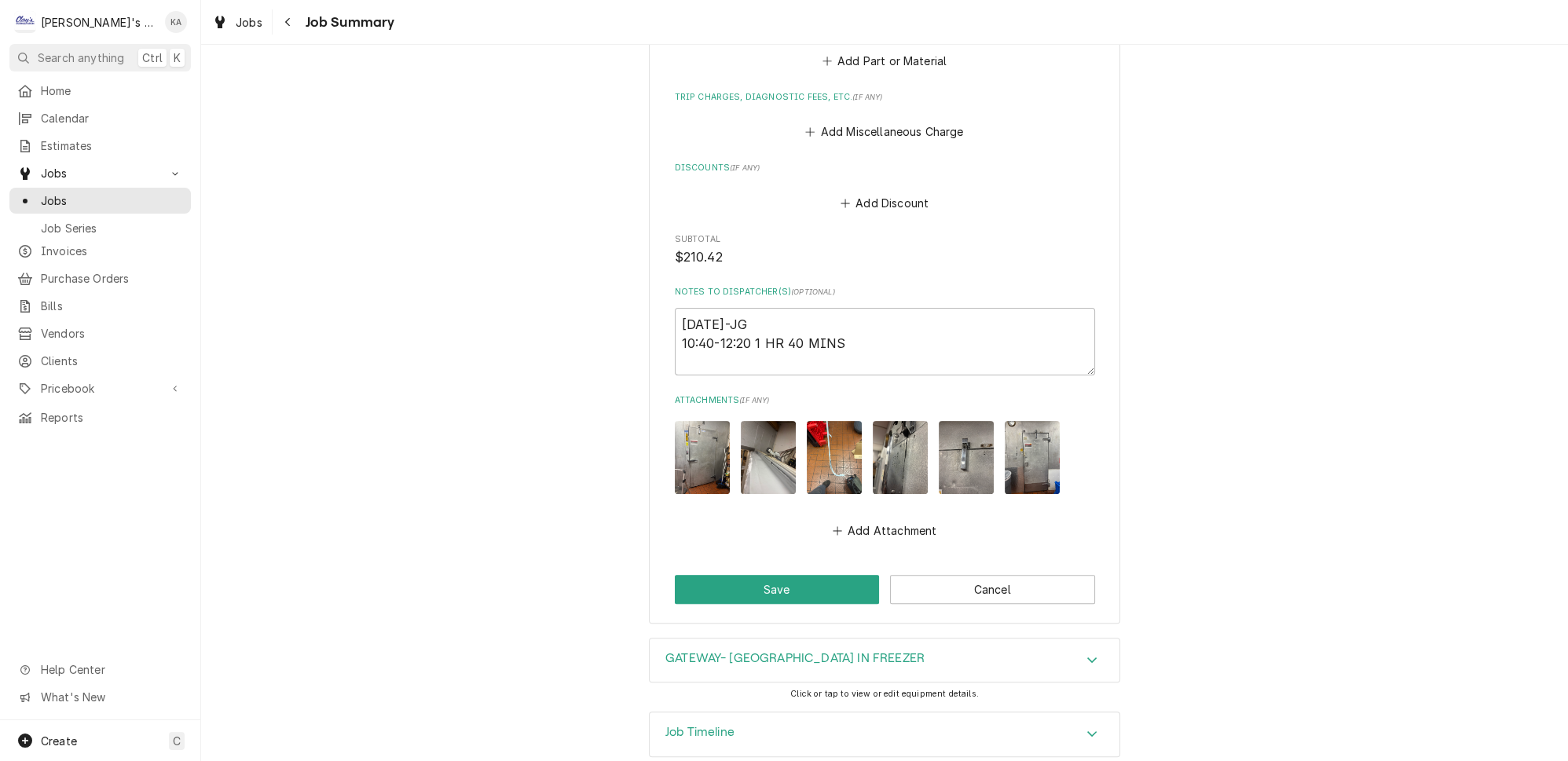
type textarea "x"
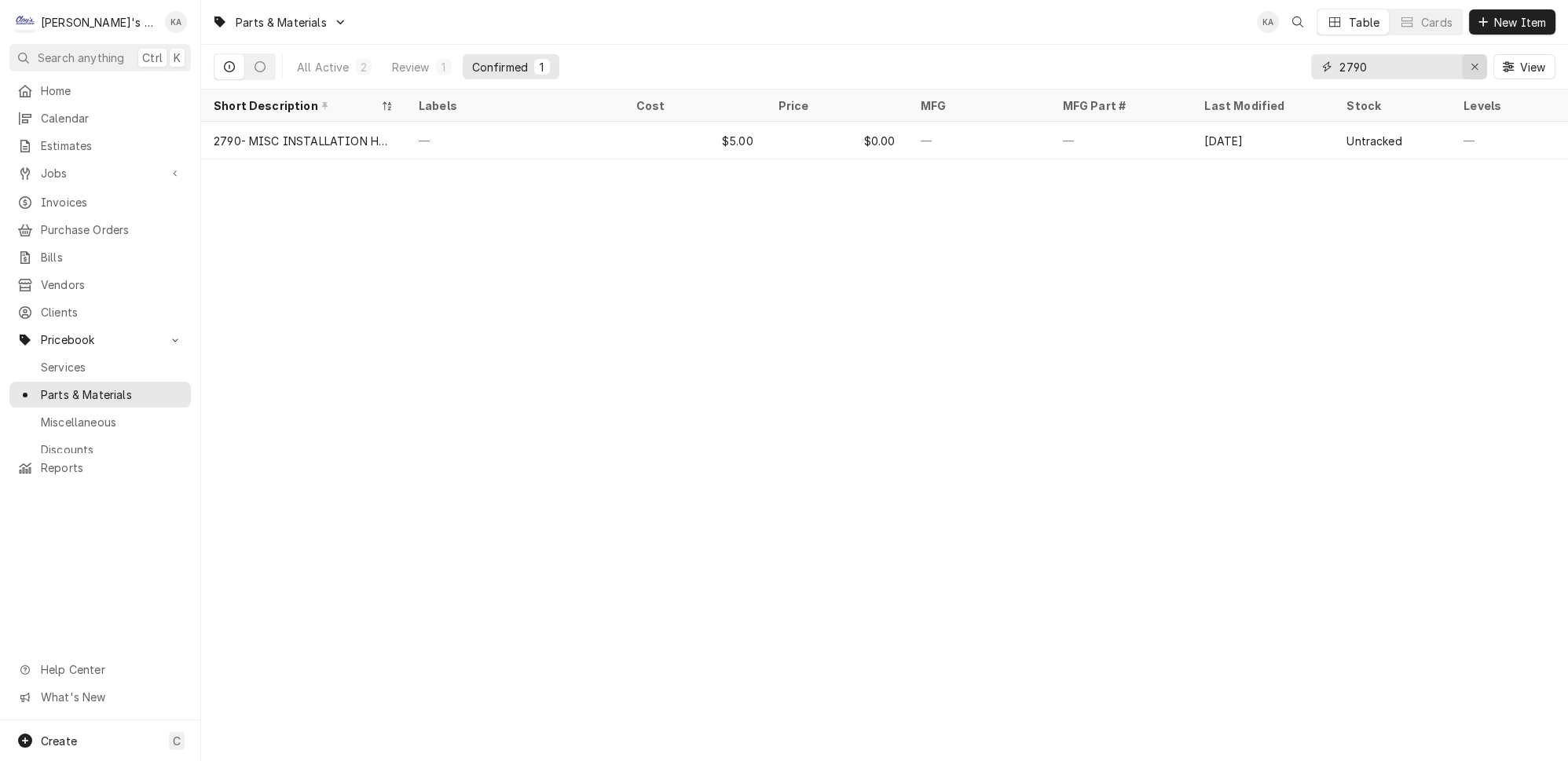
click at [1478, 63] on icon "Erase input" at bounding box center [1475, 66] width 6 height 6
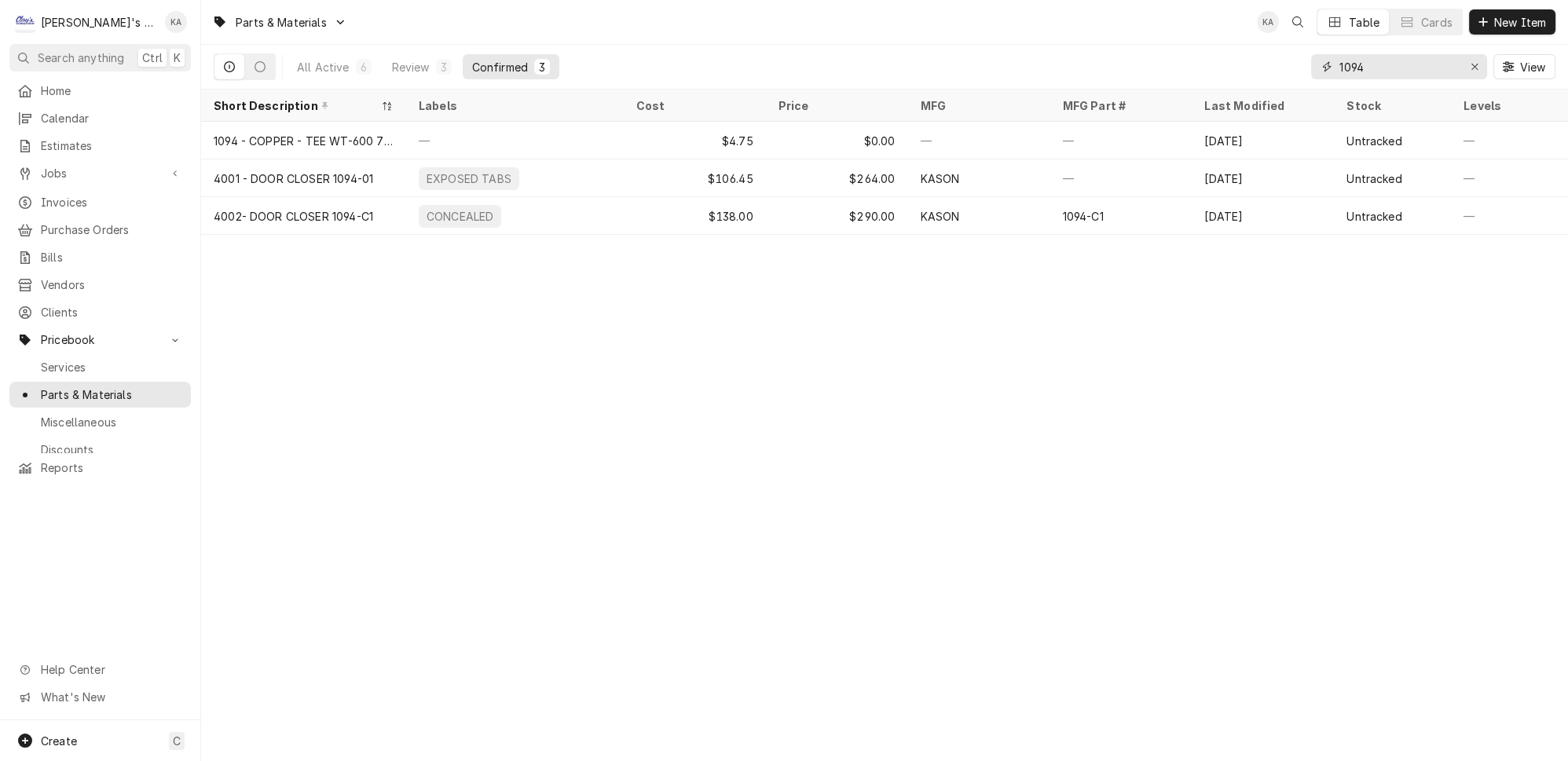
type input "1094"
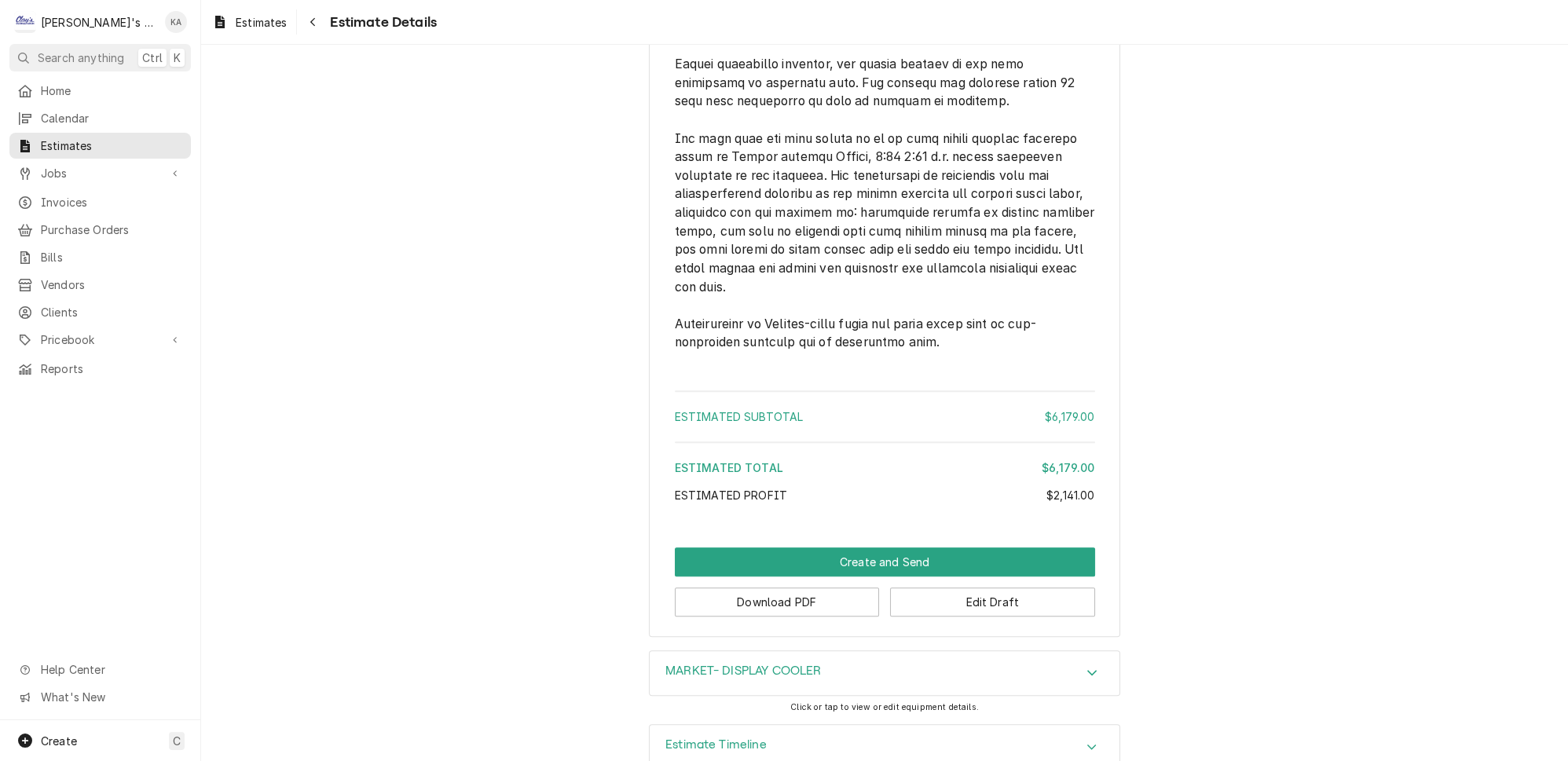
scroll to position [2947, 0]
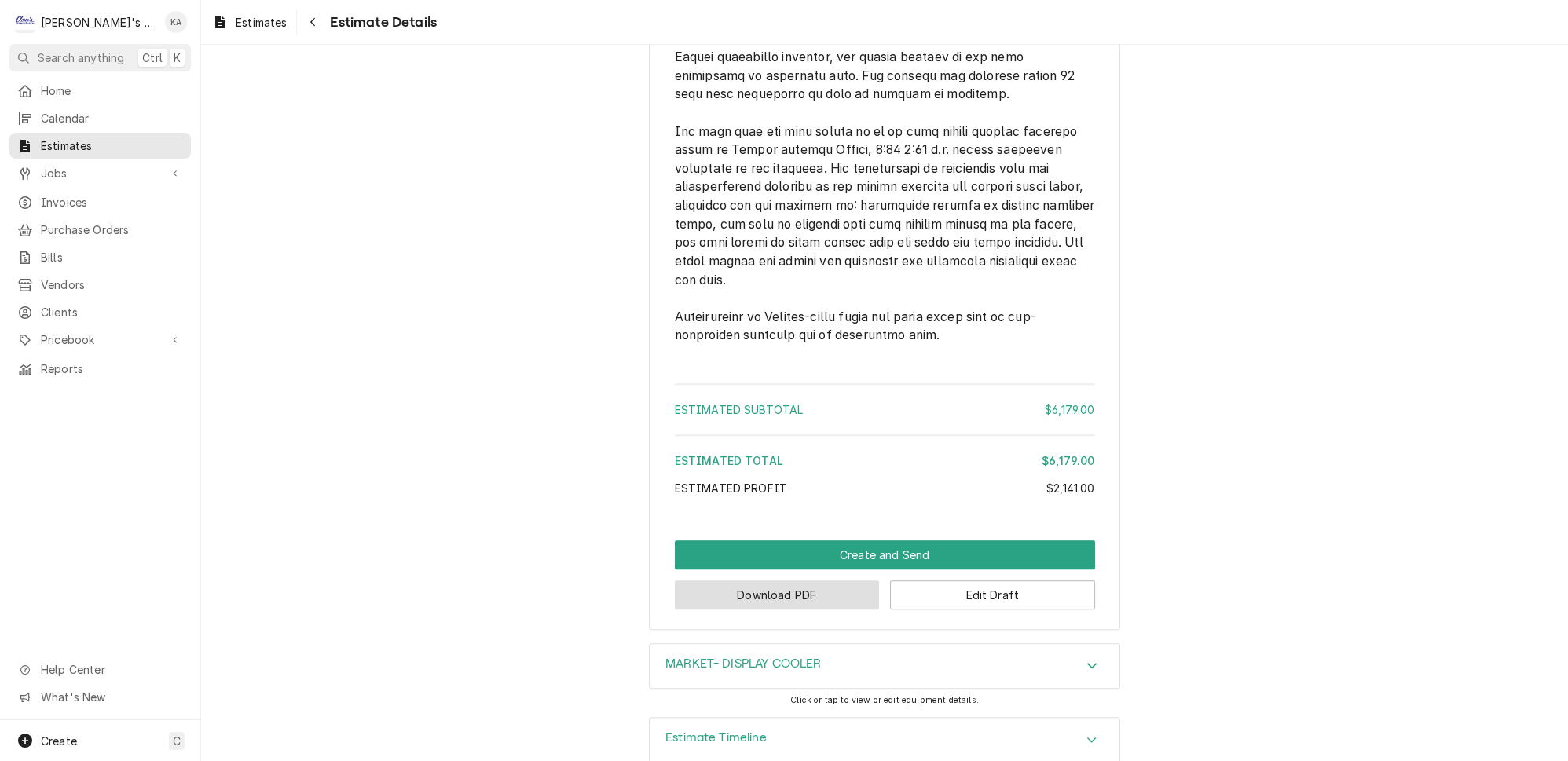
click at [781, 581] on button "Download PDF" at bounding box center [777, 595] width 205 height 29
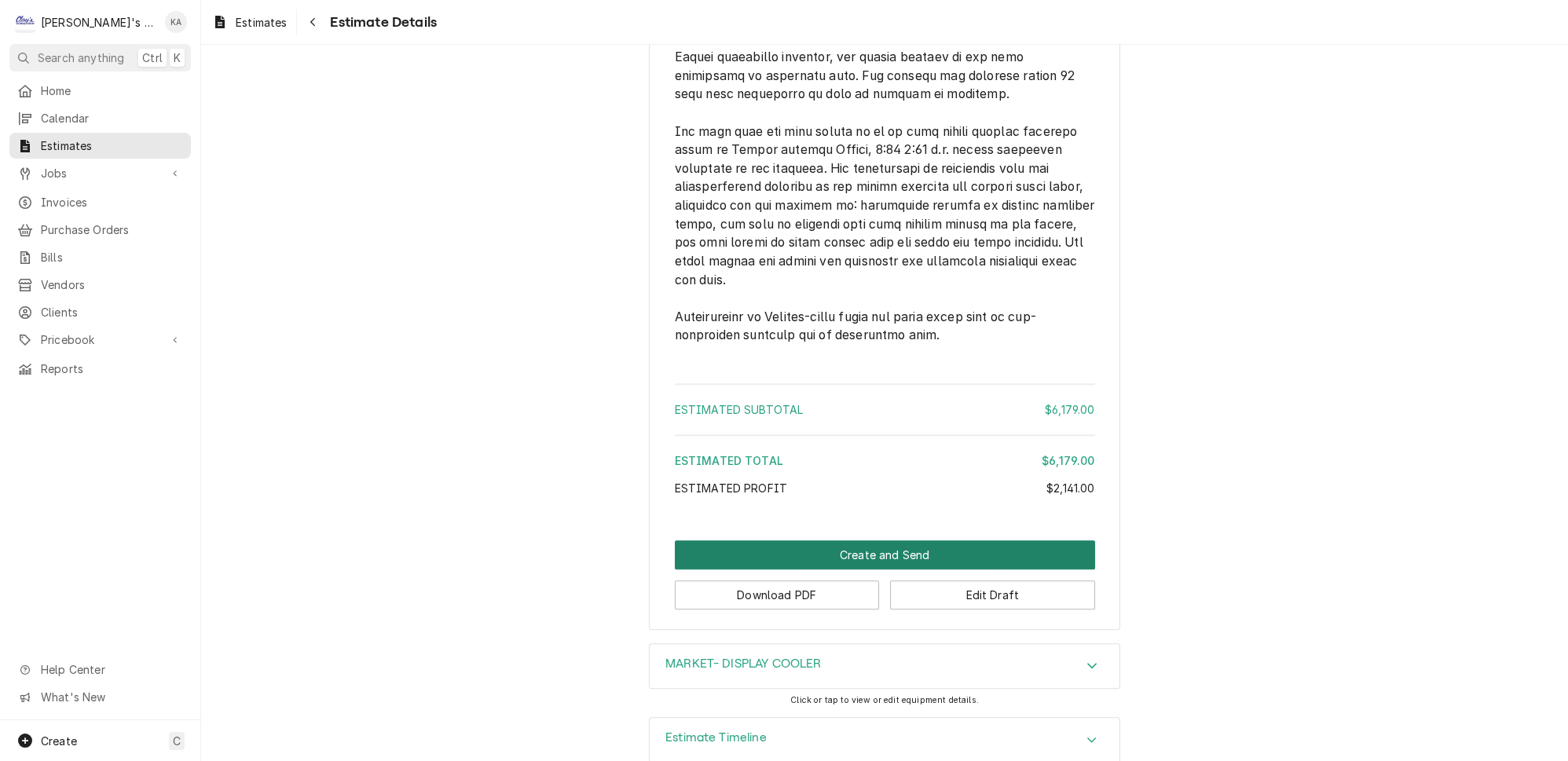
click at [884, 540] on button "Create and Send" at bounding box center [884, 555] width 420 height 29
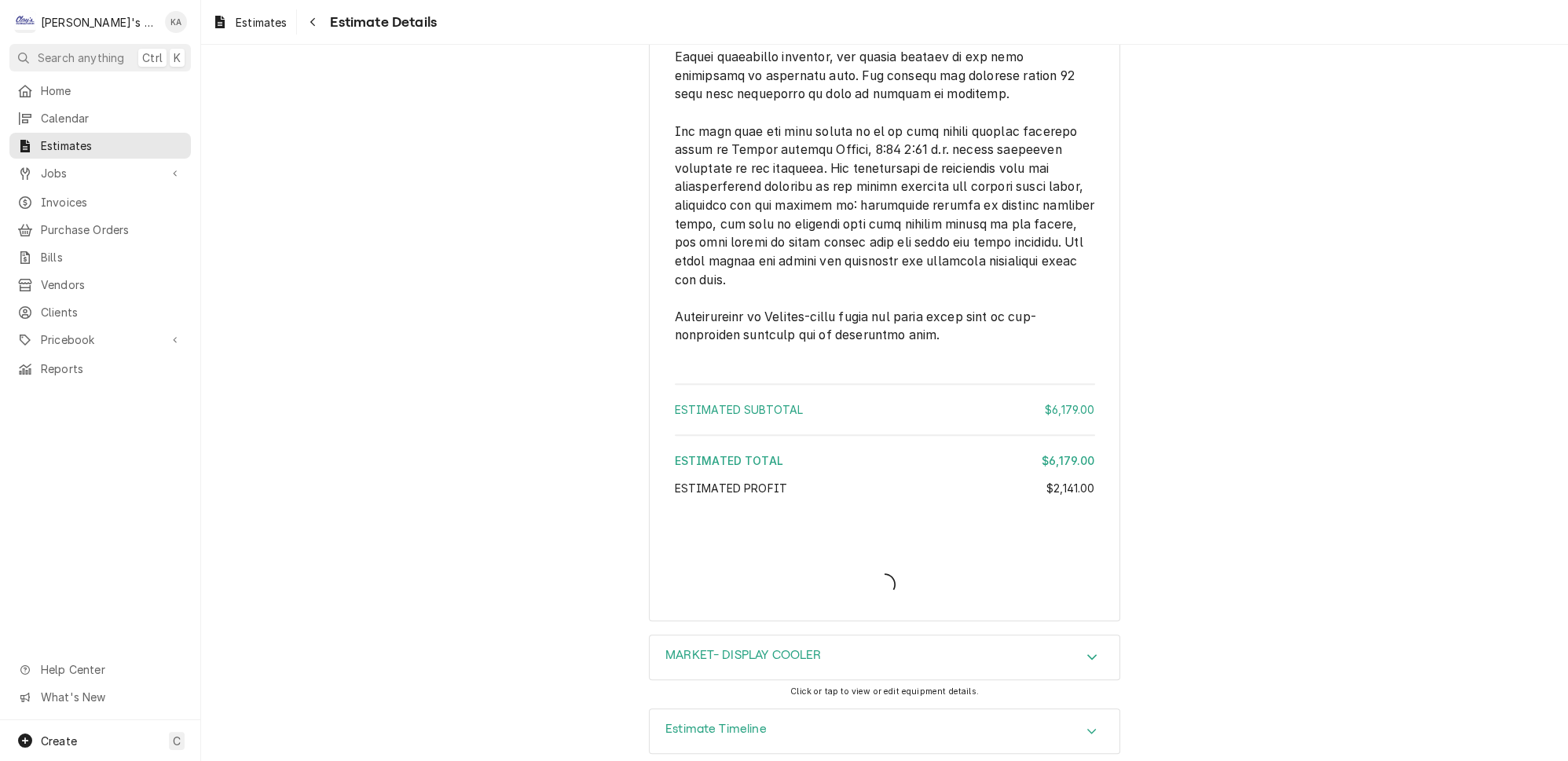
scroll to position [2938, 0]
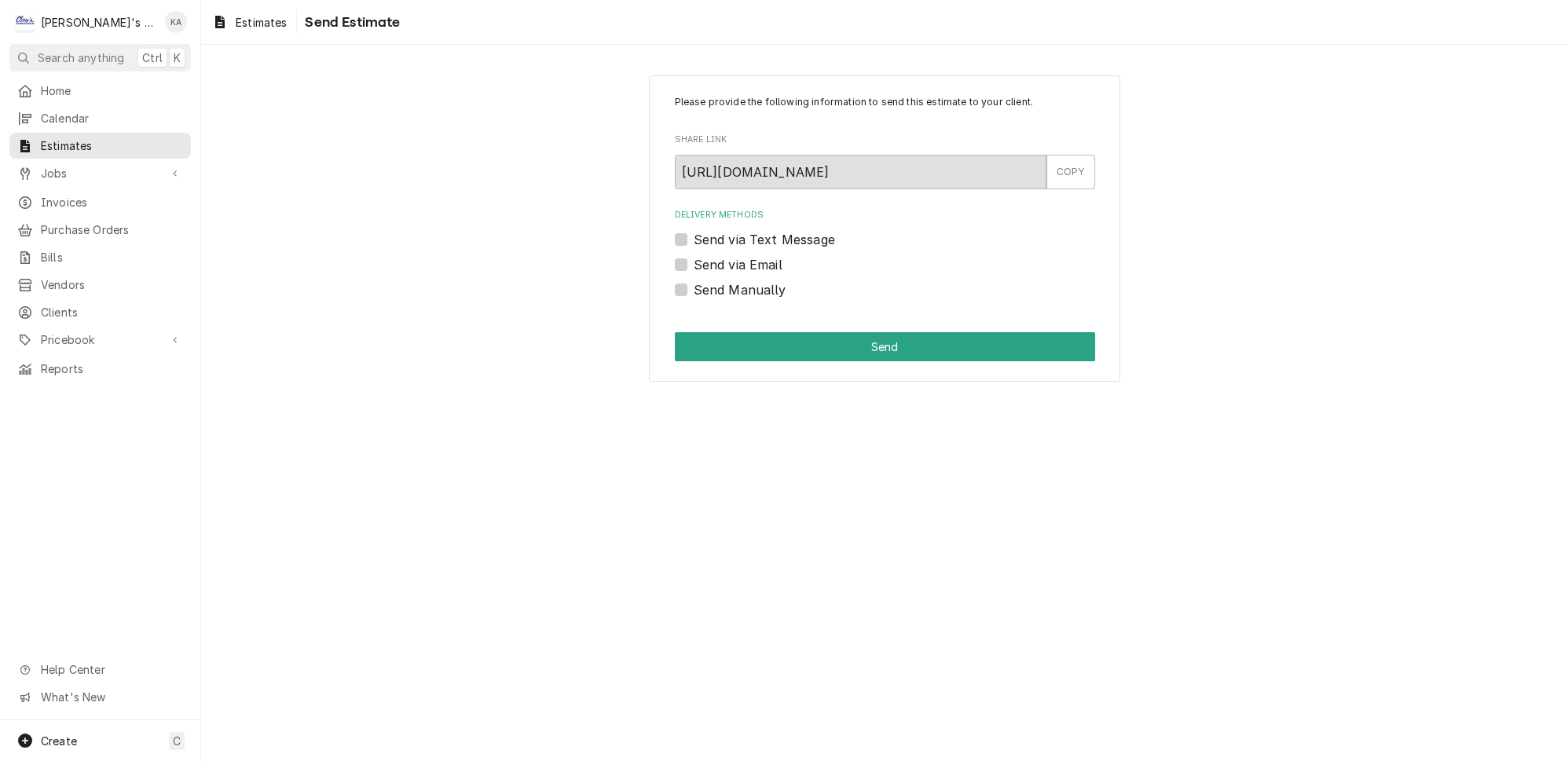
click at [694, 230] on label "Send via Text Message" at bounding box center [764, 240] width 142 height 19
click at [694, 230] on input "Send via Text Message" at bounding box center [903, 248] width 420 height 35
checkbox input "true"
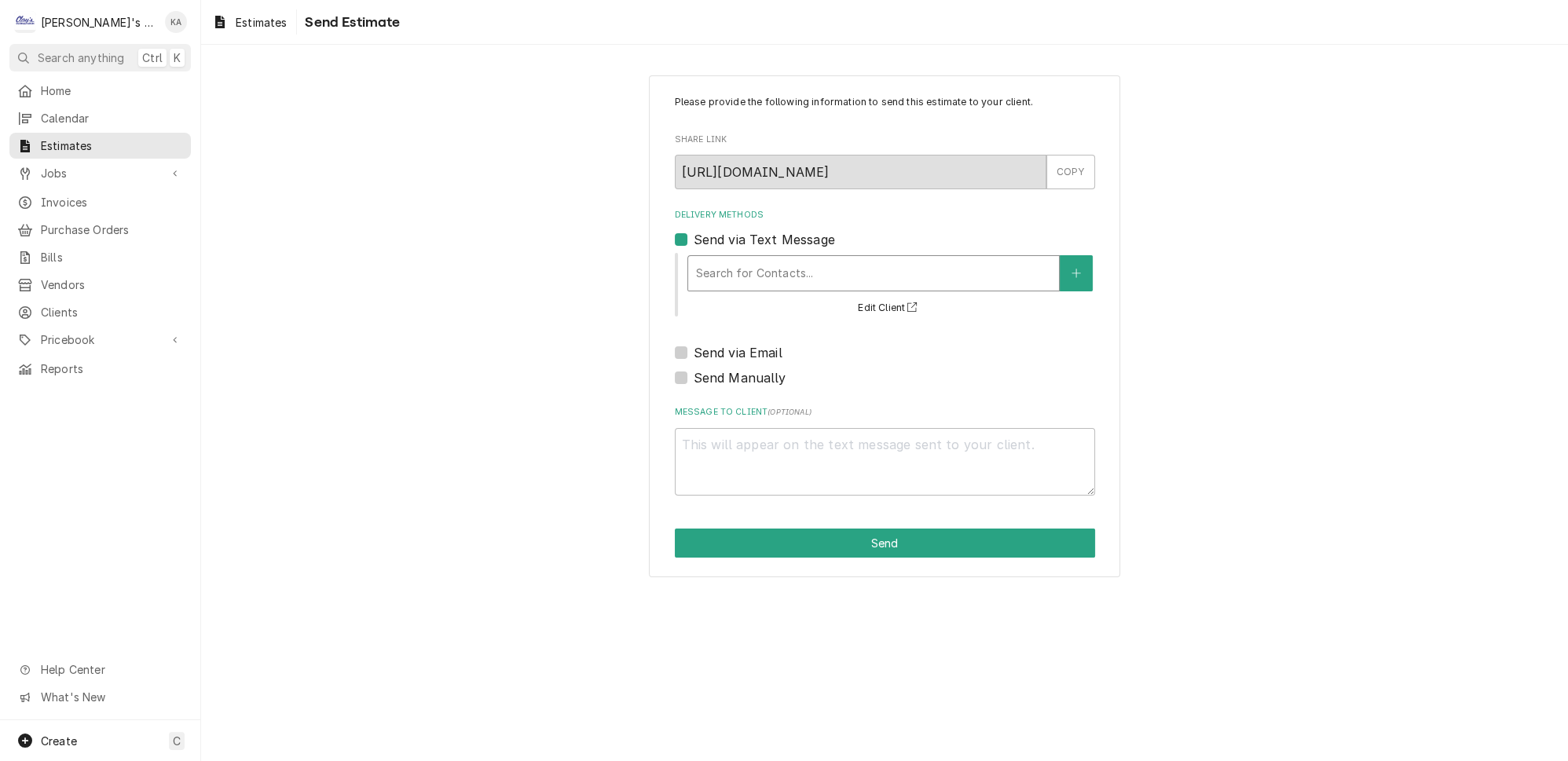
click at [785, 263] on div "Delivery Methods" at bounding box center [873, 274] width 355 height 28
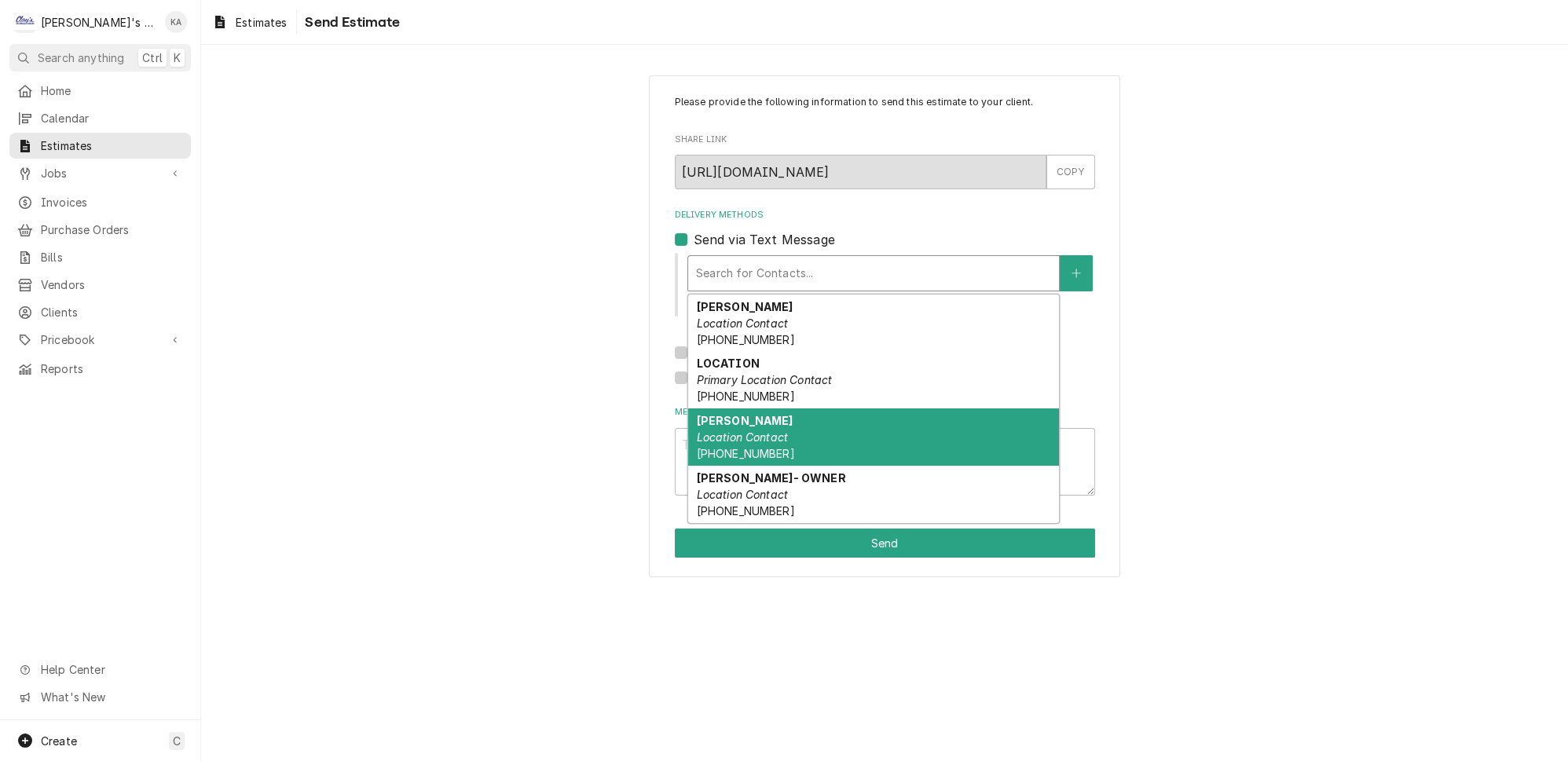
click at [771, 430] on em "Location Contact" at bounding box center [742, 437] width 92 height 13
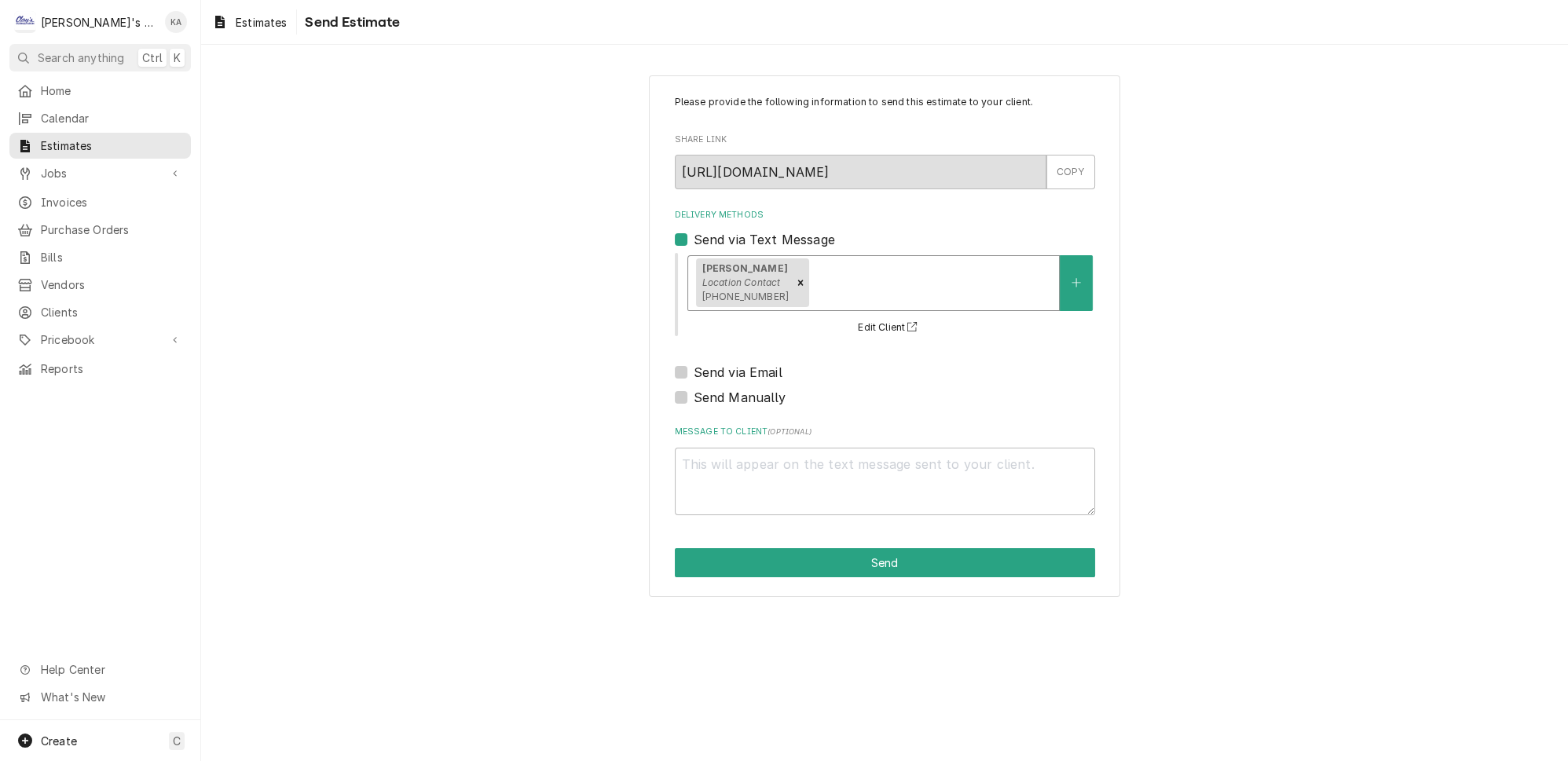
click at [952, 282] on div "Delivery Methods" at bounding box center [932, 283] width 239 height 28
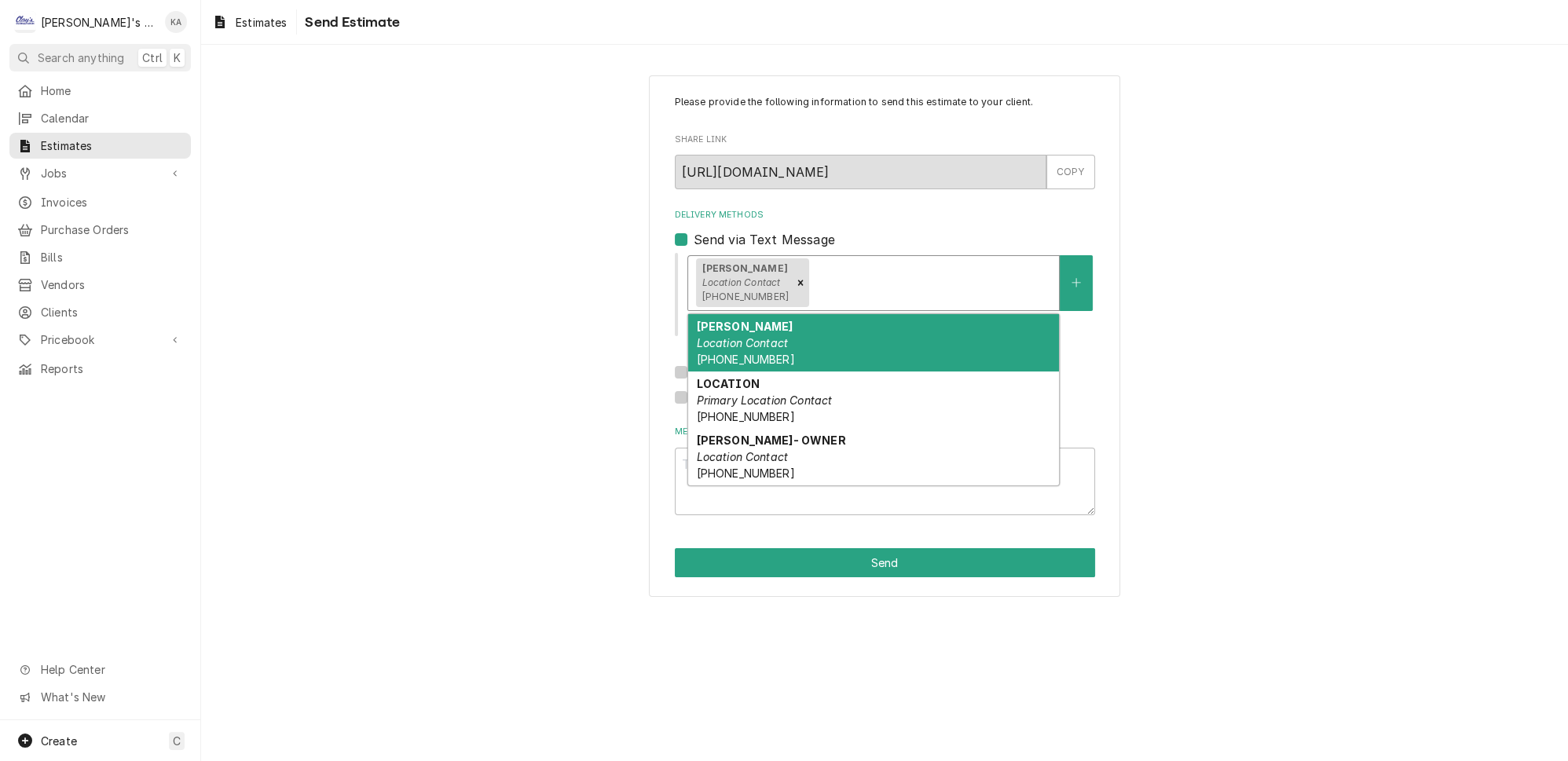
click at [874, 333] on div "[PERSON_NAME] Location Contact [PHONE_NUMBER]" at bounding box center [873, 343] width 371 height 57
type textarea "x"
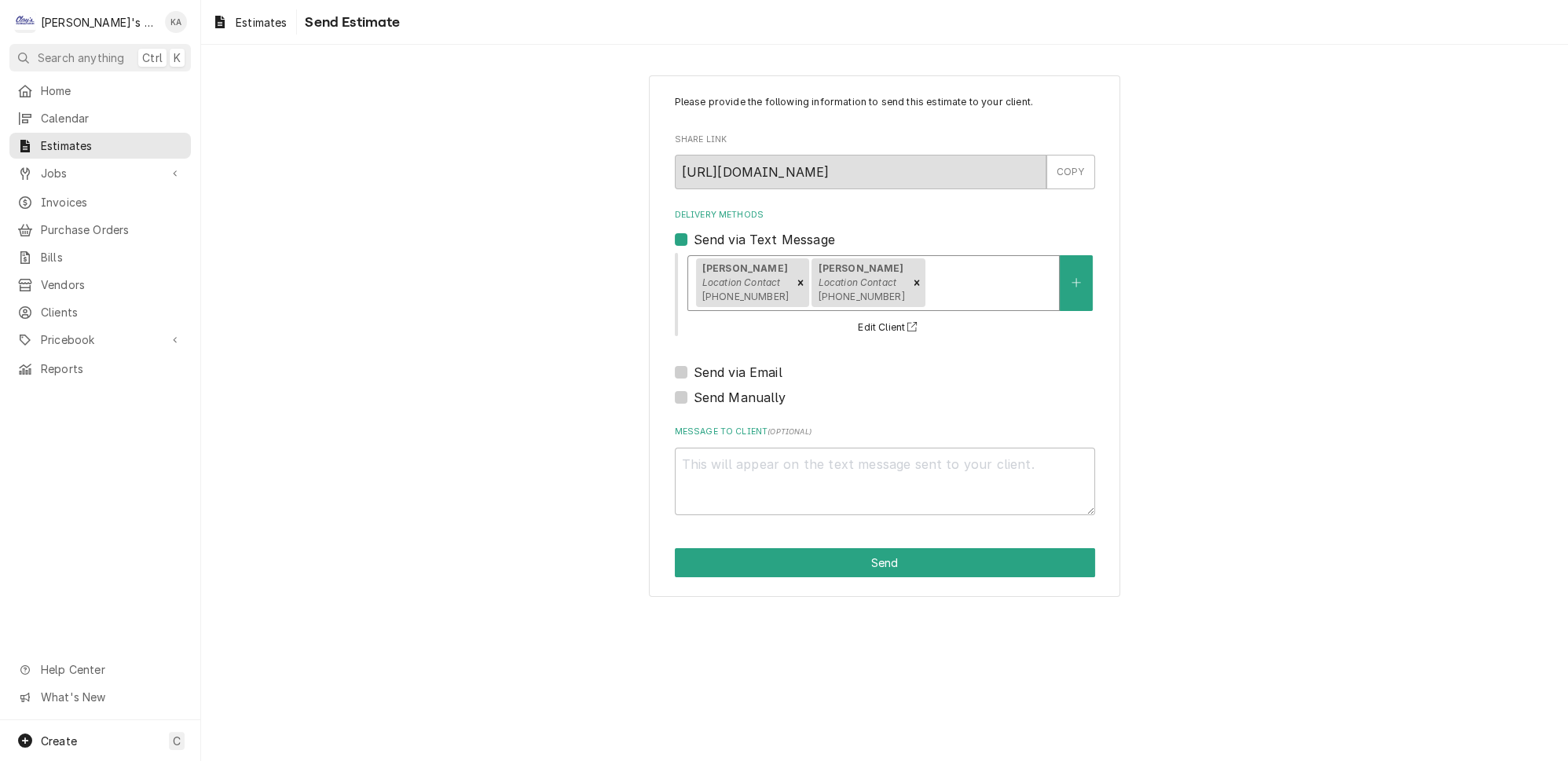
click at [694, 367] on label "Send via Email" at bounding box center [738, 373] width 89 height 19
click at [694, 367] on input "Send via Email" at bounding box center [903, 380] width 420 height 35
checkbox input "true"
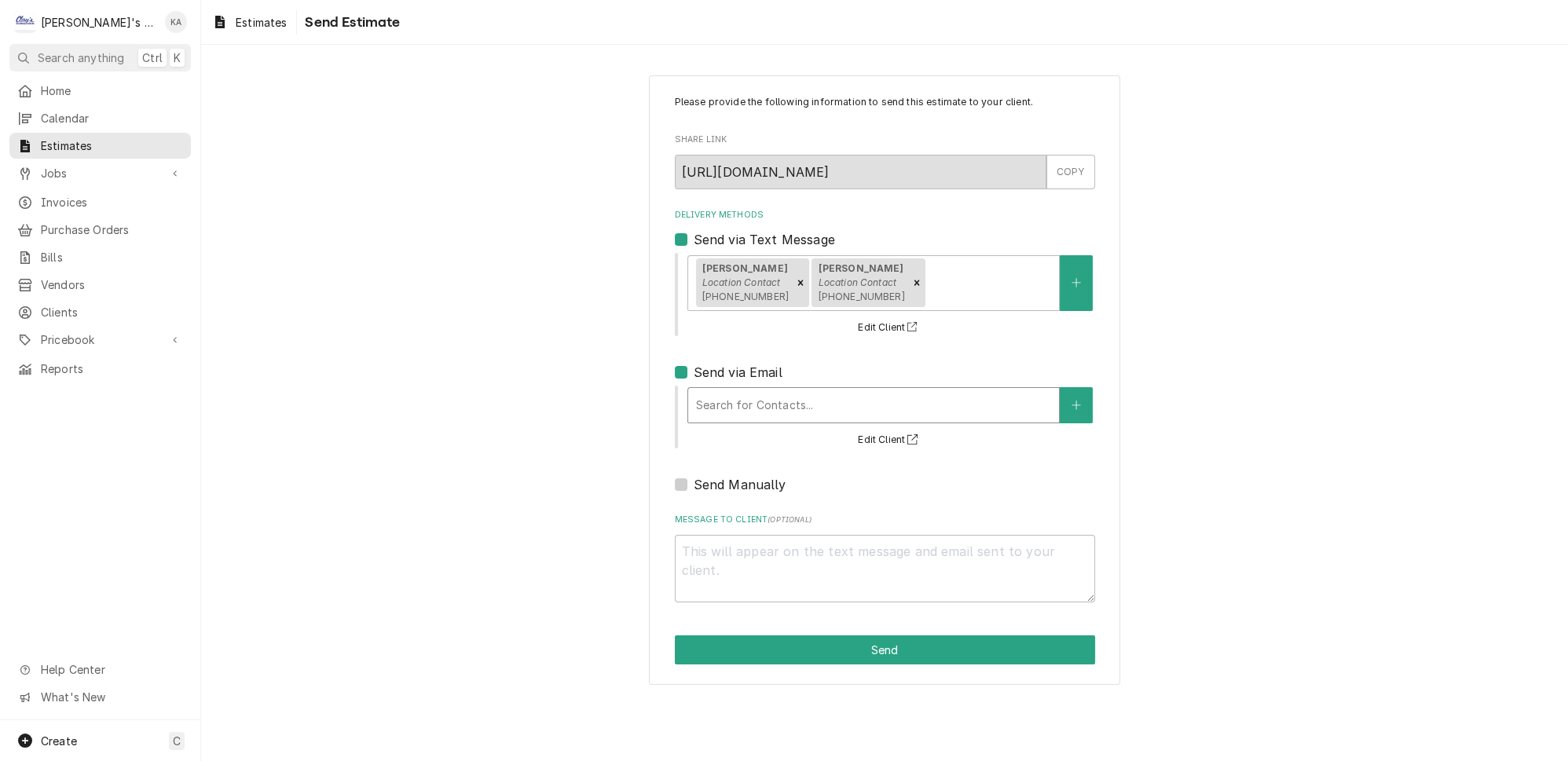
click at [786, 394] on div "Delivery Methods" at bounding box center [873, 406] width 355 height 28
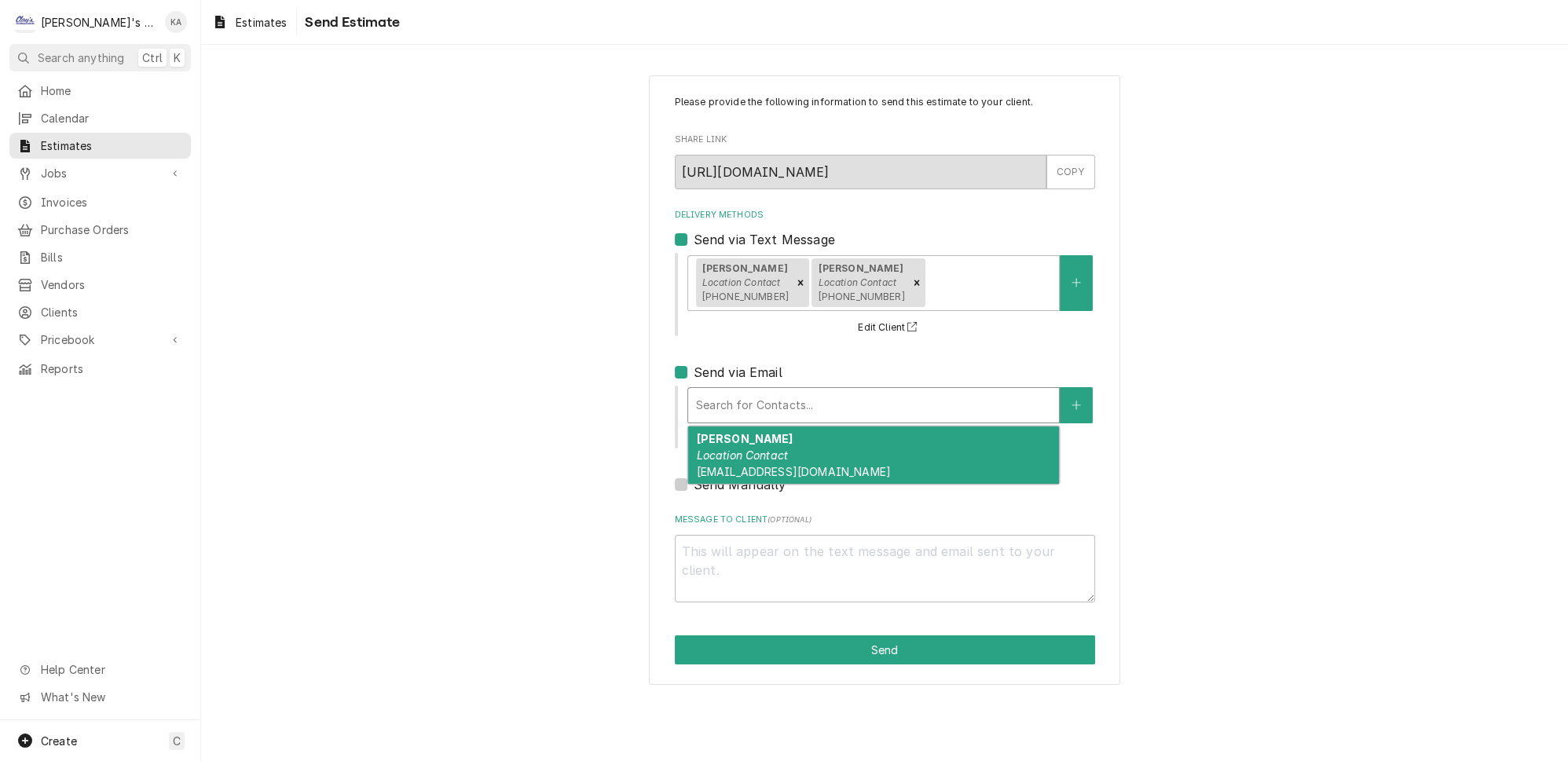
click at [843, 434] on div "[PERSON_NAME] Location Contact [EMAIL_ADDRESS][DOMAIN_NAME]" at bounding box center [873, 455] width 371 height 57
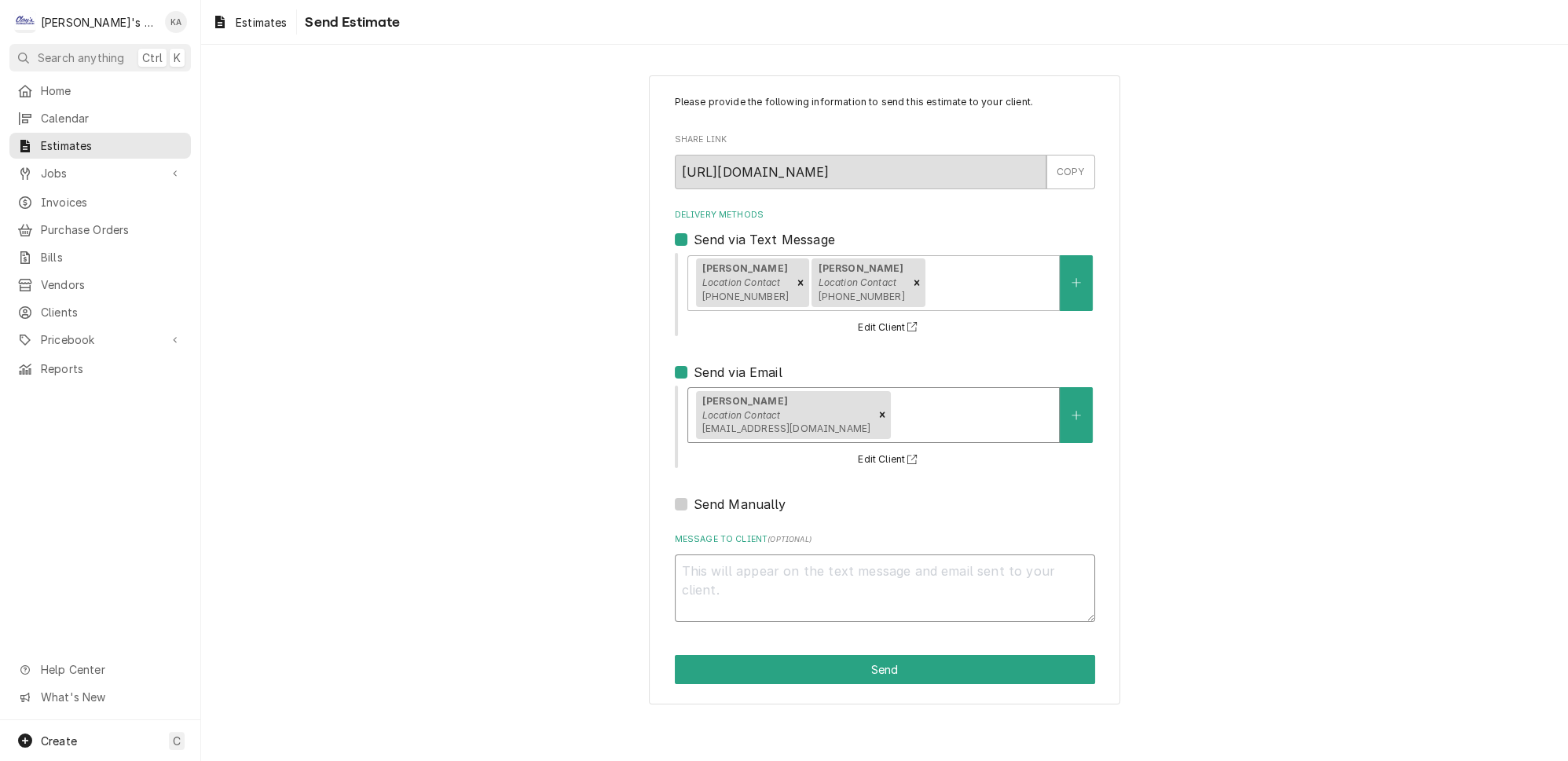
click at [722, 568] on textarea "Message to Client ( optional )" at bounding box center [884, 588] width 420 height 67
type textarea "x"
type textarea "G"
type textarea "x"
type textarea "Go"
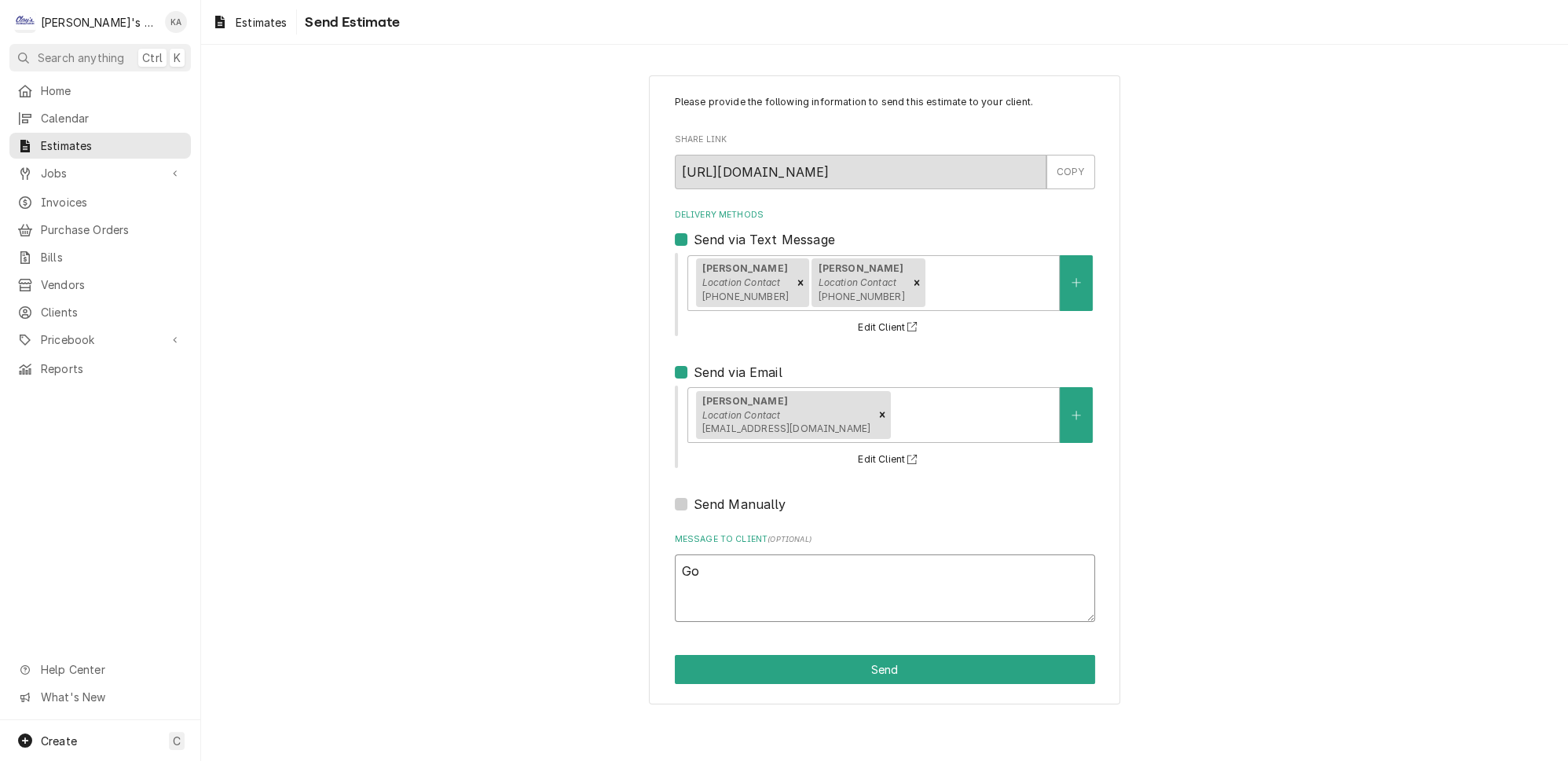
type textarea "x"
type textarea "Goo"
type textarea "x"
type textarea "Good"
type textarea "x"
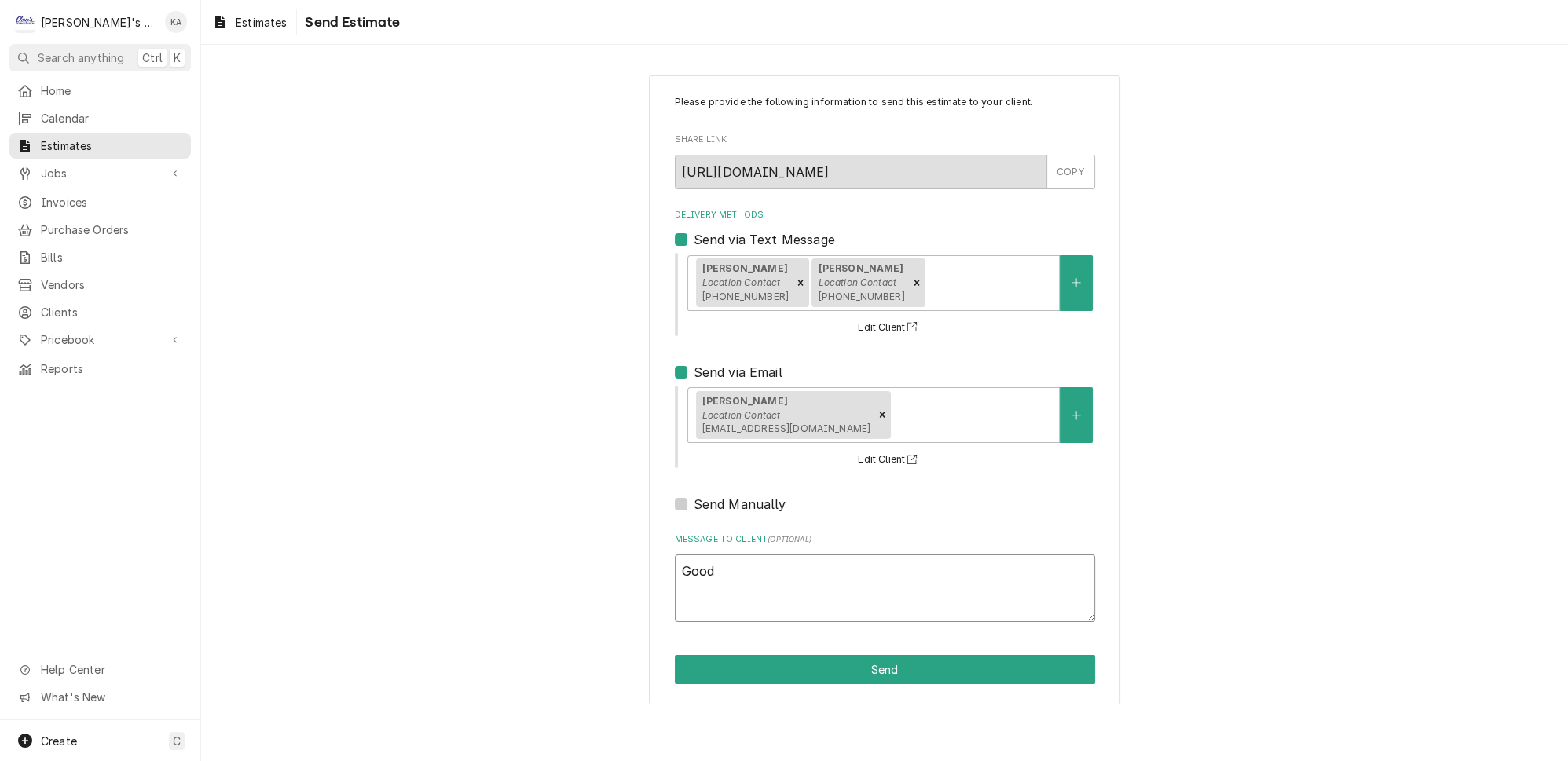
type textarea "Good"
type textarea "x"
type textarea "Good e"
type textarea "x"
type textarea "Good ev"
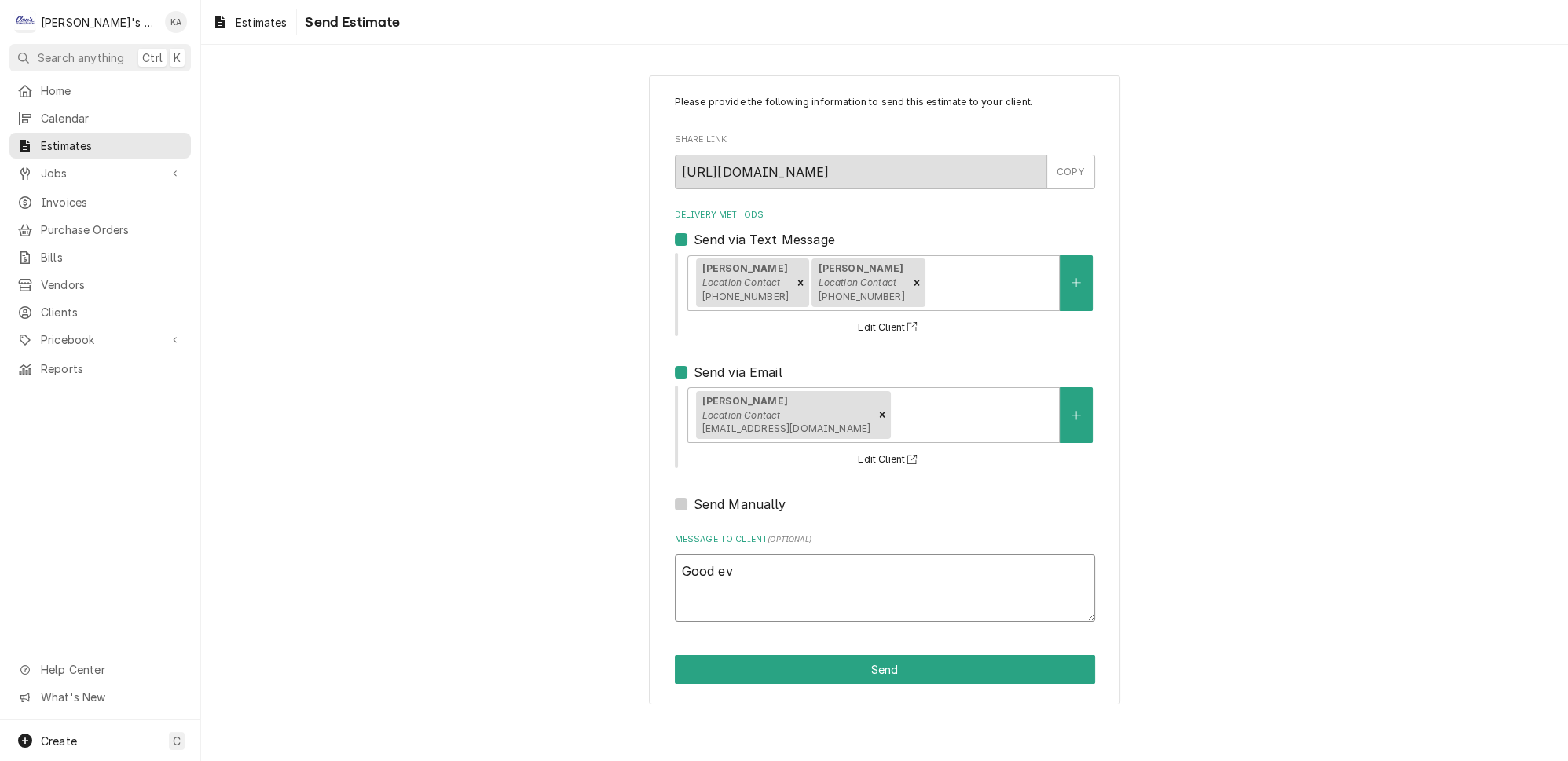
type textarea "x"
type textarea "Good eve"
type textarea "x"
type textarea "Good even"
type textarea "x"
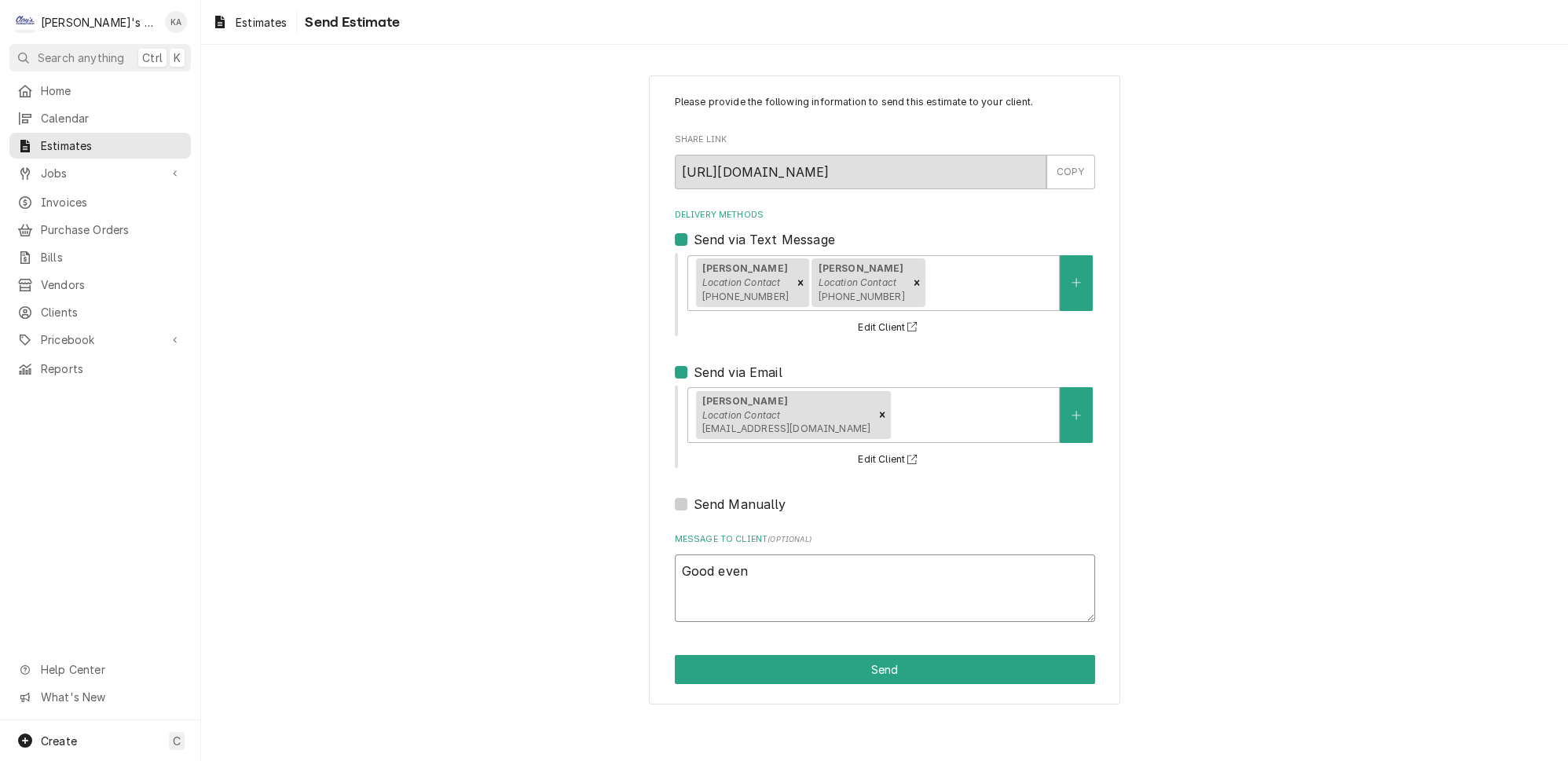
type textarea "Good eveni"
type textarea "x"
type textarea "Good evenin"
type textarea "x"
type textarea "Good evening"
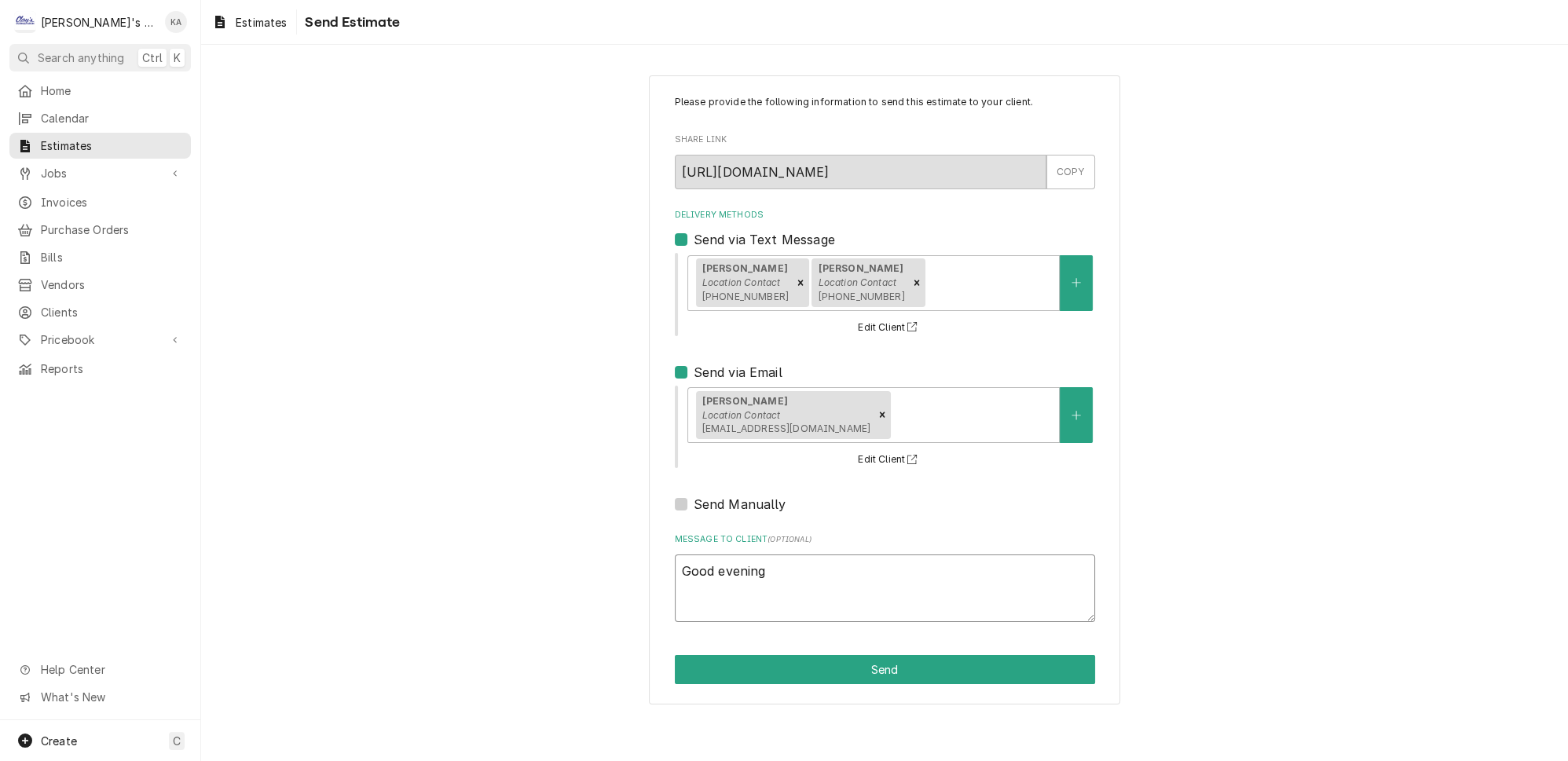
type textarea "x"
type textarea "Good evening"
type textarea "x"
type textarea "Good evening"
type textarea "x"
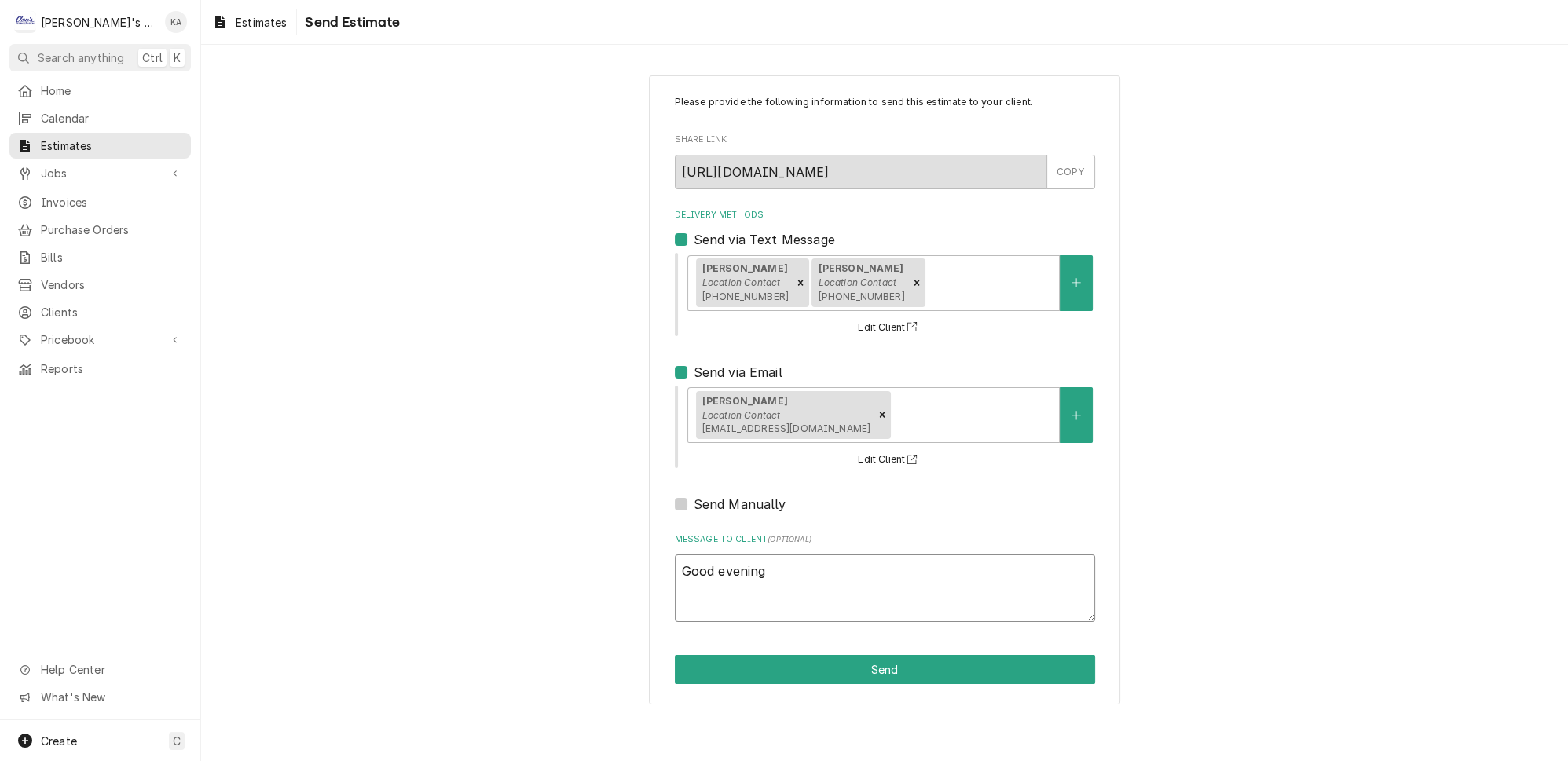
type textarea "Good evening,"
type textarea "x"
type textarea "Good evening,"
type textarea "x"
type textarea "Good evening,"
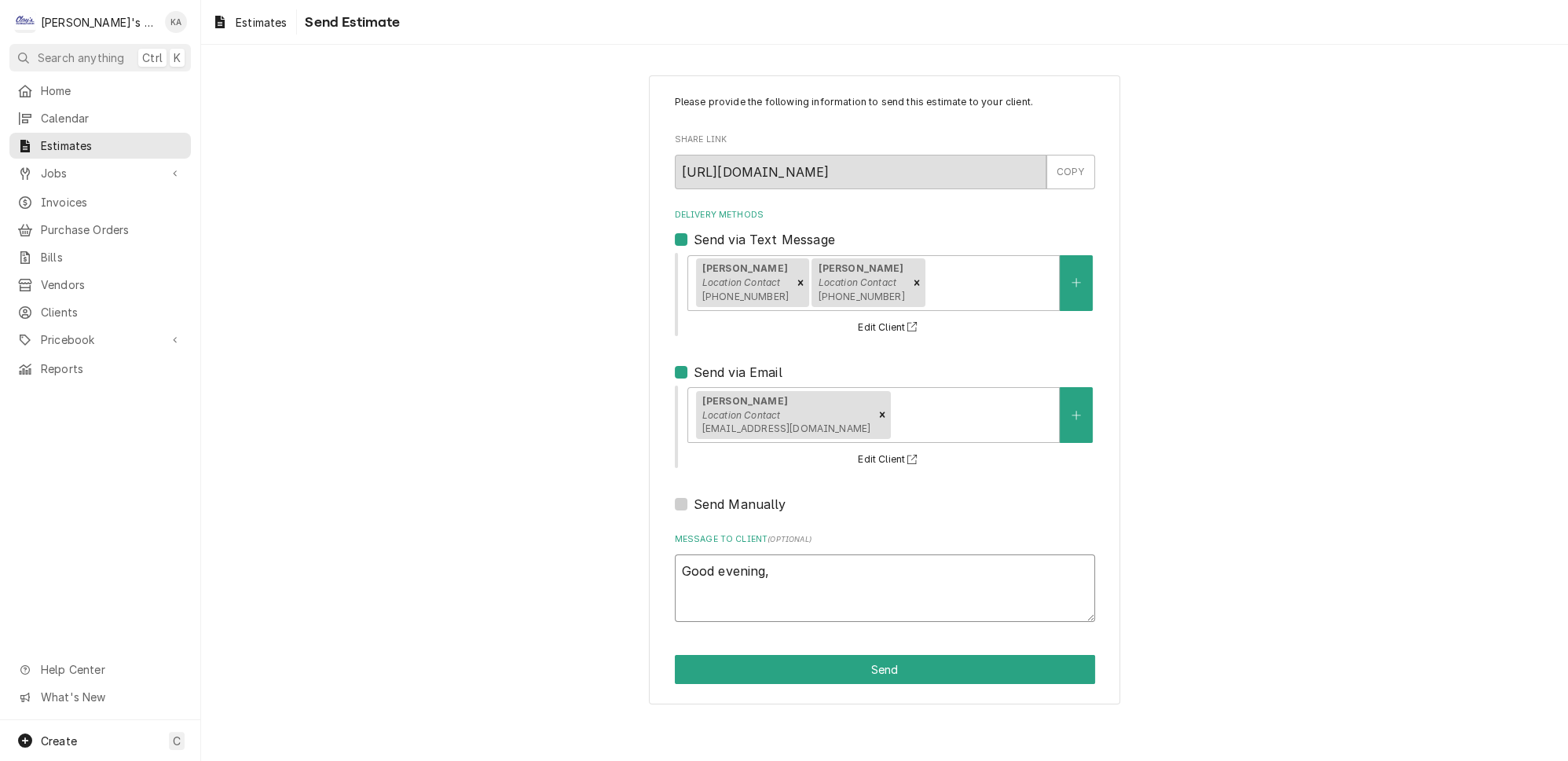
type textarea "x"
type textarea "Good evening, H"
type textarea "x"
type textarea "Good evening, He"
type textarea "x"
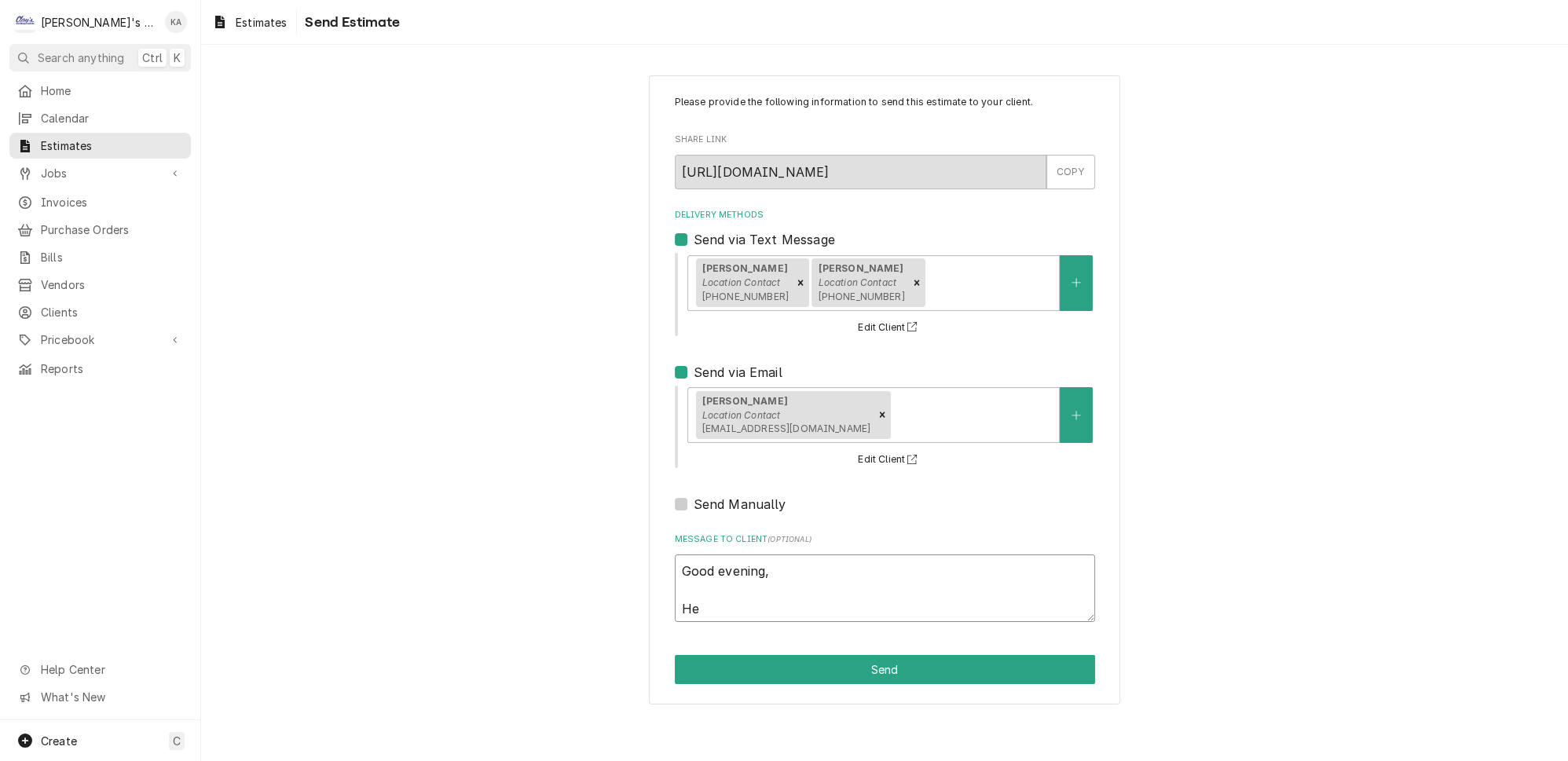
type textarea "Good evening, Her"
type textarea "x"
type textarea "Good evening, Here"
type textarea "x"
type textarea "Good evening, Here"
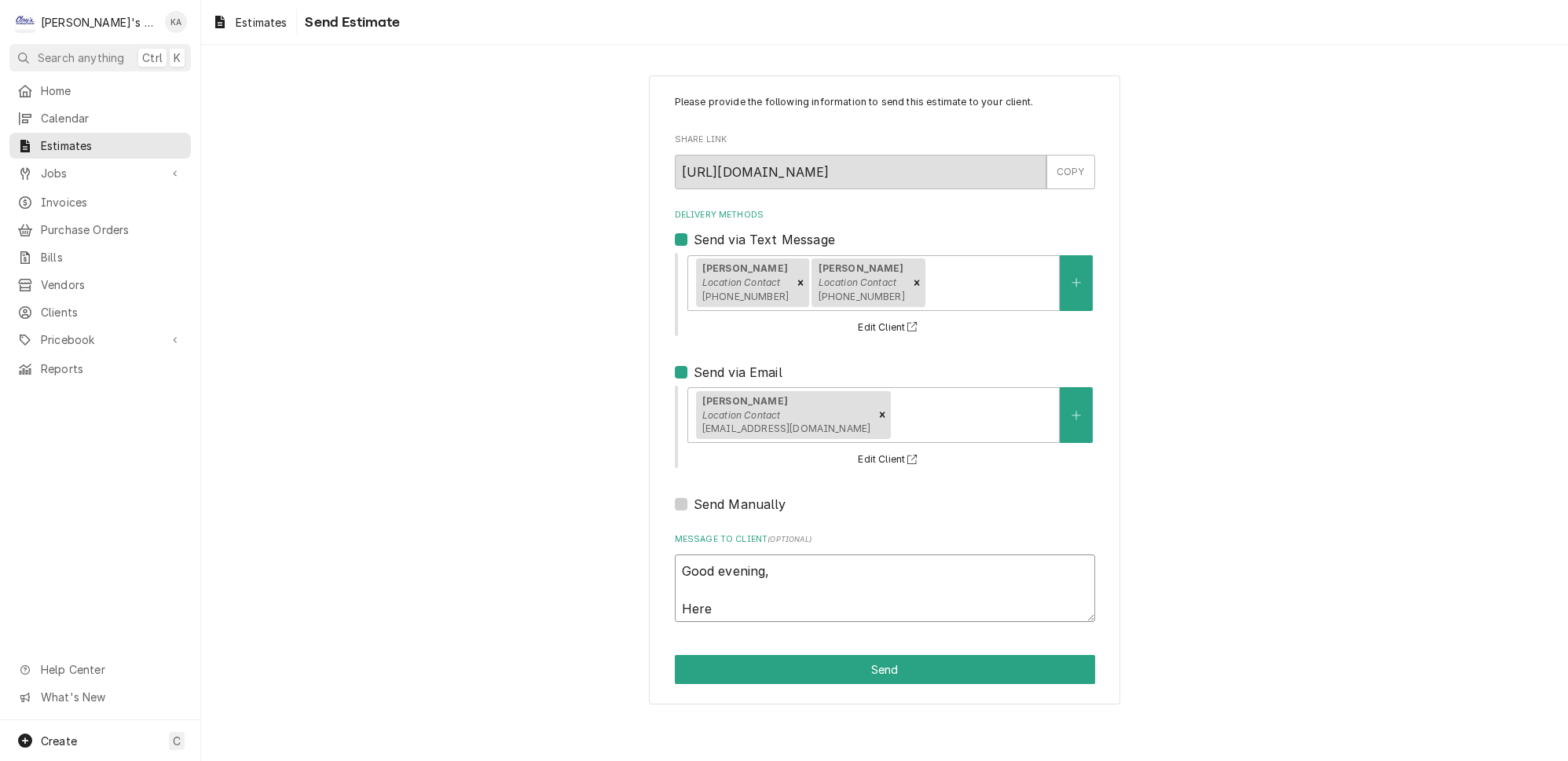
type textarea "x"
type textarea "Good evening, Here i"
type textarea "x"
type textarea "Good evening, Here is"
type textarea "x"
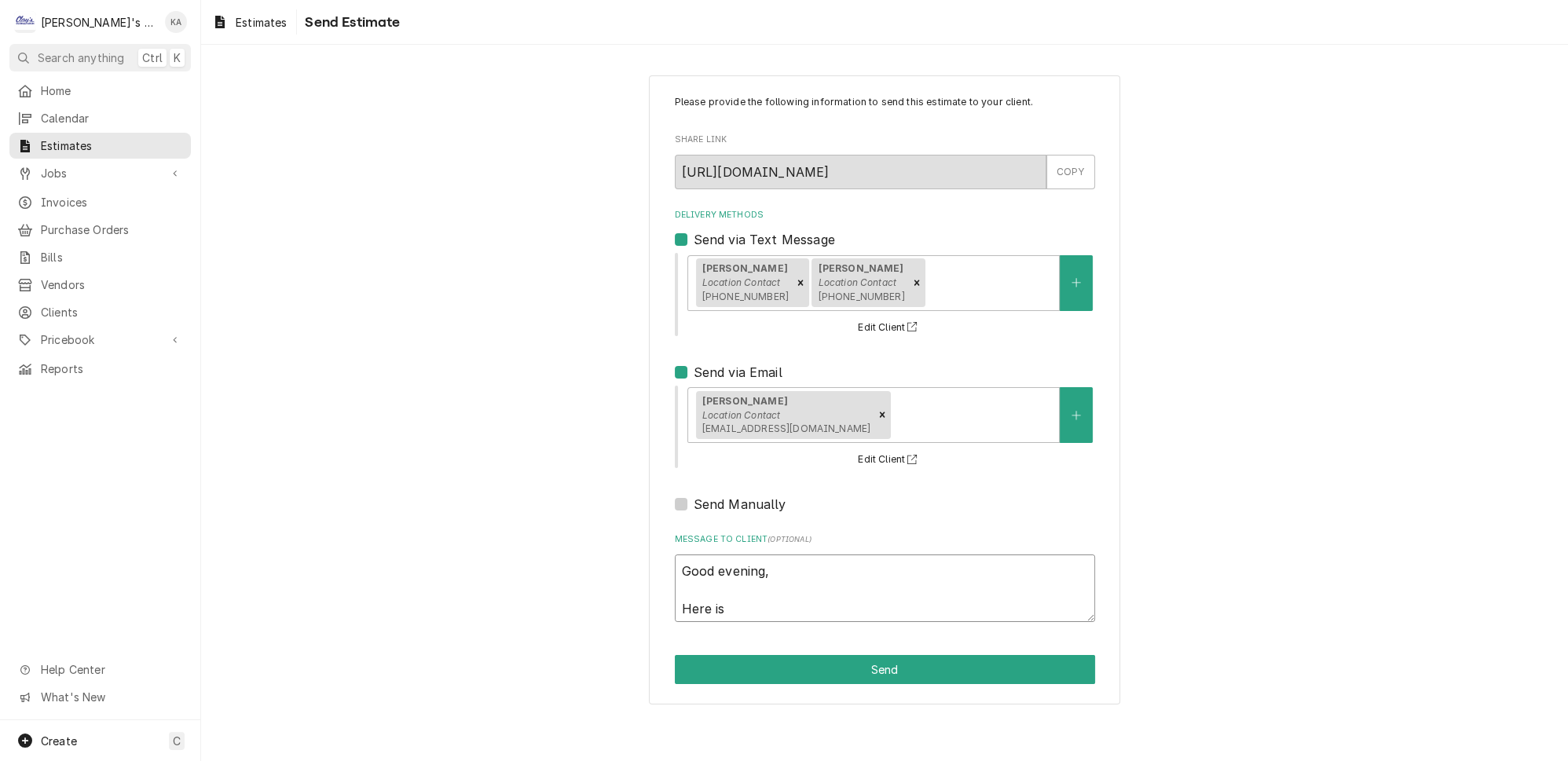
type textarea "Good evening, Here is"
type textarea "x"
type textarea "Good evening, Here is t"
type textarea "x"
type textarea "Good evening, Here is th"
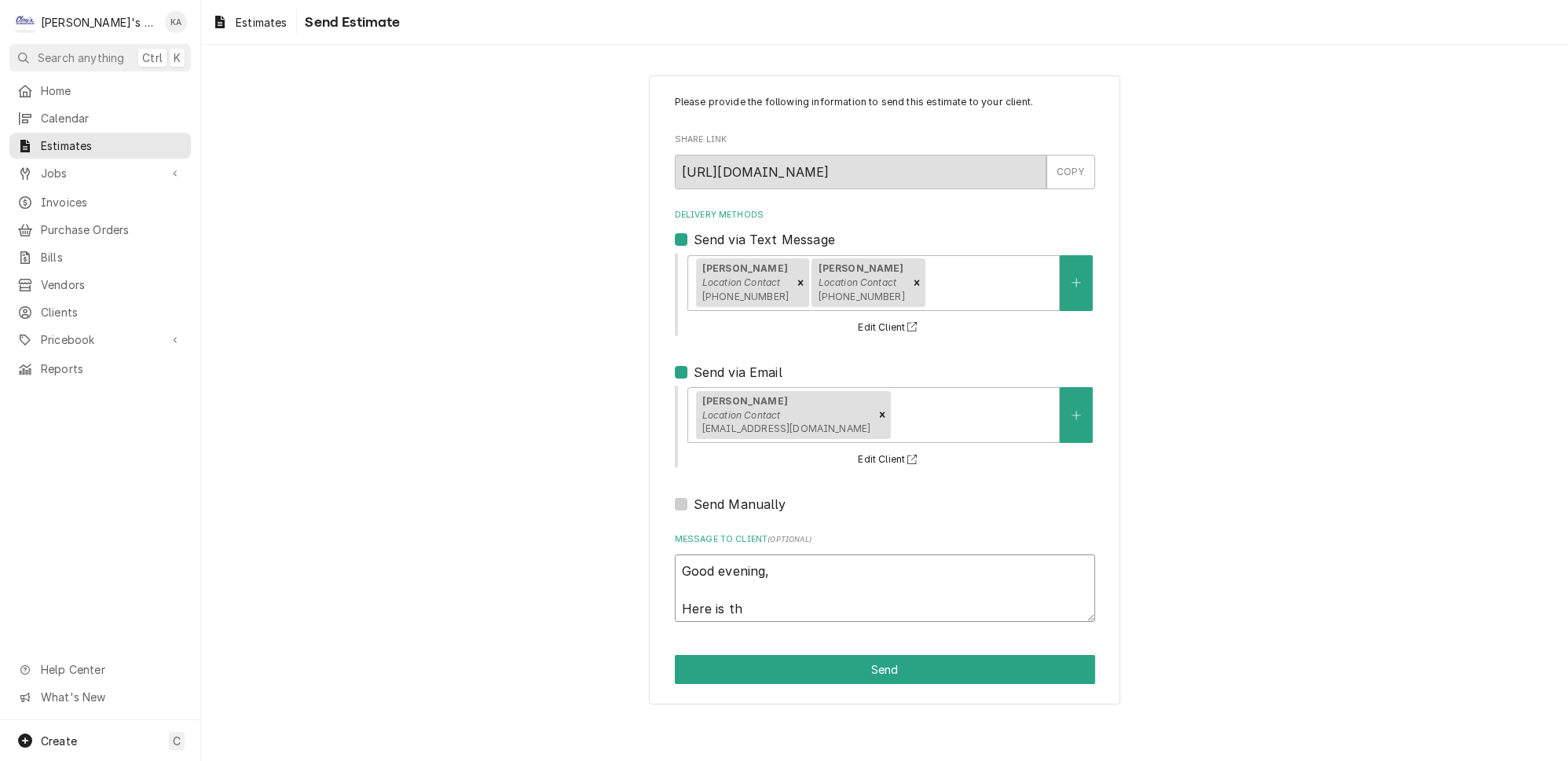
type textarea "x"
type textarea "Good evening, Here is the"
type textarea "x"
type textarea "Good evening, Here is the"
type textarea "x"
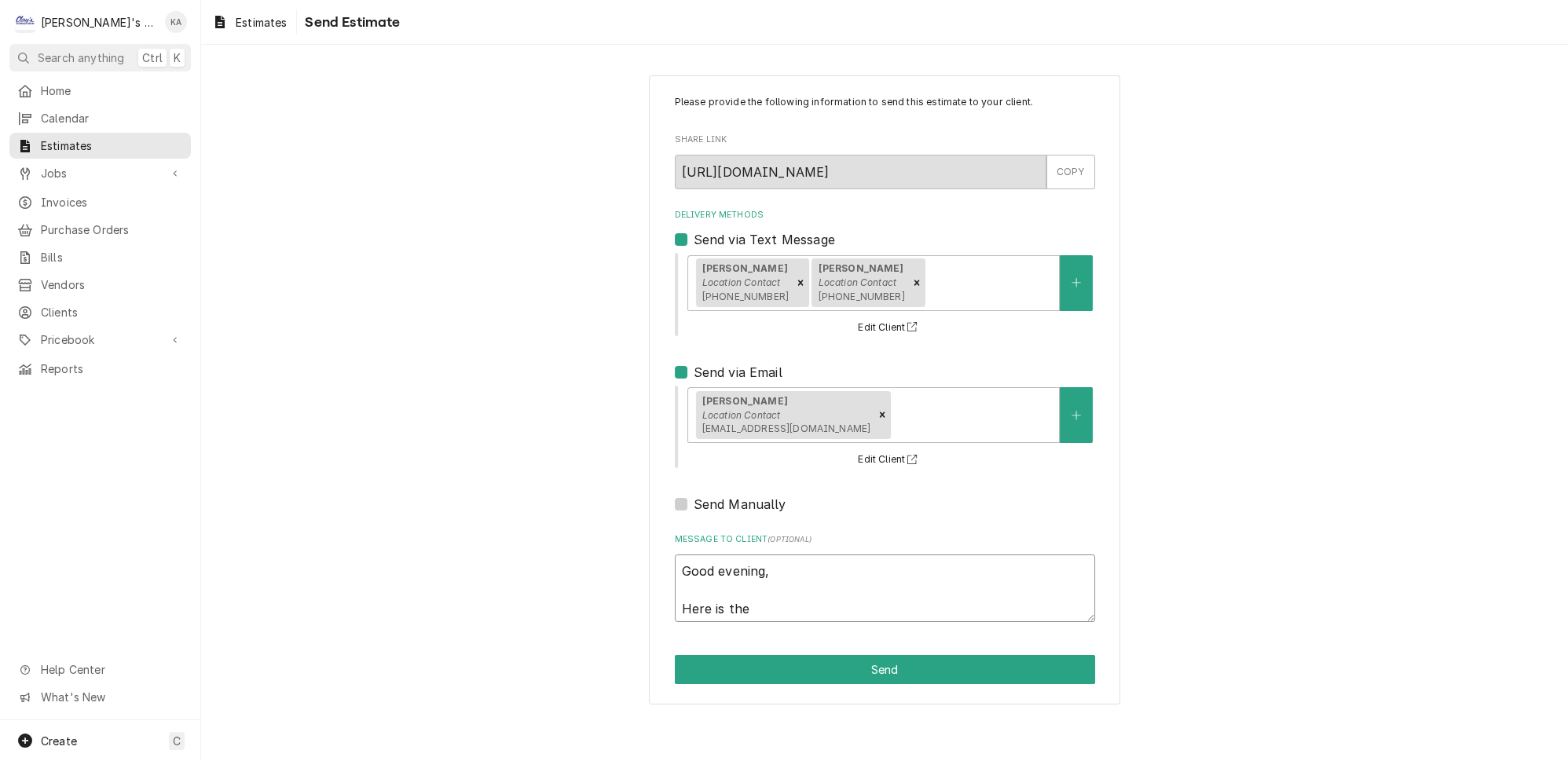
type textarea "Good evening, Here is the e"
type textarea "x"
type textarea "Good evening, Here is the es"
type textarea "x"
type textarea "Good evening, Here is the est"
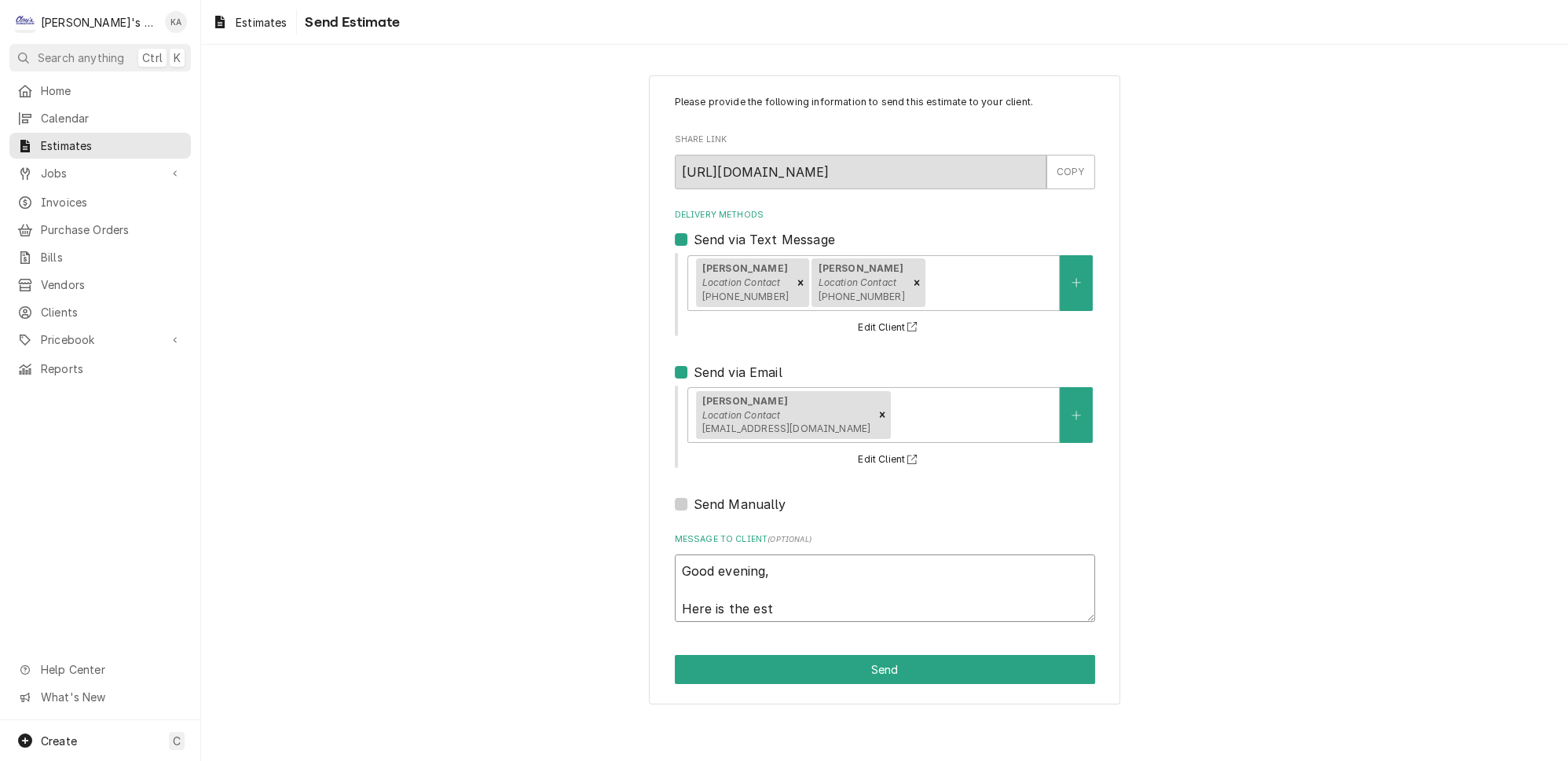
type textarea "x"
type textarea "Good evening, Here is the esti"
type textarea "x"
type textarea "Good evening, Here is the estim"
type textarea "x"
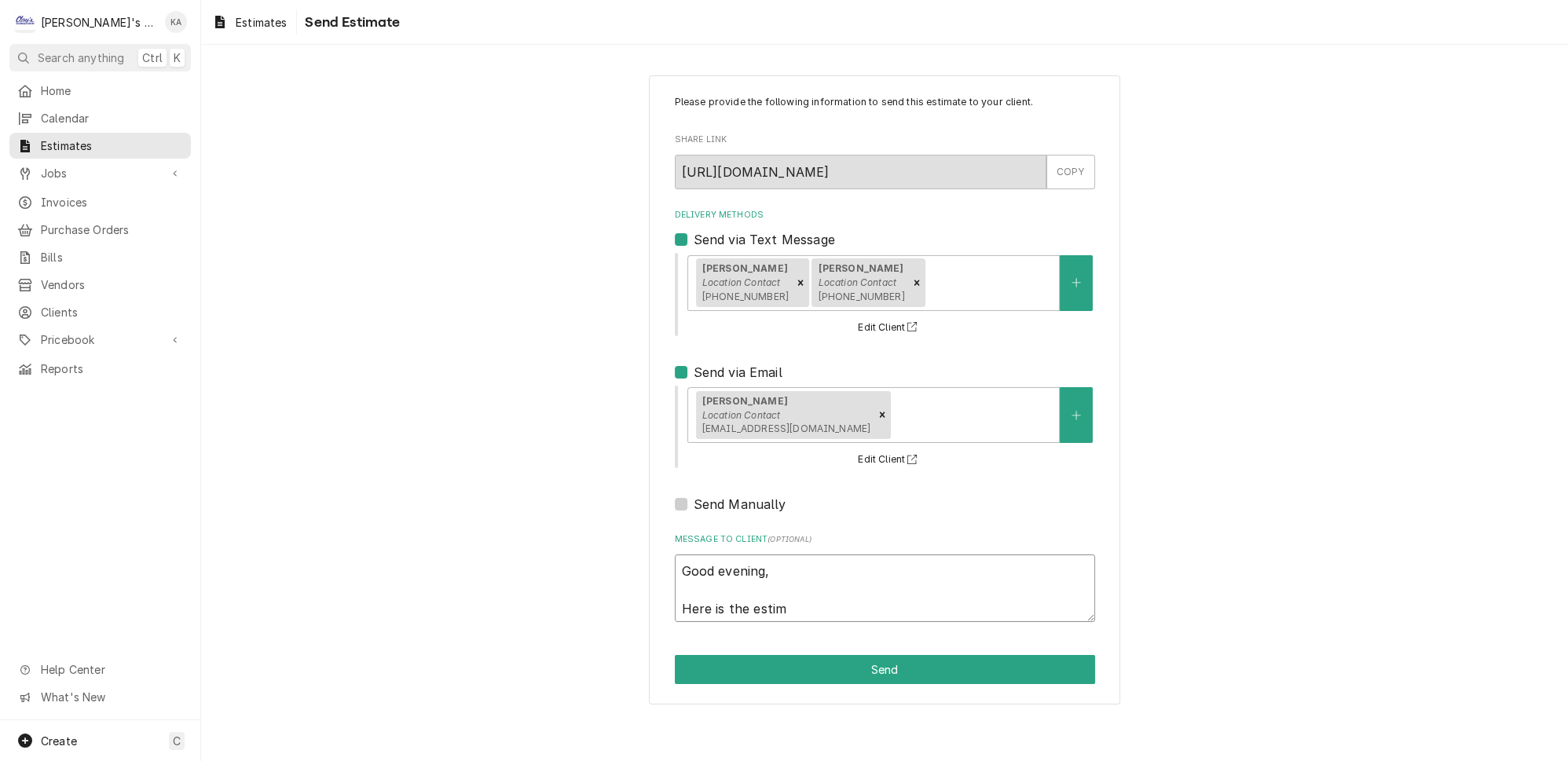
type textarea "Good evening, Here is the estima"
type textarea "x"
type textarea "Good evening, Here is the estimat"
type textarea "x"
type textarea "Good evening, Here is the estimate"
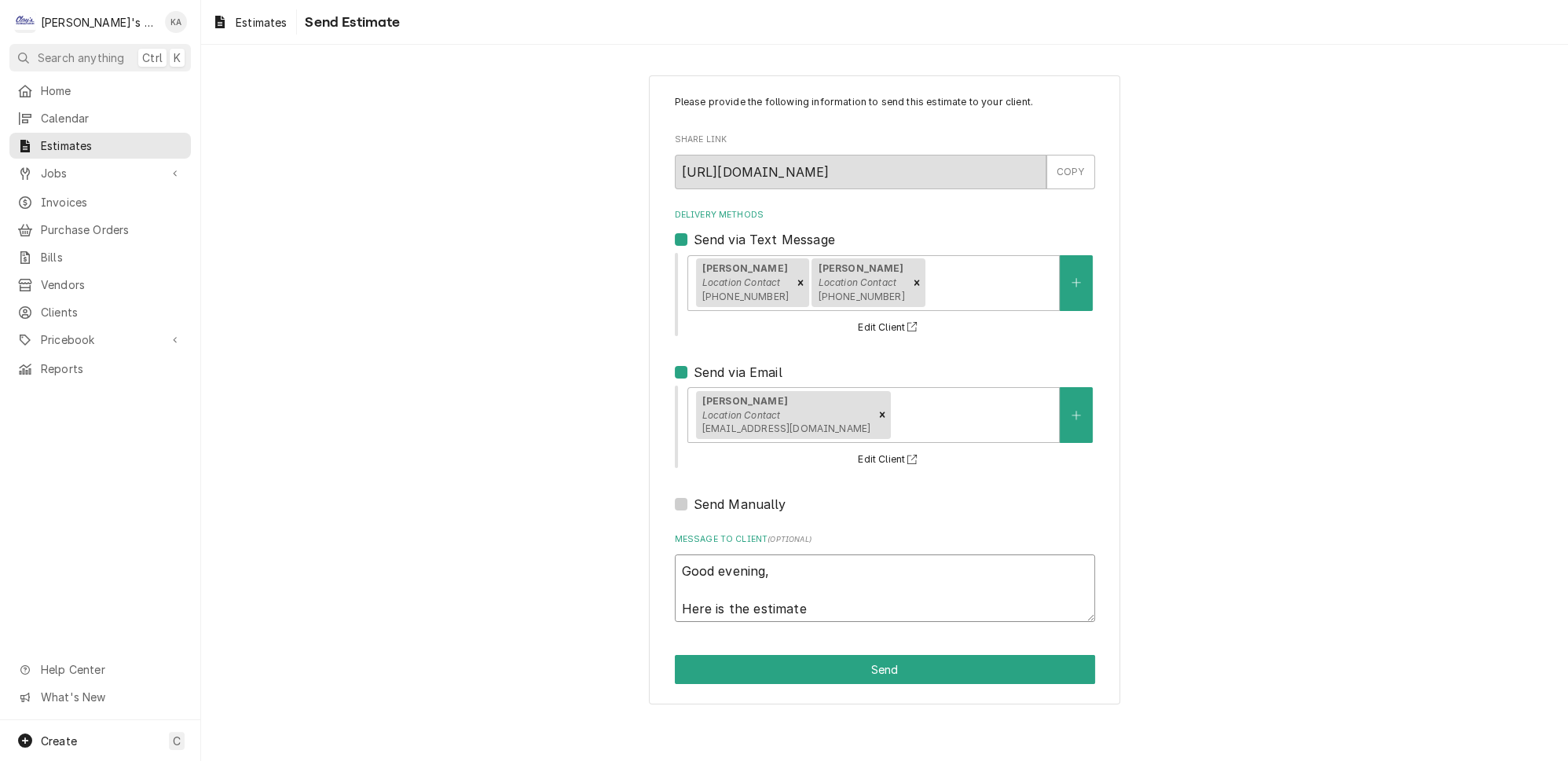
type textarea "x"
type textarea "Good evening, Here is the estimate"
type textarea "x"
type textarea "Good evening, Here is the estimate f"
type textarea "x"
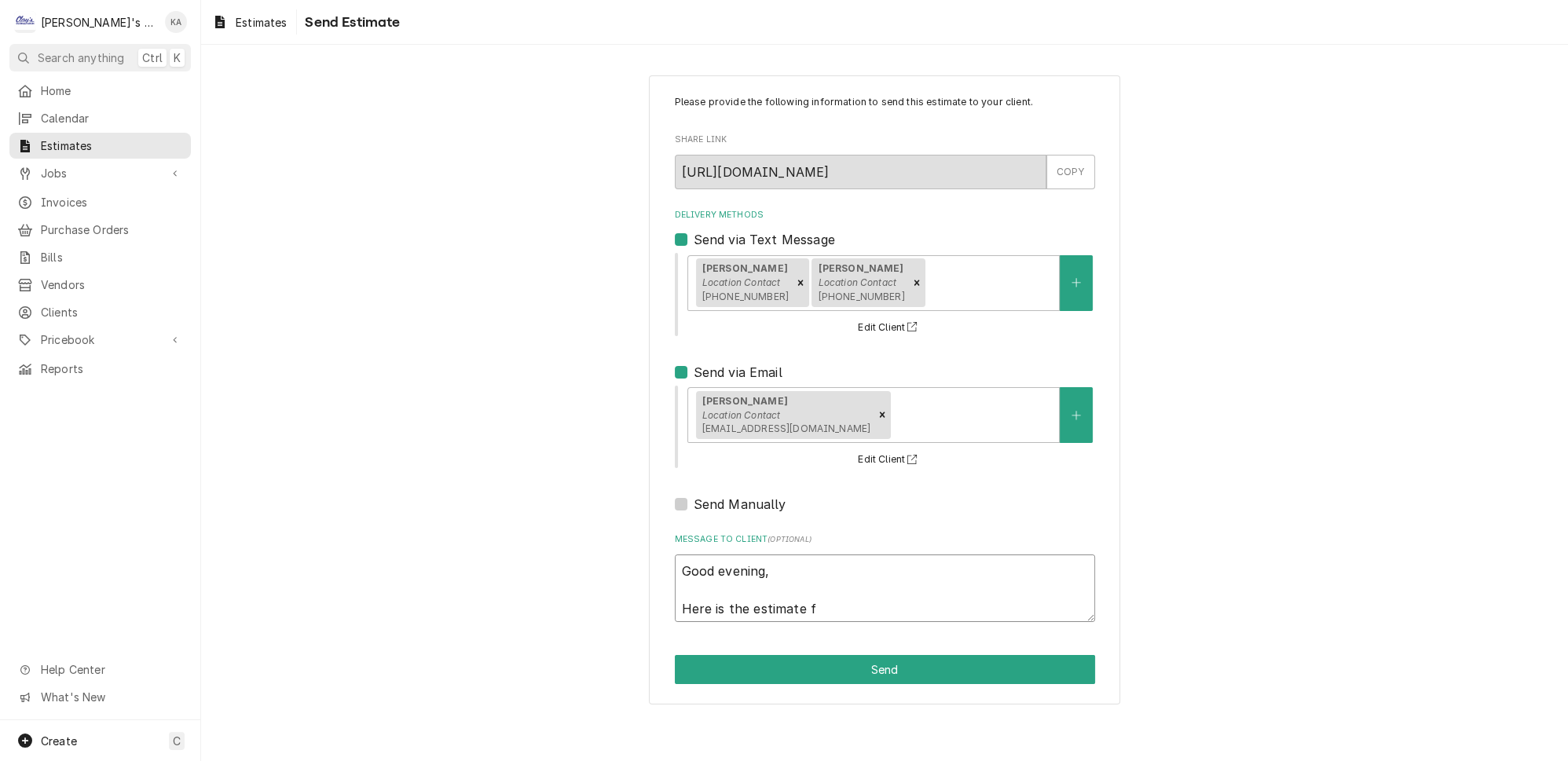
type textarea "Good evening, Here is the estimate fo"
type textarea "x"
type textarea "Good evening, Here is the estimate for"
type textarea "x"
type textarea "Good evening, Here is the estimate for"
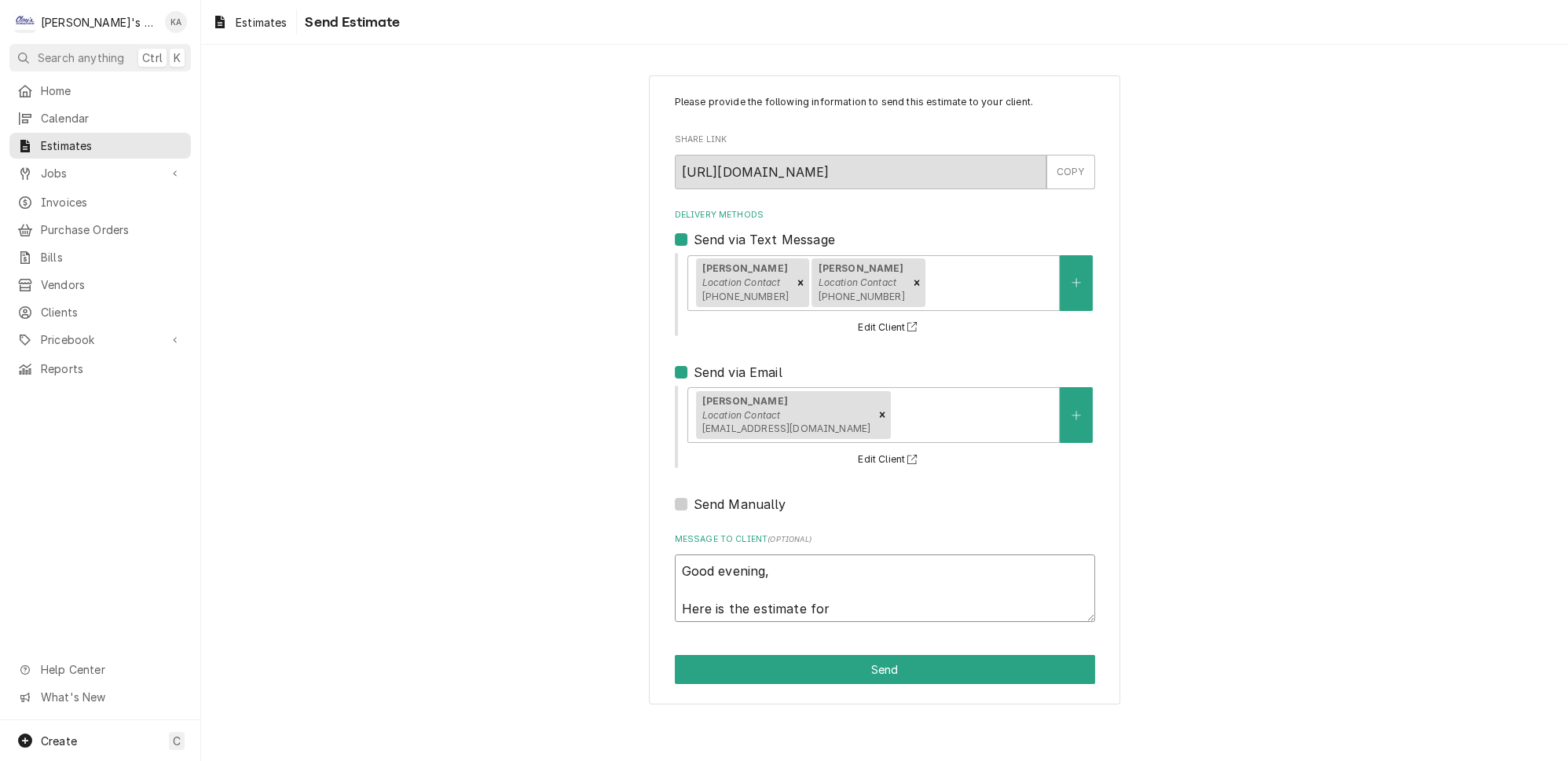
type textarea "x"
type textarea "Good evening, Here is the estimate for t"
type textarea "x"
type textarea "Good evening, Here is the estimate for th"
type textarea "x"
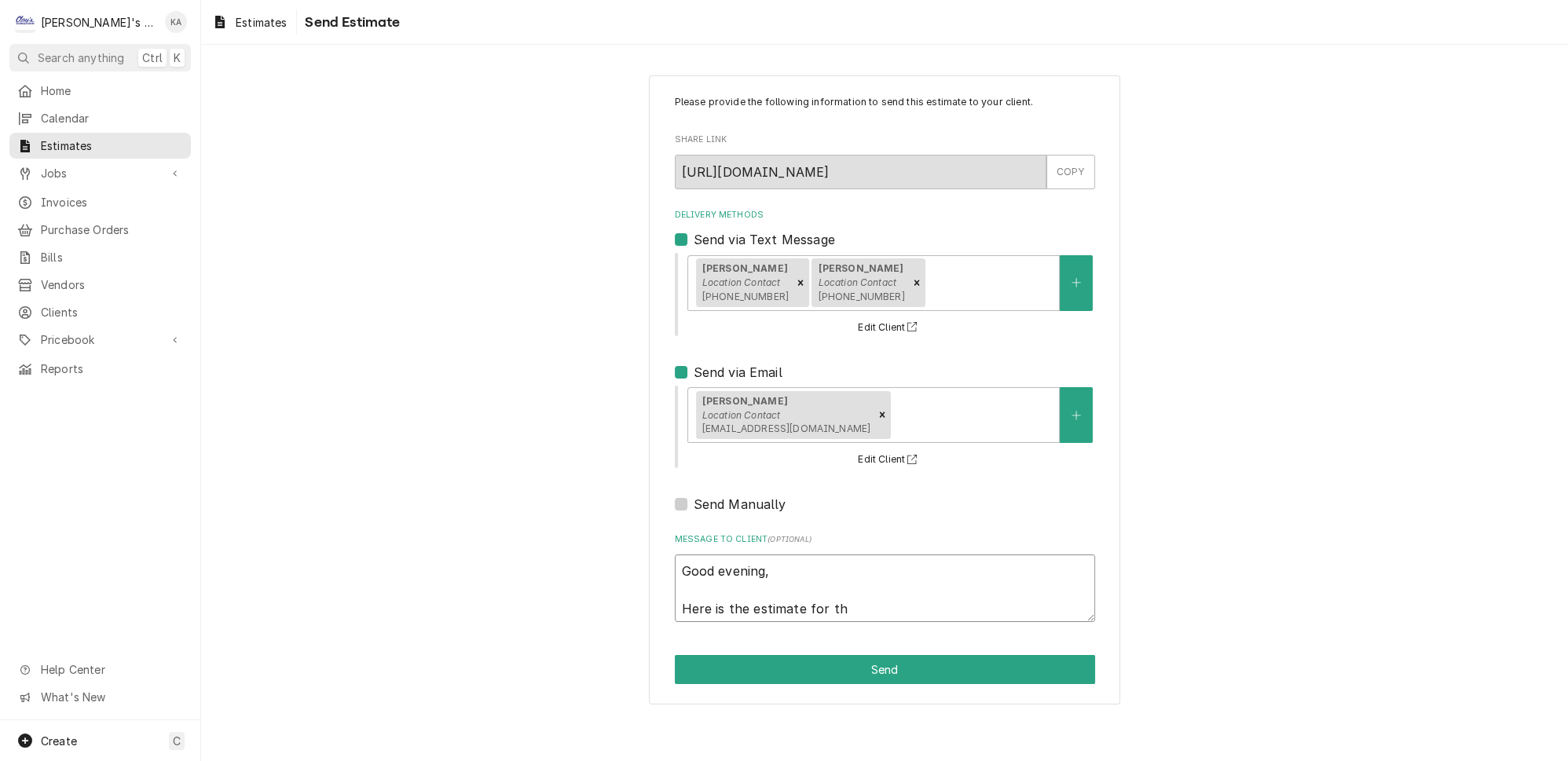
type textarea "Good evening, Here is the estimate for the"
type textarea "x"
type textarea "Good evening, Here is the estimate for the"
type textarea "x"
type textarea "Good evening, Here is the estimate for the g"
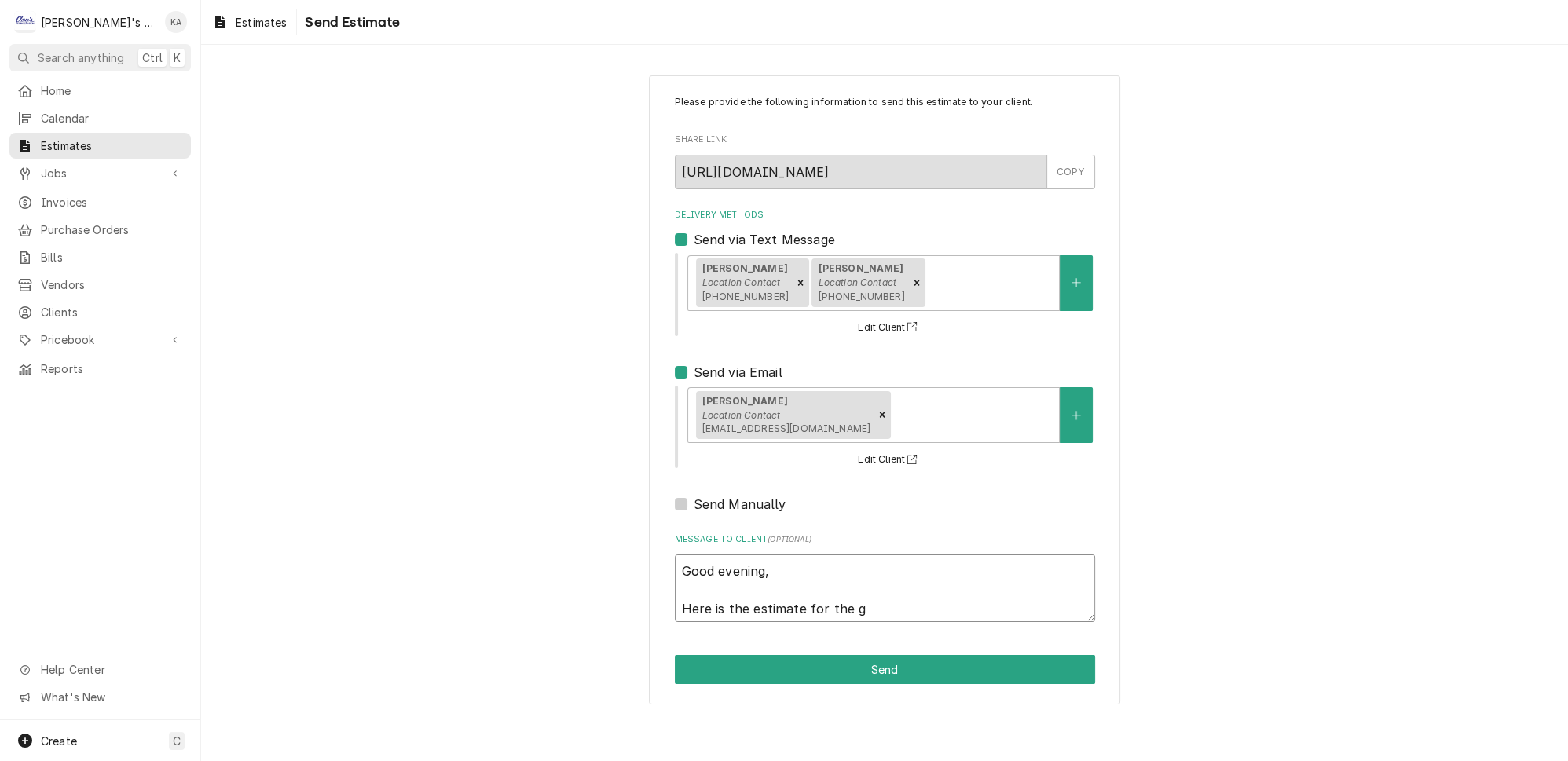
type textarea "x"
type textarea "Good evening, Here is the estimate for the gl"
type textarea "x"
type textarea "Good evening, Here is the estimate for the gly"
type textarea "x"
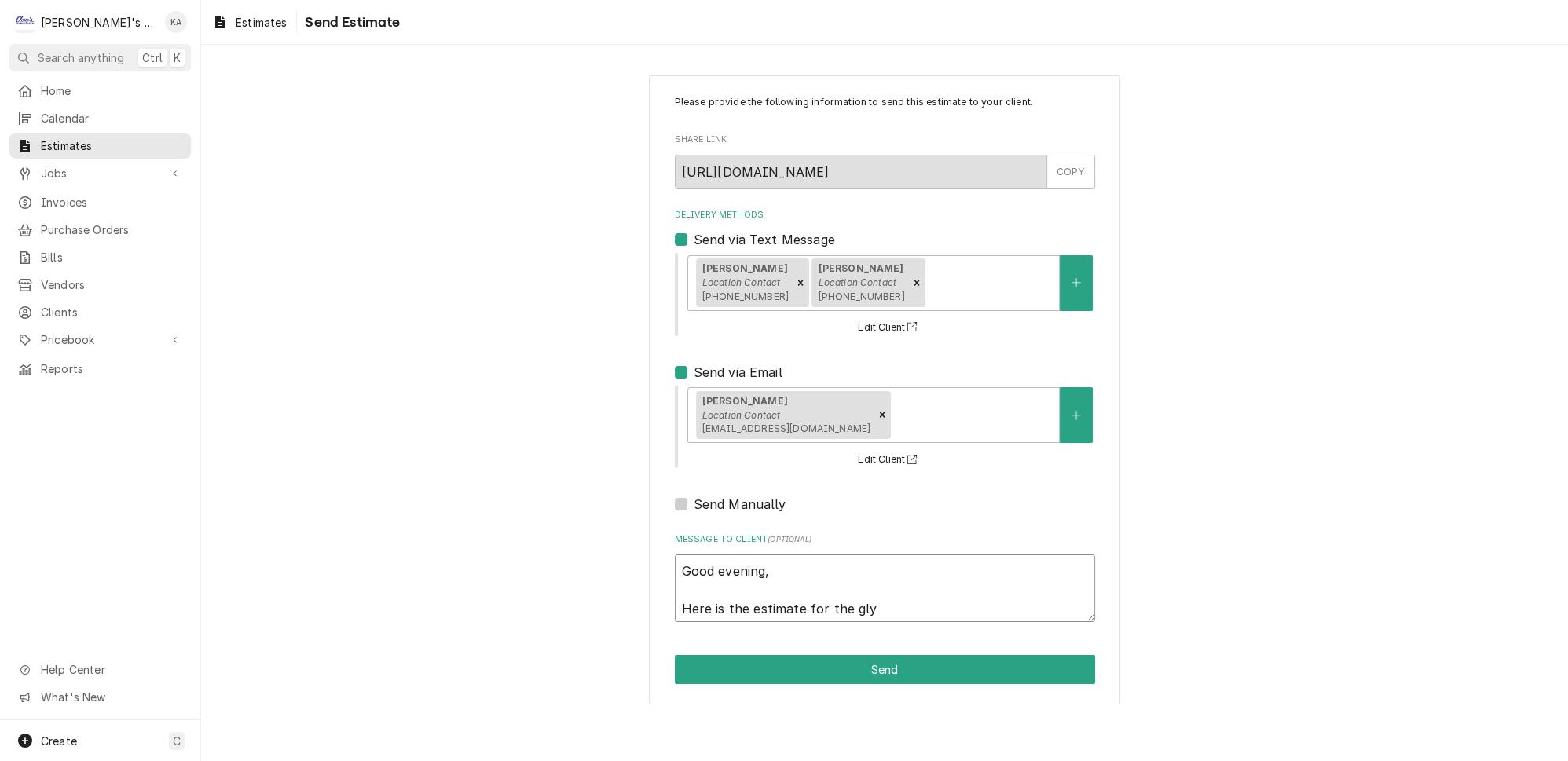
type textarea "Good evening, Here is the estimate for the glyo"
type textarea "x"
type textarea "Good evening, Here is the estimate for the glyol"
type textarea "x"
type textarea "Good evening, Here is the estimate for the glyol"
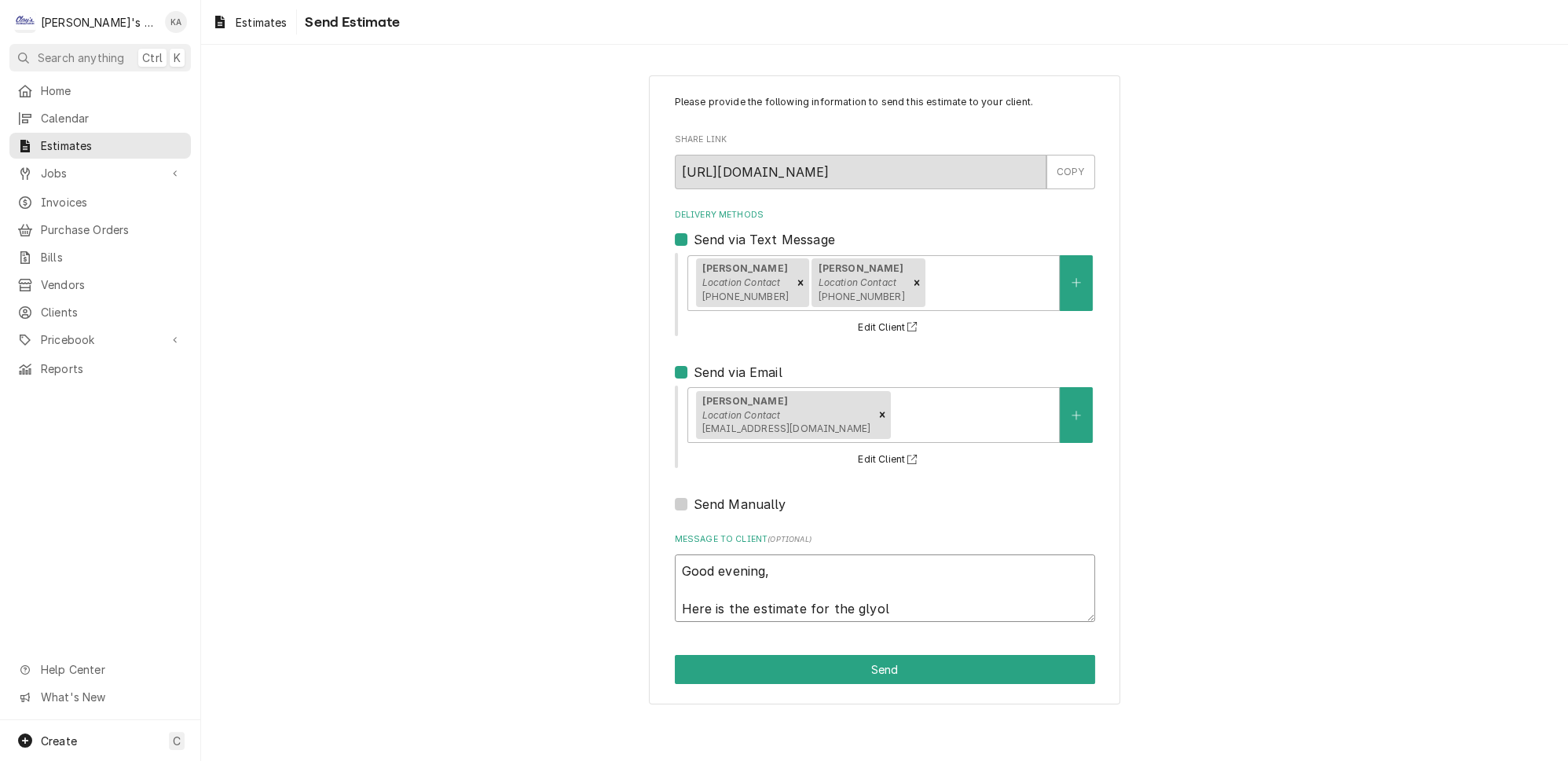
type textarea "x"
type textarea "Good evening, Here is the estimate for the glyol u"
type textarea "x"
type textarea "Good evening, Here is the estimate for the glyol un"
type textarea "x"
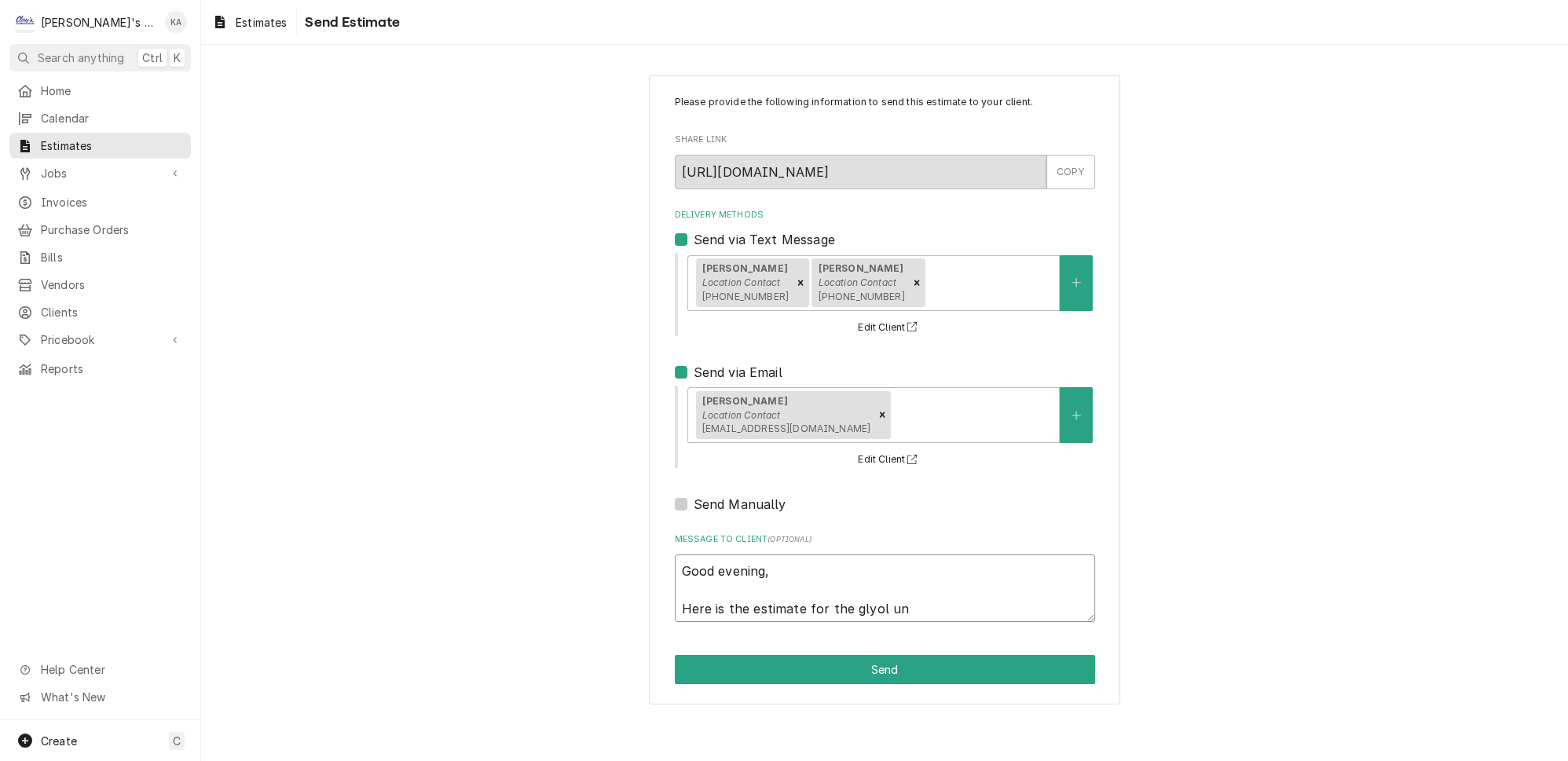
type textarea "Good evening, Here is the estimate for the glyol uni"
type textarea "x"
type textarea "Good evening, Here is the estimate for the glyol unit"
type textarea "x"
type textarea "Good evening, Here is the estimate for the glycol unit"
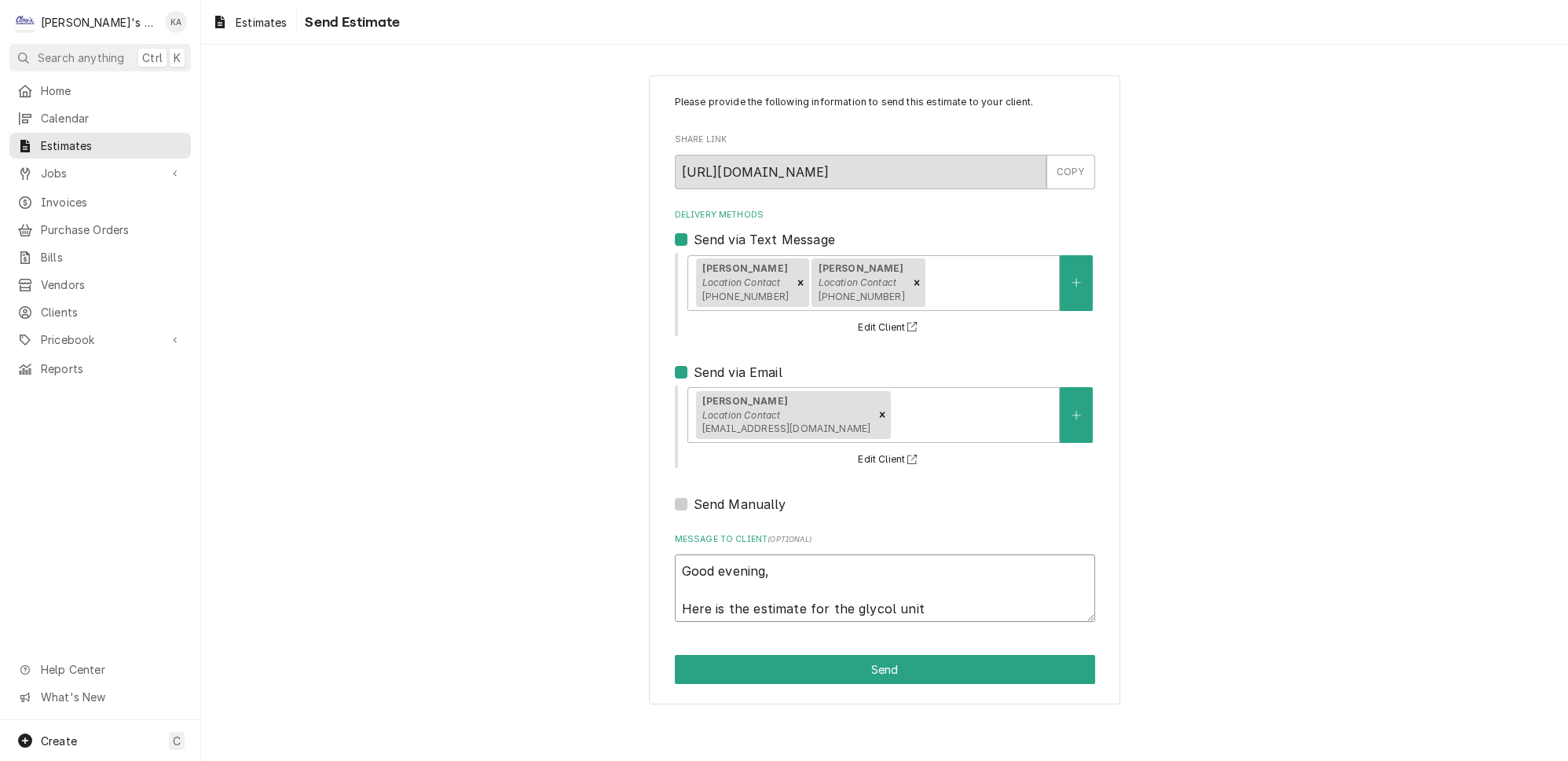
click at [904, 602] on textarea "Good evening, Here is the estimate for the glycol unit" at bounding box center [884, 588] width 420 height 67
type textarea "x"
type textarea "Good evening, Here is the estimate for the glycol uni"
type textarea "x"
type textarea "Good evening, Here is the estimate for the glycol un"
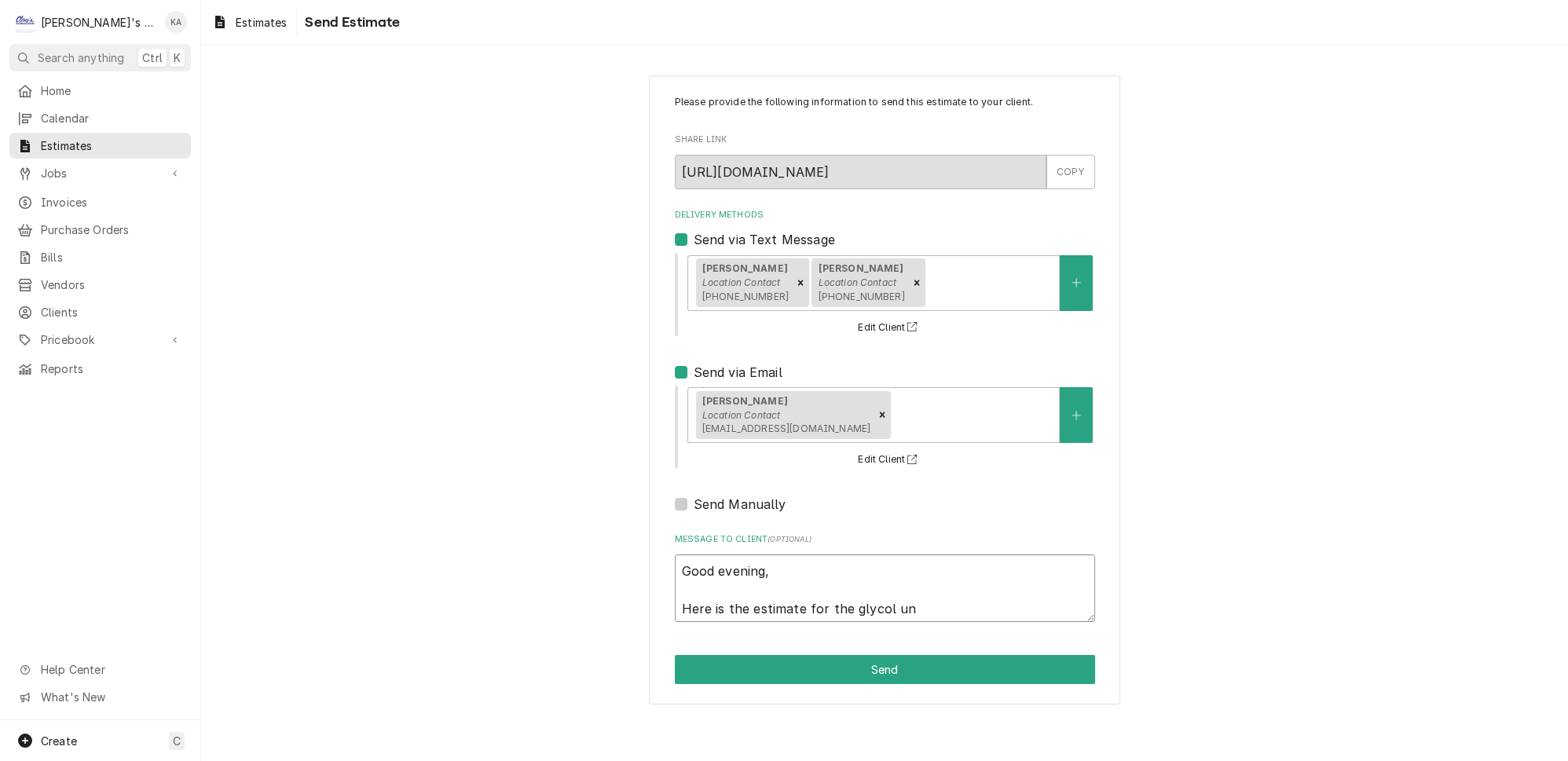
type textarea "x"
type textarea "Good evening, Here is the estimate for the glycol u"
type textarea "x"
type textarea "Good evening, Here is the estimate for the glycol"
type textarea "x"
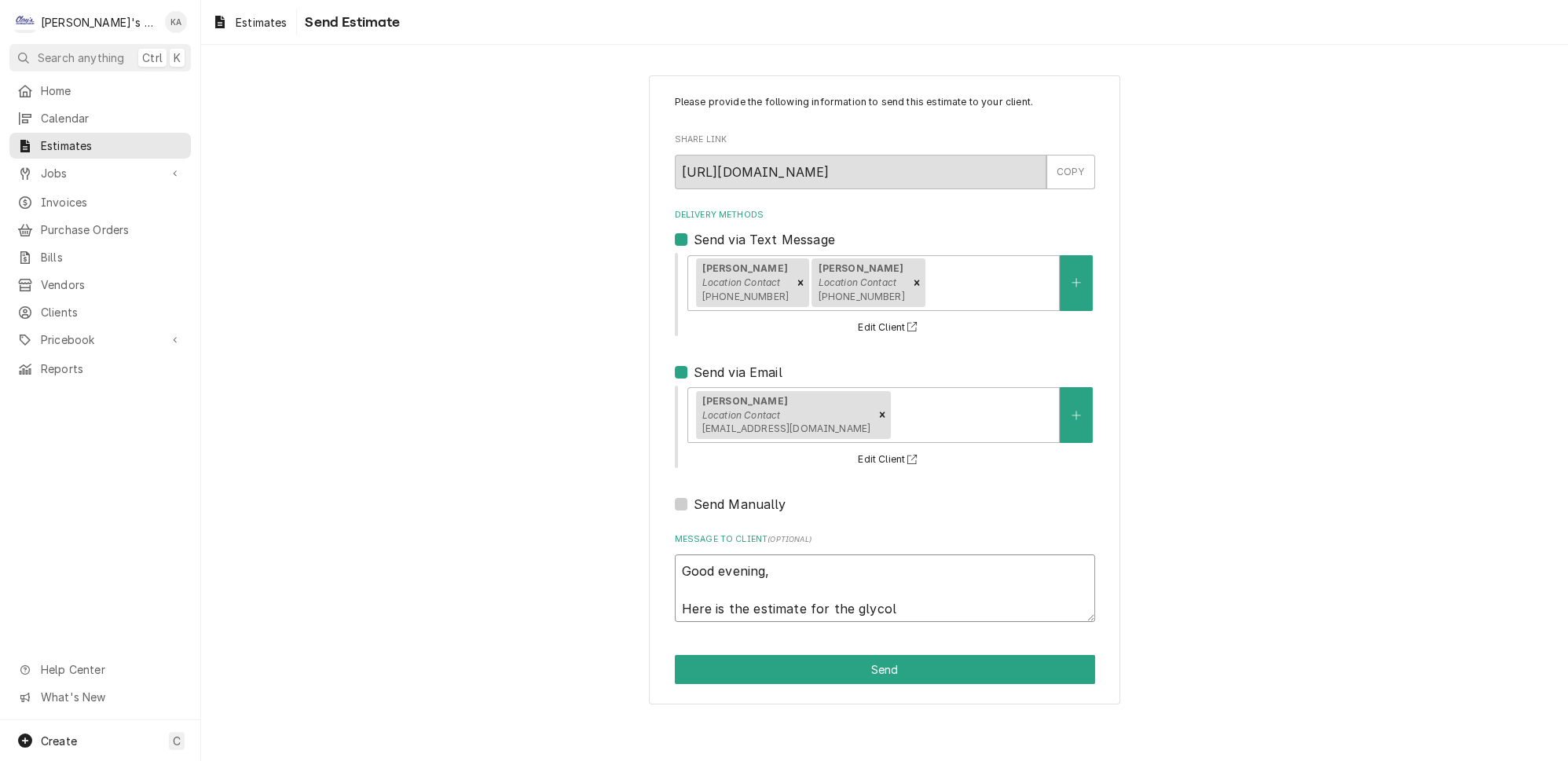
type textarea "Good evening, Here is the estimate for the glycol m"
type textarea "x"
type textarea "Good evening, Here is the estimate for the glycol mo"
type textarea "x"
type textarea "Good evening, Here is the estimate for the glycol mot"
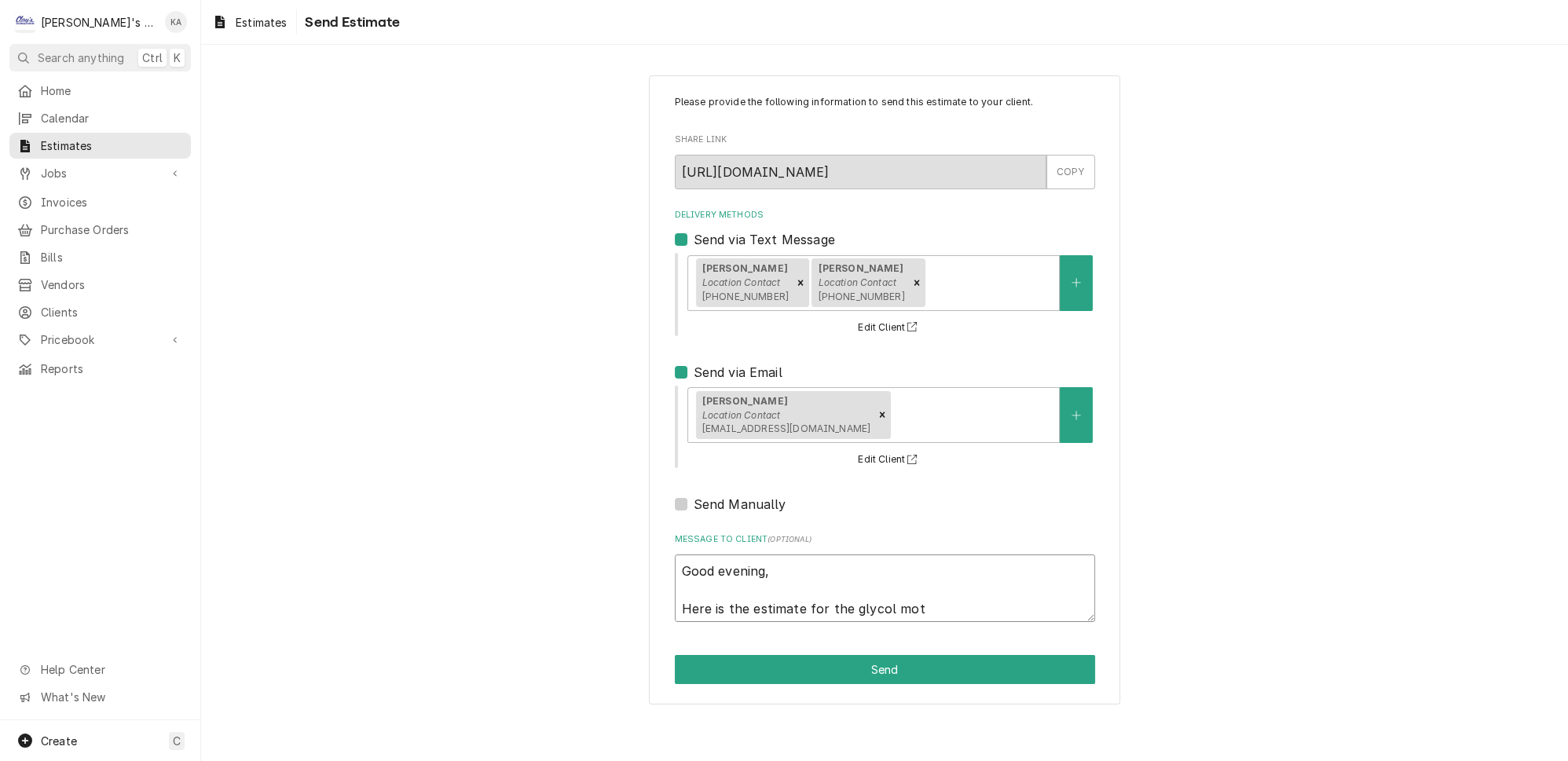
type textarea "x"
type textarea "Good evening, Here is the estimate for the glycol moto"
type textarea "x"
type textarea "Good evening, Here is the estimate for the glycol motor"
type textarea "x"
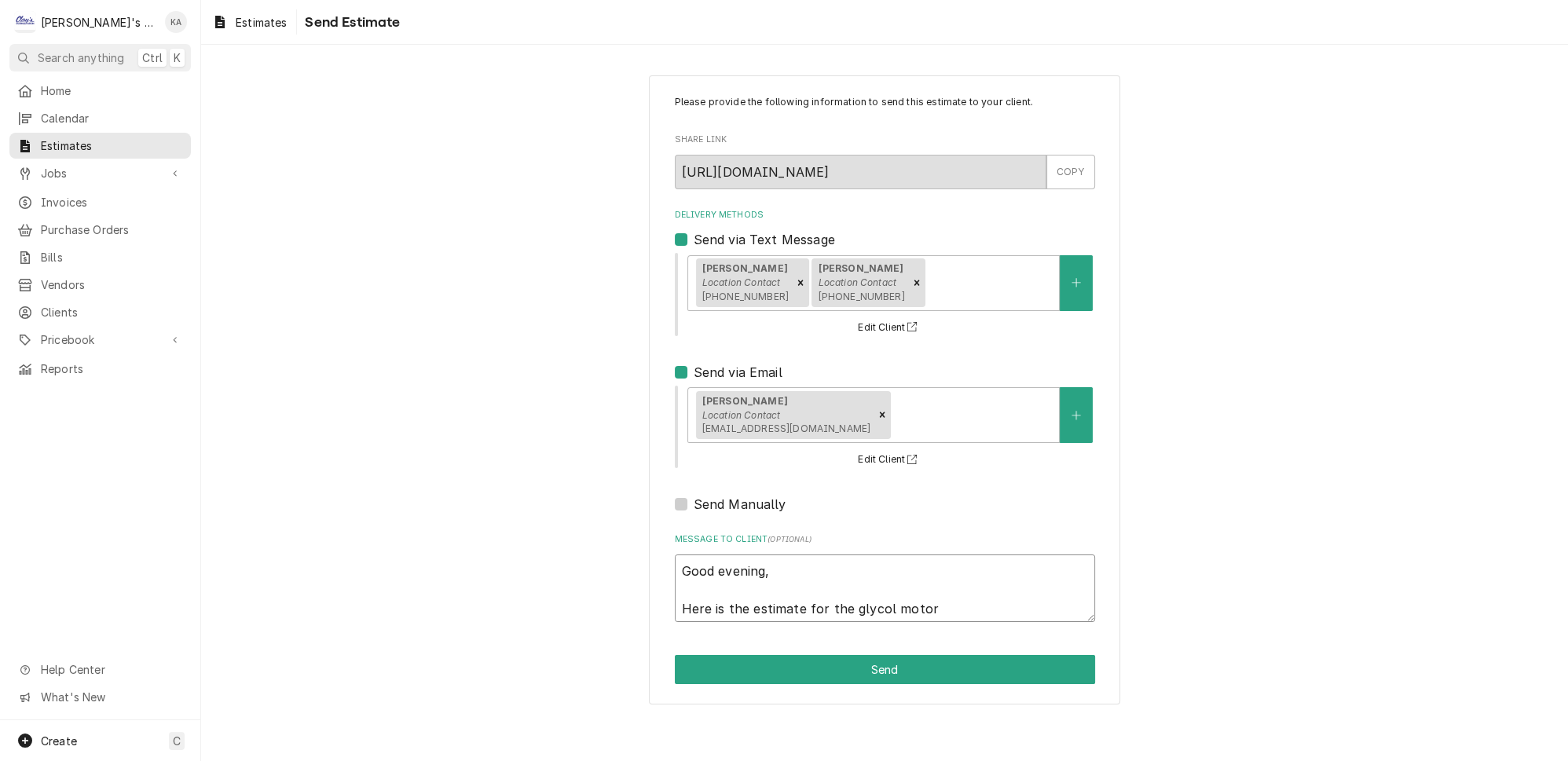
type textarea "Good evening, Here is the estimate for the glycol motor"
type textarea "x"
type textarea "Good evening, Here is the estimate for the glycol motor p"
type textarea "x"
type textarea "Good evening, Here is the estimate for the glycol motor pu"
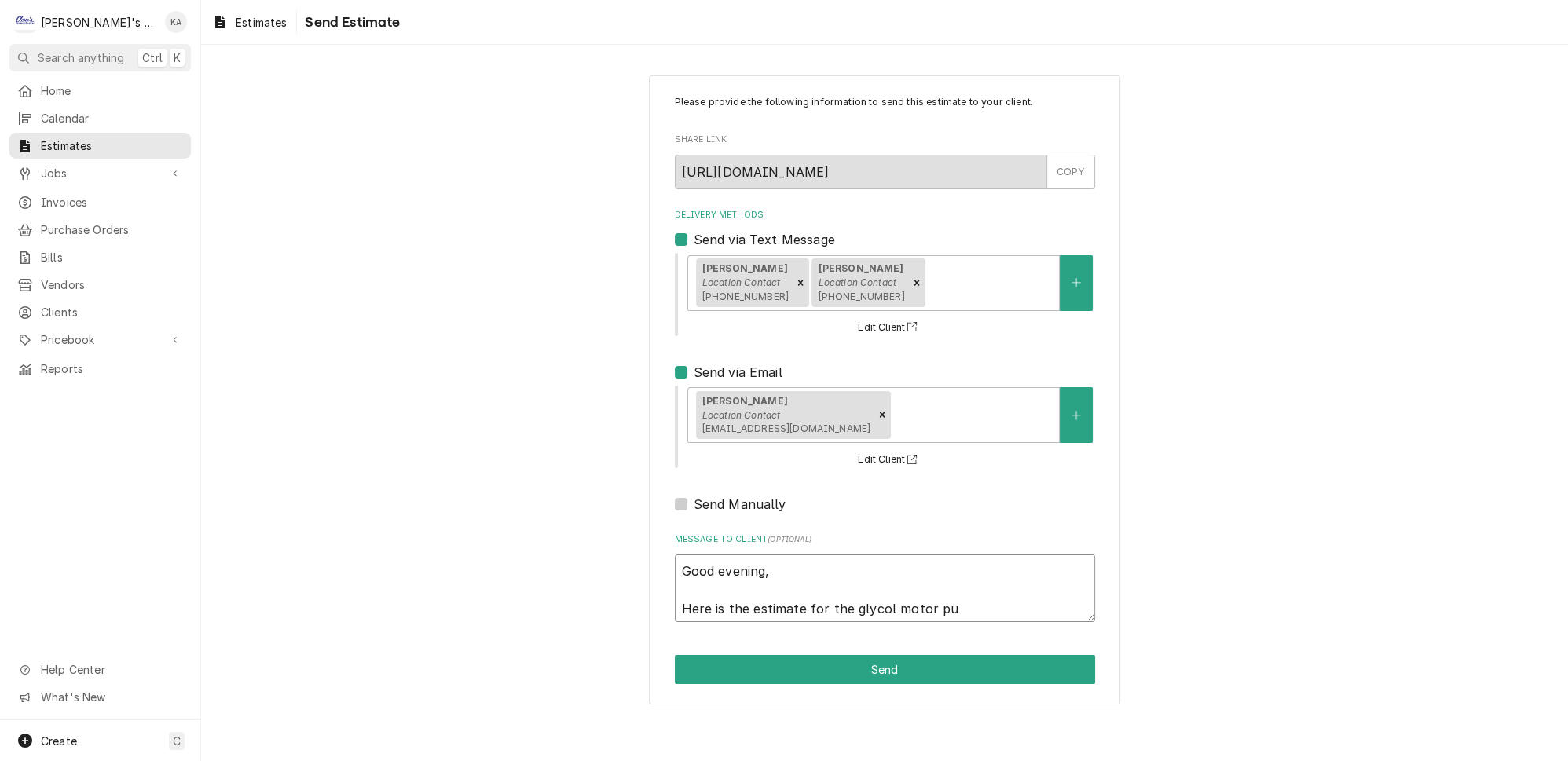
type textarea "x"
type textarea "Good evening, Here is the estimate for the glycol motor pum"
type textarea "x"
type textarea "Good evening, Here is the estimate for the glycol motor pump"
type textarea "x"
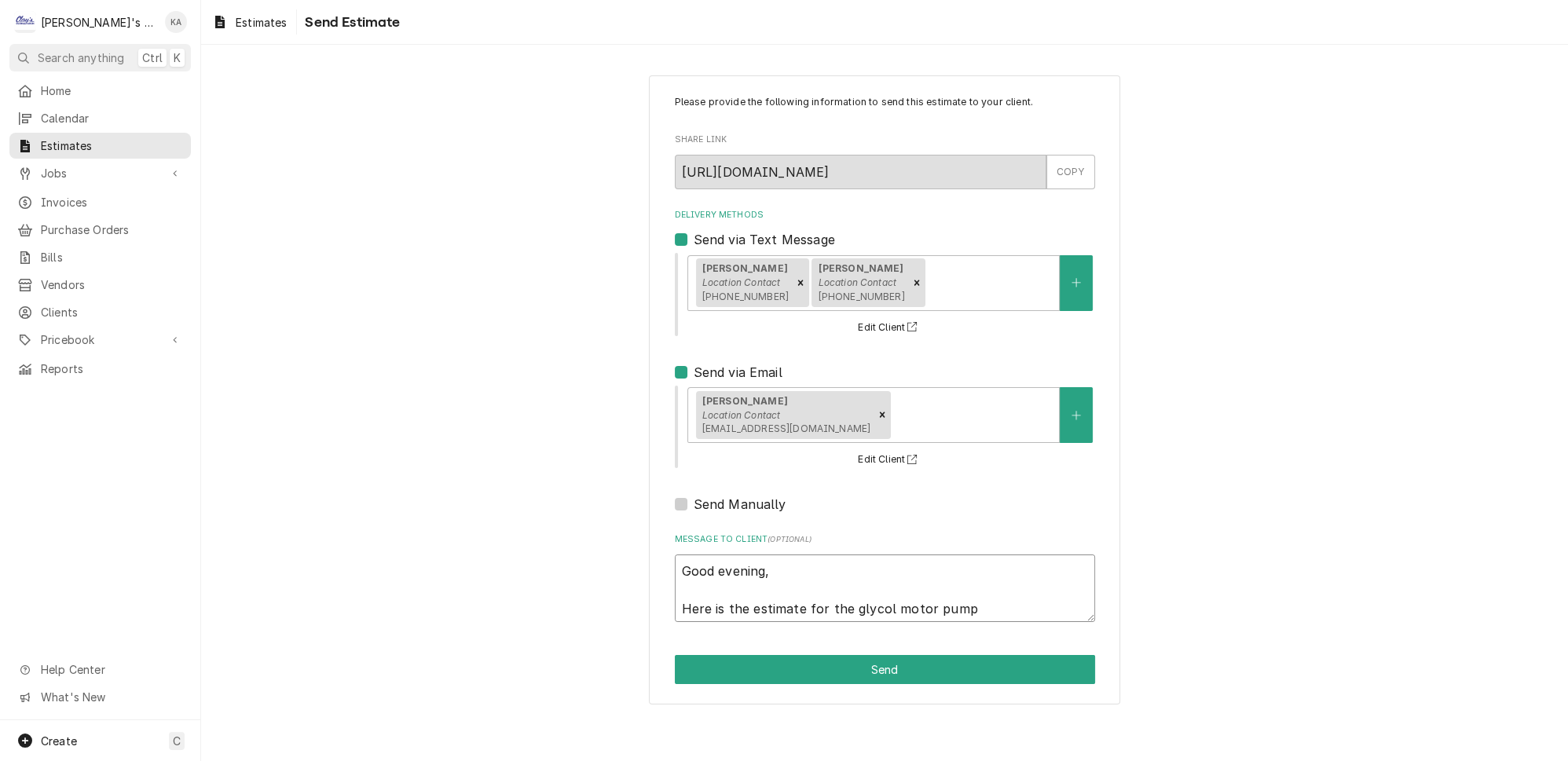
type textarea "Good evening, Here is the estimate for the glycol motor pump."
type textarea "x"
type textarea "Good evening, Here is the estimate for the glycol motor pump."
type textarea "x"
type textarea "Good evening, Here is the estimate for the glycol motor pump. L"
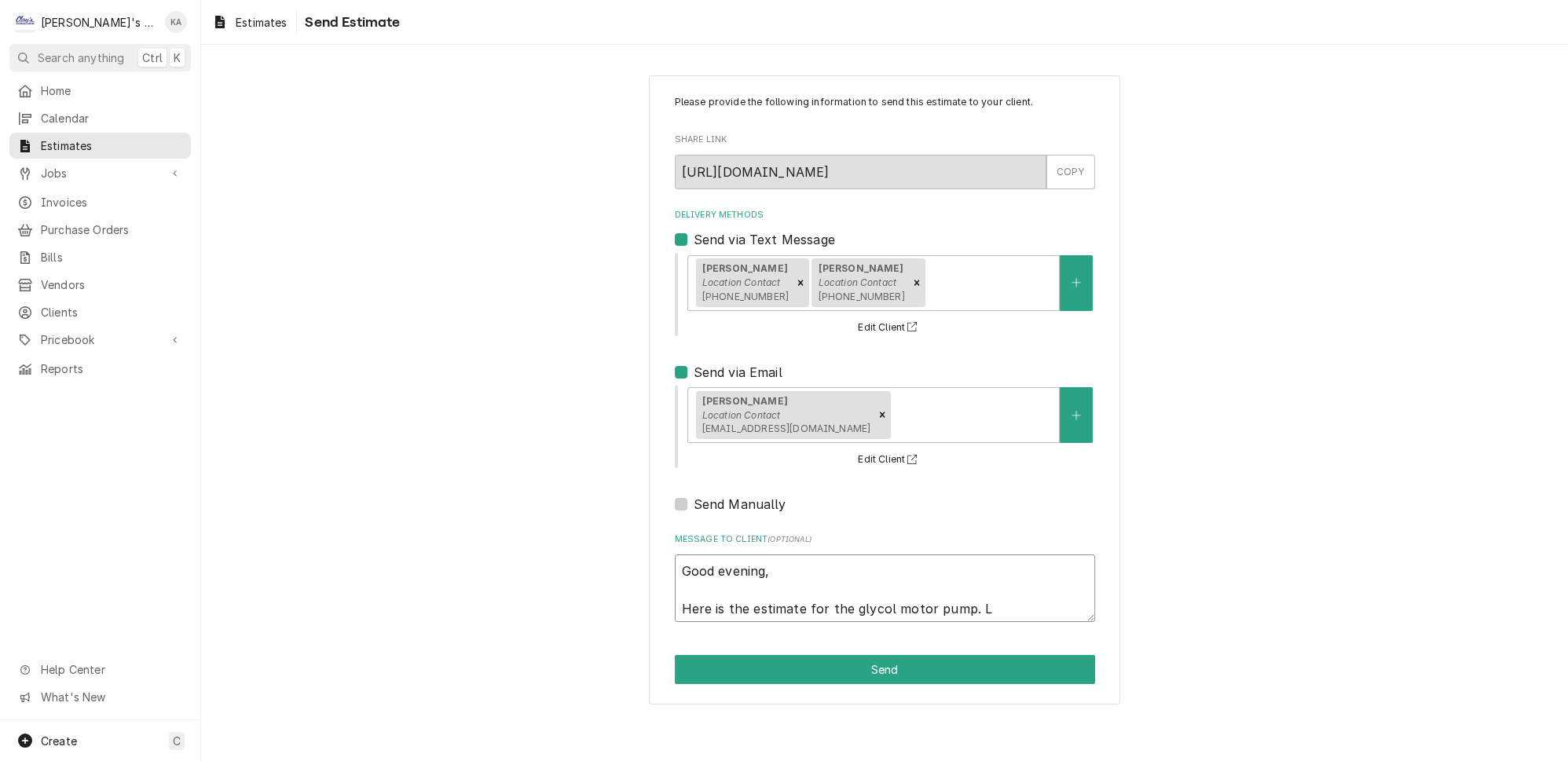
type textarea "x"
type textarea "Good evening, Here is the estimate for the glycol motor pump. Le"
type textarea "x"
type textarea "Good evening, Here is the estimate for the glycol motor pump. Let"
type textarea "x"
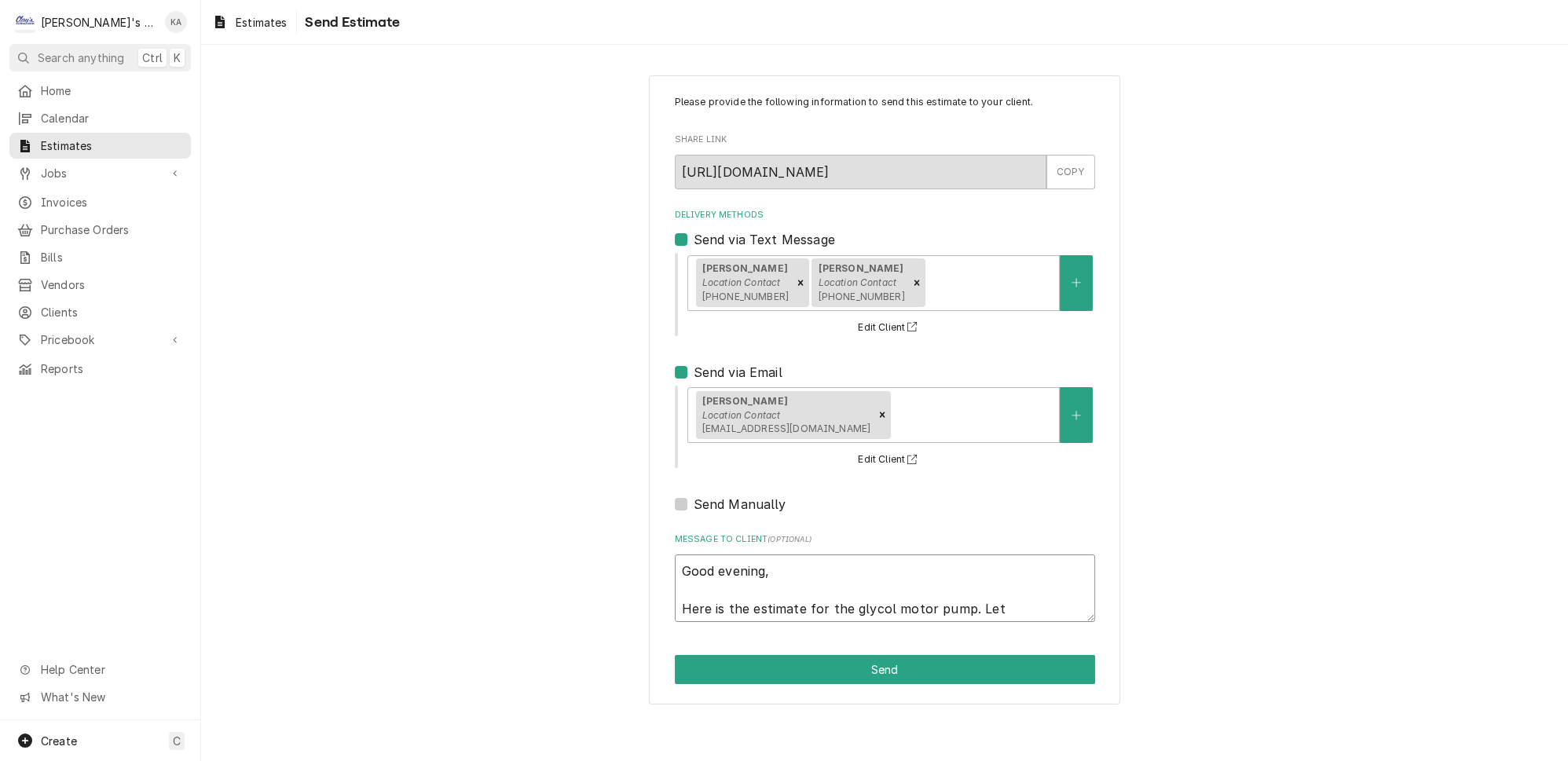
type textarea "Good evening, Here is the estimate for the glycol motor pump. Let"
type textarea "x"
type textarea "Good evening, Here is the estimate for the glycol motor pump. Let m"
type textarea "x"
type textarea "Good evening, Here is the estimate for the glycol motor pump. Let me"
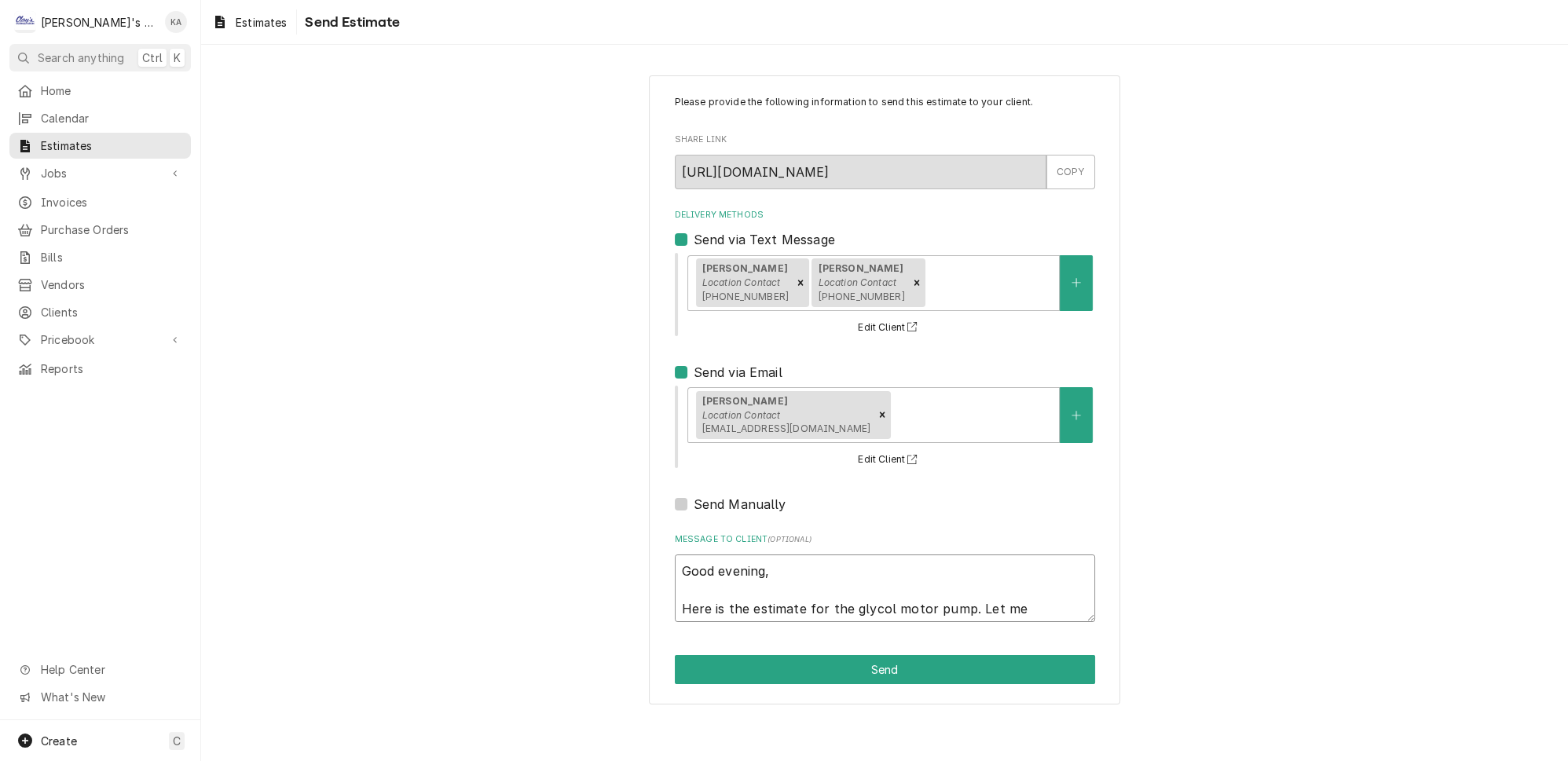
type textarea "x"
type textarea "Good evening, Here is the estimate for the glycol motor pump. Let me"
type textarea "x"
type textarea "Good evening, Here is the estimate for the glycol motor pump. Let me k"
type textarea "x"
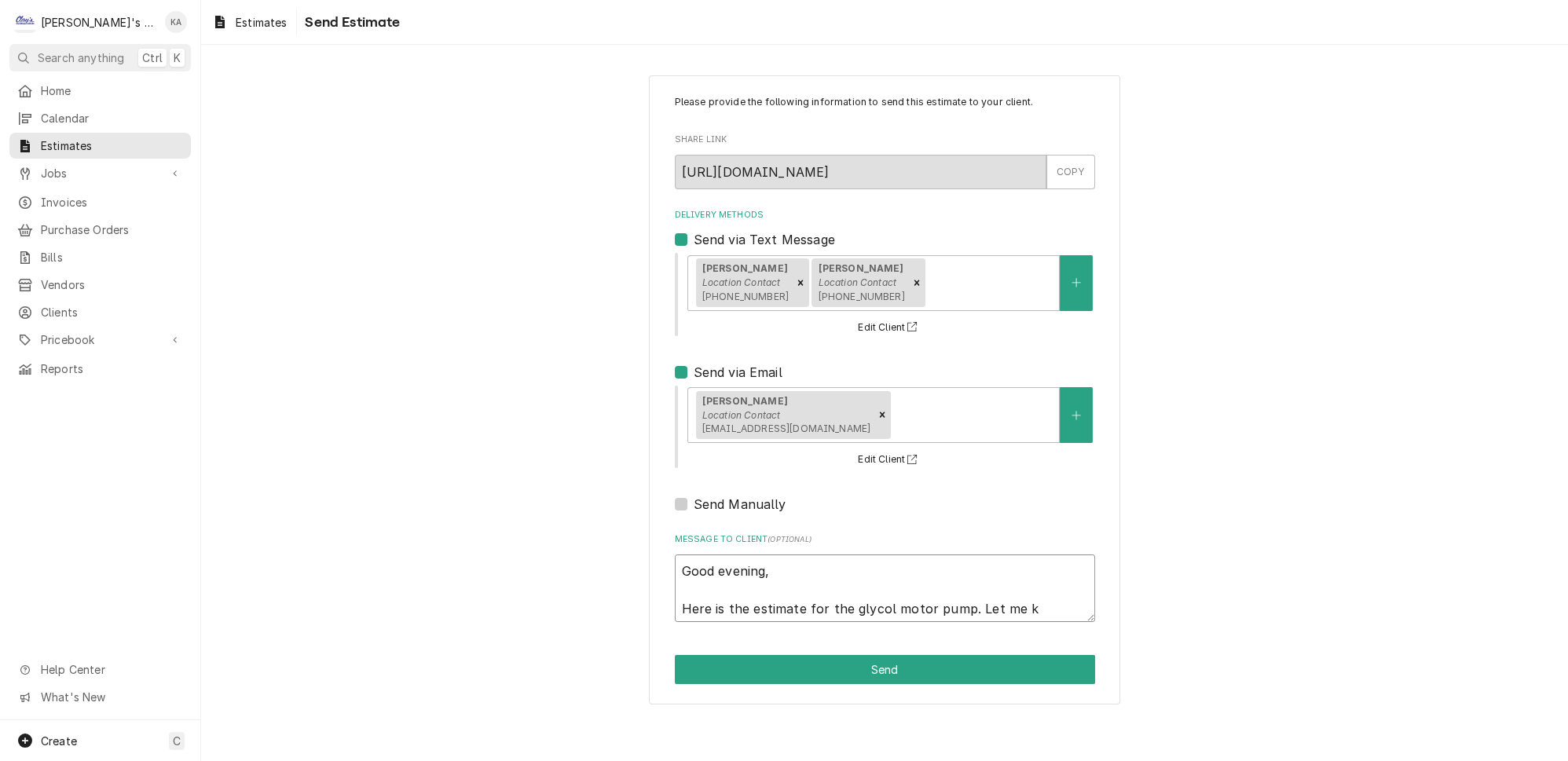
type textarea "Good evening, Here is the estimate for the glycol motor pump. Let me kn"
type textarea "x"
type textarea "Good evening, Here is the estimate for the glycol motor pump. Let me kno"
type textarea "x"
type textarea "Good evening, Here is the estimate for the glycol motor pump. Let me know"
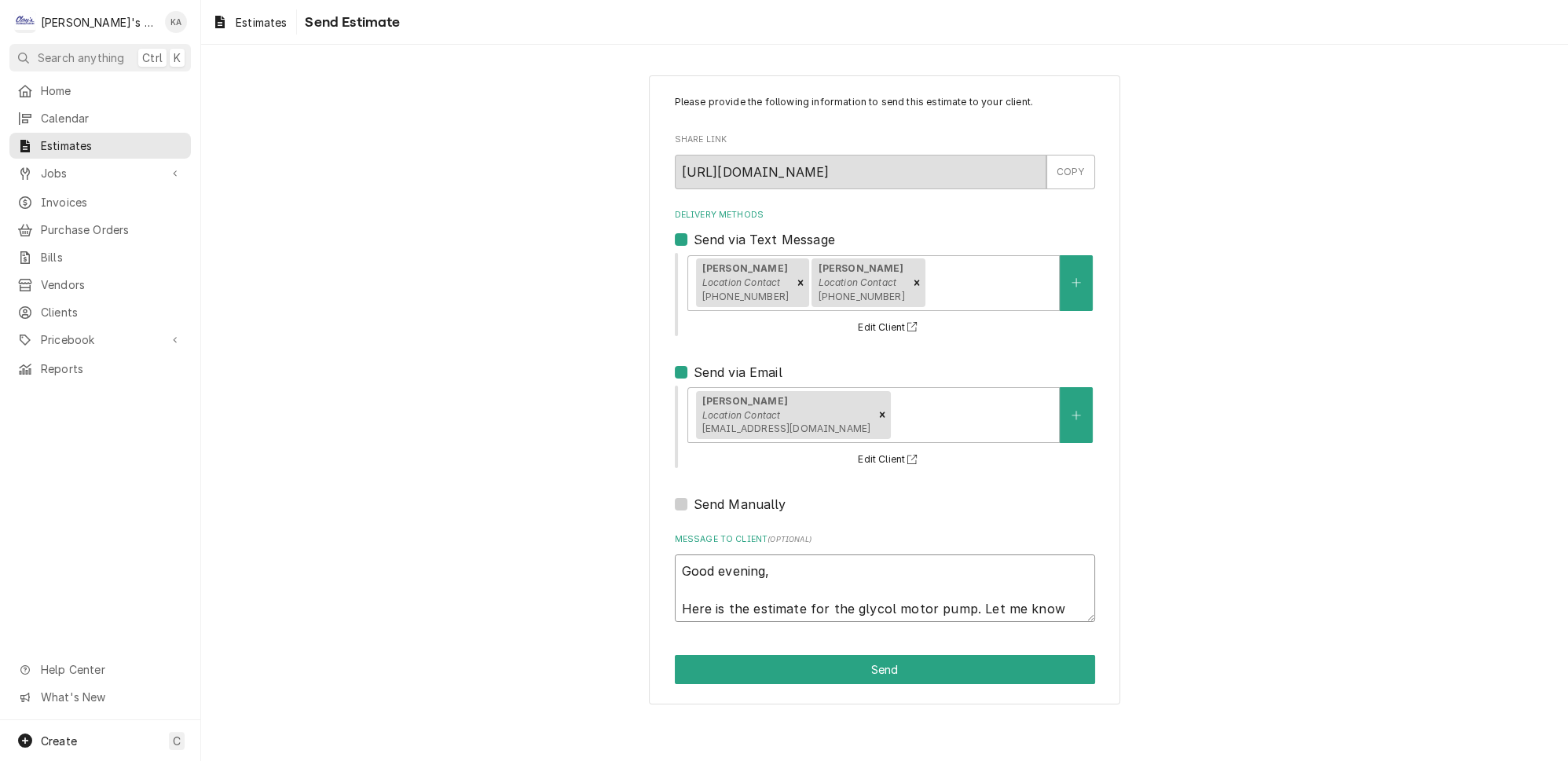
type textarea "x"
type textarea "Good evening, Here is the estimate for the glycol motor pump. Let me know"
type textarea "x"
type textarea "Good evening, Here is the estimate for the glycol motor pump. Let me know i"
type textarea "x"
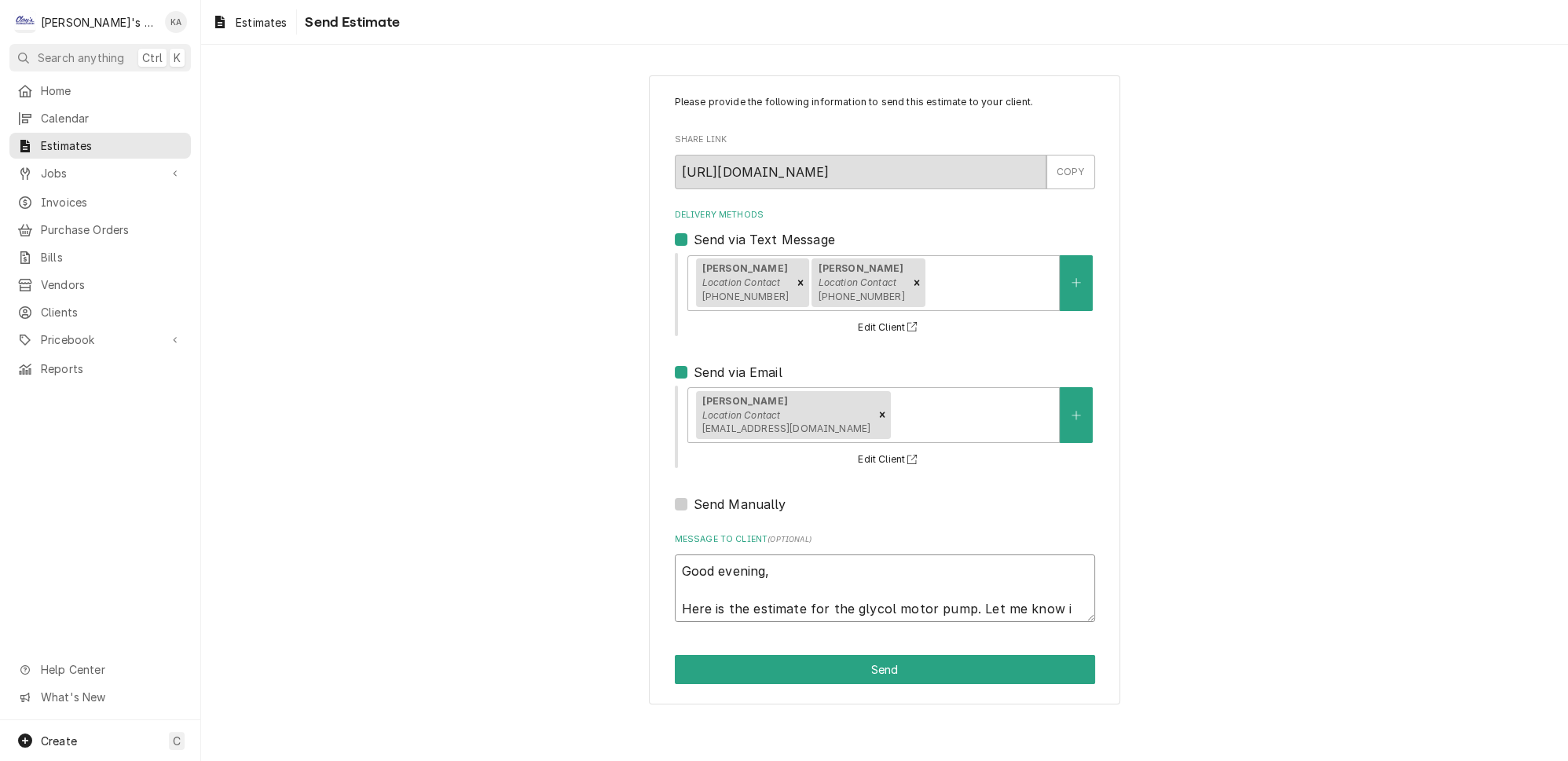
type textarea "Good evening, Here is the estimate for the glycol motor pump. Let me know if"
type textarea "x"
type textarea "Good evening, Here is the estimate for the glycol motor pump. Let me know if"
type textarea "x"
type textarea "Good evening, Here is the estimate for the glycol motor pump. Let me know if t"
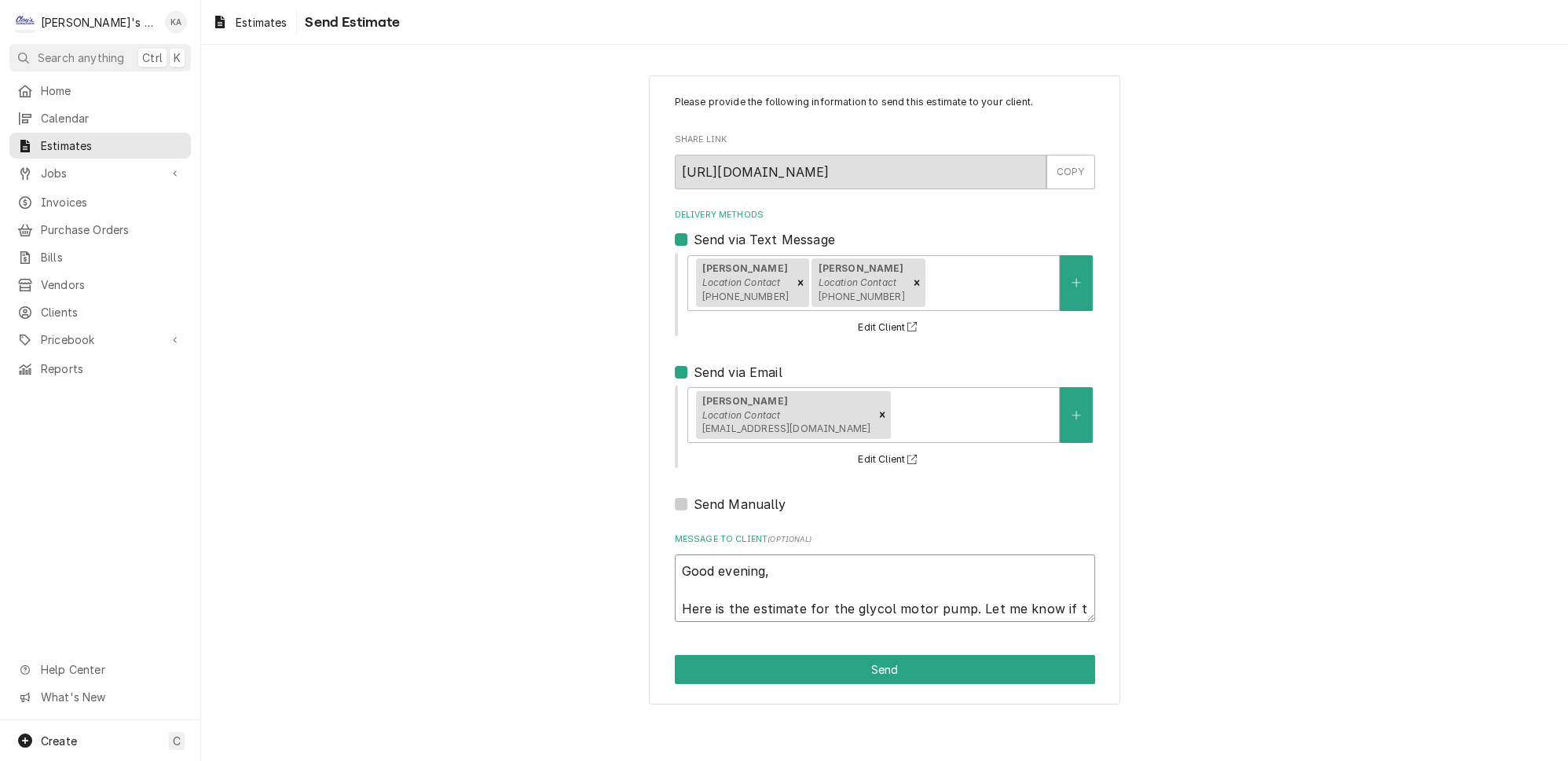
type textarea "x"
type textarea "Good evening, Here is the estimate for the glycol motor pump. Let me know if th"
type textarea "x"
type textarea "Good evening, Here is the estimate for the glycol motor pump. Let me know if thi"
type textarea "x"
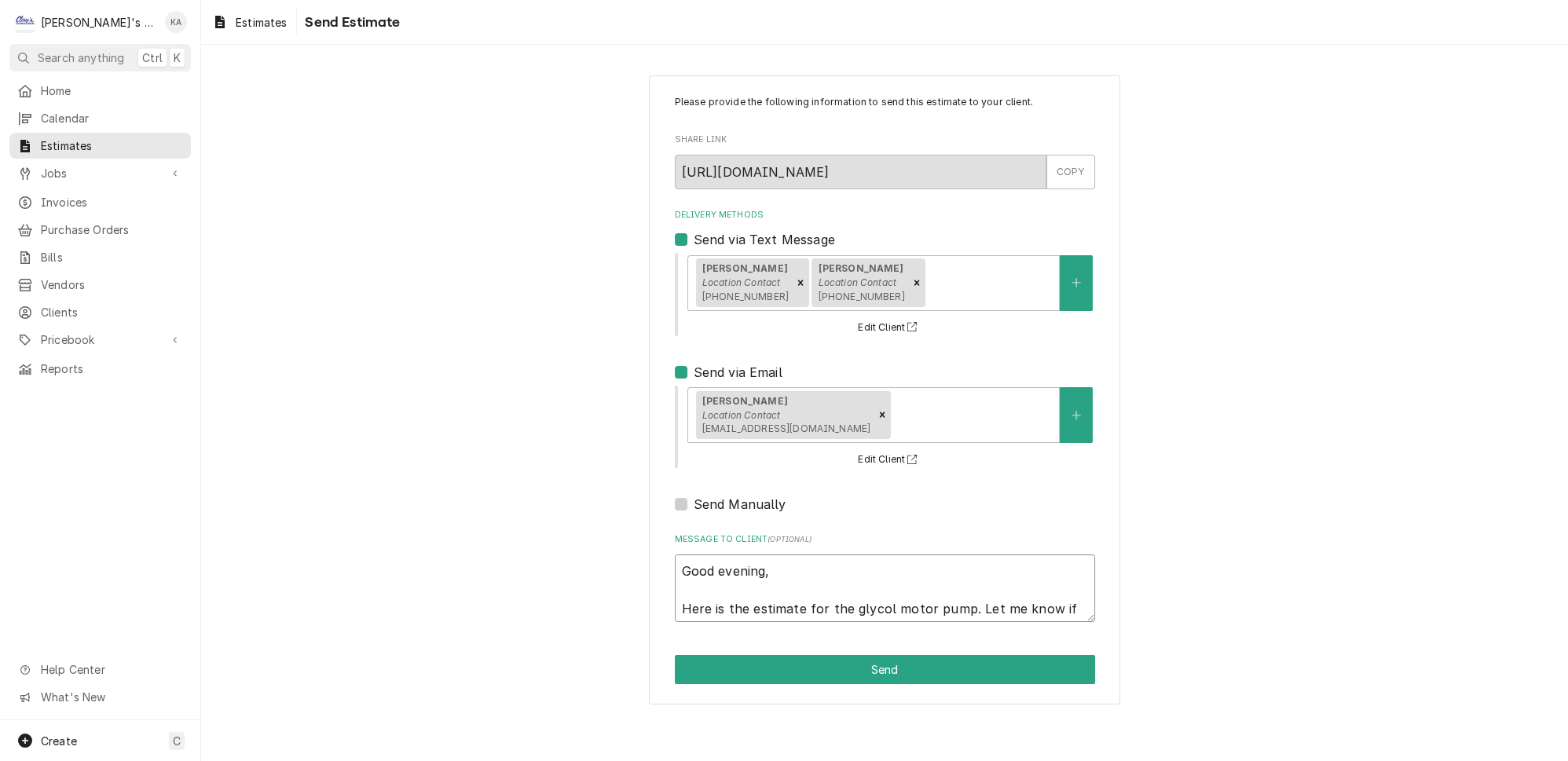
type textarea "Good evening, Here is the estimate for the glycol motor pump. Let me know if th…"
type textarea "x"
type textarea "Good evening, Here is the estimate for the glycol motor pump. Let me know if th…"
type textarea "x"
type textarea "Good evening, Here is the estimate for the glycol motor pump. Let me know if th…"
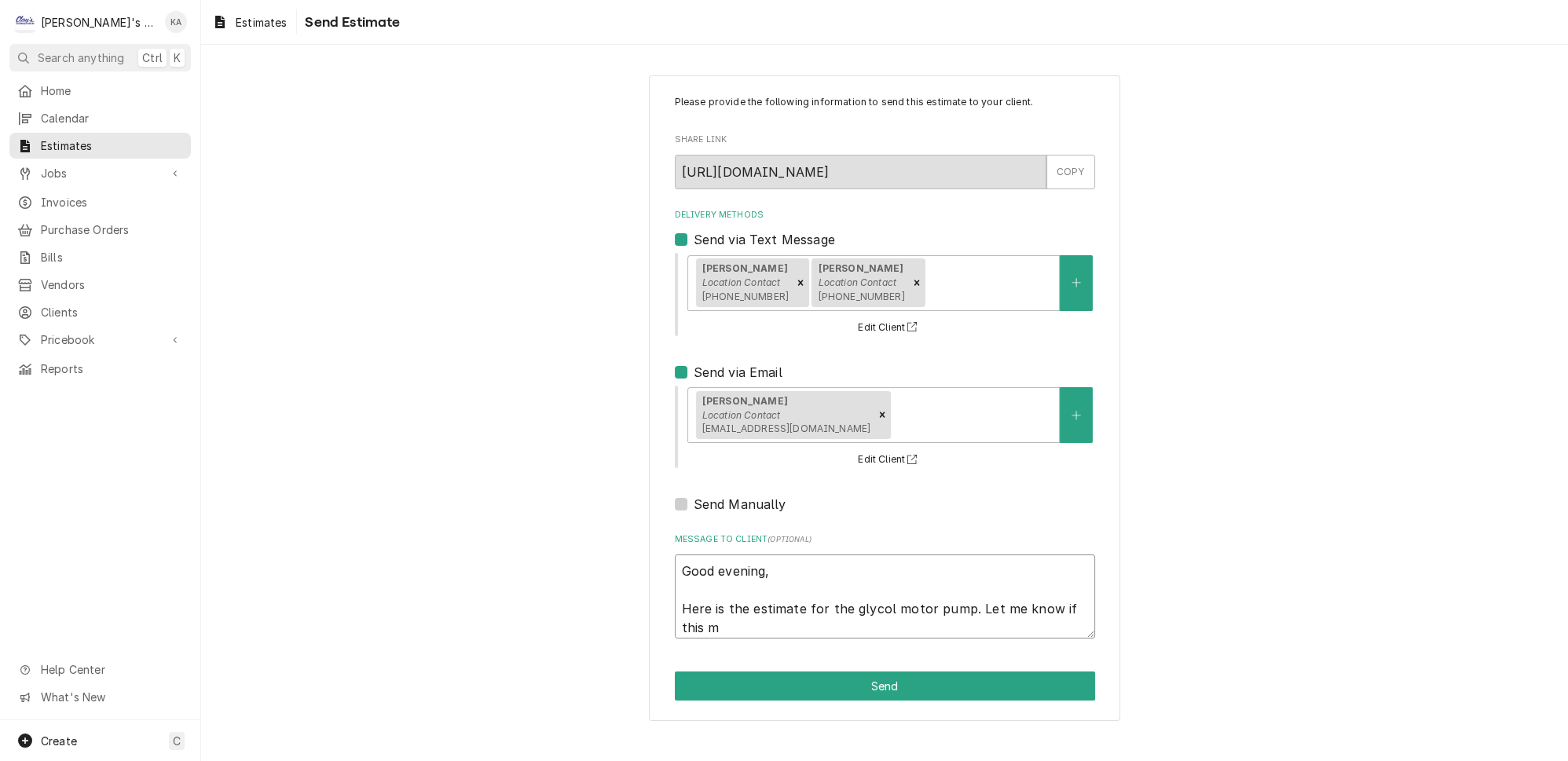
type textarea "x"
type textarea "Good evening, Here is the estimate for the glycol motor pump. Let me know if th…"
type textarea "x"
type textarea "Good evening, Here is the estimate for the glycol motor pump. Let me know if th…"
type textarea "x"
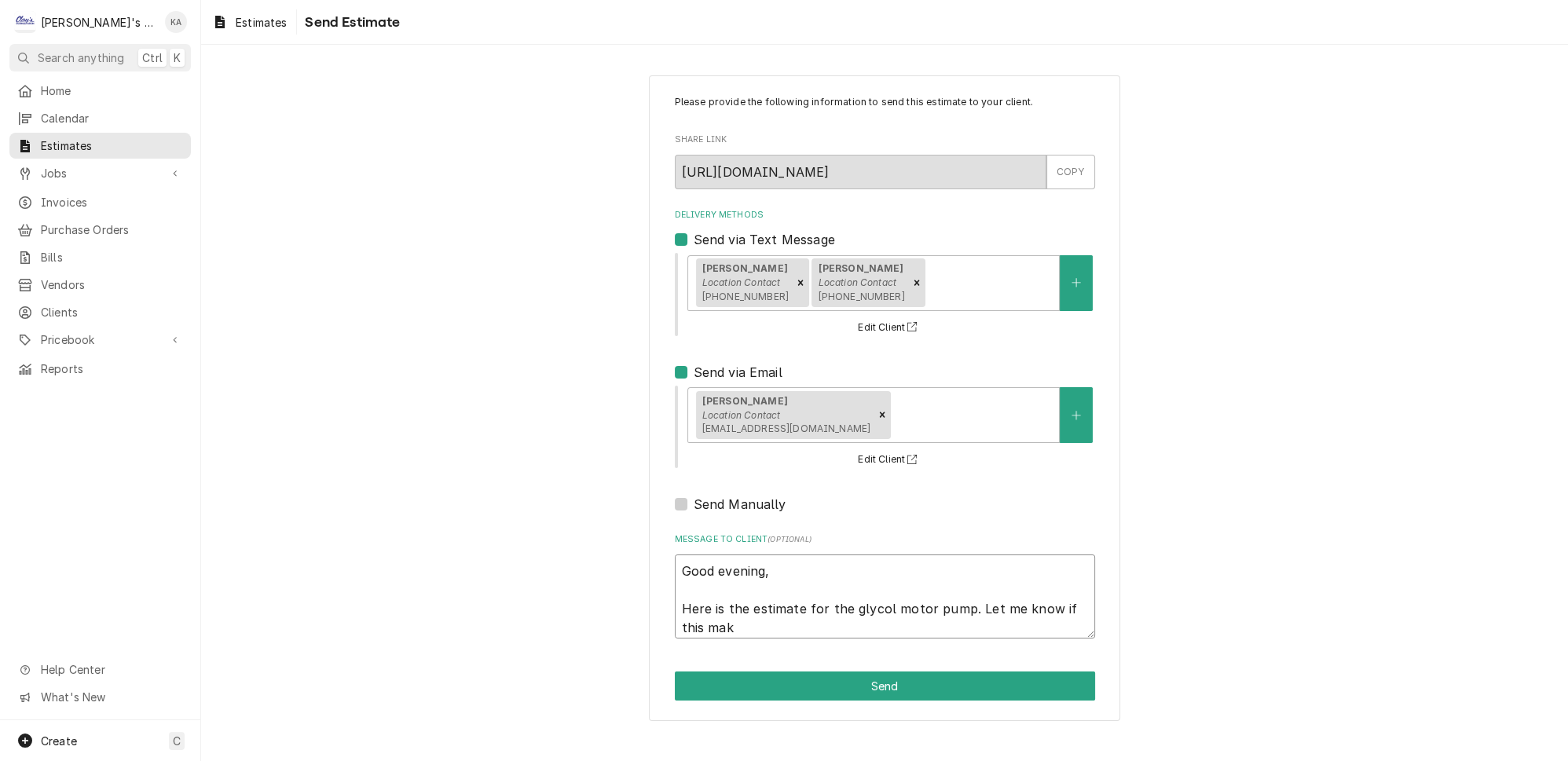
type textarea "Good evening, Here is the estimate for the glycol motor pump. Let me know if th…"
type textarea "x"
type textarea "Good evening, Here is the estimate for the glycol motor pump. Let me know if th…"
type textarea "x"
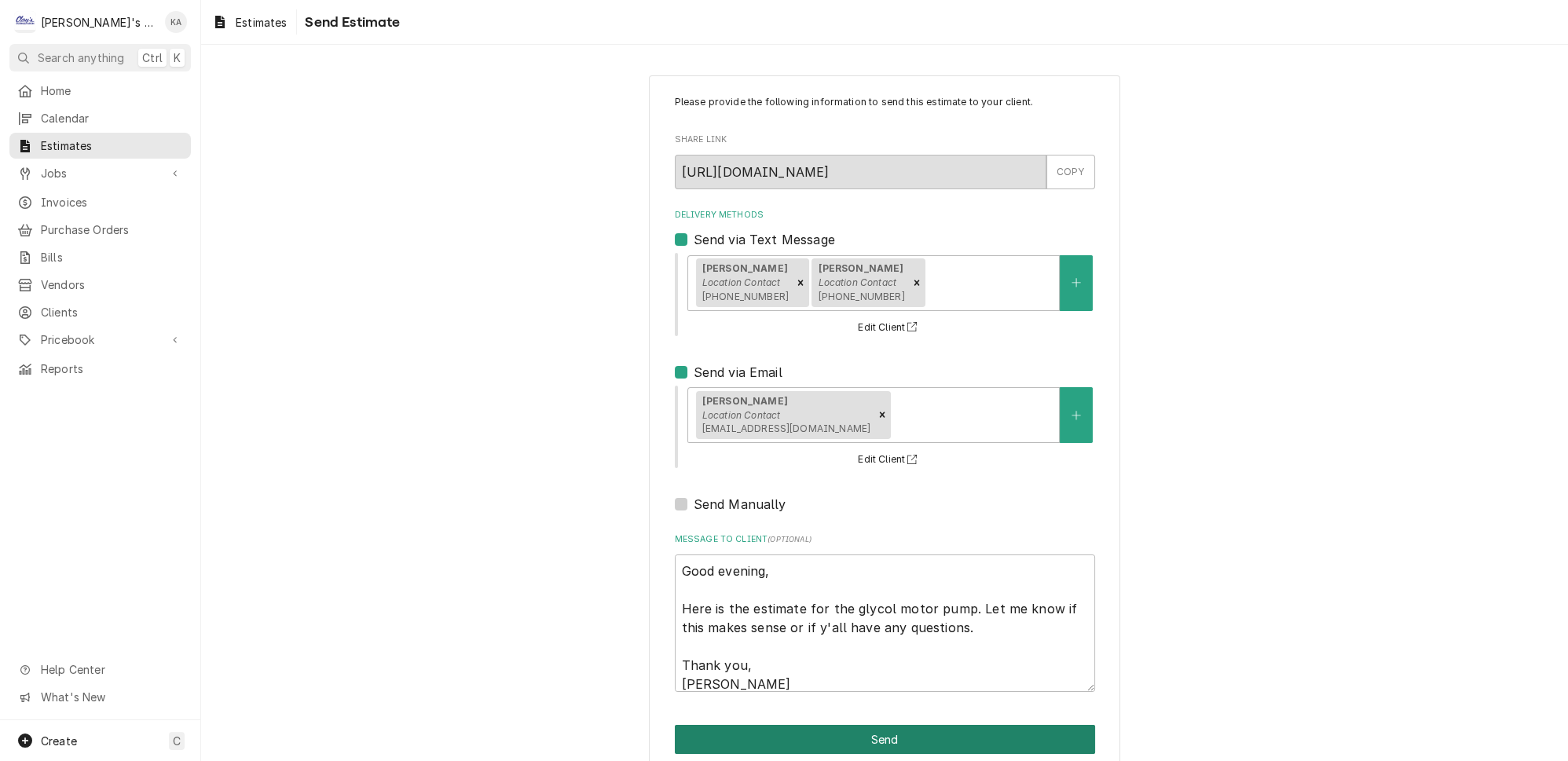
click at [866, 732] on button "Send" at bounding box center [884, 740] width 420 height 29
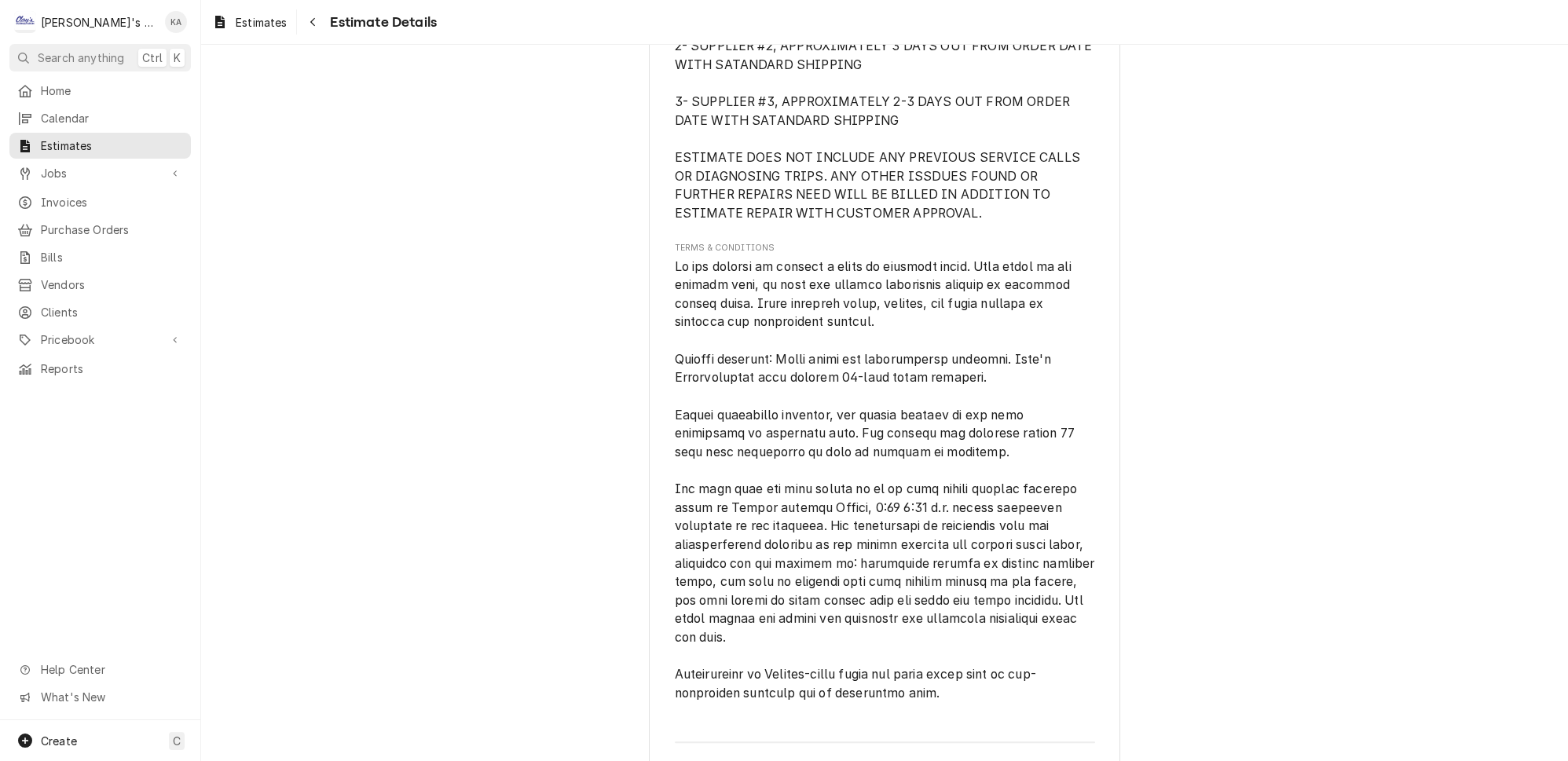
scroll to position [3076, 0]
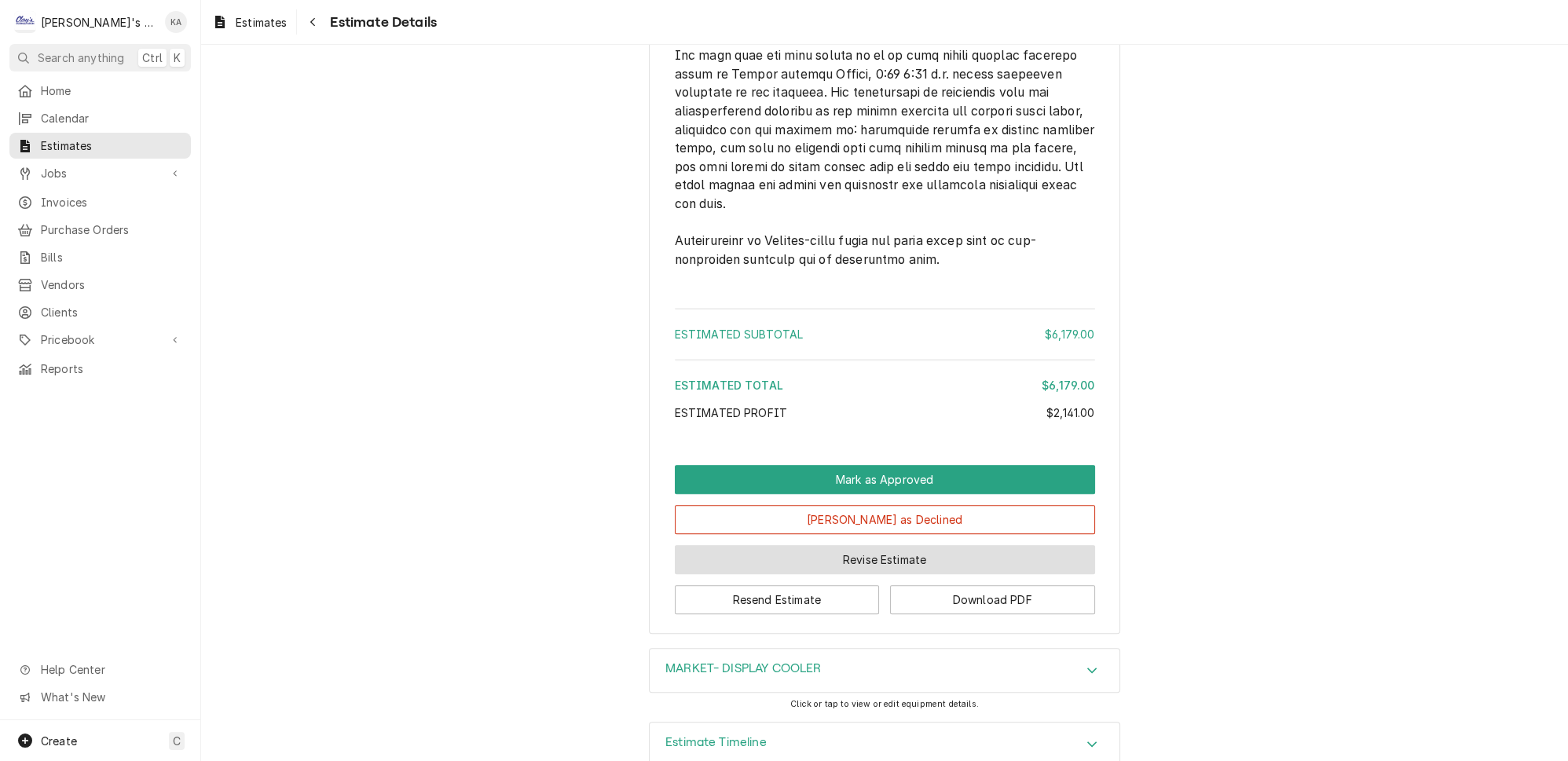
click at [924, 545] on button "Revise Estimate" at bounding box center [884, 559] width 420 height 29
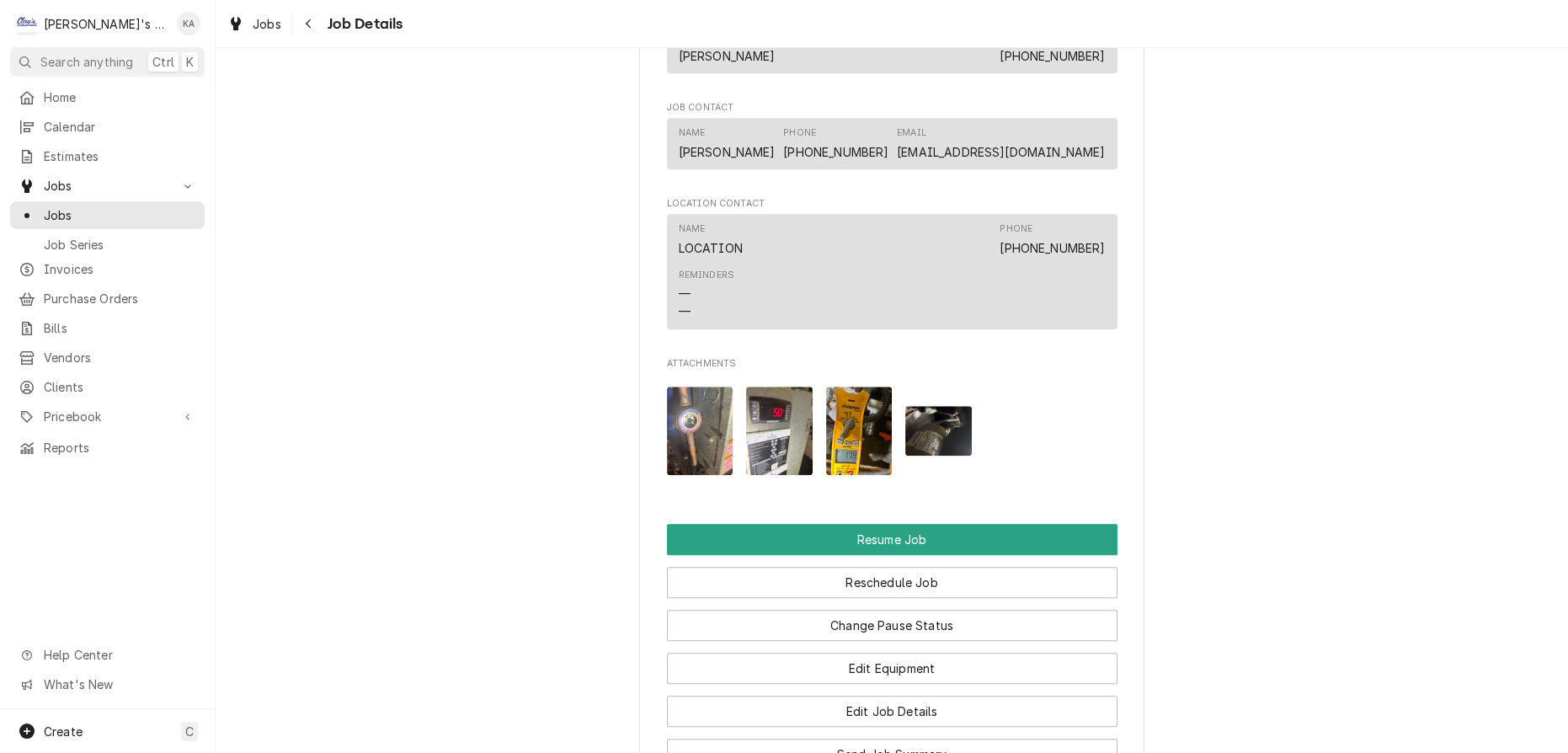
scroll to position [2679, 0]
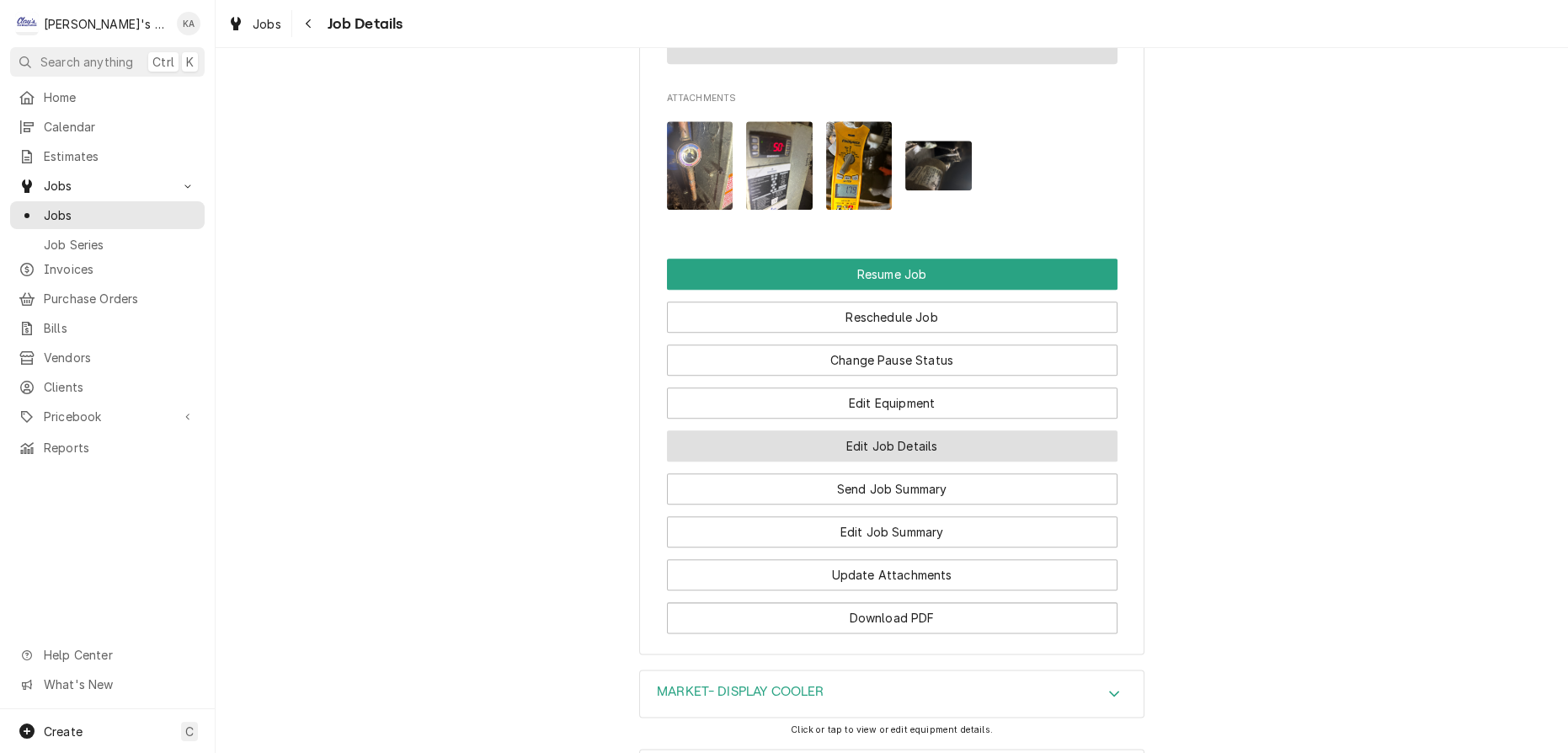
click at [894, 430] on button "Edit Job Details" at bounding box center [891, 445] width 450 height 31
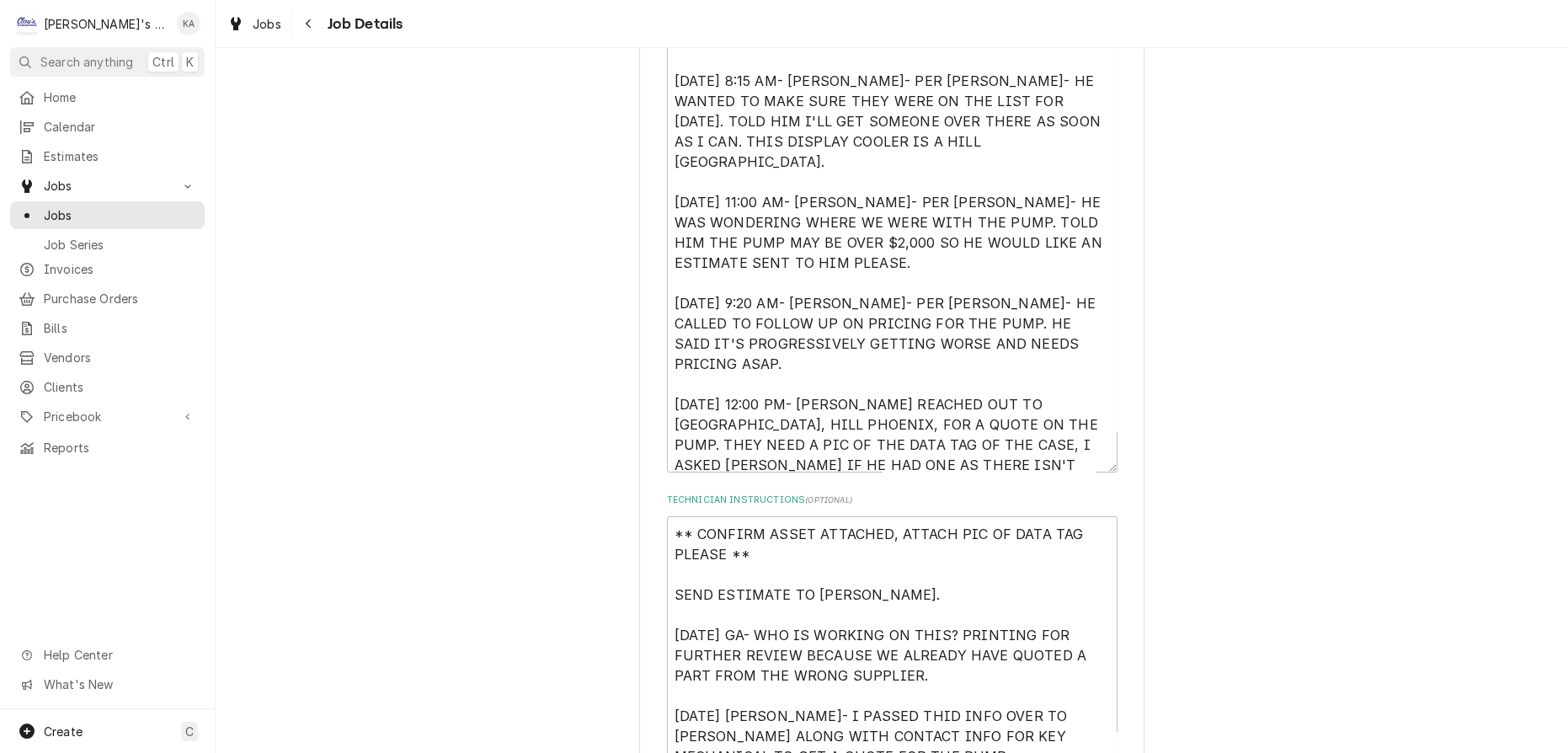
scroll to position [459, 0]
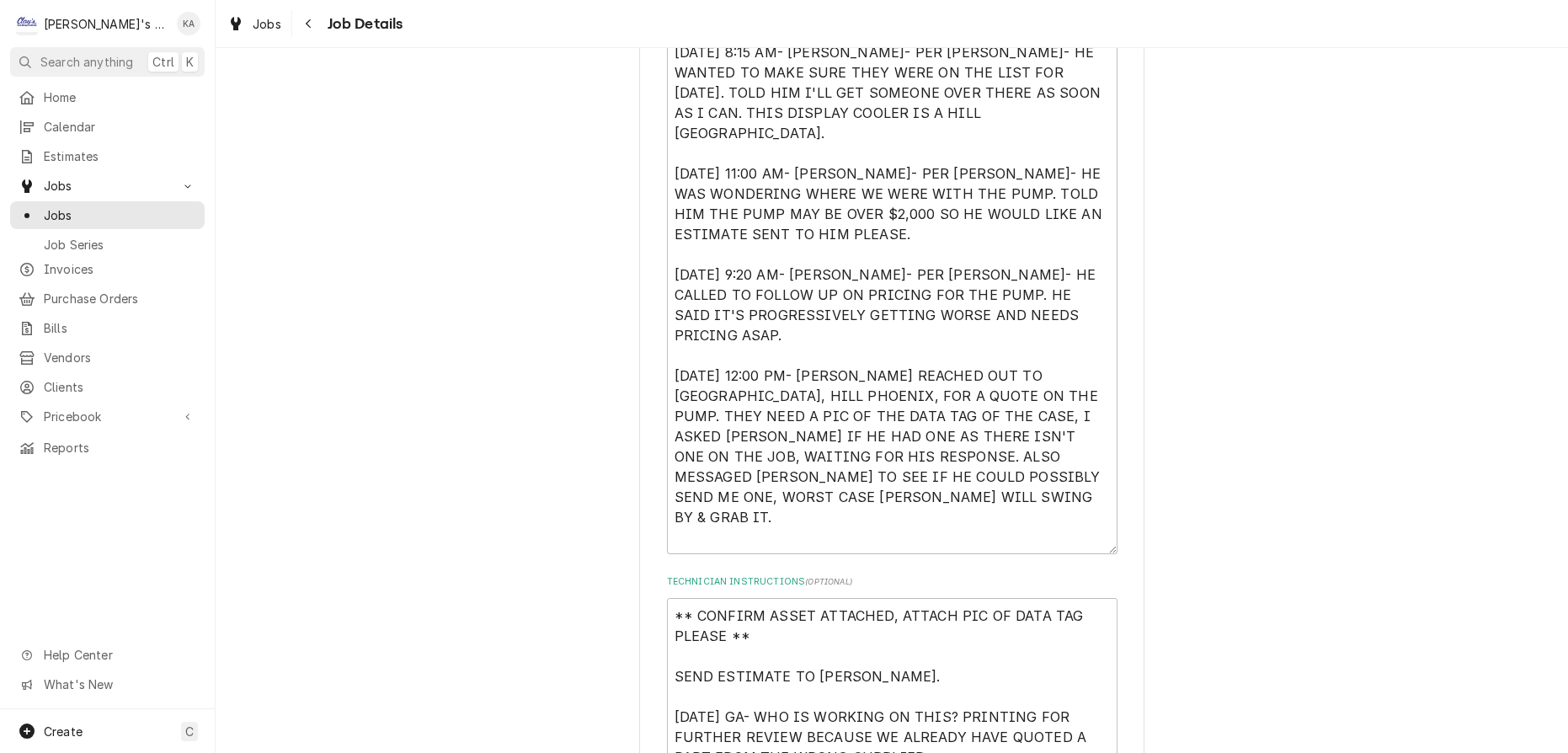
drag, startPoint x: 1084, startPoint y: 432, endPoint x: 1073, endPoint y: 543, distance: 111.5
click at [1073, 543] on textarea "8/10/2025 3:27 PM- PER ROB- ISSUES WITH DISPLAY CASE NOT COOLING PROPERLY. WOUL…" at bounding box center [891, 264] width 450 height 580
click at [854, 417] on textarea "8/10/2025 3:27 PM- PER ROB- ISSUES WITH DISPLAY CASE NOT COOLING PROPERLY. WOUL…" at bounding box center [891, 264] width 450 height 580
type textarea "x"
type textarea "8/10/2025 3:27 PM- PER ROB- ISSUES WITH DISPLAY CASE NOT COOLING PROPERLY. WOUL…"
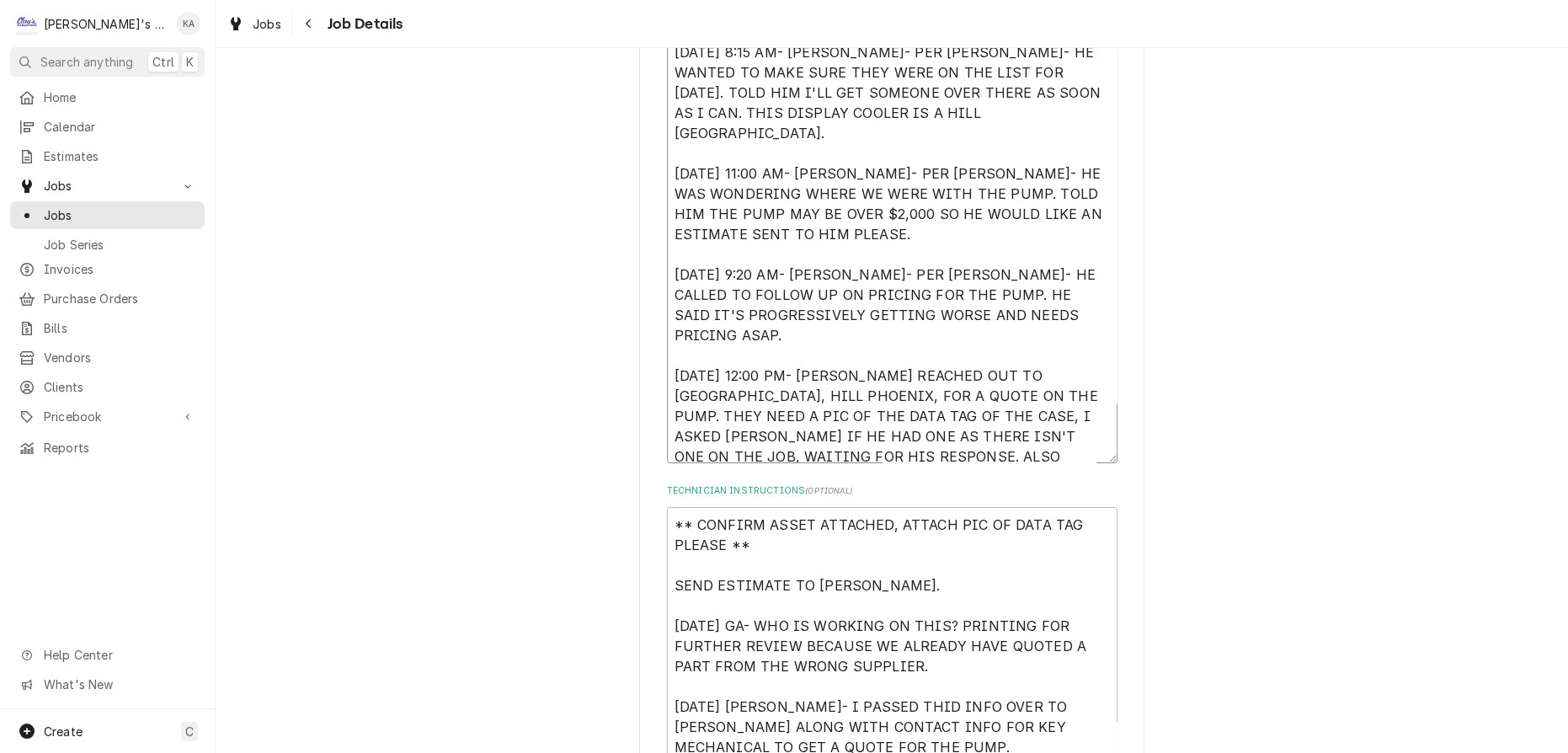
type textarea "x"
type textarea "8/10/2025 3:27 PM- PER ROB- ISSUES WITH DISPLAY CASE NOT COOLING PROPERLY. WOUL…"
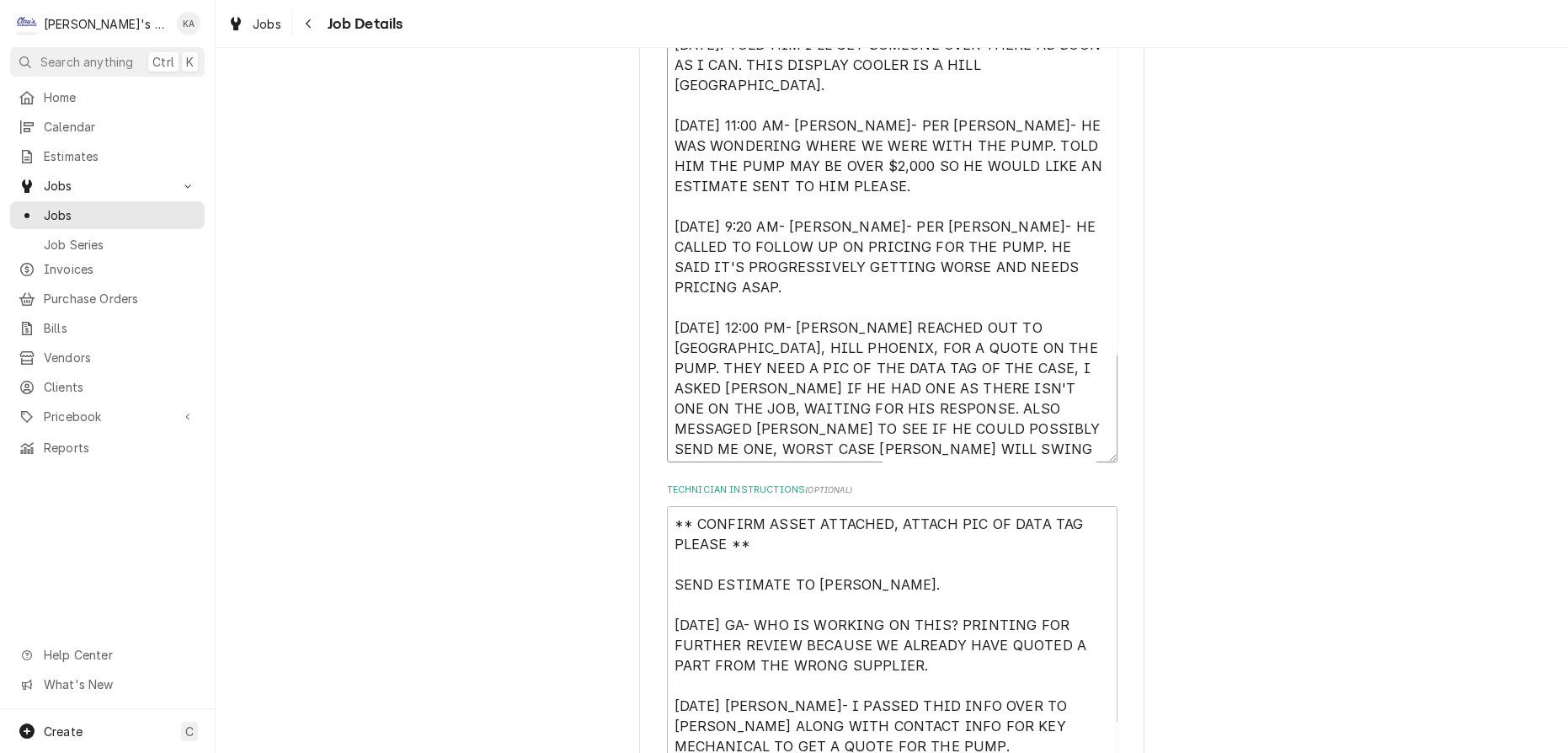
type textarea "x"
type textarea "8/10/2025 3:27 PM- PER ROB- ISSUES WITH DISPLAY CASE NOT COOLING PROPERLY. WOUL…"
type textarea "x"
type textarea "8/10/2025 3:27 PM- PER ROB- ISSUES WITH DISPLAY CASE NOT COOLING PROPERLY. WOUL…"
type textarea "x"
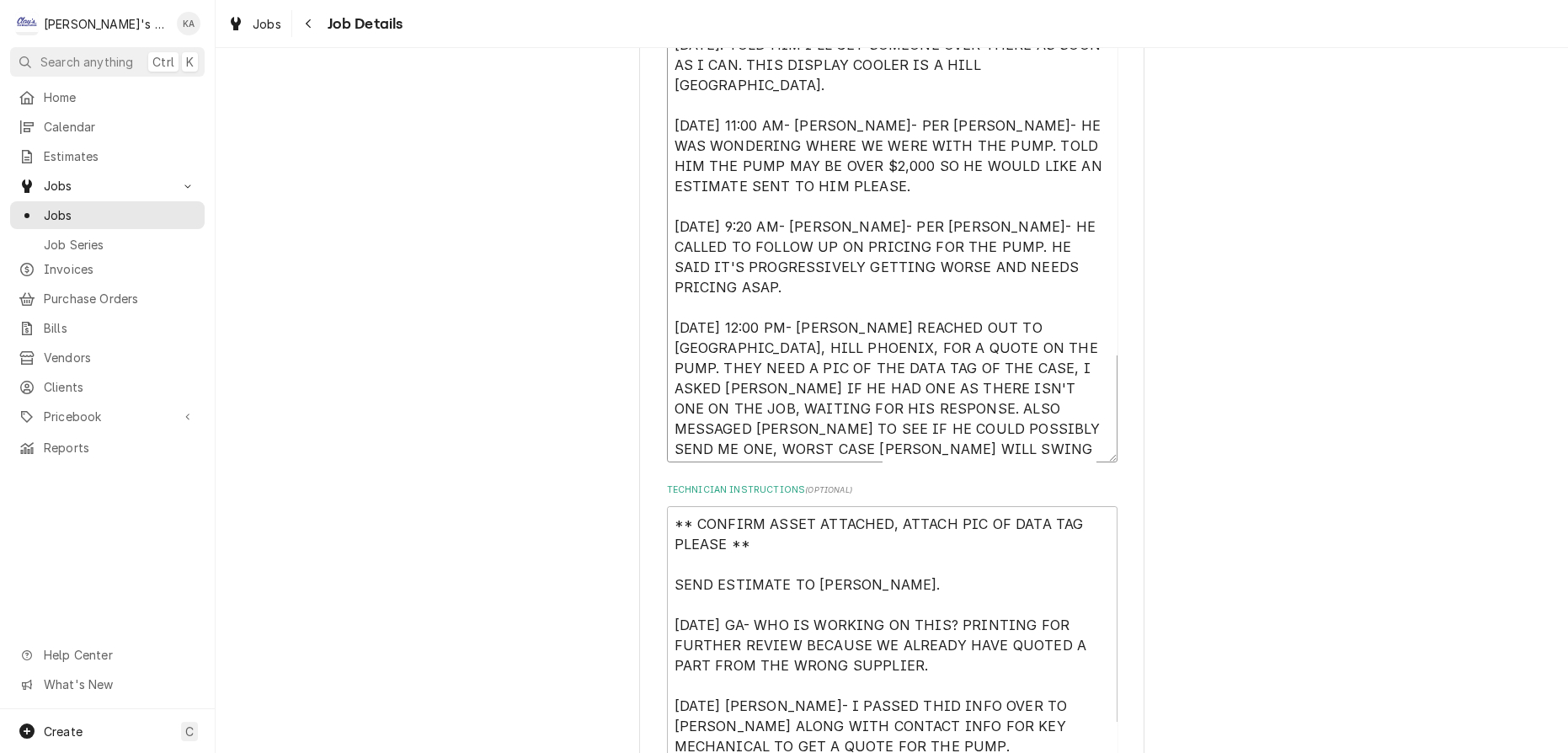
type textarea "8/10/2025 3:27 PM- PER ROB- ISSUES WITH DISPLAY CASE NOT COOLING PROPERLY. WOUL…"
type textarea "x"
type textarea "8/10/2025 3:27 PM- PER ROB- ISSUES WITH DISPLAY CASE NOT COOLING PROPERLY. WOUL…"
type textarea "x"
type textarea "8/10/2025 3:27 PM- PER ROB- ISSUES WITH DISPLAY CASE NOT COOLING PROPERLY. WOUL…"
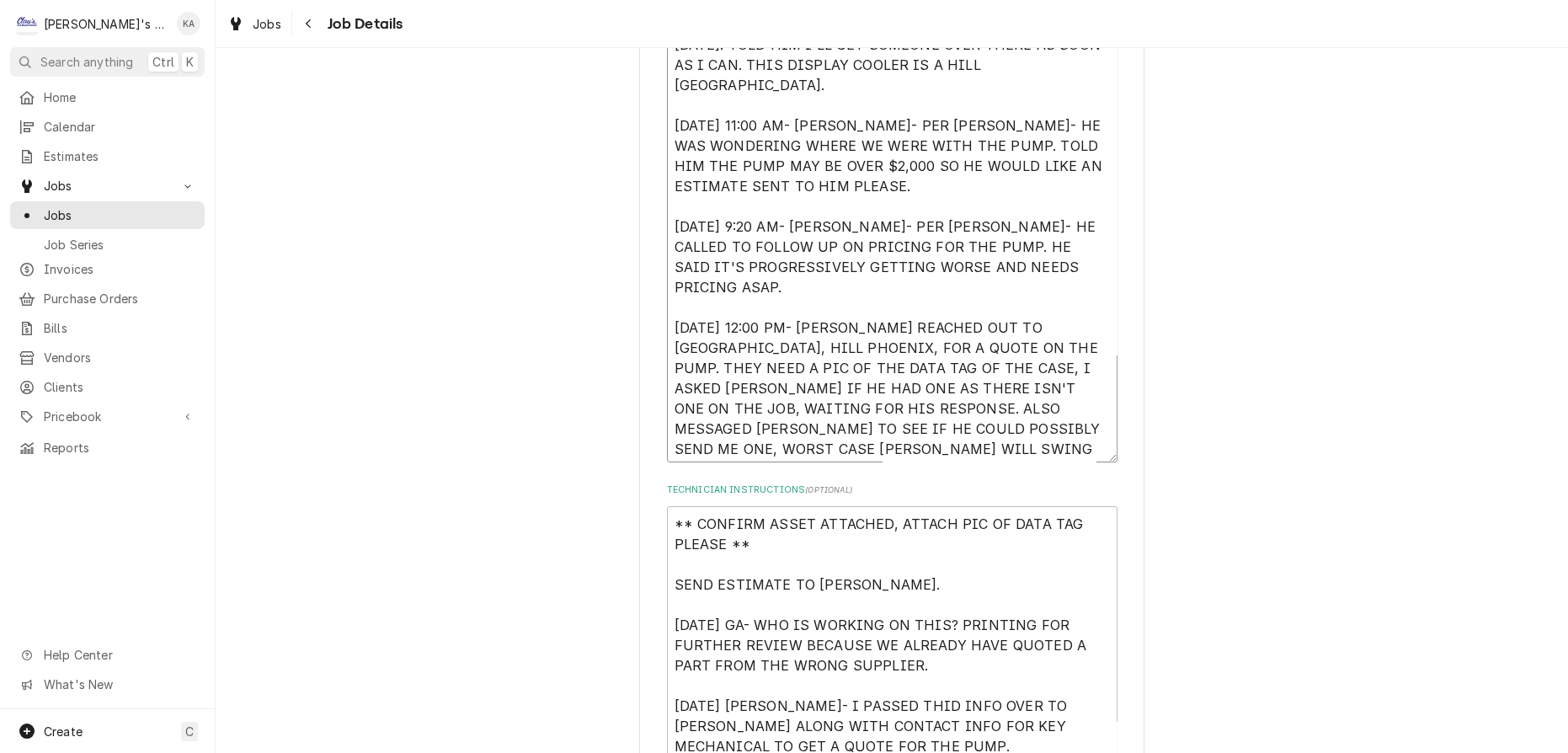
type textarea "x"
type textarea "8/10/2025 3:27 PM- PER ROB- ISSUES WITH DISPLAY CASE NOT COOLING PROPERLY. WOUL…"
type textarea "x"
type textarea "8/10/2025 3:27 PM- PER ROB- ISSUES WITH DISPLAY CASE NOT COOLING PROPERLY. WOUL…"
type textarea "x"
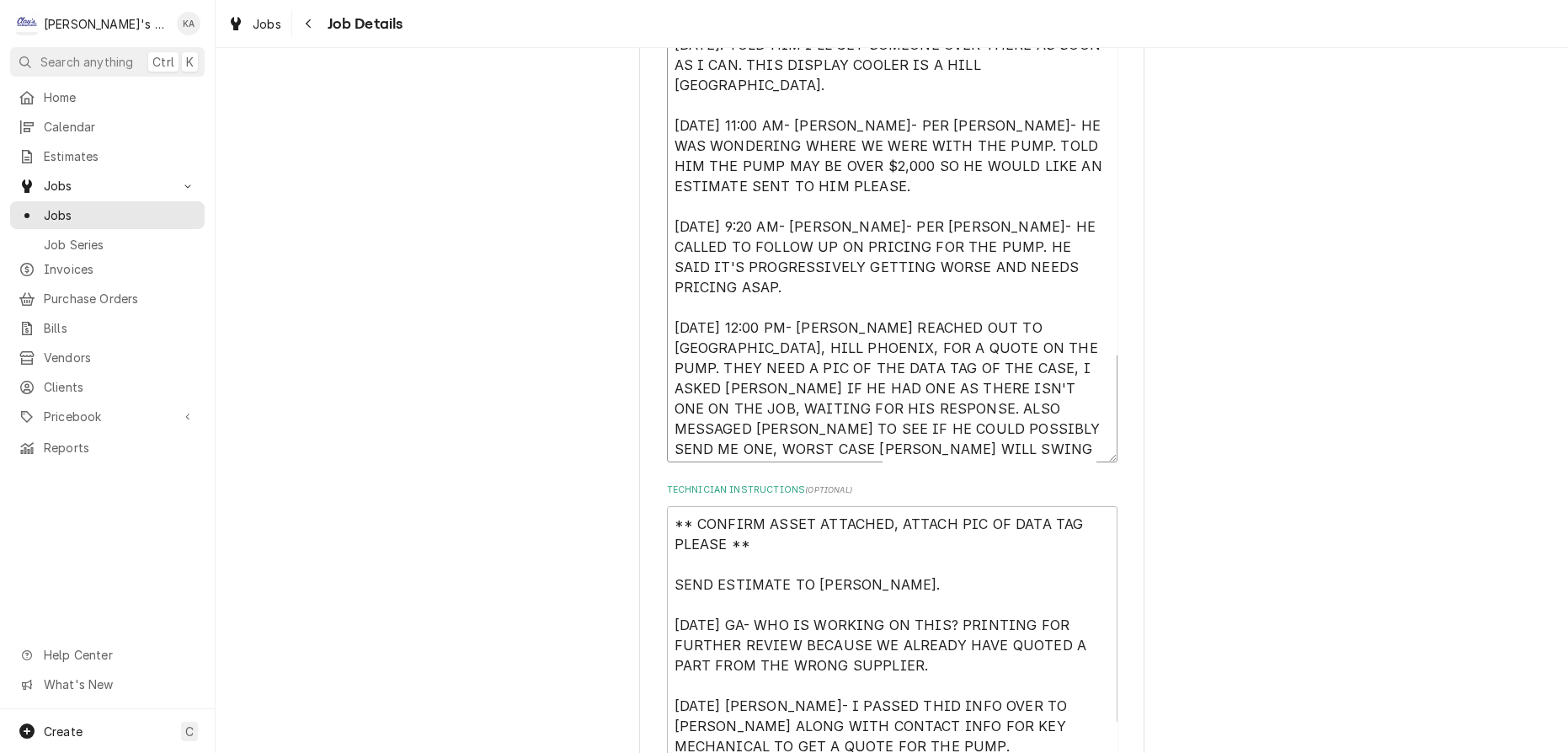
type textarea "8/10/2025 3:27 PM- PER ROB- ISSUES WITH DISPLAY CASE NOT COOLING PROPERLY. WOUL…"
type textarea "x"
type textarea "8/10/2025 3:27 PM- PER ROB- ISSUES WITH DISPLAY CASE NOT COOLING PROPERLY. WOUL…"
type textarea "x"
type textarea "8/10/2025 3:27 PM- PER ROB- ISSUES WITH DISPLAY CASE NOT COOLING PROPERLY. WOUL…"
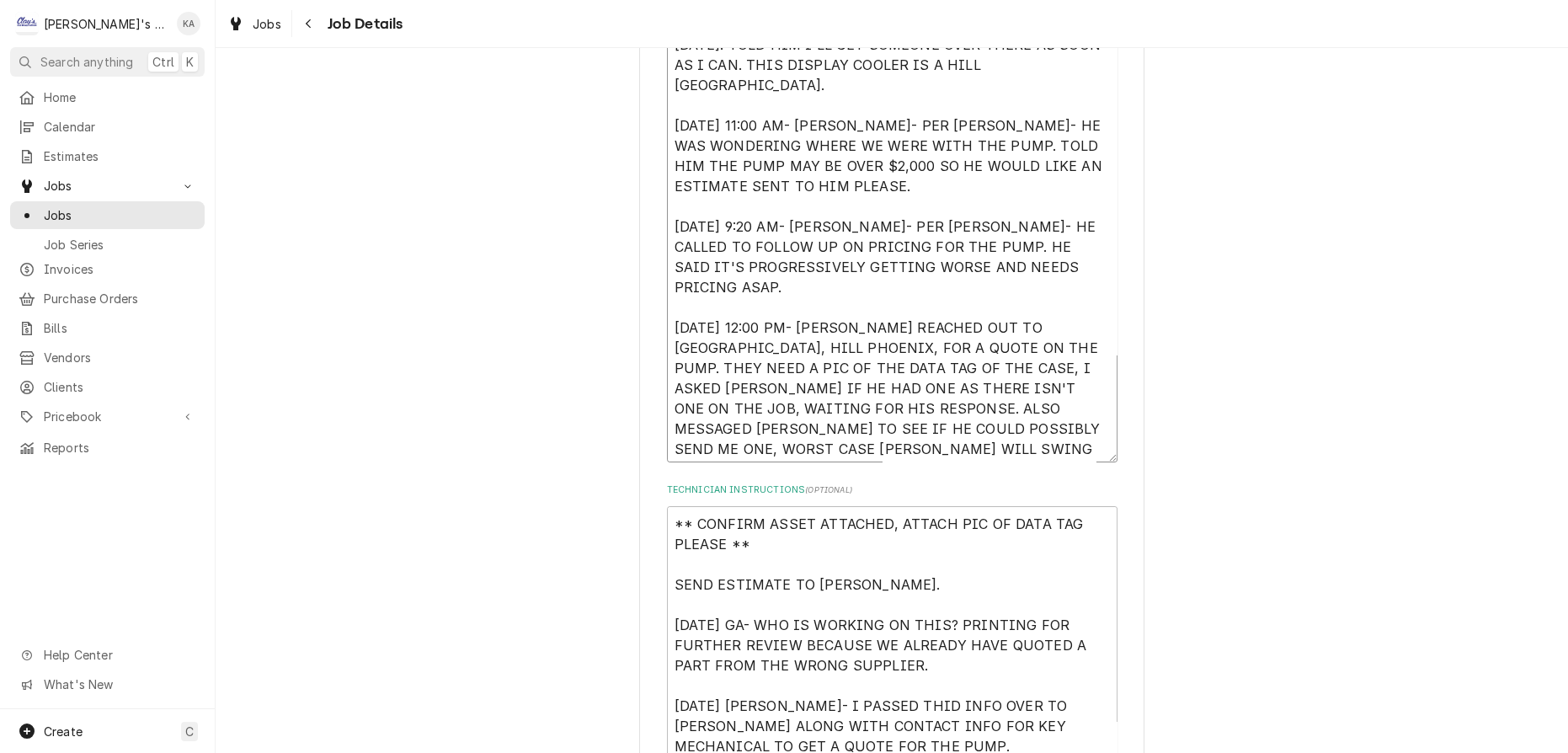
type textarea "x"
type textarea "8/10/2025 3:27 PM- PER ROB- ISSUES WITH DISPLAY CASE NOT COOLING PROPERLY. WOUL…"
drag, startPoint x: 809, startPoint y: 446, endPoint x: 798, endPoint y: 446, distance: 11.0
click at [806, 446] on textarea "8/10/2025 3:27 PM- PER ROB- ISSUES WITH DISPLAY CASE NOT COOLING PROPERLY. WOUL…" at bounding box center [891, 208] width 450 height 508
type textarea "x"
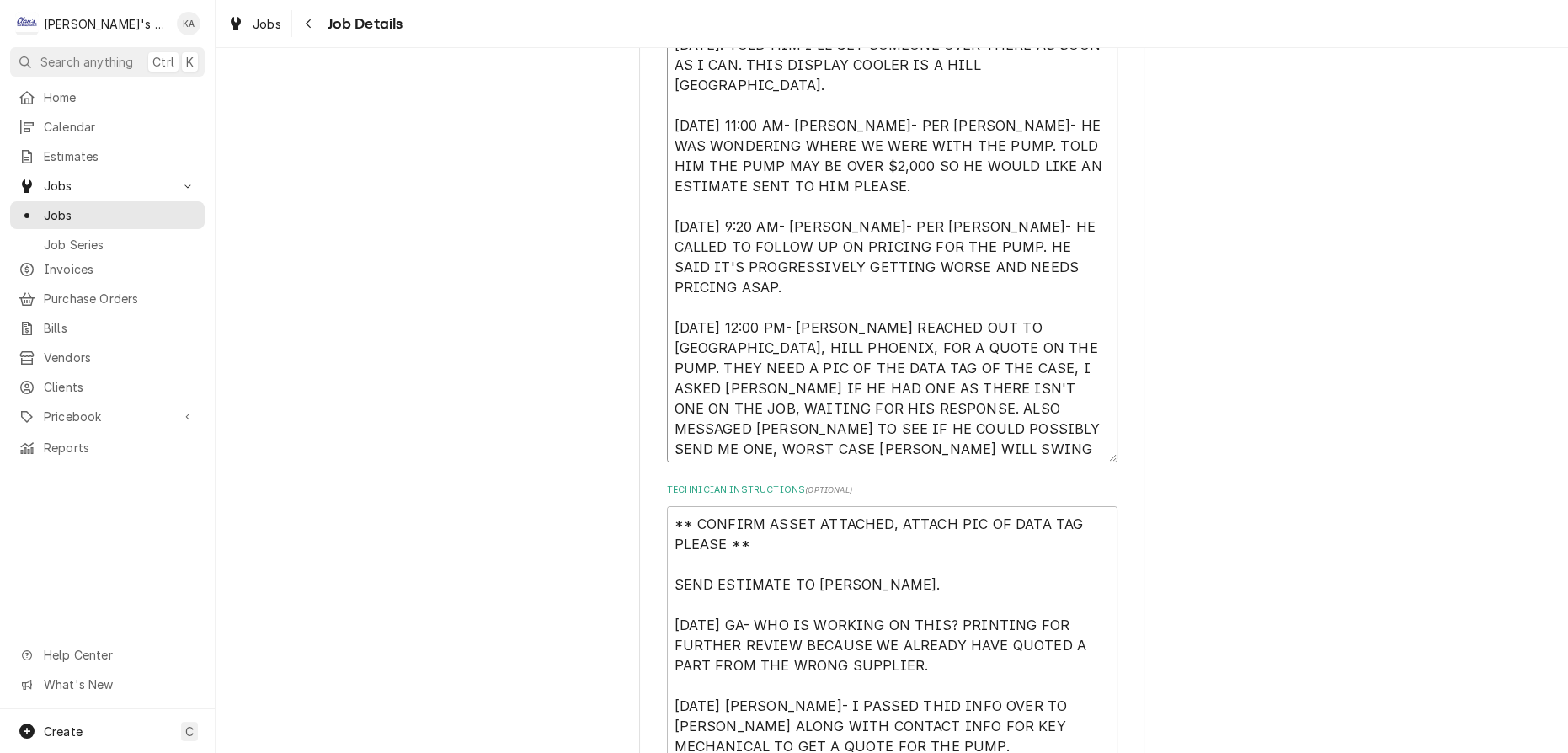
type textarea "8/10/2025 3:27 PM- PER ROB- ISSUES WITH DISPLAY CASE NOT COOLING PROPERLY. WOUL…"
type textarea "x"
type textarea "8/10/2025 3:27 PM- PER ROB- ISSUES WITH DISPLAY CASE NOT COOLING PROPERLY. WOUL…"
type textarea "x"
type textarea "8/10/2025 3:27 PM- PER ROB- ISSUES WITH DISPLAY CASE NOT COOLING PROPERLY. WOUL…"
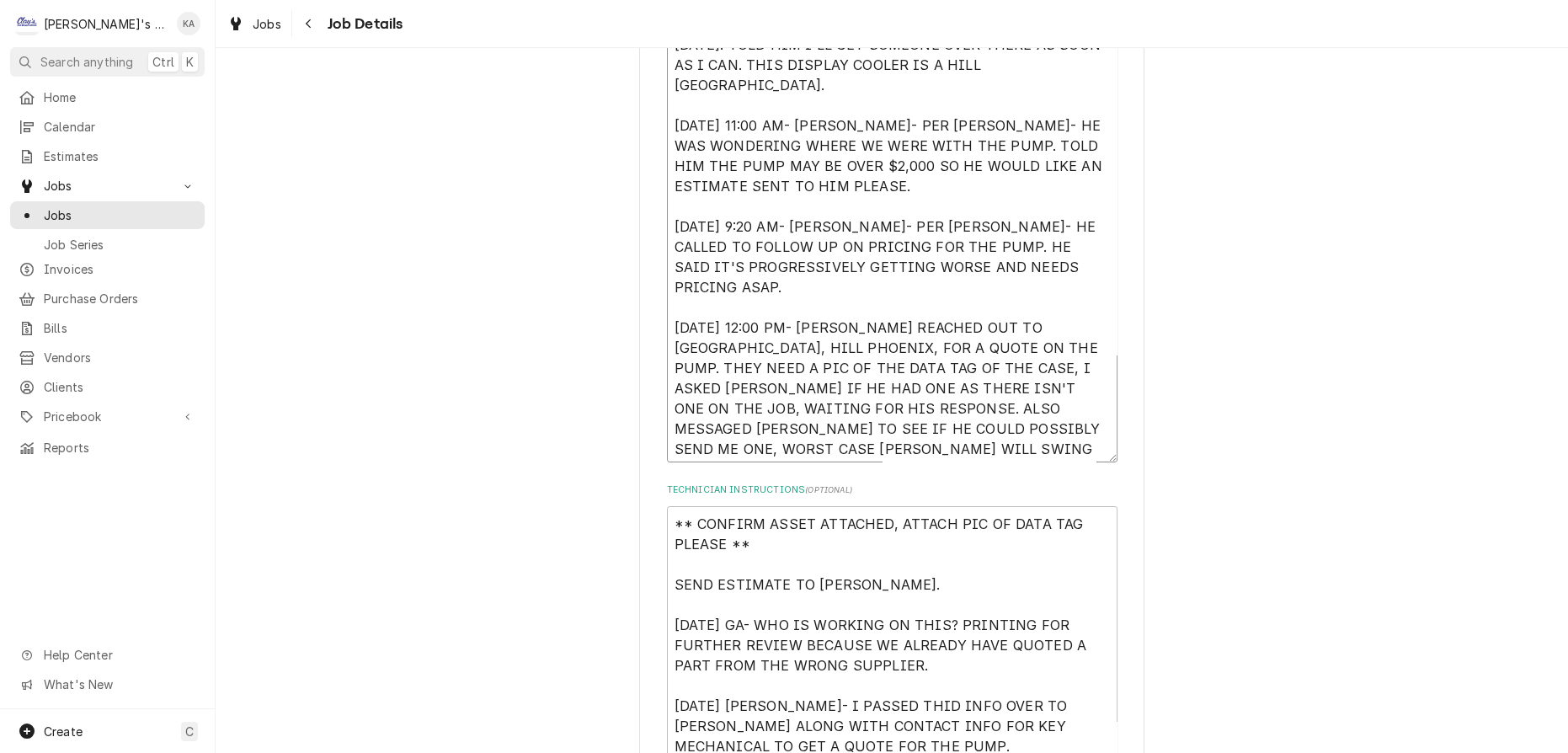
type textarea "x"
type textarea "8/10/2025 3:27 PM- PER ROB- ISSUES WITH DISPLAY CASE NOT COOLING PROPERLY. WOUL…"
type textarea "x"
type textarea "8/10/2025 3:27 PM- PER ROB- ISSUES WITH DISPLAY CASE NOT COOLING PROPERLY. WOUL…"
type textarea "x"
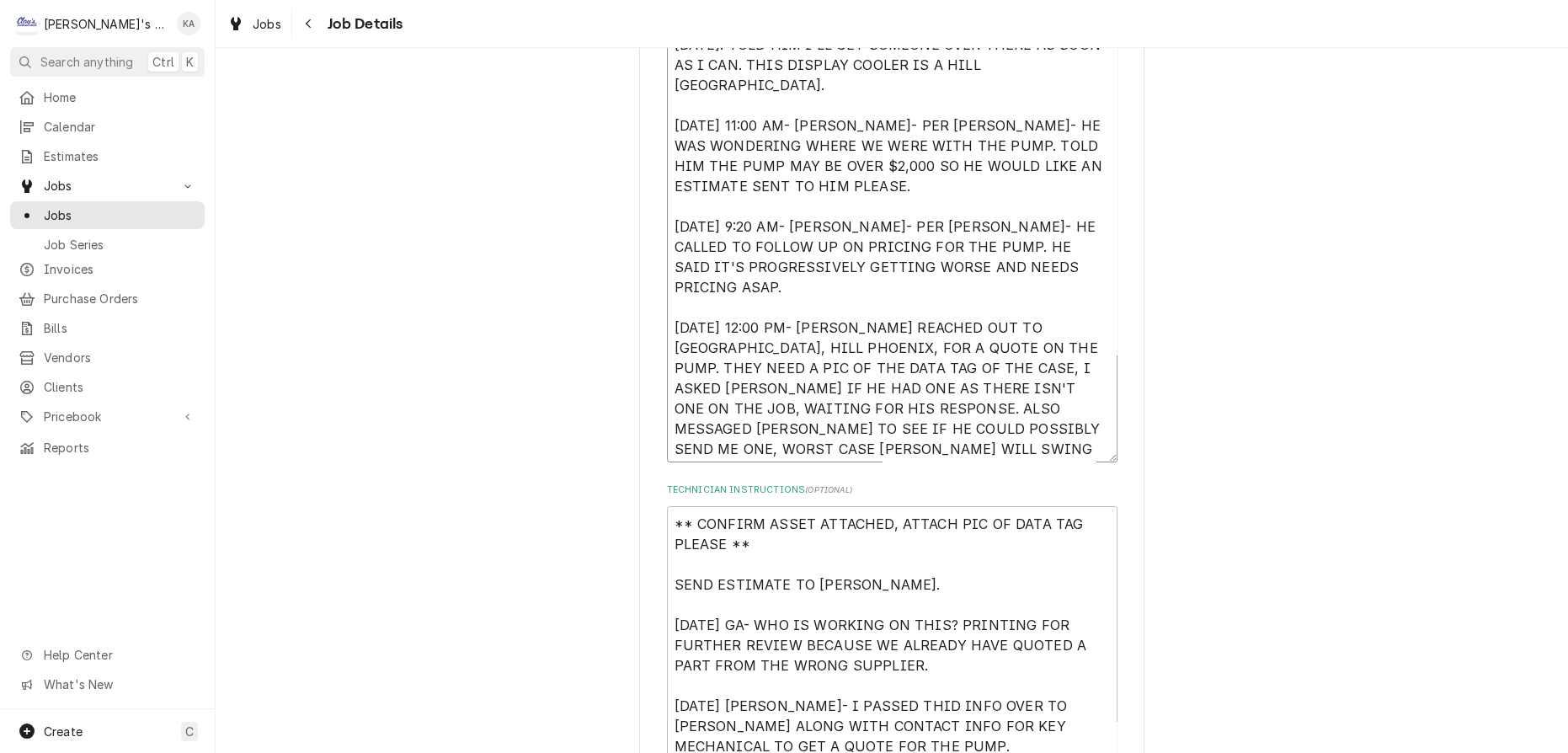
type textarea "8/10/2025 3:27 PM- PER ROB- ISSUES WITH DISPLAY CASE NOT COOLING PROPERLY. WOUL…"
type textarea "x"
type textarea "8/10/2025 3:27 PM- PER ROB- ISSUES WITH DISPLAY CASE NOT COOLING PROPERLY. WOUL…"
type textarea "x"
type textarea "8/10/2025 3:27 PM- PER ROB- ISSUES WITH DISPLAY CASE NOT COOLING PROPERLY. WOUL…"
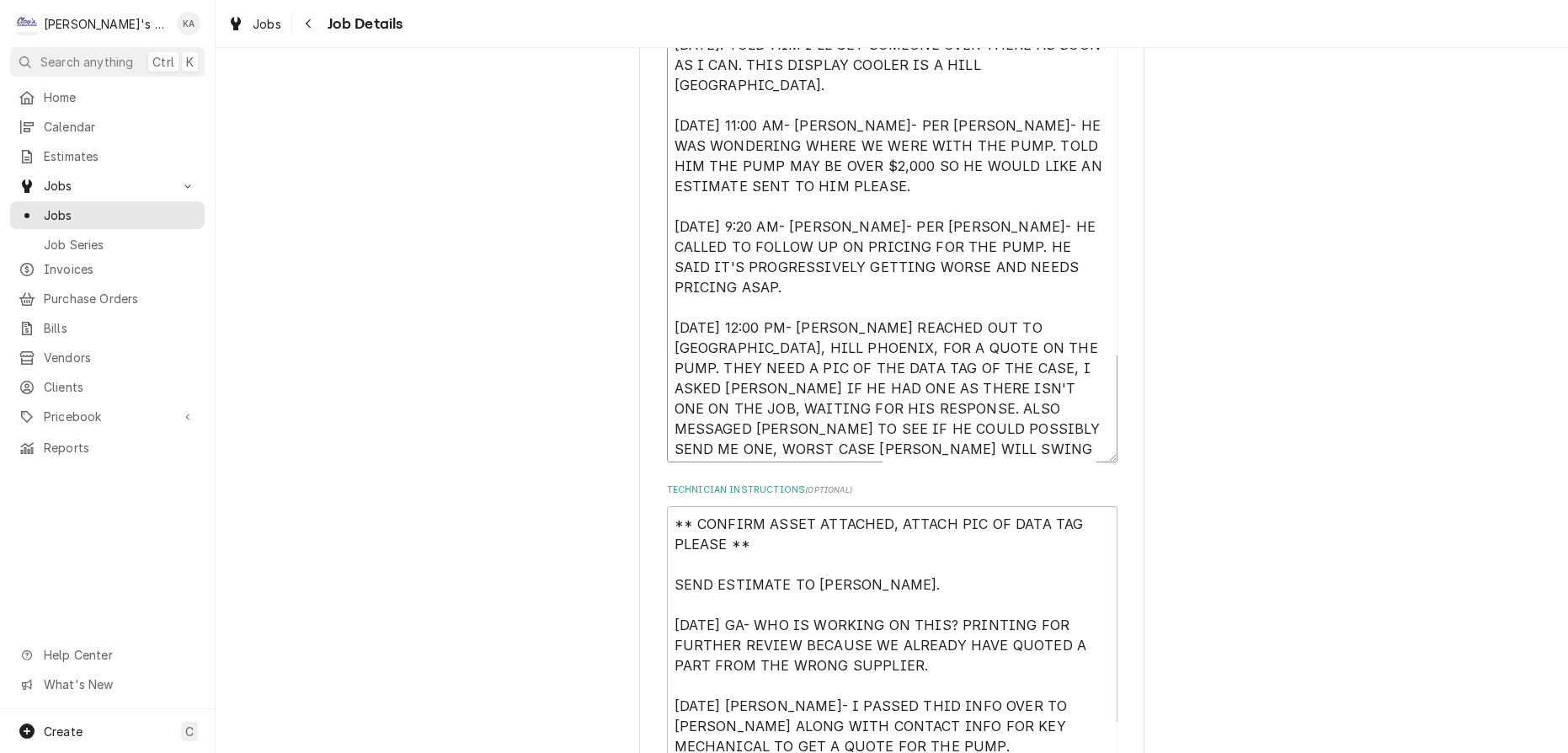
type textarea "x"
type textarea "8/10/2025 3:27 PM- PER ROB- ISSUES WITH DISPLAY CASE NOT COOLING PROPERLY. WOUL…"
type textarea "x"
type textarea "8/10/2025 3:27 PM- PER ROB- ISSUES WITH DISPLAY CASE NOT COOLING PROPERLY. WOUL…"
type textarea "x"
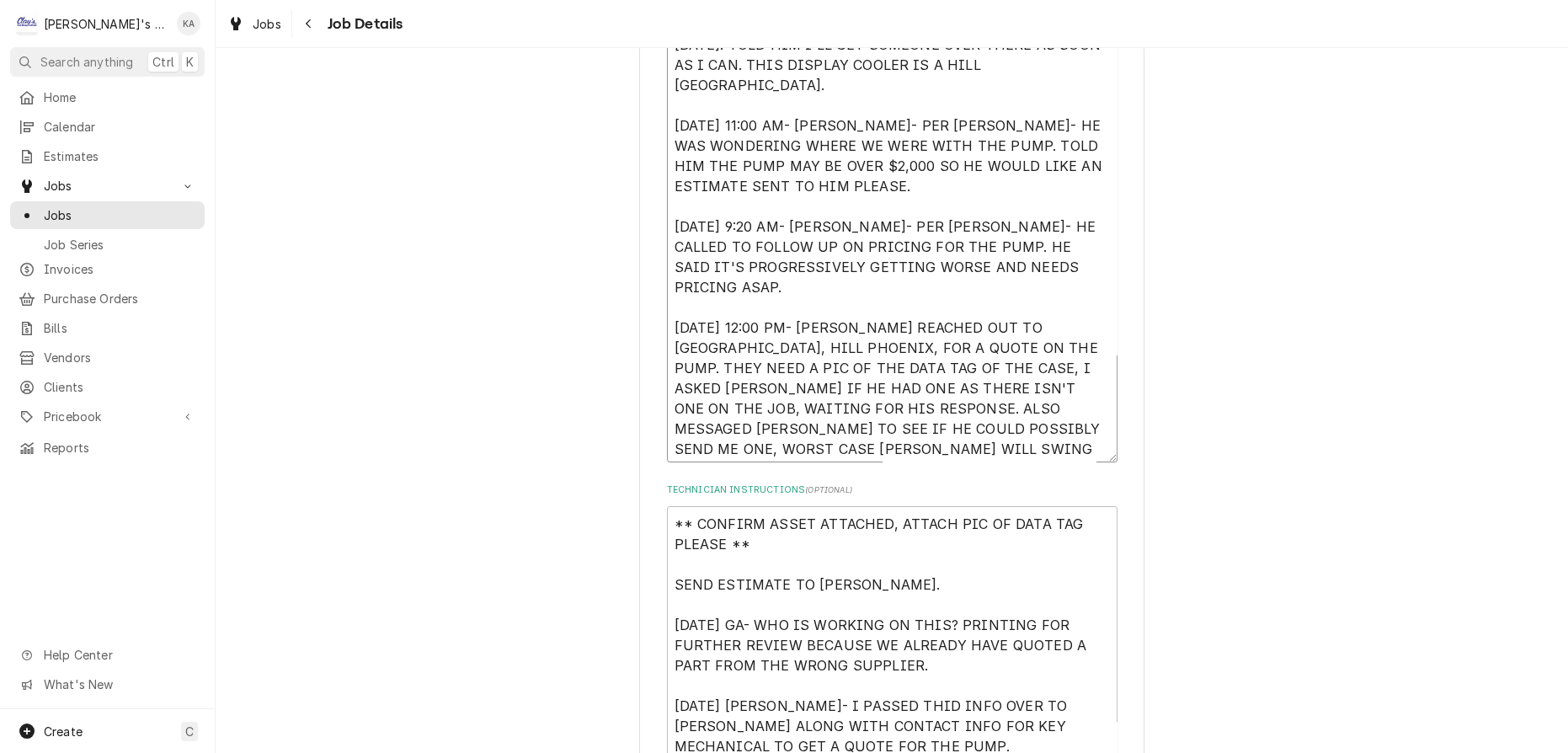
type textarea "8/10/2025 3:27 PM- PER ROB- ISSUES WITH DISPLAY CASE NOT COOLING PROPERLY. WOUL…"
type textarea "x"
type textarea "8/10/2025 3:27 PM- PER ROB- ISSUES WITH DISPLAY CASE NOT COOLING PROPERLY. WOUL…"
type textarea "x"
type textarea "8/10/2025 3:27 PM- PER ROB- ISSUES WITH DISPLAY CASE NOT COOLING PROPERLY. WOUL…"
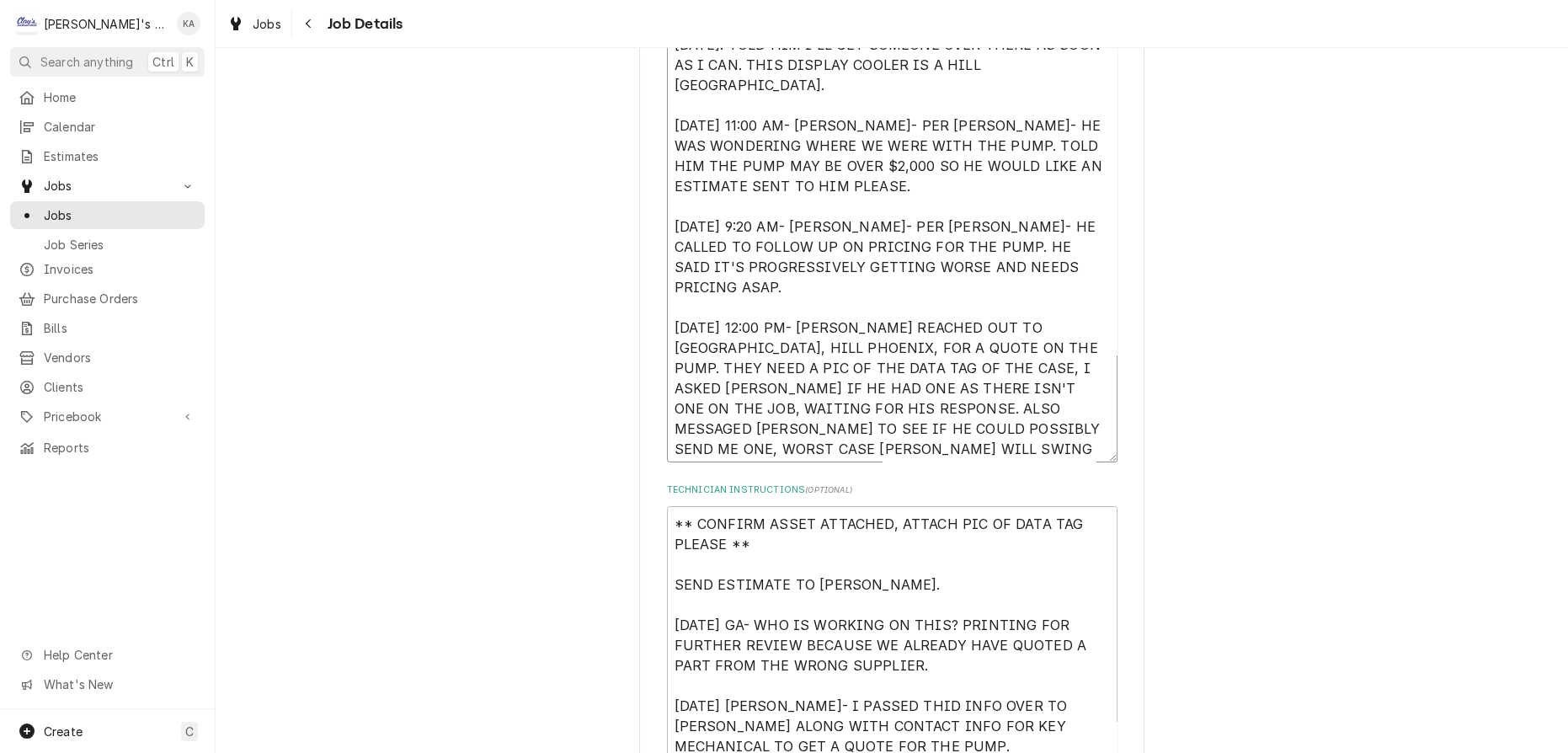
type textarea "x"
type textarea "8/10/2025 3:27 PM- PER ROB- ISSUES WITH DISPLAY CASE NOT COOLING PROPERLY. WOUL…"
type textarea "x"
type textarea "8/10/2025 3:27 PM- PER ROB- ISSUES WITH DISPLAY CASE NOT COOLING PROPERLY. WOUL…"
type textarea "x"
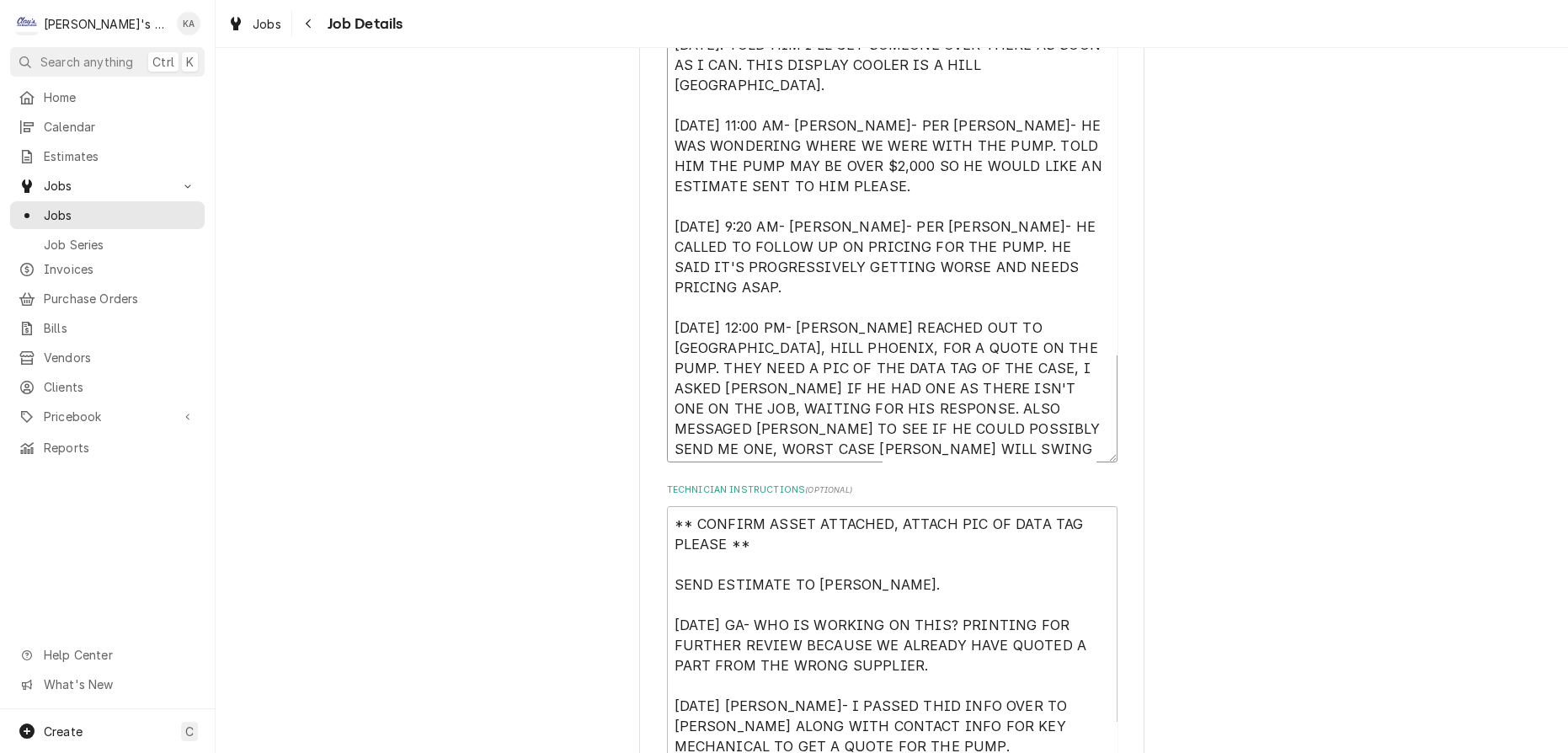
type textarea "8/10/2025 3:27 PM- PER ROB- ISSUES WITH DISPLAY CASE NOT COOLING PROPERLY. WOUL…"
type textarea "x"
type textarea "8/10/2025 3:27 PM- PER ROB- ISSUES WITH DISPLAY CASE NOT COOLING PROPERLY. WOUL…"
type textarea "x"
type textarea "8/10/2025 3:27 PM- PER ROB- ISSUES WITH DISPLAY CASE NOT COOLING PROPERLY. WOUL…"
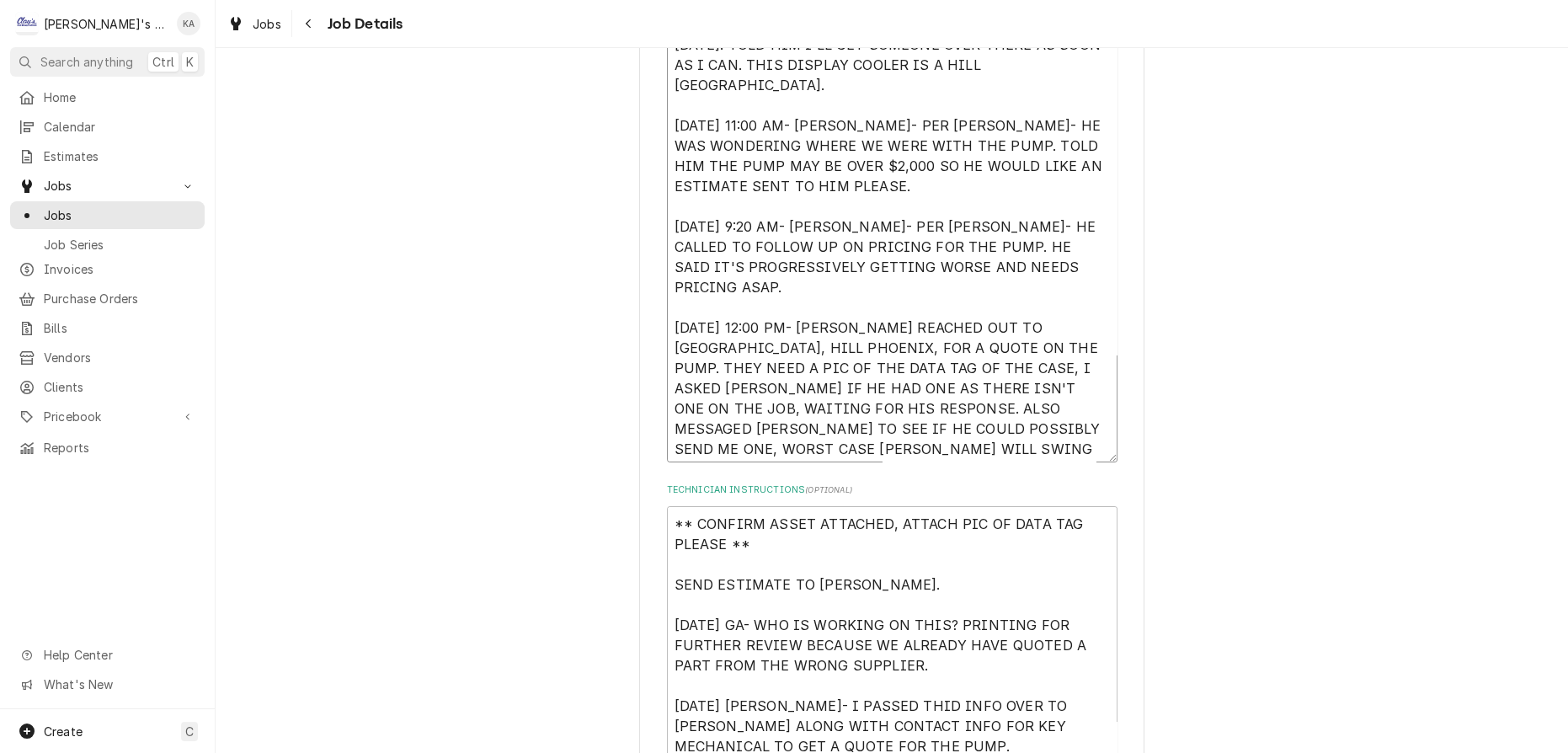
type textarea "x"
type textarea "8/10/2025 3:27 PM- PER ROB- ISSUES WITH DISPLAY CASE NOT COOLING PROPERLY. WOUL…"
type textarea "x"
type textarea "8/10/2025 3:27 PM- PER ROB- ISSUES WITH DISPLAY CASE NOT COOLING PROPERLY. WOUL…"
type textarea "x"
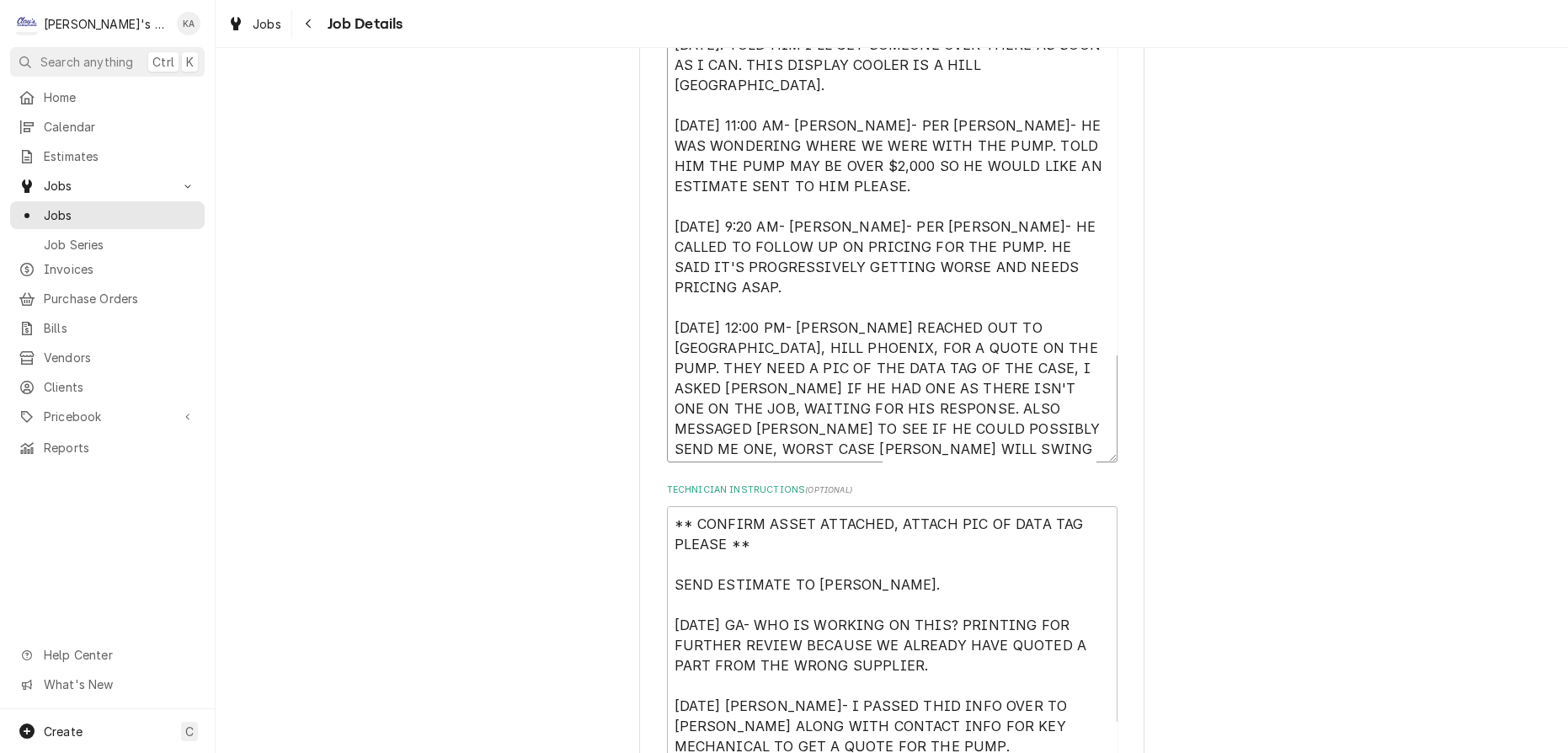
type textarea "8/10/2025 3:27 PM- PER ROB- ISSUES WITH DISPLAY CASE NOT COOLING PROPERLY. WOUL…"
type textarea "x"
type textarea "8/10/2025 3:27 PM- PER ROB- ISSUES WITH DISPLAY CASE NOT COOLING PROPERLY. WOUL…"
type textarea "x"
type textarea "8/10/2025 3:27 PM- PER ROB- ISSUES WITH DISPLAY CASE NOT COOLING PROPERLY. WOUL…"
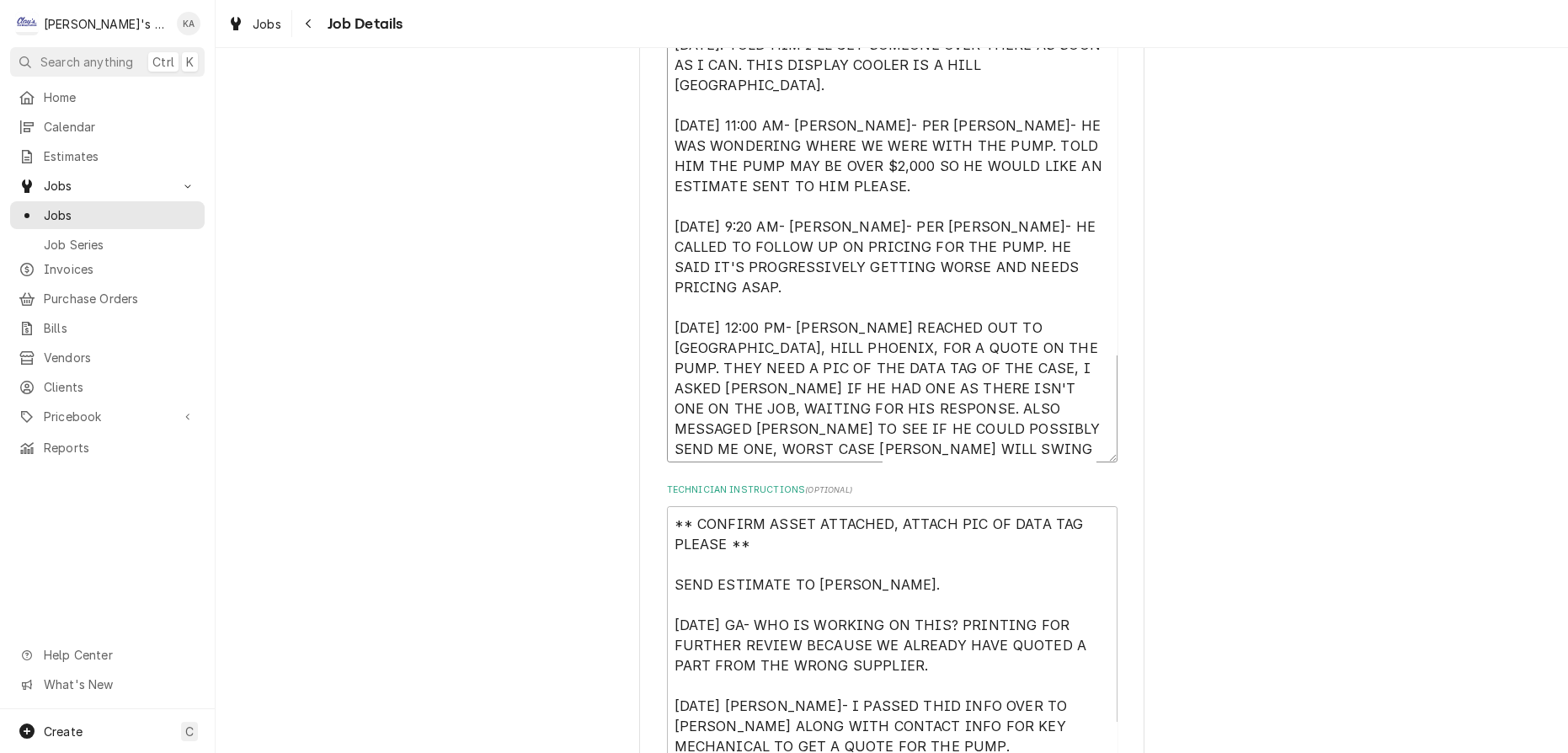
type textarea "x"
type textarea "8/10/2025 3:27 PM- PER ROB- ISSUES WITH DISPLAY CASE NOT COOLING PROPERLY. WOUL…"
type textarea "x"
type textarea "8/10/2025 3:27 PM- PER ROB- ISSUES WITH DISPLAY CASE NOT COOLING PROPERLY. WOUL…"
type textarea "x"
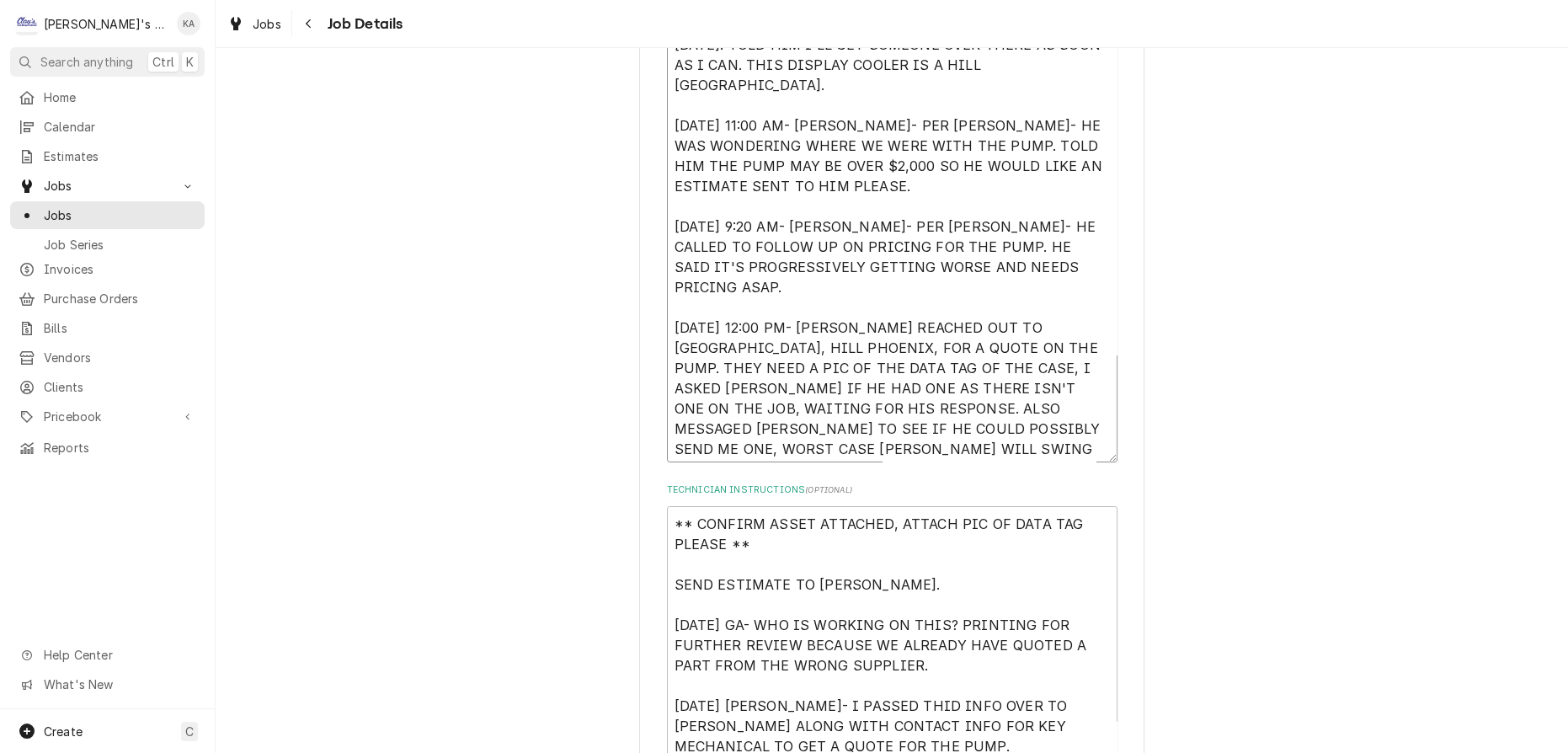
type textarea "8/10/2025 3:27 PM- PER ROB- ISSUES WITH DISPLAY CASE NOT COOLING PROPERLY. WOUL…"
type textarea "x"
type textarea "8/10/2025 3:27 PM- PER ROB- ISSUES WITH DISPLAY CASE NOT COOLING PROPERLY. WOUL…"
type textarea "x"
type textarea "8/10/2025 3:27 PM- PER ROB- ISSUES WITH DISPLAY CASE NOT COOLING PROPERLY. WOUL…"
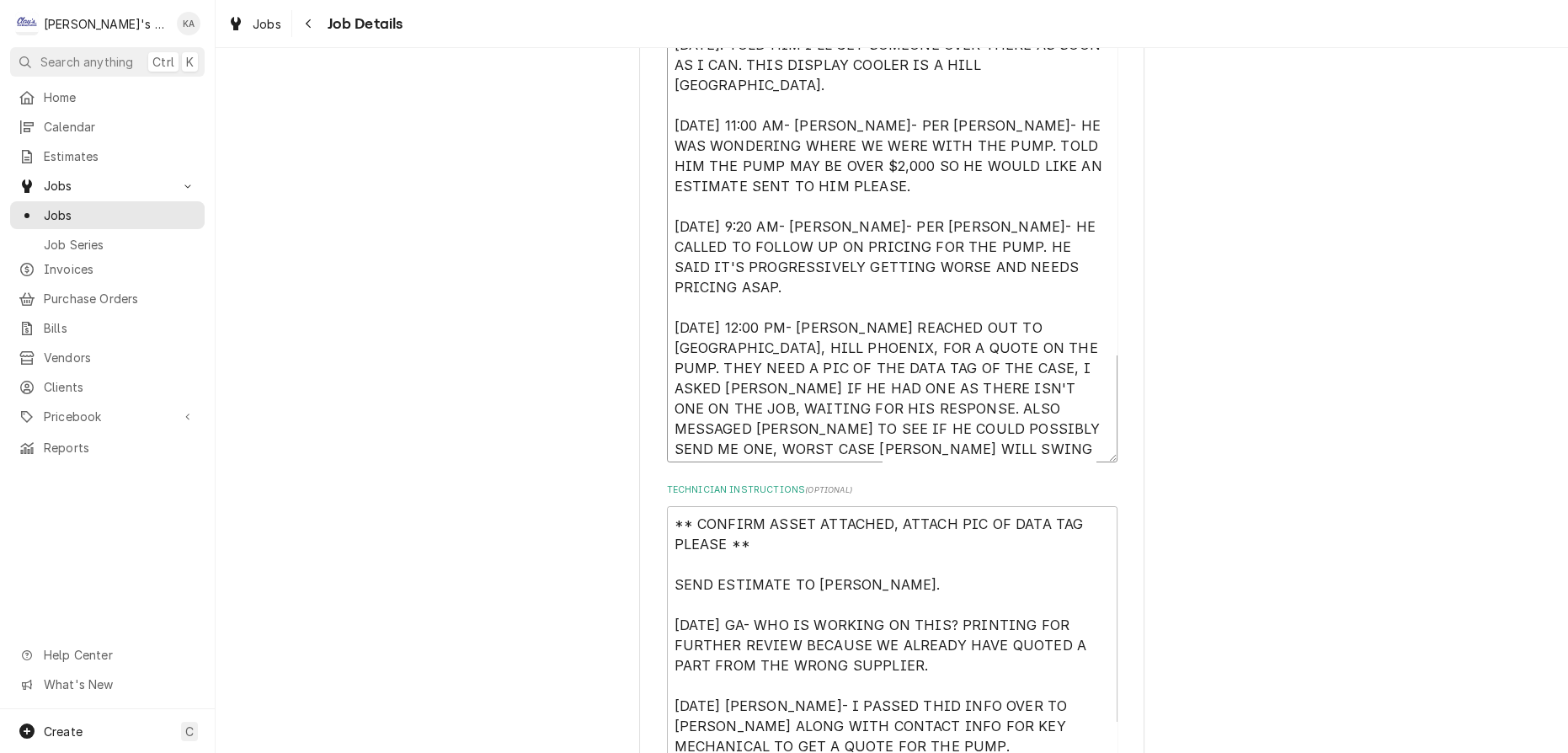
type textarea "x"
type textarea "8/10/2025 3:27 PM- PER ROB- ISSUES WITH DISPLAY CASE NOT COOLING PROPERLY. WOUL…"
type textarea "x"
type textarea "8/10/2025 3:27 PM- PER ROB- ISSUES WITH DISPLAY CASE NOT COOLING PROPERLY. WOUL…"
type textarea "x"
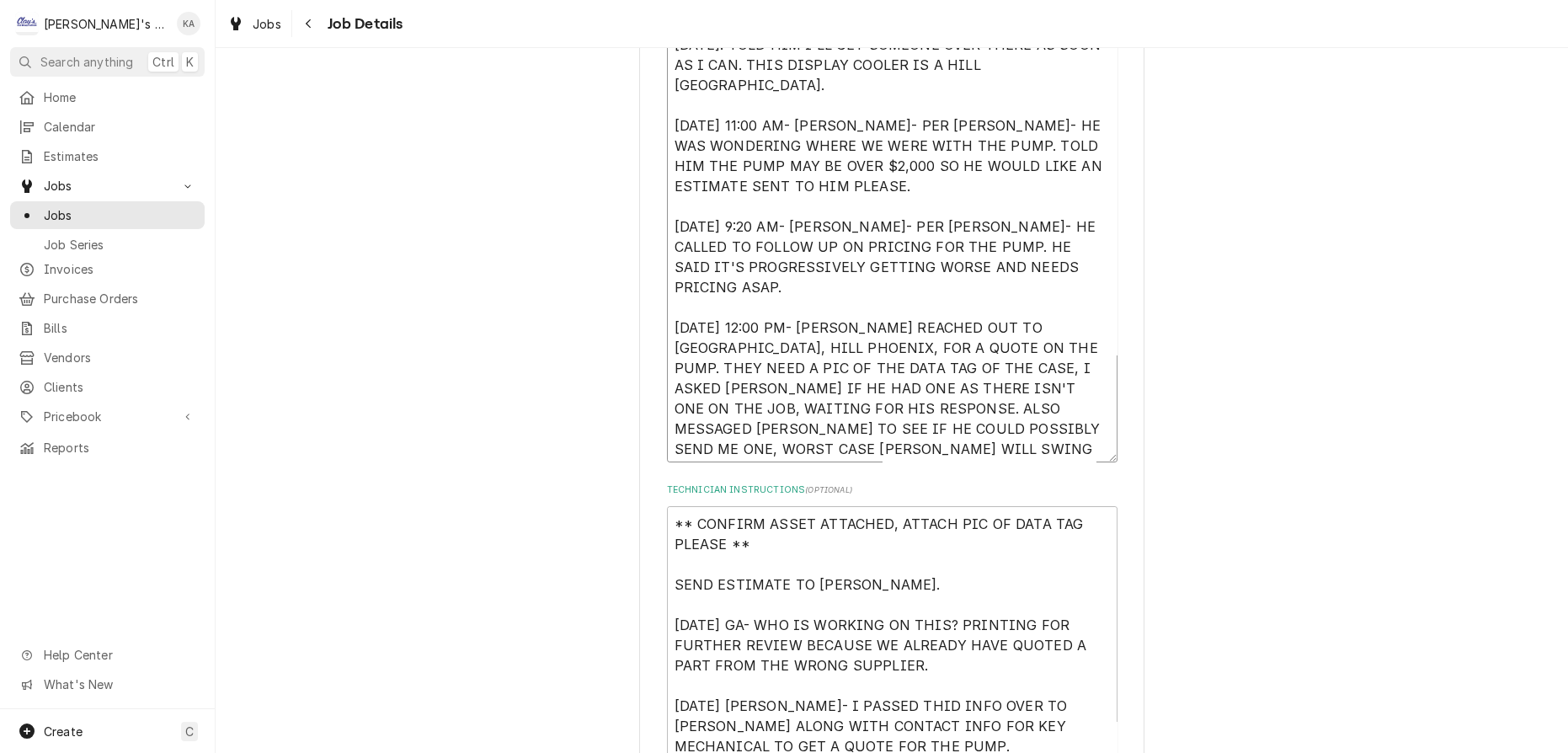
type textarea "8/10/2025 3:27 PM- PER ROB- ISSUES WITH DISPLAY CASE NOT COOLING PROPERLY. WOUL…"
type textarea "x"
type textarea "8/10/2025 3:27 PM- PER ROB- ISSUES WITH DISPLAY CASE NOT COOLING PROPERLY. WOUL…"
type textarea "x"
type textarea "8/10/2025 3:27 PM- PER ROB- ISSUES WITH DISPLAY CASE NOT COOLING PROPERLY. WOUL…"
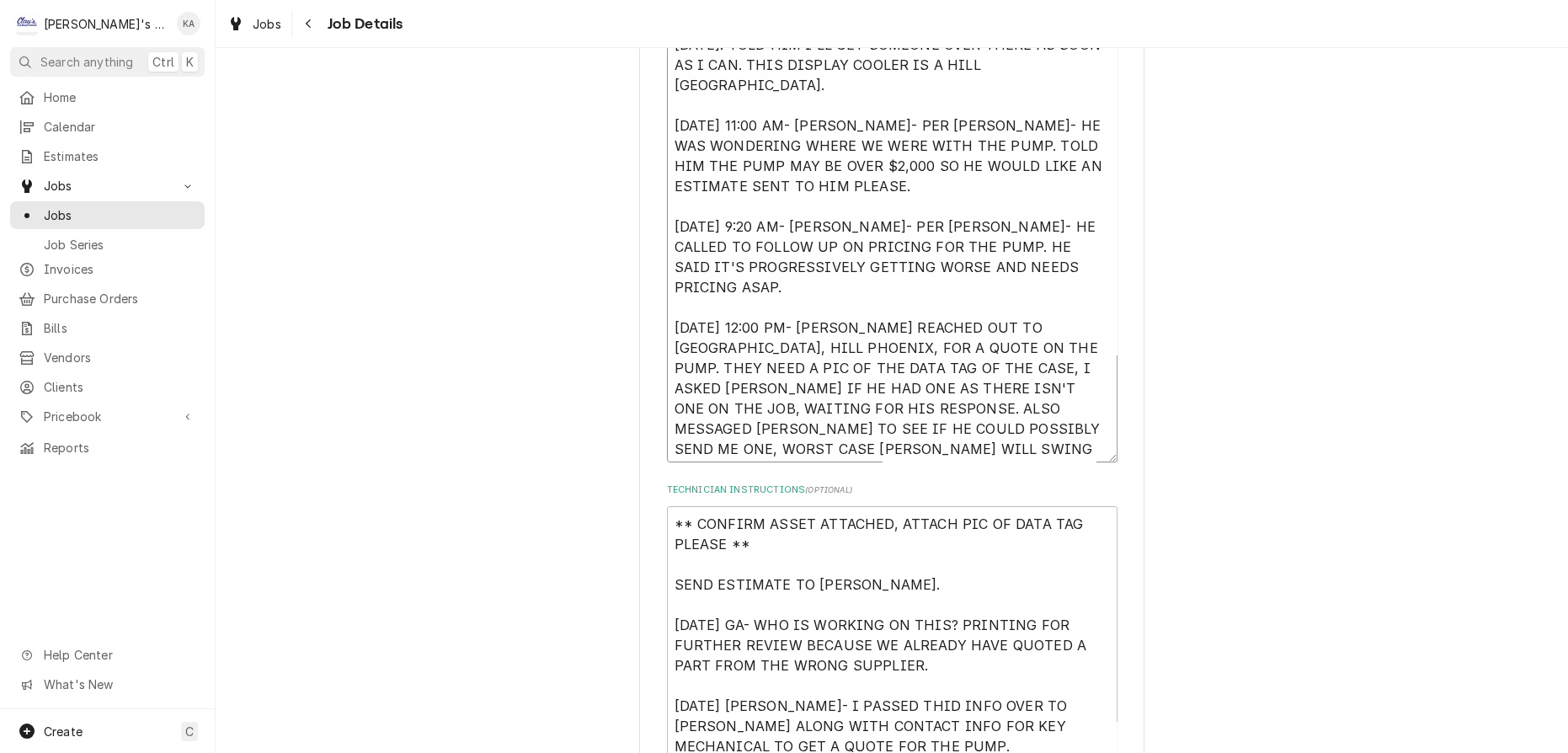
type textarea "x"
type textarea "8/10/2025 3:27 PM- PER ROB- ISSUES WITH DISPLAY CASE NOT COOLING PROPERLY. WOUL…"
type textarea "x"
type textarea "8/10/2025 3:27 PM- PER ROB- ISSUES WITH DISPLAY CASE NOT COOLING PROPERLY. WOUL…"
type textarea "x"
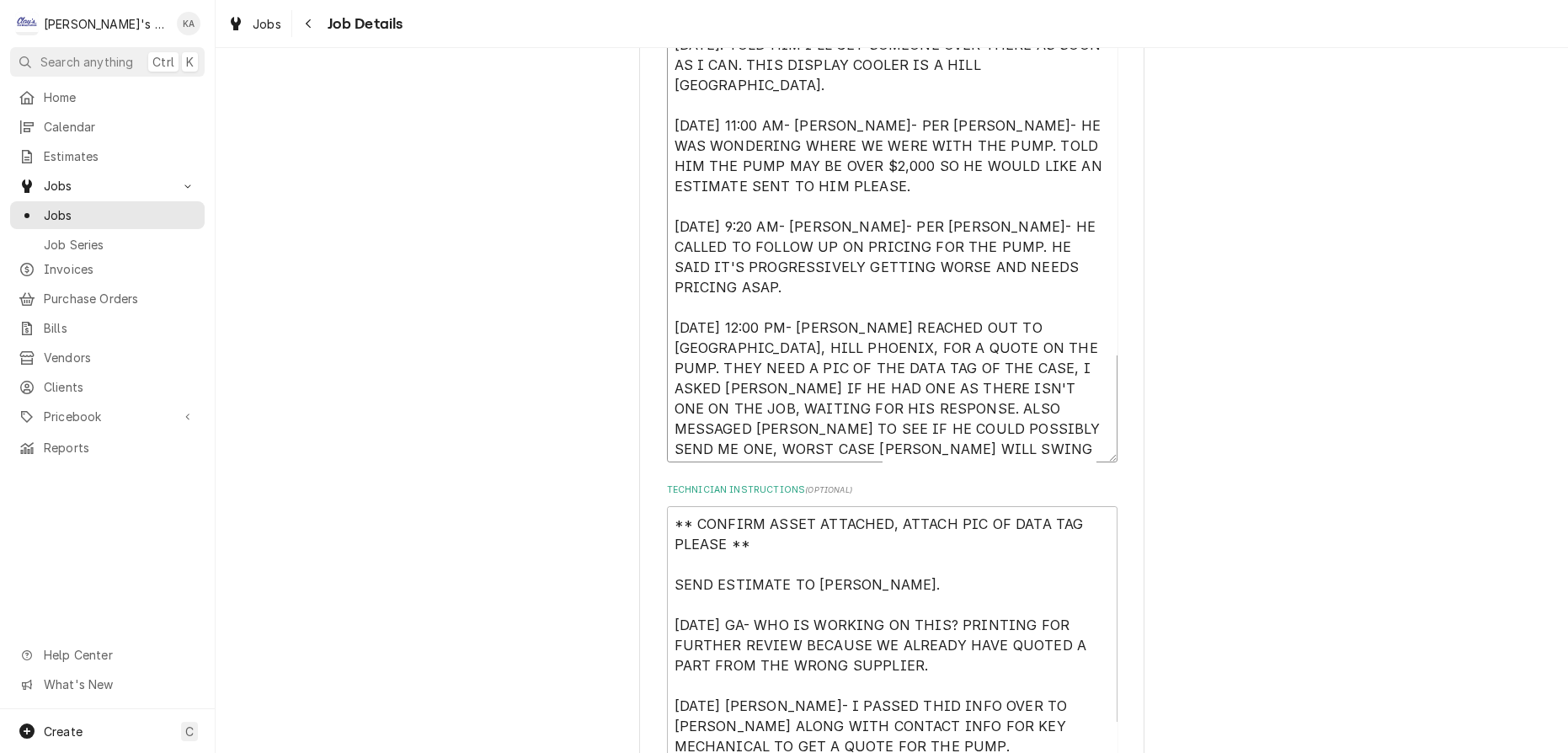
type textarea "8/10/2025 3:27 PM- PER ROB- ISSUES WITH DISPLAY CASE NOT COOLING PROPERLY. WOUL…"
type textarea "x"
type textarea "8/10/2025 3:27 PM- PER ROB- ISSUES WITH DISPLAY CASE NOT COOLING PROPERLY. WOUL…"
type textarea "x"
type textarea "8/10/2025 3:27 PM- PER ROB- ISSUES WITH DISPLAY CASE NOT COOLING PROPERLY. WOUL…"
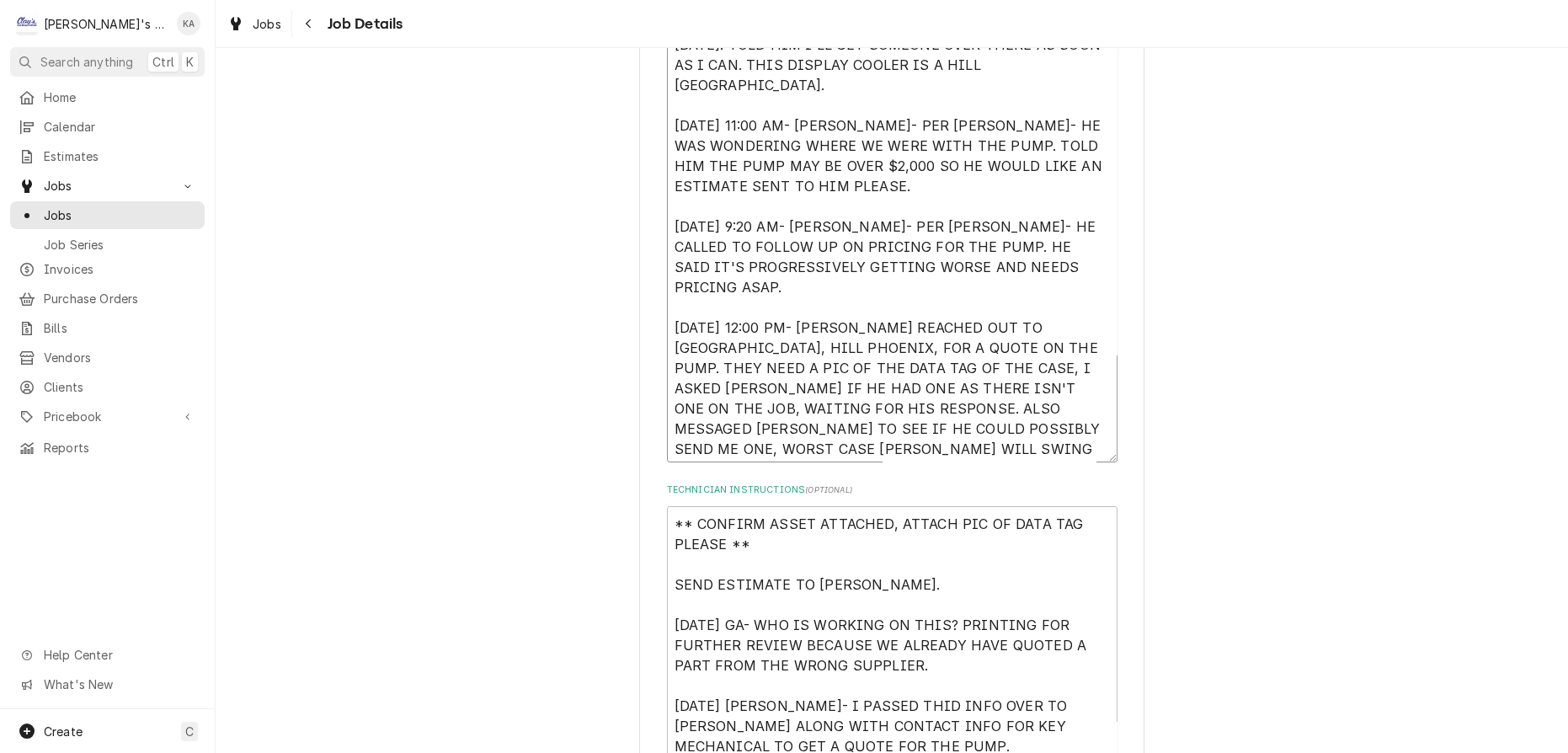
type textarea "x"
type textarea "8/10/2025 3:27 PM- PER ROB- ISSUES WITH DISPLAY CASE NOT COOLING PROPERLY. WOUL…"
type textarea "x"
type textarea "8/10/2025 3:27 PM- PER ROB- ISSUES WITH DISPLAY CASE NOT COOLING PROPERLY. WOUL…"
type textarea "x"
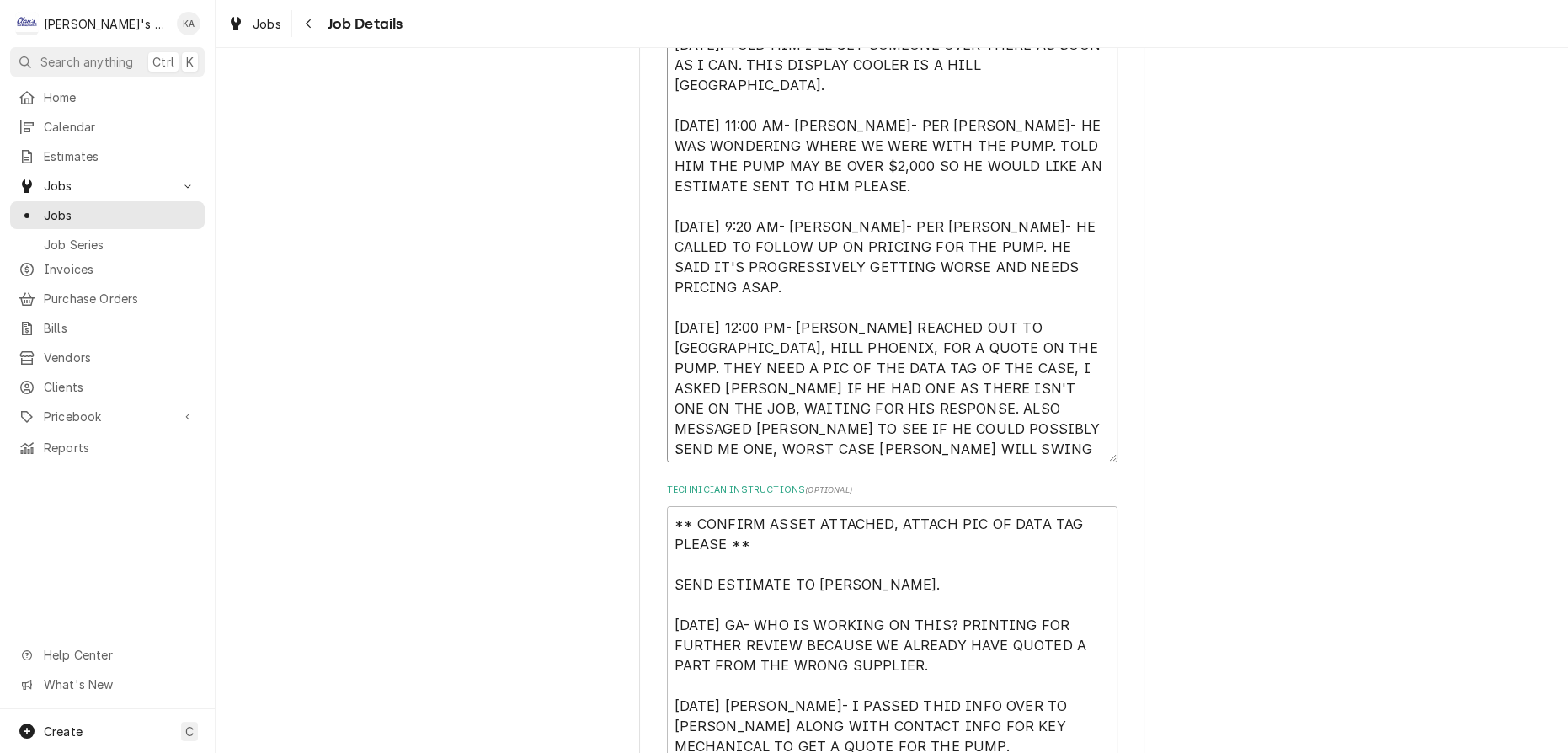
type textarea "8/10/2025 3:27 PM- PER ROB- ISSUES WITH DISPLAY CASE NOT COOLING PROPERLY. WOUL…"
type textarea "x"
type textarea "8/10/2025 3:27 PM- PER ROB- ISSUES WITH DISPLAY CASE NOT COOLING PROPERLY. WOUL…"
type textarea "x"
type textarea "8/10/2025 3:27 PM- PER ROB- ISSUES WITH DISPLAY CASE NOT COOLING PROPERLY. WOUL…"
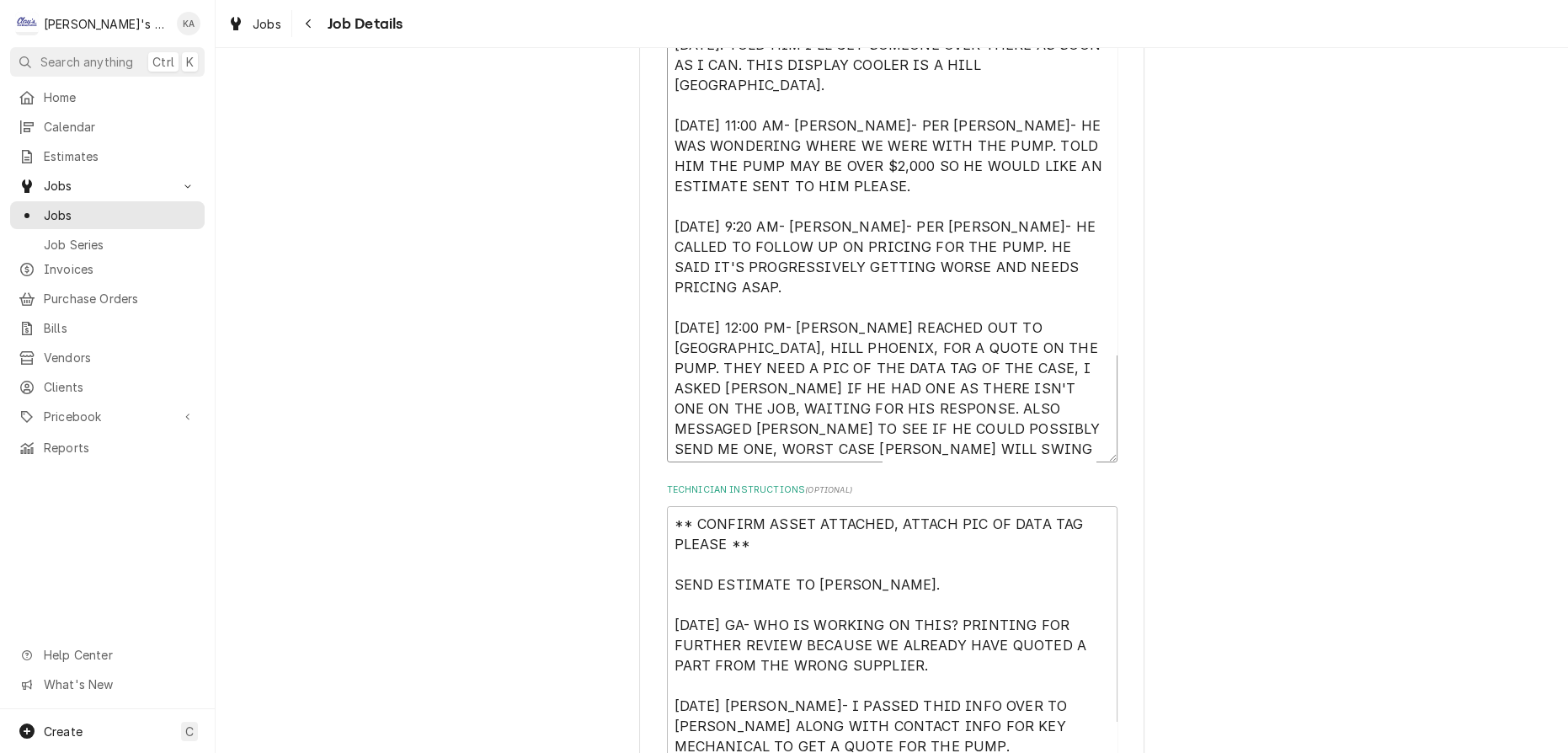
type textarea "x"
type textarea "8/10/2025 3:27 PM- PER ROB- ISSUES WITH DISPLAY CASE NOT COOLING PROPERLY. WOUL…"
type textarea "x"
type textarea "8/10/2025 3:27 PM- PER ROB- ISSUES WITH DISPLAY CASE NOT COOLING PROPERLY. WOUL…"
type textarea "x"
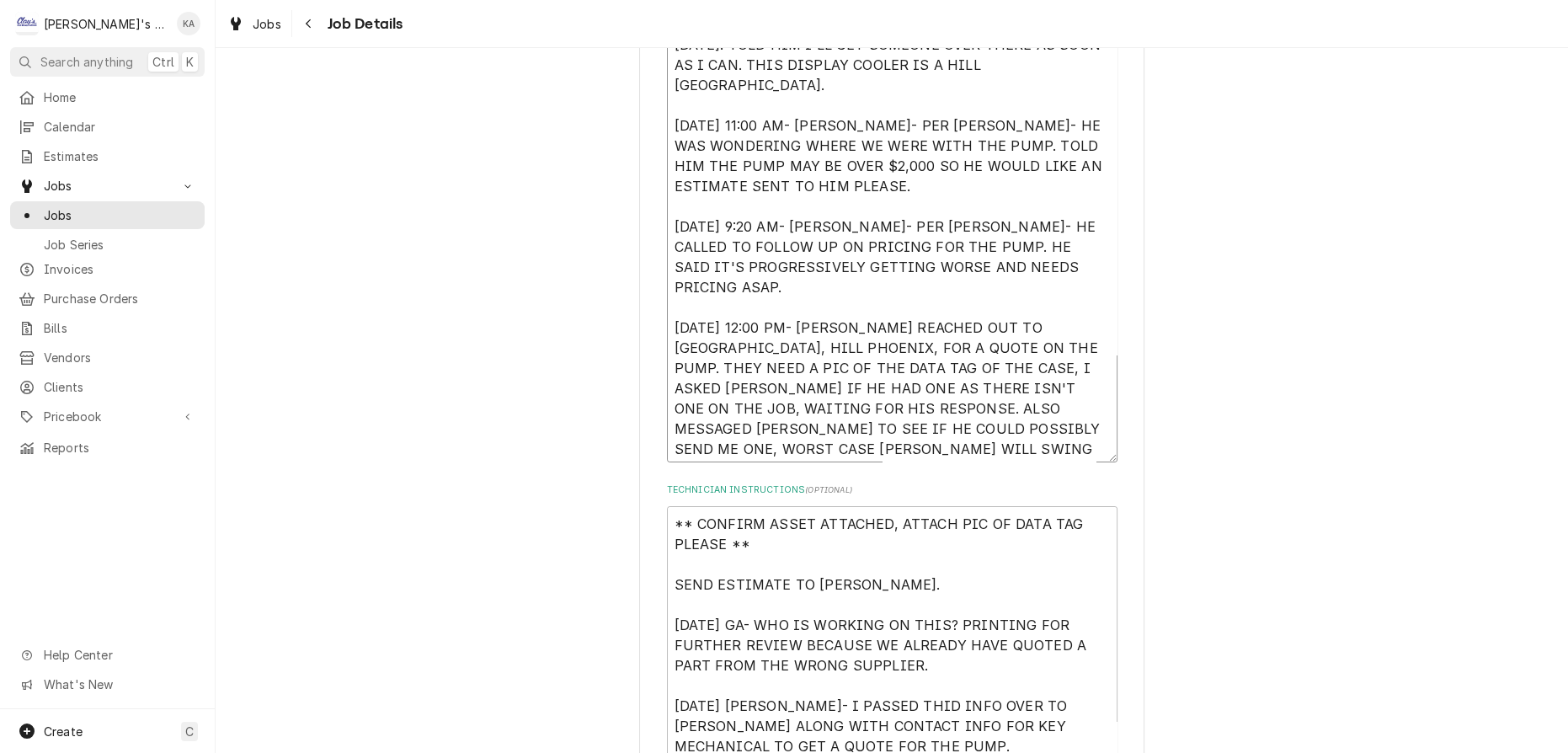
type textarea "8/10/2025 3:27 PM- PER ROB- ISSUES WITH DISPLAY CASE NOT COOLING PROPERLY. WOUL…"
type textarea "x"
type textarea "8/10/2025 3:27 PM- PER ROB- ISSUES WITH DISPLAY CASE NOT COOLING PROPERLY. WOUL…"
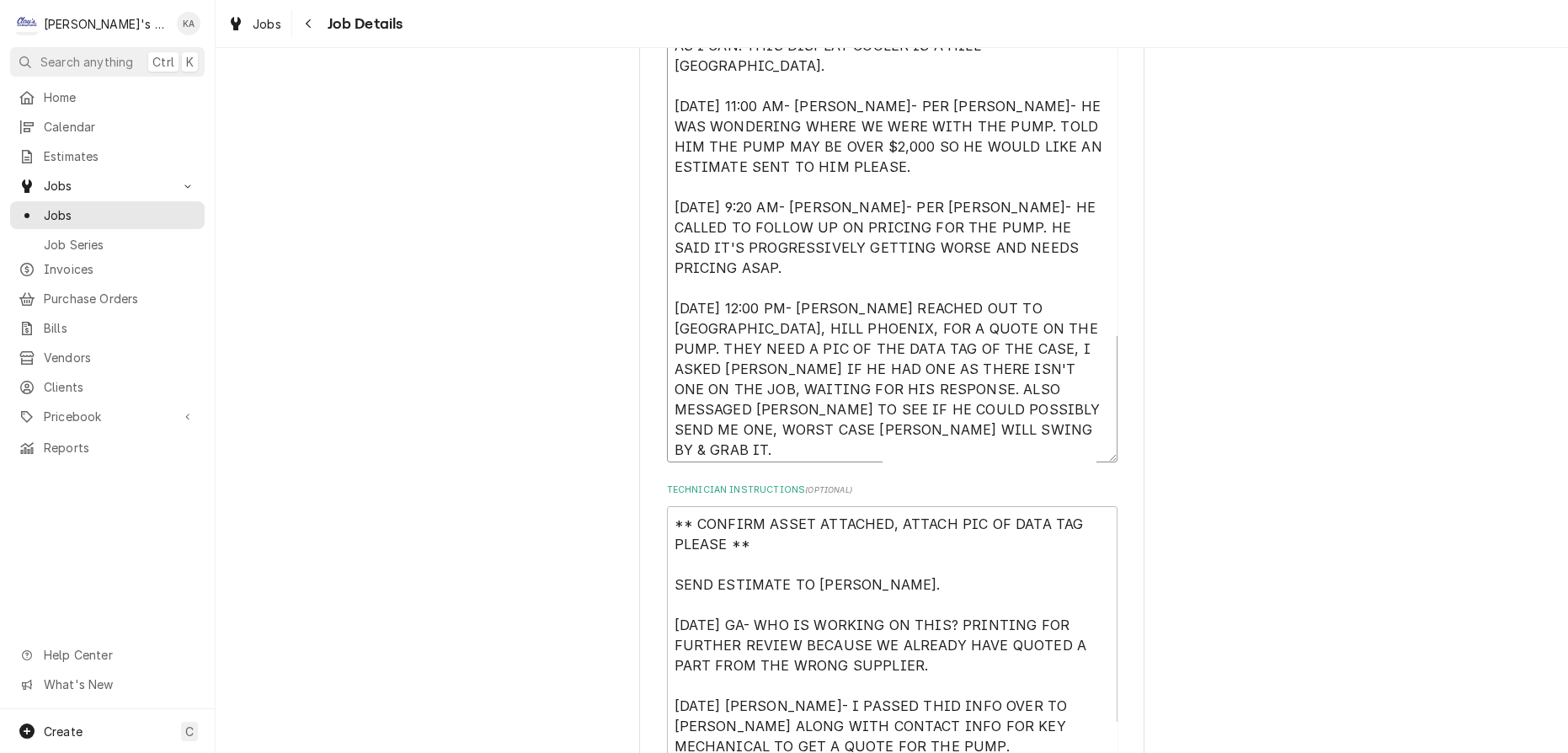
type textarea "x"
type textarea "8/10/2025 3:27 PM- PER ROB- ISSUES WITH DISPLAY CASE NOT COOLING PROPERLY. WOUL…"
type textarea "x"
type textarea "8/10/2025 3:27 PM- PER ROB- ISSUES WITH DISPLAY CASE NOT COOLING PROPERLY. WOUL…"
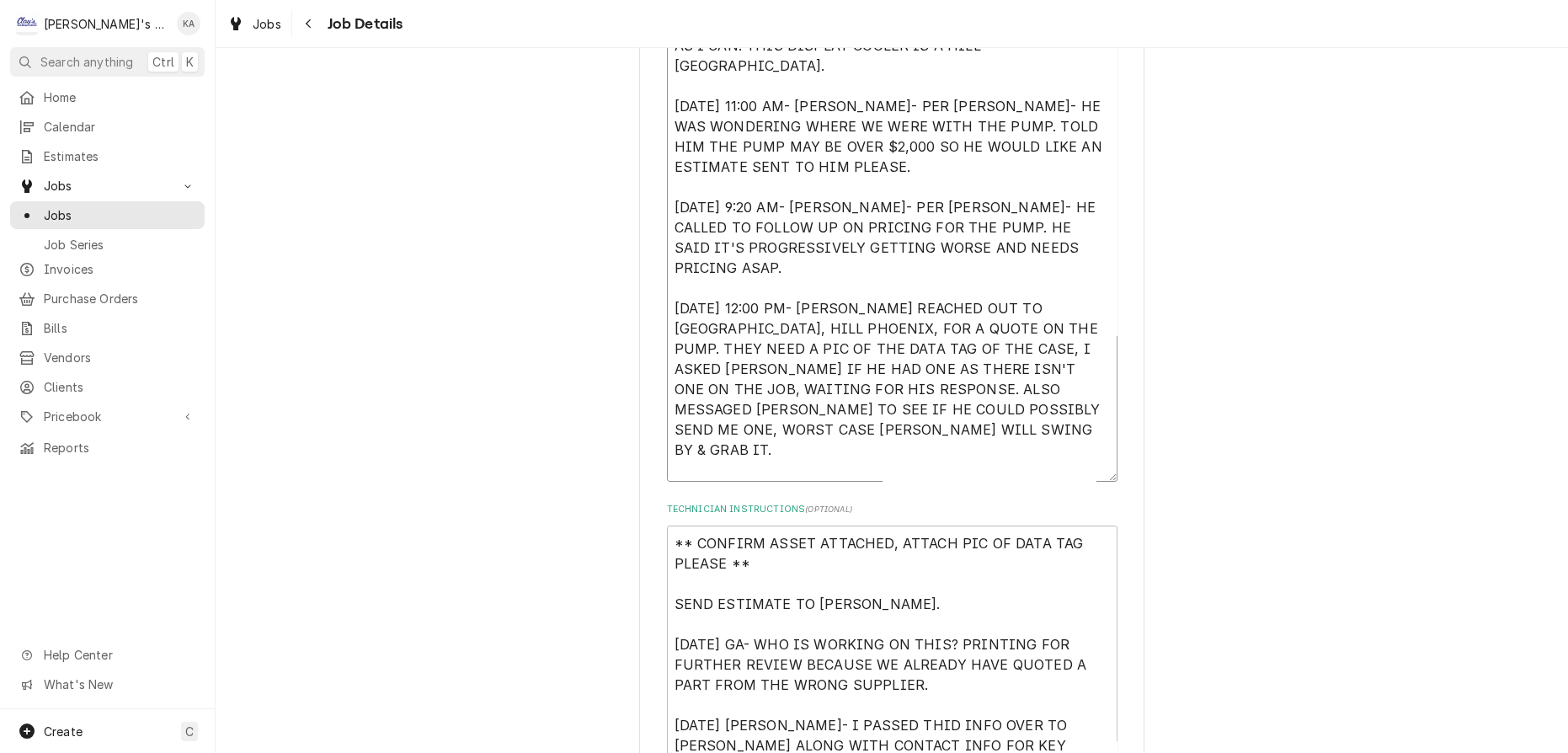
scroll to position [37, 0]
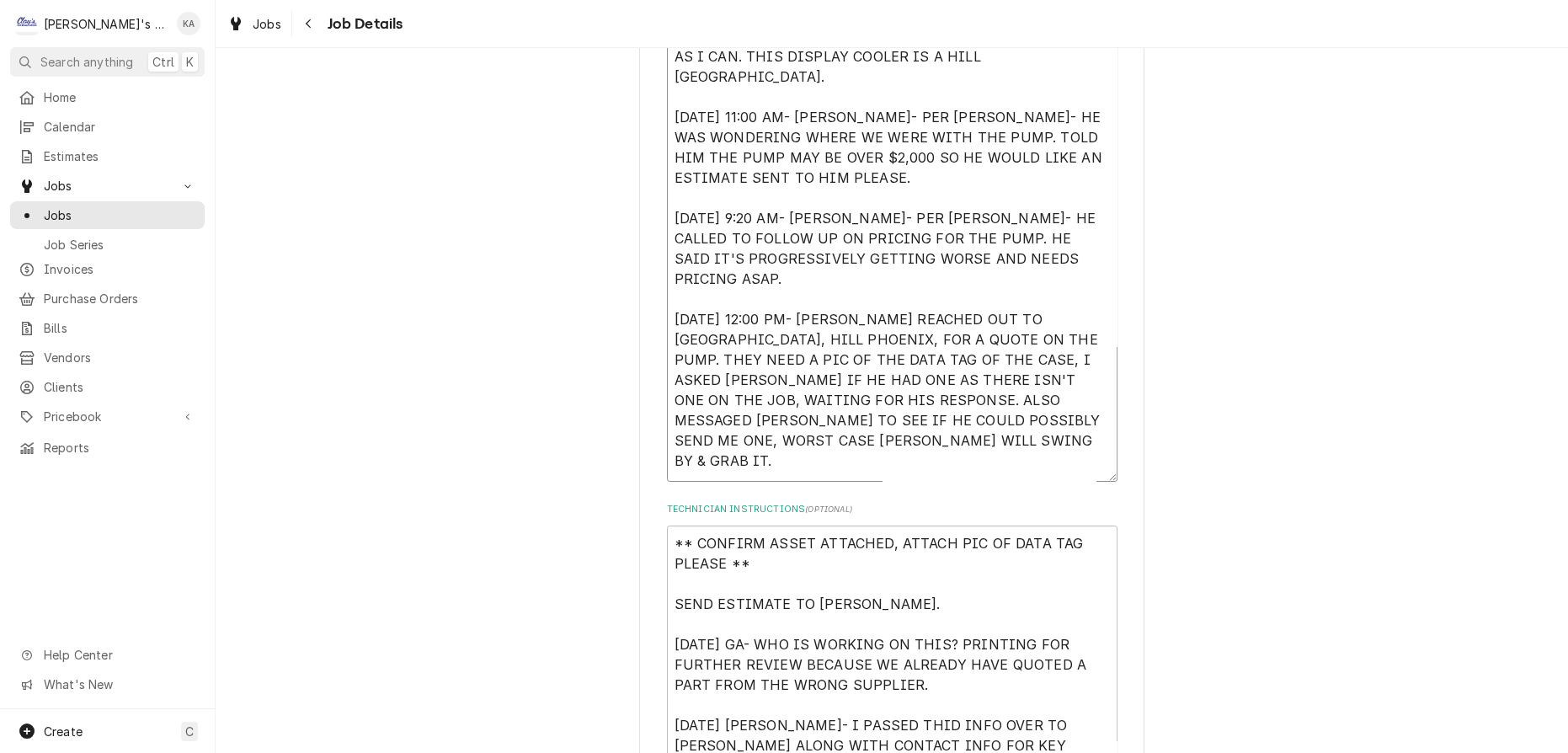
type textarea "x"
type textarea "8/10/2025 3:27 PM- PER ROB- ISSUES WITH DISPLAY CASE NOT COOLING PROPERLY. WOUL…"
type textarea "x"
type textarea "8/10/2025 3:27 PM- PER ROB- ISSUES WITH DISPLAY CASE NOT COOLING PROPERLY. WOUL…"
type textarea "x"
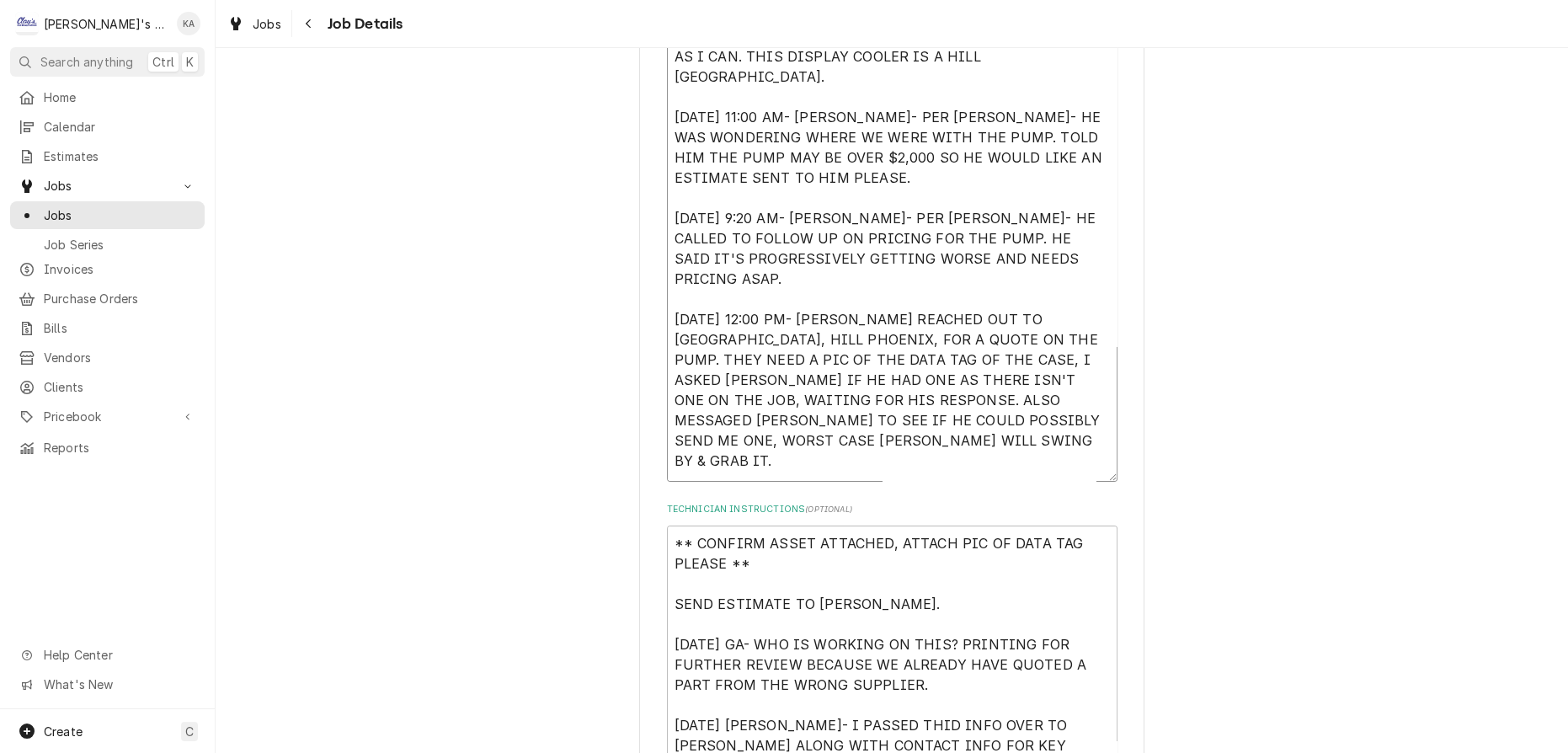
type textarea "8/10/2025 3:27 PM- PER ROB- ISSUES WITH DISPLAY CASE NOT COOLING PROPERLY. WOUL…"
type textarea "x"
type textarea "8/10/2025 3:27 PM- PER ROB- ISSUES WITH DISPLAY CASE NOT COOLING PROPERLY. WOUL…"
type textarea "x"
type textarea "8/10/2025 3:27 PM- PER ROB- ISSUES WITH DISPLAY CASE NOT COOLING PROPERLY. WOUL…"
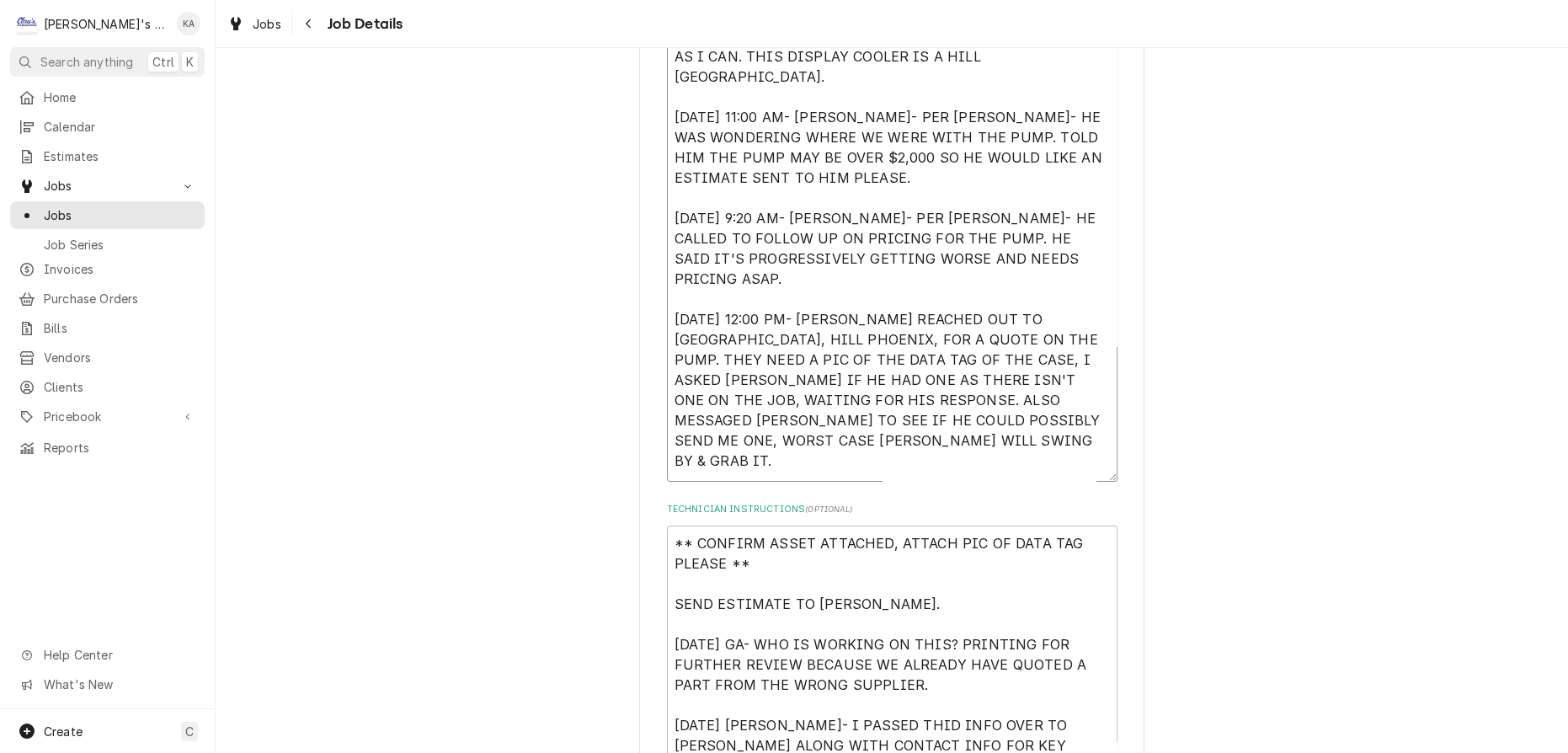
type textarea "x"
type textarea "8/10/2025 3:27 PM- PER ROB- ISSUES WITH DISPLAY CASE NOT COOLING PROPERLY. WOUL…"
type textarea "x"
type textarea "8/10/2025 3:27 PM- PER ROB- ISSUES WITH DISPLAY CASE NOT COOLING PROPERLY. WOUL…"
type textarea "x"
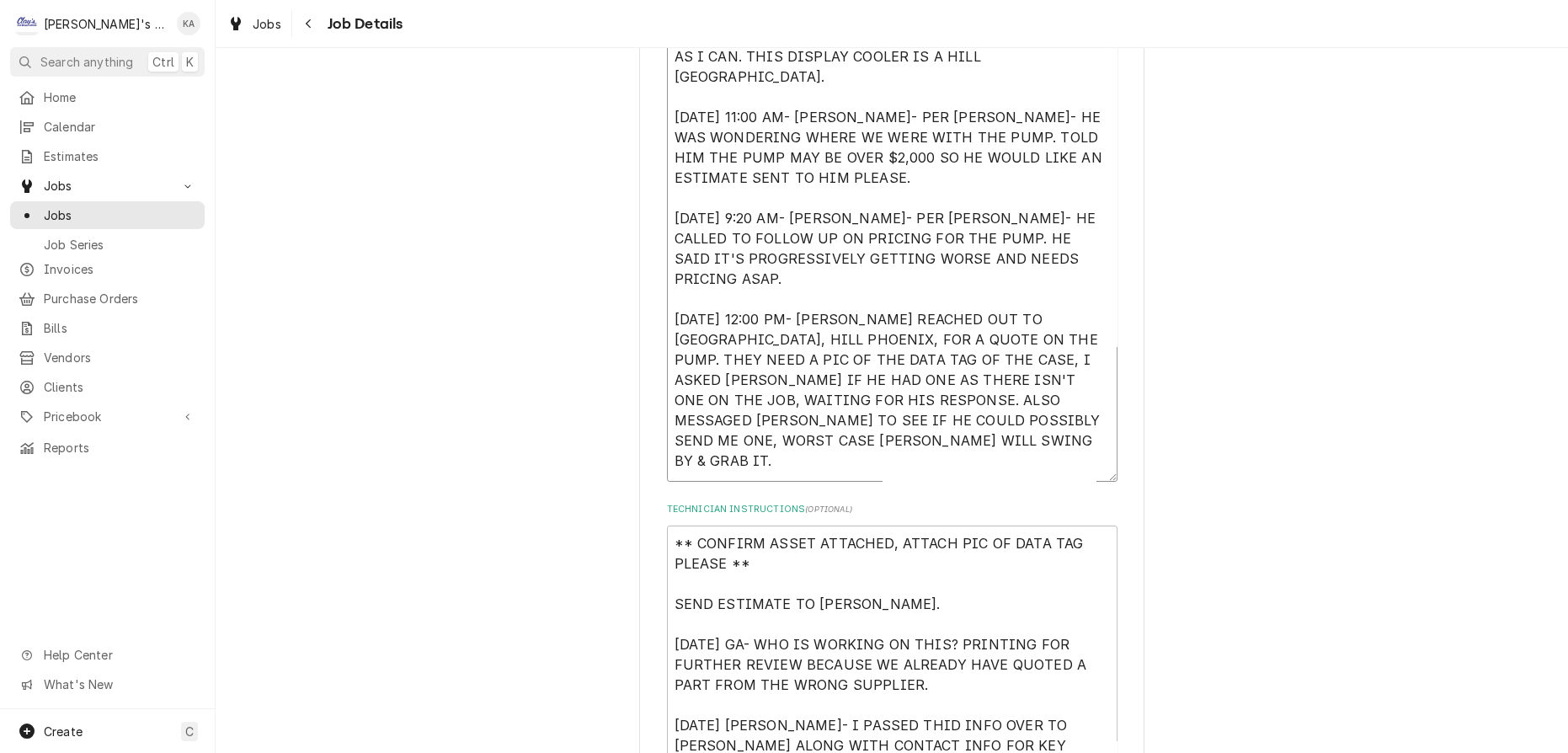
type textarea "8/10/2025 3:27 PM- PER ROB- ISSUES WITH DISPLAY CASE NOT COOLING PROPERLY. WOUL…"
type textarea "x"
type textarea "8/10/2025 3:27 PM- PER ROB- ISSUES WITH DISPLAY CASE NOT COOLING PROPERLY. WOUL…"
type textarea "x"
type textarea "8/10/2025 3:27 PM- PER ROB- ISSUES WITH DISPLAY CASE NOT COOLING PROPERLY. WOUL…"
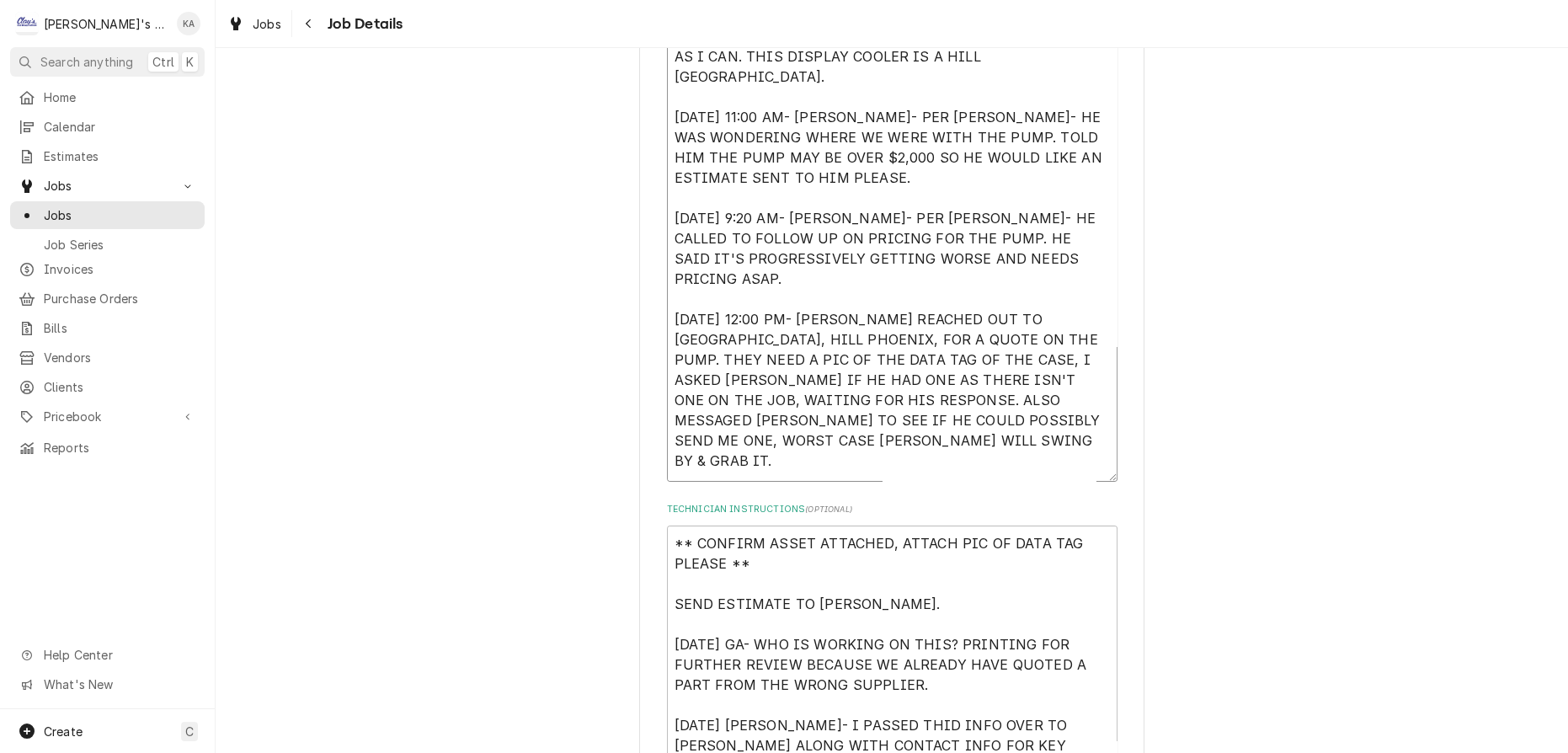
type textarea "x"
type textarea "8/10/2025 3:27 PM- PER ROB- ISSUES WITH DISPLAY CASE NOT COOLING PROPERLY. WOUL…"
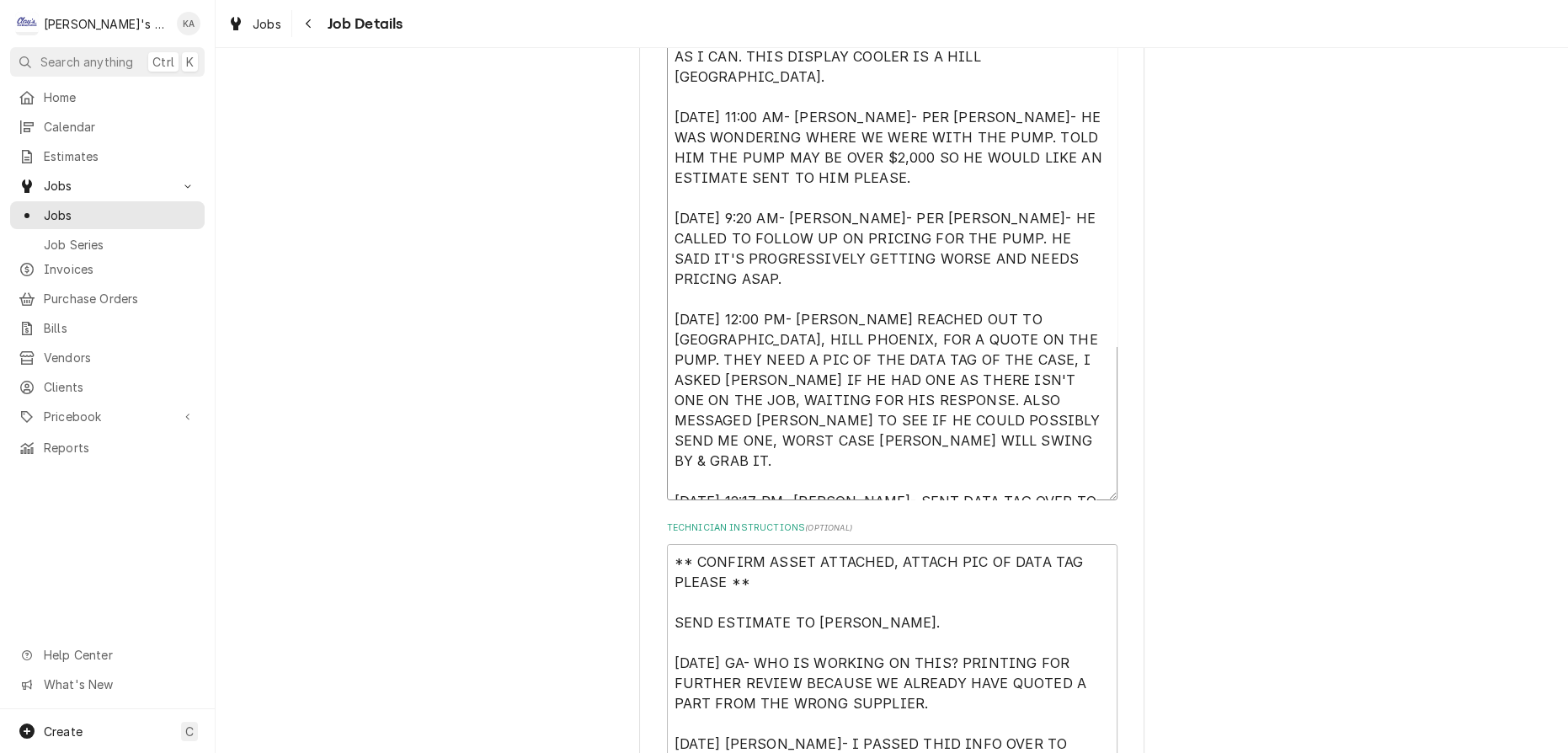
type textarea "x"
type textarea "8/10/2025 3:27 PM- PER ROB- ISSUES WITH DISPLAY CASE NOT COOLING PROPERLY. WOUL…"
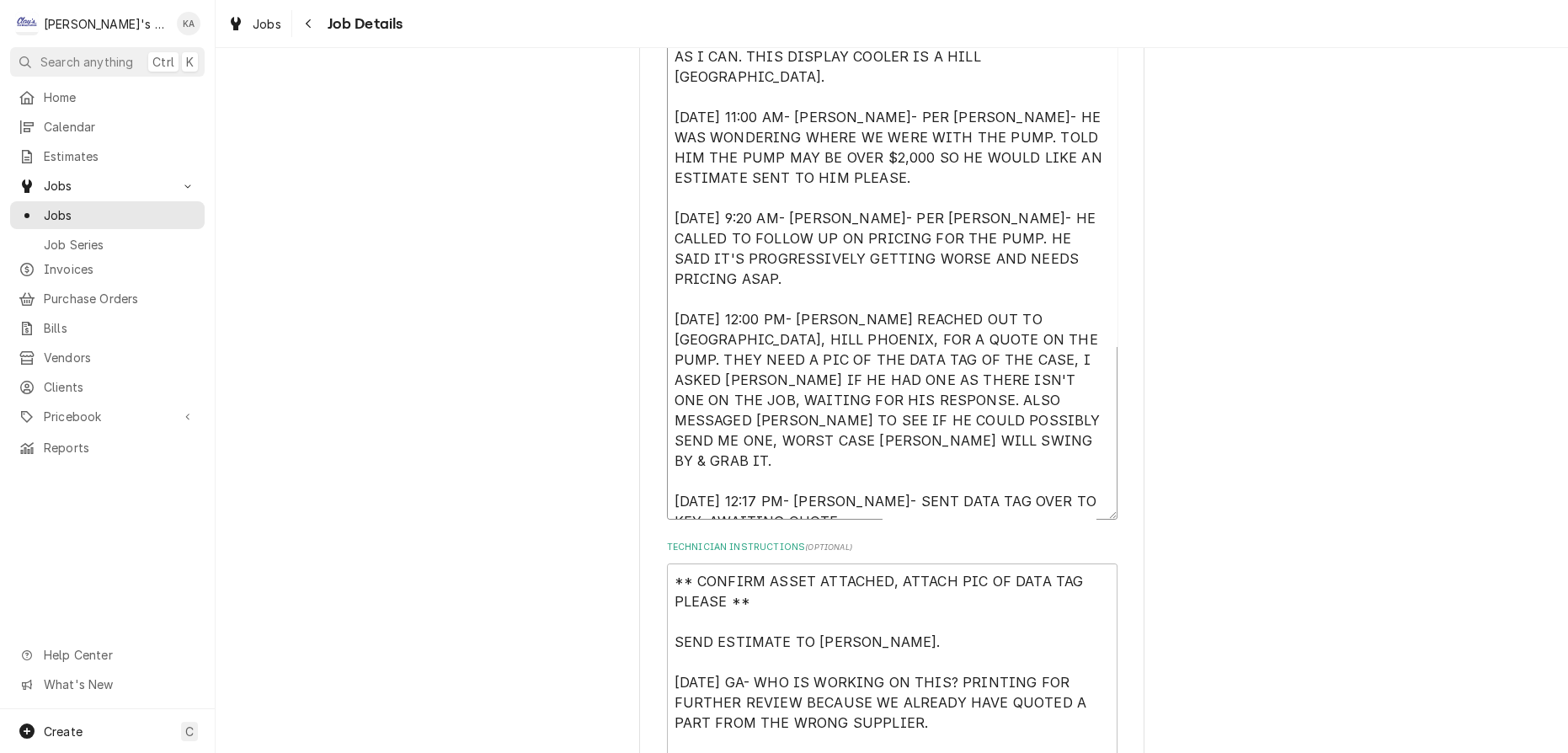
type textarea "x"
type textarea "8/10/2025 3:27 PM- PER ROB- ISSUES WITH DISPLAY CASE NOT COOLING PROPERLY. WOUL…"
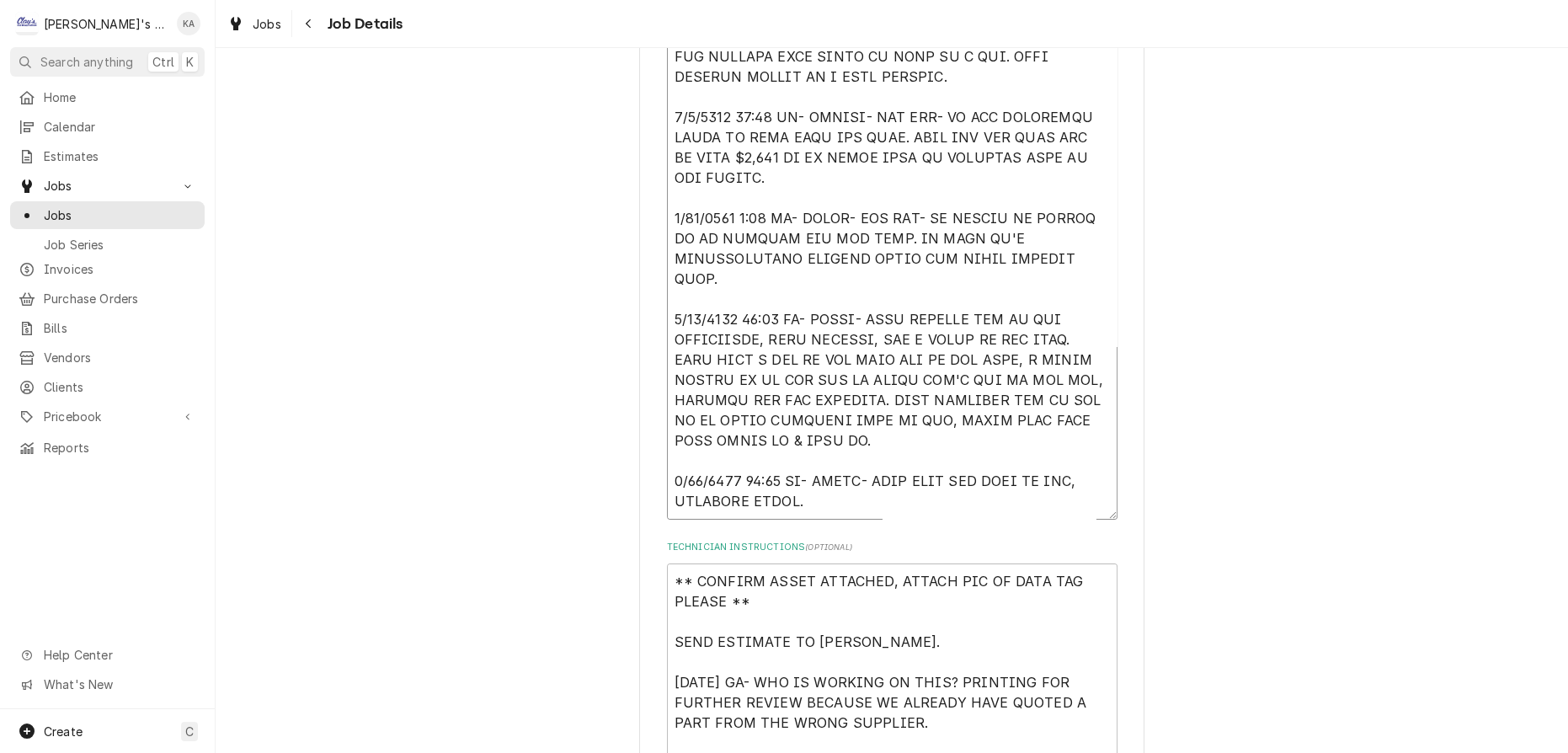
type textarea "x"
type textarea "8/10/2025 3:27 PM- PER ROB- ISSUES WITH DISPLAY CASE NOT COOLING PROPERLY. WOUL…"
type textarea "x"
type textarea "8/10/2025 3:27 PM- PER ROB- ISSUES WITH DISPLAY CASE NOT COOLING PROPERLY. WOUL…"
type textarea "x"
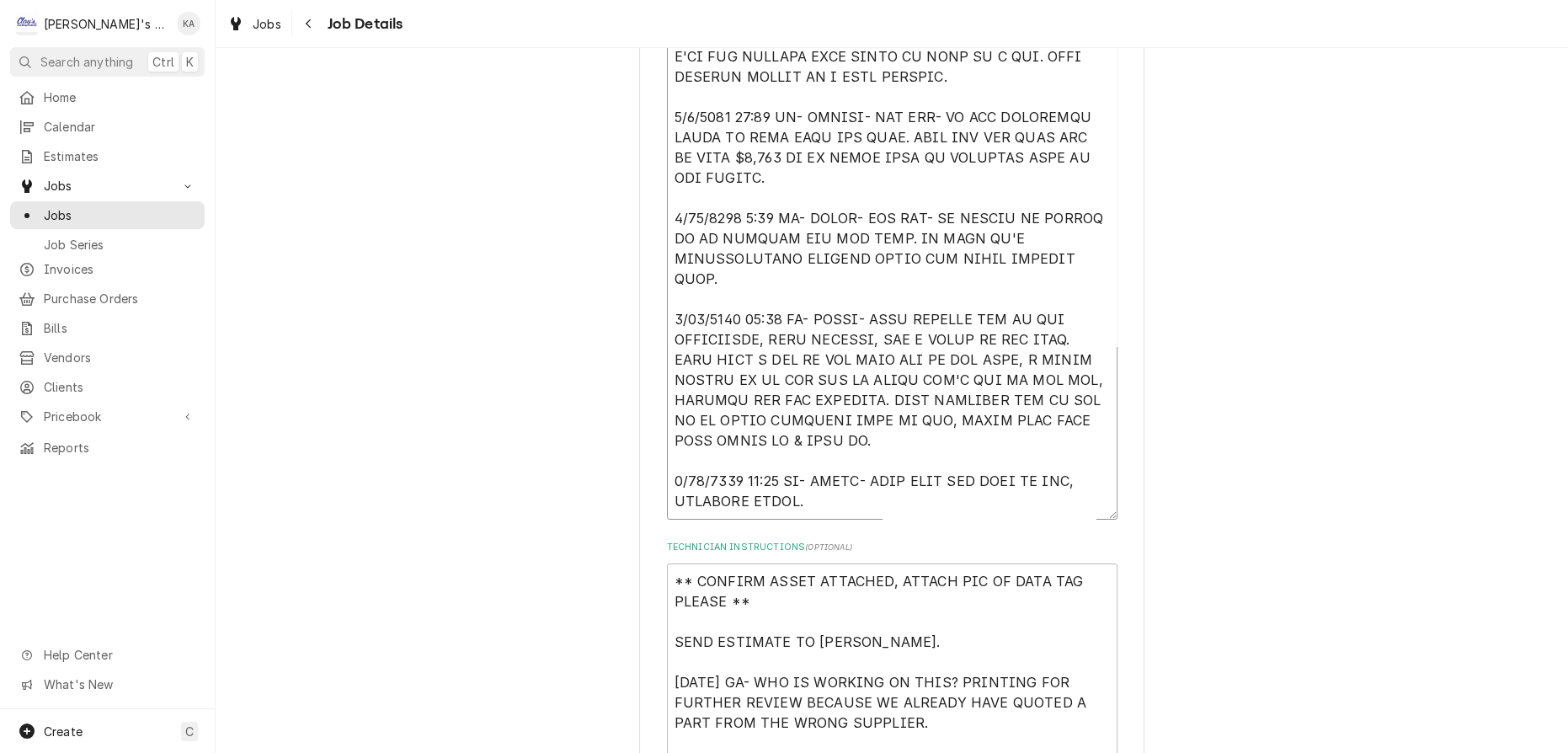
type textarea "8/10/2025 3:27 PM- PER ROB- ISSUES WITH DISPLAY CASE NOT COOLING PROPERLY. WOUL…"
type textarea "x"
type textarea "8/10/2025 3:27 PM- PER ROB- ISSUES WITH DISPLAY CASE NOT COOLING PROPERLY. WOUL…"
type textarea "x"
type textarea "8/10/2025 3:27 PM- PER ROB- ISSUES WITH DISPLAY CASE NOT COOLING PROPERLY. WOUL…"
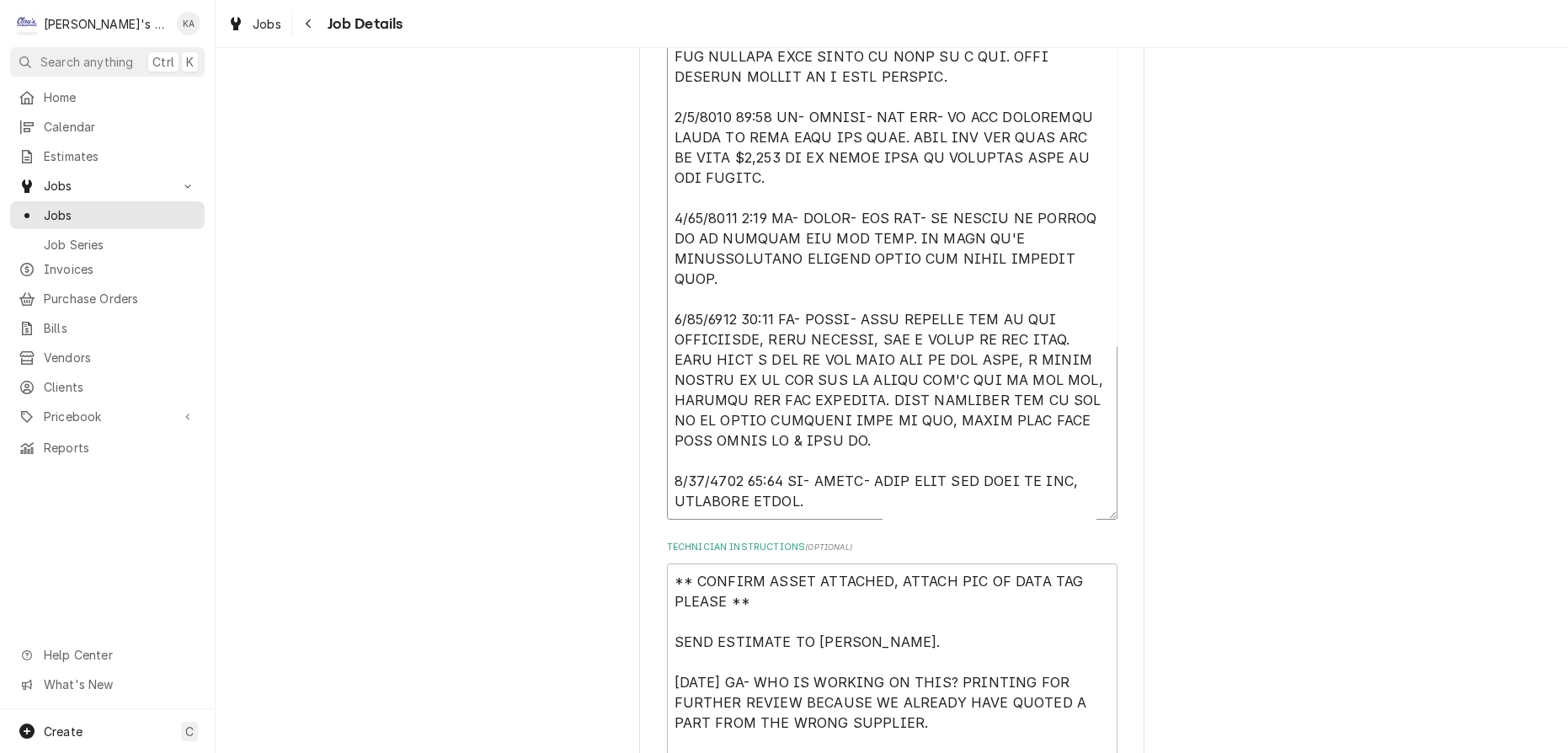
type textarea "x"
type textarea "8/10/2025 3:27 PM- PER ROB- ISSUES WITH DISPLAY CASE NOT COOLING PROPERLY. WOUL…"
type textarea "x"
type textarea "8/10/2025 3:27 PM- PER ROB- ISSUES WITH DISPLAY CASE NOT COOLING PROPERLY. WOUL…"
type textarea "x"
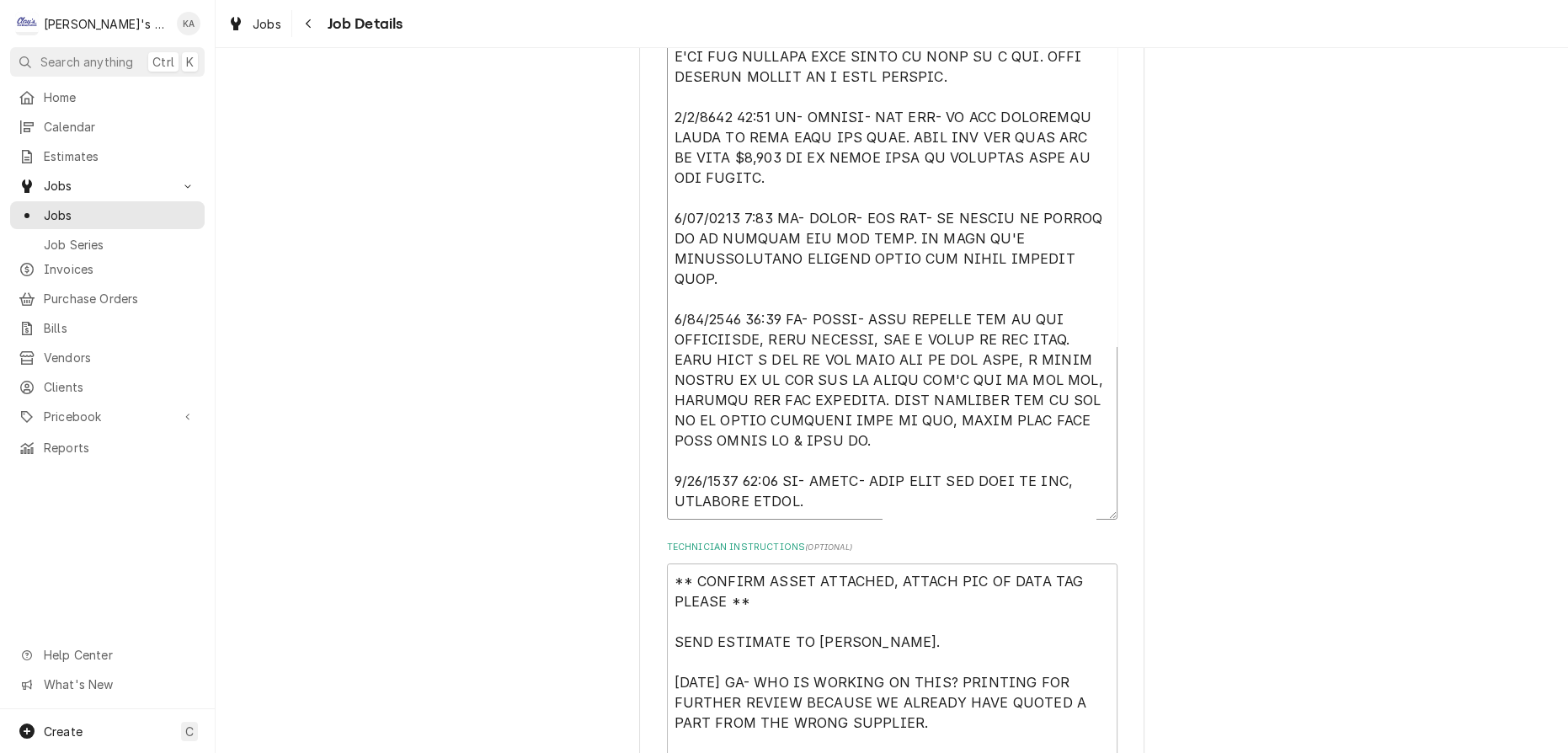
type textarea "8/10/2025 3:27 PM- PER ROB- ISSUES WITH DISPLAY CASE NOT COOLING PROPERLY. WOUL…"
type textarea "x"
type textarea "8/10/2025 3:27 PM- PER ROB- ISSUES WITH DISPLAY CASE NOT COOLING PROPERLY. WOUL…"
type textarea "x"
type textarea "8/10/2025 3:27 PM- PER ROB- ISSUES WITH DISPLAY CASE NOT COOLING PROPERLY. WOUL…"
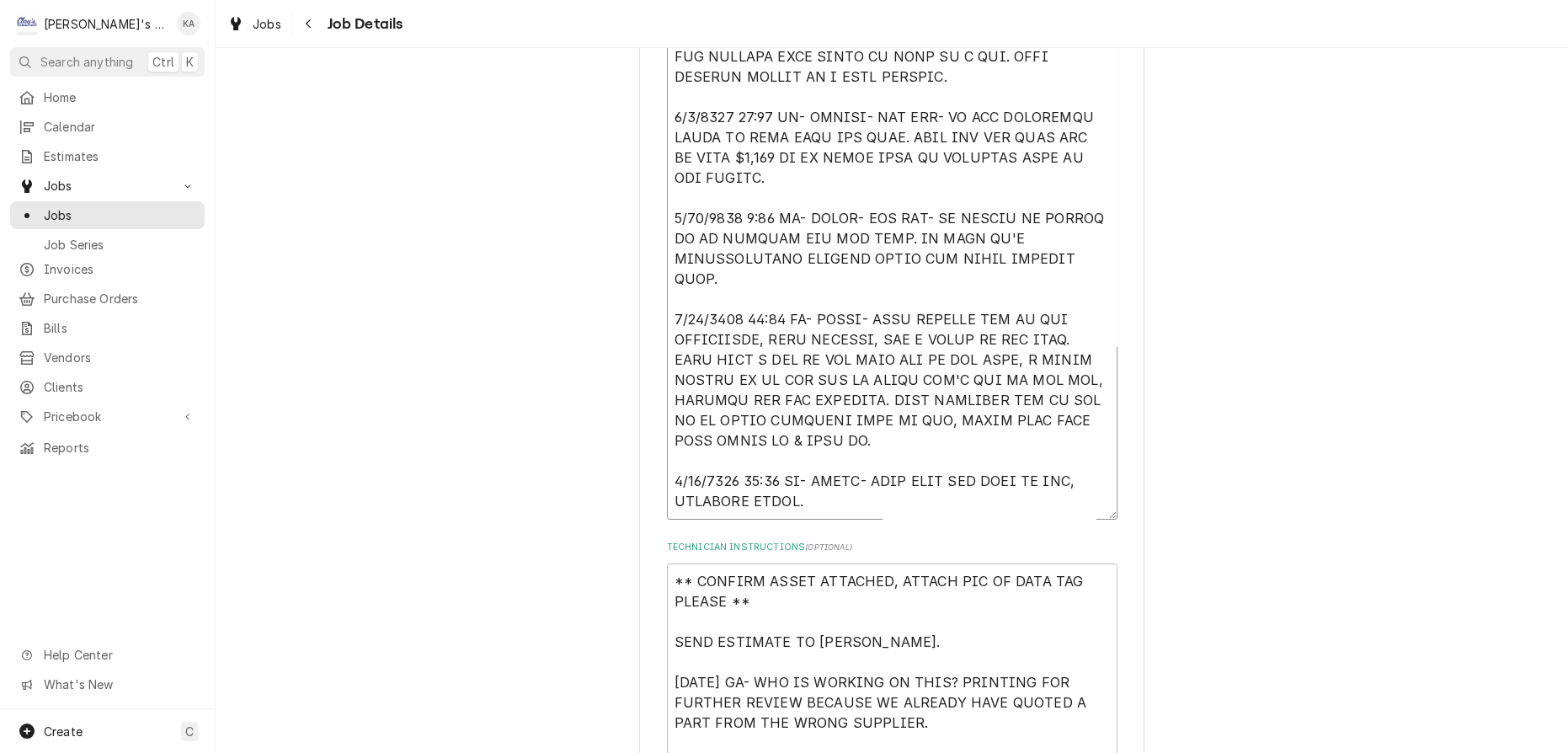
type textarea "x"
type textarea "8/10/2025 3:27 PM- PER ROB- ISSUES WITH DISPLAY CASE NOT COOLING PROPERLY. WOUL…"
type textarea "x"
type textarea "8/10/2025 3:27 PM- PER ROB- ISSUES WITH DISPLAY CASE NOT COOLING PROPERLY. WOUL…"
type textarea "x"
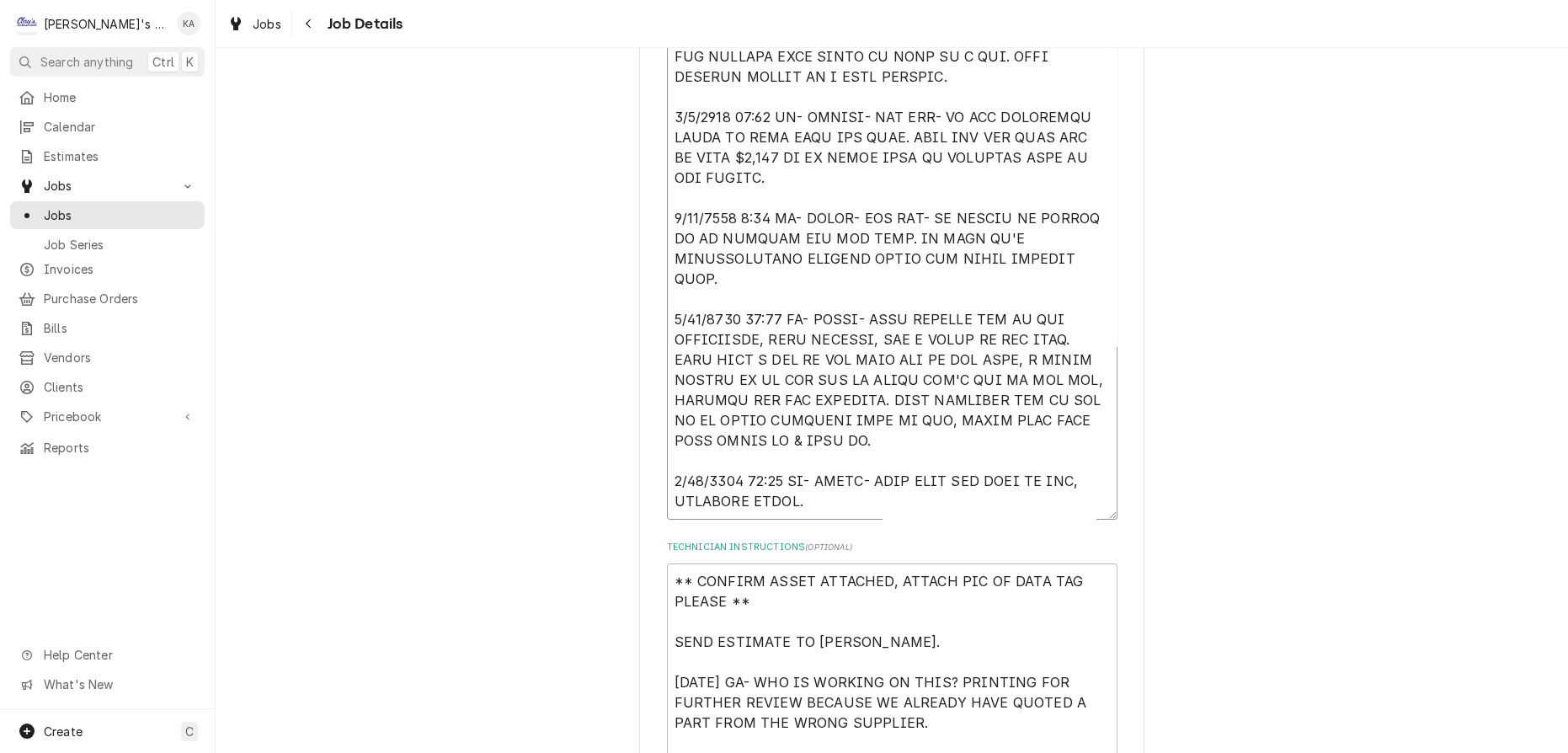
type textarea "8/10/2025 3:27 PM- PER ROB- ISSUES WITH DISPLAY CASE NOT COOLING PROPERLY. WOUL…"
type textarea "x"
type textarea "8/10/2025 3:27 PM- PER ROB- ISSUES WITH DISPLAY CASE NOT COOLING PROPERLY. WOUL…"
type textarea "x"
type textarea "8/10/2025 3:27 PM- PER ROB- ISSUES WITH DISPLAY CASE NOT COOLING PROPERLY. WOUL…"
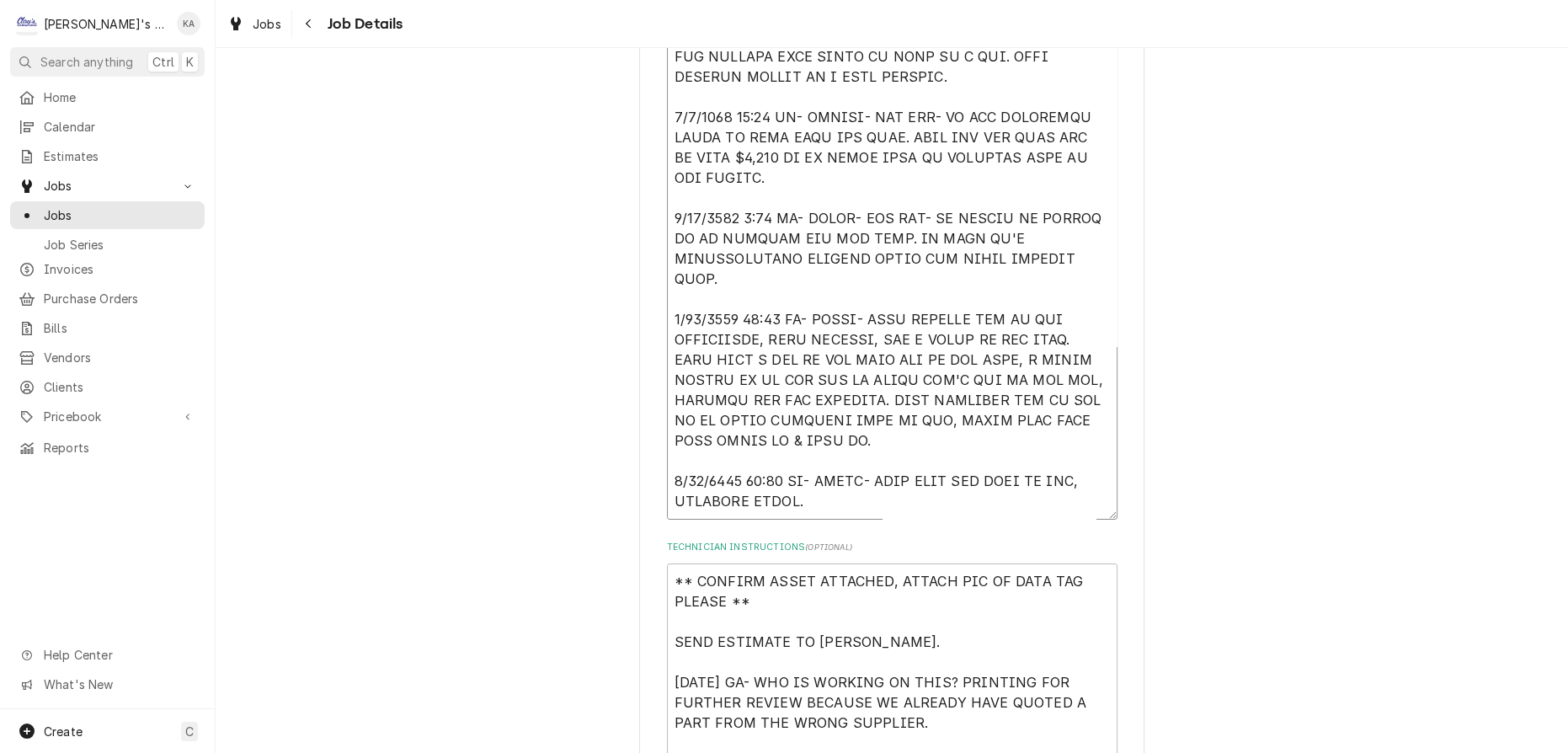
type textarea "x"
type textarea "8/10/2025 3:27 PM- PER ROB- ISSUES WITH DISPLAY CASE NOT COOLING PROPERLY. WOUL…"
type textarea "x"
type textarea "8/10/2025 3:27 PM- PER ROB- ISSUES WITH DISPLAY CASE NOT COOLING PROPERLY. WOUL…"
type textarea "x"
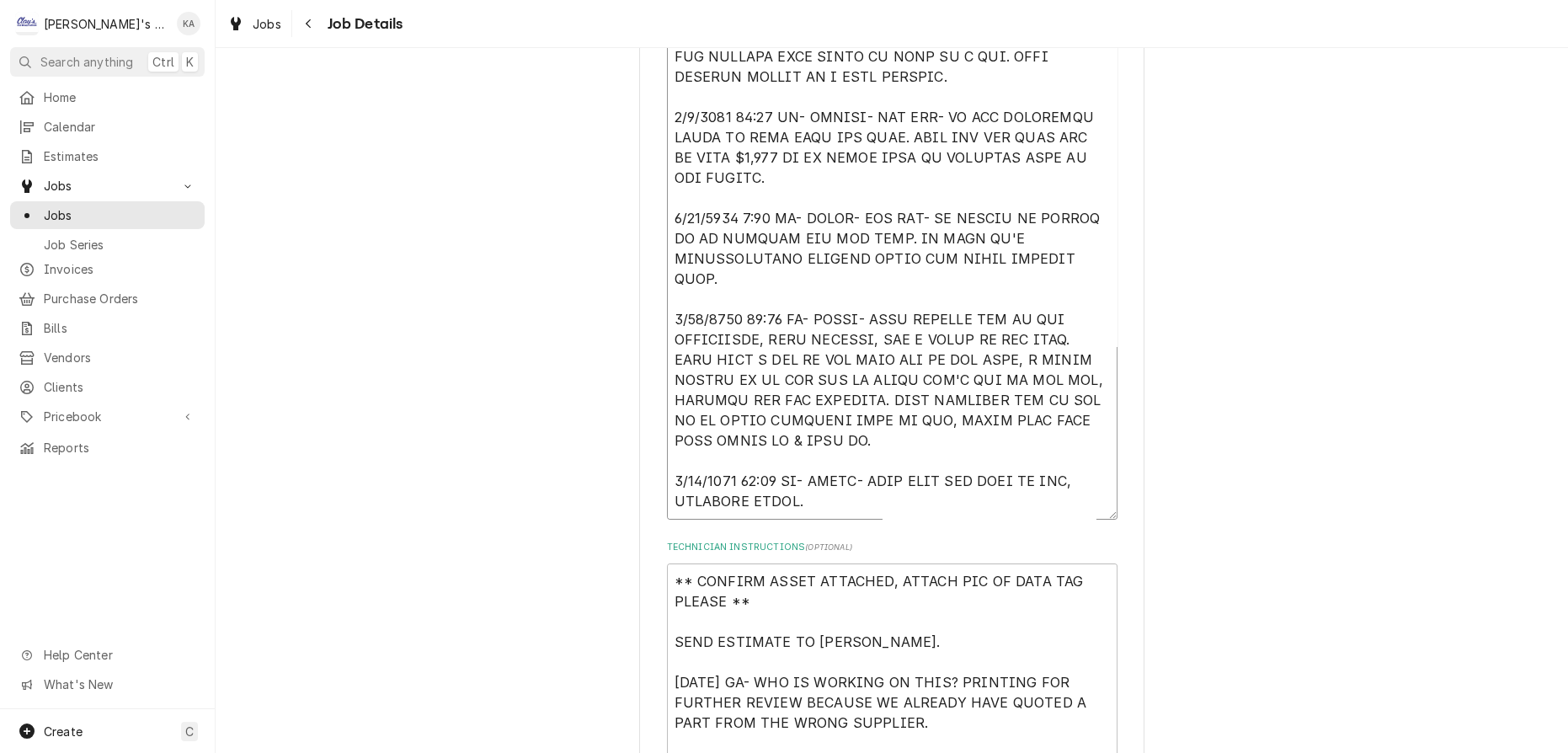
type textarea "8/10/2025 3:27 PM- PER ROB- ISSUES WITH DISPLAY CASE NOT COOLING PROPERLY. WOUL…"
type textarea "x"
type textarea "8/10/2025 3:27 PM- PER ROB- ISSUES WITH DISPLAY CASE NOT COOLING PROPERLY. WOUL…"
type textarea "x"
type textarea "8/10/2025 3:27 PM- PER ROB- ISSUES WITH DISPLAY CASE NOT COOLING PROPERLY. WOUL…"
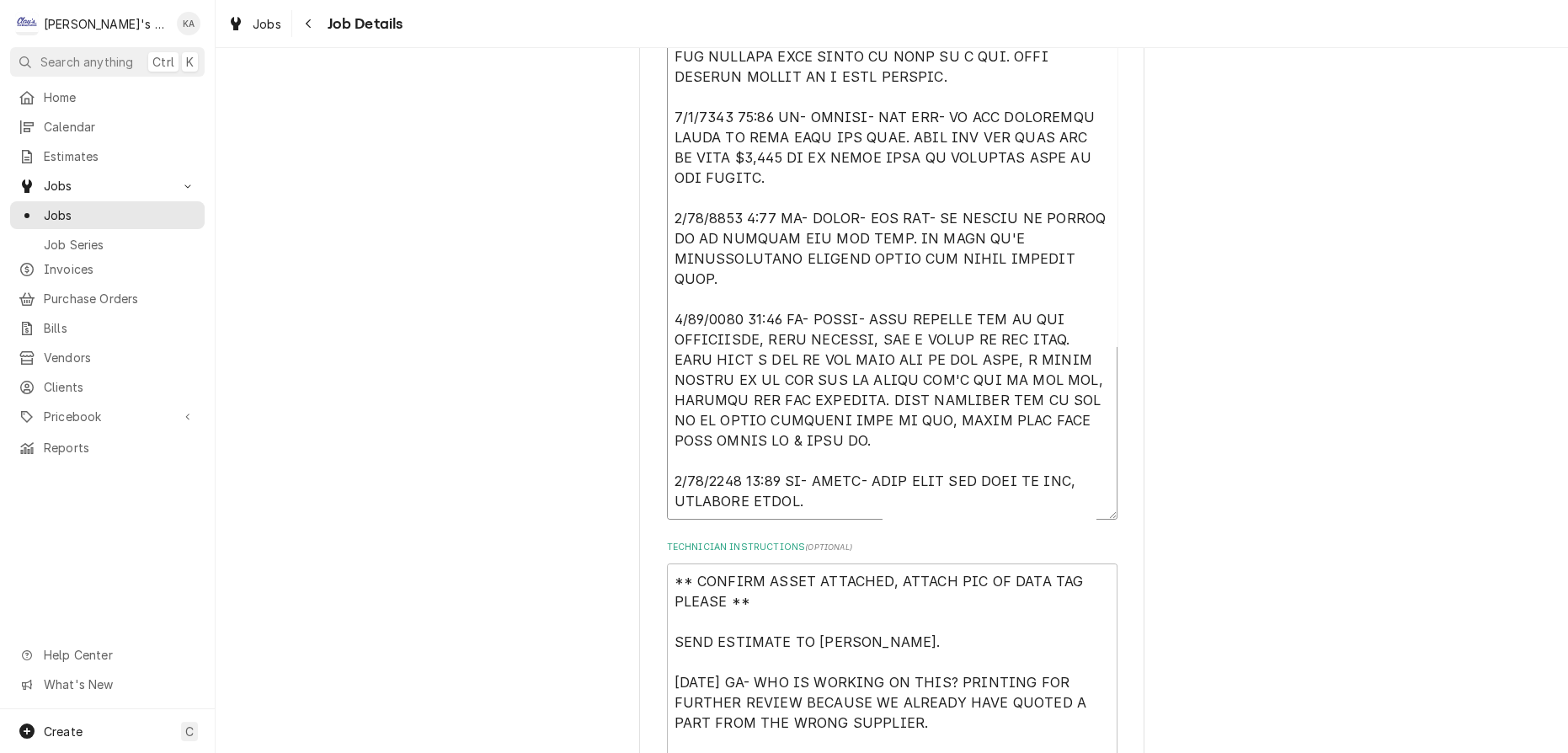
type textarea "x"
type textarea "8/10/2025 3:27 PM- PER ROB- ISSUES WITH DISPLAY CASE NOT COOLING PROPERLY. WOUL…"
type textarea "x"
type textarea "8/10/2025 3:27 PM- PER ROB- ISSUES WITH DISPLAY CASE NOT COOLING PROPERLY. WOUL…"
type textarea "x"
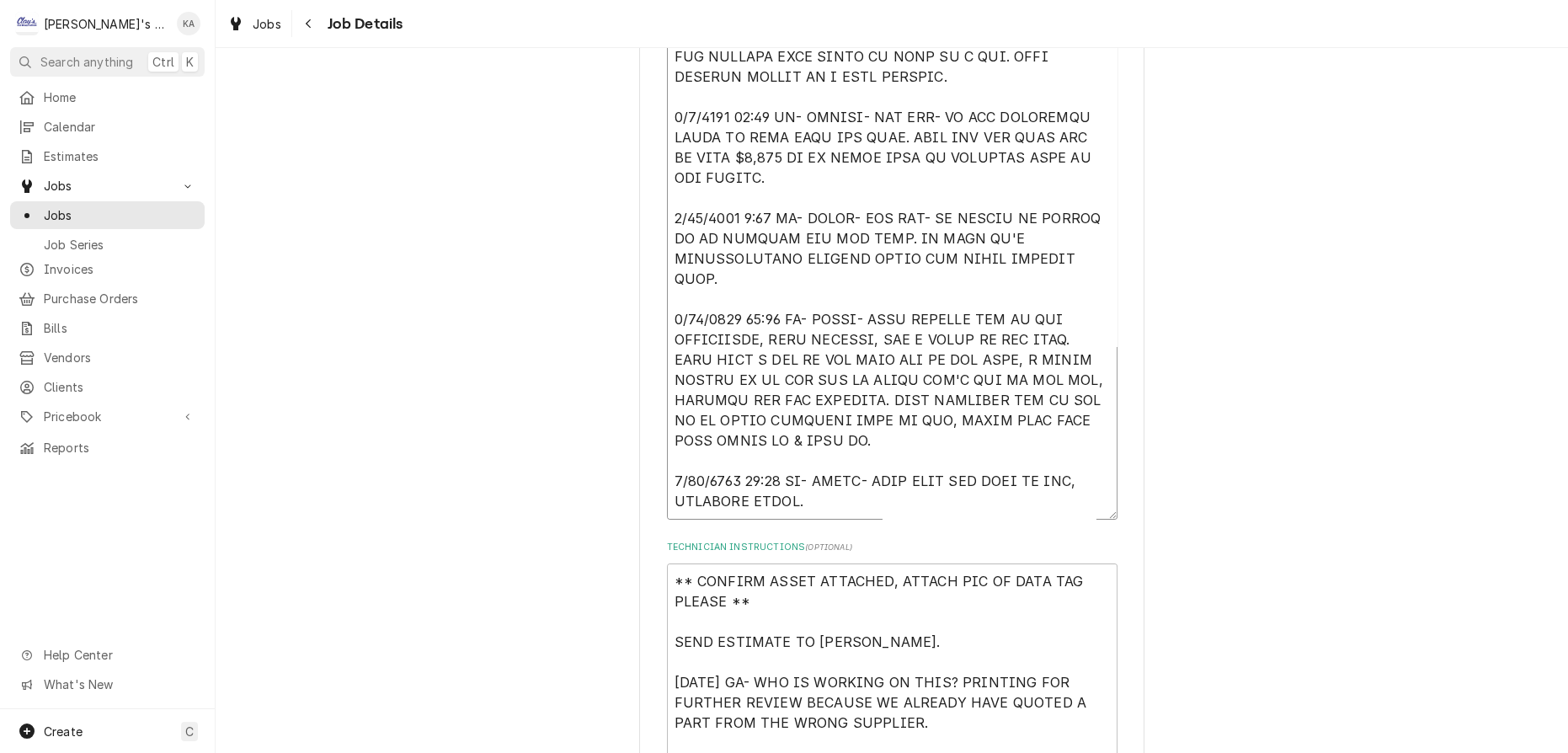
type textarea "8/10/2025 3:27 PM- PER ROB- ISSUES WITH DISPLAY CASE NOT COOLING PROPERLY. WOUL…"
type textarea "x"
type textarea "8/10/2025 3:27 PM- PER ROB- ISSUES WITH DISPLAY CASE NOT COOLING PROPERLY. WOUL…"
type textarea "x"
type textarea "8/10/2025 3:27 PM- PER ROB- ISSUES WITH DISPLAY CASE NOT COOLING PROPERLY. WOUL…"
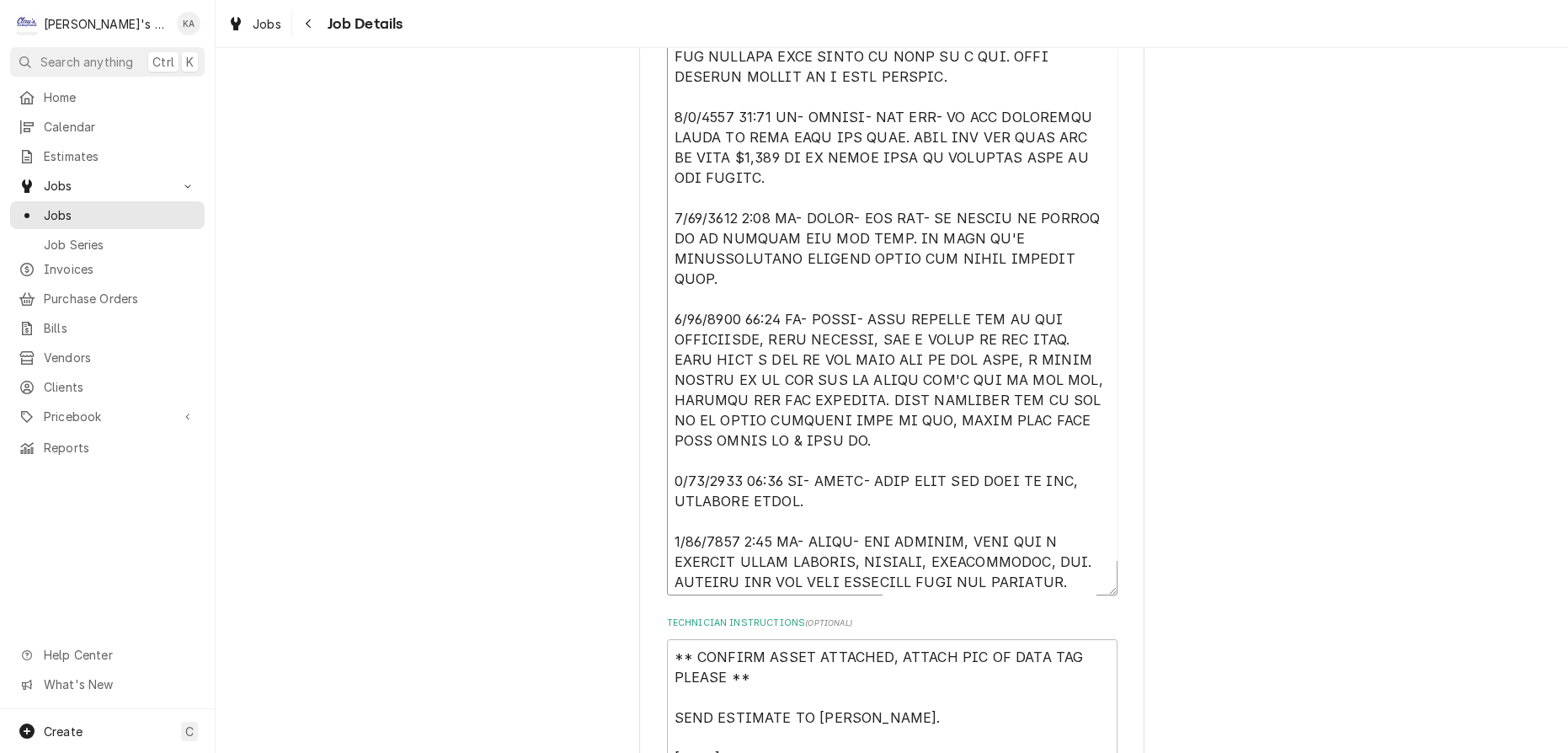
click at [1037, 572] on textarea "Reason For Call" at bounding box center [891, 275] width 450 height 641
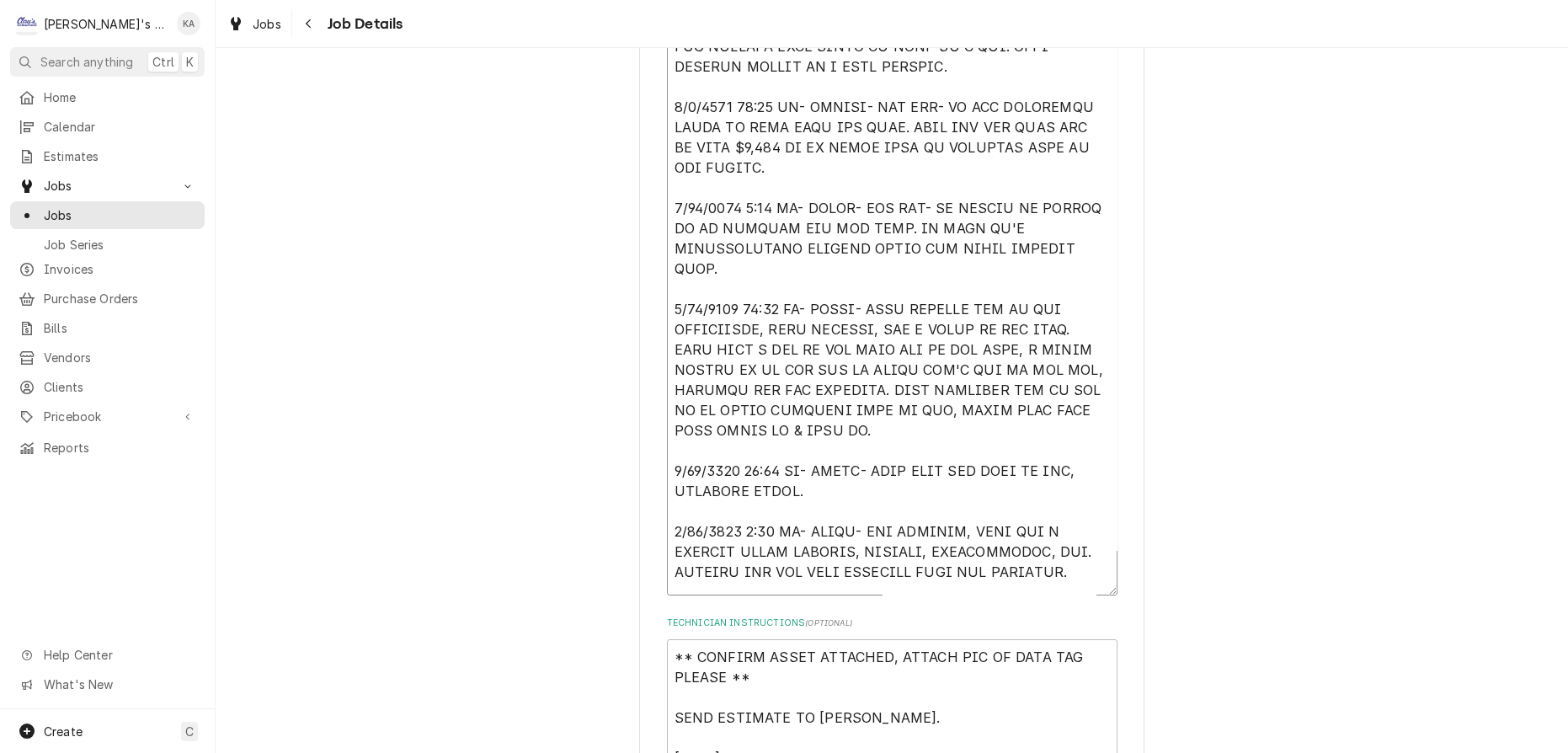
scroll to position [48, 0]
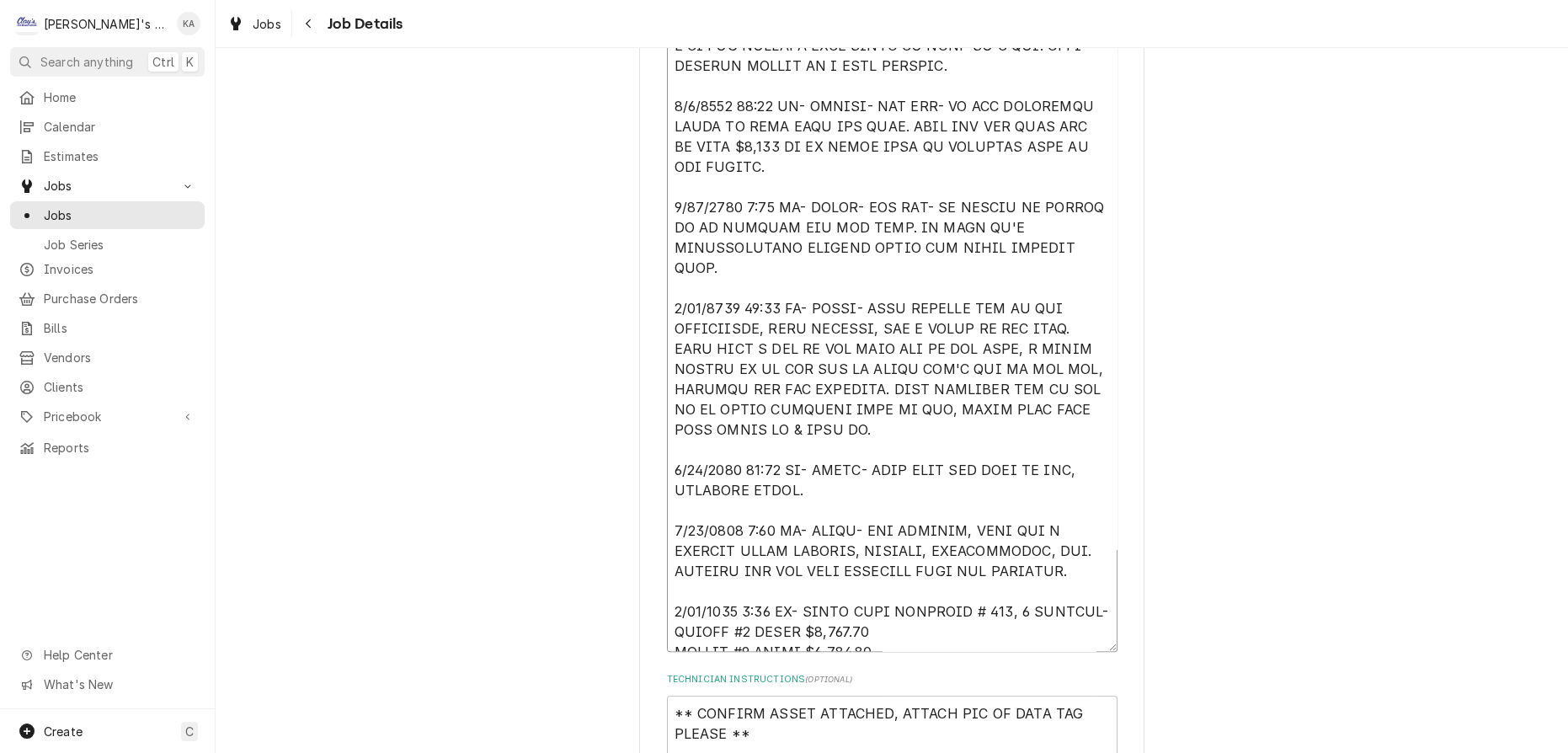
click at [741, 576] on textarea "Reason For Call" at bounding box center [891, 303] width 450 height 697
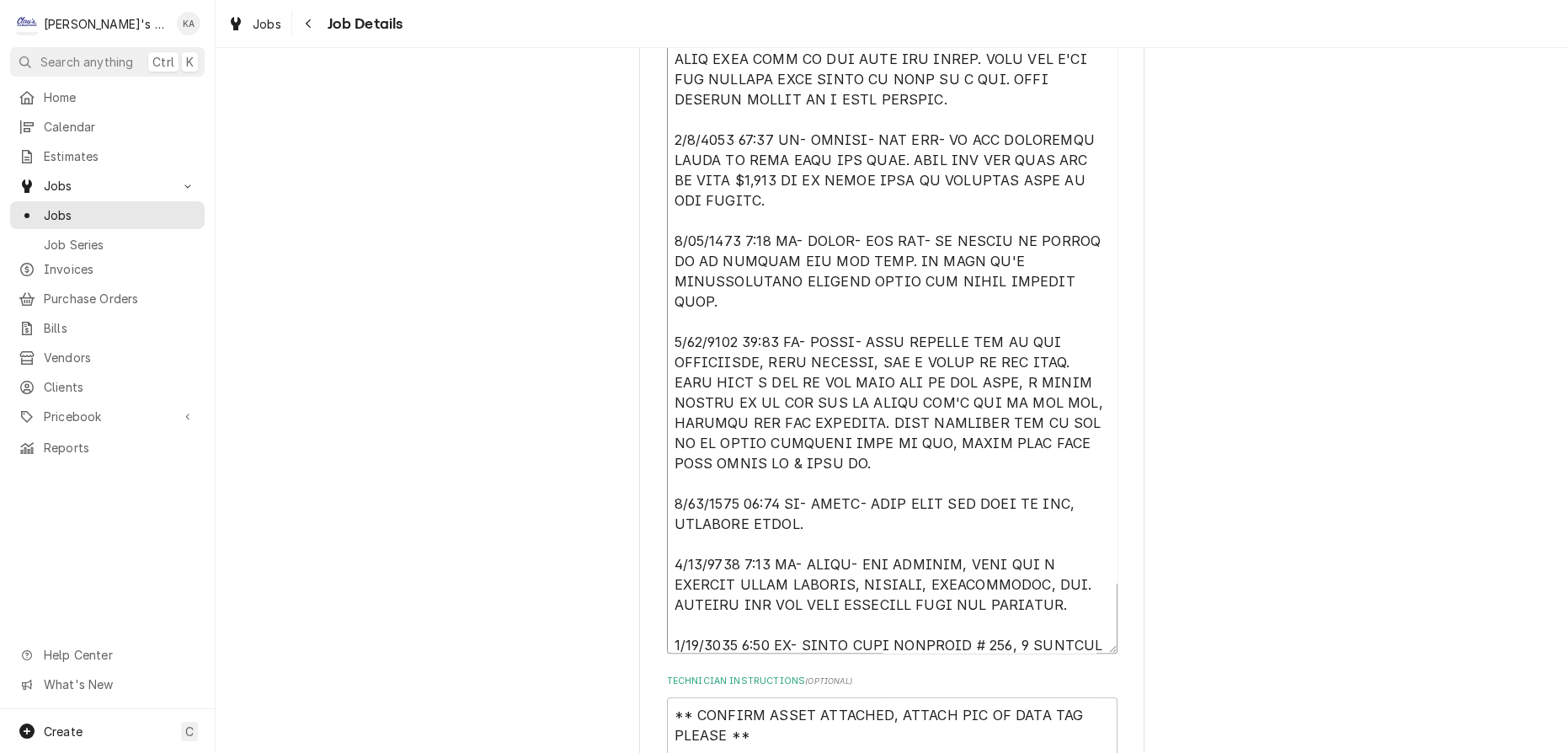
scroll to position [0, 0]
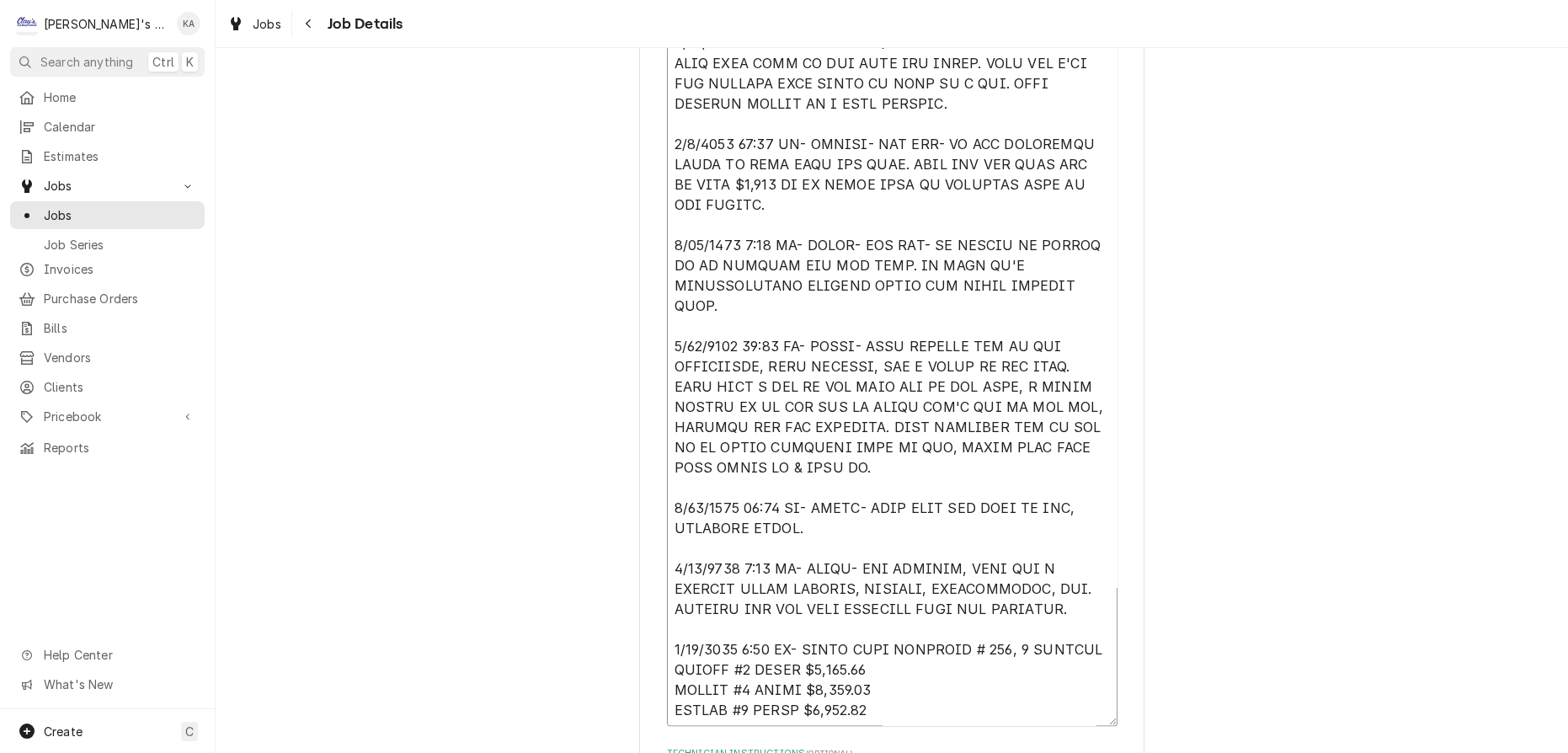
drag, startPoint x: 1085, startPoint y: 628, endPoint x: 1021, endPoint y: 672, distance: 77.7
click at [1059, 706] on textarea "Reason For Call" at bounding box center [891, 335] width 450 height 782
click at [997, 558] on textarea "Reason For Call" at bounding box center [891, 332] width 450 height 777
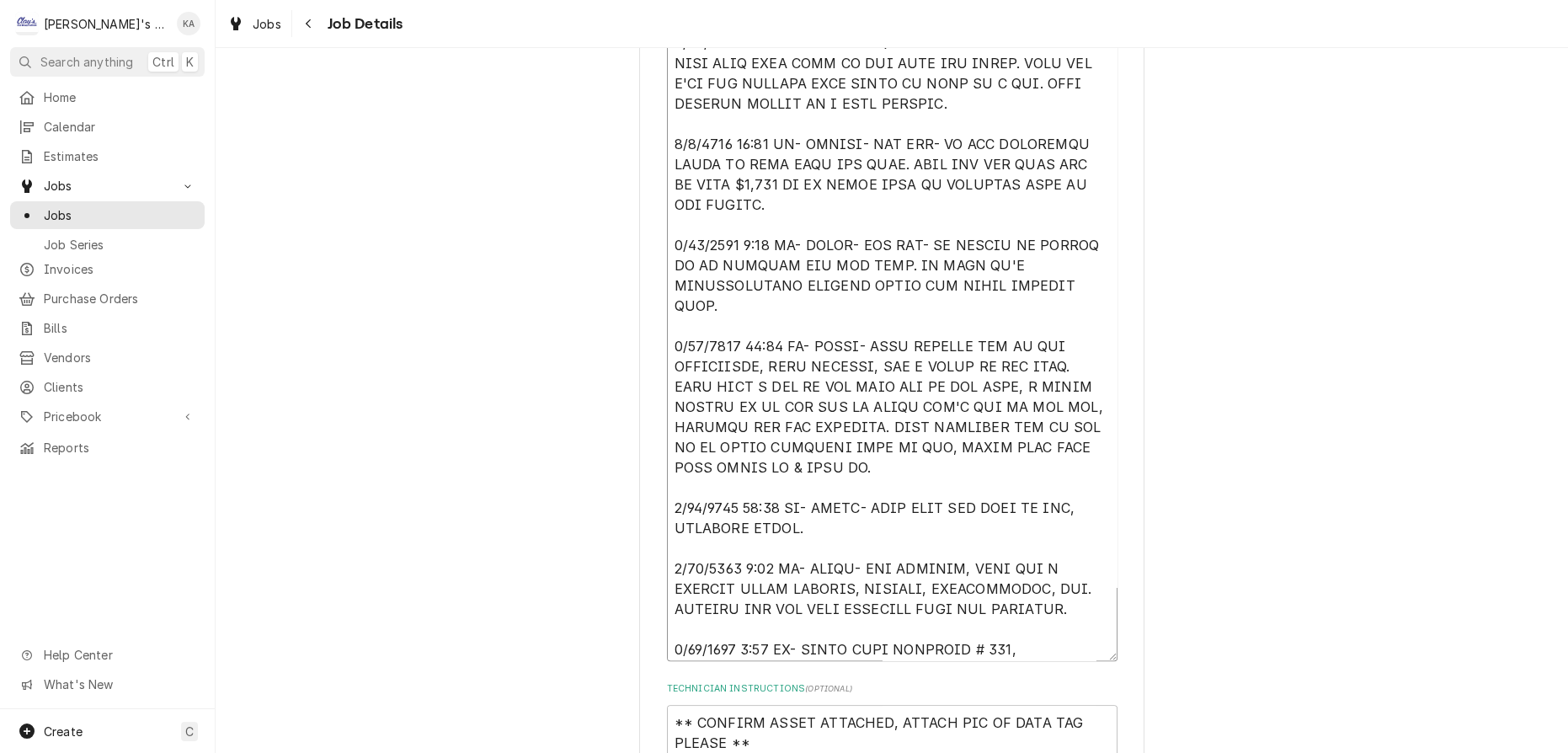
click at [1012, 558] on textarea "Reason For Call" at bounding box center [891, 302] width 450 height 717
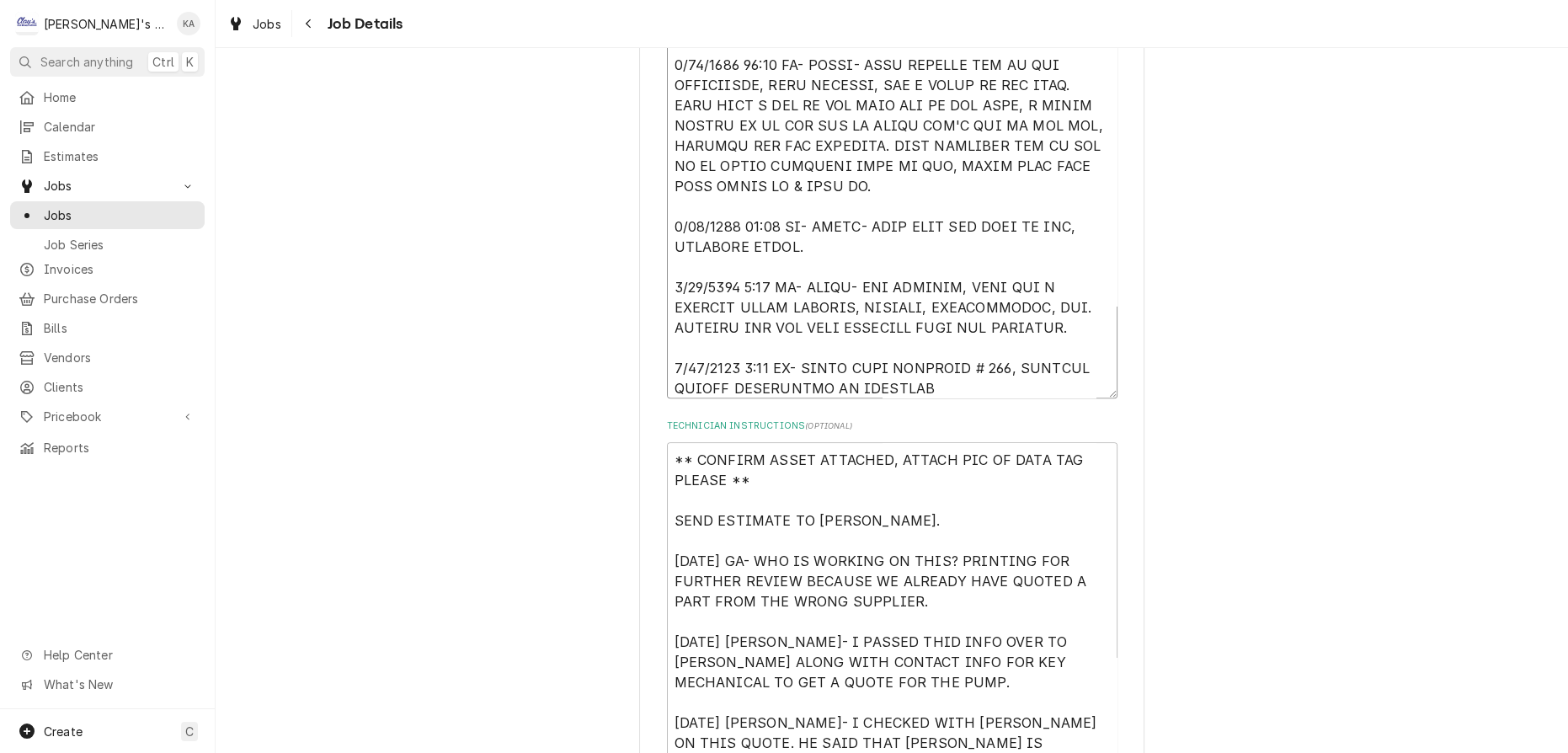
scroll to position [813, 0]
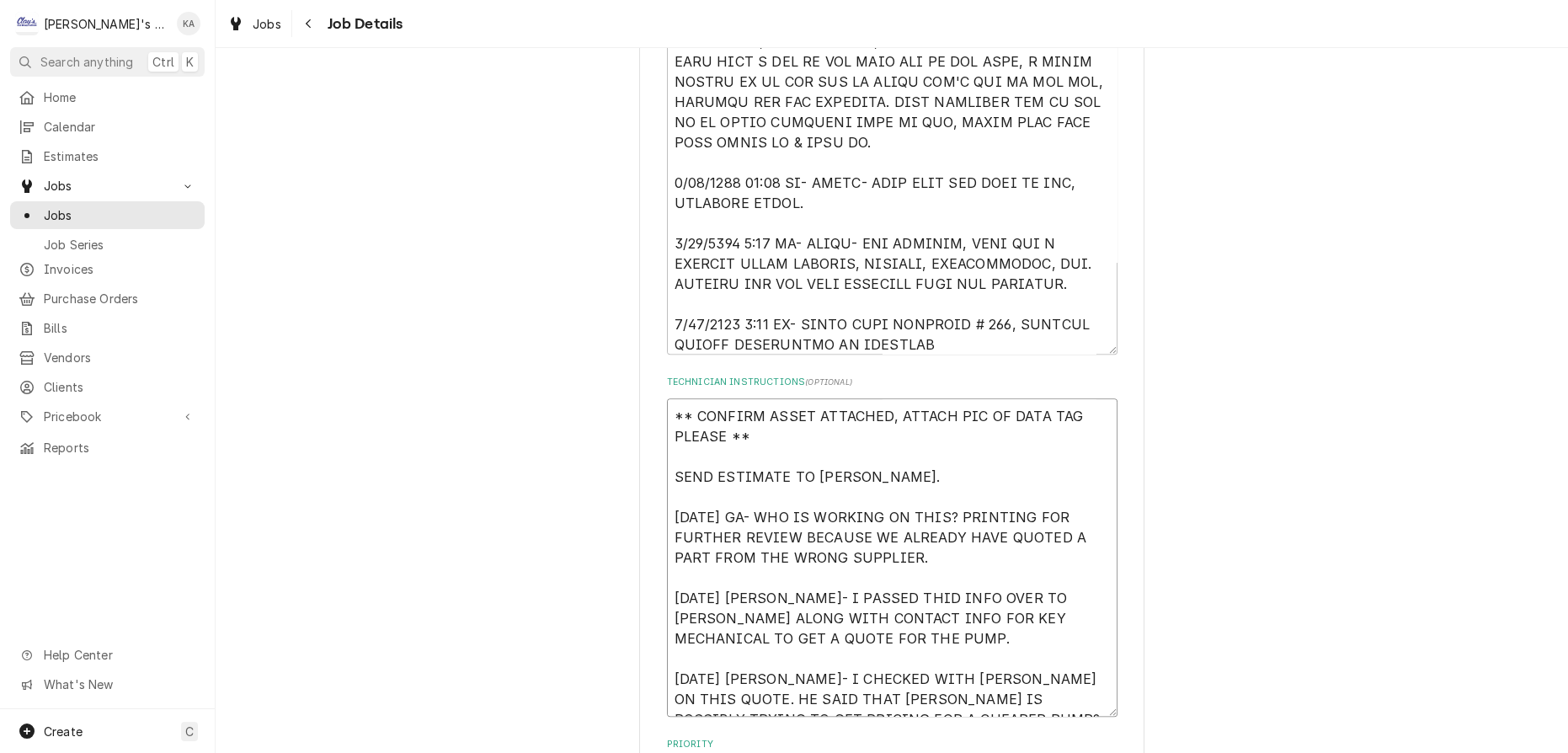
click at [880, 578] on textarea "** CONFIRM ASSET ATTACHED, ATTACH PIC OF DATA TAG PLEASE ** SEND ESTIMATE TO AR…" at bounding box center [891, 557] width 450 height 318
drag, startPoint x: 758, startPoint y: 429, endPoint x: 659, endPoint y: 410, distance: 100.8
click at [659, 410] on div "FISHERMAN'S MARKET FISHERMAN'S MARKET / 830 W 7TH AVE, EUGENE, OR 97402 Use the…" at bounding box center [892, 491] width 505 height 2447
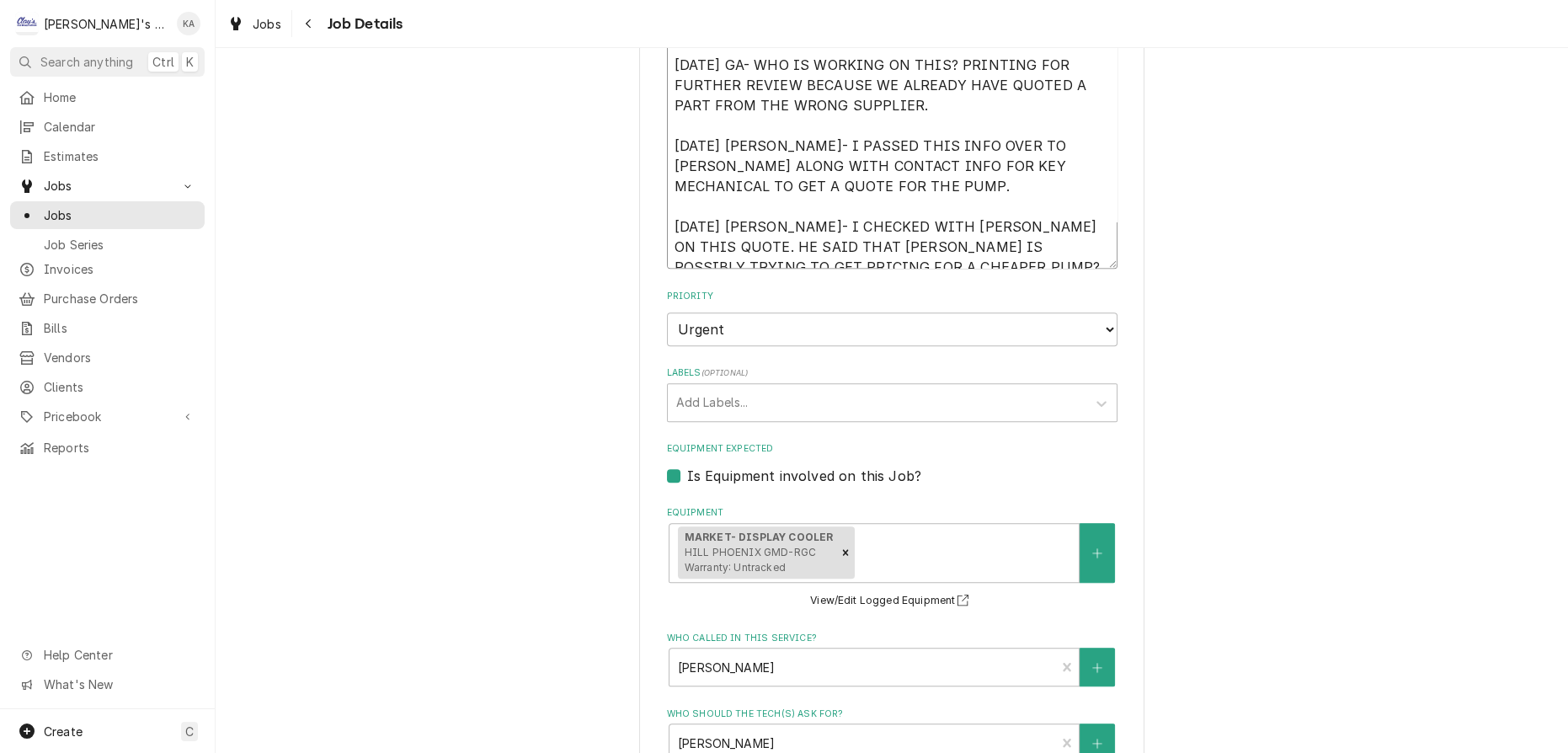
scroll to position [1720, 0]
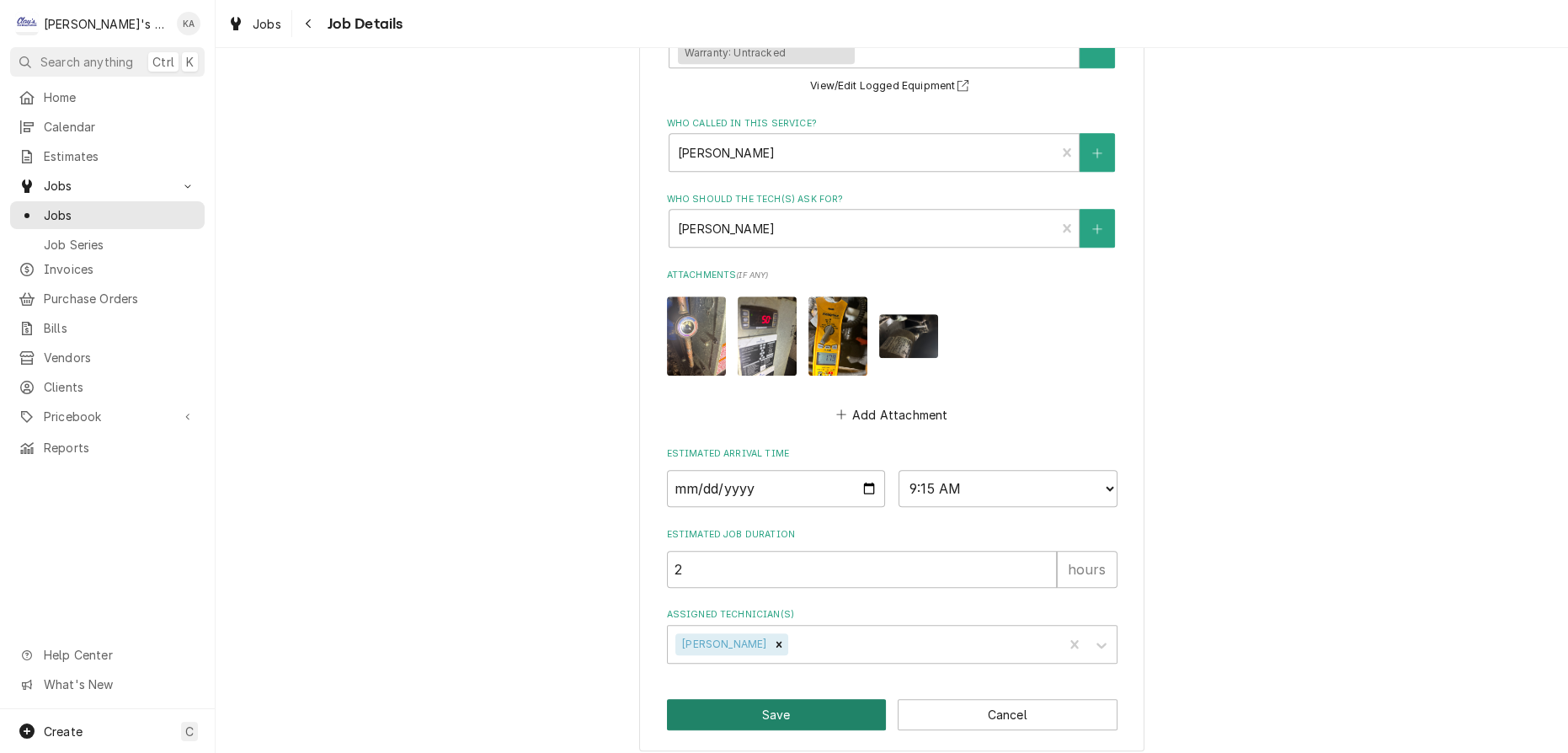
click at [775, 706] on button "Save" at bounding box center [776, 714] width 220 height 31
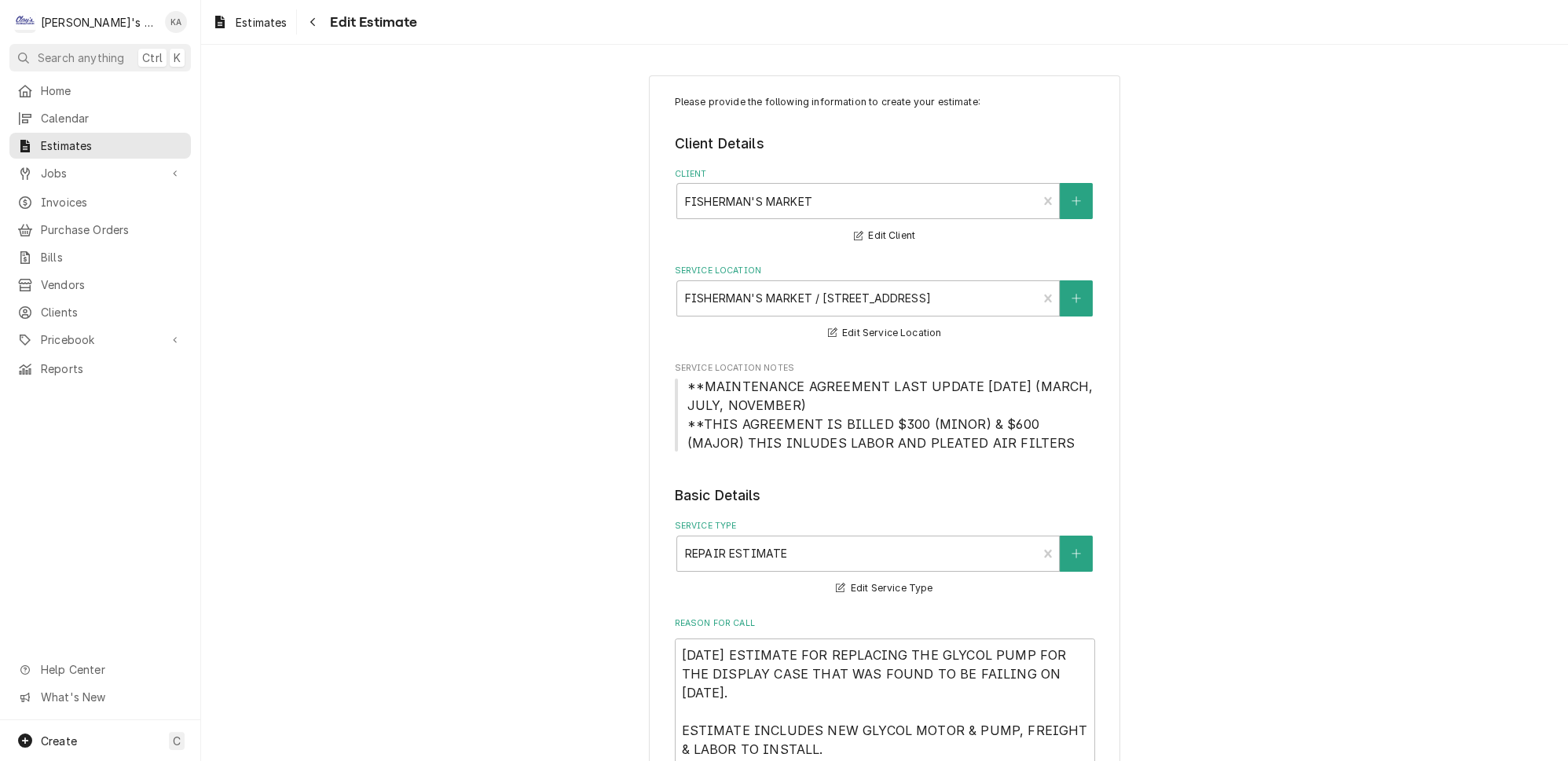
type textarea "x"
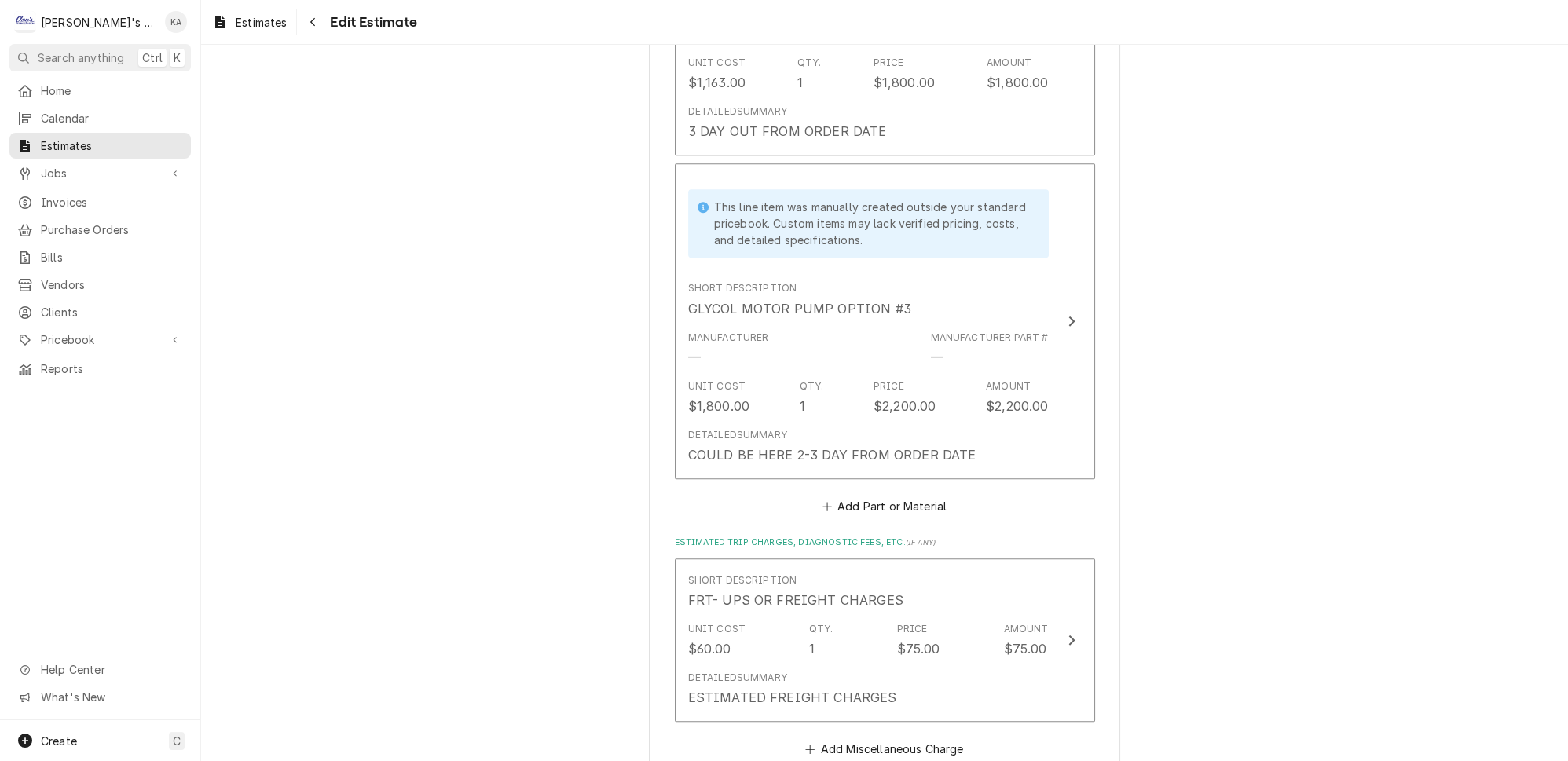
scroll to position [2857, 0]
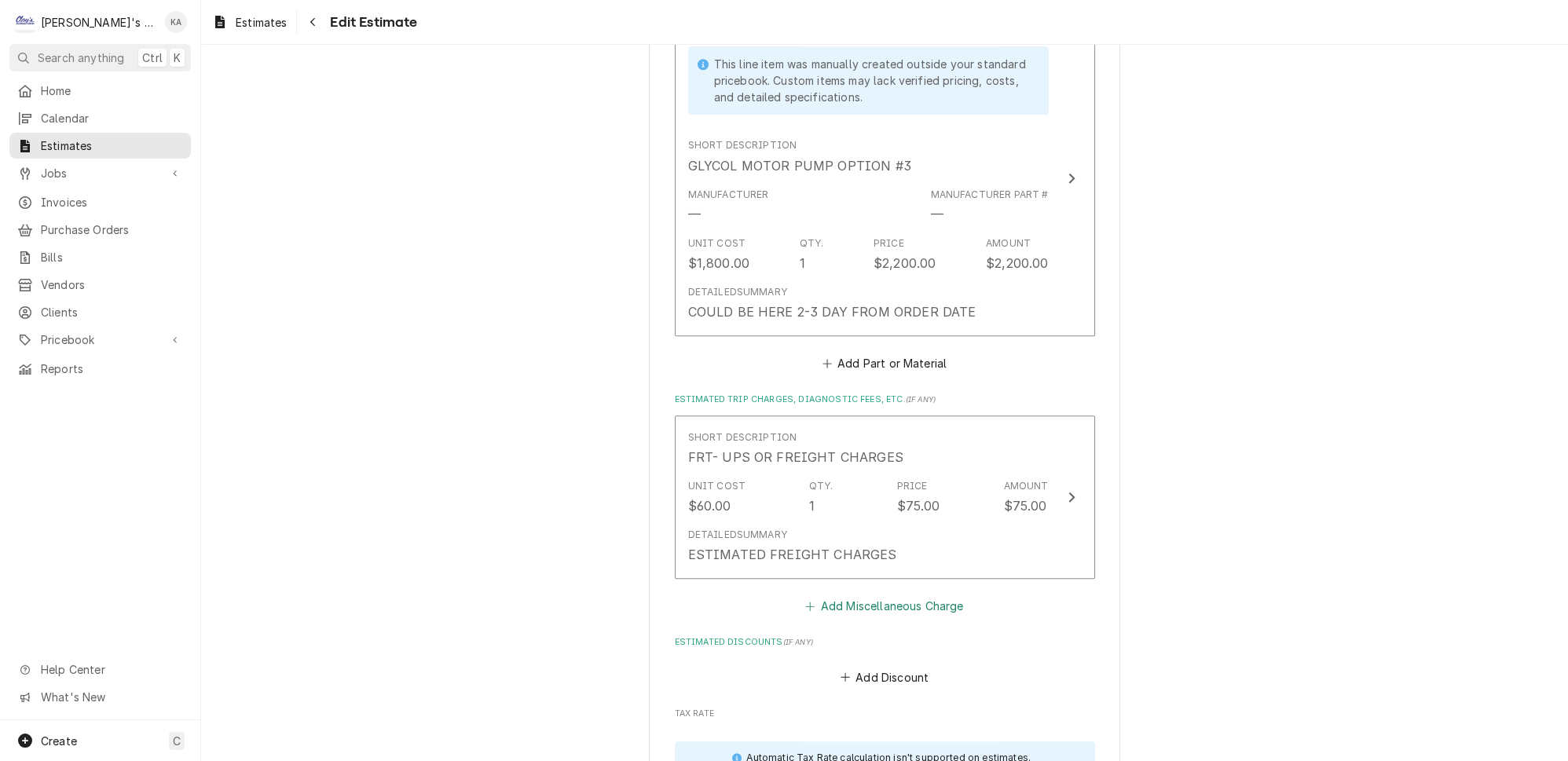
click at [886, 596] on button "Add Miscellaneous Charge" at bounding box center [884, 607] width 164 height 22
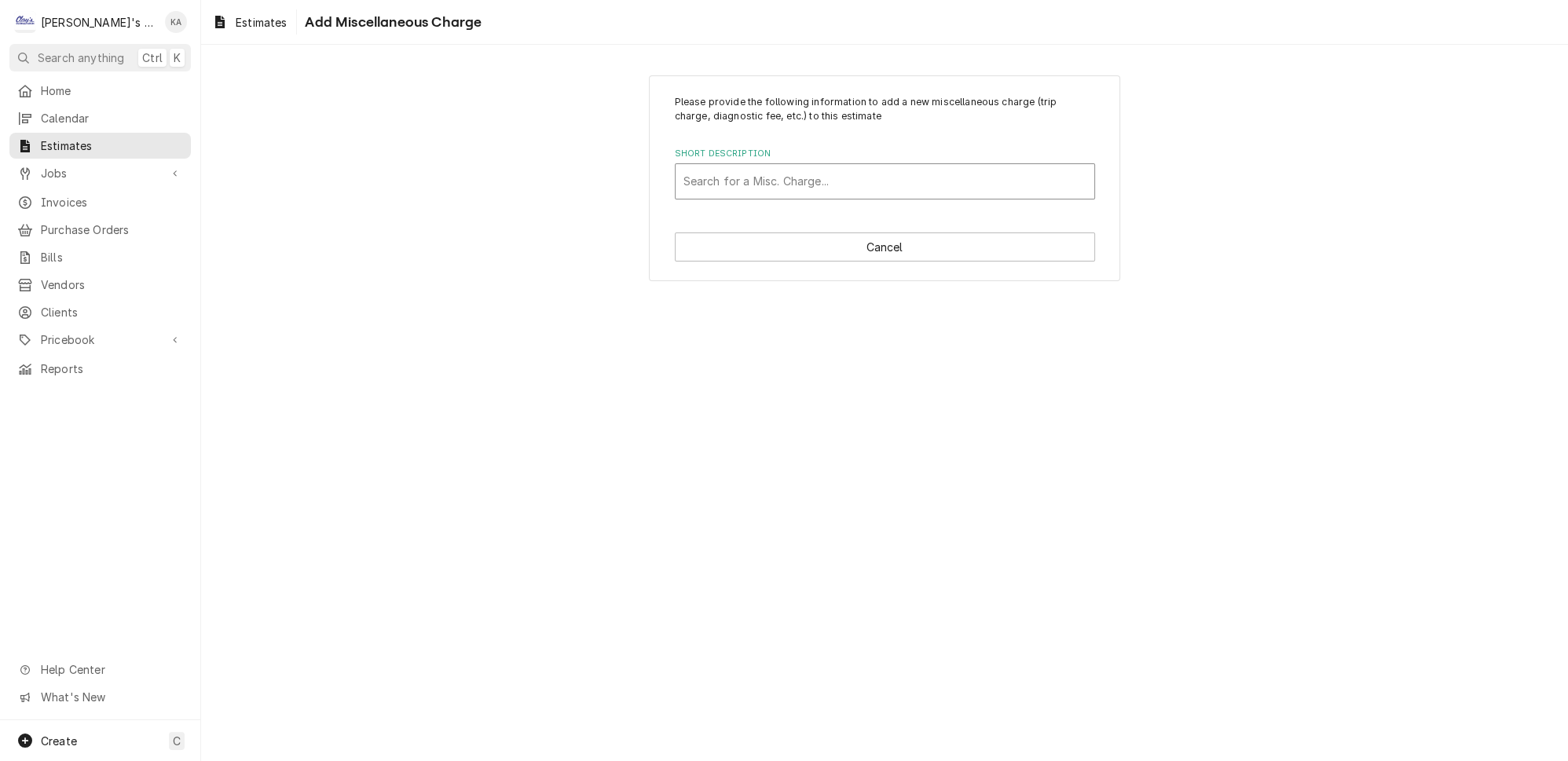
click at [782, 169] on div "Short Description" at bounding box center [884, 182] width 403 height 28
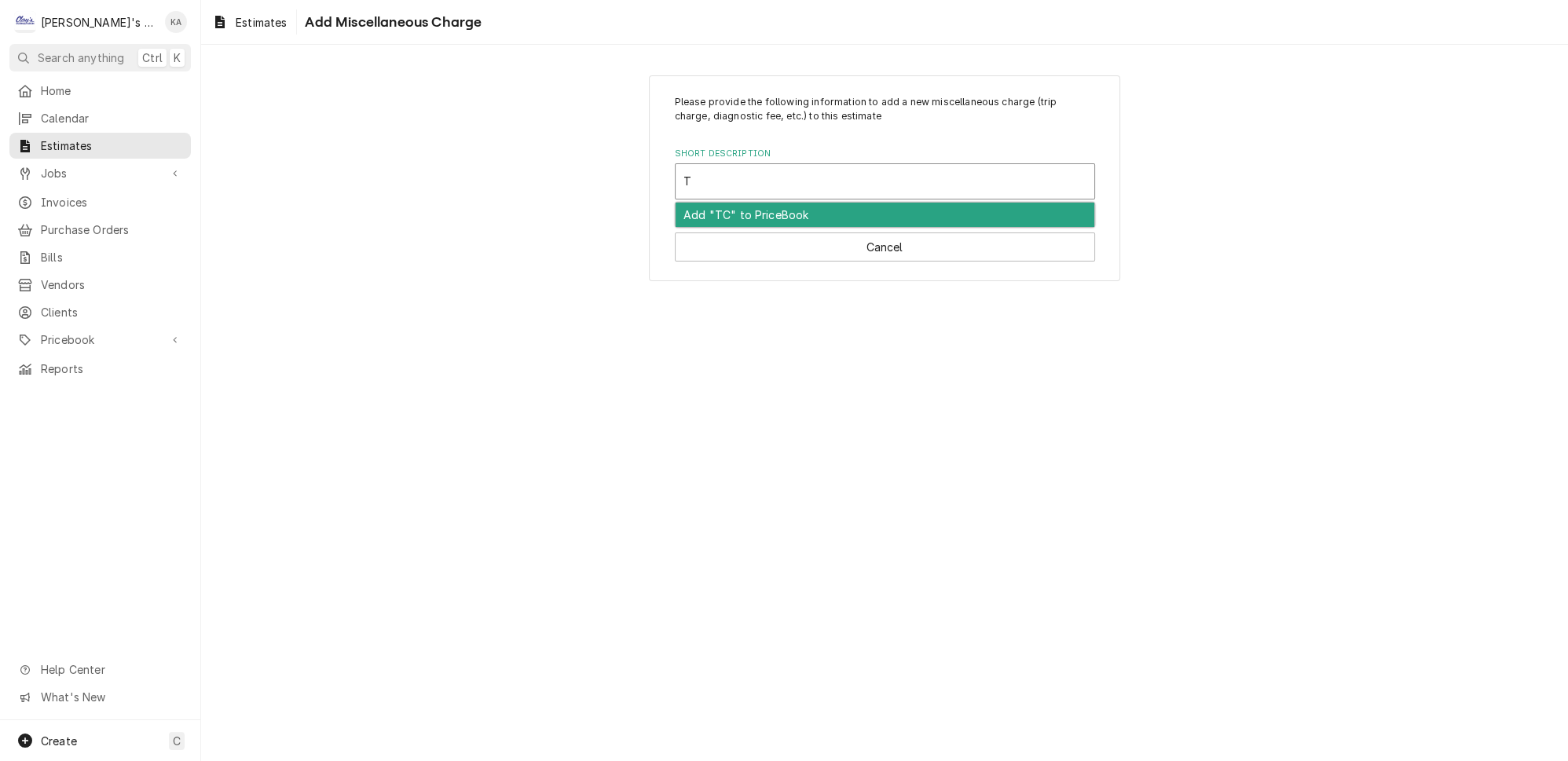
type input "TC"
click at [817, 212] on div "TC- TRUCK CHARGE" at bounding box center [884, 214] width 419 height 25
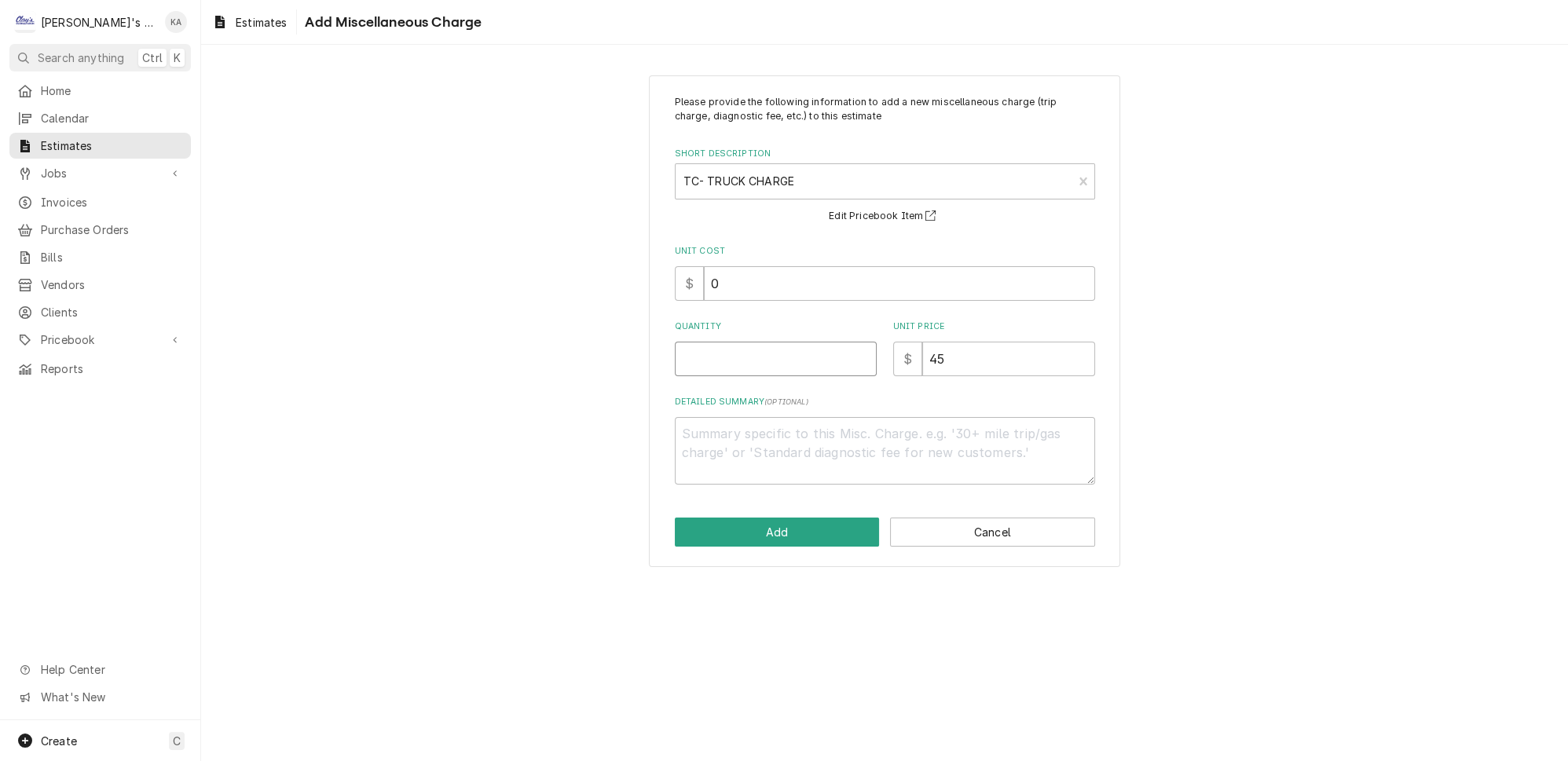
click at [725, 359] on input "Quantity" at bounding box center [775, 359] width 202 height 35
type textarea "x"
type input "1"
type textarea "x"
type input "1"
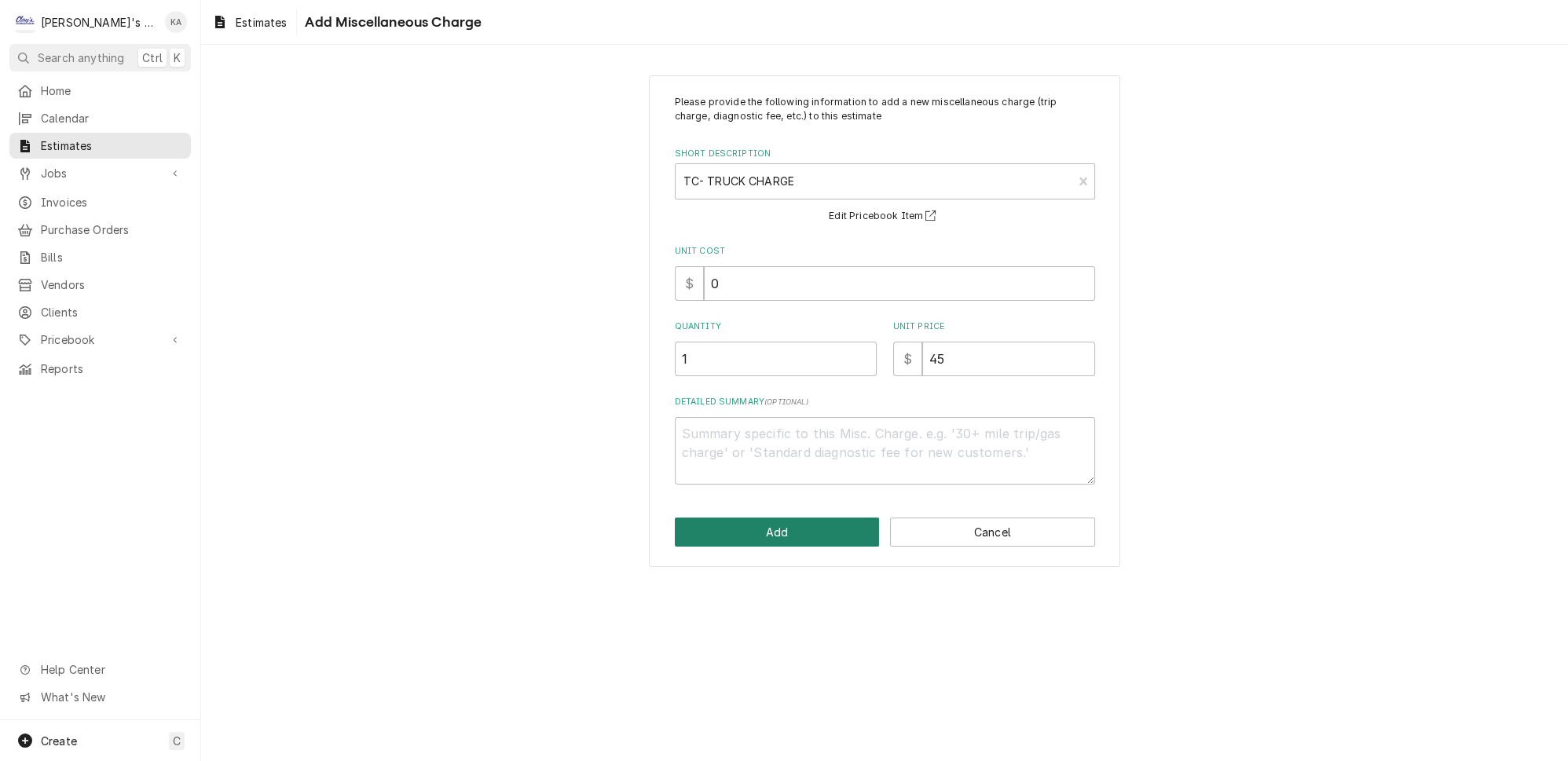
click at [781, 526] on button "Add" at bounding box center [777, 532] width 205 height 29
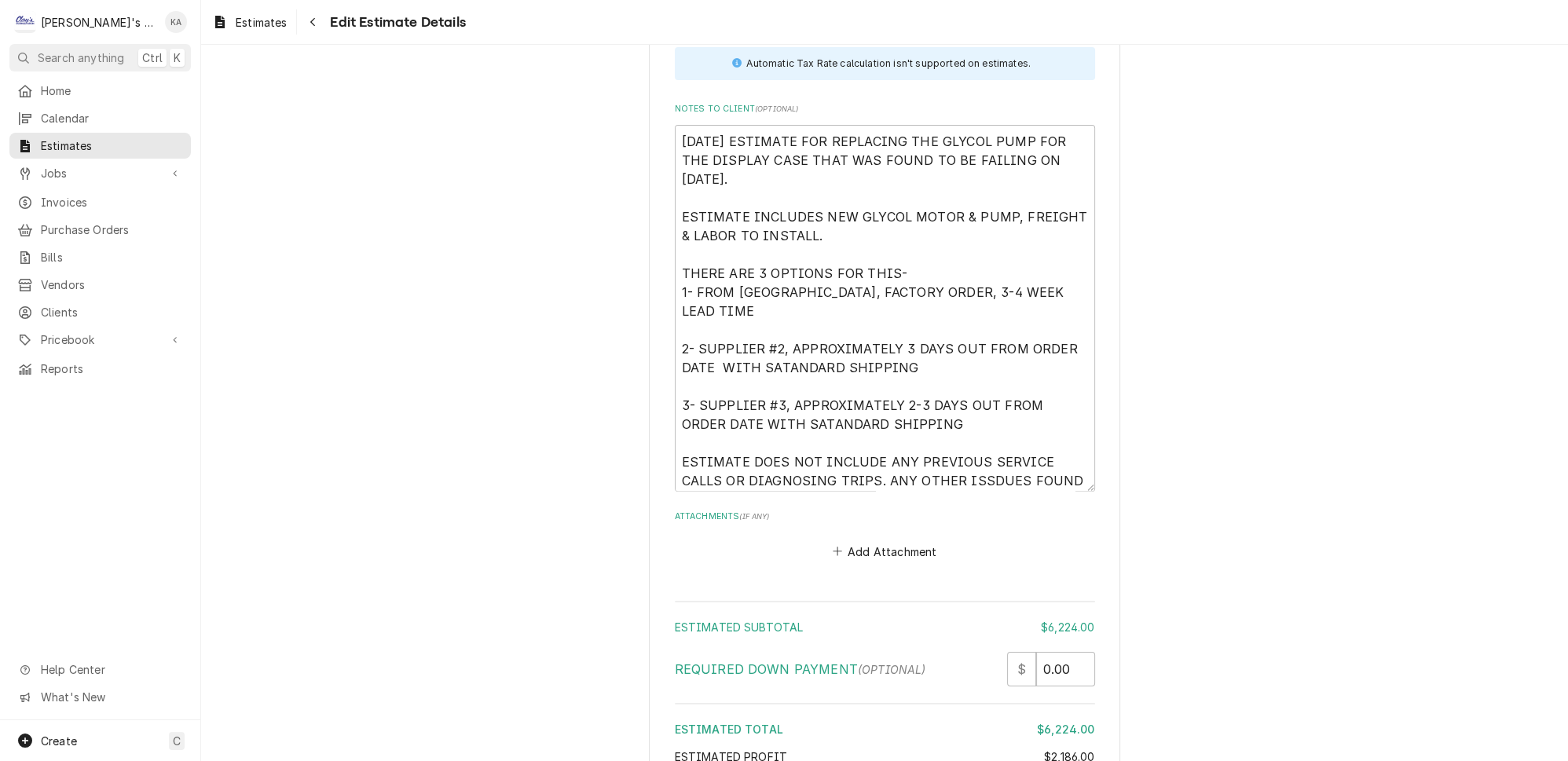
scroll to position [3889, 0]
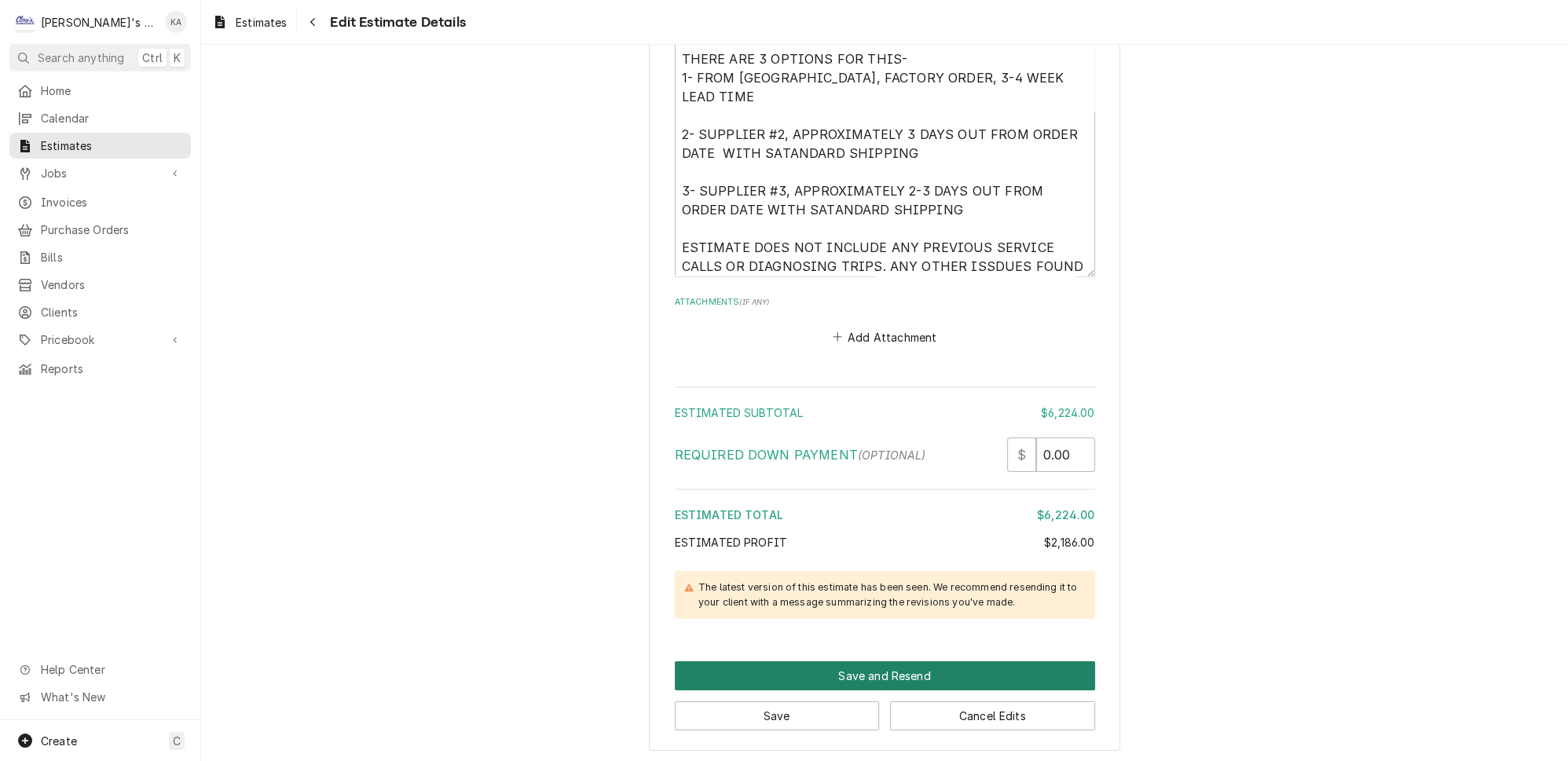
click at [867, 661] on button "Save and Resend" at bounding box center [884, 676] width 420 height 29
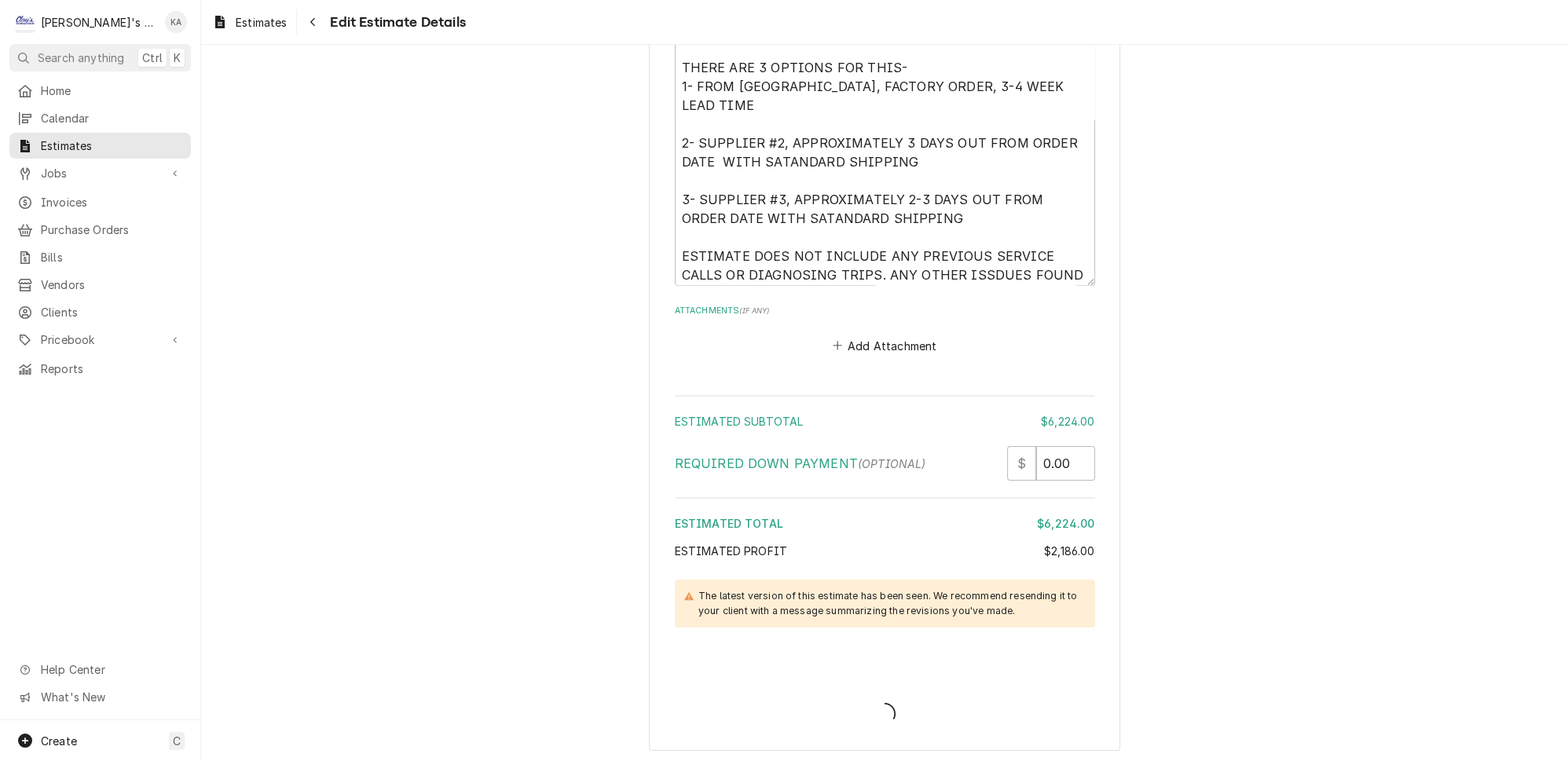
type textarea "x"
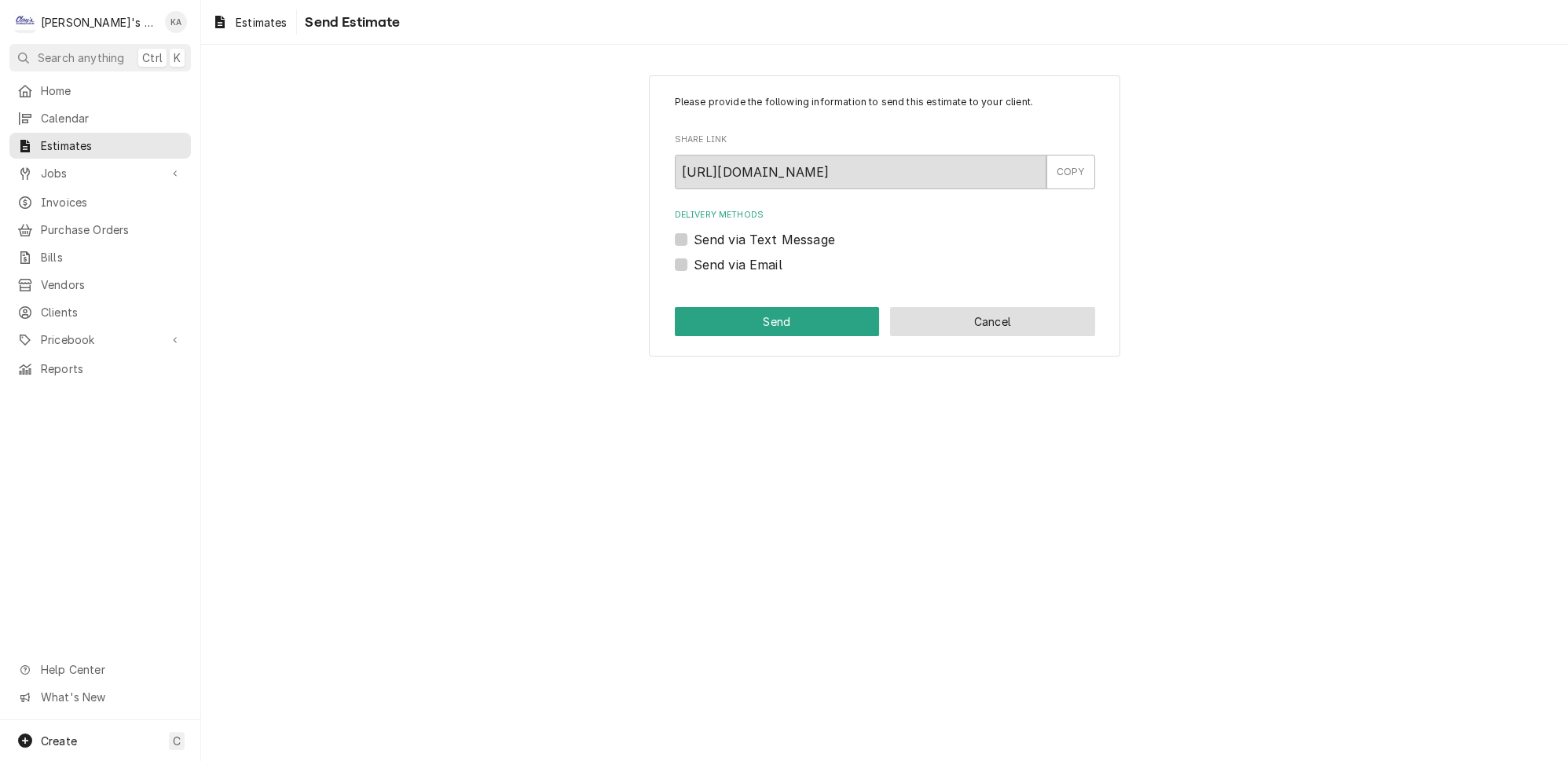
click at [991, 309] on button "Cancel" at bounding box center [992, 321] width 205 height 29
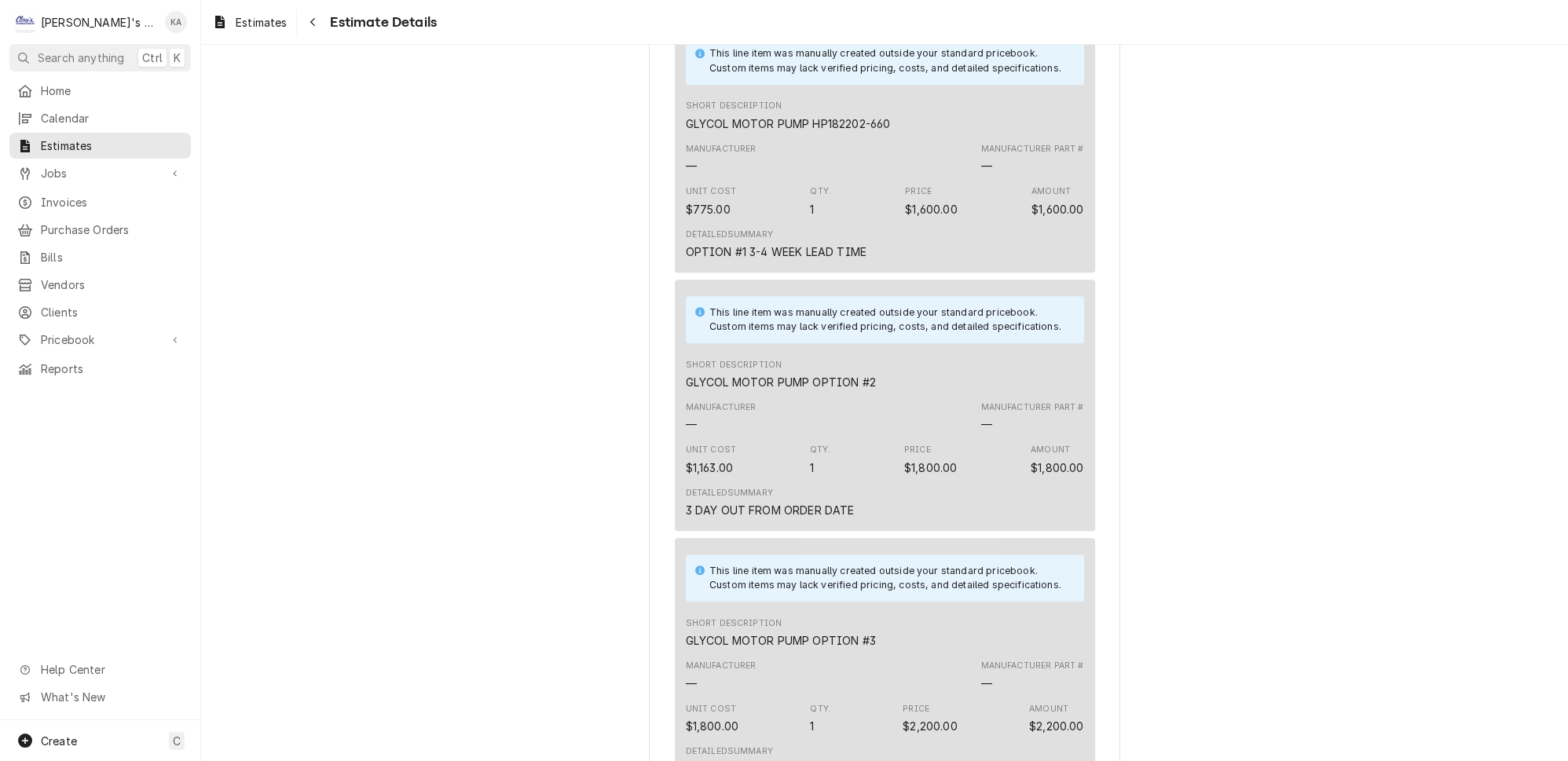
scroll to position [1928, 0]
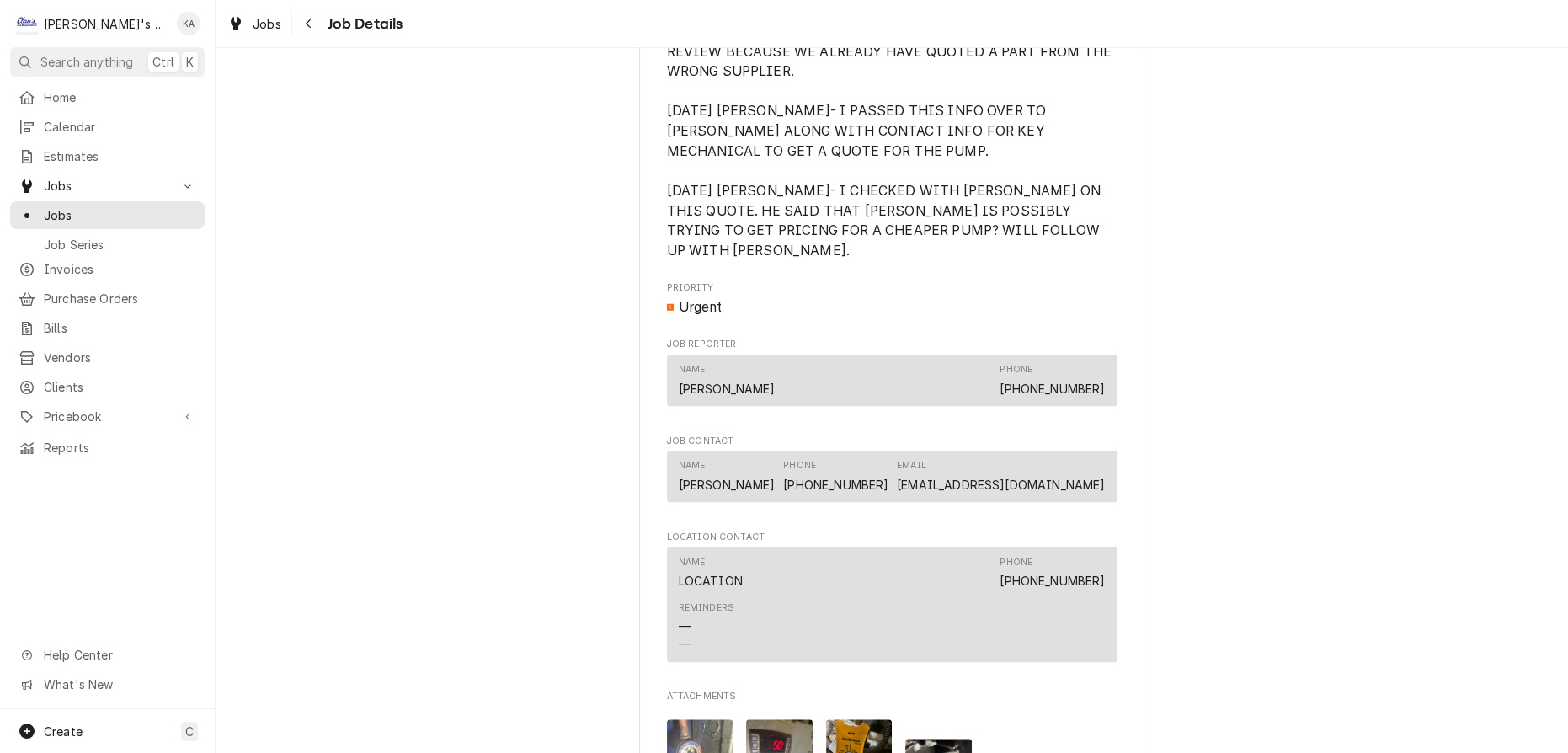
scroll to position [2602, 0]
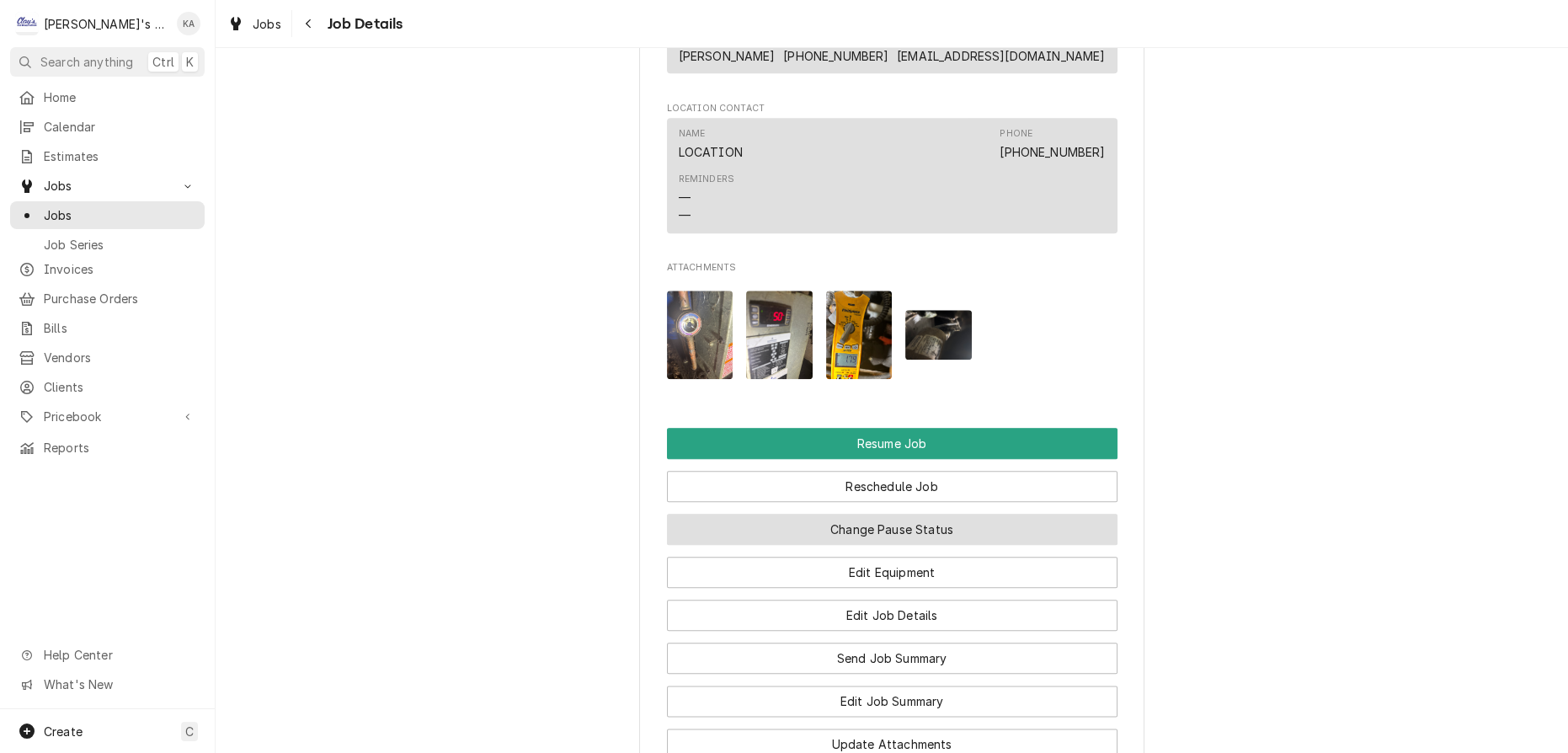
click at [981, 514] on button "Change Pause Status" at bounding box center [891, 529] width 450 height 31
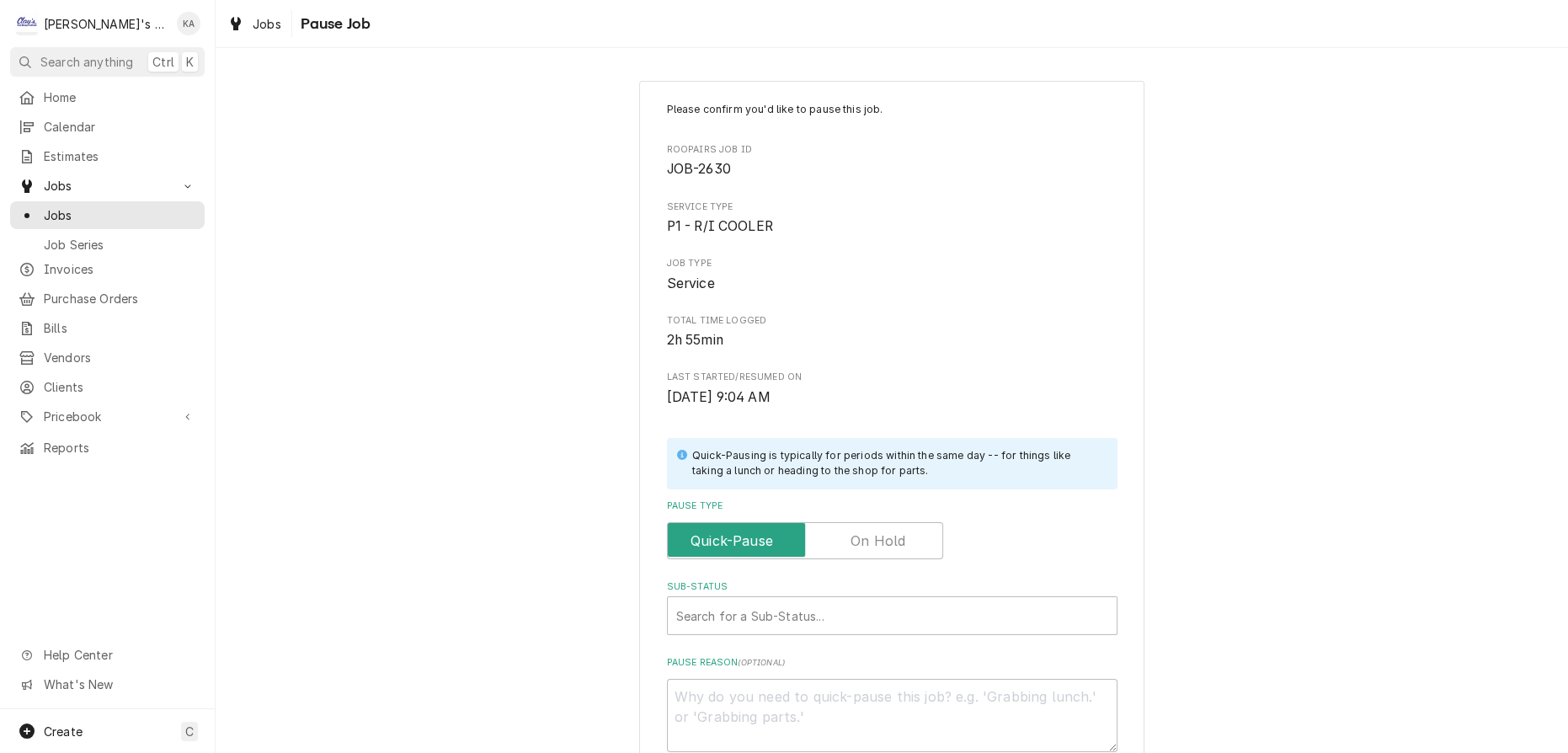
click at [868, 531] on label "Pause Type" at bounding box center [805, 541] width 276 height 37
click at [868, 531] on input "Pause Type" at bounding box center [805, 541] width 261 height 37
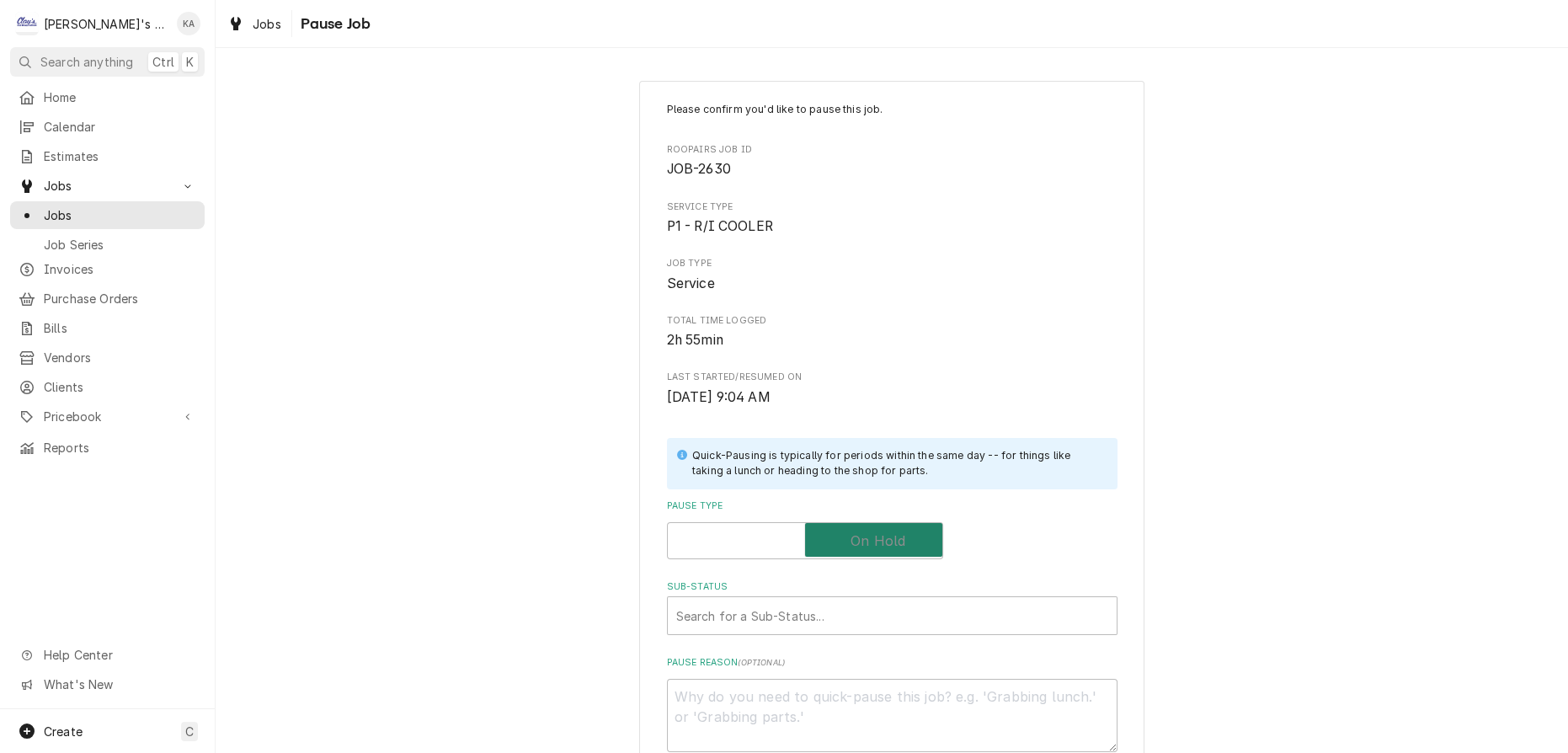
checkbox input "true"
click at [829, 603] on div "Sub-Status" at bounding box center [891, 616] width 432 height 31
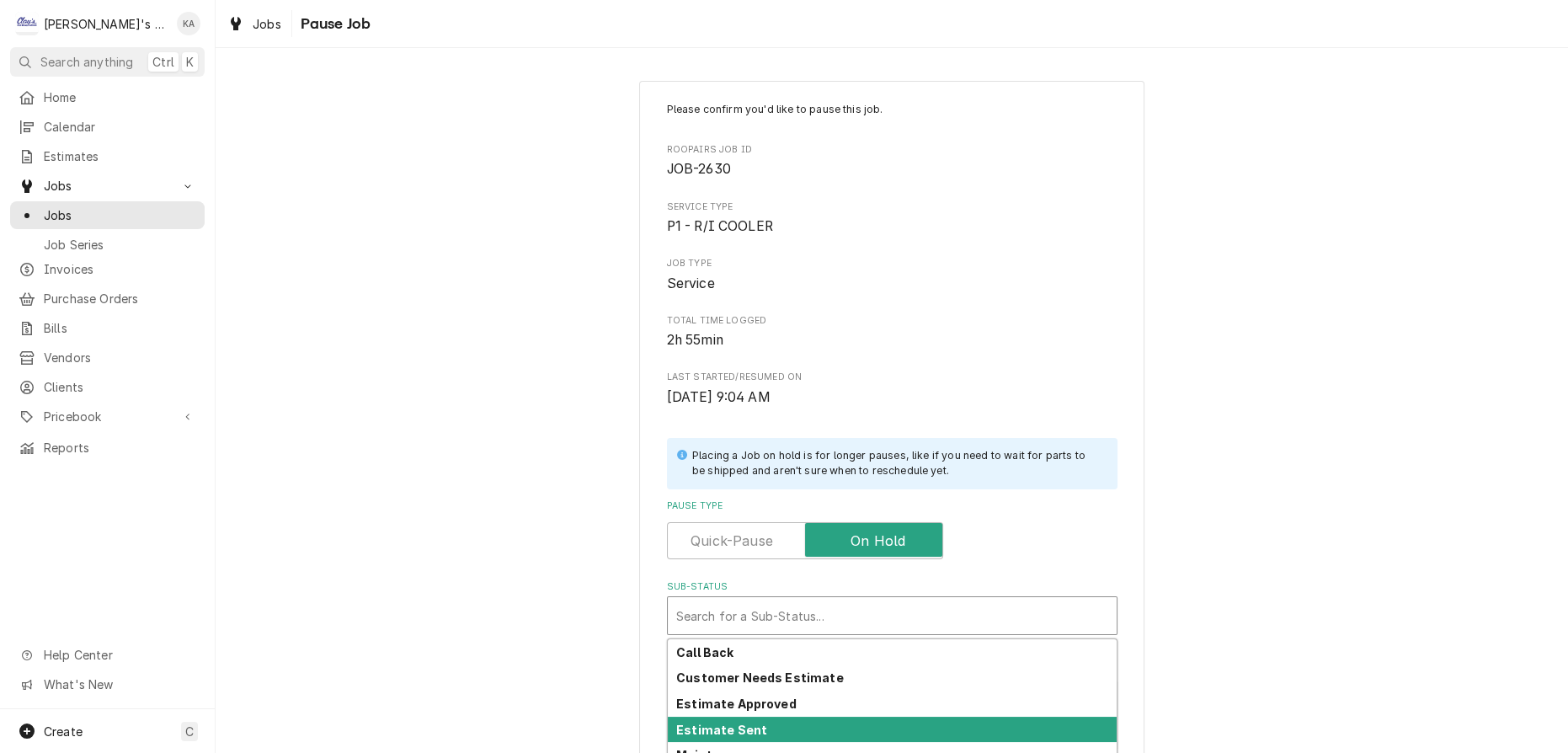
click at [721, 722] on strong "Estimate Sent" at bounding box center [721, 729] width 91 height 14
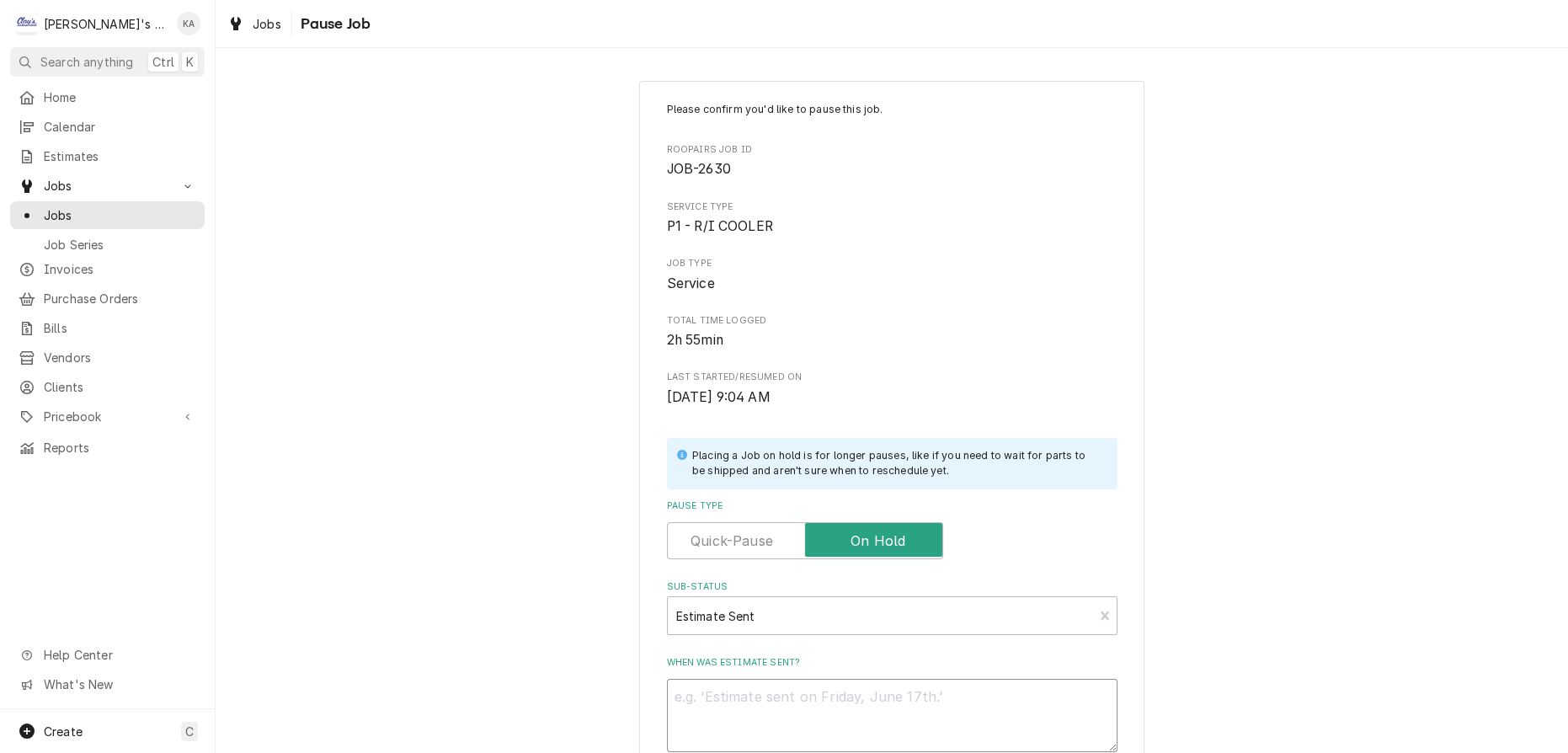
click at [779, 686] on textarea "When was estimate sent?" at bounding box center [891, 715] width 450 height 73
type textarea "x"
type textarea "9"
type textarea "x"
type textarea "9/"
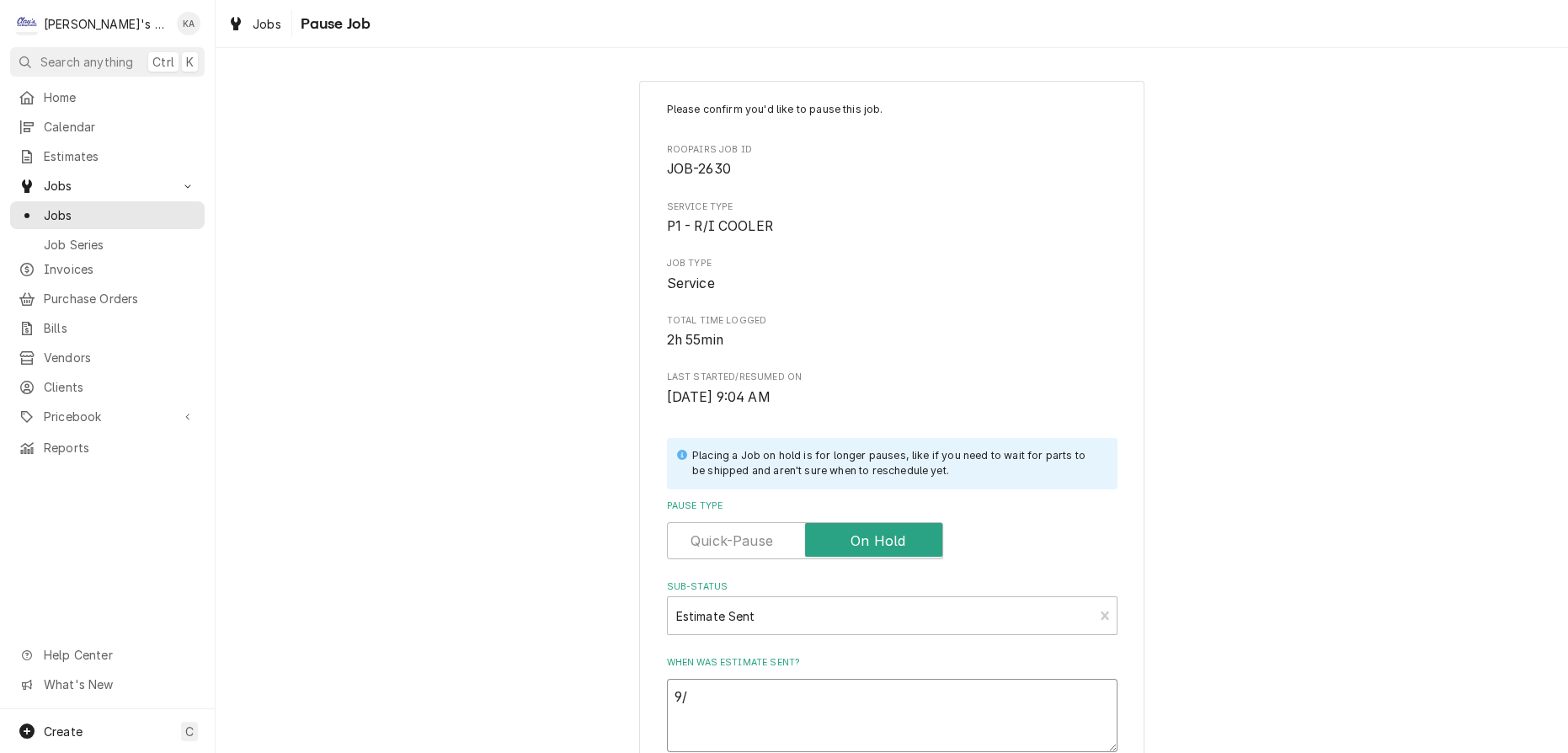
type textarea "x"
type textarea "9/1"
type textarea "x"
type textarea "9/12"
type textarea "x"
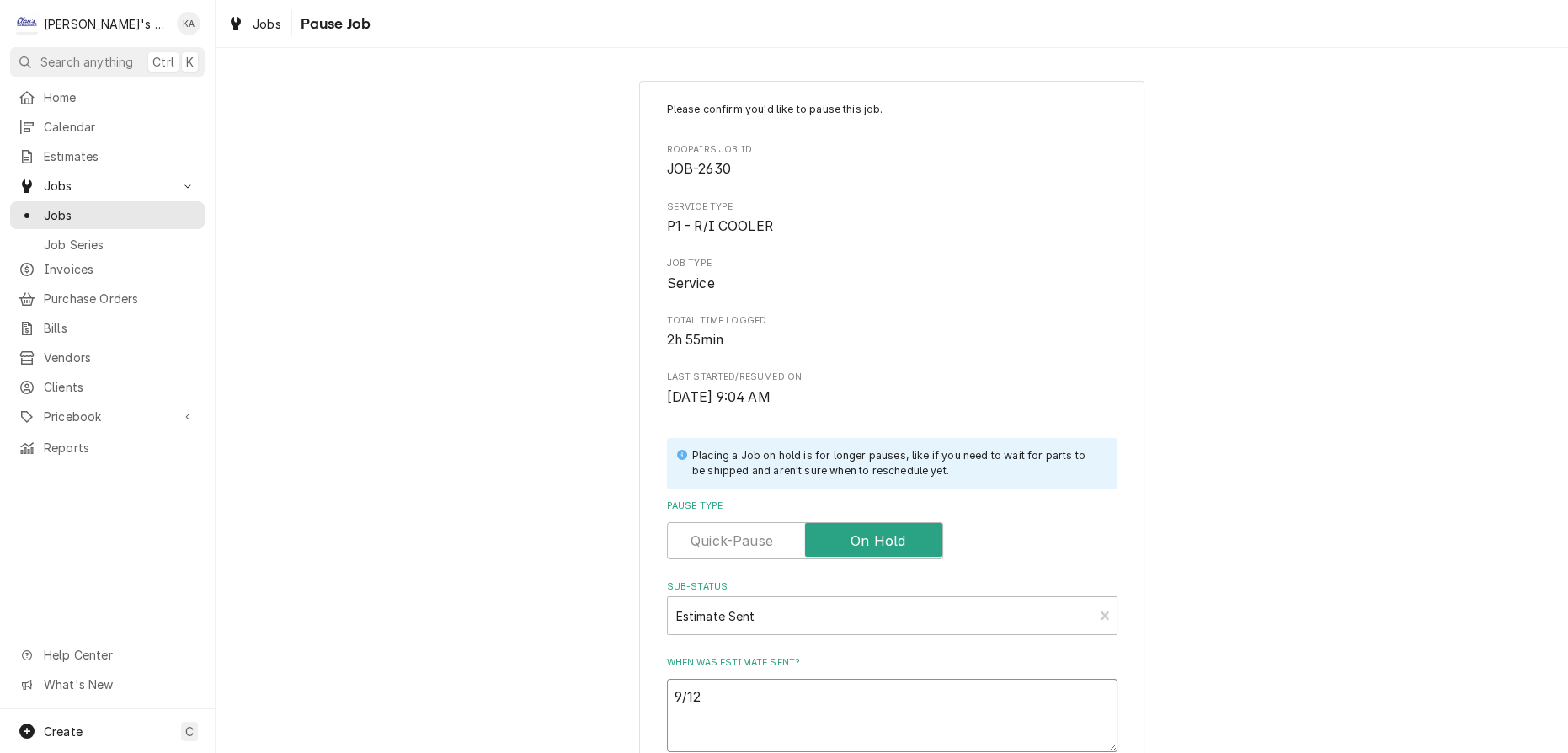
type textarea "9/12/"
type textarea "x"
type textarea "9/12/2"
type textarea "x"
type textarea "9/12/20"
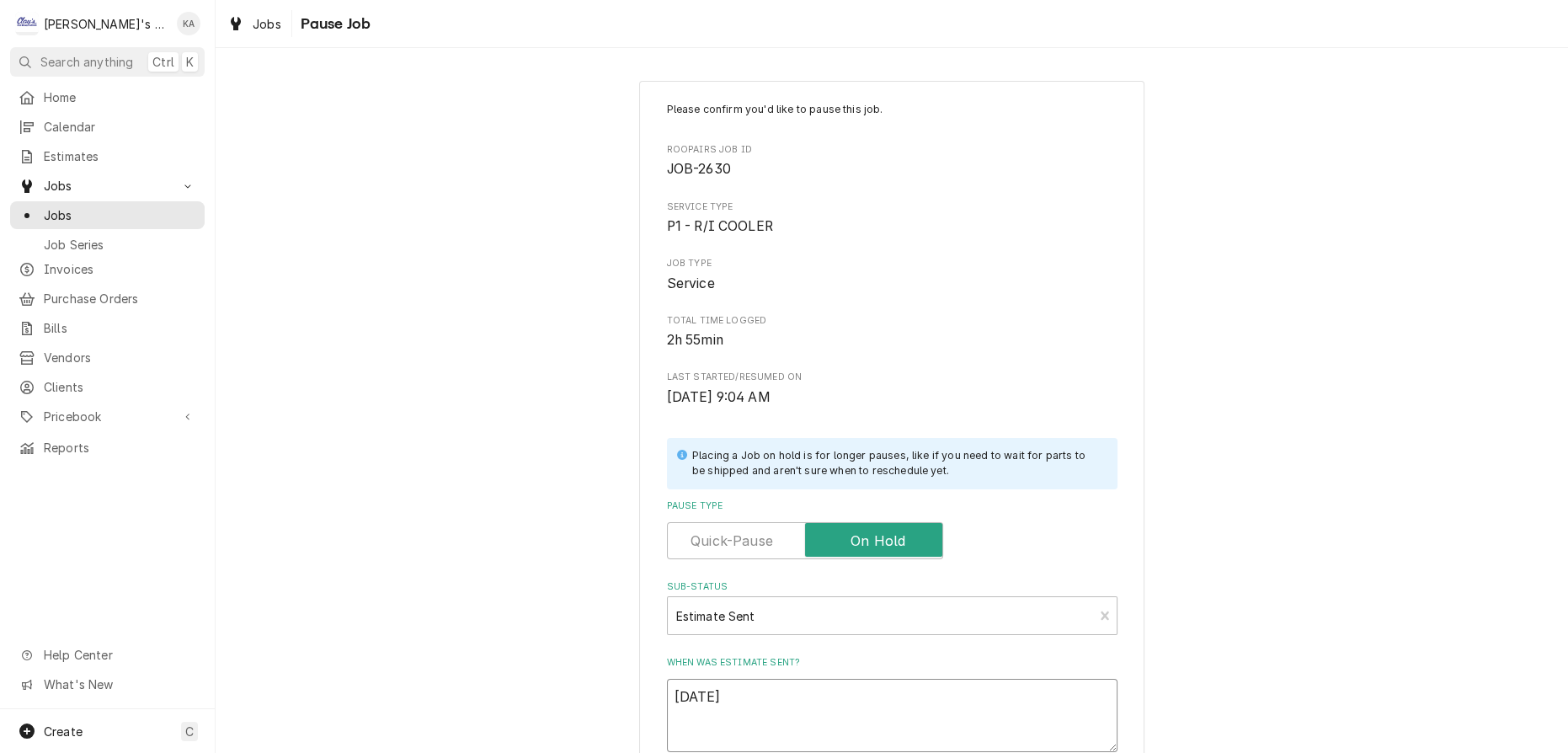
type textarea "x"
type textarea "9/12/202"
type textarea "x"
type textarea "9/12/2025"
type textarea "x"
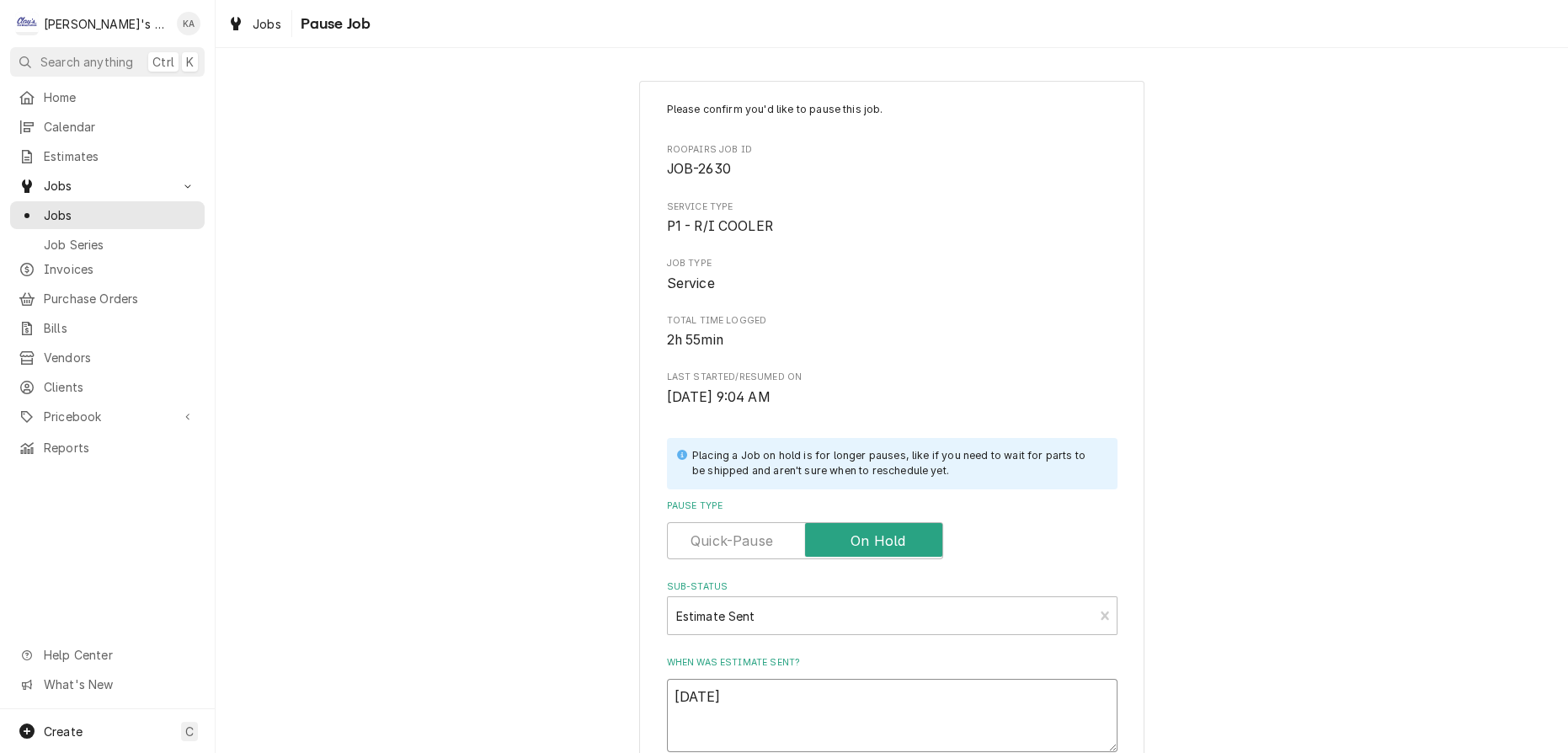
type textarea "9/12/2025"
type textarea "x"
type textarea "9/12/2025 E"
type textarea "x"
type textarea "9/12/2025 ES"
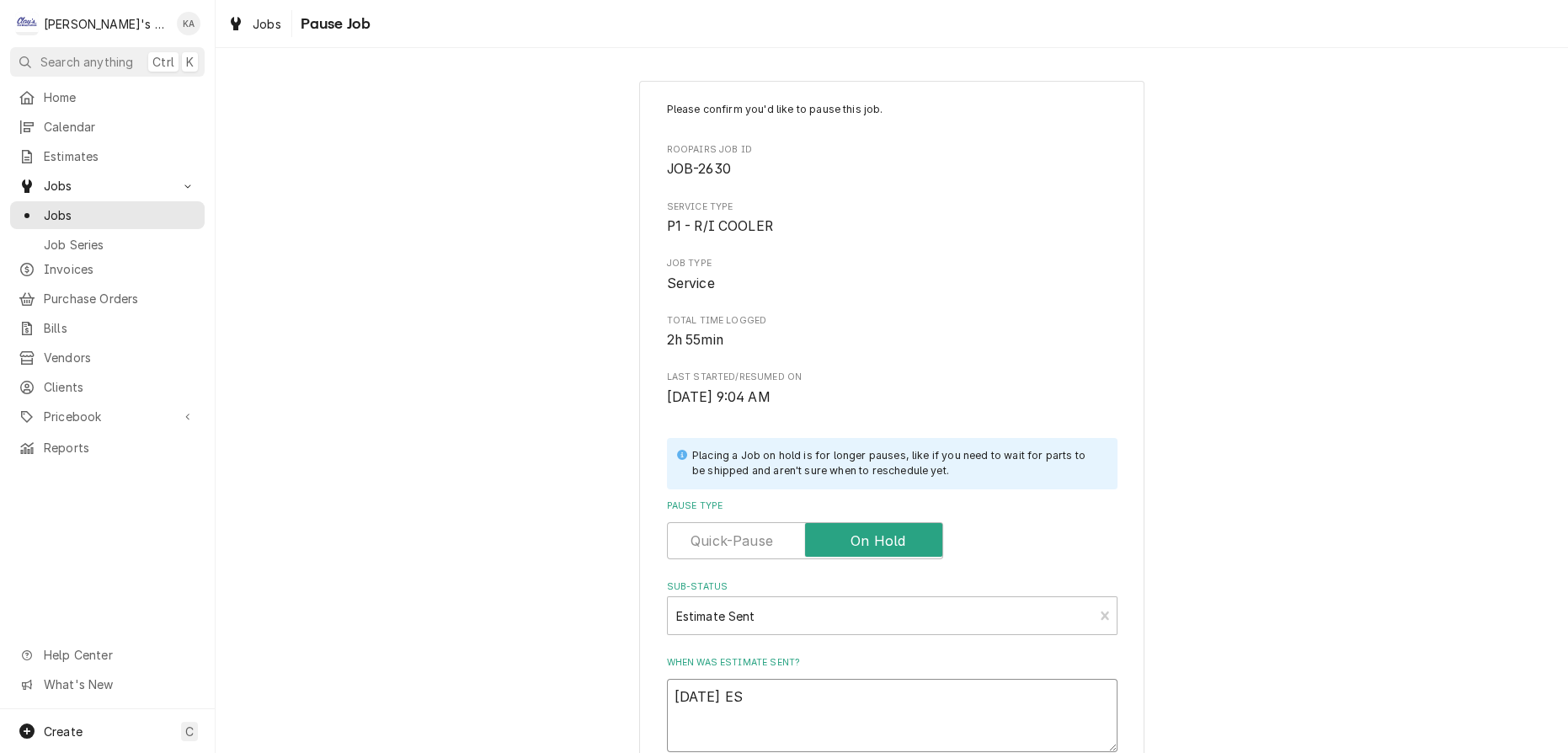
type textarea "x"
type textarea "9/12/2025 EST"
type textarea "x"
type textarea "9/12/2025 EST"
type textarea "x"
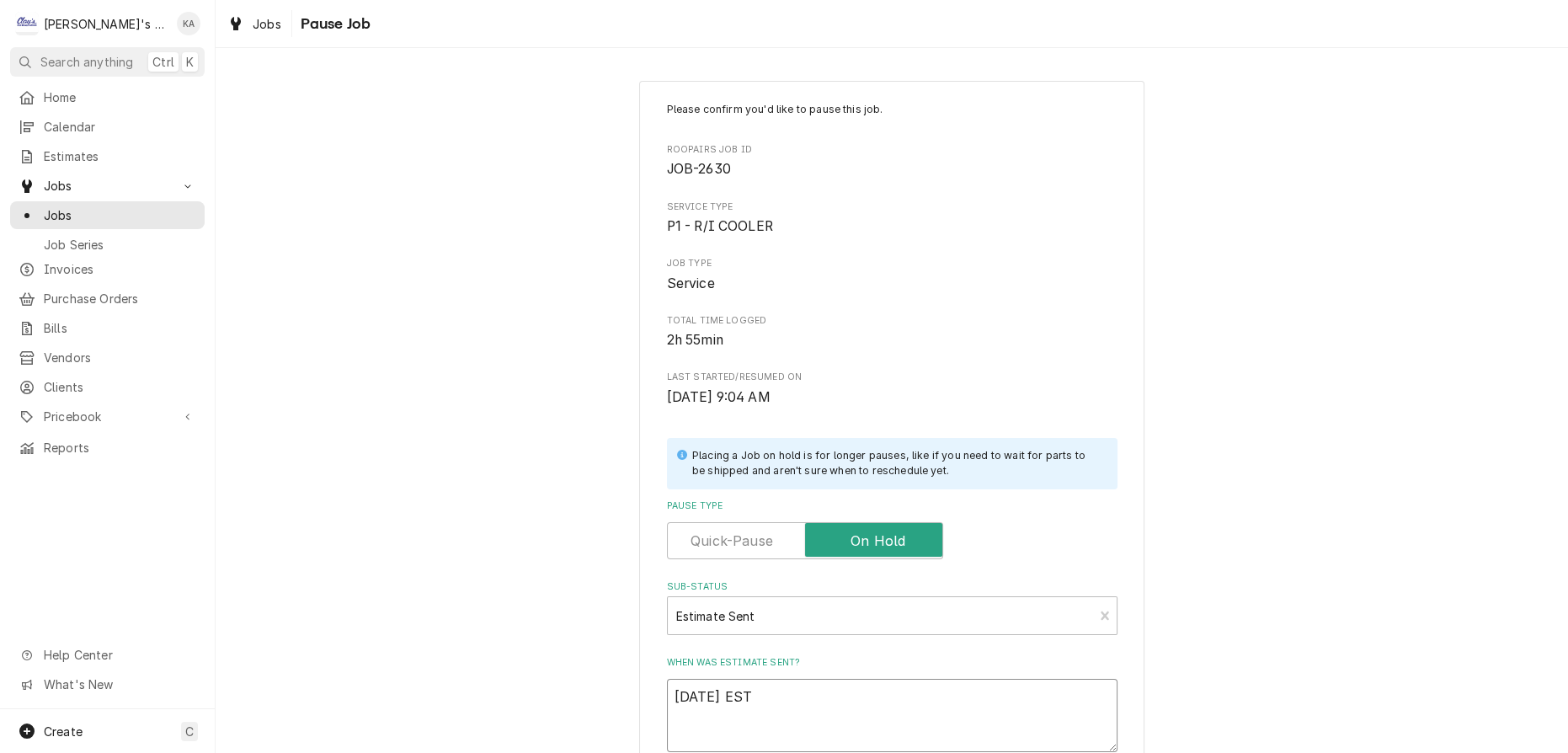
type textarea "9/12/2025 EST #"
type textarea "x"
type textarea "9/12/2025 EST #"
type textarea "x"
type textarea "9/12/2025 EST # 3"
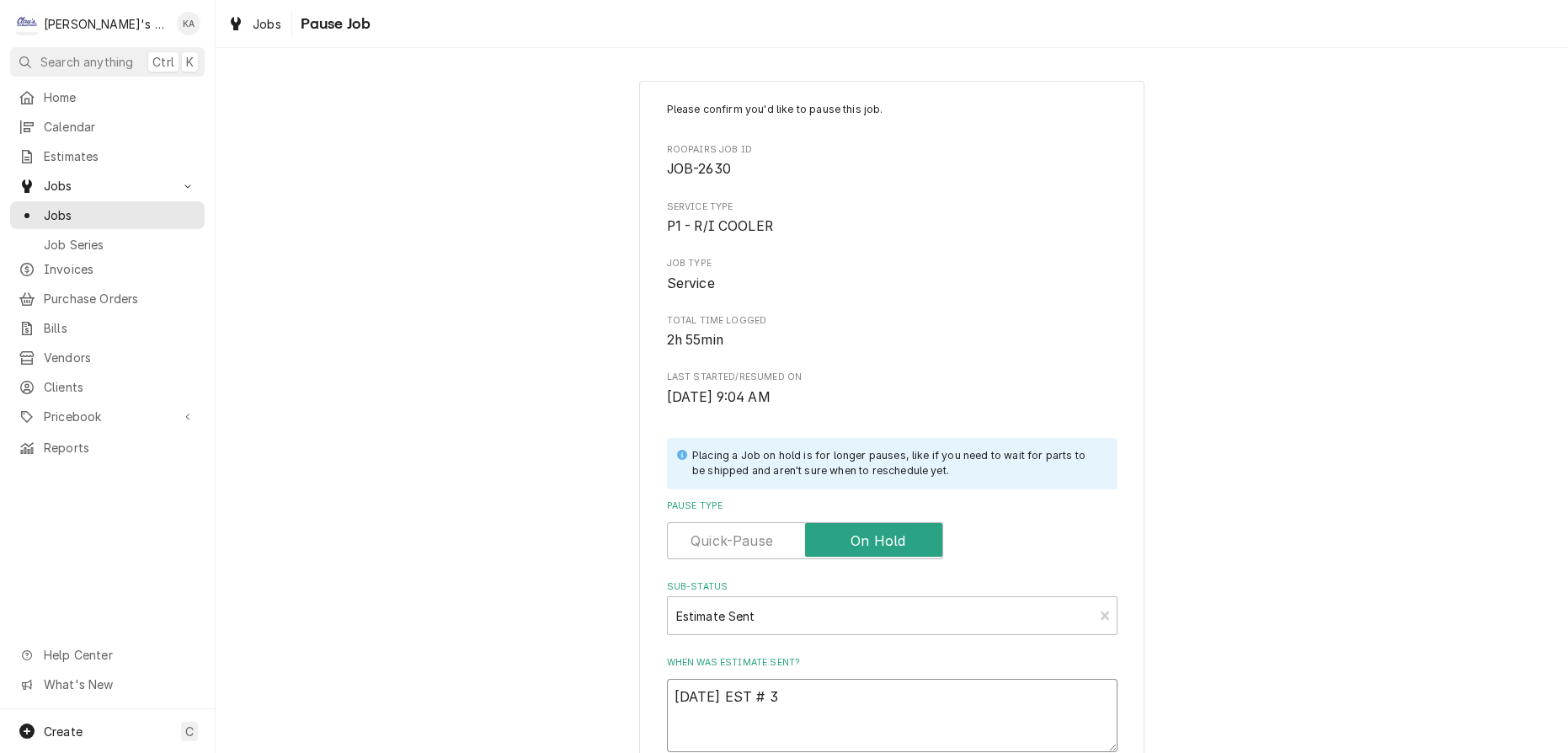
type textarea "x"
type textarea "9/12/2025 EST # 33"
type textarea "x"
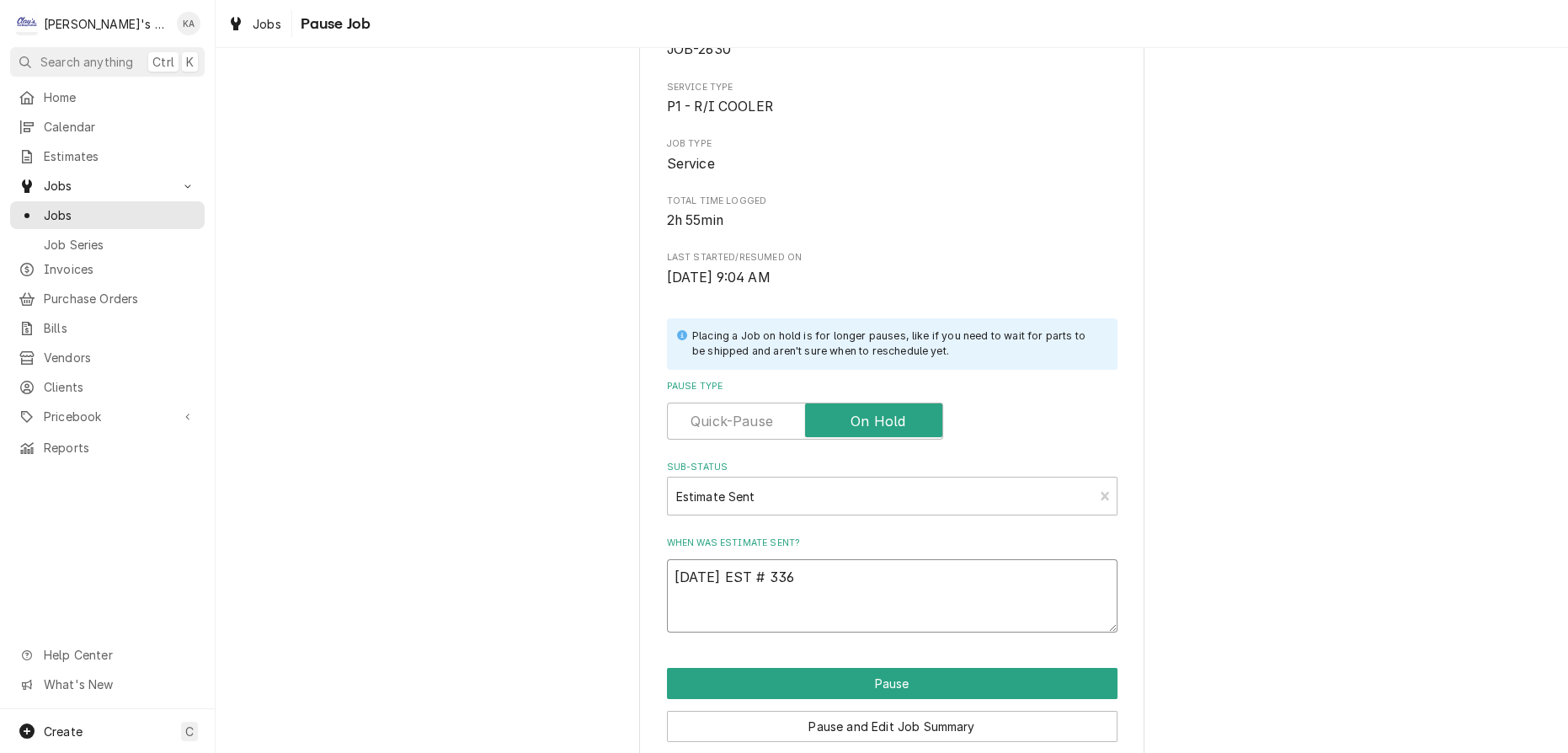
scroll to position [175, 0]
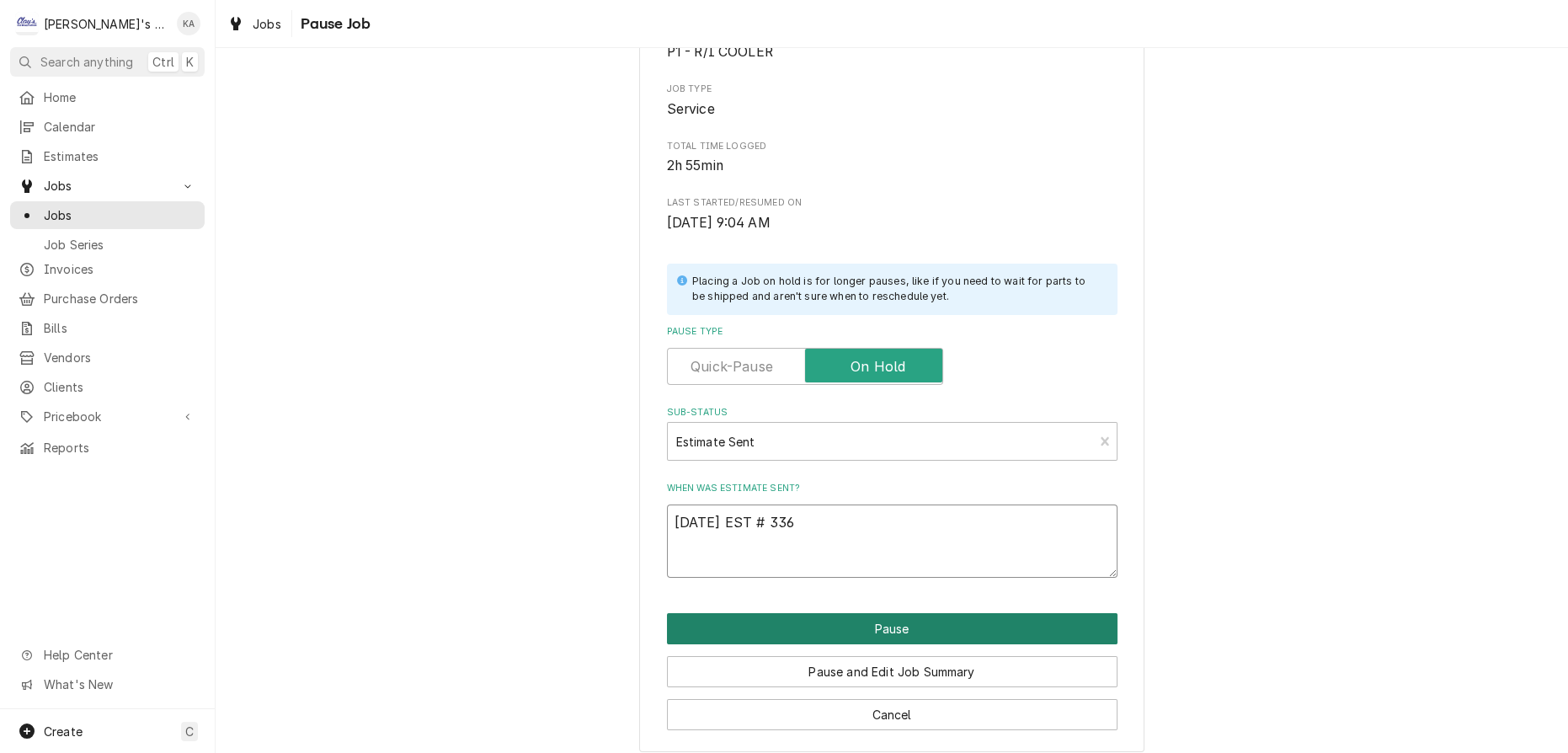
type textarea "9/12/2025 EST # 336"
click at [896, 622] on button "Pause" at bounding box center [891, 628] width 450 height 31
type textarea "x"
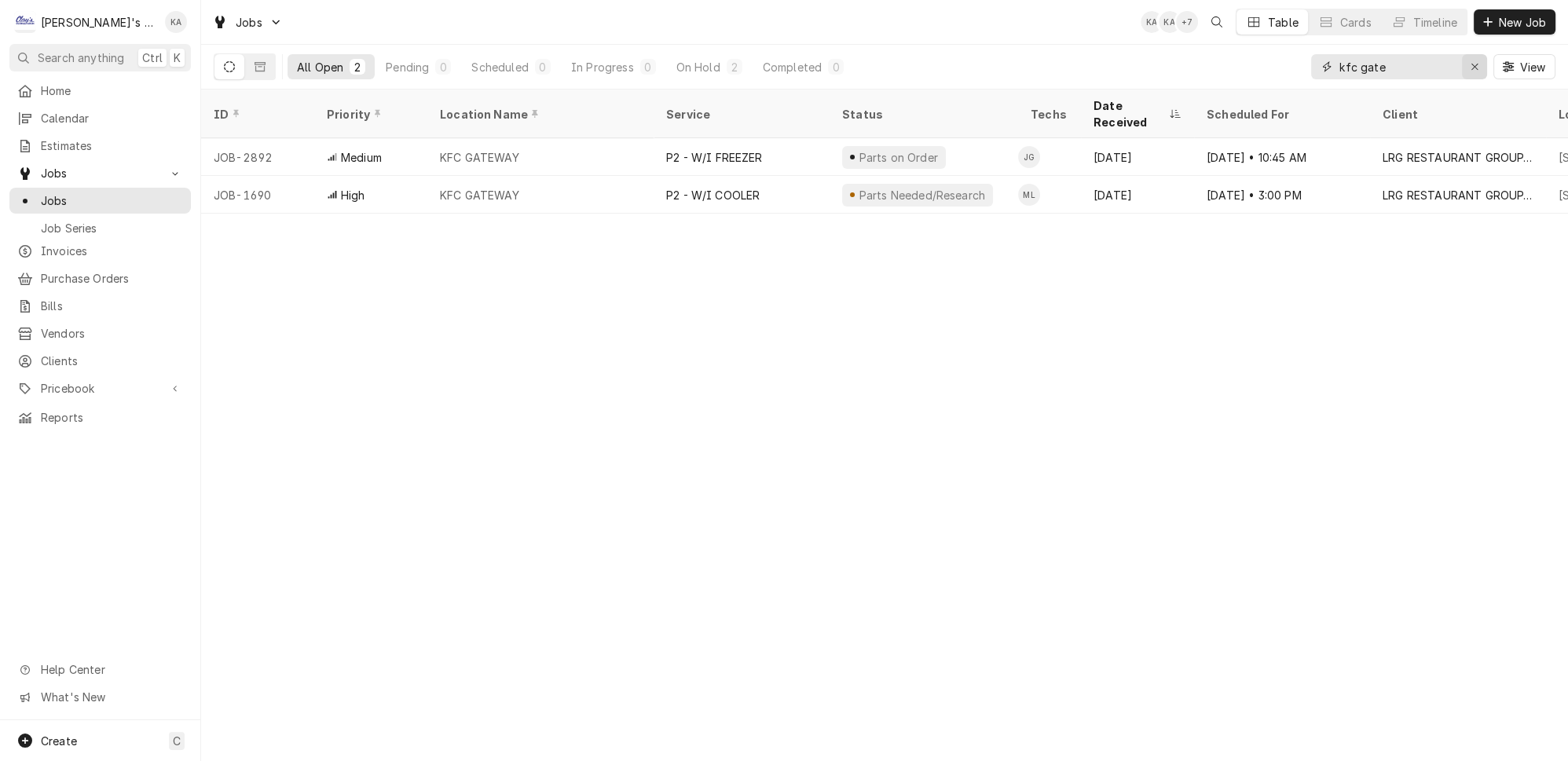
click at [1478, 63] on icon "Erase input" at bounding box center [1475, 66] width 6 height 6
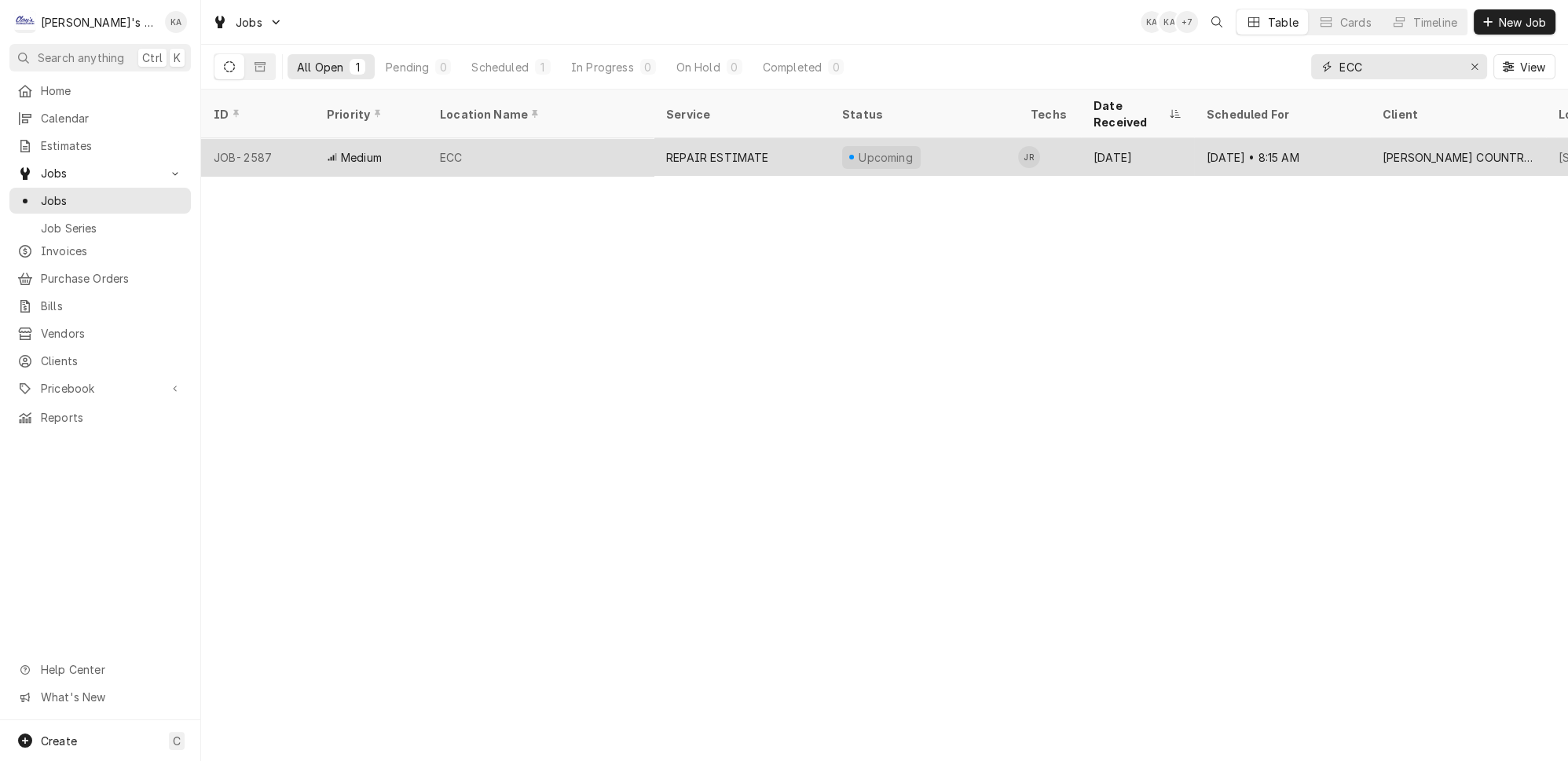
type input "ECC"
click at [471, 138] on div "ECC" at bounding box center [540, 157] width 226 height 38
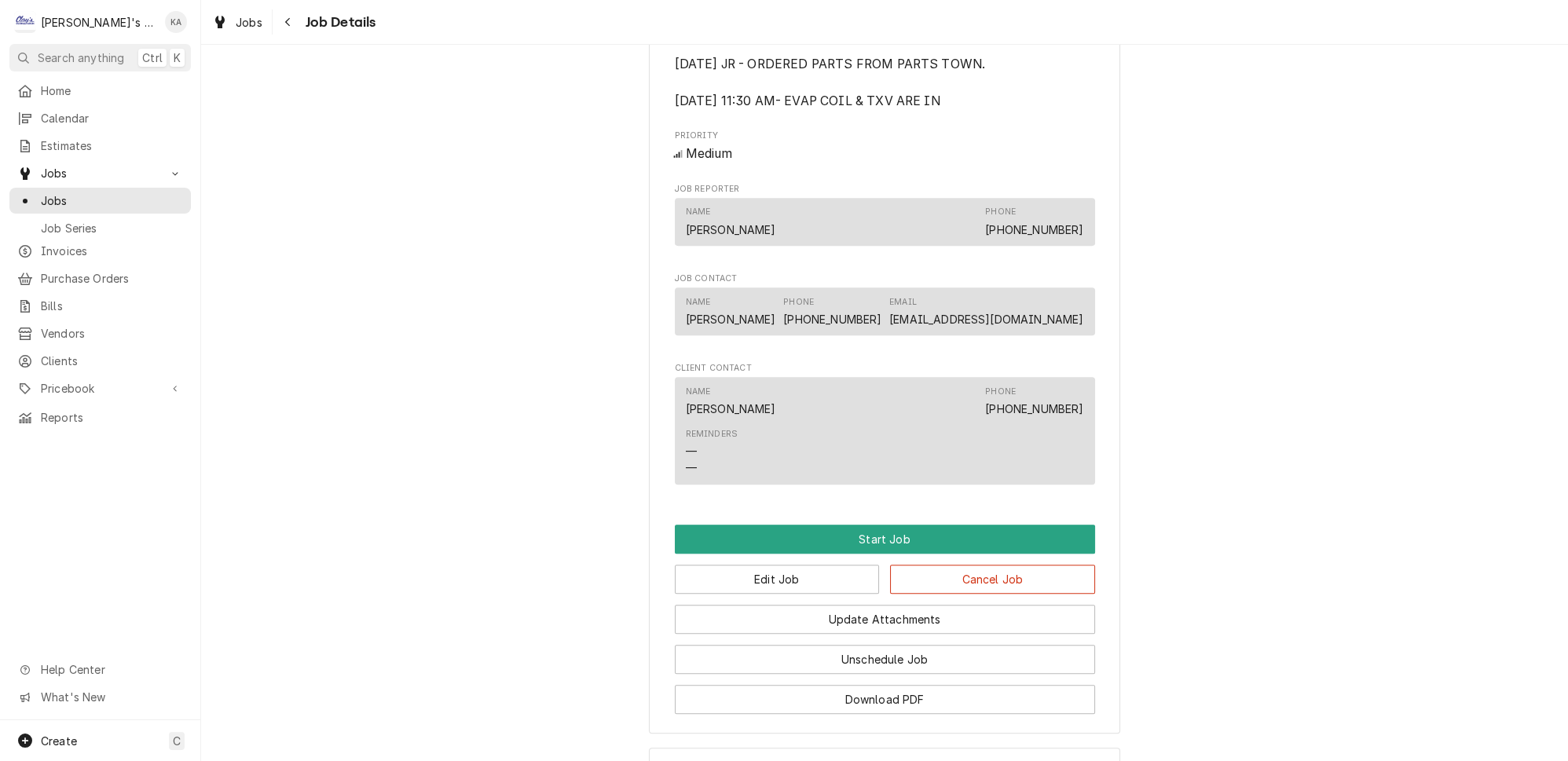
scroll to position [1395, 0]
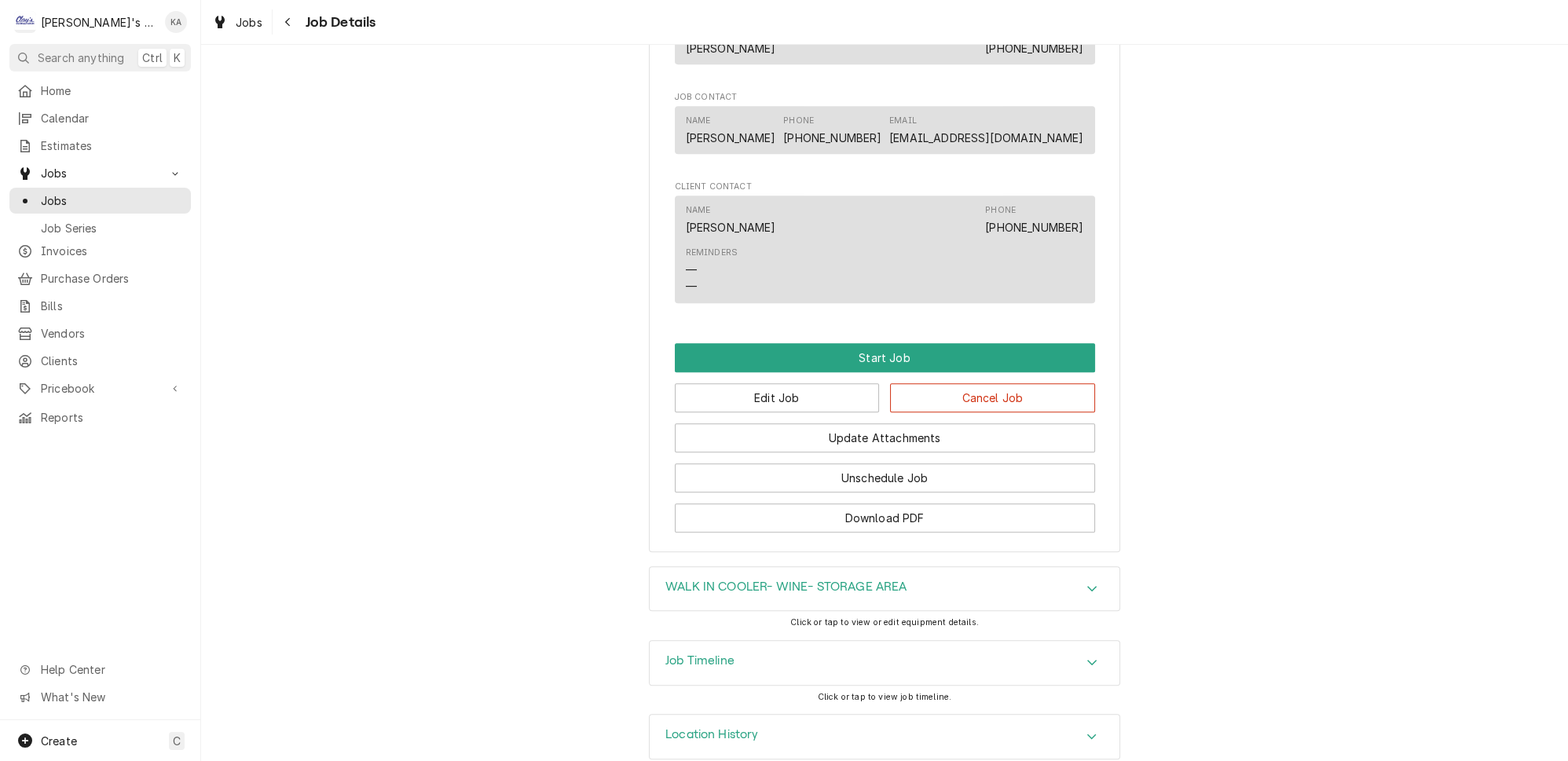
click at [1087, 586] on icon "Accordion Header" at bounding box center [1092, 589] width 9 height 6
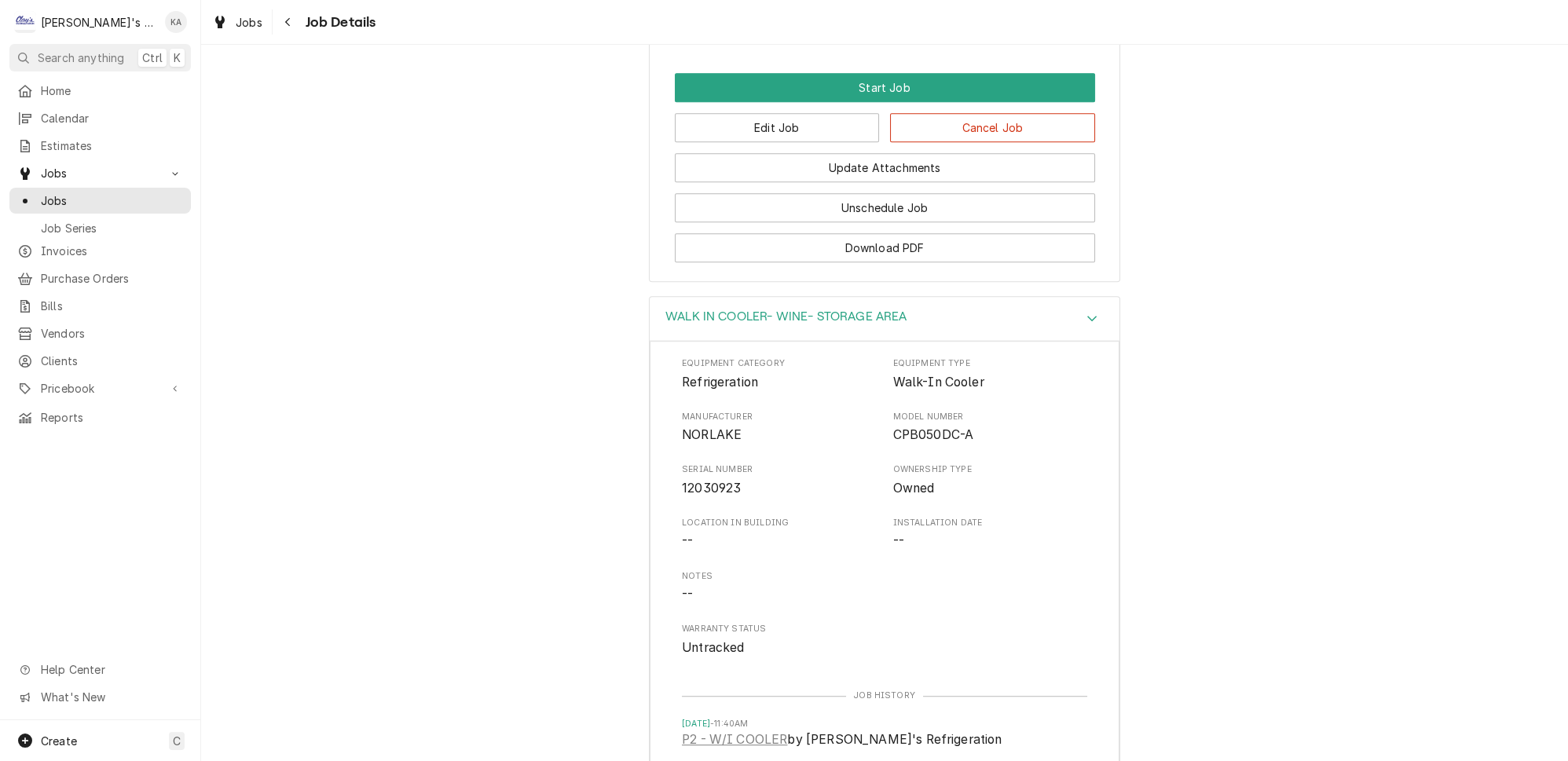
scroll to position [1681, 0]
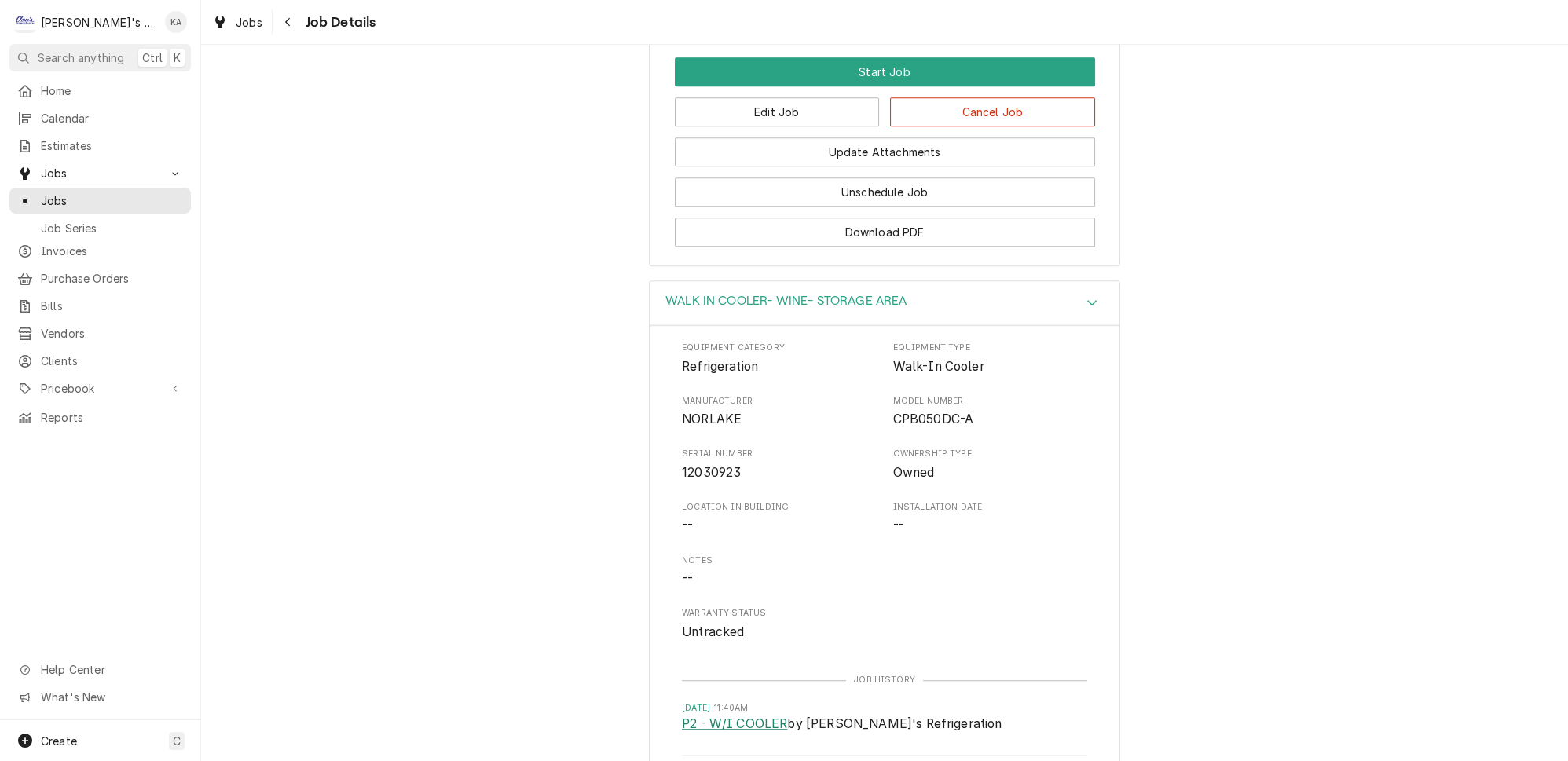
click at [749, 715] on link "P2 - W/I COOLER" at bounding box center [734, 725] width 105 height 19
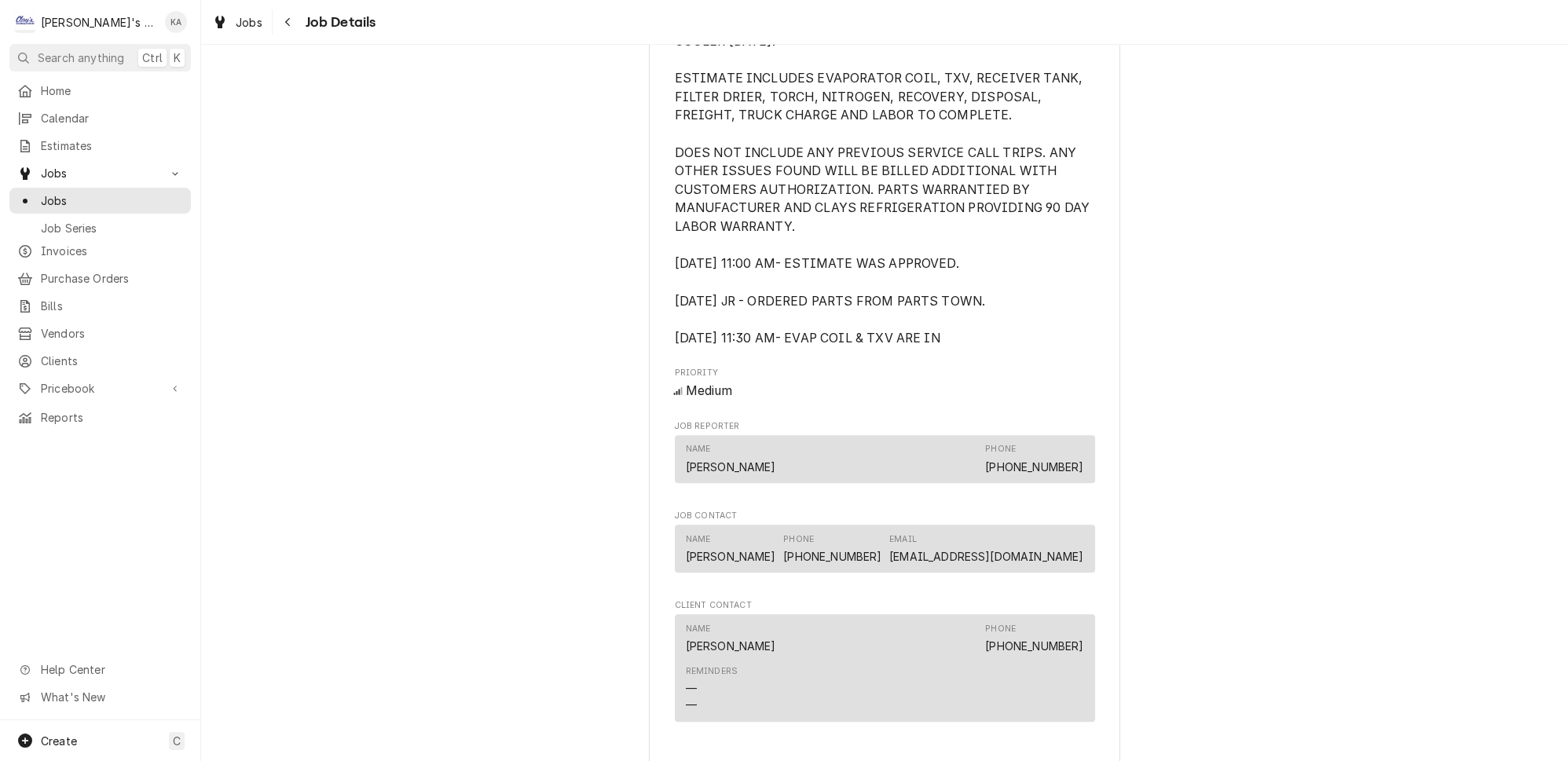
scroll to position [856, 0]
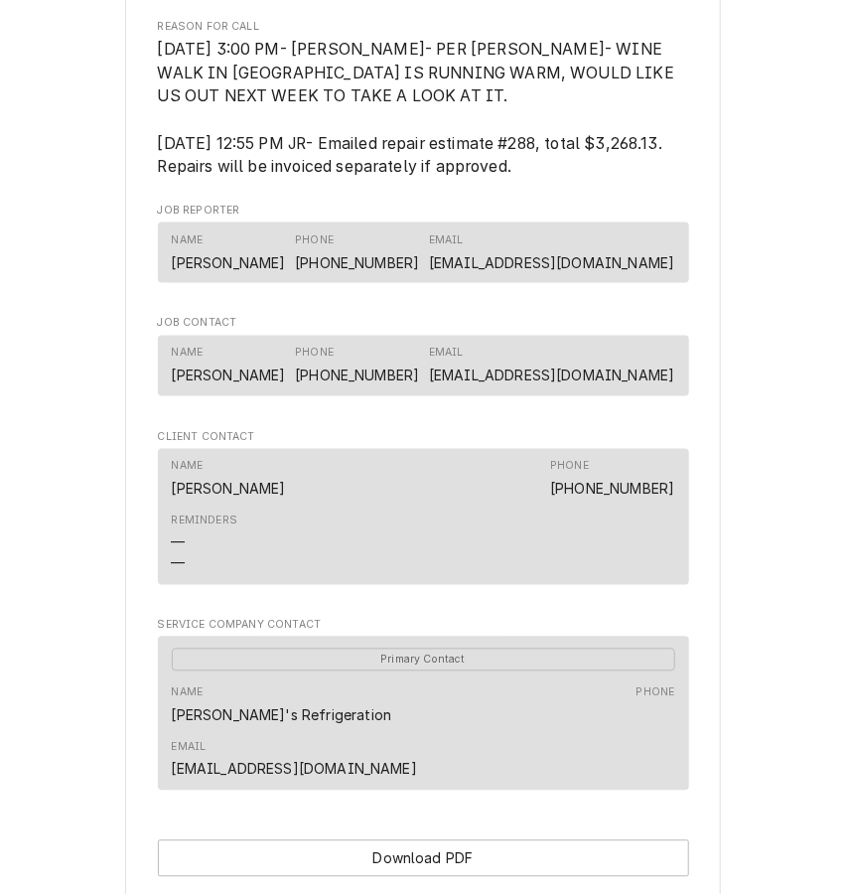
scroll to position [1128, 0]
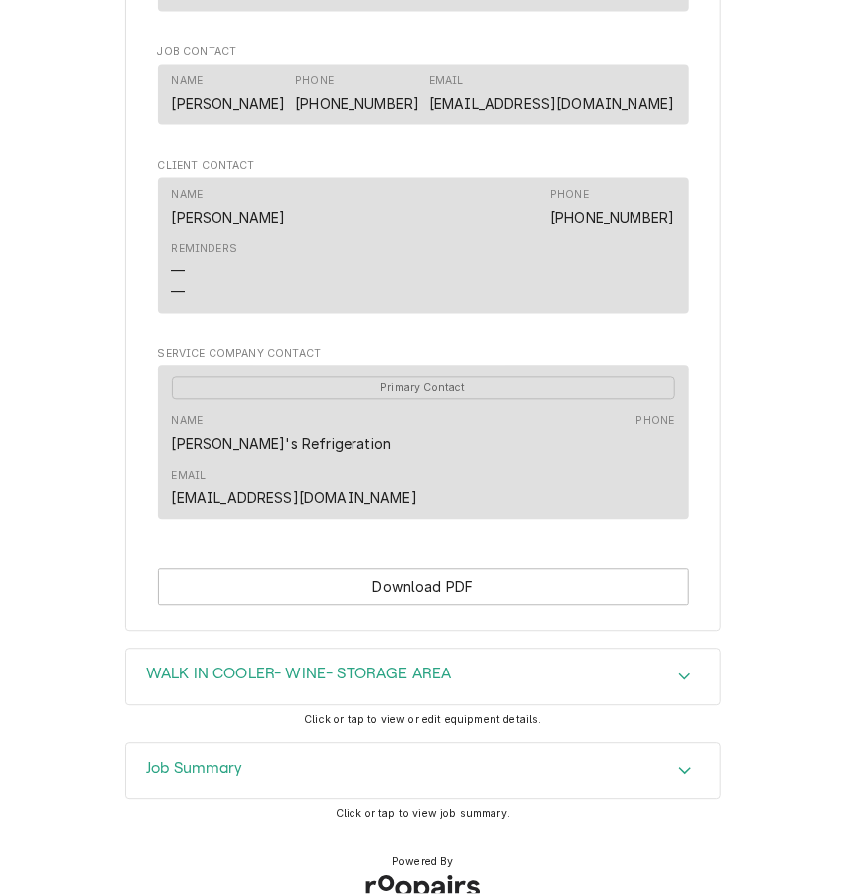
click at [678, 763] on icon "Accordion Header" at bounding box center [685, 771] width 14 height 16
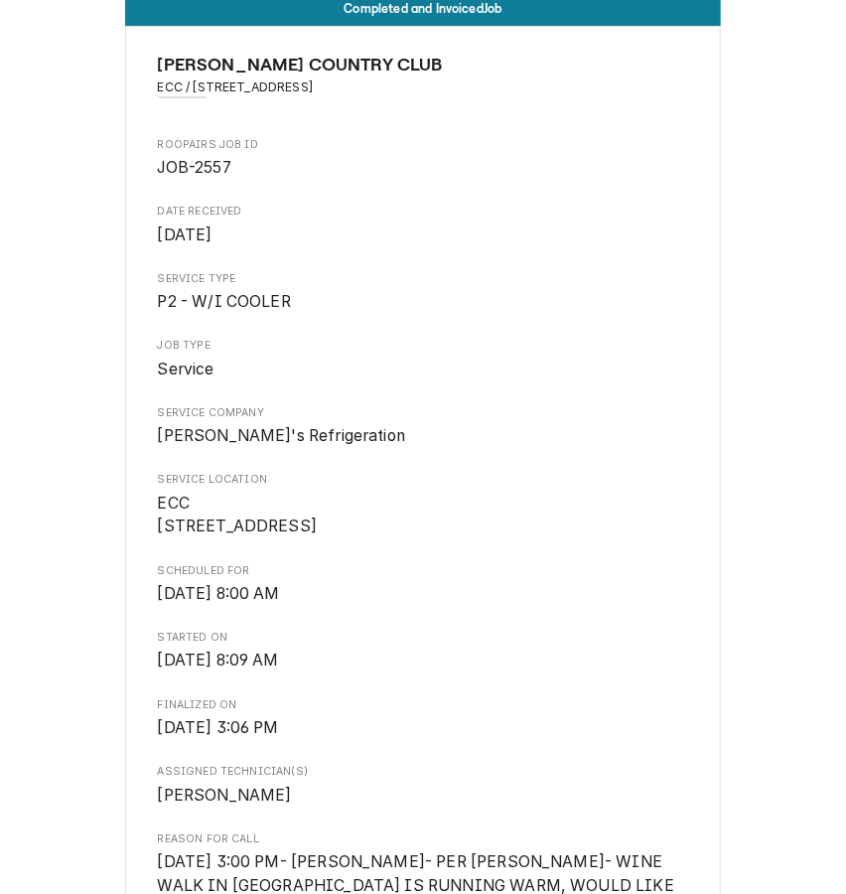
scroll to position [0, 0]
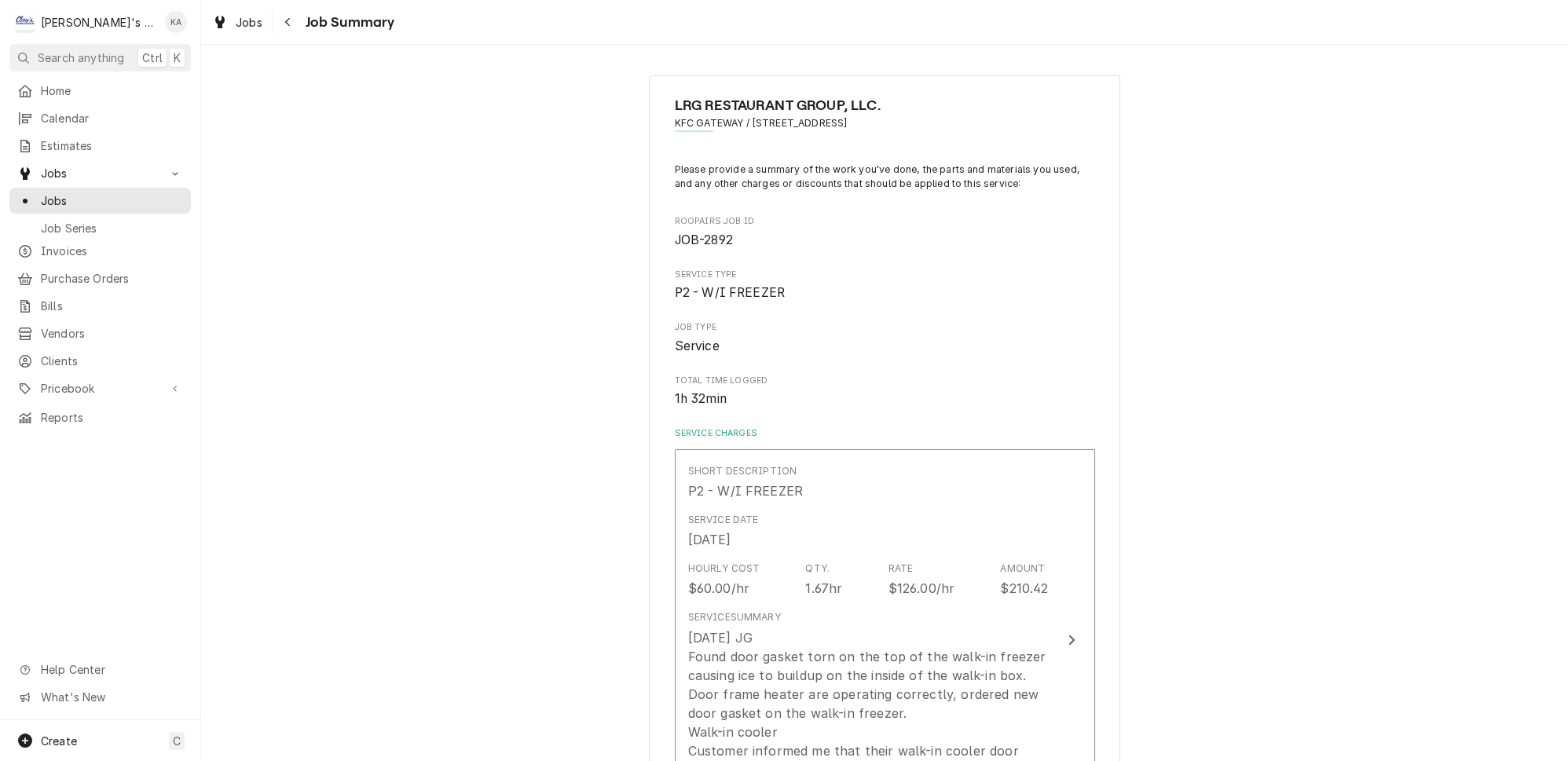
scroll to position [869, 0]
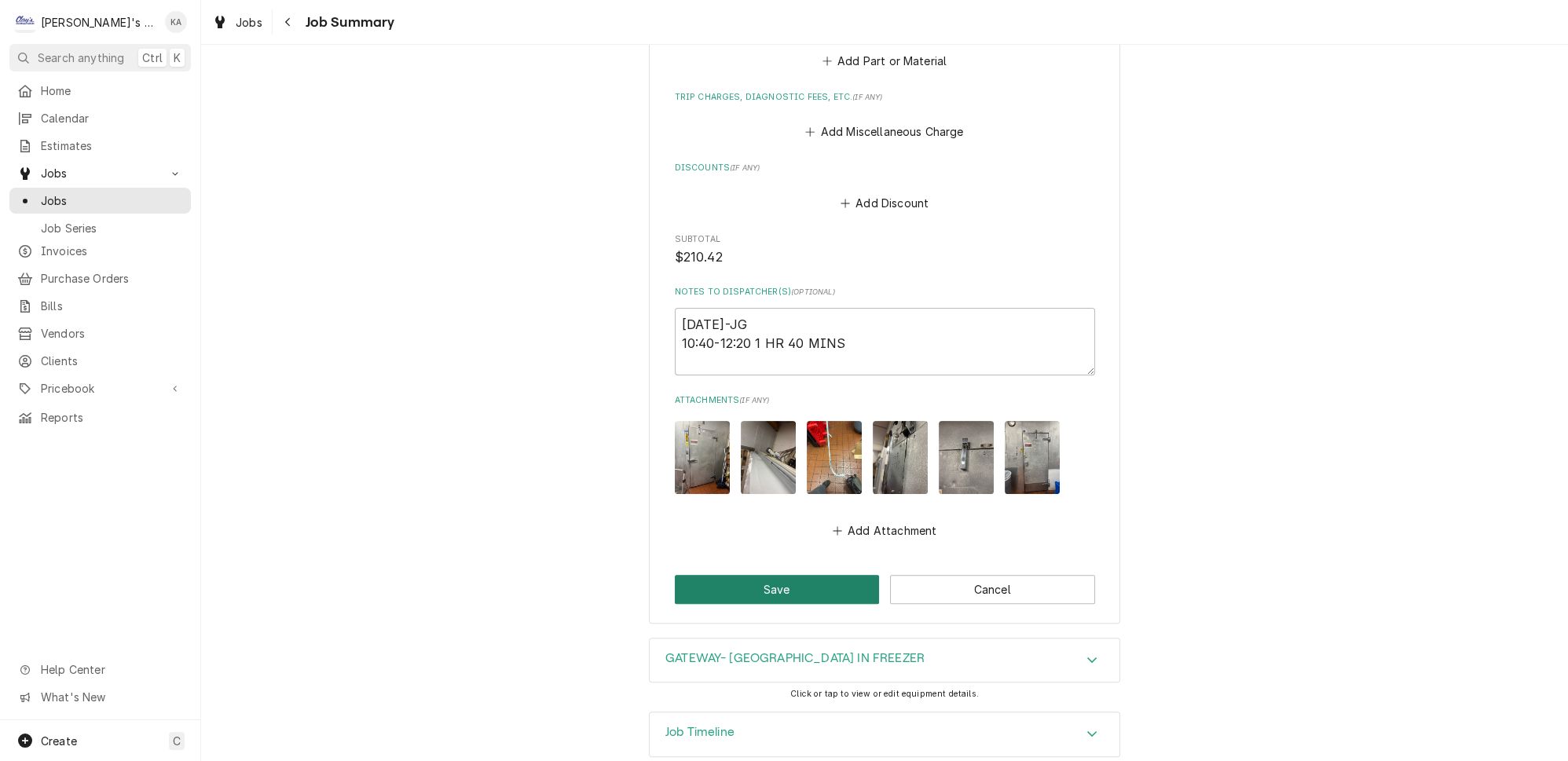
click at [784, 575] on button "Save" at bounding box center [777, 589] width 205 height 29
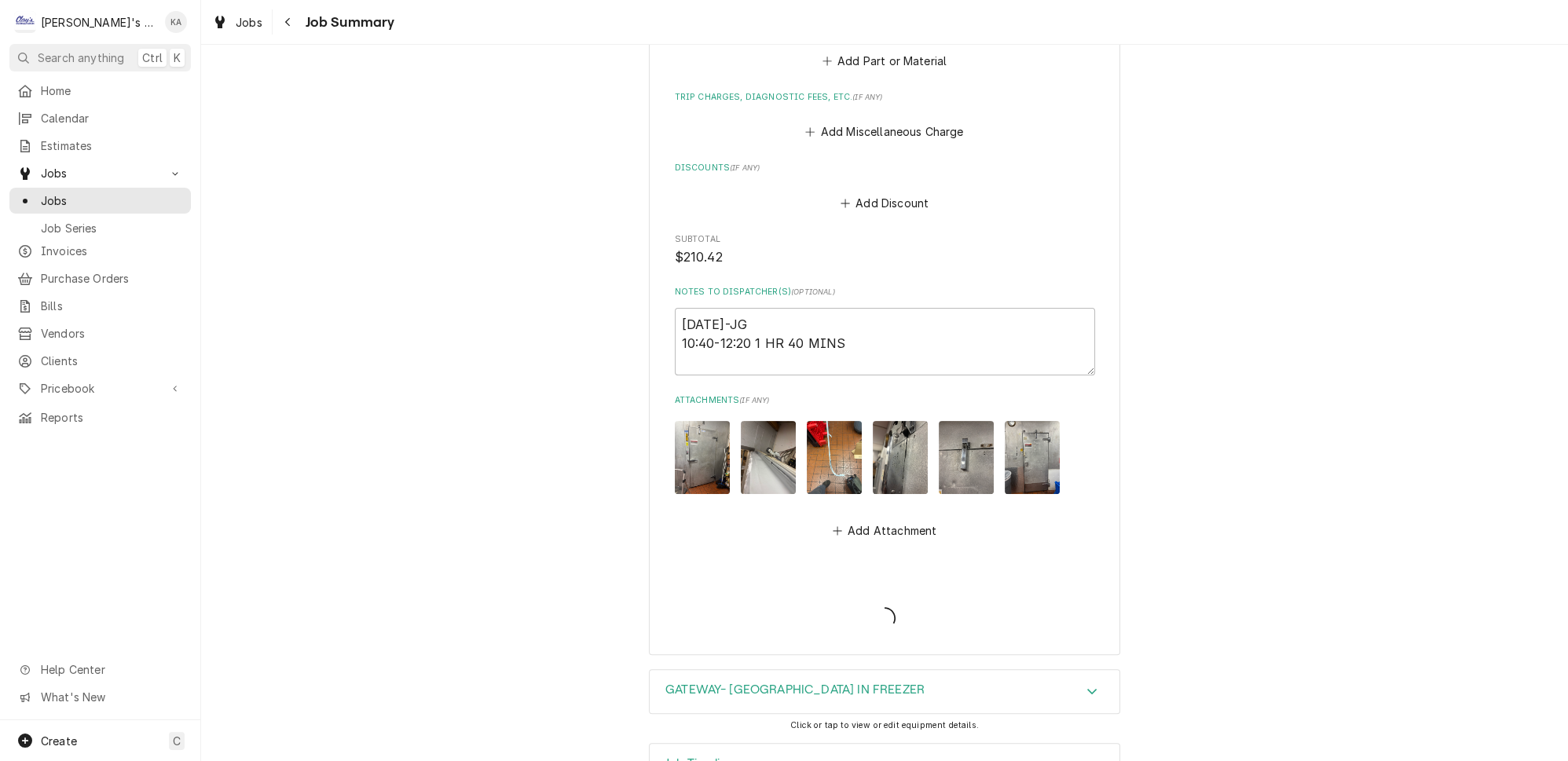
type textarea "x"
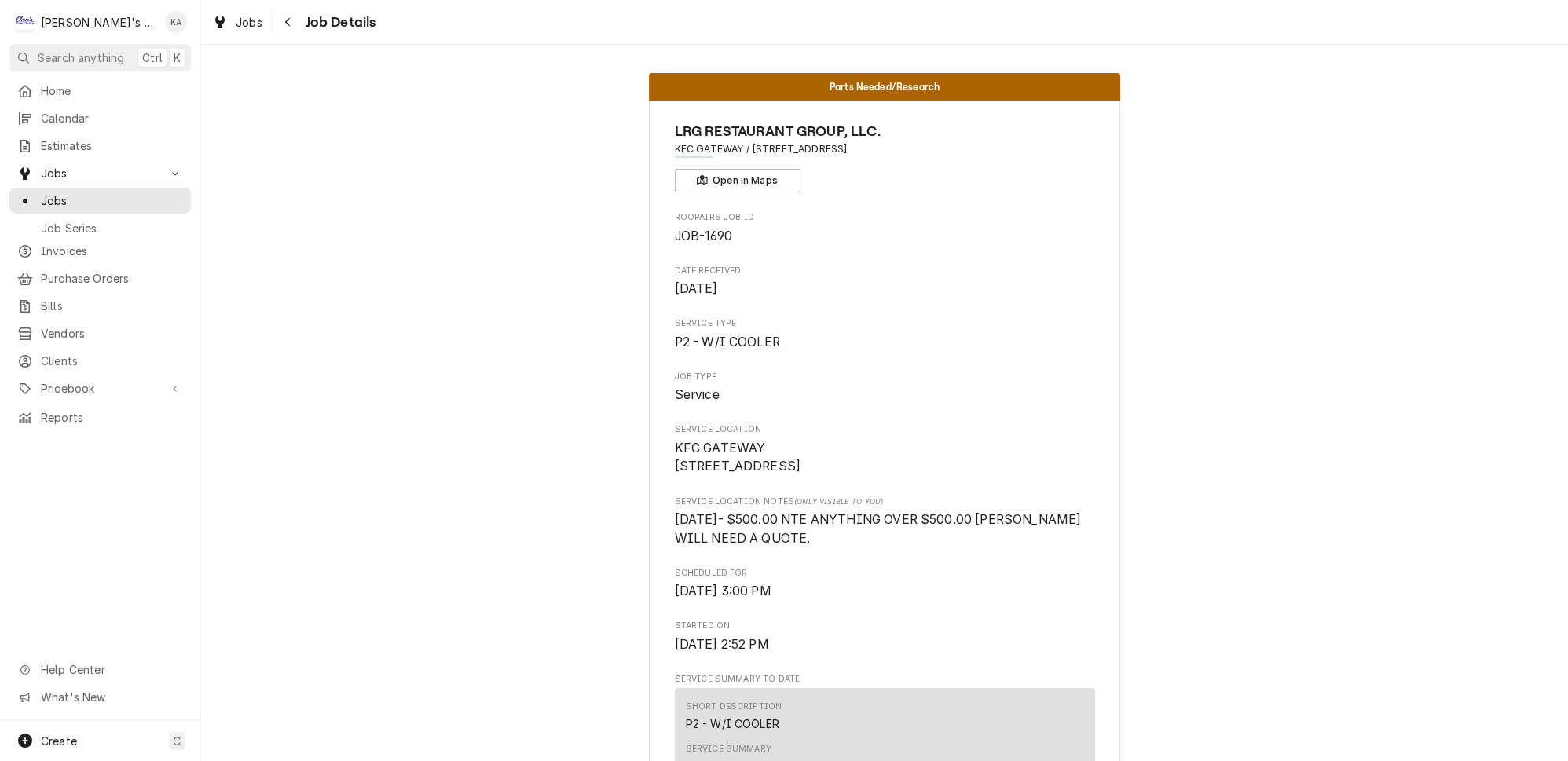
scroll to position [214, 0]
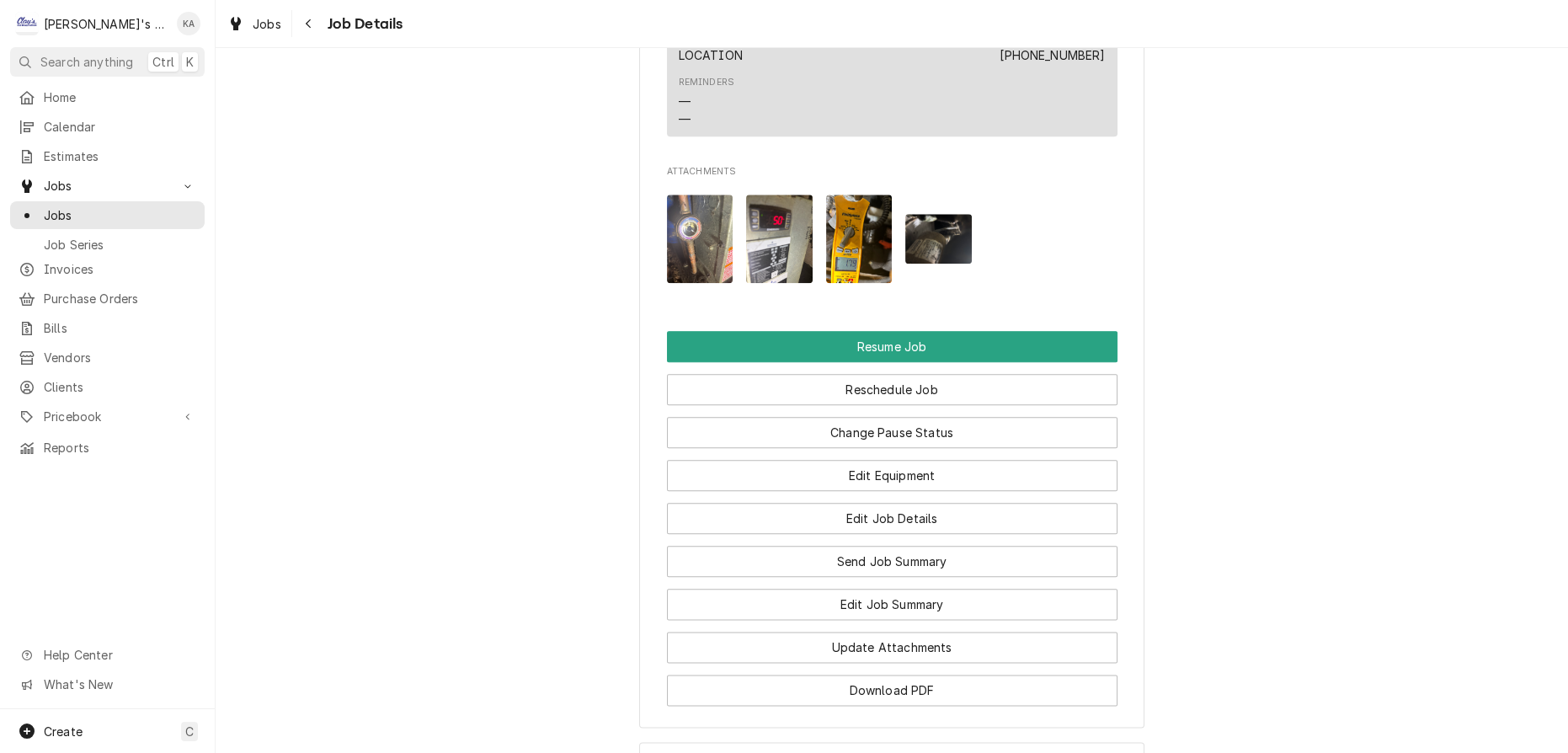
scroll to position [2755, 0]
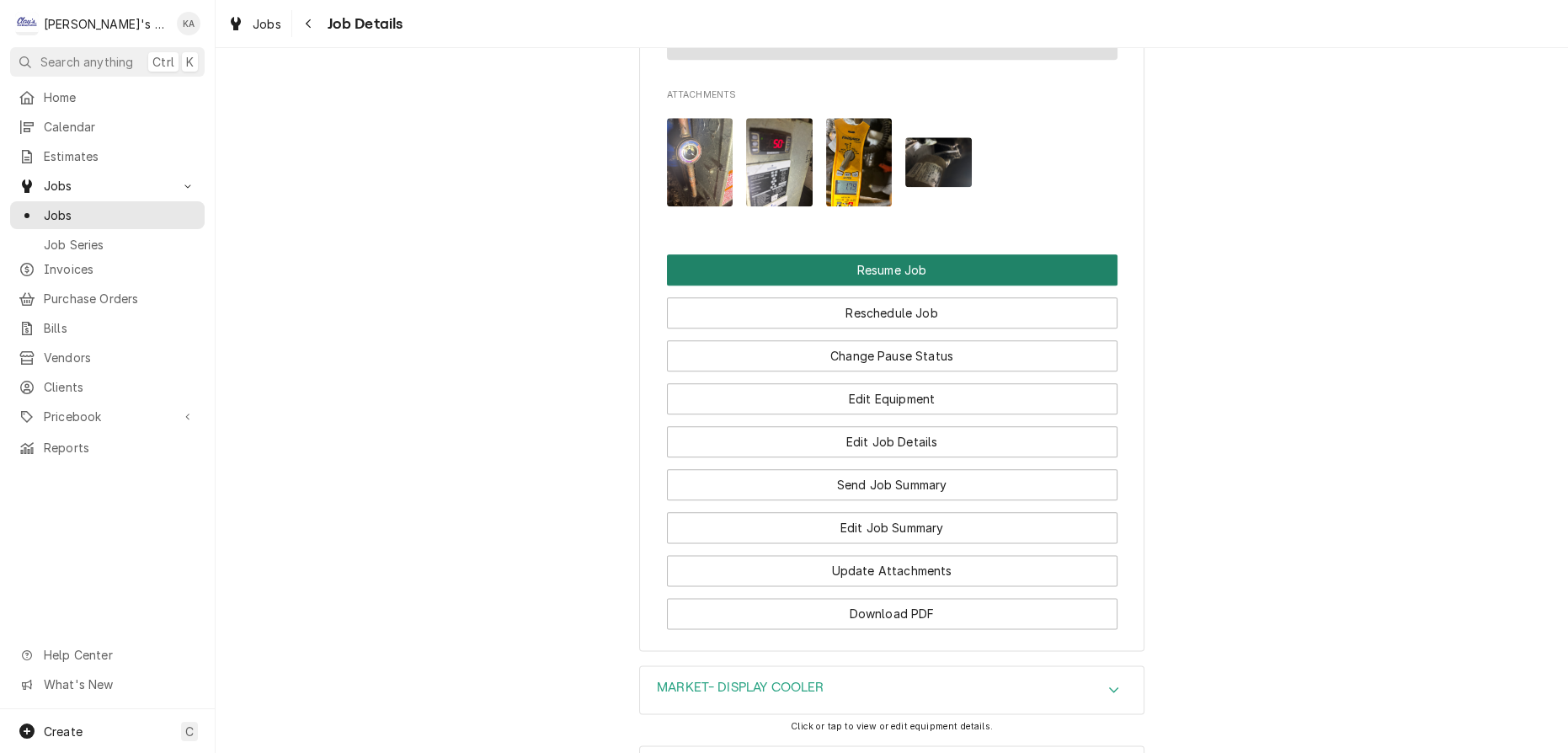
click at [867, 254] on button "Resume Job" at bounding box center [891, 270] width 450 height 31
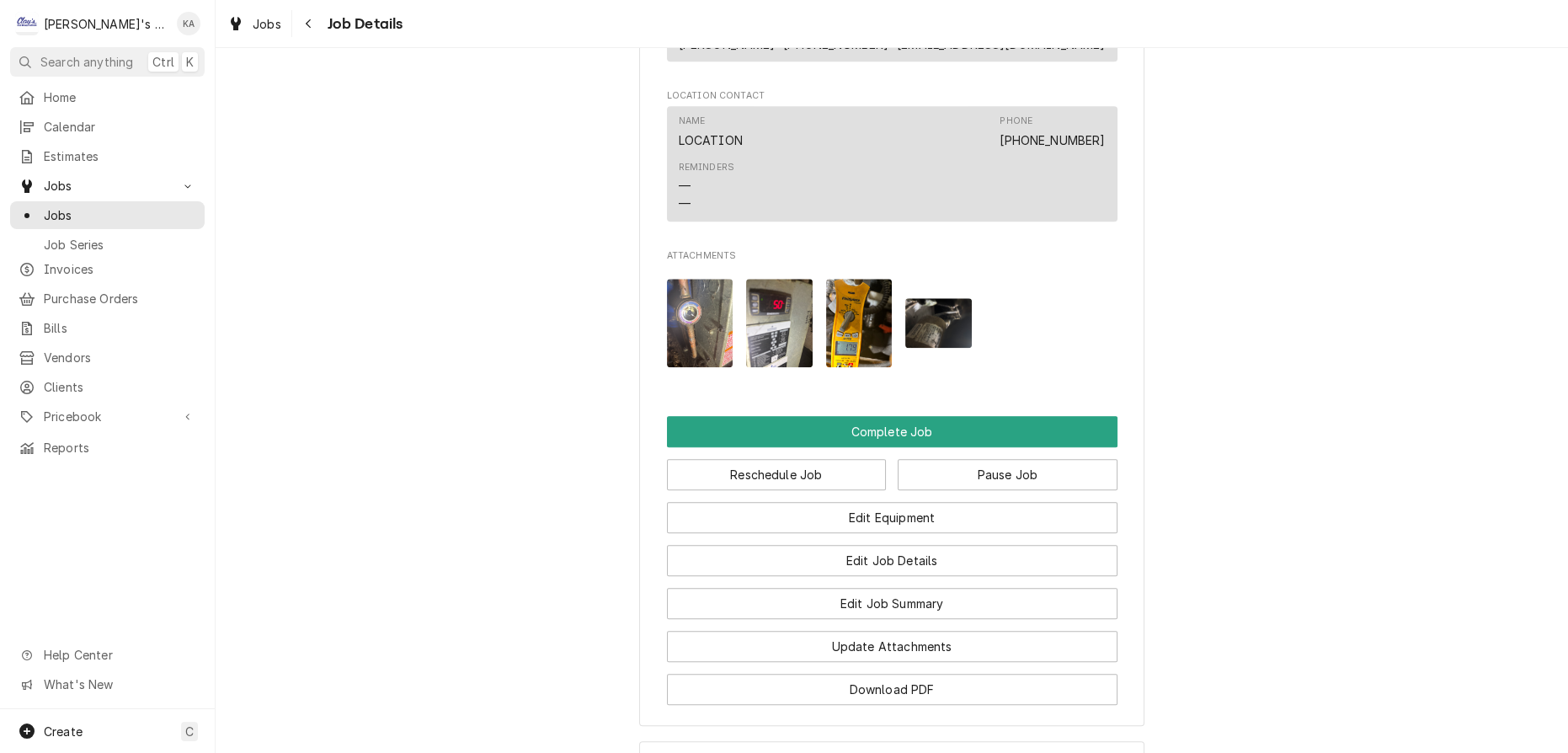
scroll to position [2703, 0]
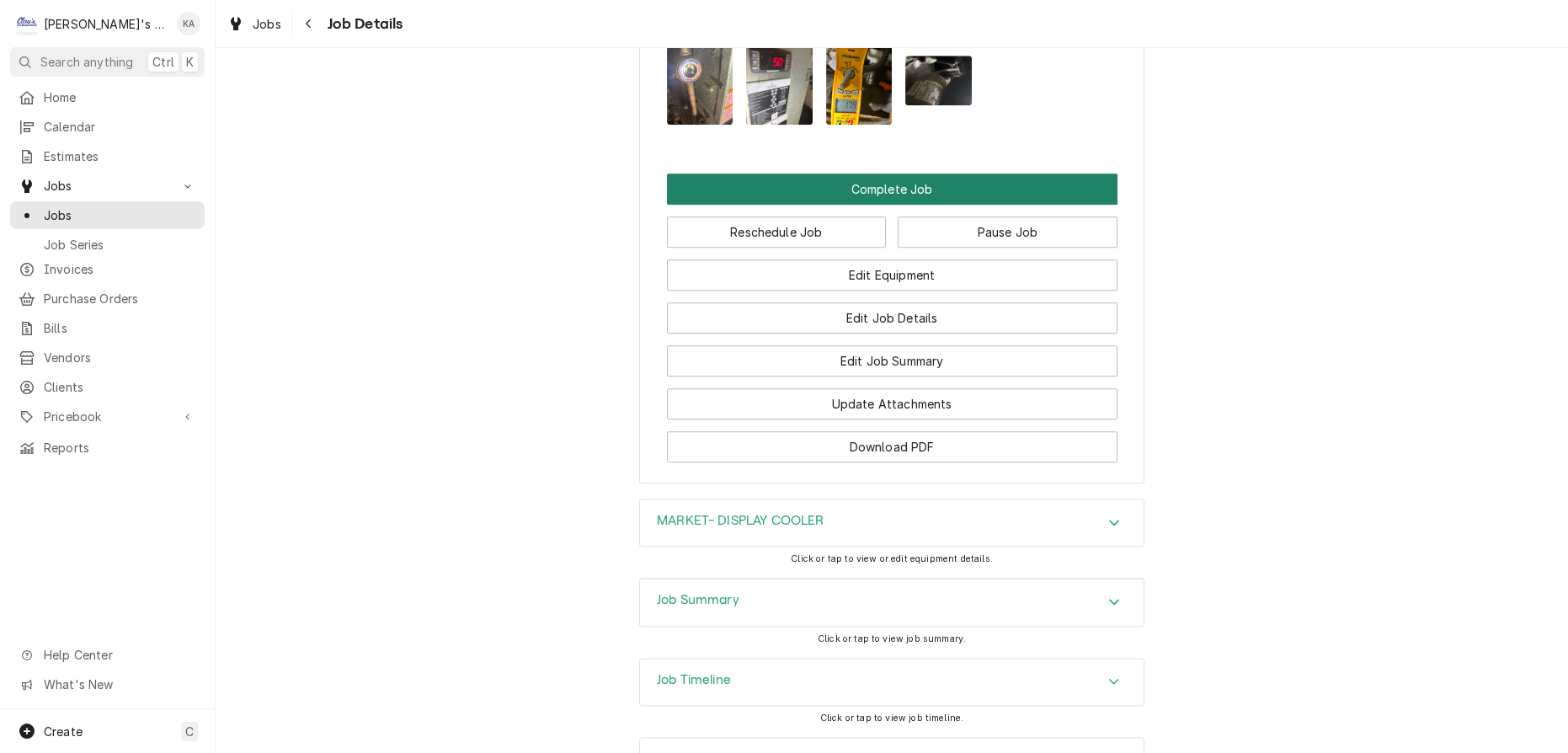
click at [839, 174] on button "Complete Job" at bounding box center [891, 189] width 450 height 31
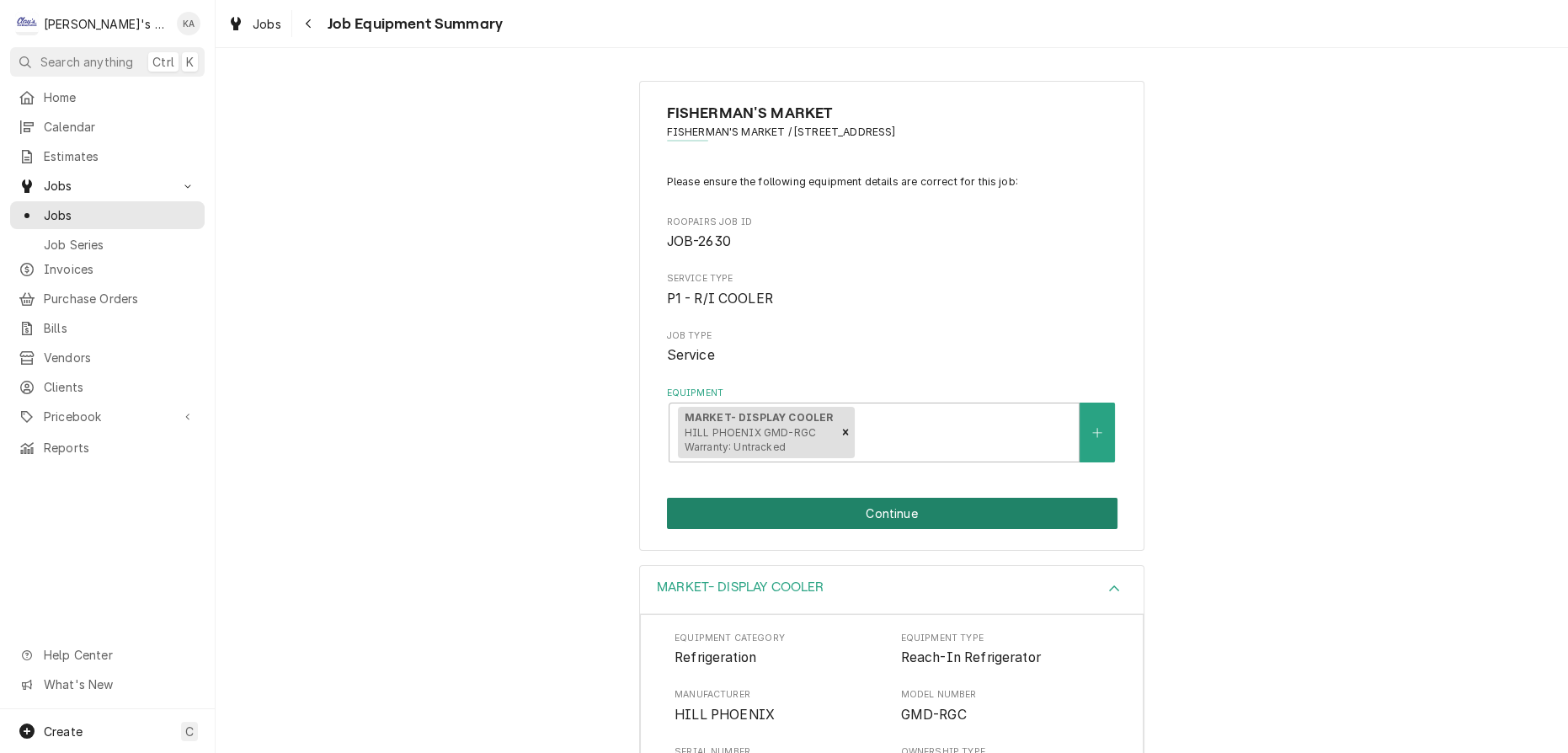
click at [873, 507] on button "Continue" at bounding box center [891, 513] width 450 height 31
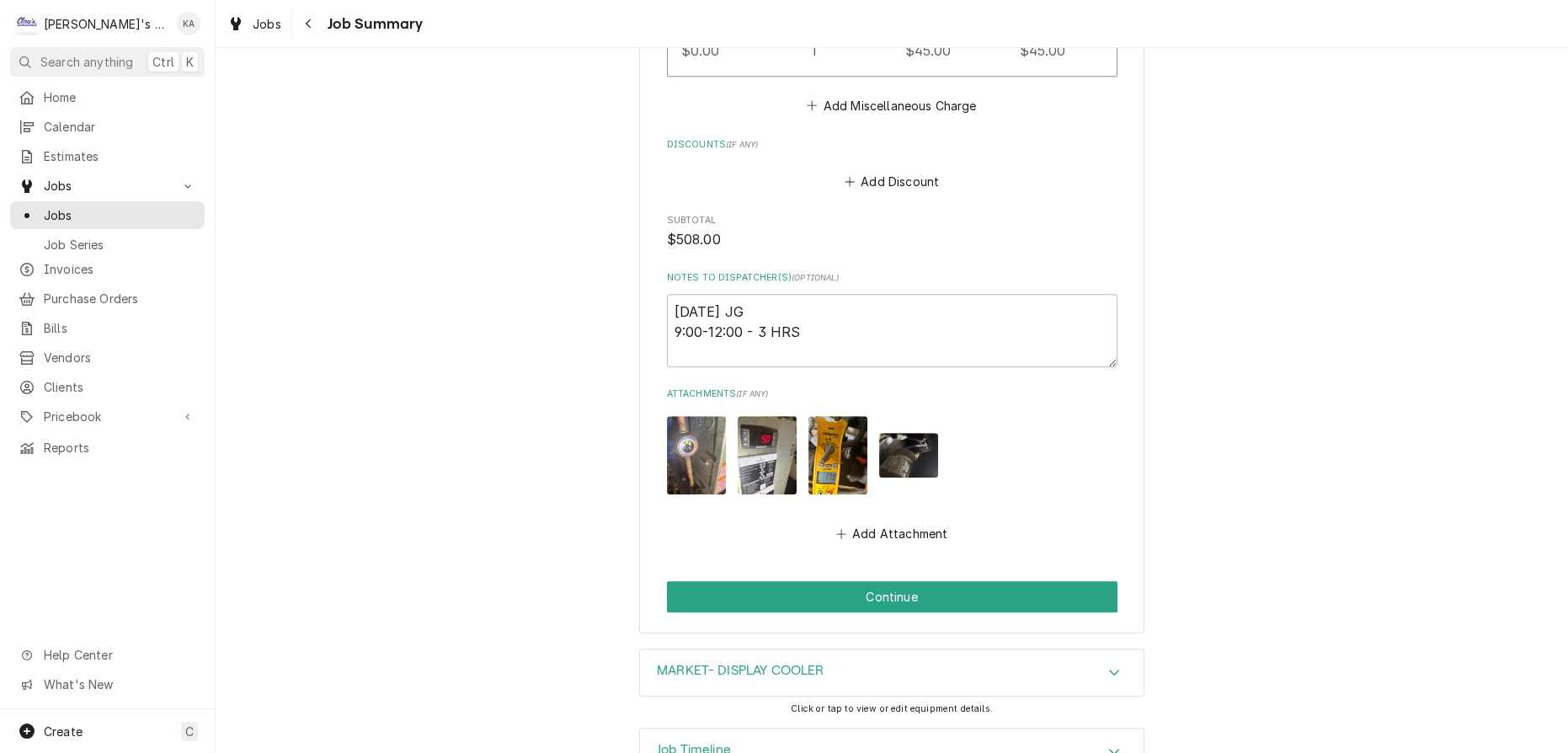
scroll to position [1358, 0]
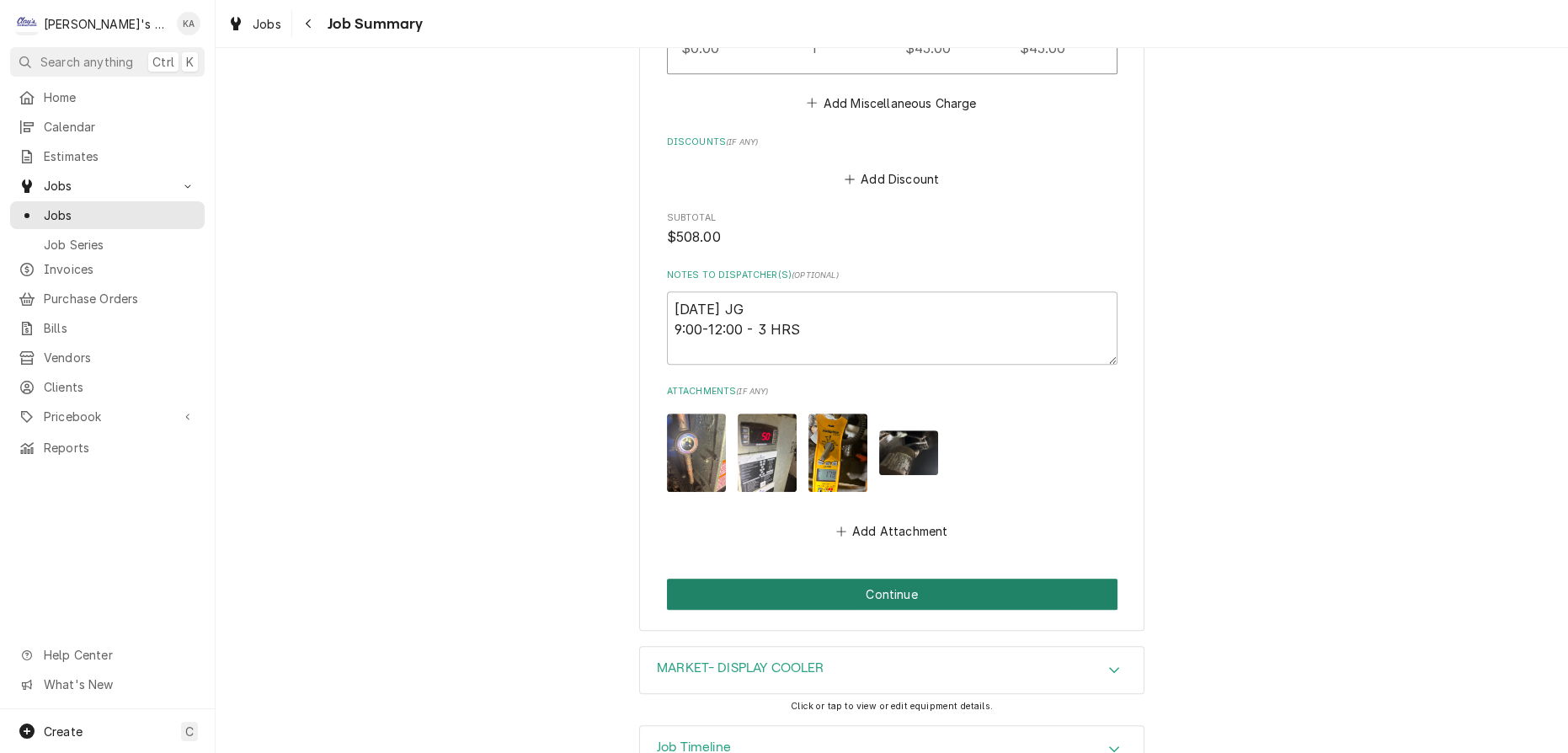
click at [868, 578] on button "Continue" at bounding box center [891, 594] width 450 height 31
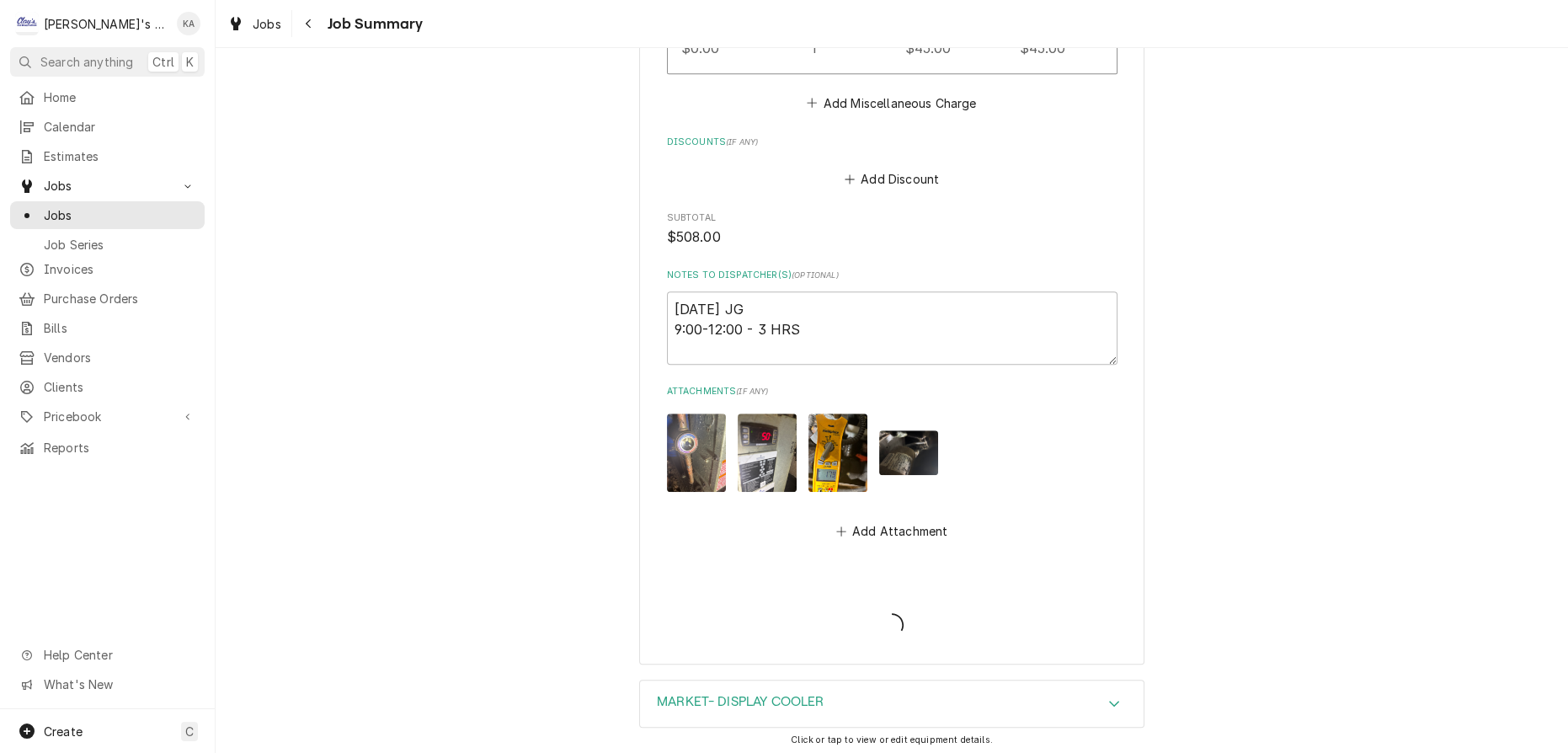
type textarea "x"
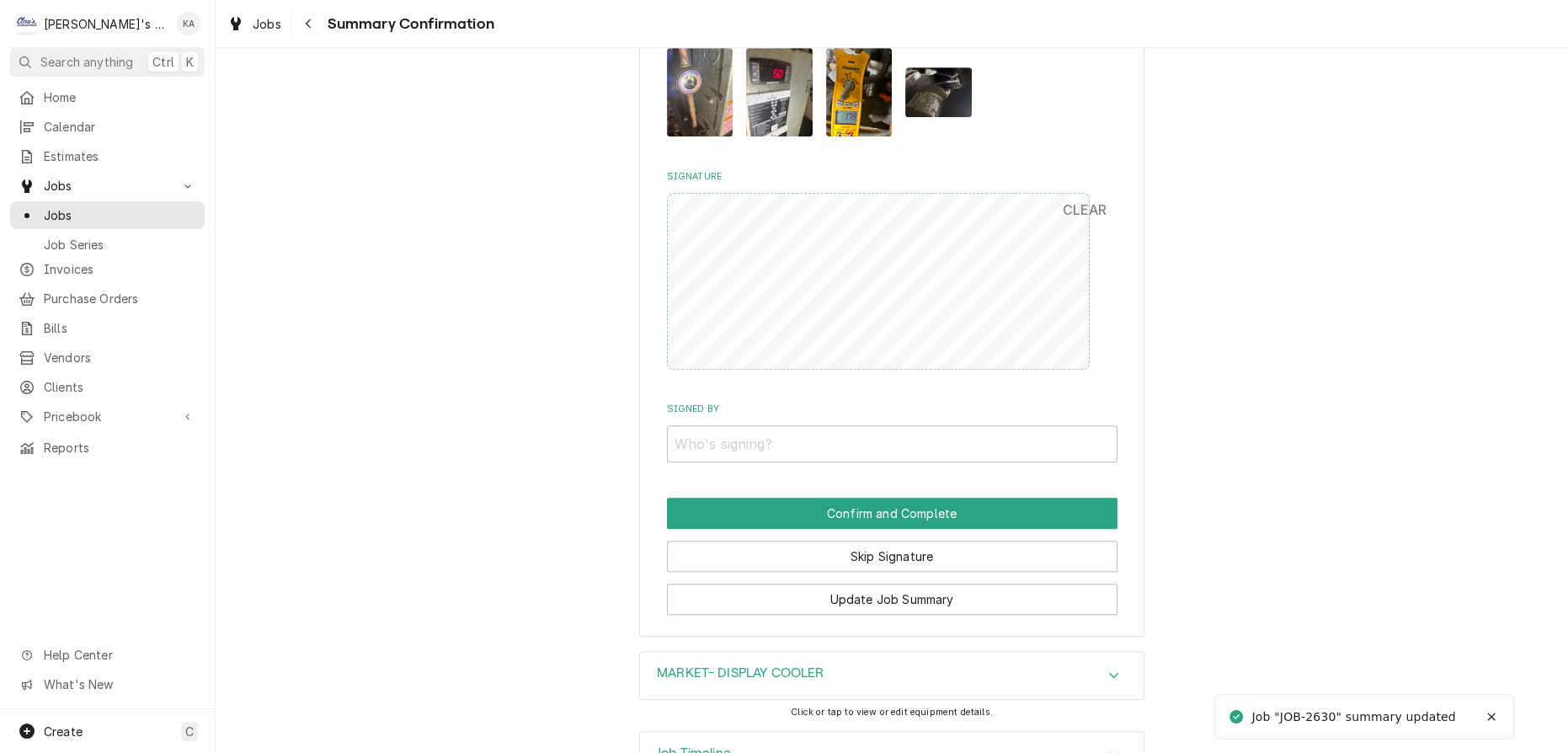
scroll to position [1338, 0]
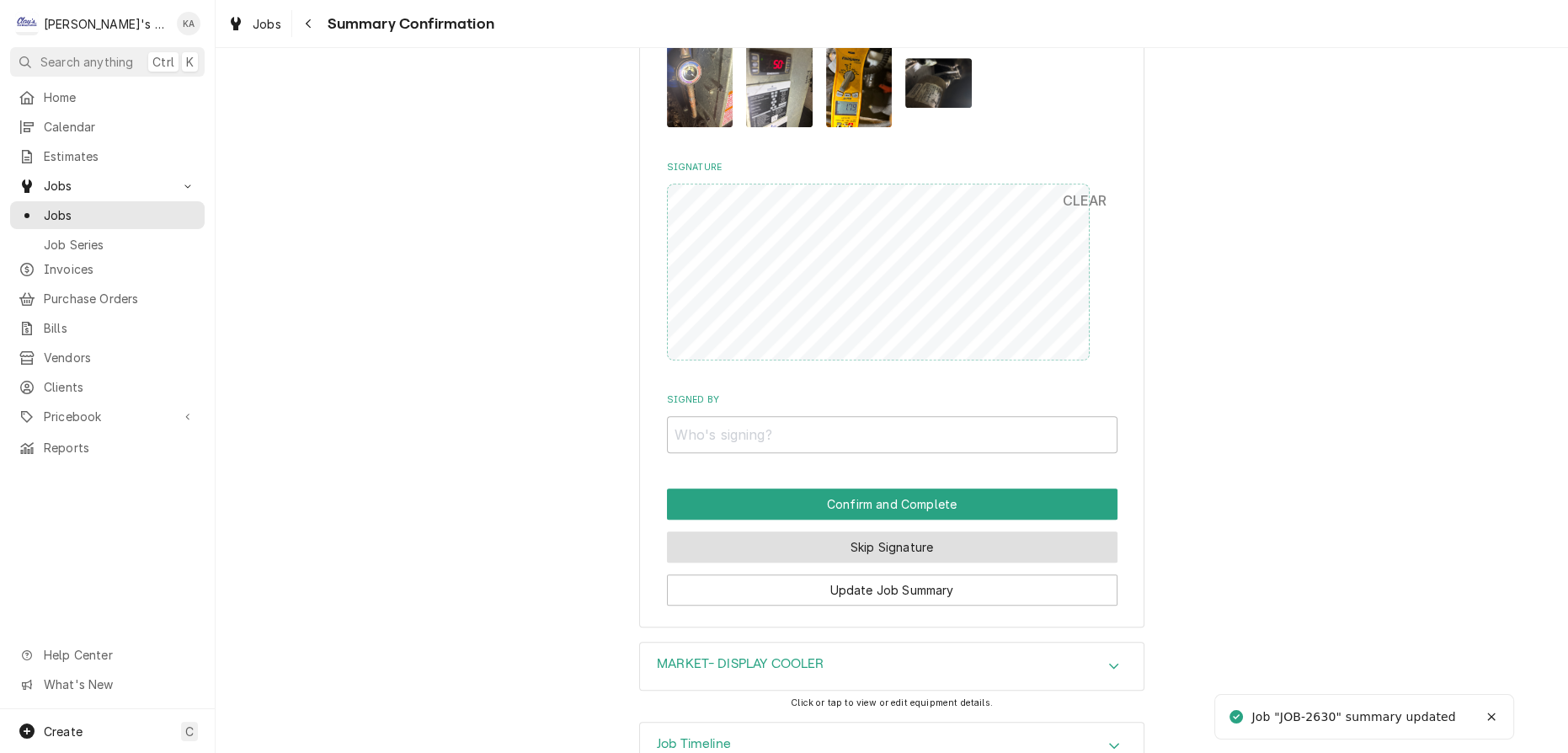
click at [869, 532] on button "Skip Signature" at bounding box center [891, 547] width 450 height 31
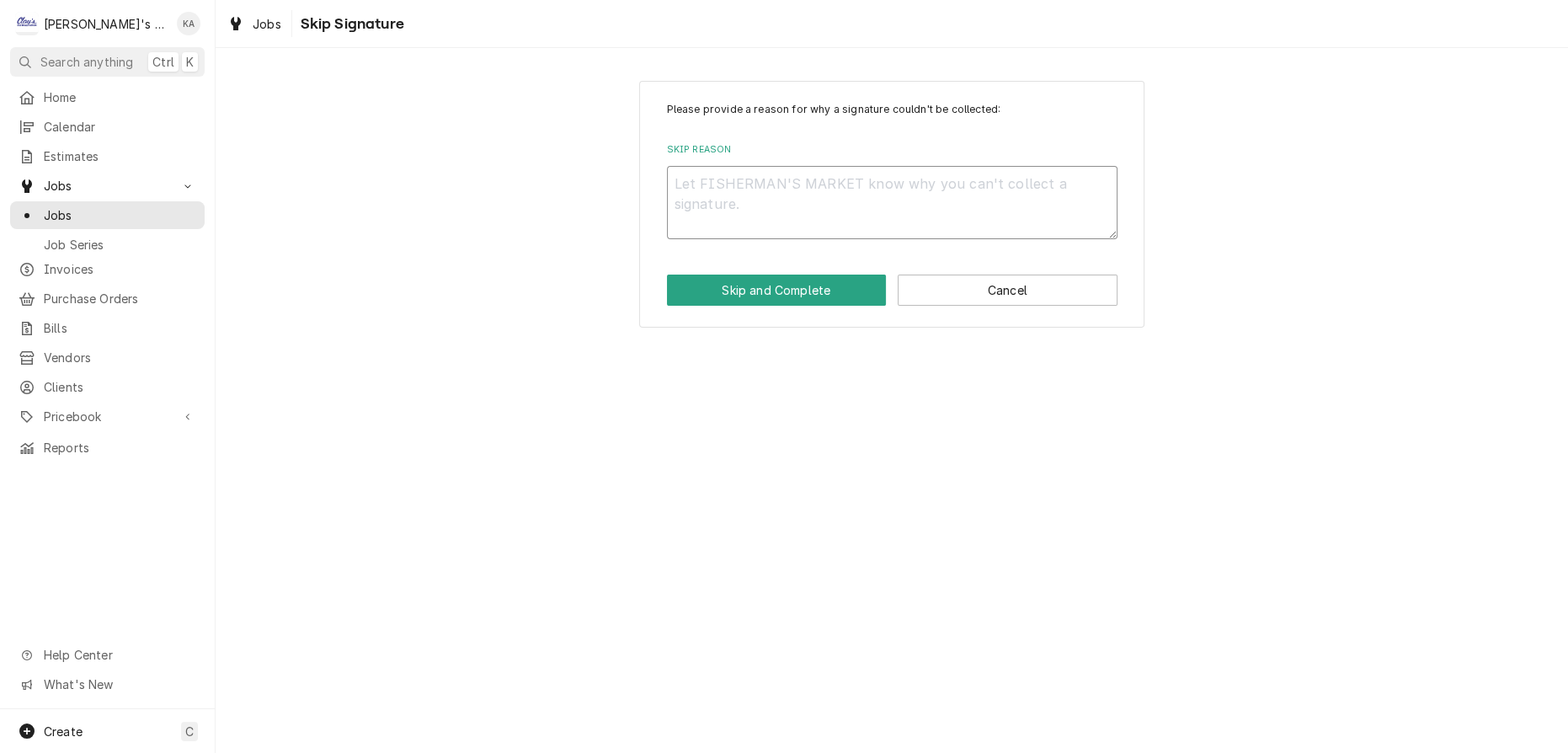
click at [711, 187] on textarea "Skip Reason" at bounding box center [891, 203] width 450 height 73
type textarea "x"
type textarea "C"
type textarea "x"
type textarea "CO"
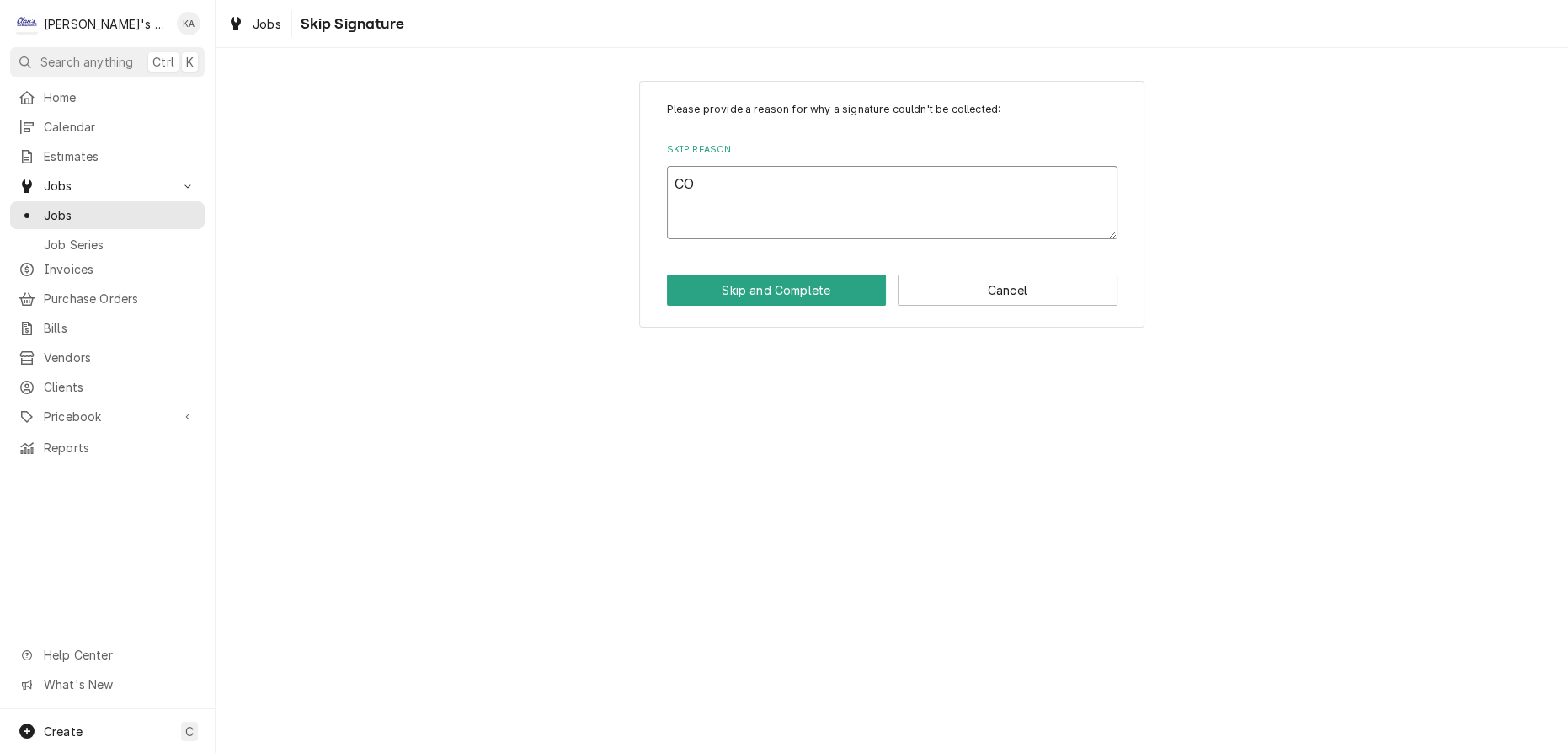
type textarea "x"
type textarea "COM"
type textarea "x"
type textarea "COMP"
type textarea "x"
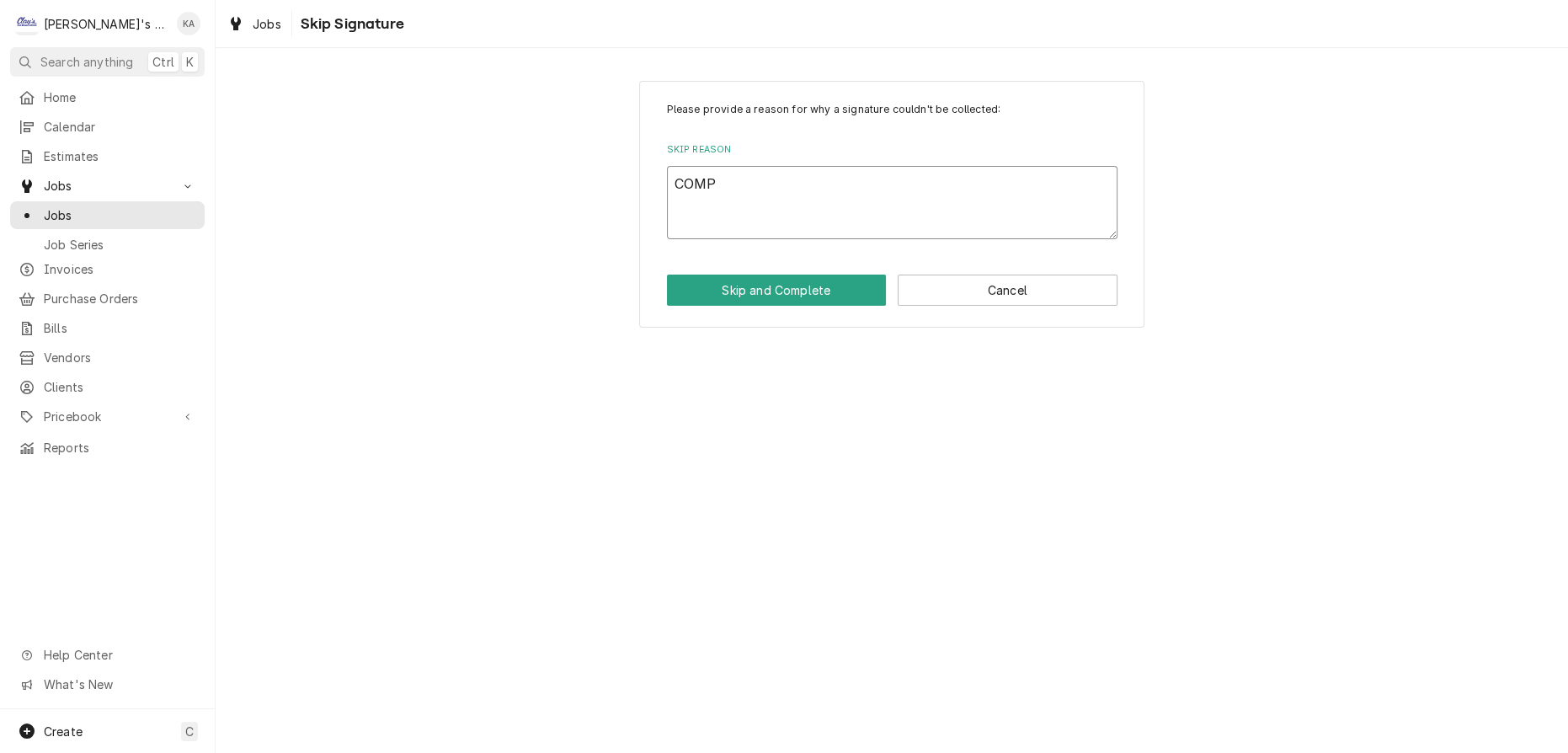
type textarea "COMPL"
type textarea "x"
type textarea "COMPLE"
type textarea "x"
type textarea "COMPLET"
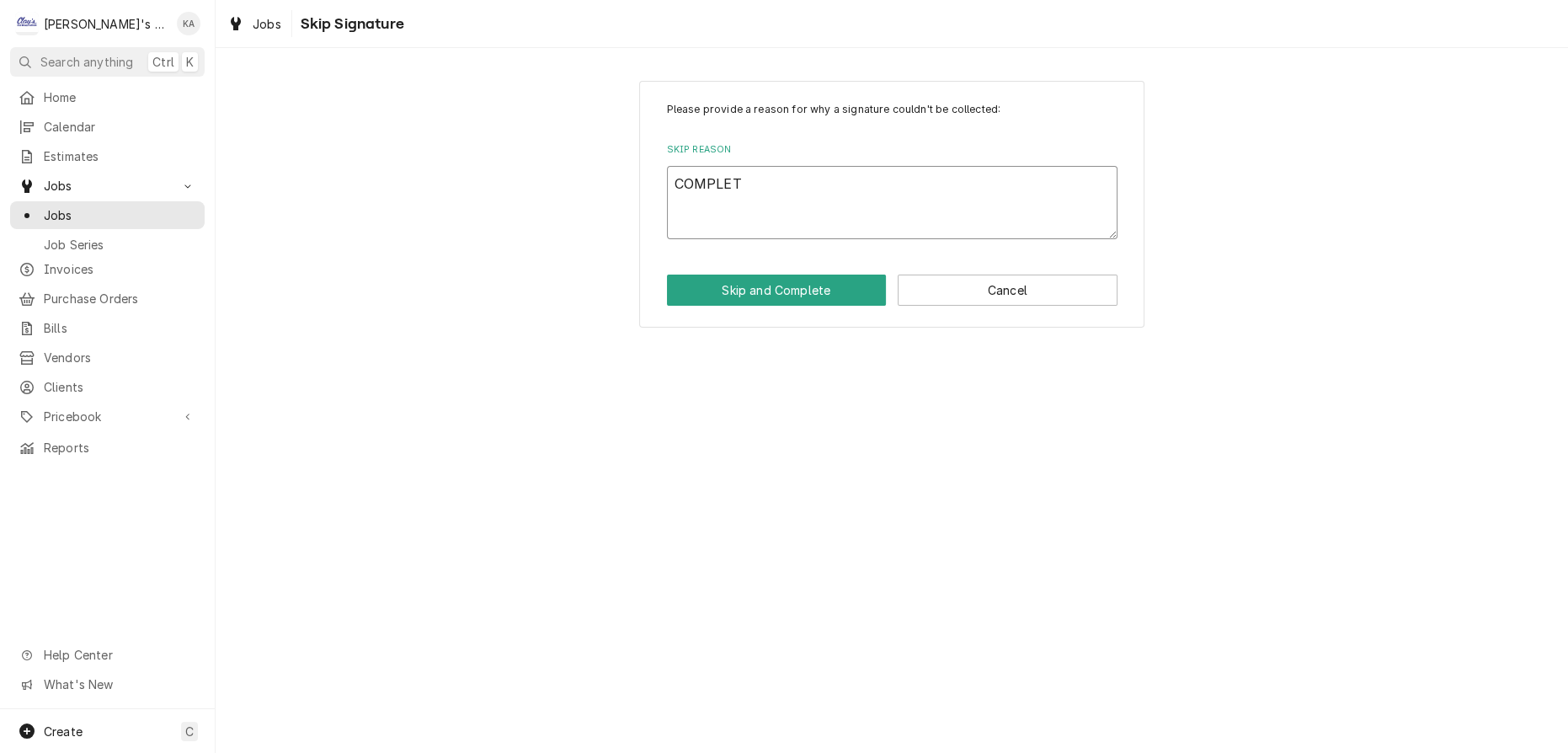
type textarea "x"
type textarea "COMPLETE"
type textarea "x"
type textarea "COMPLETED"
type textarea "x"
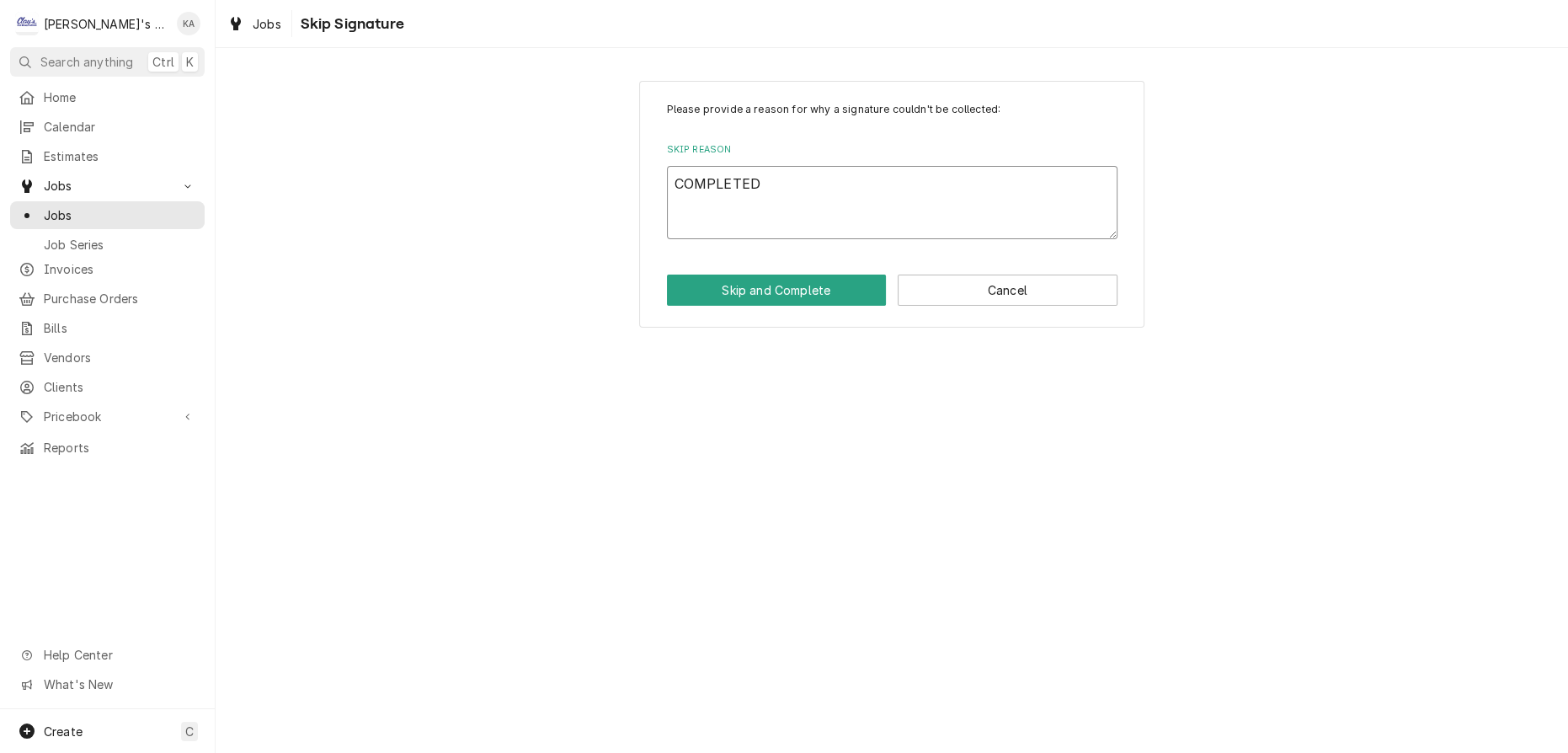
type textarea "COMPLETED"
type textarea "x"
type textarea "COMPLETED B"
type textarea "x"
type textarea "COMPLETED BY"
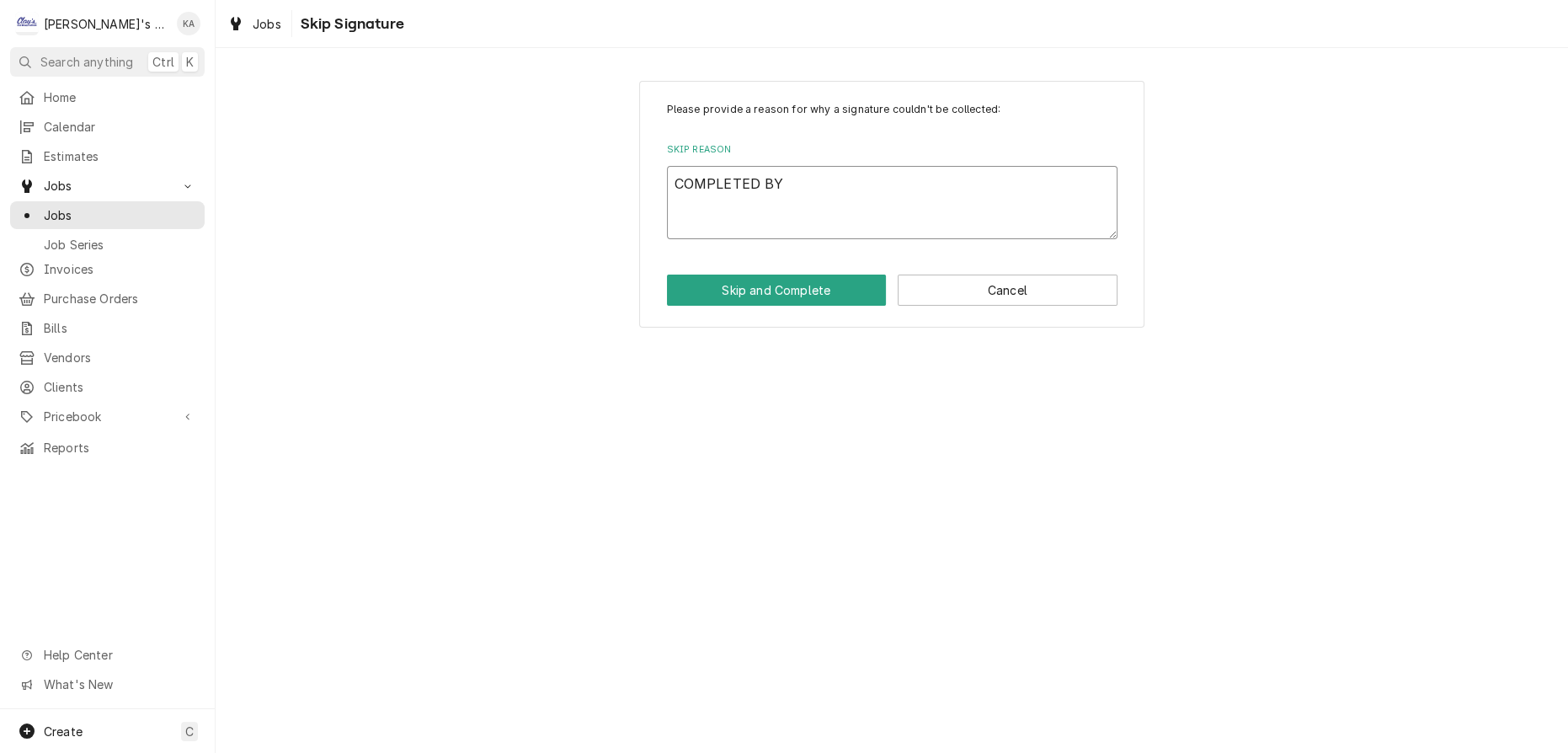
type textarea "x"
type textarea "COMPLETED BY"
type textarea "x"
type textarea "COMPLETED BY T"
type textarea "x"
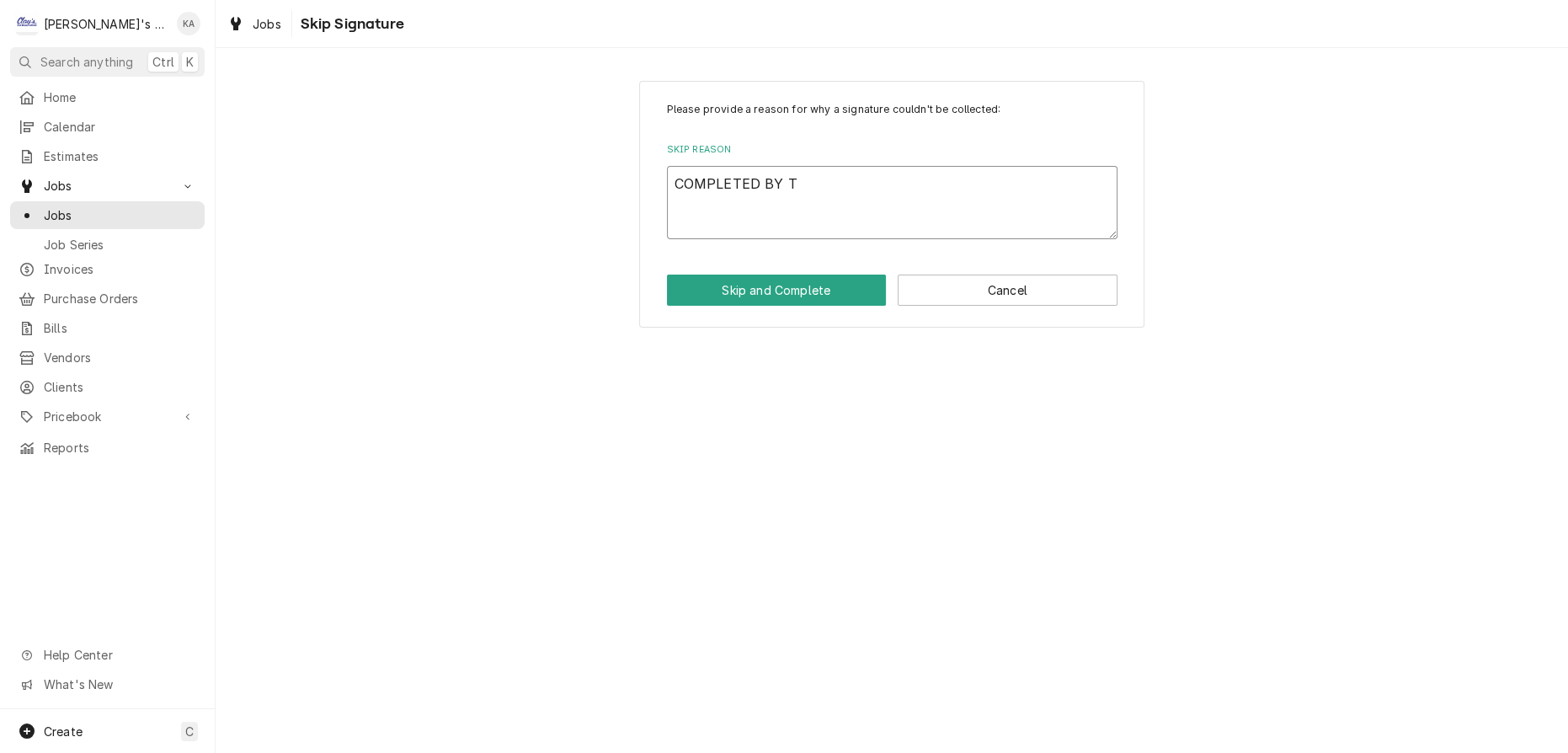
type textarea "COMPLETED BY TH"
type textarea "x"
type textarea "COMPLETED BY THE"
type textarea "x"
type textarea "COMPLETED BY THE"
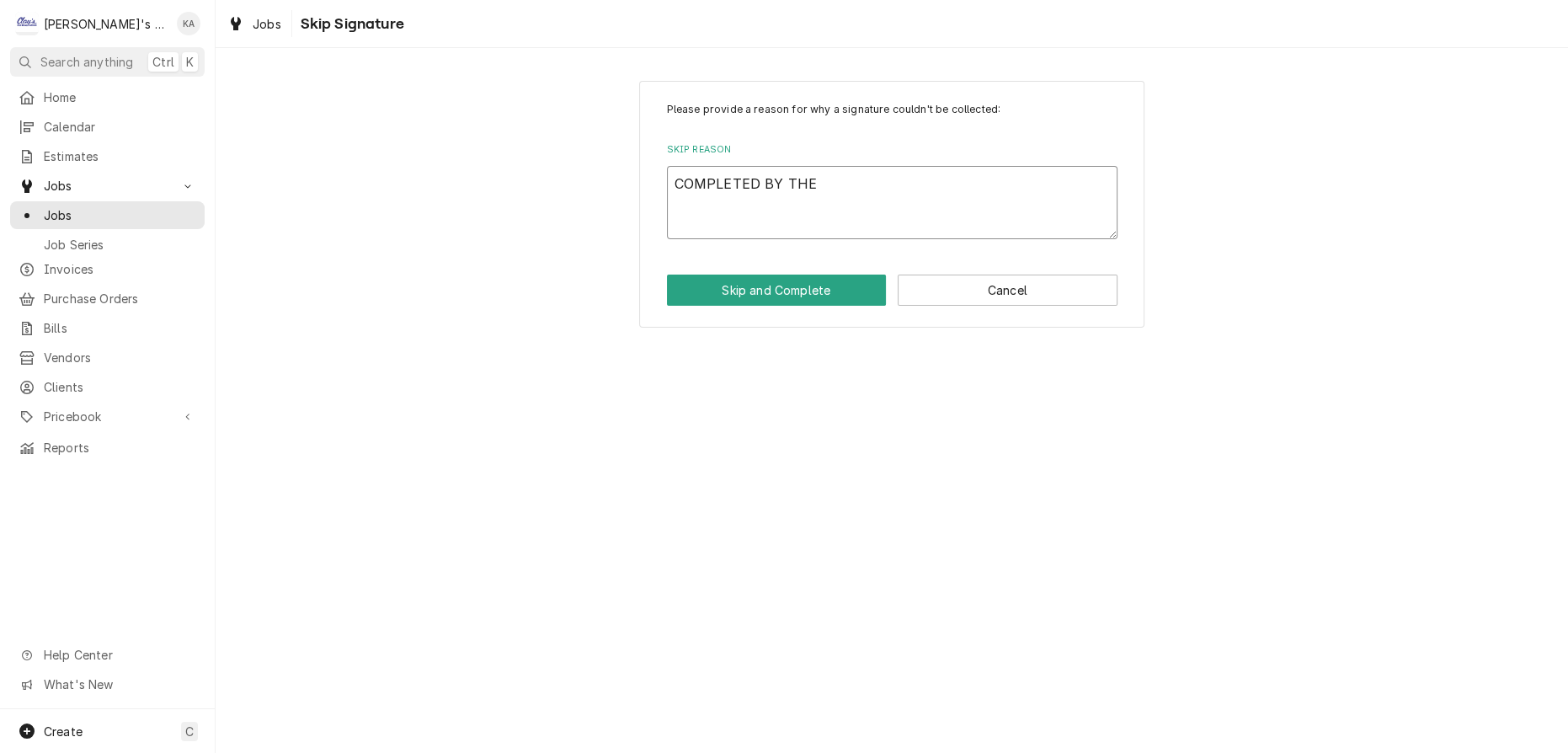
type textarea "x"
type textarea "COMPLETED BY THE O"
type textarea "x"
type textarea "COMPLETED BY THE OF"
type textarea "x"
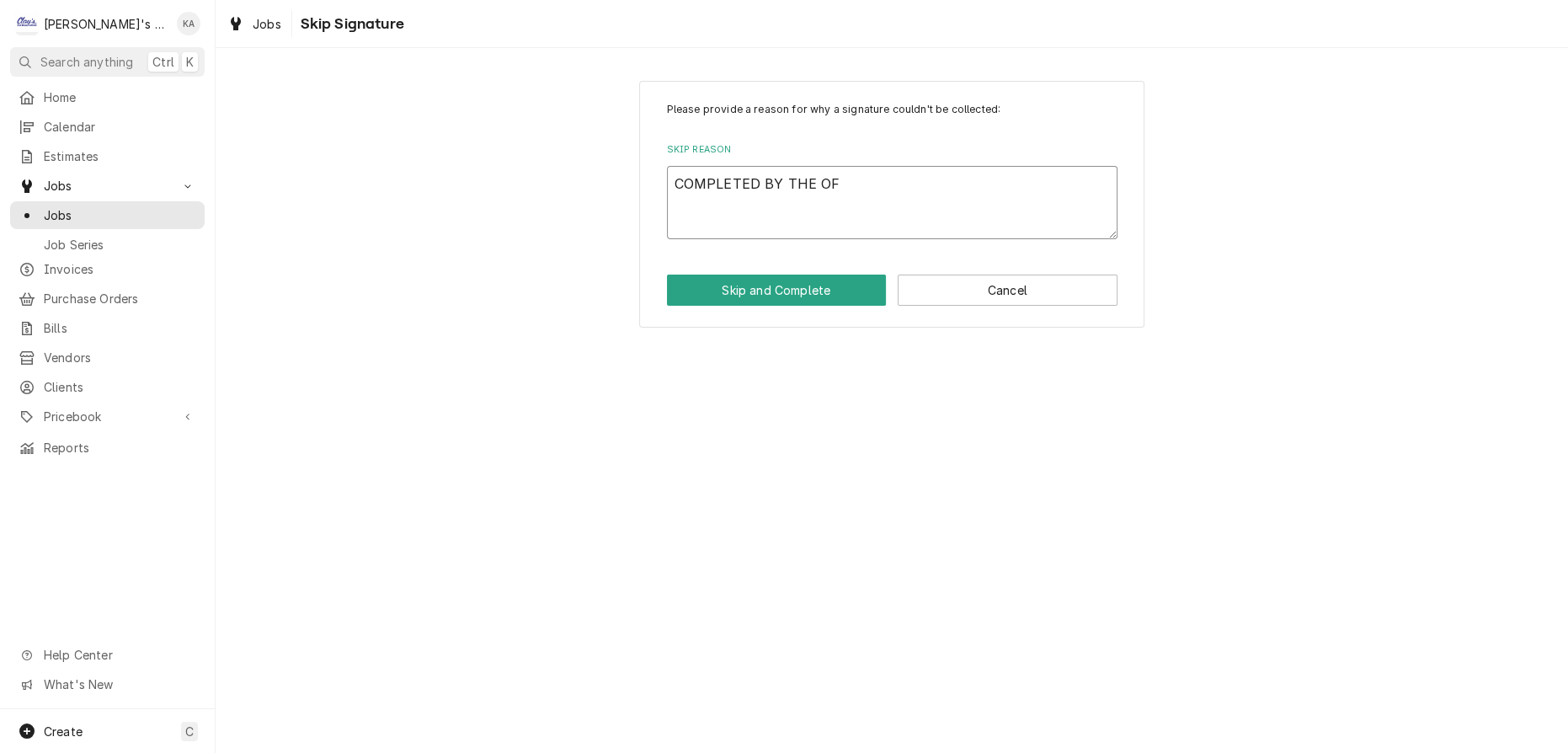
type textarea "COMPLETED BY THE OFF"
type textarea "x"
type textarea "COMPLETED BY THE OFFI"
type textarea "x"
type textarea "COMPLETED BY THE OFFIC"
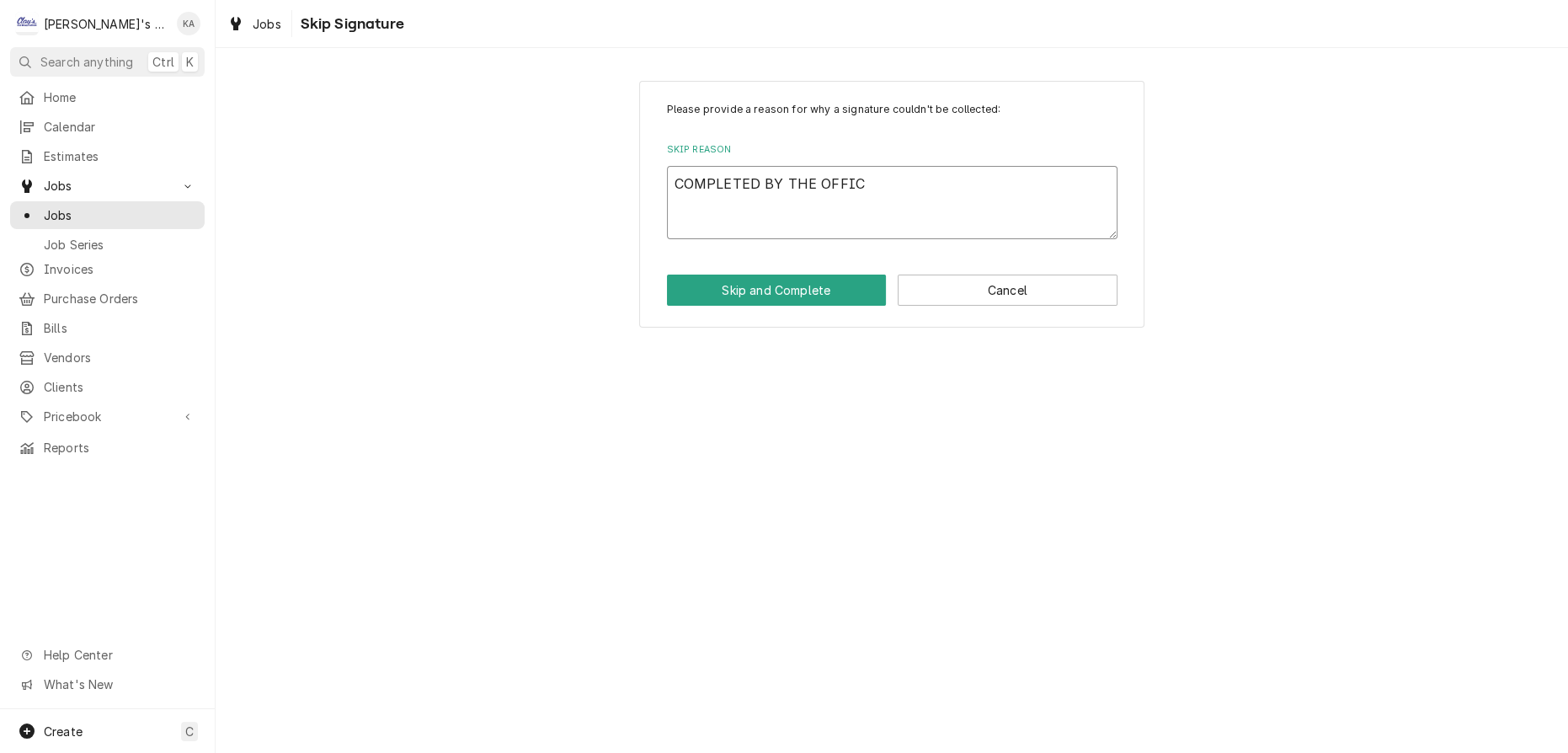
type textarea "x"
type textarea "COMPLETED BY THE OFFICE"
click at [863, 292] on button "Skip and Complete" at bounding box center [776, 290] width 220 height 31
type textarea "x"
